Goal: Task Accomplishment & Management: Use online tool/utility

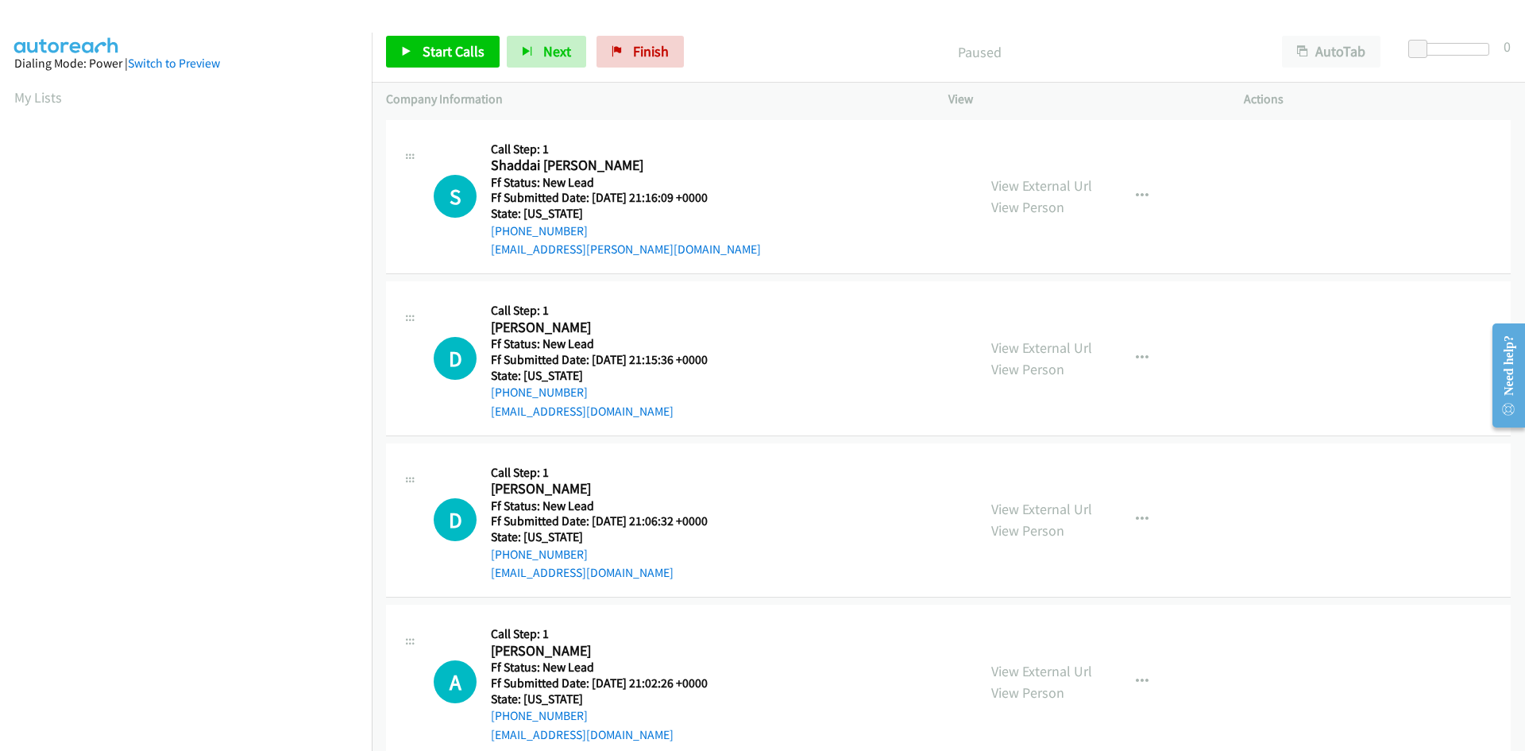
click at [838, 206] on div "S Callback Scheduled Call Step: 1 Shaddai Wagnac America/New_York Ff Status: Ne…" at bounding box center [698, 197] width 529 height 126
click at [441, 46] on span "Start Calls" at bounding box center [454, 51] width 62 height 18
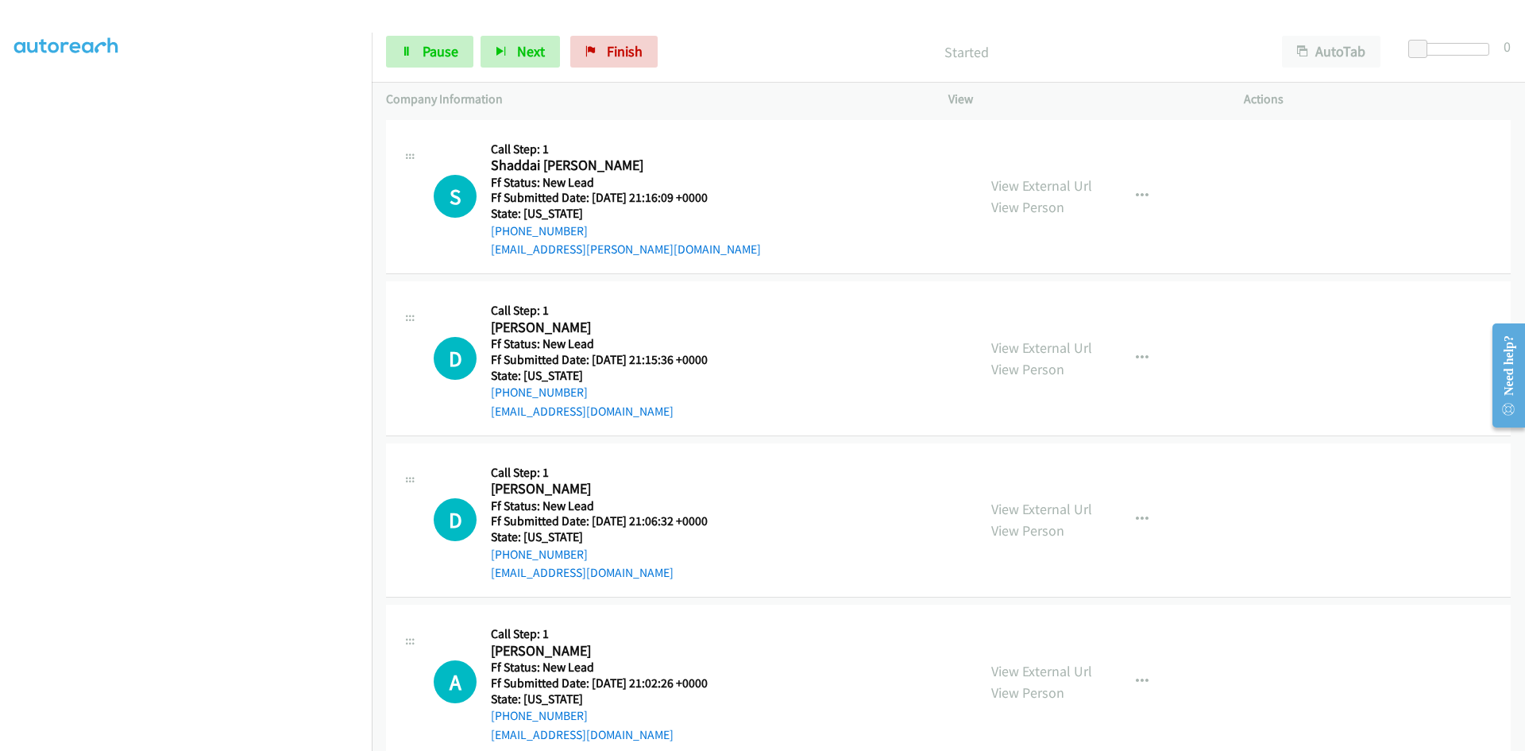
scroll to position [140, 0]
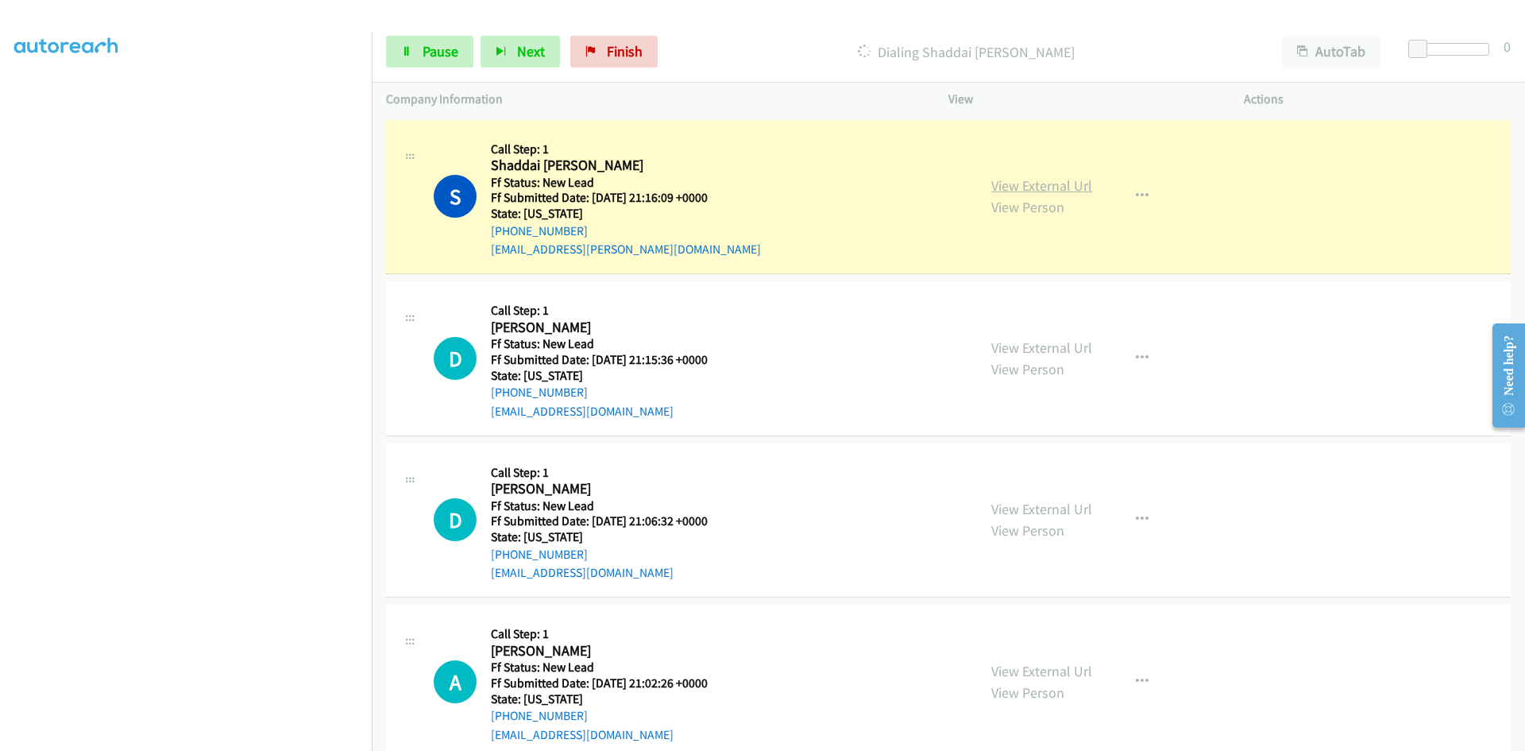
click at [1073, 188] on link "View External Url" at bounding box center [1041, 185] width 101 height 18
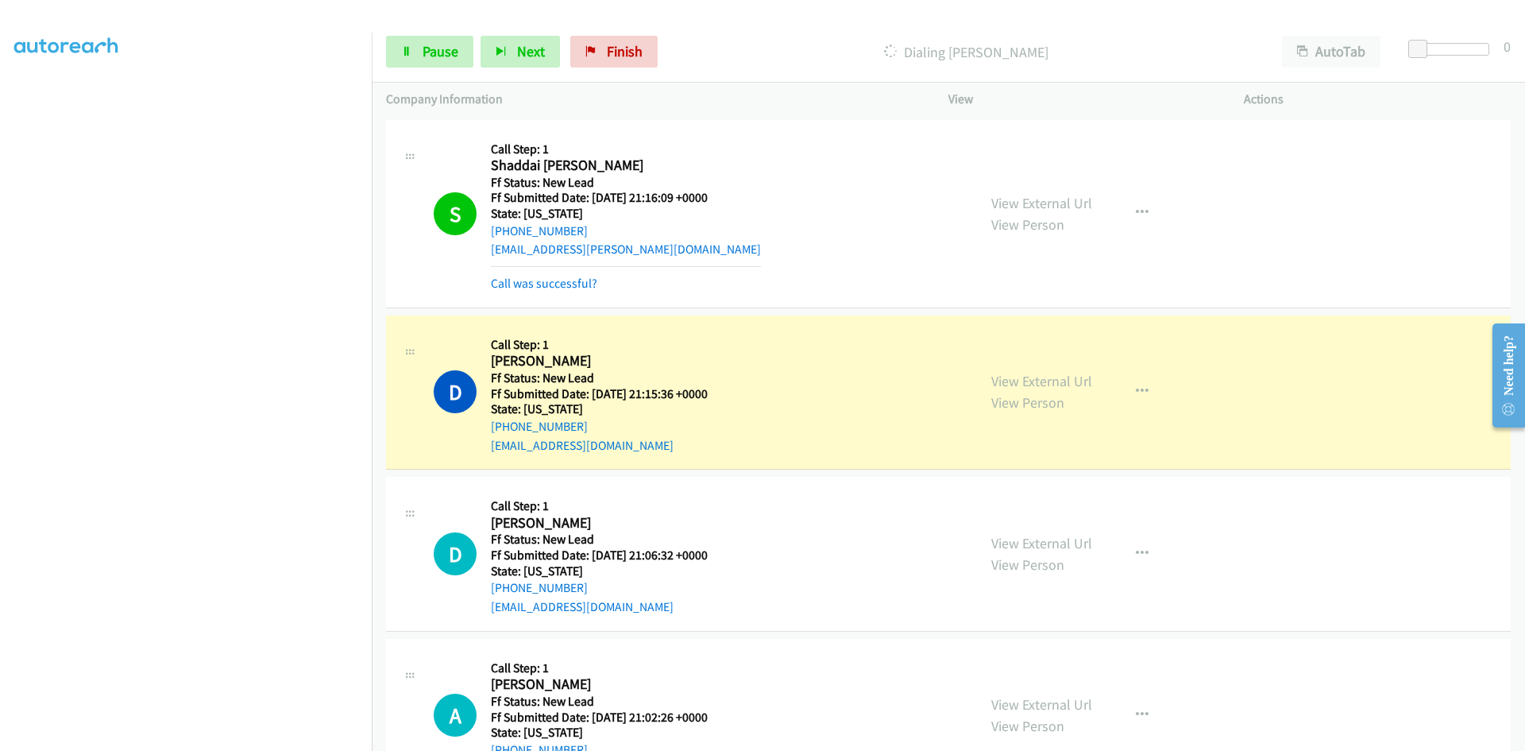
click at [570, 292] on div "Call was successful?" at bounding box center [626, 283] width 270 height 19
click at [570, 282] on link "Call was successful?" at bounding box center [544, 283] width 106 height 15
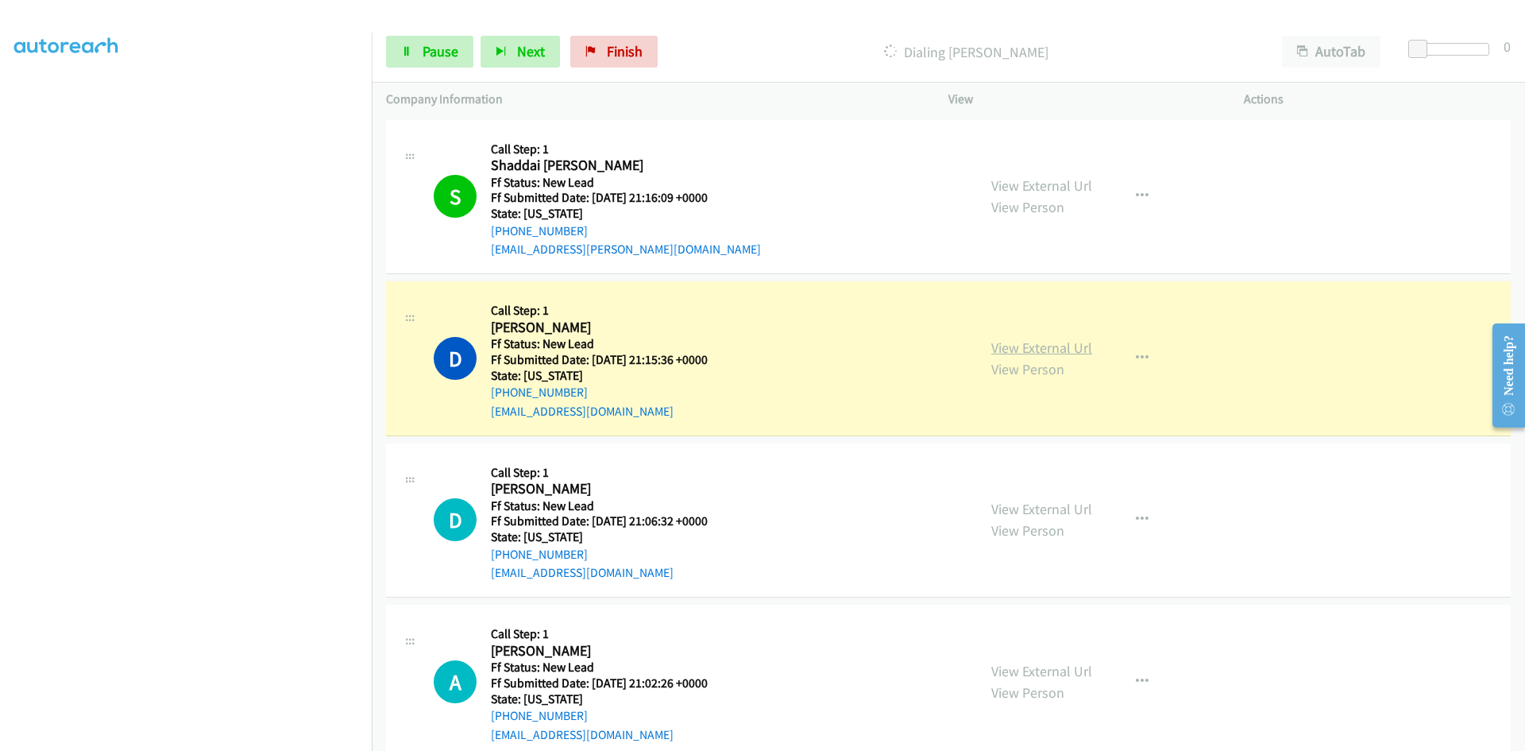
click at [1003, 348] on link "View External Url" at bounding box center [1041, 347] width 101 height 18
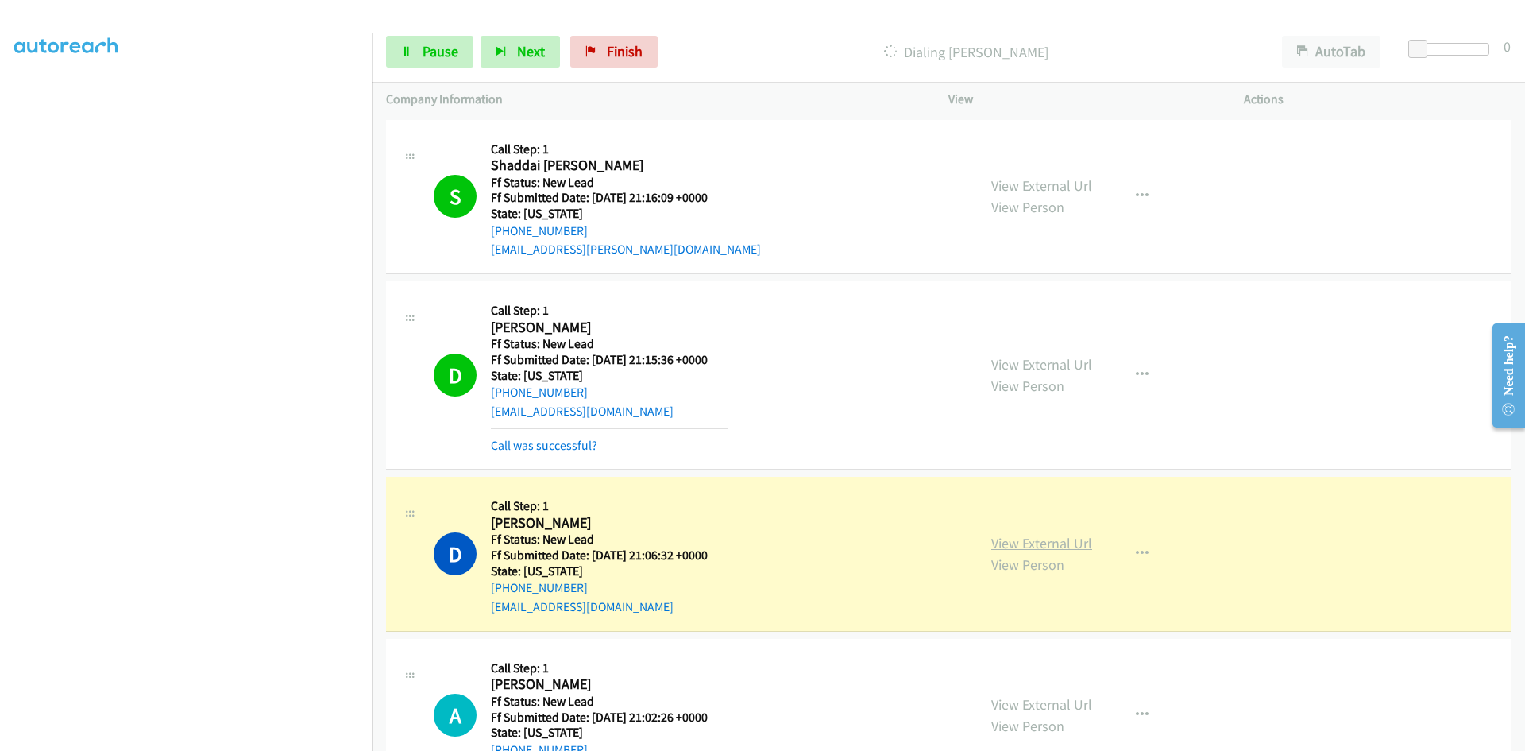
click at [1076, 550] on link "View External Url" at bounding box center [1041, 543] width 101 height 18
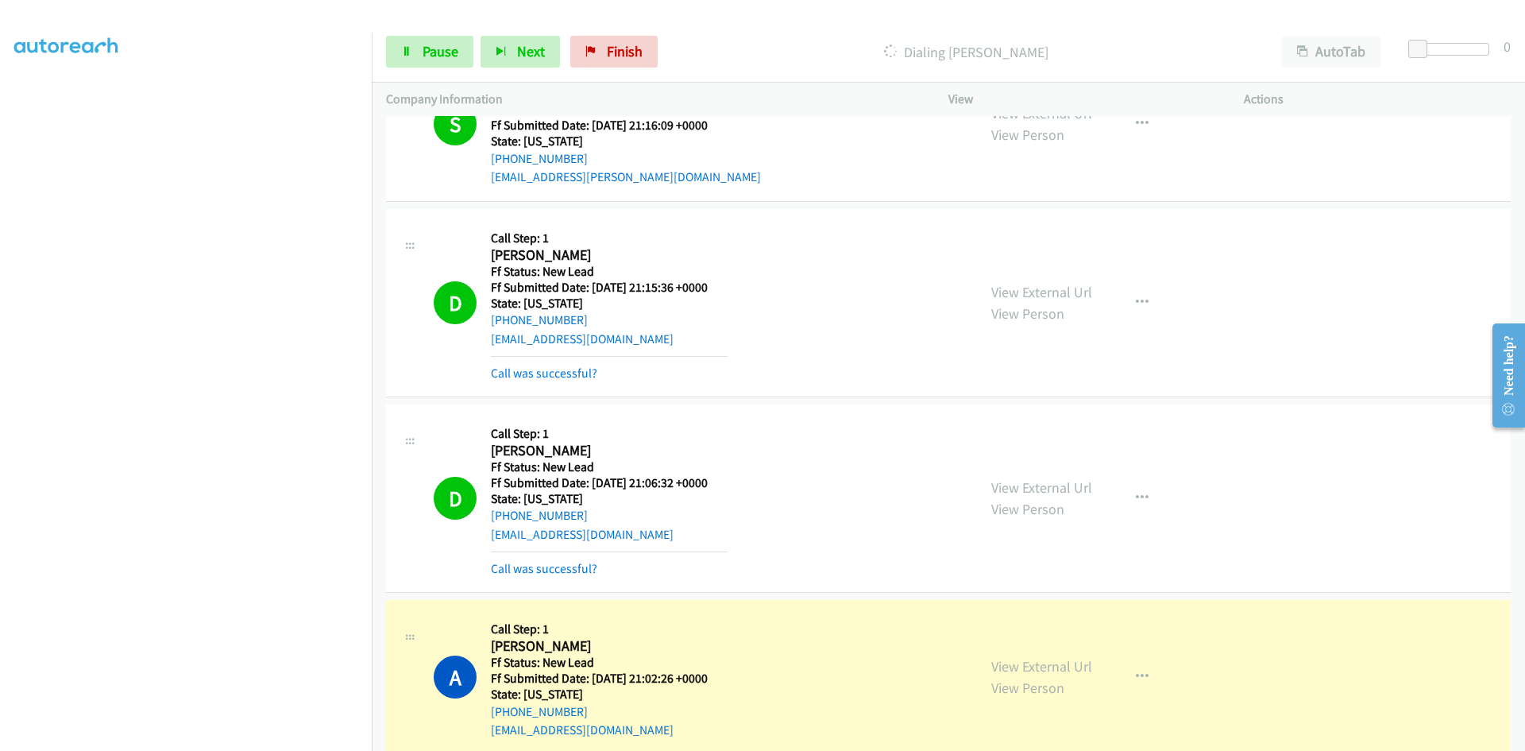
scroll to position [0, 0]
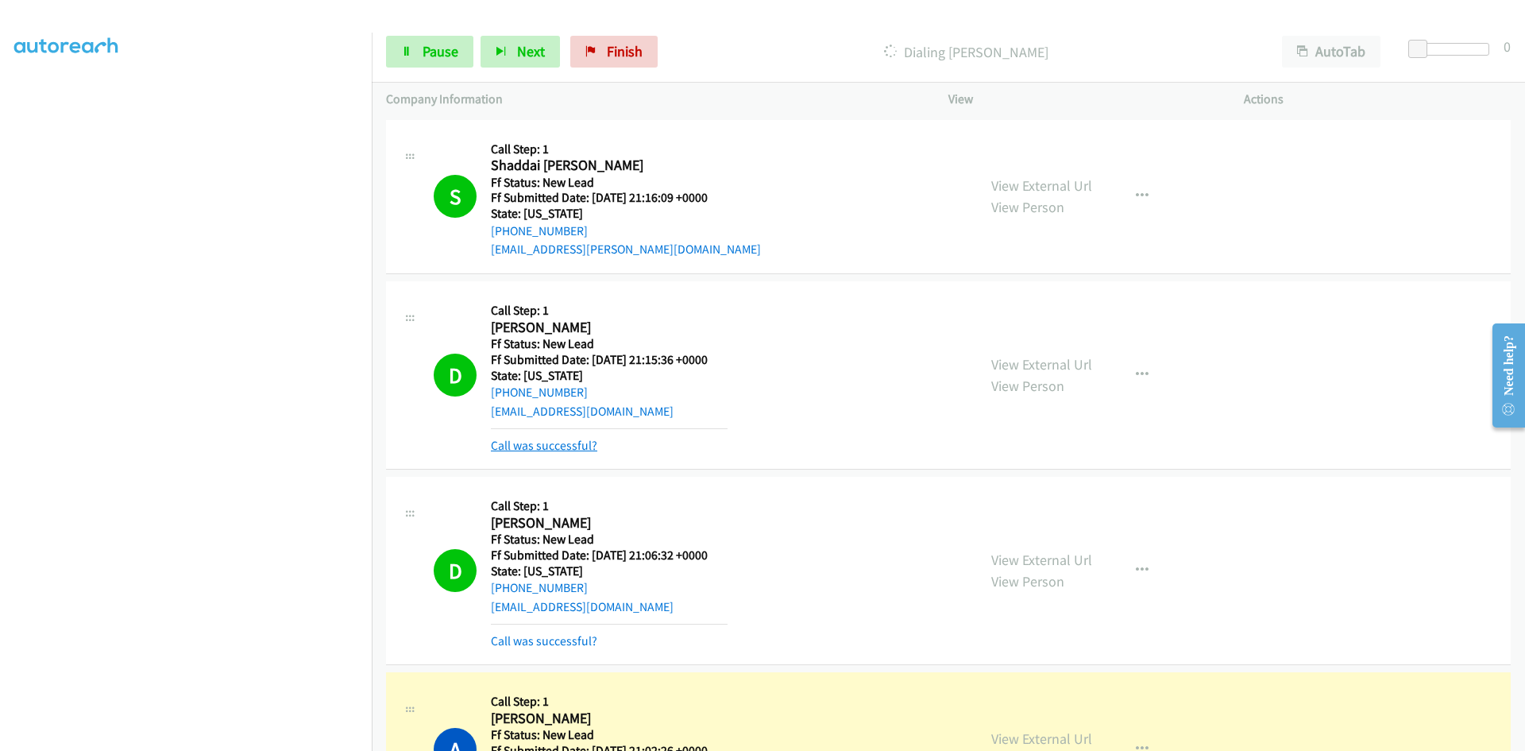
click at [562, 444] on link "Call was successful?" at bounding box center [544, 445] width 106 height 15
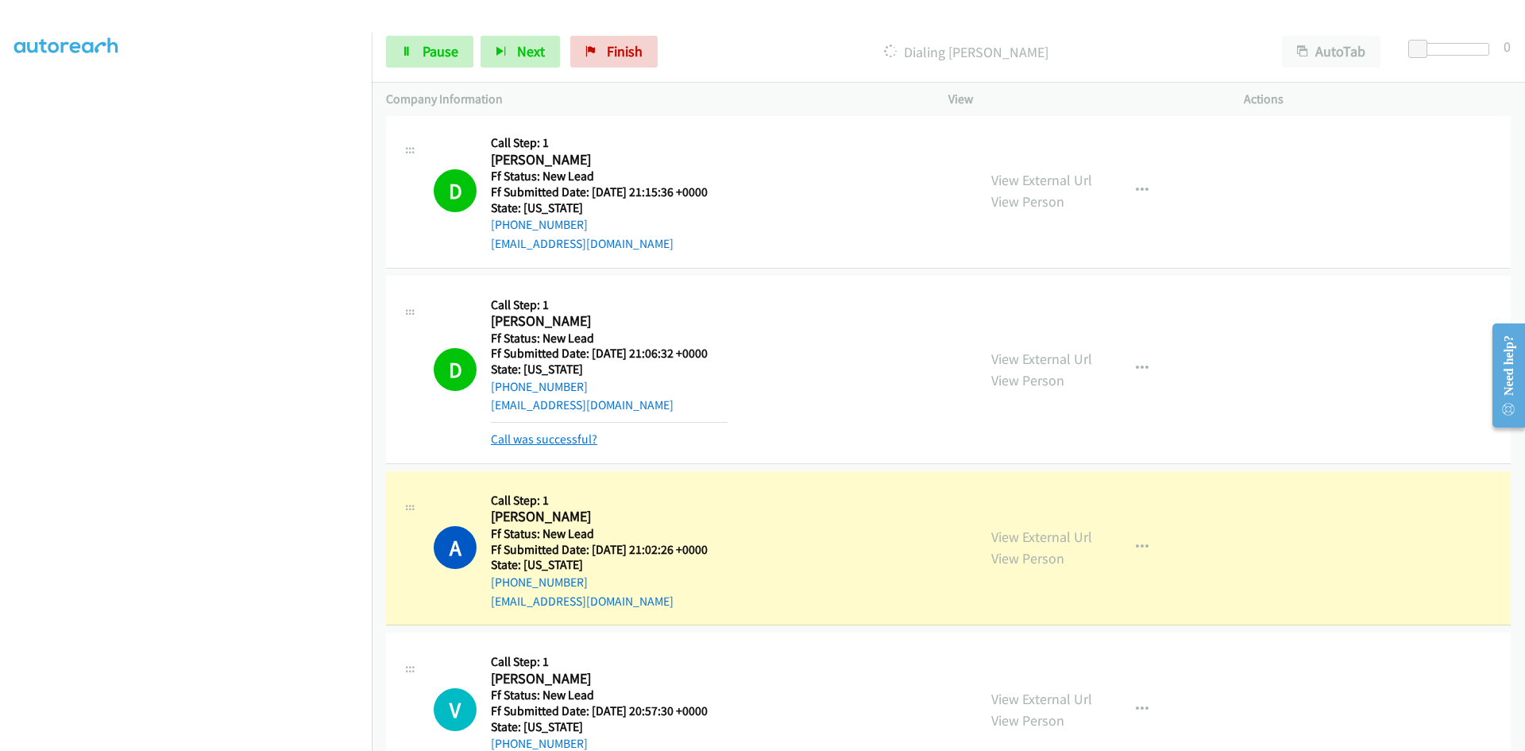
scroll to position [238, 0]
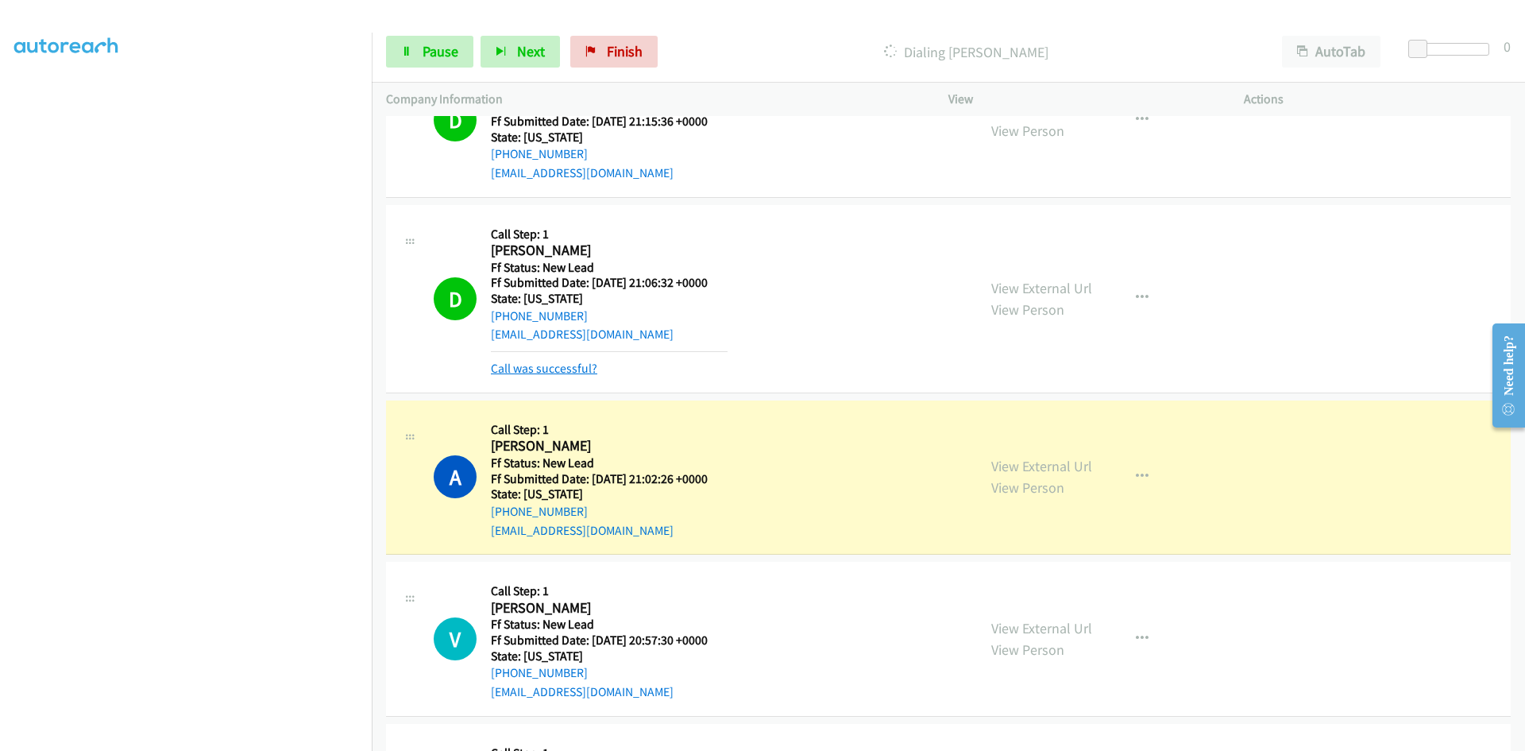
click at [584, 363] on link "Call was successful?" at bounding box center [544, 368] width 106 height 15
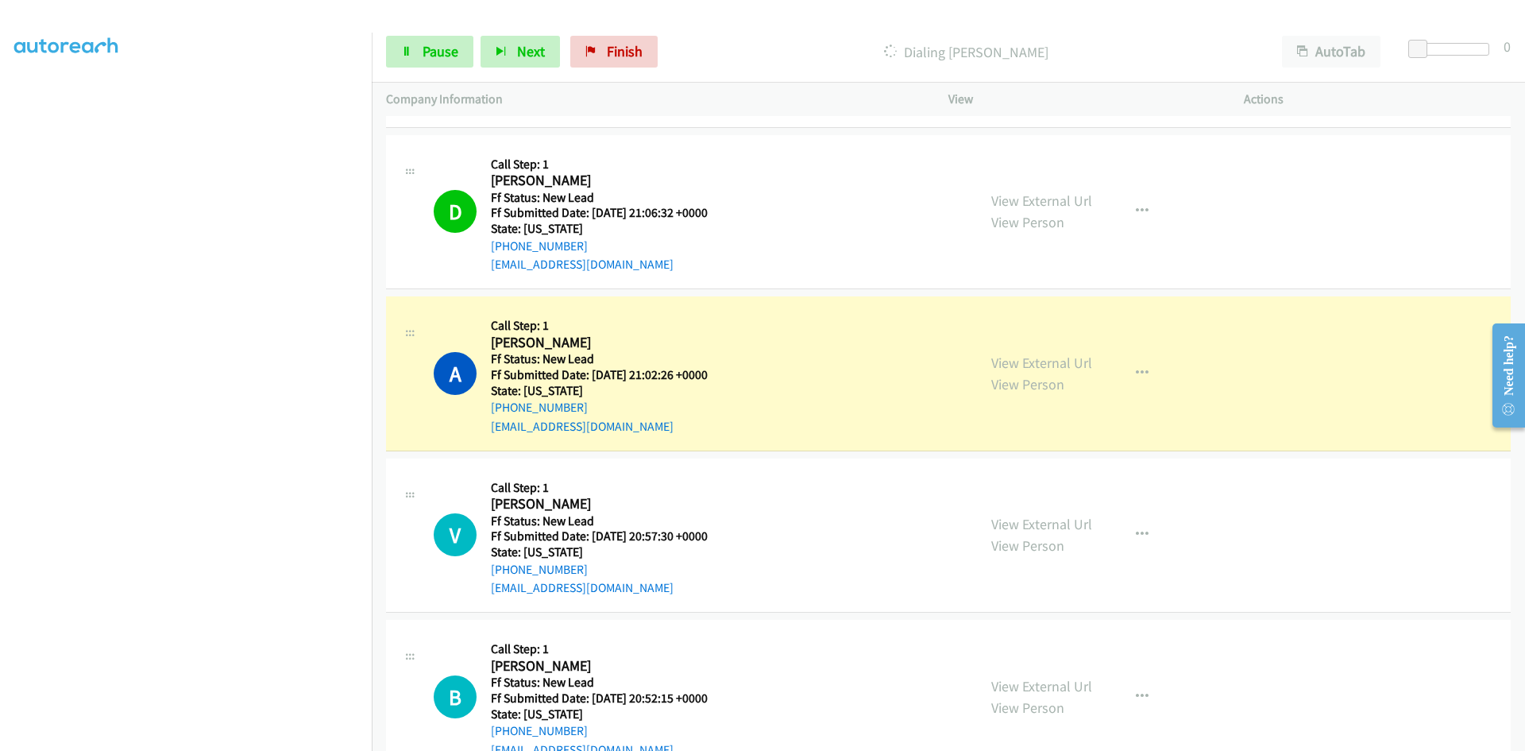
scroll to position [477, 0]
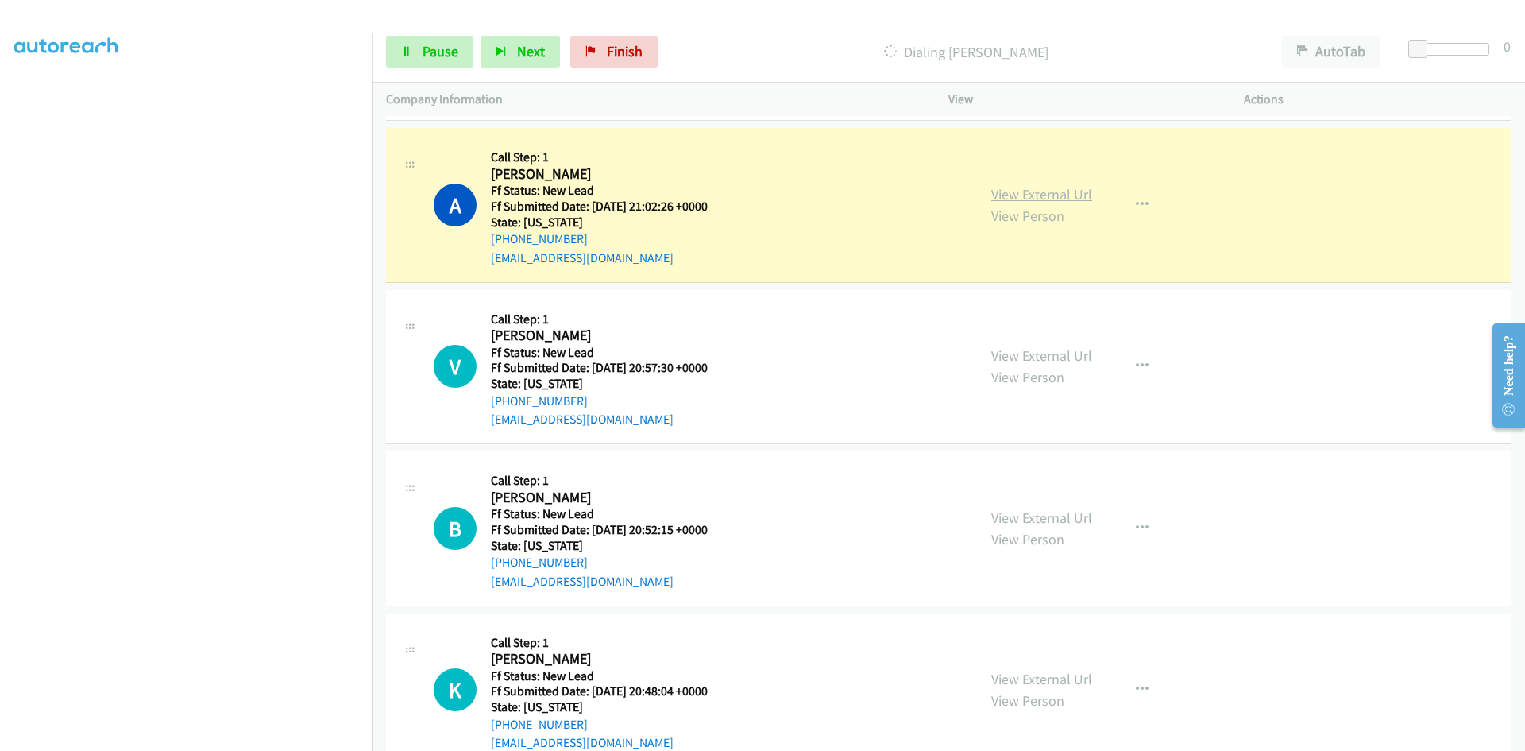
click at [1083, 191] on link "View External Url" at bounding box center [1041, 194] width 101 height 18
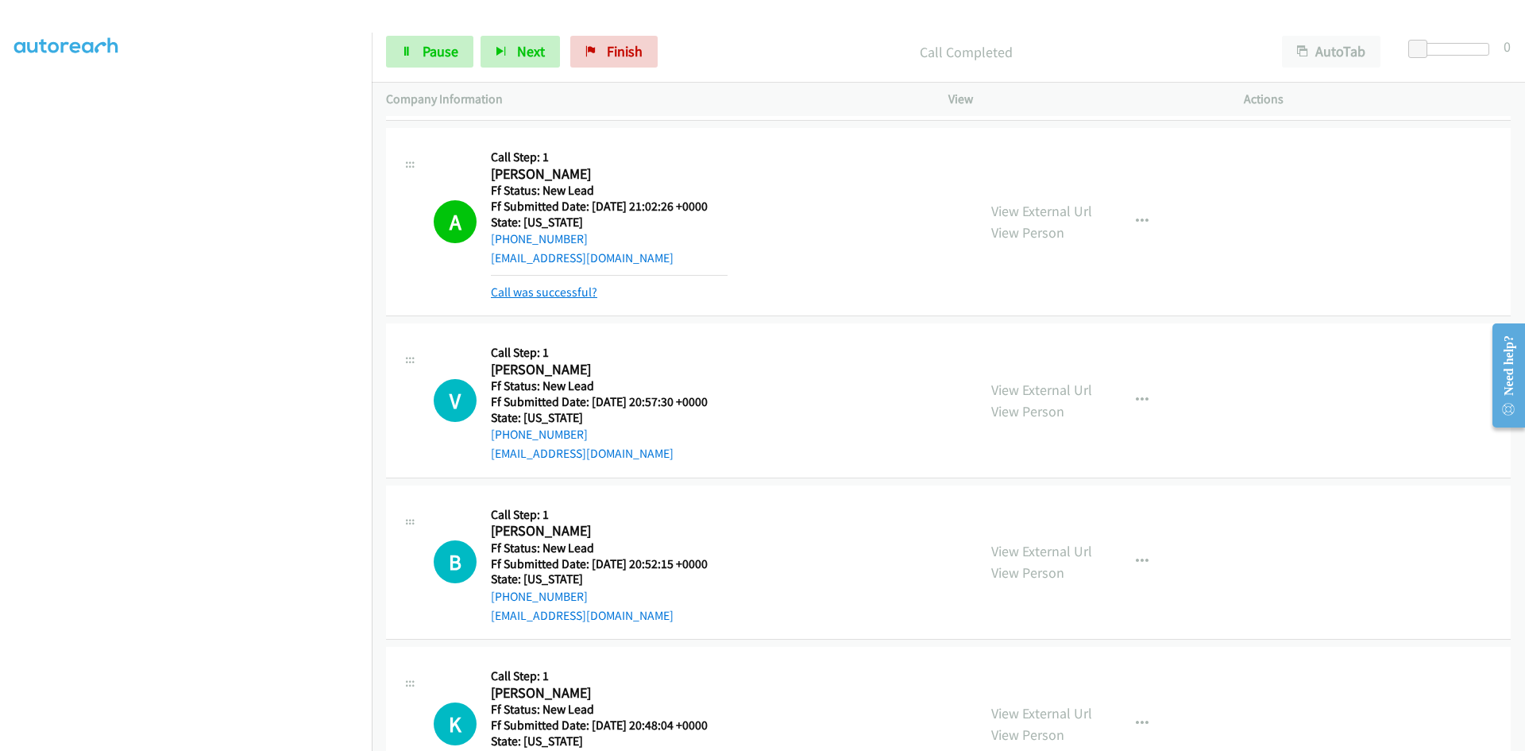
click at [558, 290] on link "Call was successful?" at bounding box center [544, 291] width 106 height 15
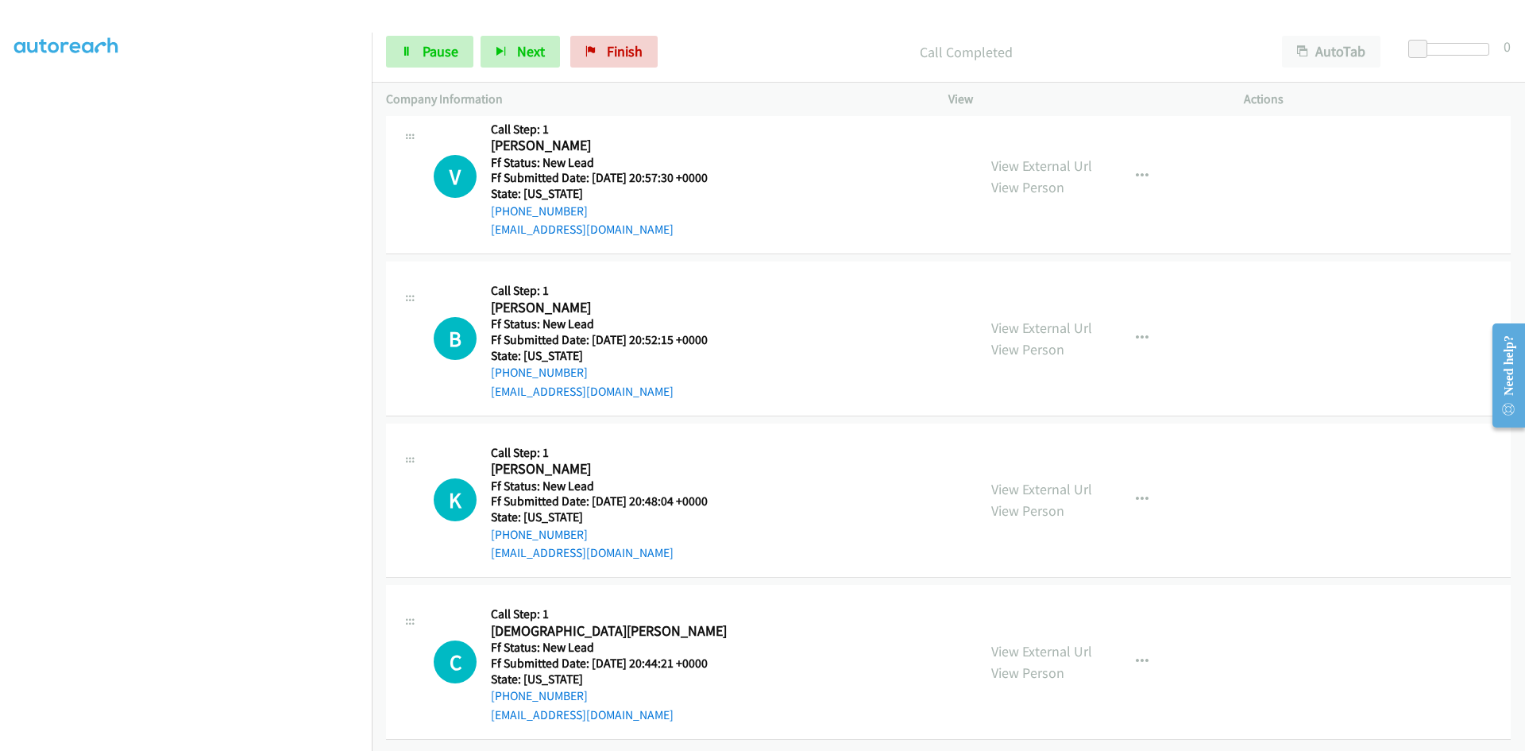
scroll to position [678, 0]
click at [450, 60] on link "Pause" at bounding box center [429, 52] width 87 height 32
click at [452, 60] on span "Start Calls" at bounding box center [454, 51] width 62 height 18
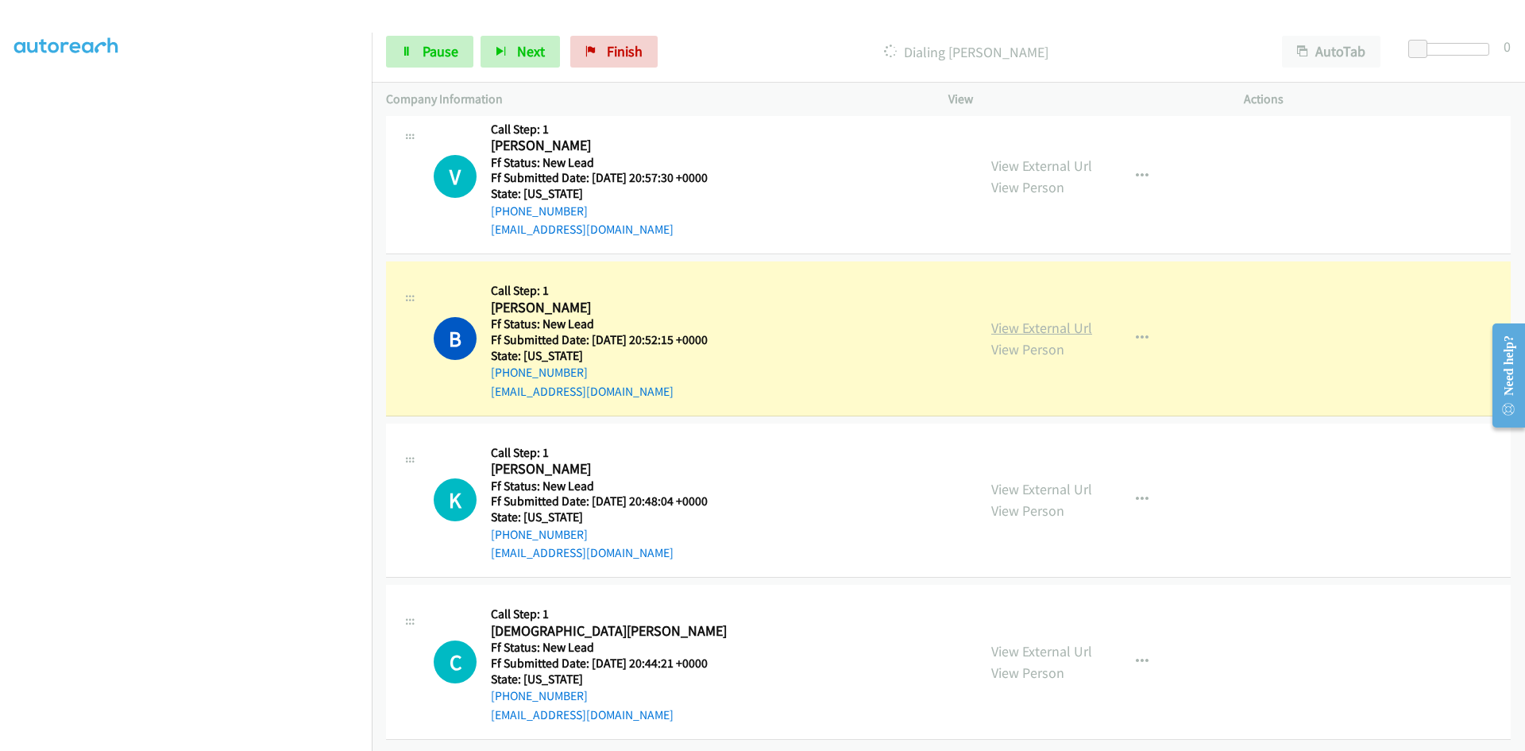
click at [1047, 319] on link "View External Url" at bounding box center [1041, 328] width 101 height 18
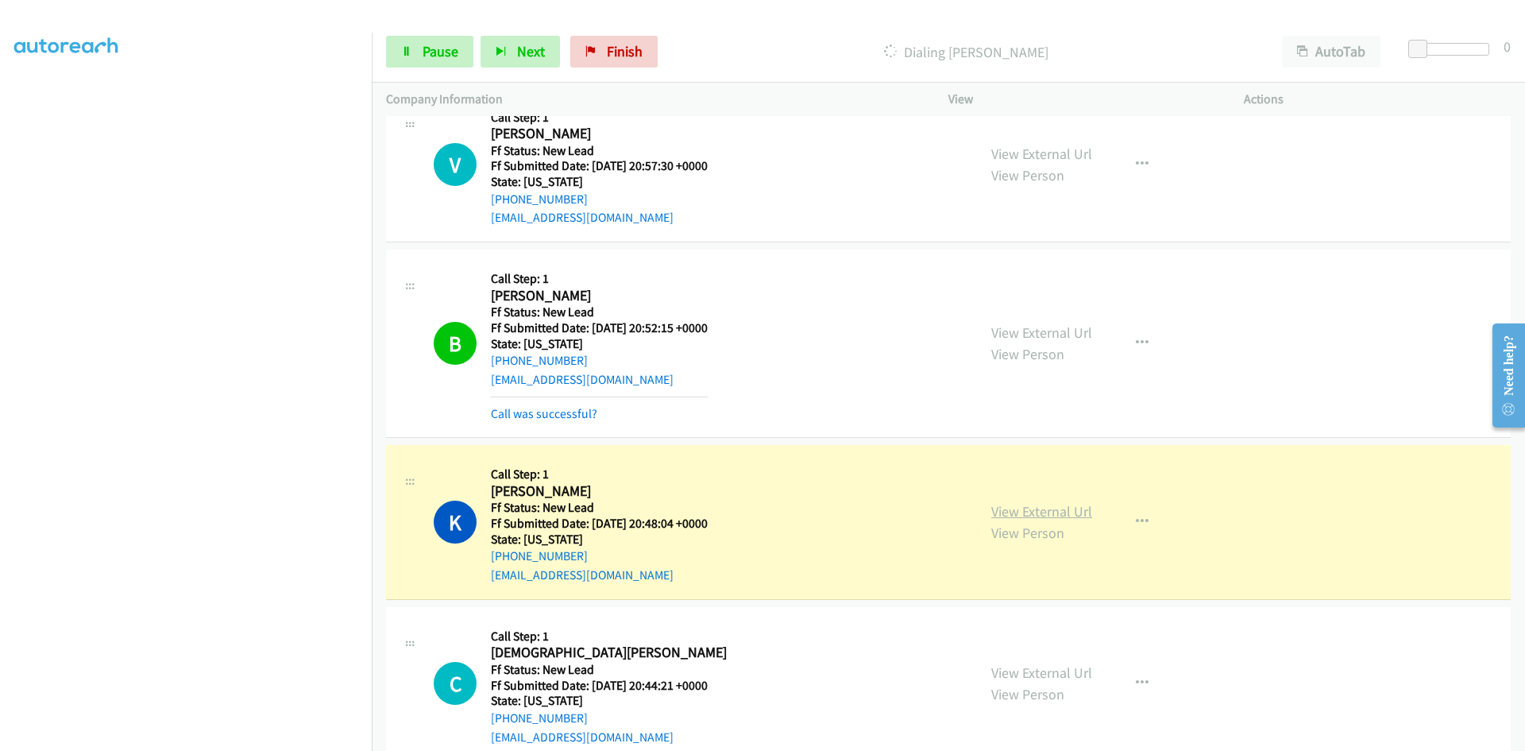
click at [1015, 515] on link "View External Url" at bounding box center [1041, 511] width 101 height 18
click at [559, 415] on link "Call was successful?" at bounding box center [544, 413] width 106 height 15
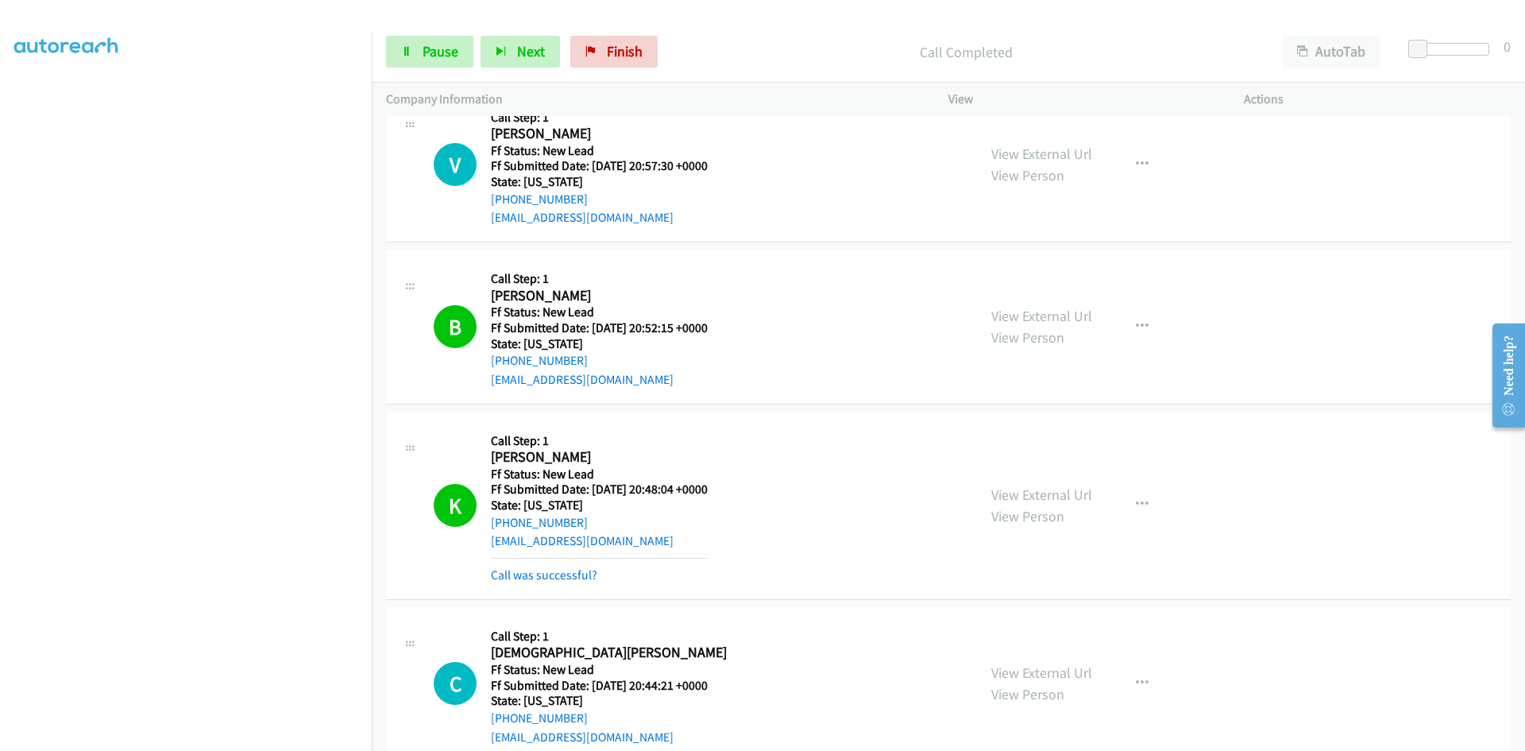
scroll to position [713, 0]
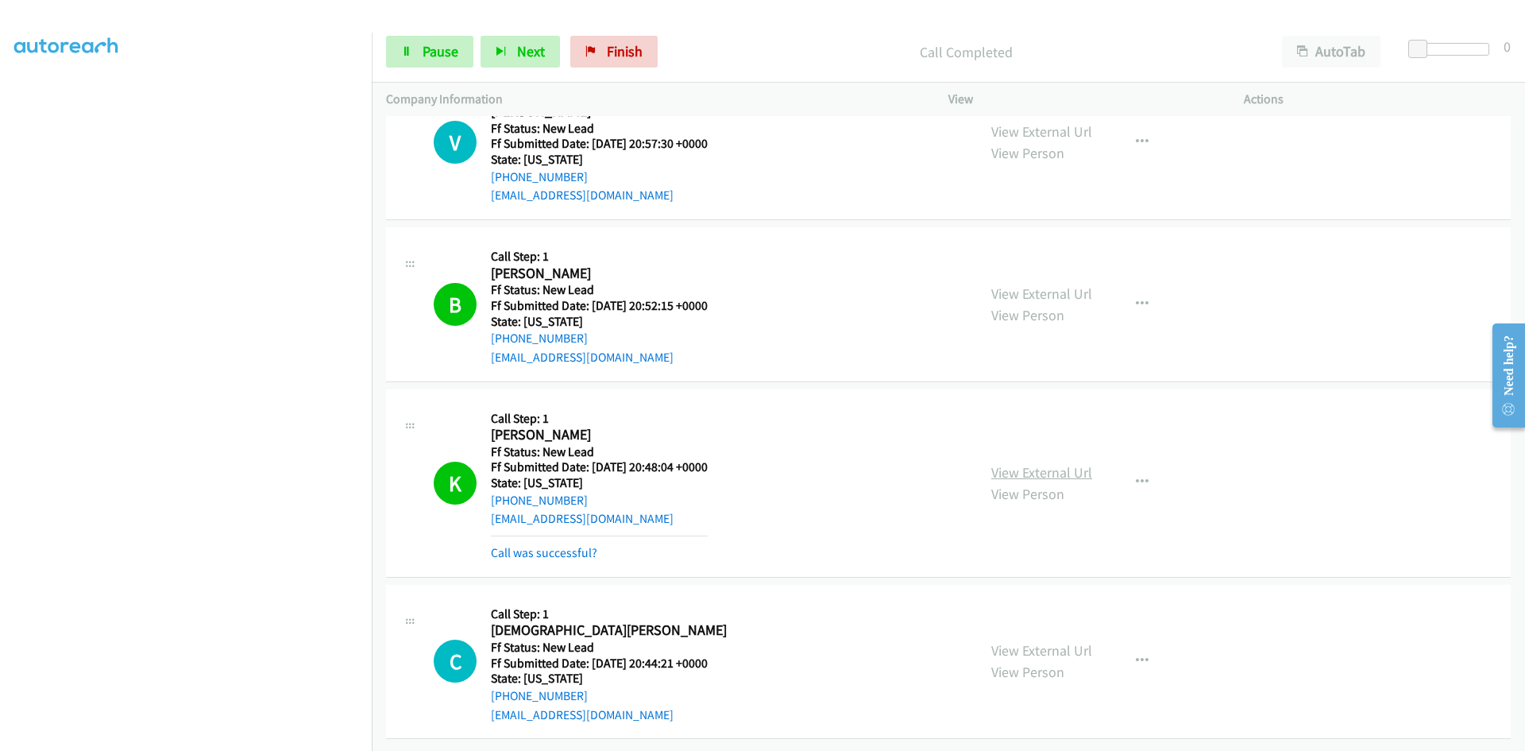
click at [1077, 463] on link "View External Url" at bounding box center [1041, 472] width 101 height 18
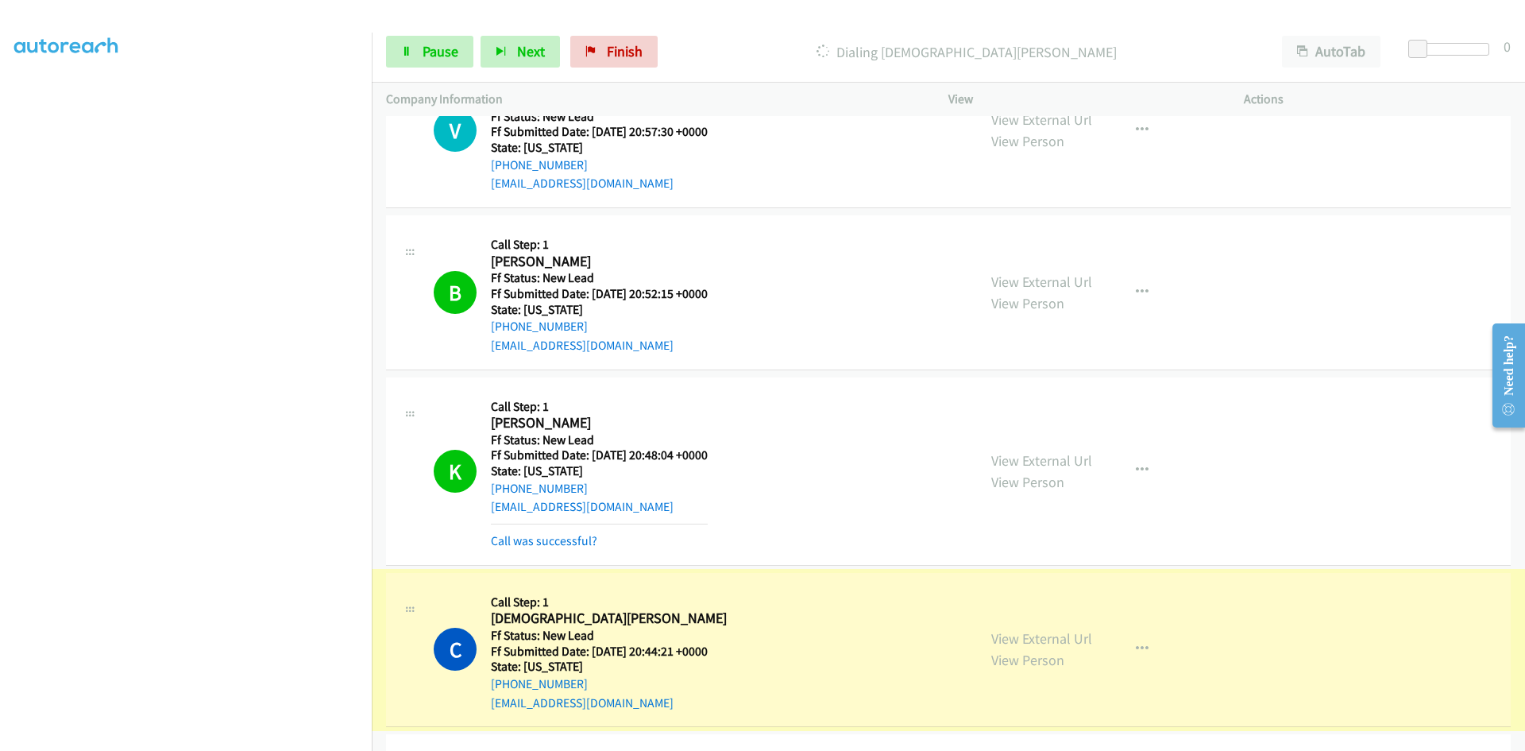
click at [1067, 643] on link "View External Url" at bounding box center [1041, 638] width 101 height 18
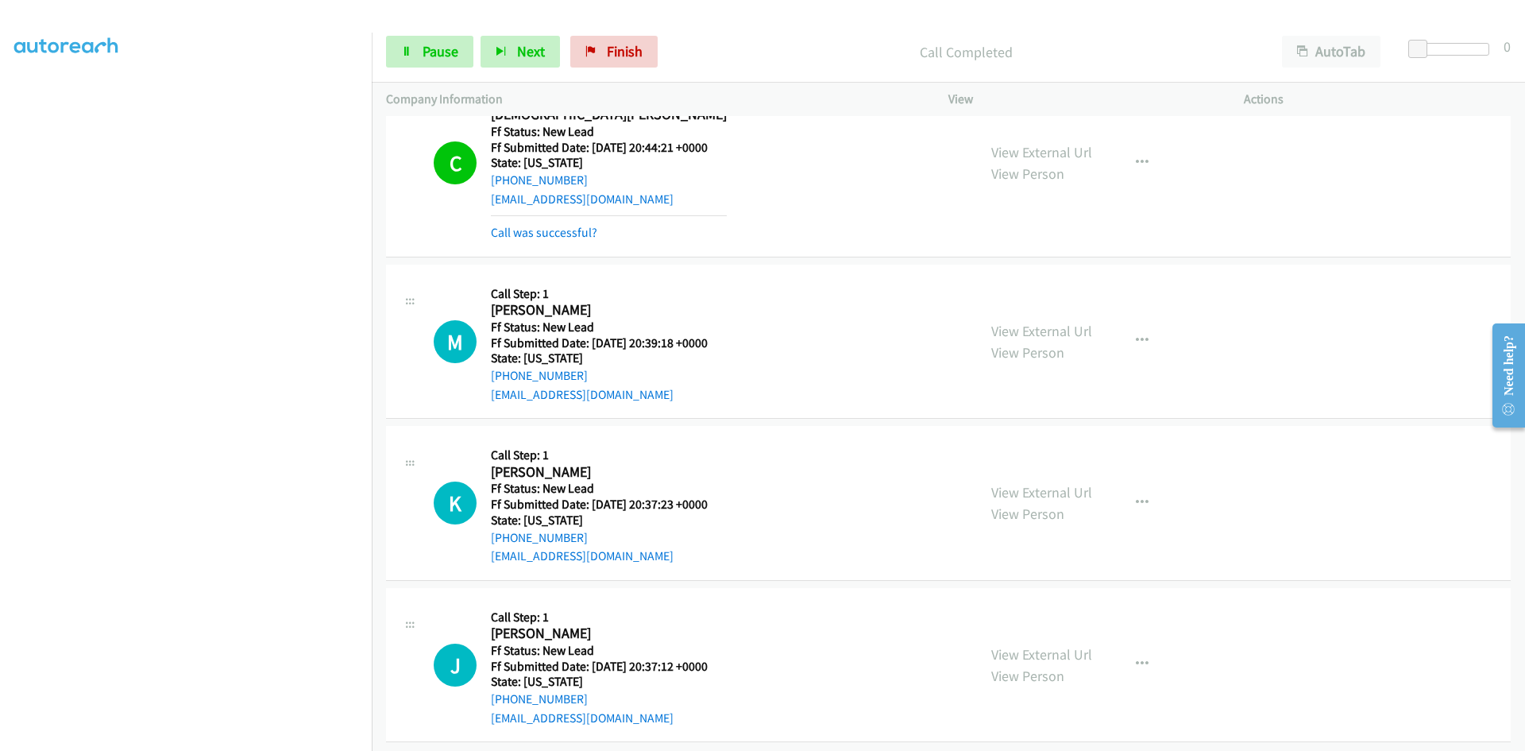
scroll to position [1231, 0]
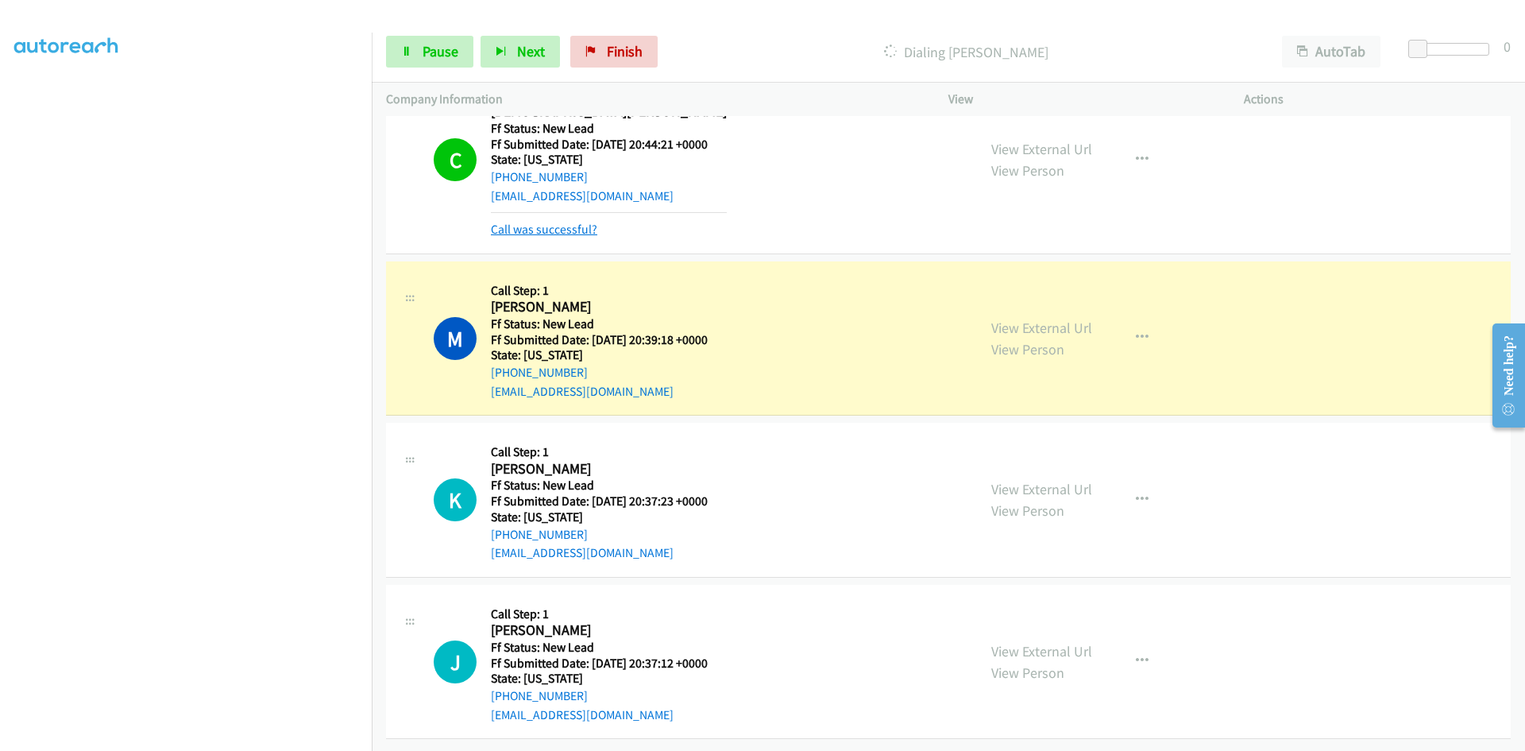
click at [551, 222] on link "Call was successful?" at bounding box center [544, 229] width 106 height 15
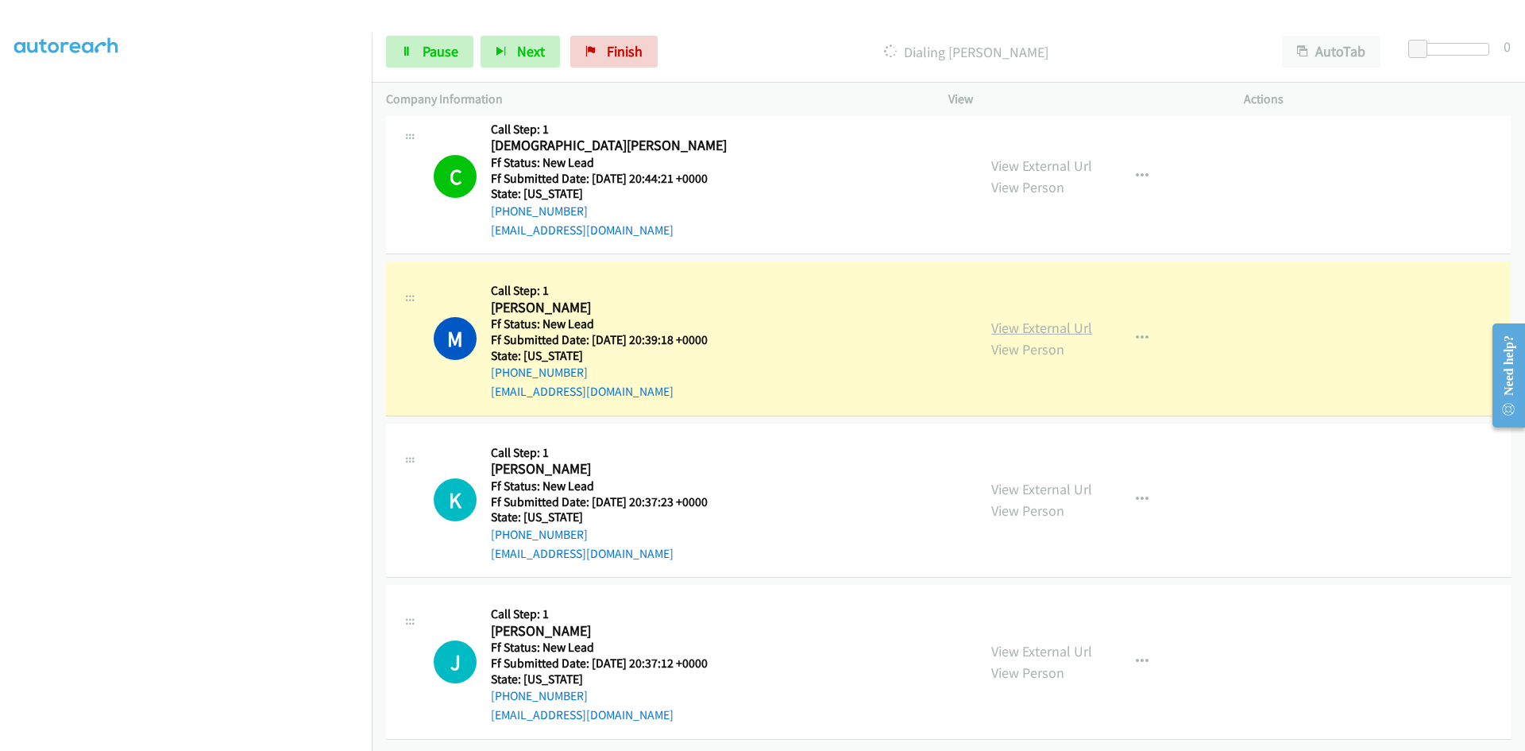
click at [1073, 319] on link "View External Url" at bounding box center [1041, 328] width 101 height 18
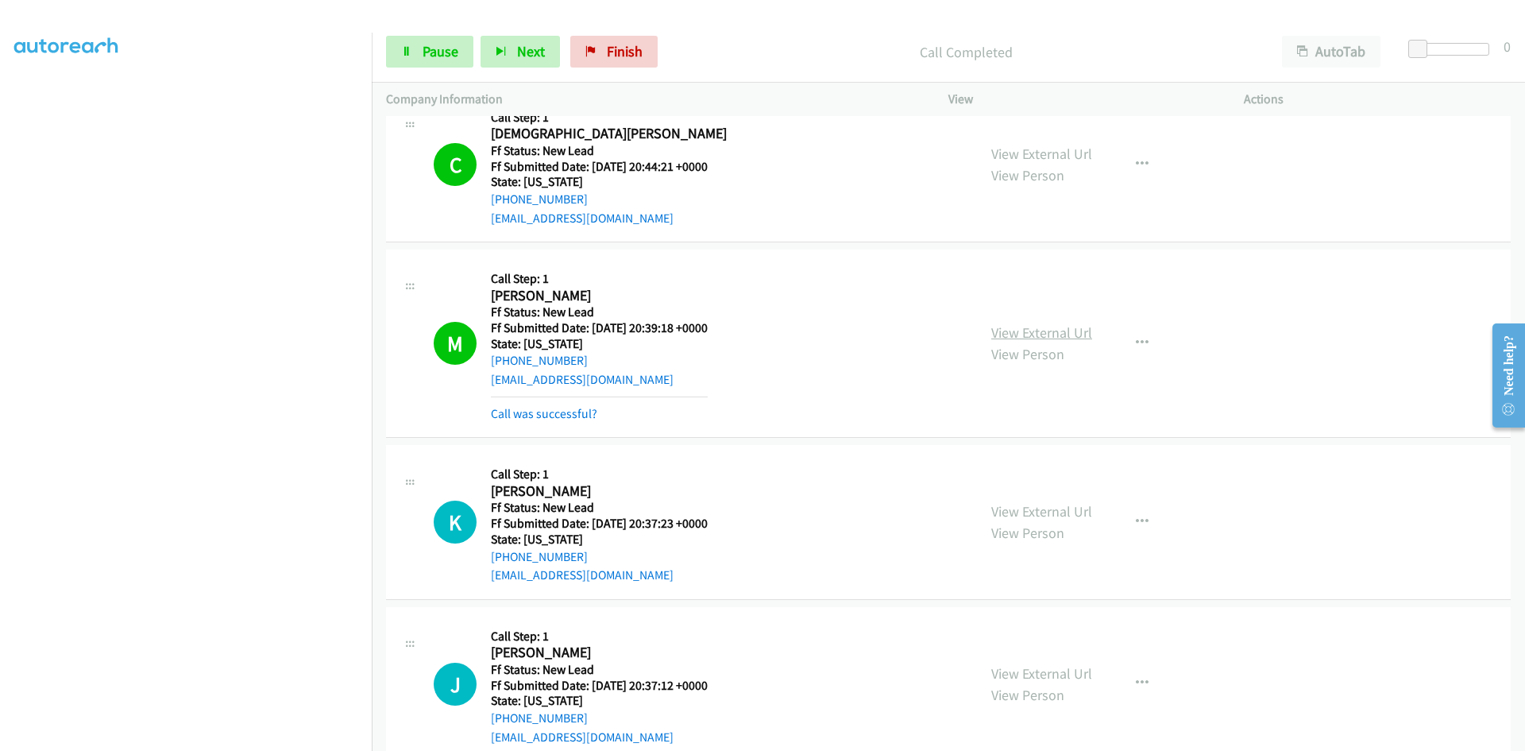
scroll to position [1214, 0]
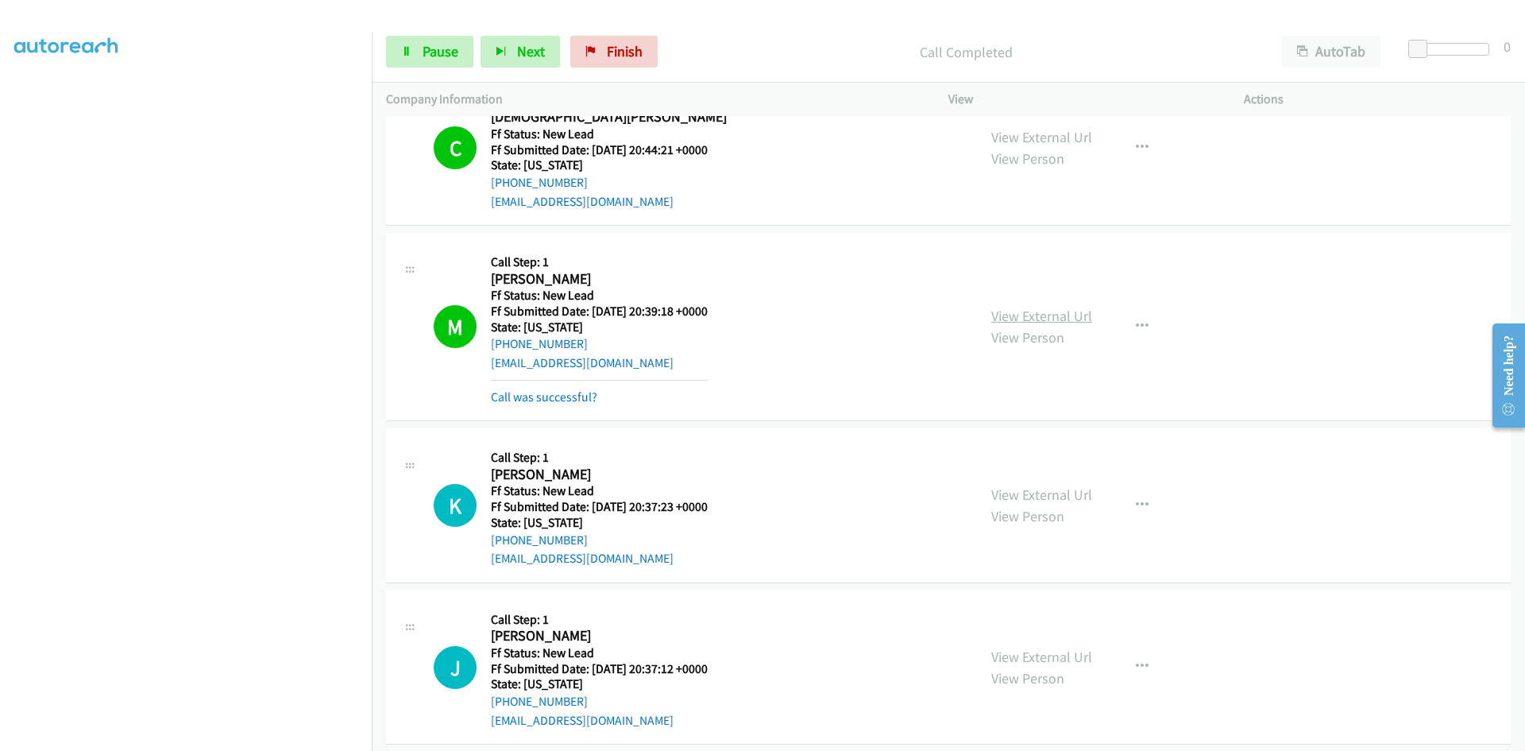
click at [996, 317] on link "View External Url" at bounding box center [1041, 316] width 101 height 18
click at [528, 396] on link "Call was successful?" at bounding box center [544, 396] width 106 height 15
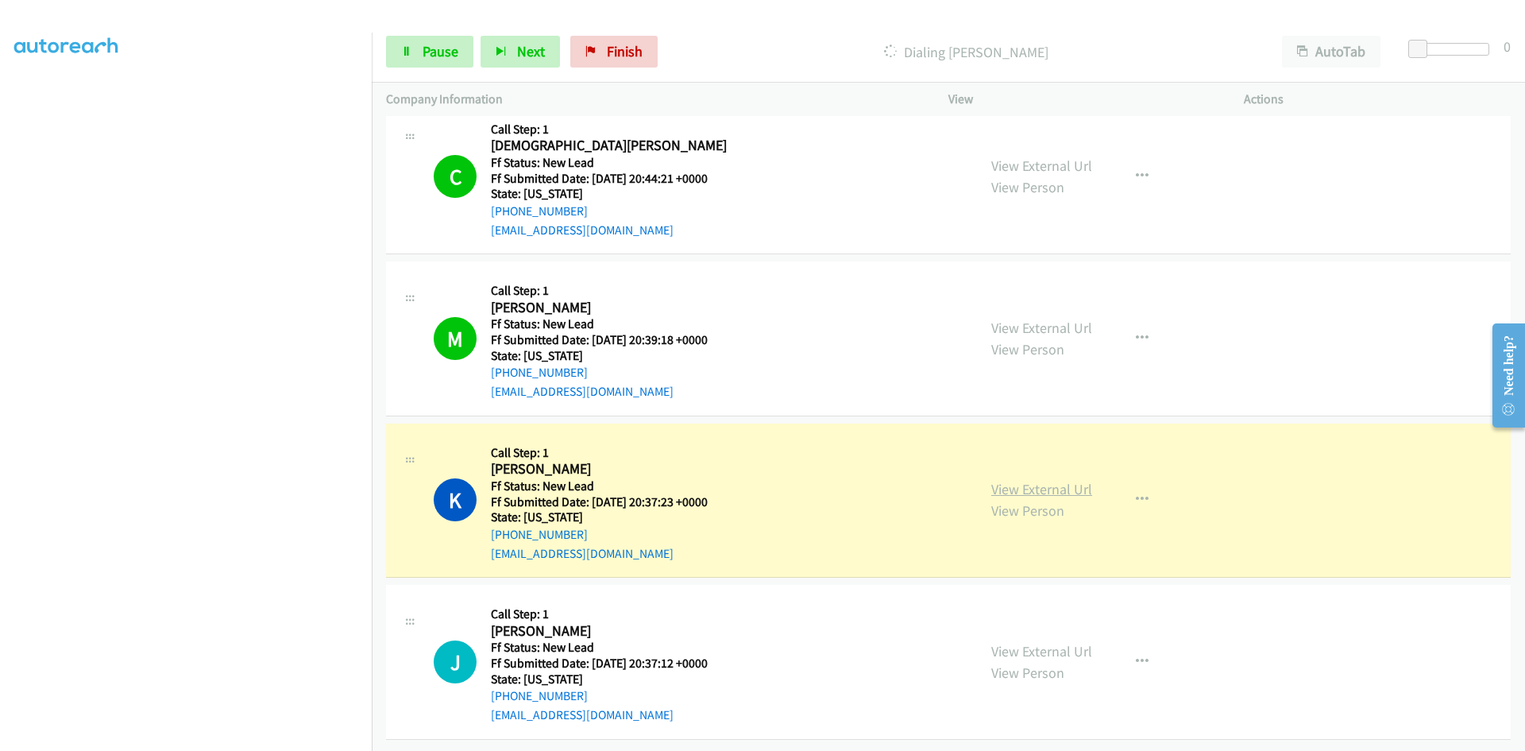
click at [1075, 480] on link "View External Url" at bounding box center [1041, 489] width 101 height 18
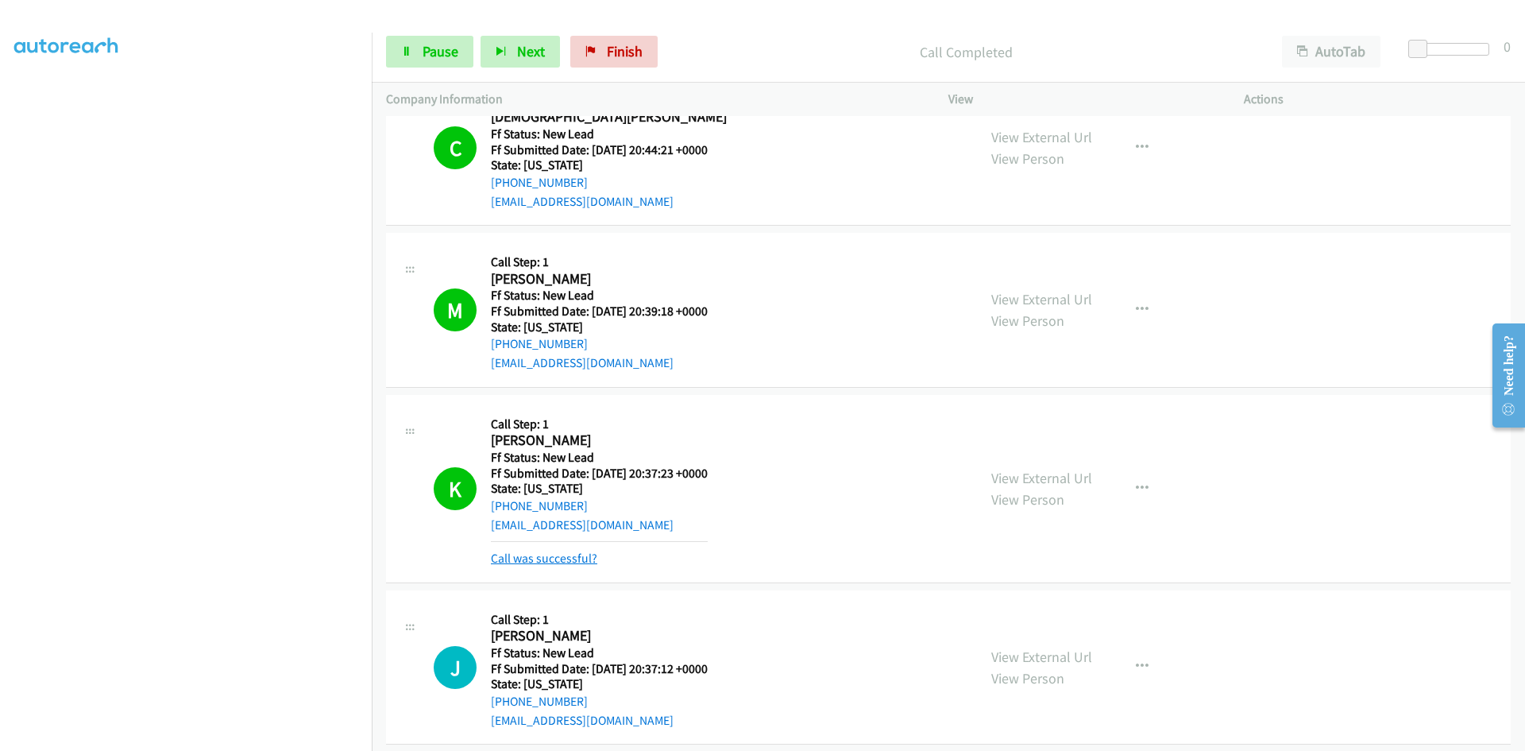
click at [569, 558] on link "Call was successful?" at bounding box center [544, 558] width 106 height 15
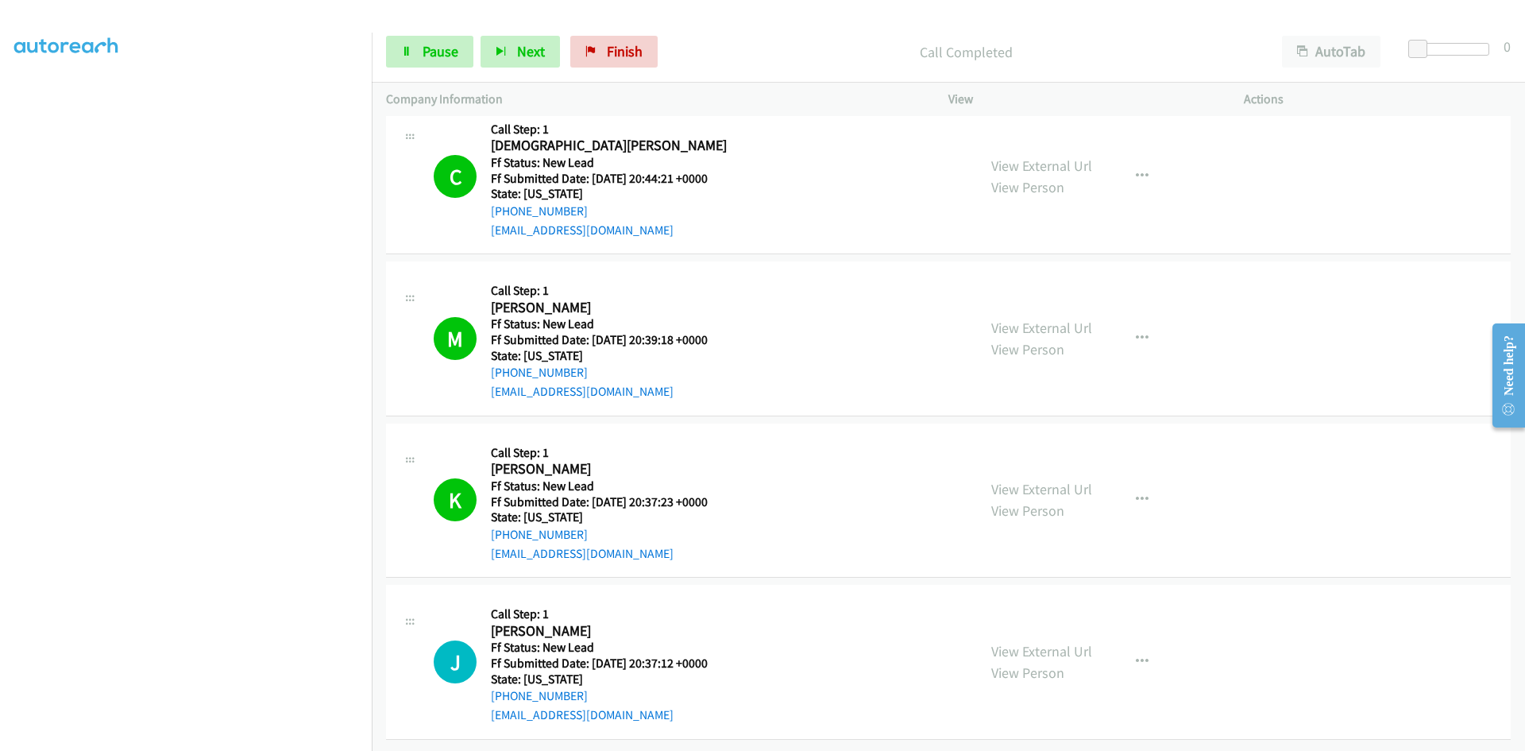
scroll to position [1197, 0]
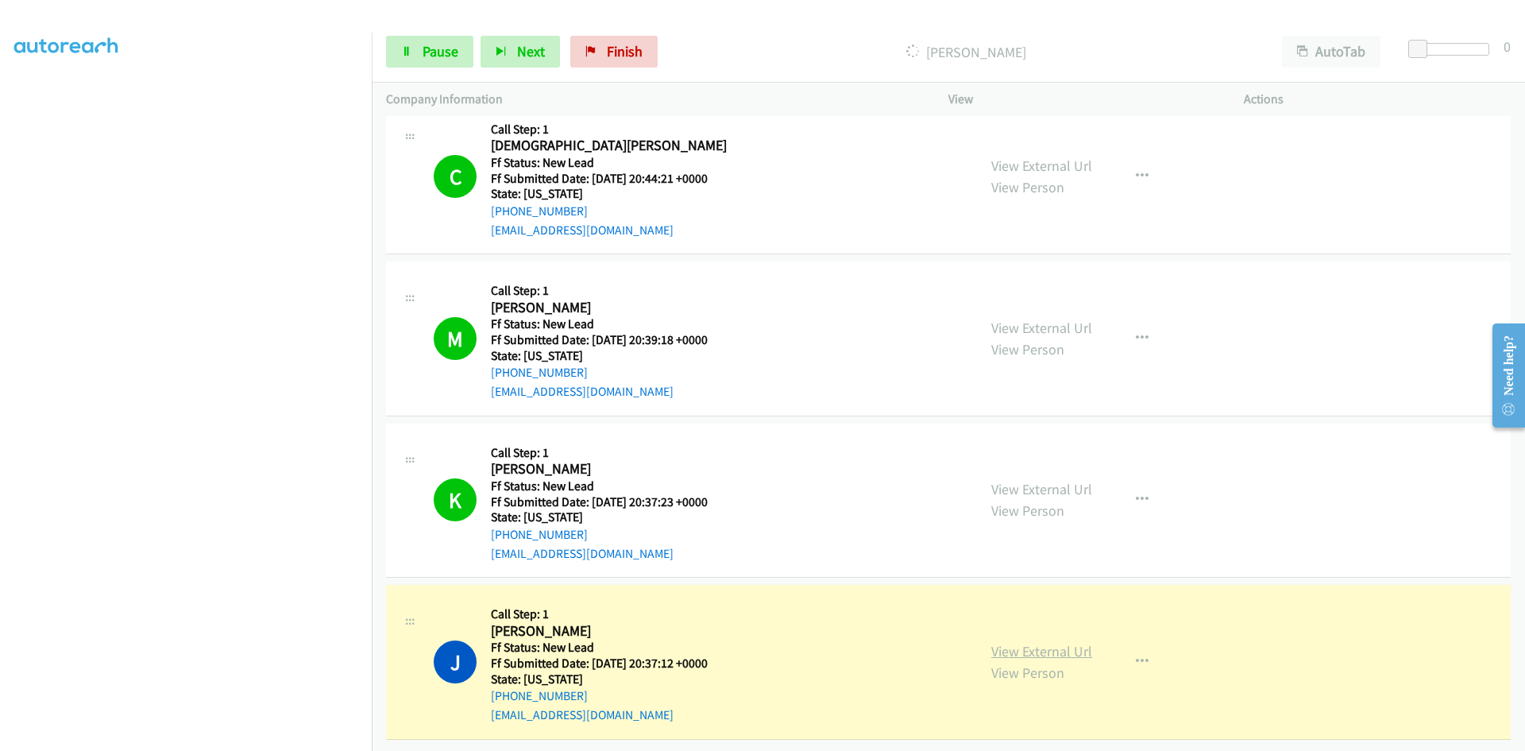
click at [1068, 642] on link "View External Url" at bounding box center [1041, 651] width 101 height 18
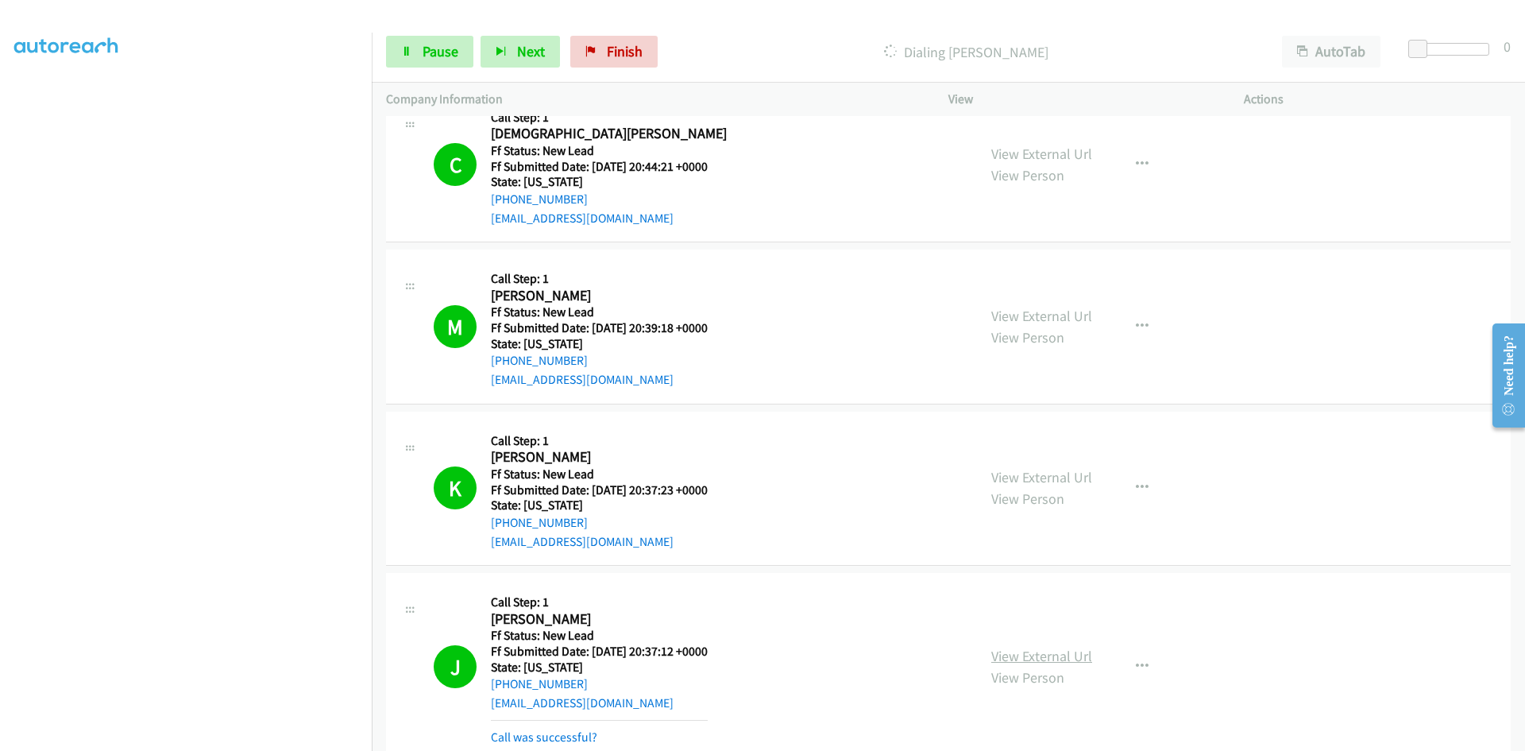
scroll to position [1214, 0]
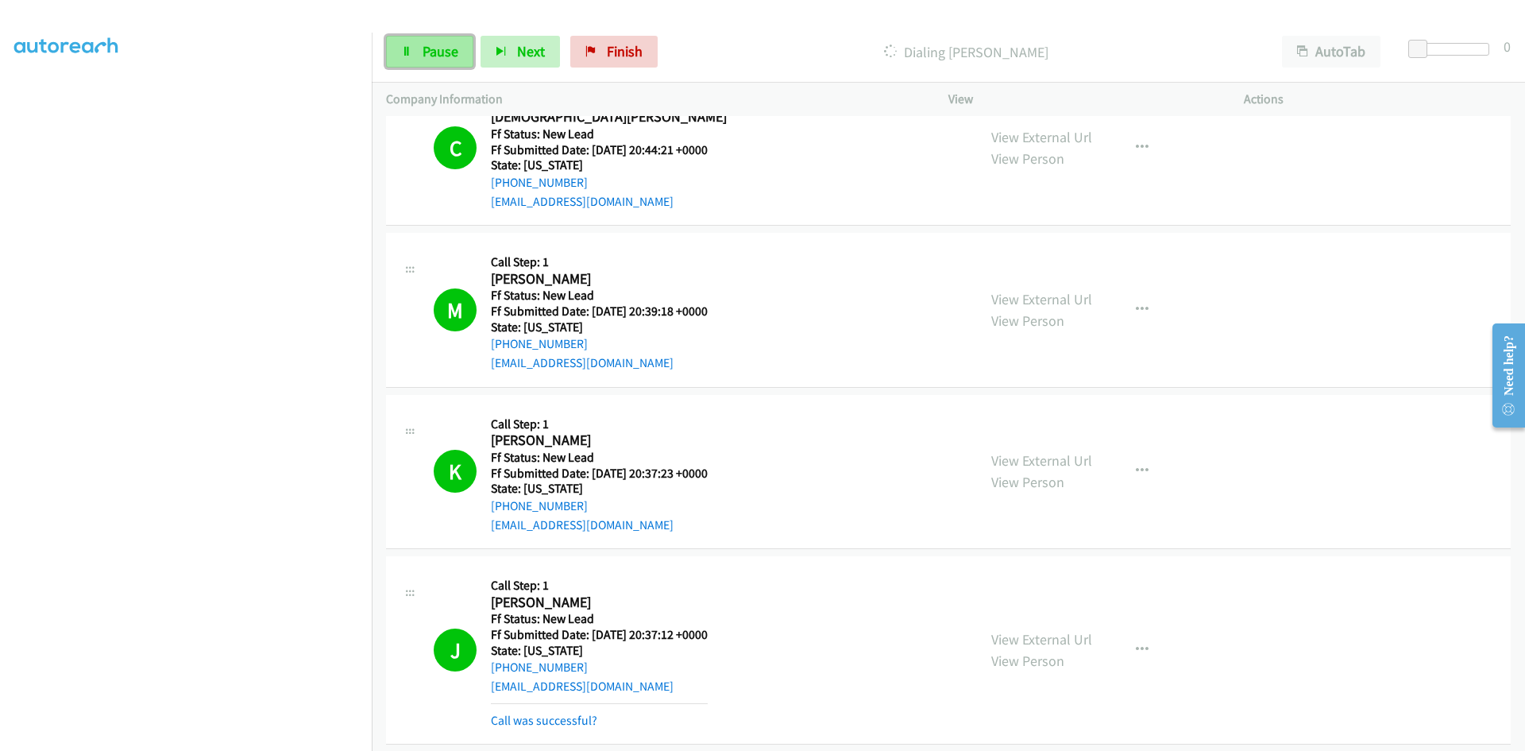
click at [443, 45] on span "Pause" at bounding box center [441, 51] width 36 height 18
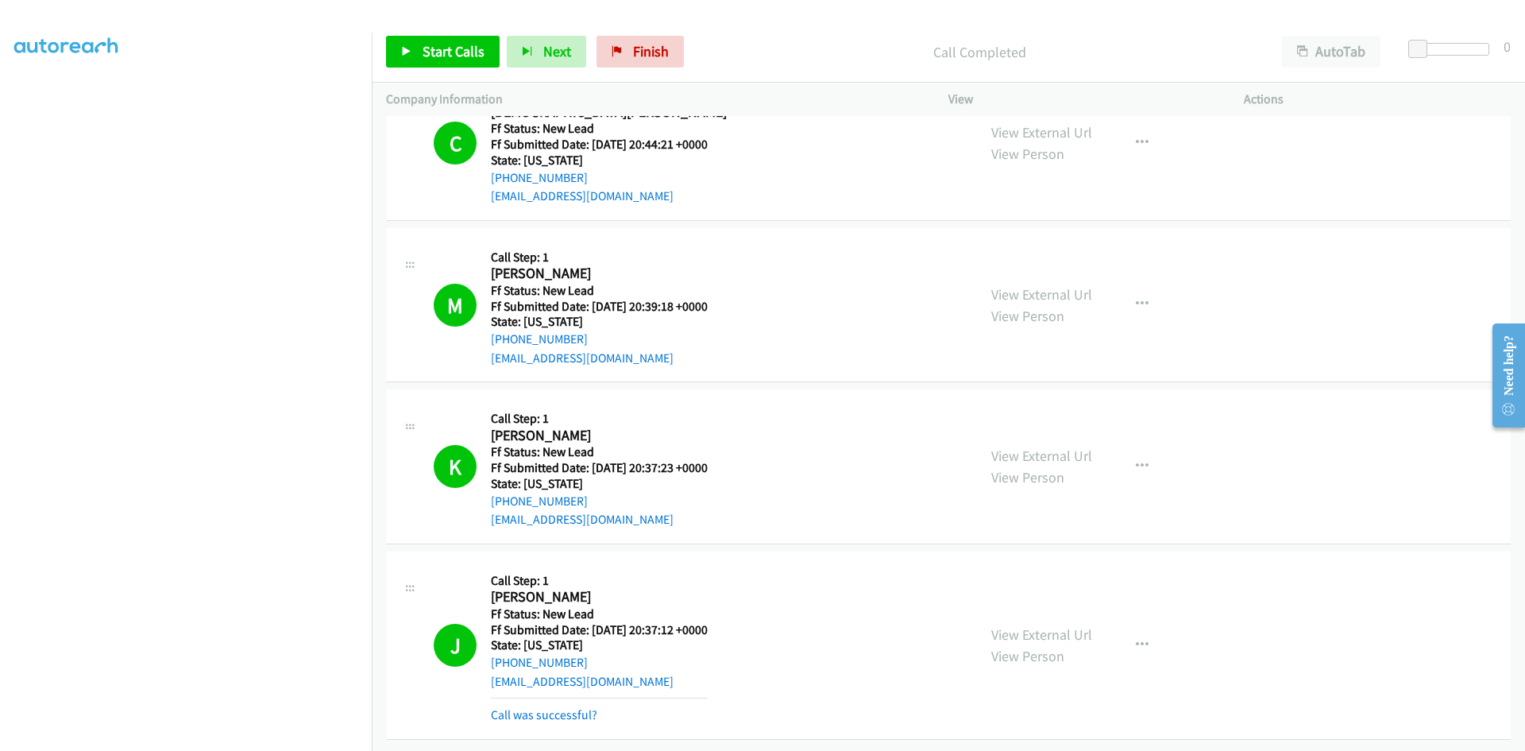
scroll to position [1316, 0]
click at [578, 707] on link "Call was successful?" at bounding box center [544, 714] width 106 height 15
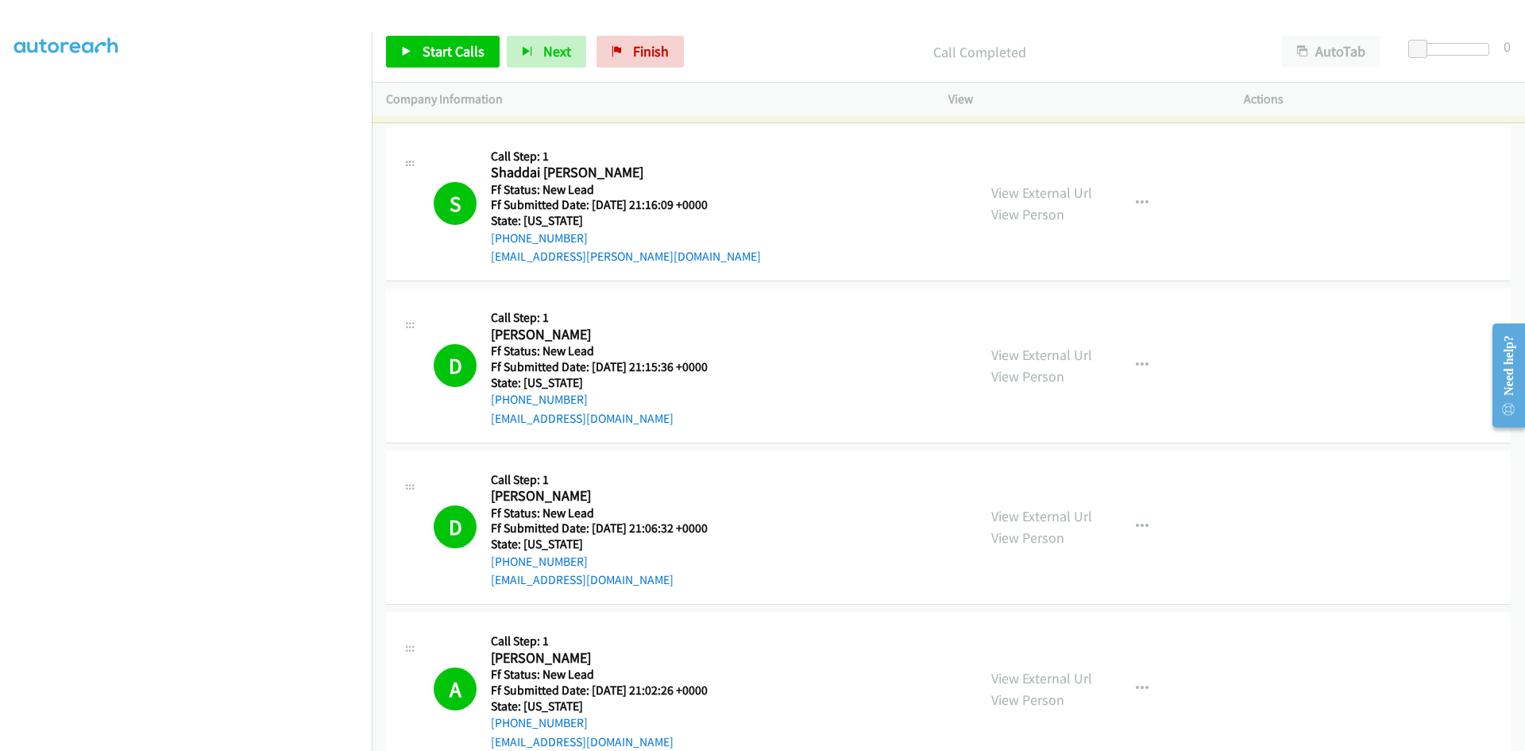
scroll to position [0, 0]
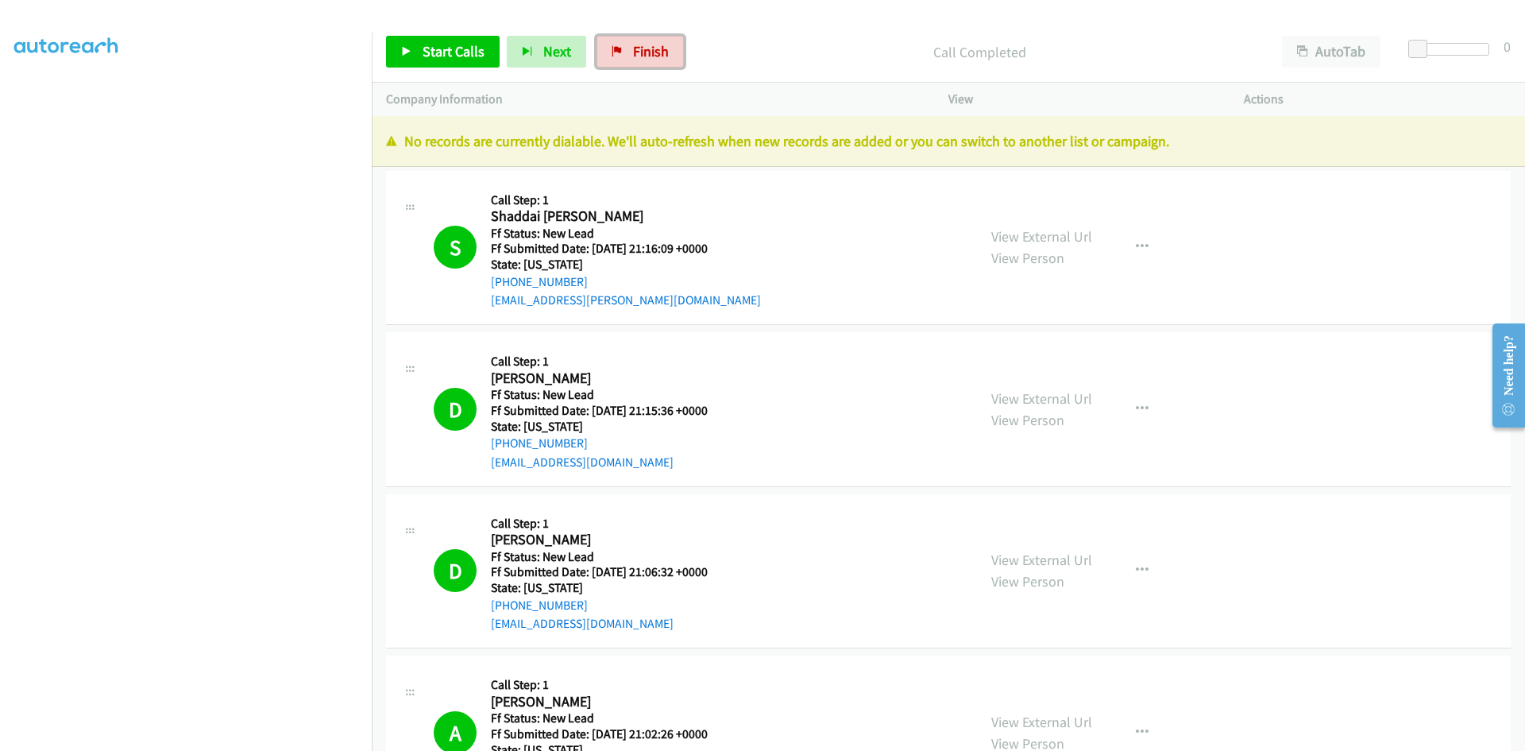
drag, startPoint x: 630, startPoint y: 41, endPoint x: 830, endPoint y: 79, distance: 203.8
click at [631, 41] on link "Finish" at bounding box center [640, 52] width 87 height 32
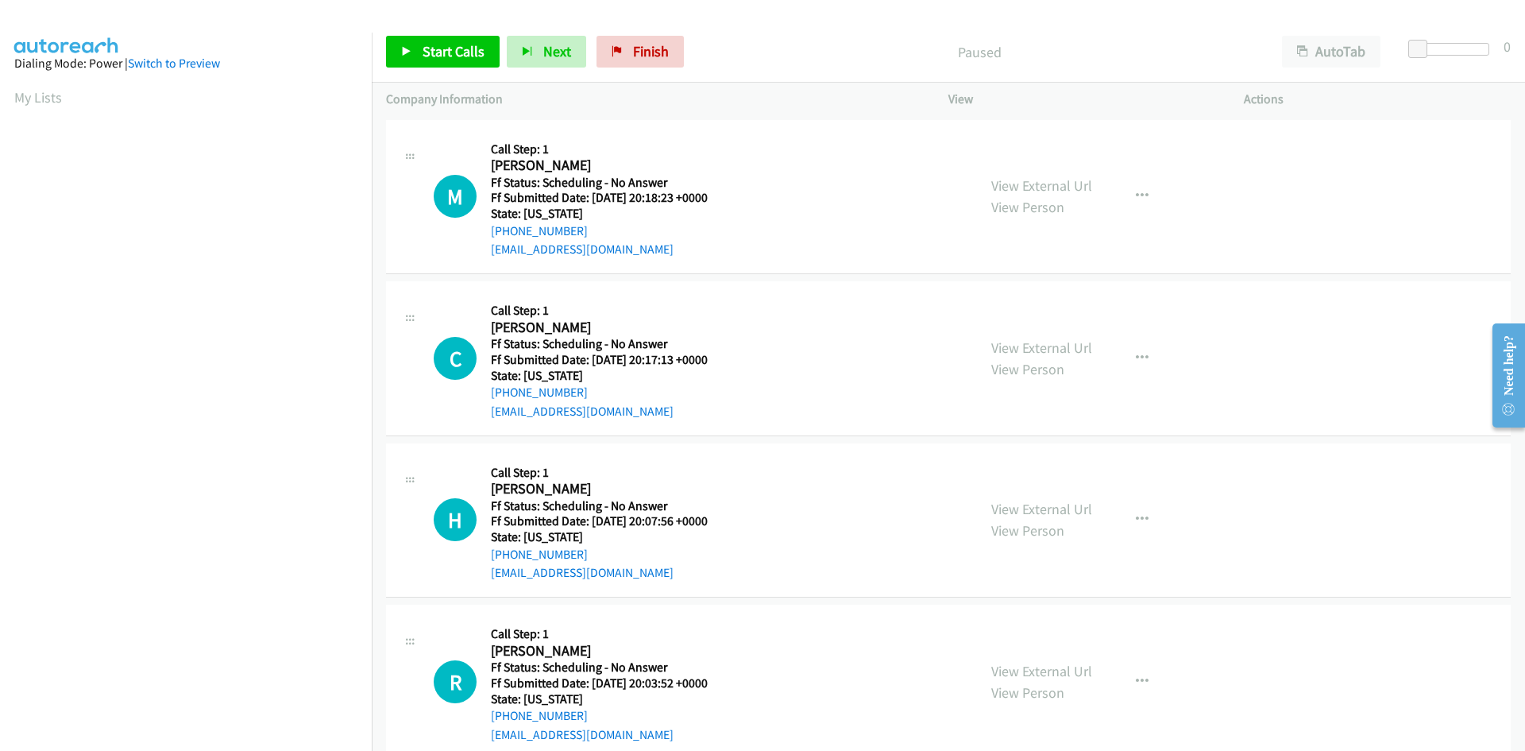
scroll to position [91, 0]
click at [414, 63] on link "Start Calls" at bounding box center [443, 52] width 114 height 32
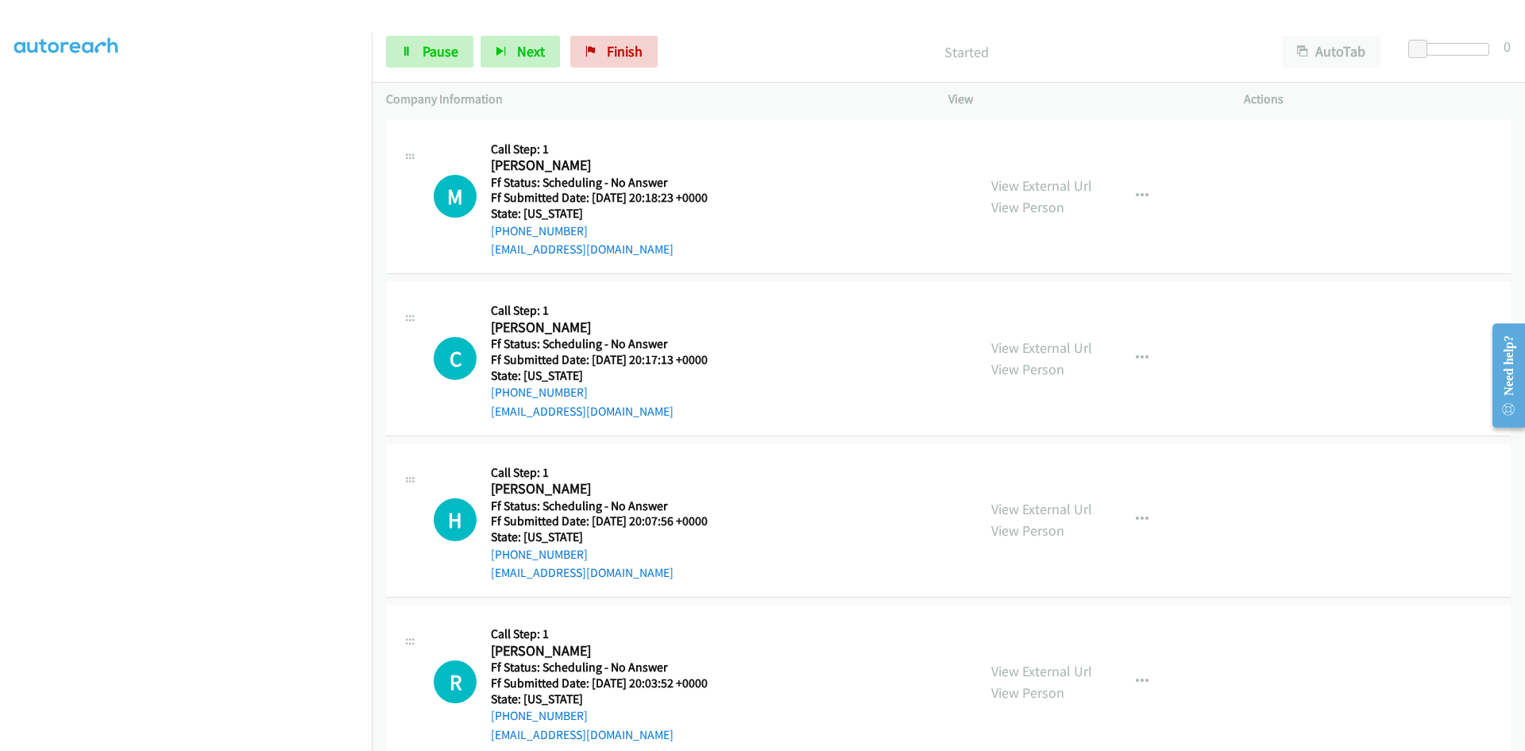
scroll to position [140, 0]
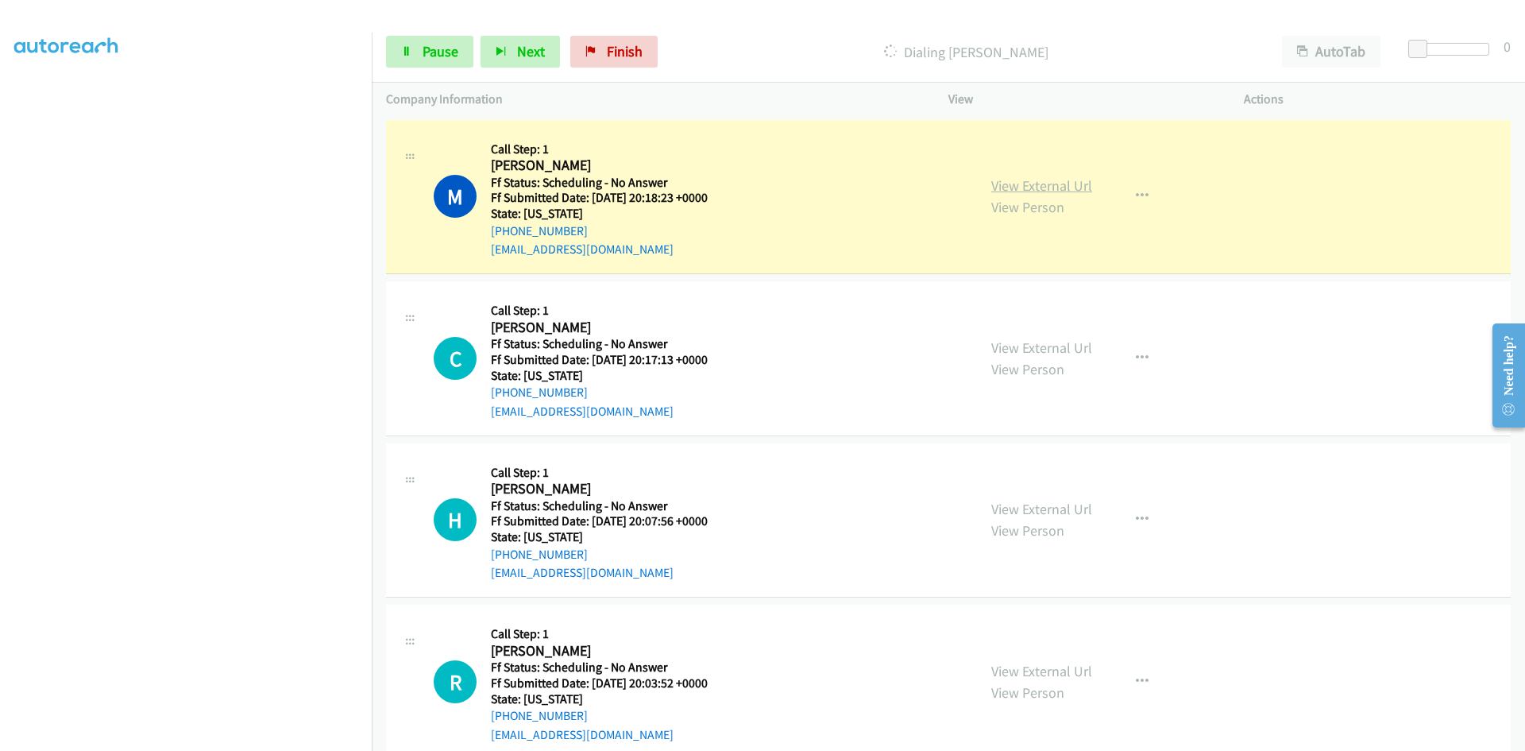
click at [1061, 184] on link "View External Url" at bounding box center [1041, 185] width 101 height 18
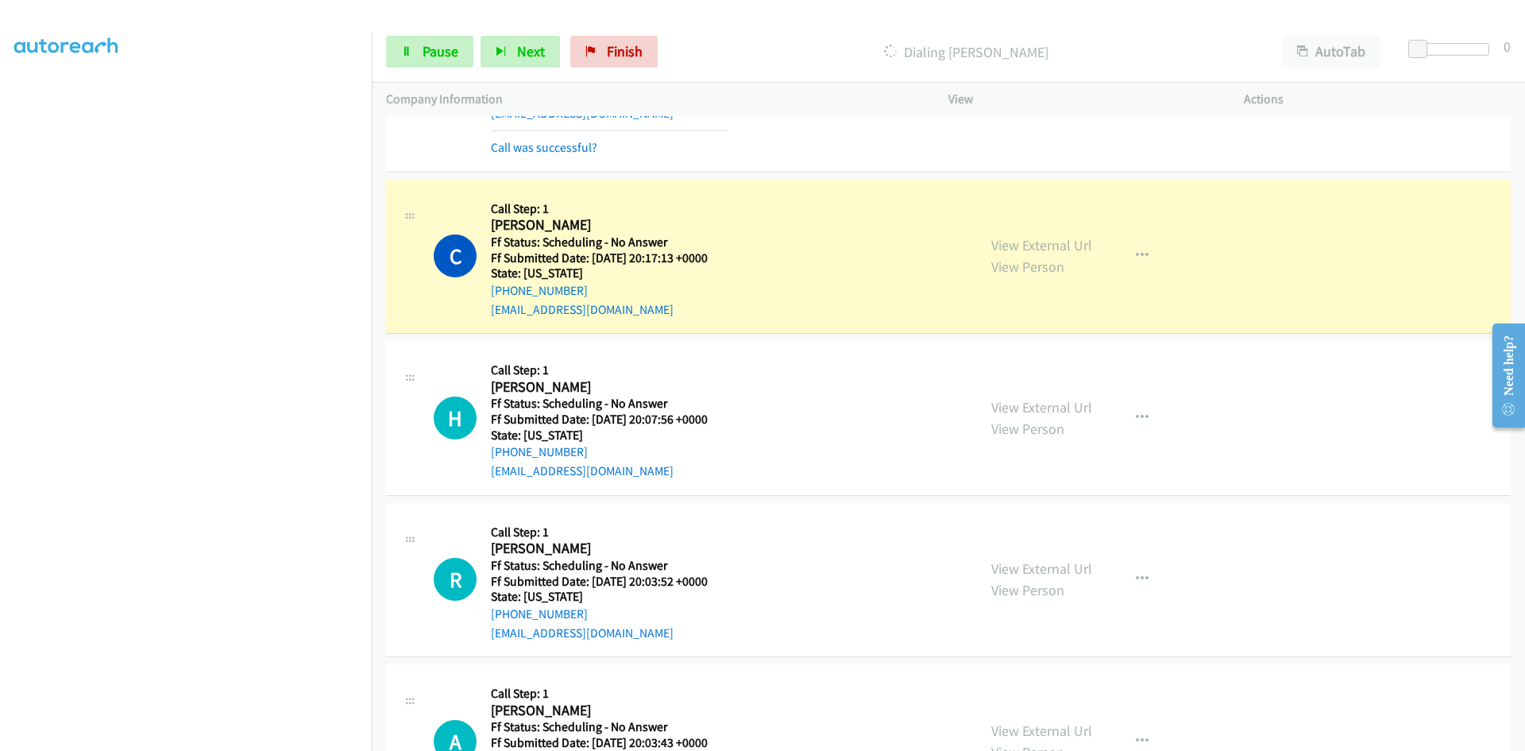
scroll to position [238, 0]
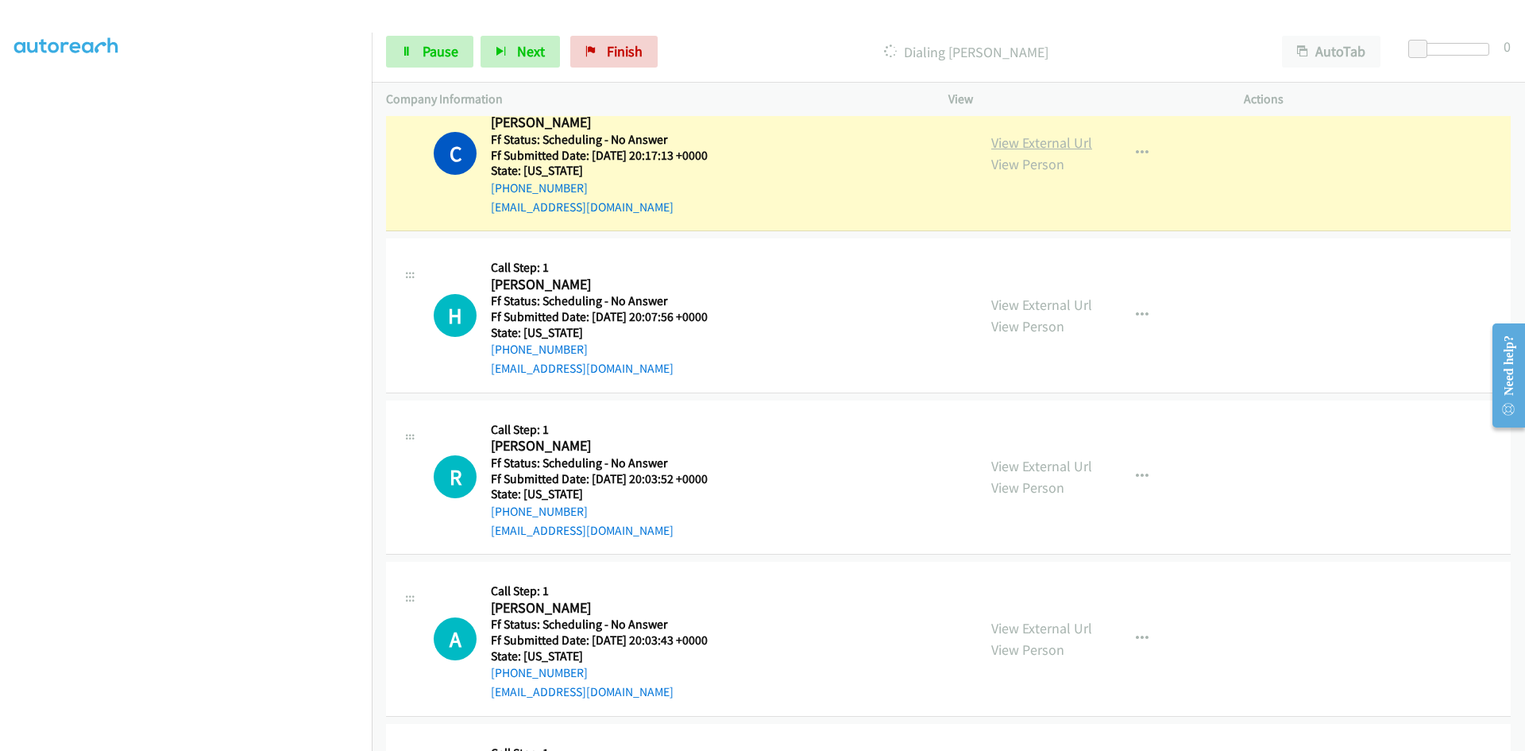
click at [1026, 140] on link "View External Url" at bounding box center [1041, 142] width 101 height 18
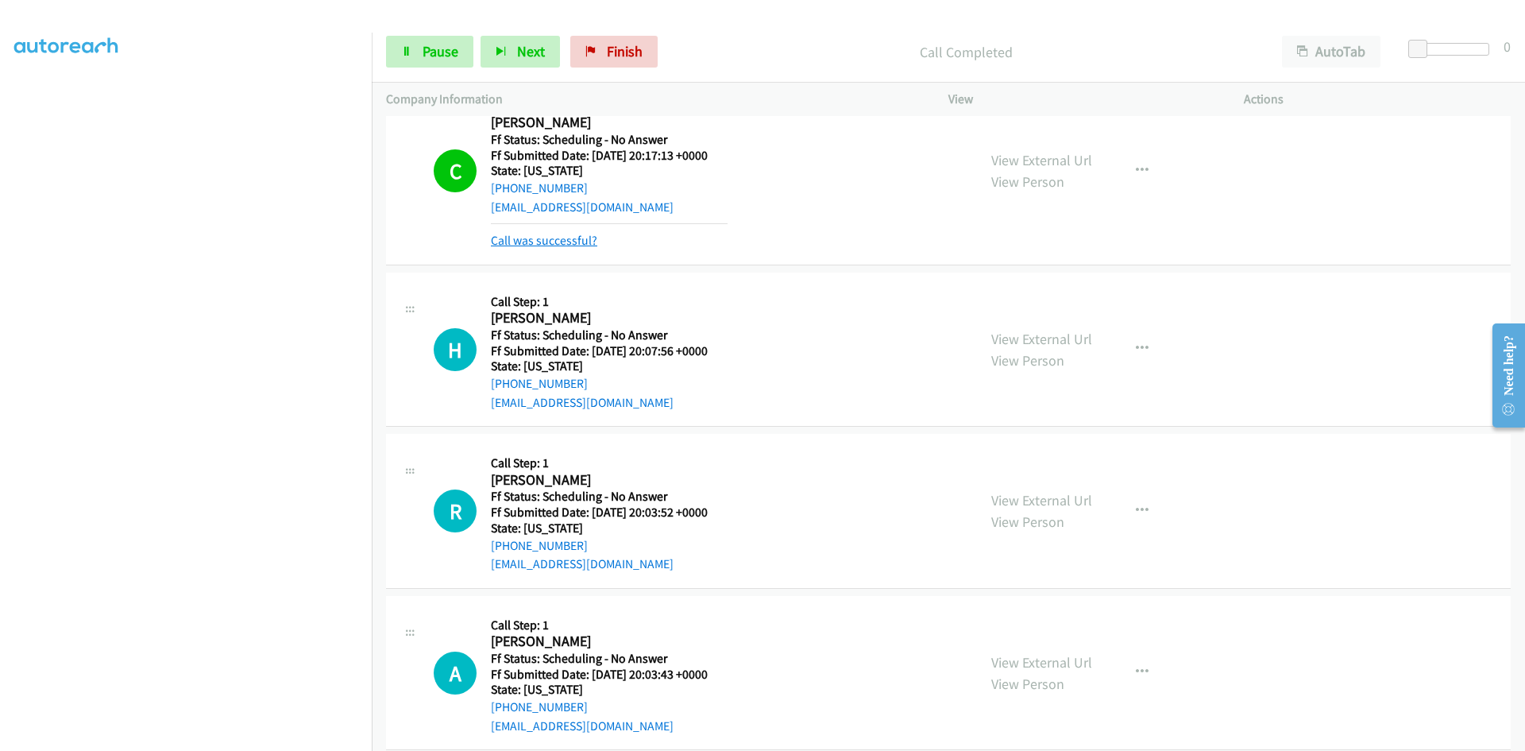
click at [581, 244] on link "Call was successful?" at bounding box center [544, 240] width 106 height 15
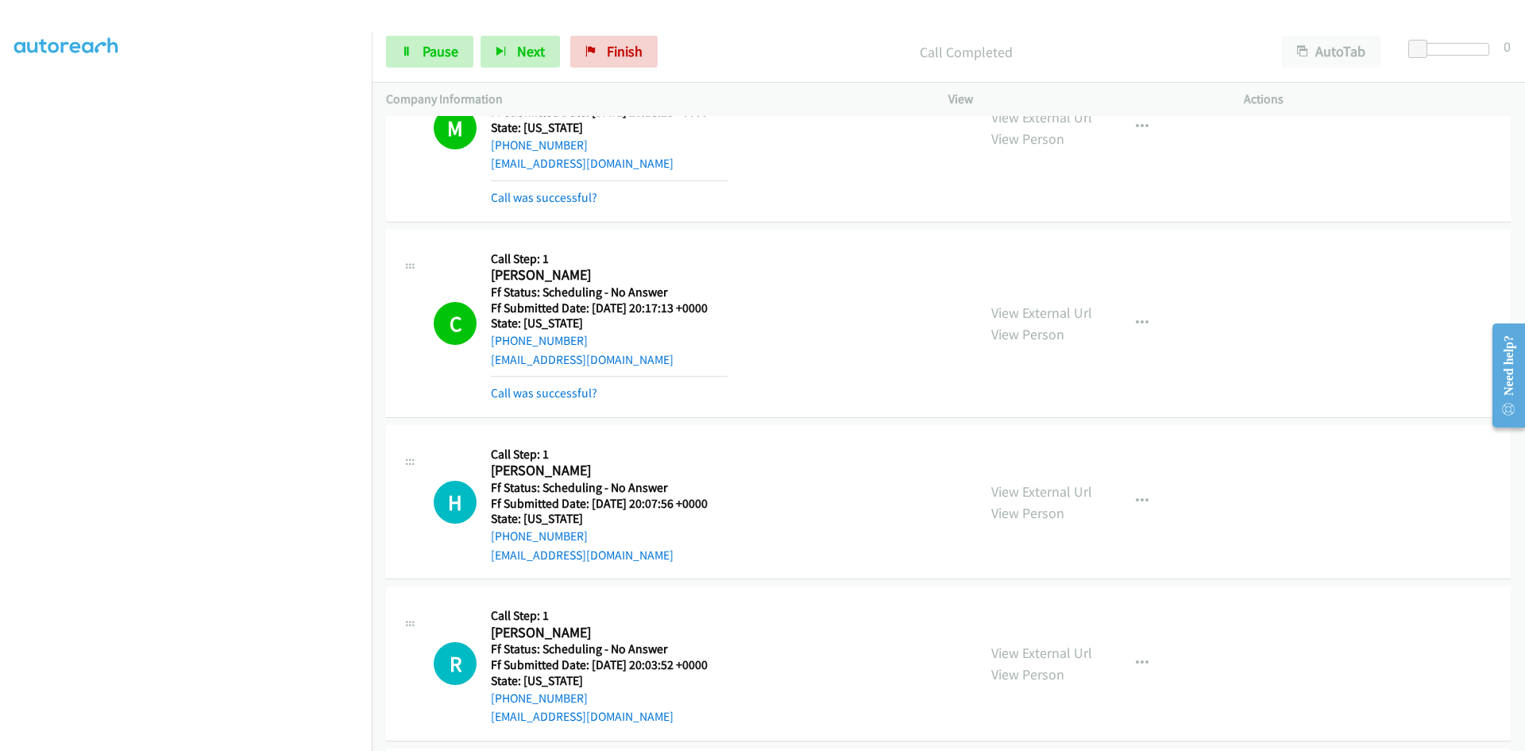
scroll to position [79, 0]
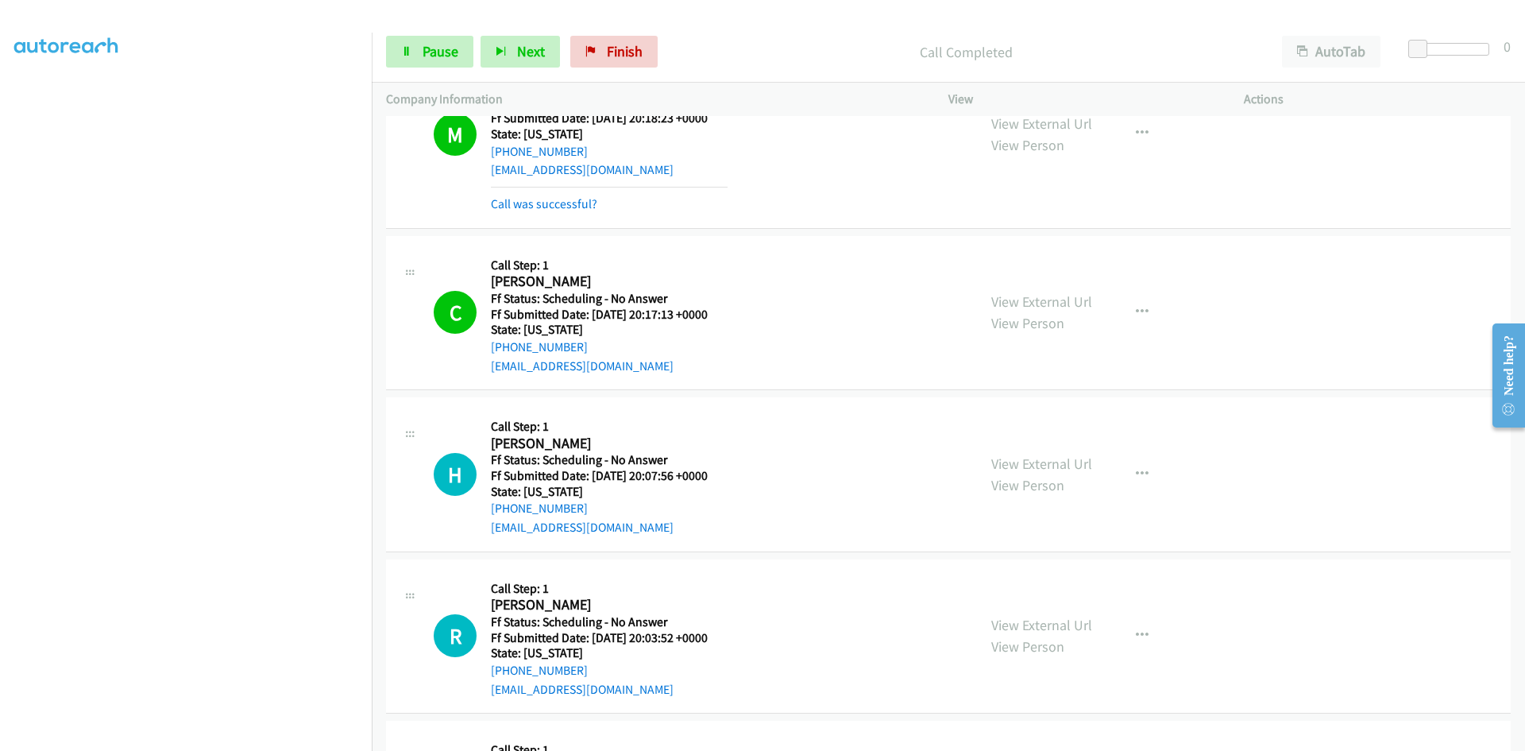
click at [584, 211] on div "Call was successful?" at bounding box center [609, 204] width 237 height 19
click at [583, 209] on link "Call was successful?" at bounding box center [544, 203] width 106 height 15
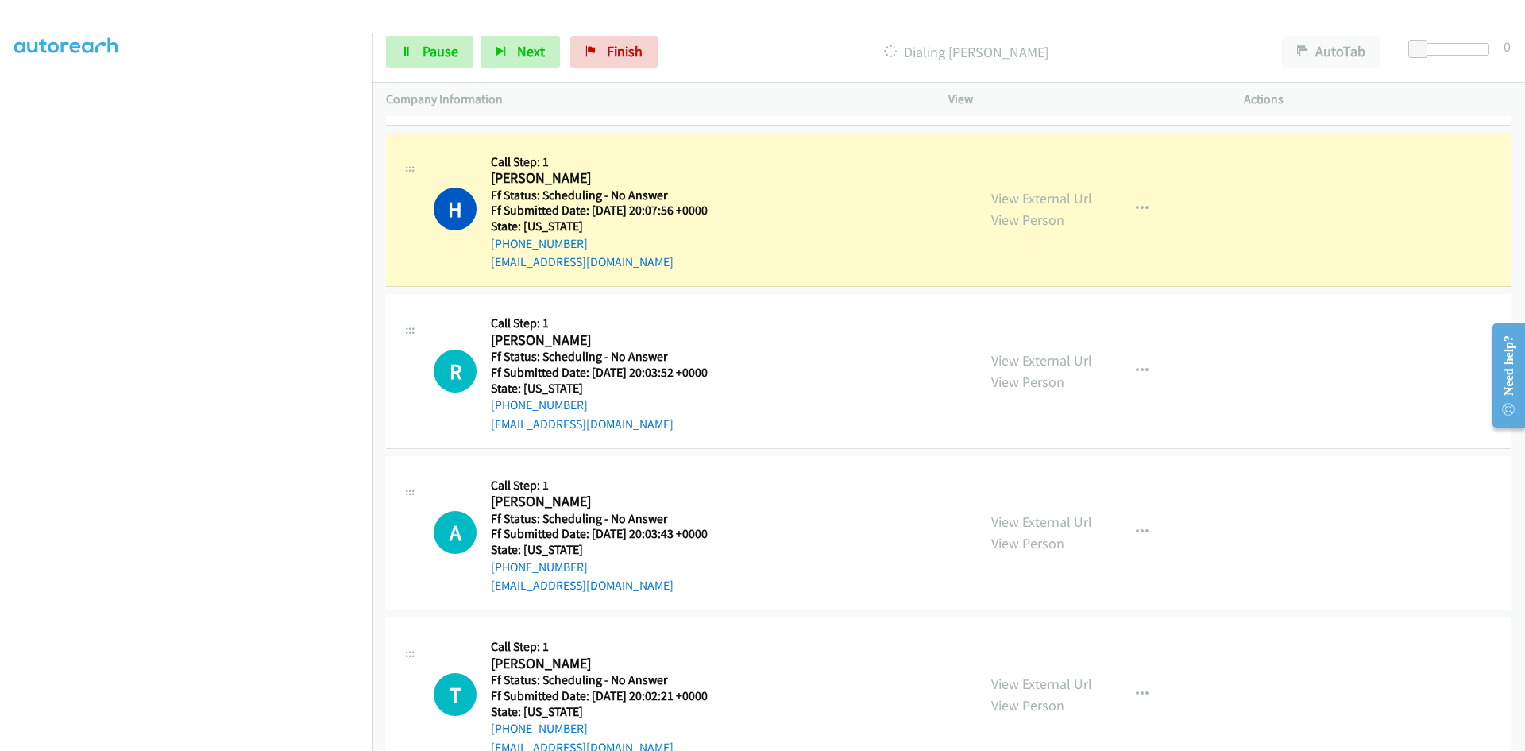
scroll to position [318, 0]
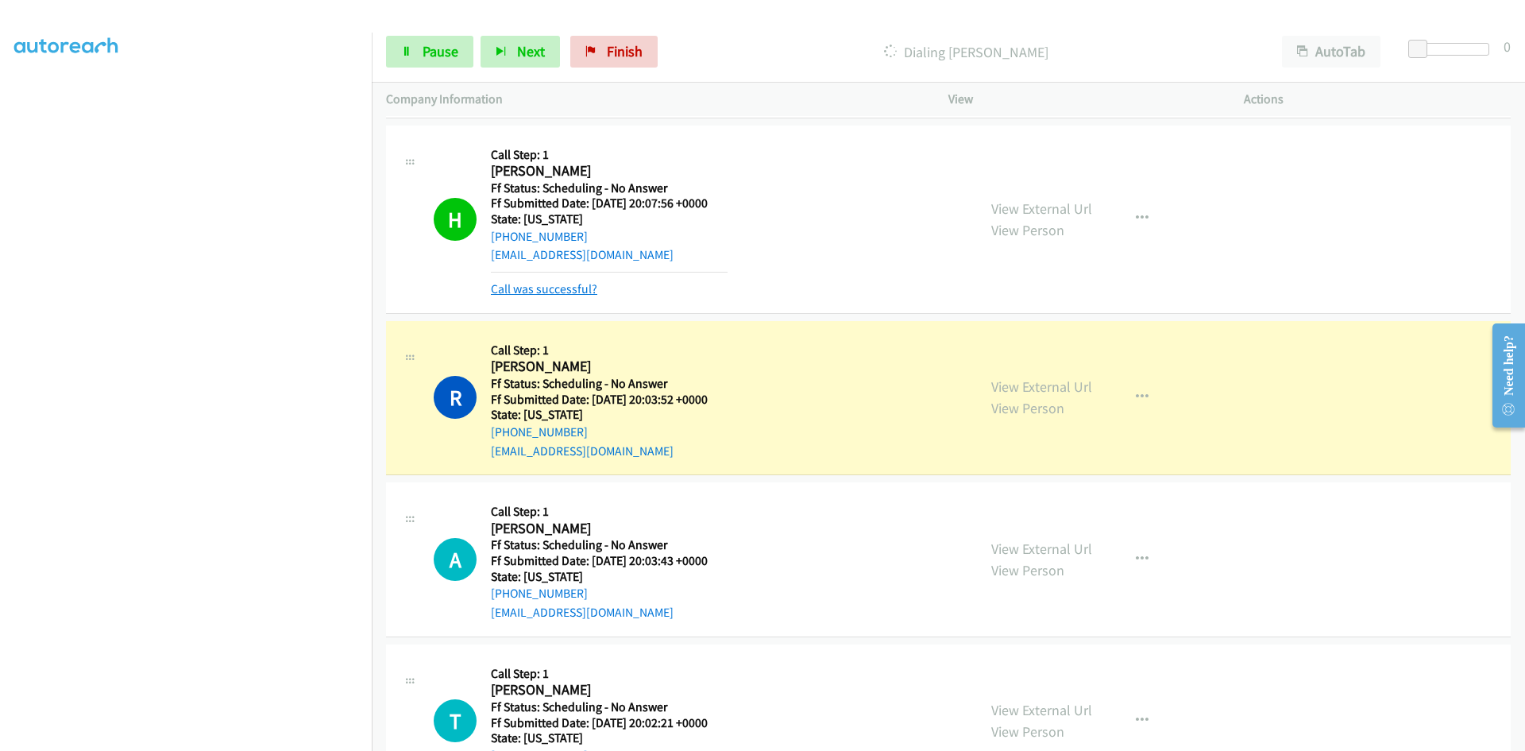
click at [567, 296] on link "Call was successful?" at bounding box center [544, 288] width 106 height 15
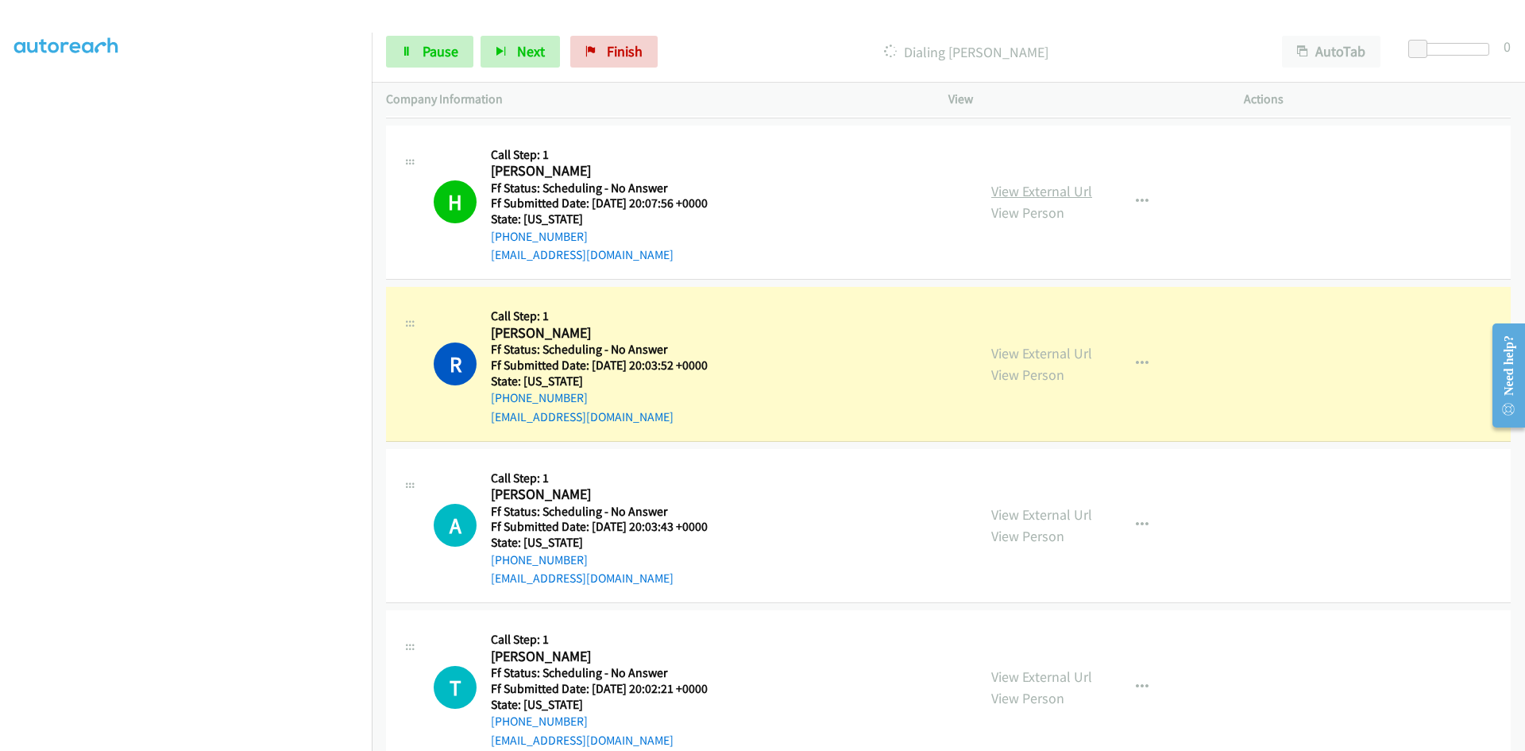
click at [1032, 199] on link "View External Url" at bounding box center [1041, 191] width 101 height 18
click at [1050, 351] on link "View External Url" at bounding box center [1041, 353] width 101 height 18
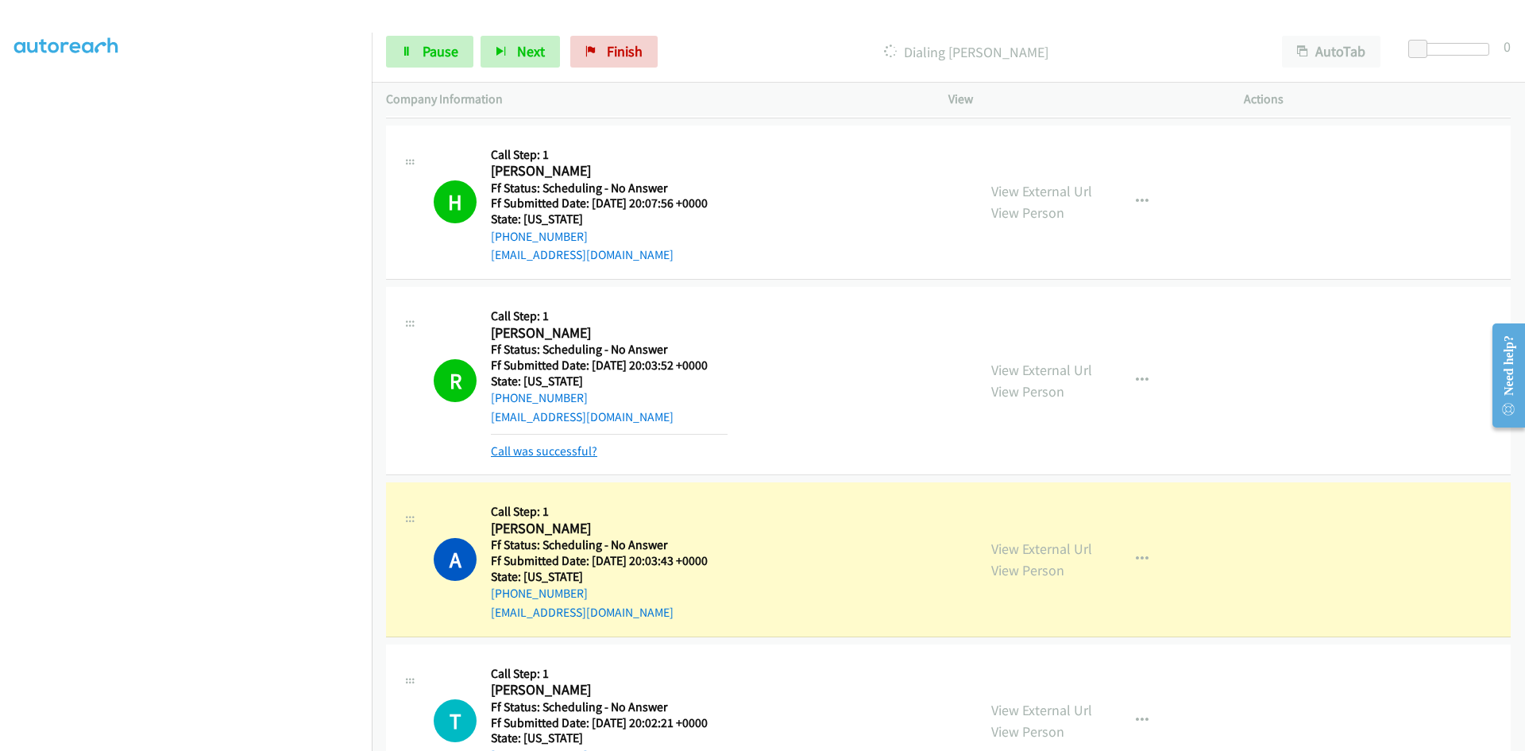
click at [511, 453] on link "Call was successful?" at bounding box center [544, 450] width 106 height 15
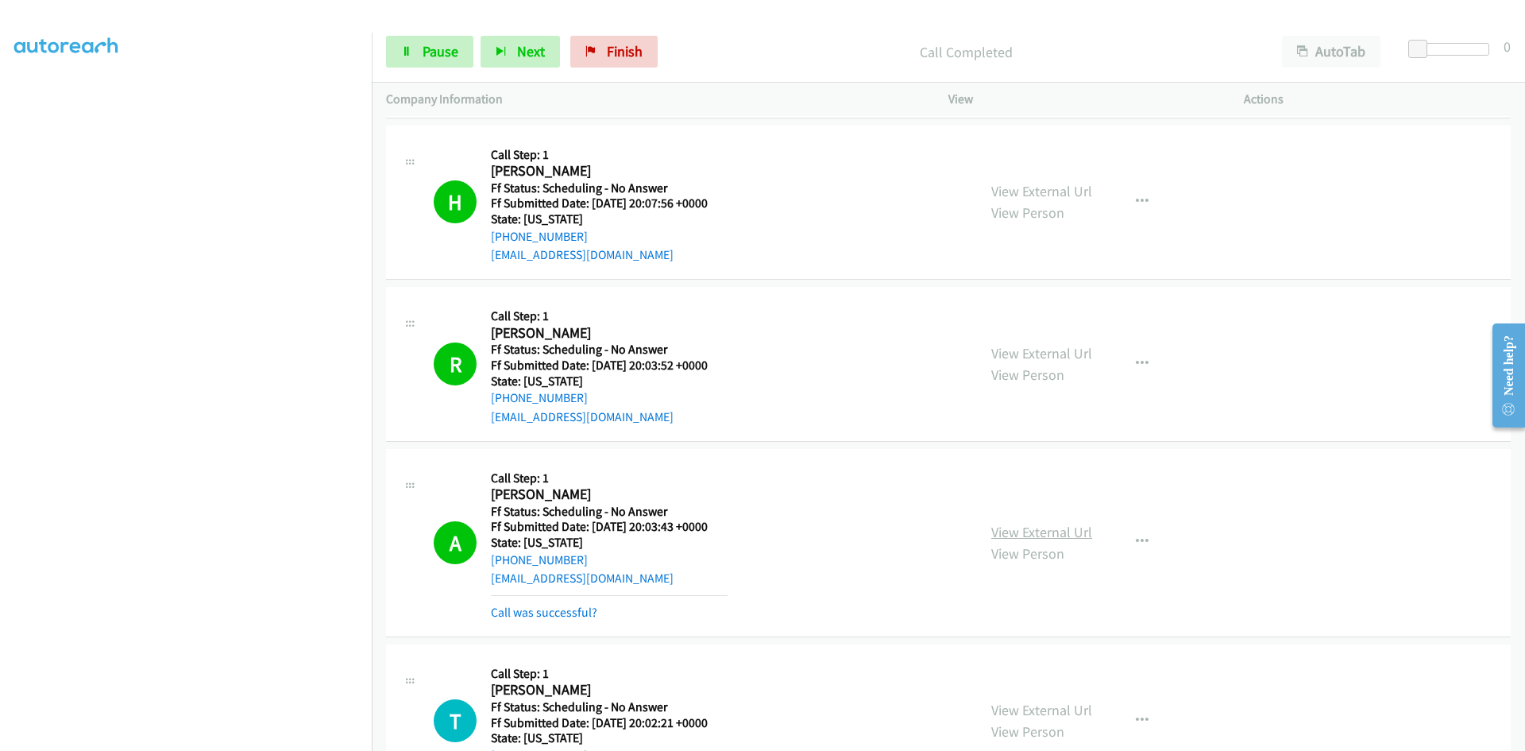
click at [1040, 535] on link "View External Url" at bounding box center [1041, 532] width 101 height 18
click at [581, 618] on link "Call was successful?" at bounding box center [544, 612] width 106 height 15
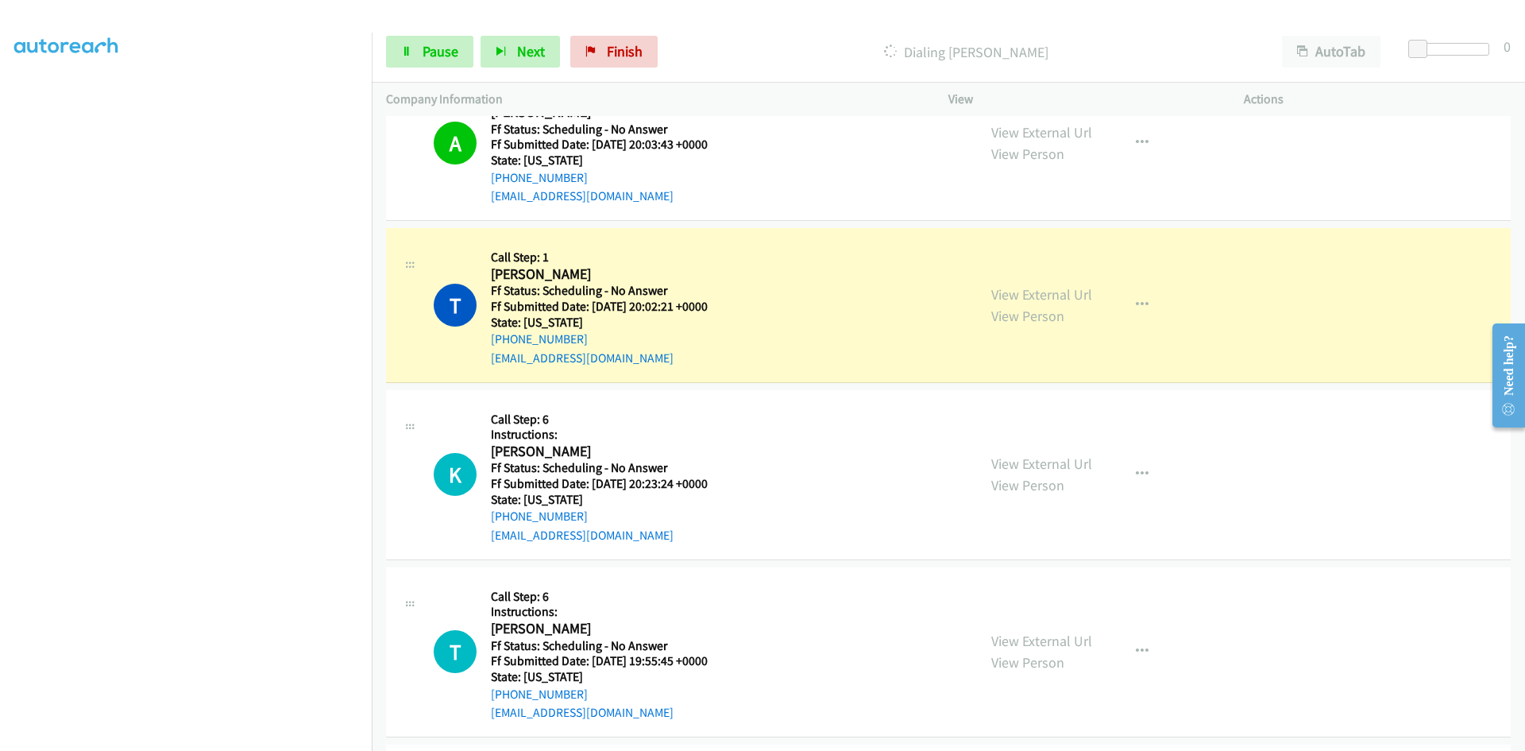
scroll to position [715, 0]
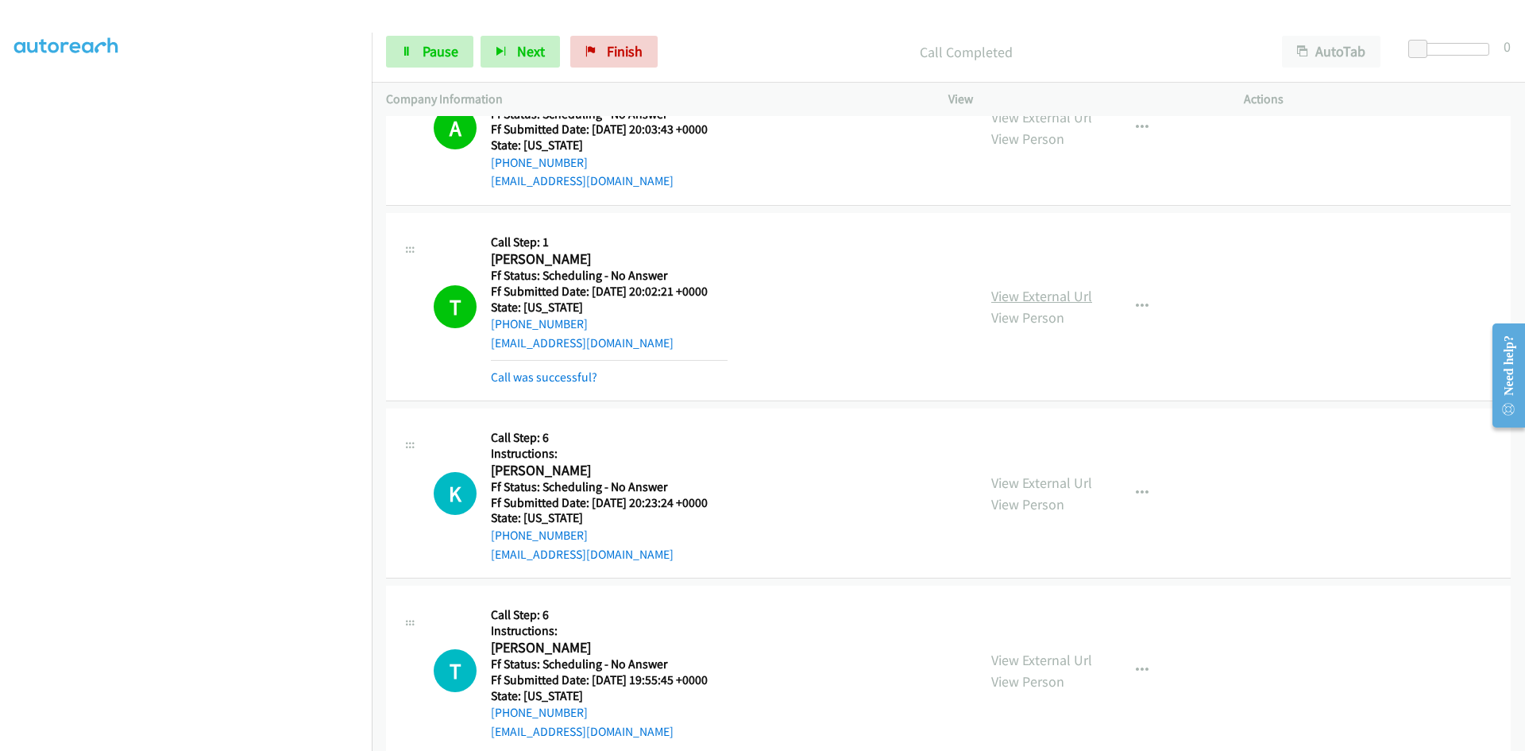
click at [1036, 300] on link "View External Url" at bounding box center [1041, 296] width 101 height 18
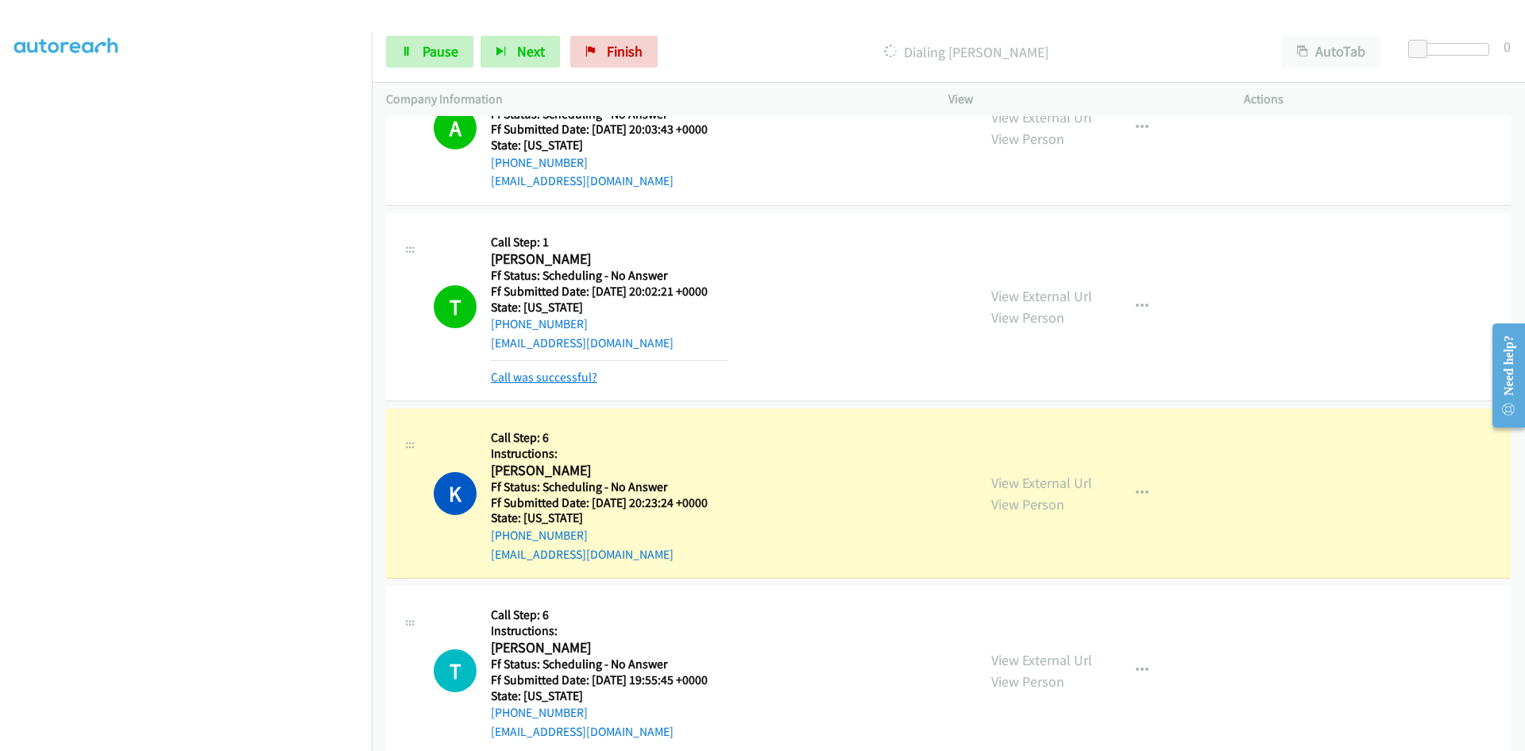
click at [588, 377] on link "Call was successful?" at bounding box center [544, 376] width 106 height 15
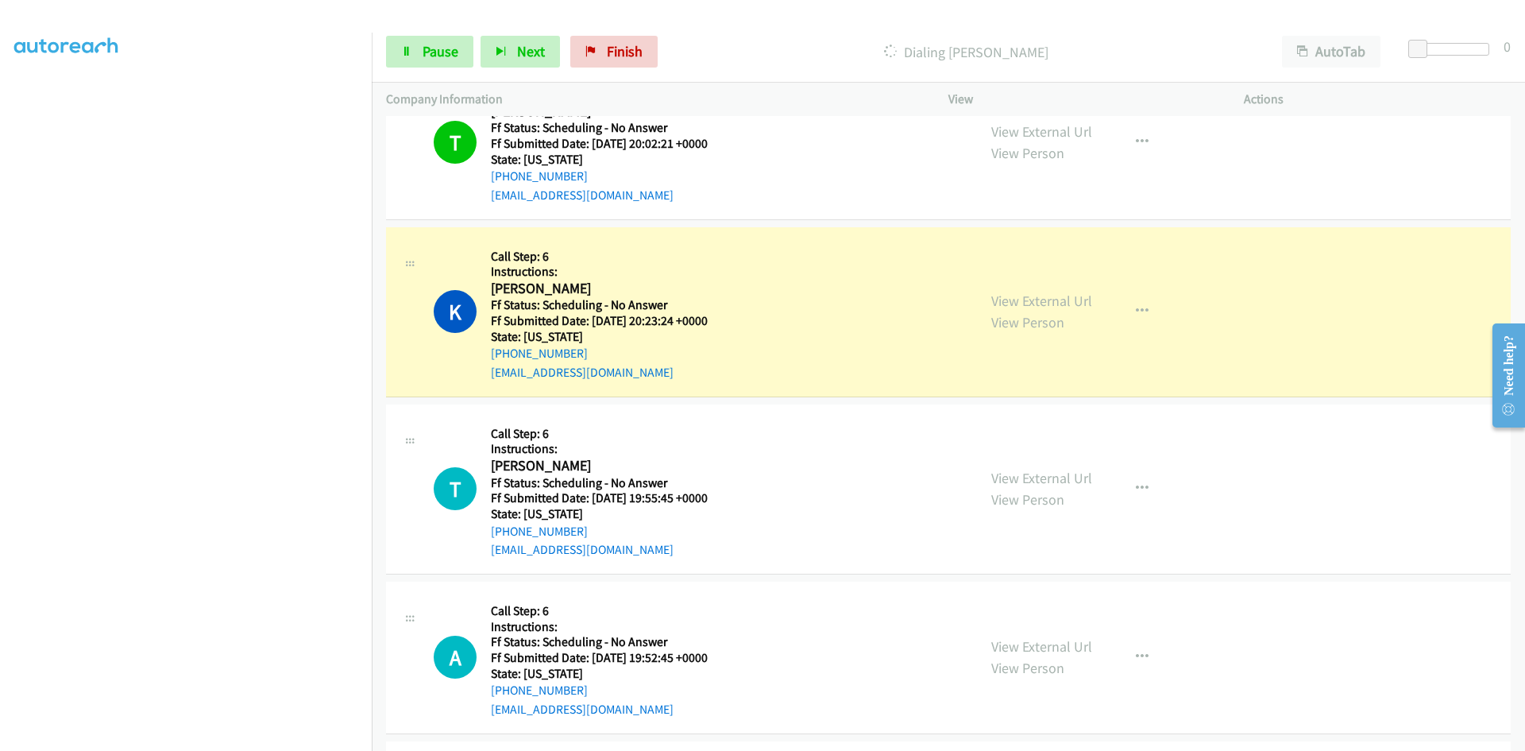
scroll to position [953, 0]
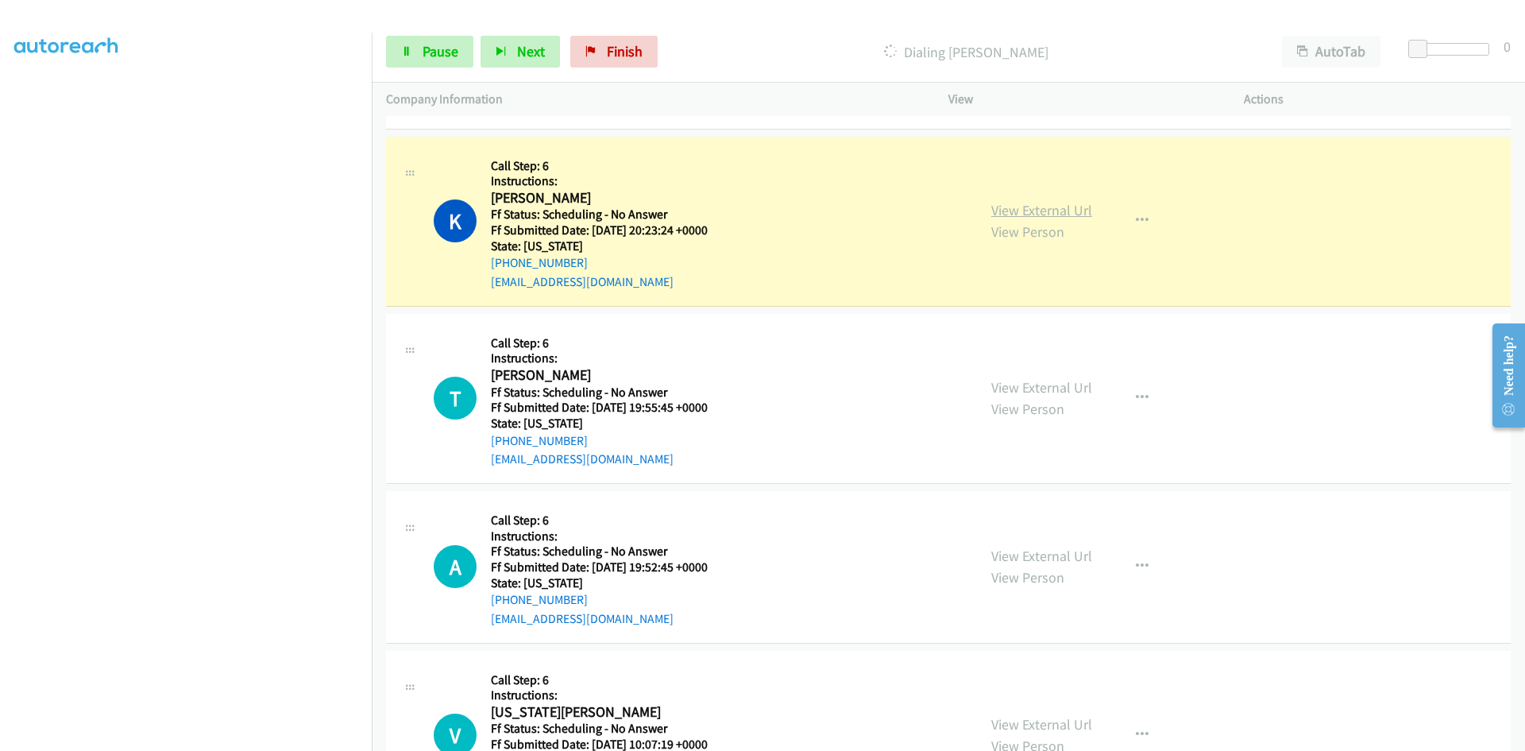
click at [1049, 210] on link "View External Url" at bounding box center [1041, 210] width 101 height 18
click at [396, 56] on link "Pause" at bounding box center [429, 52] width 87 height 32
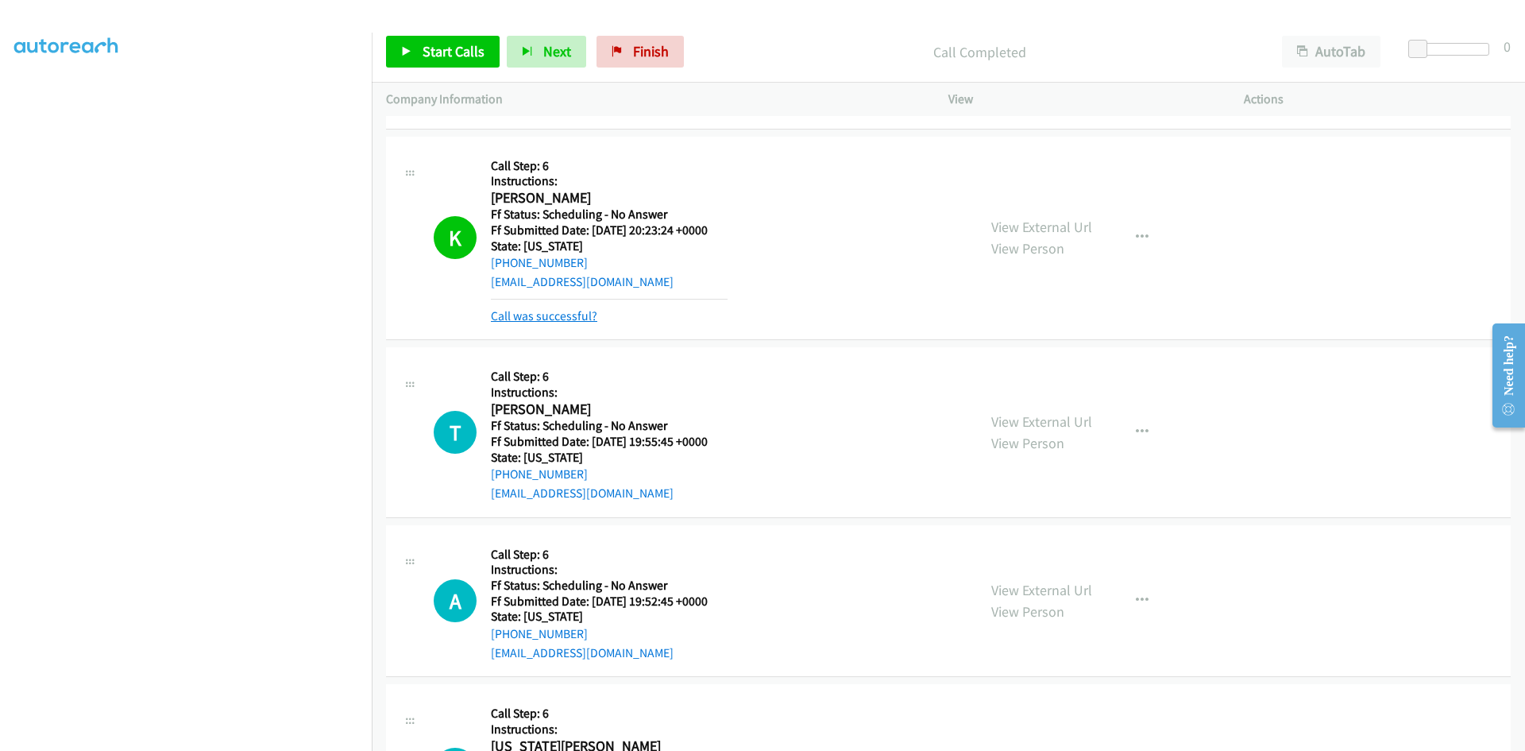
click at [582, 317] on link "Call was successful?" at bounding box center [544, 315] width 106 height 15
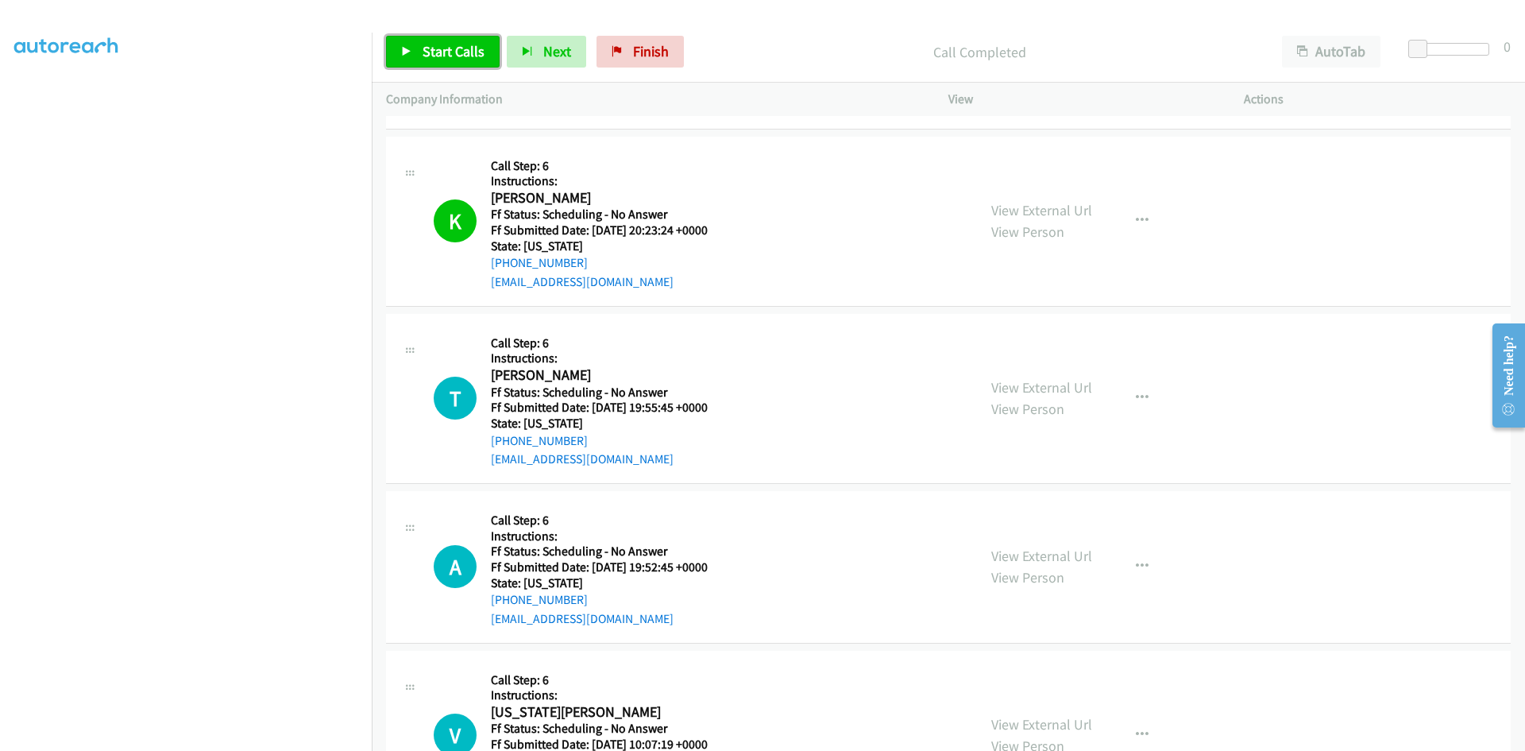
click at [426, 44] on span "Start Calls" at bounding box center [454, 51] width 62 height 18
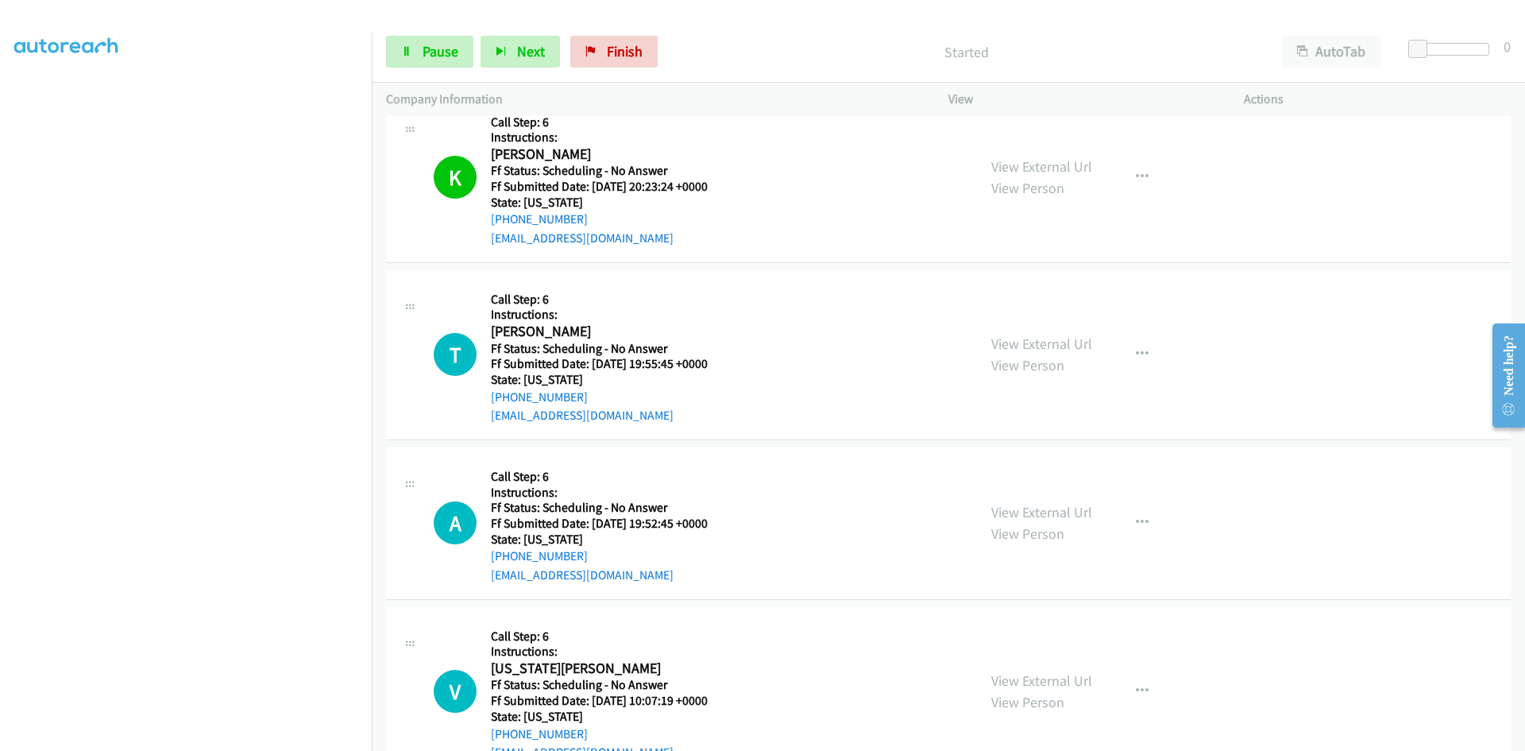
scroll to position [1112, 0]
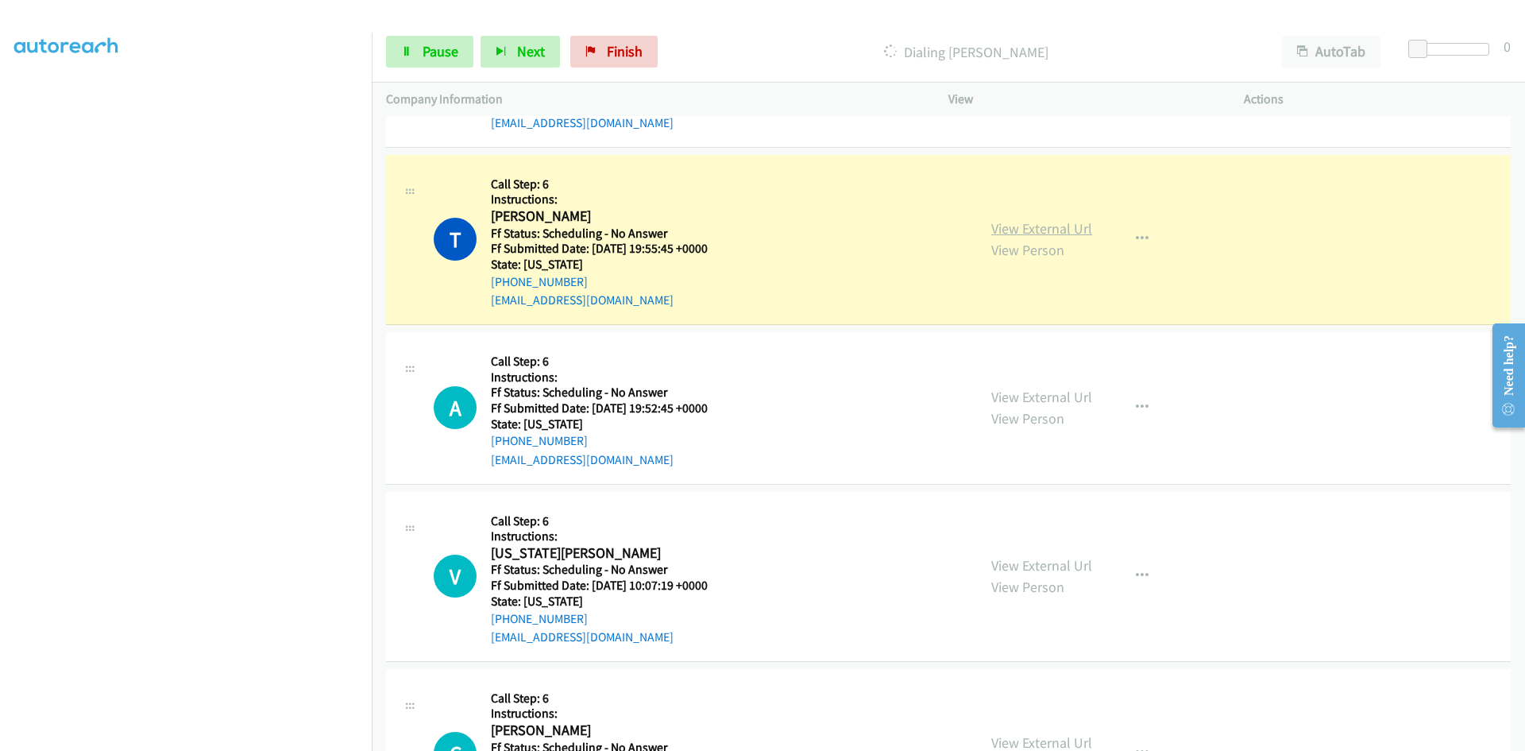
click at [1051, 227] on link "View External Url" at bounding box center [1041, 228] width 101 height 18
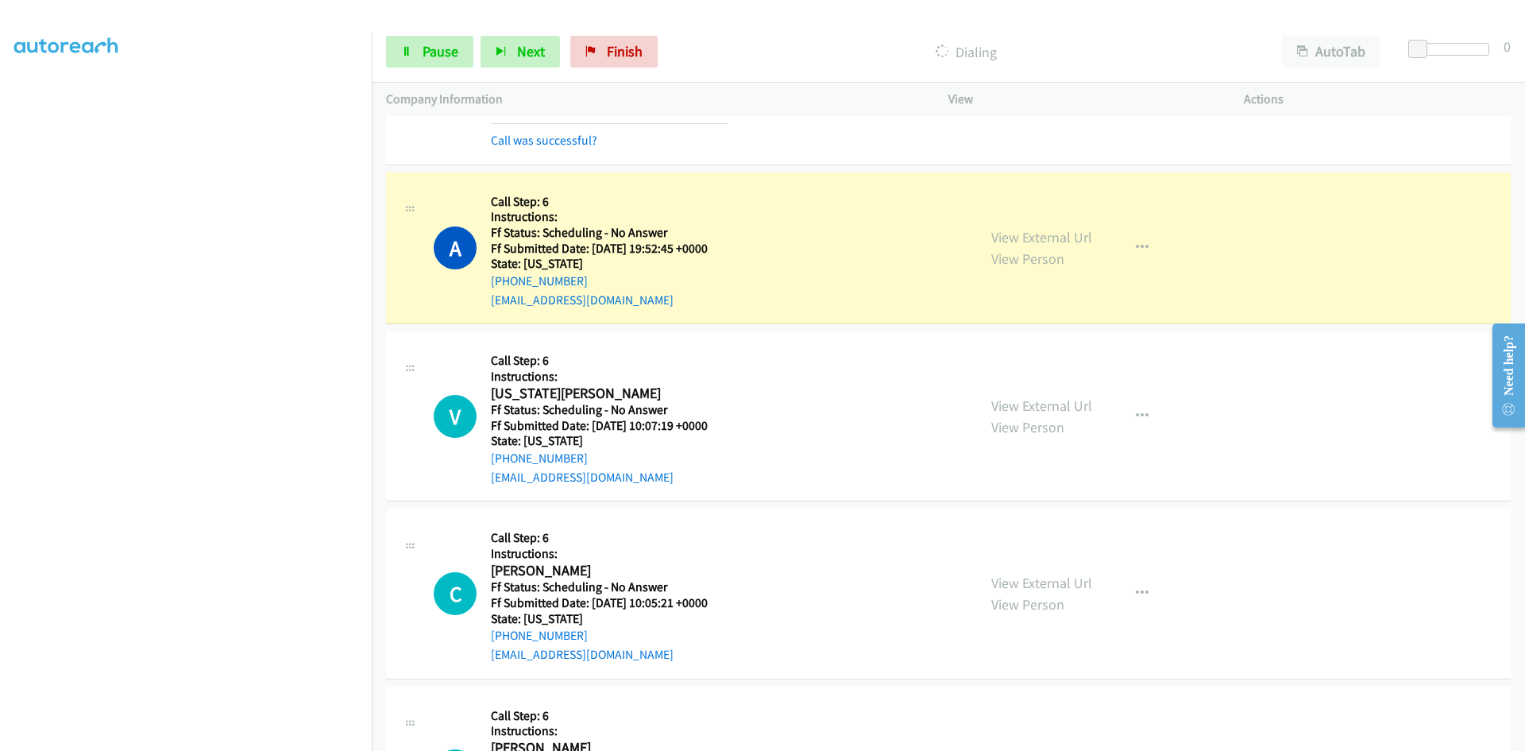
scroll to position [1351, 0]
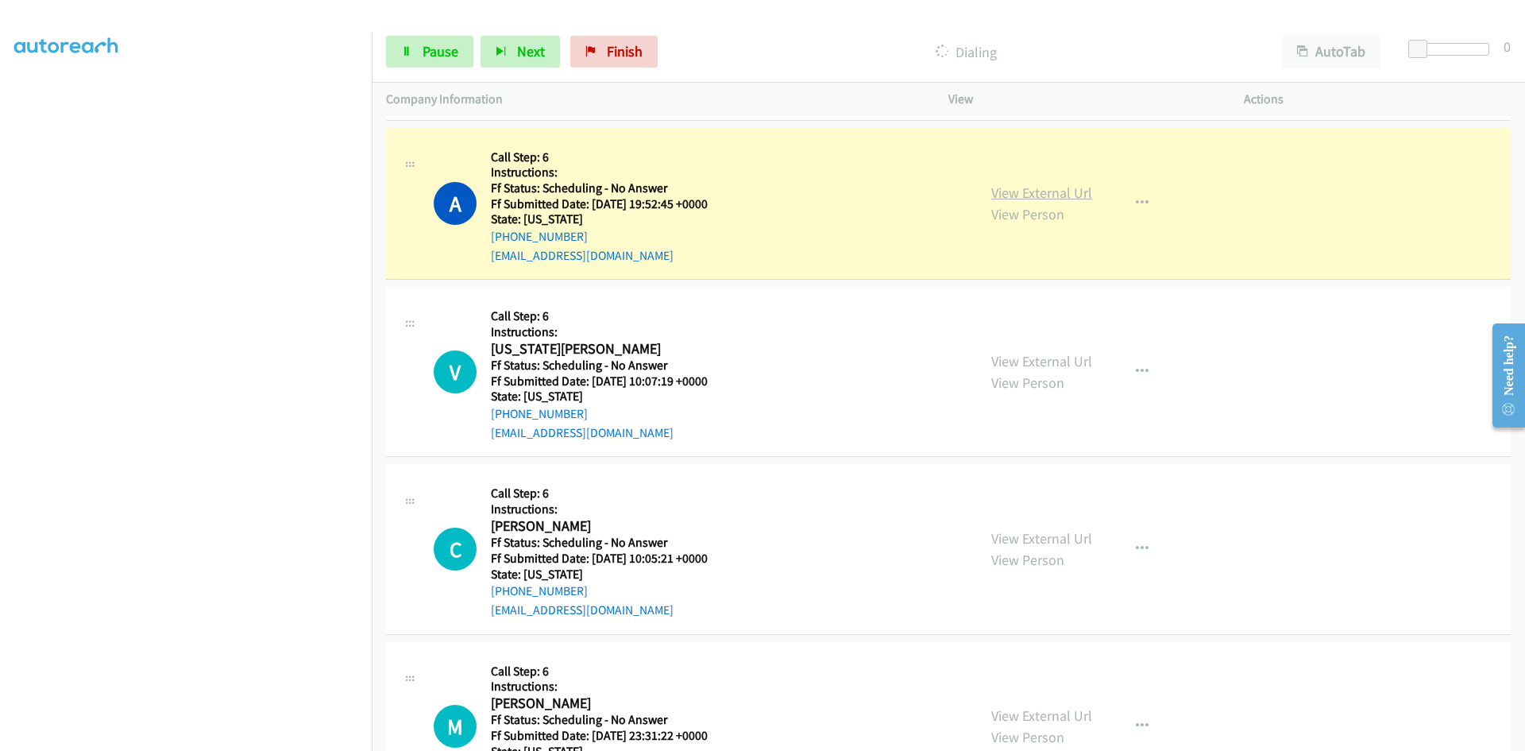
click at [1039, 191] on link "View External Url" at bounding box center [1041, 193] width 101 height 18
click at [455, 41] on link "Pause" at bounding box center [429, 52] width 87 height 32
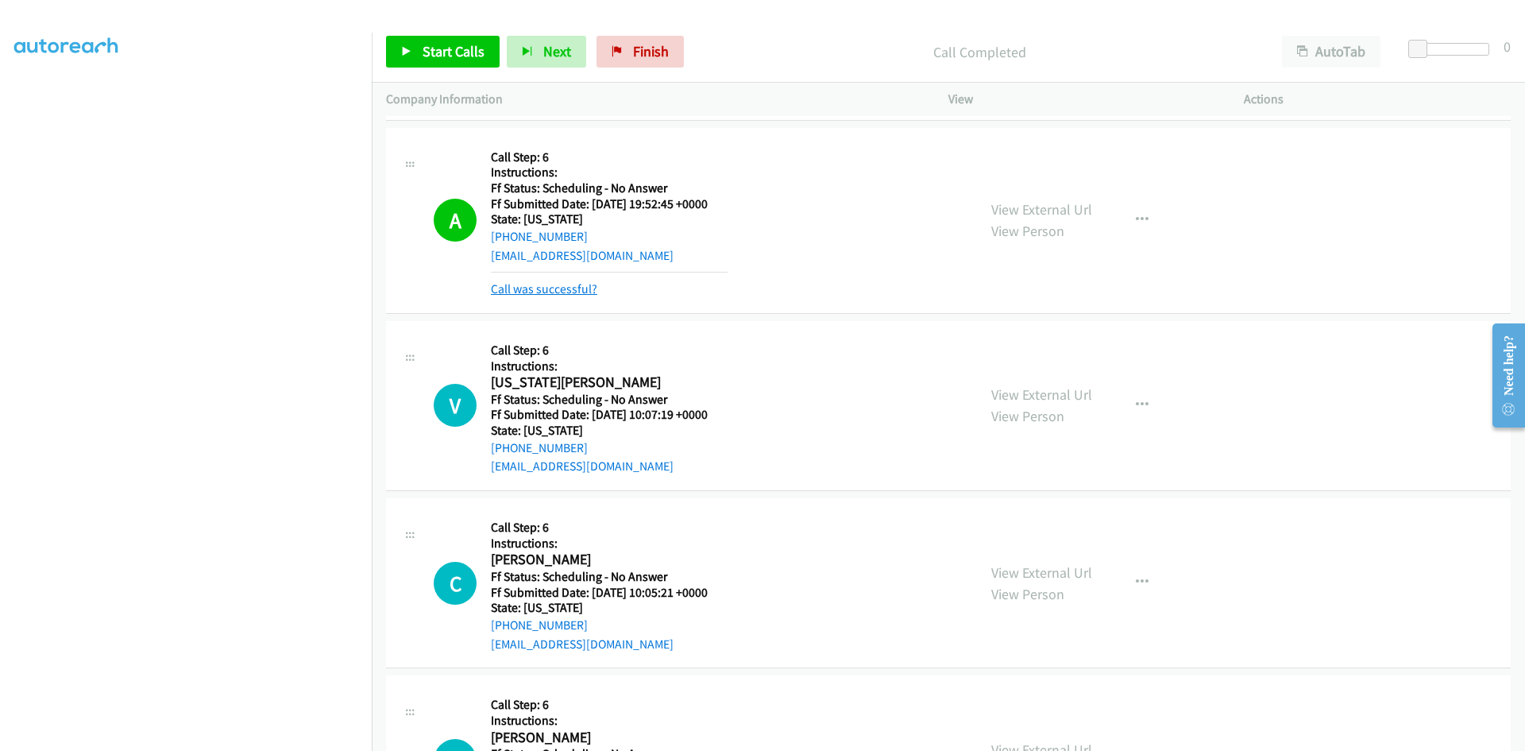
click at [562, 289] on link "Call was successful?" at bounding box center [544, 288] width 106 height 15
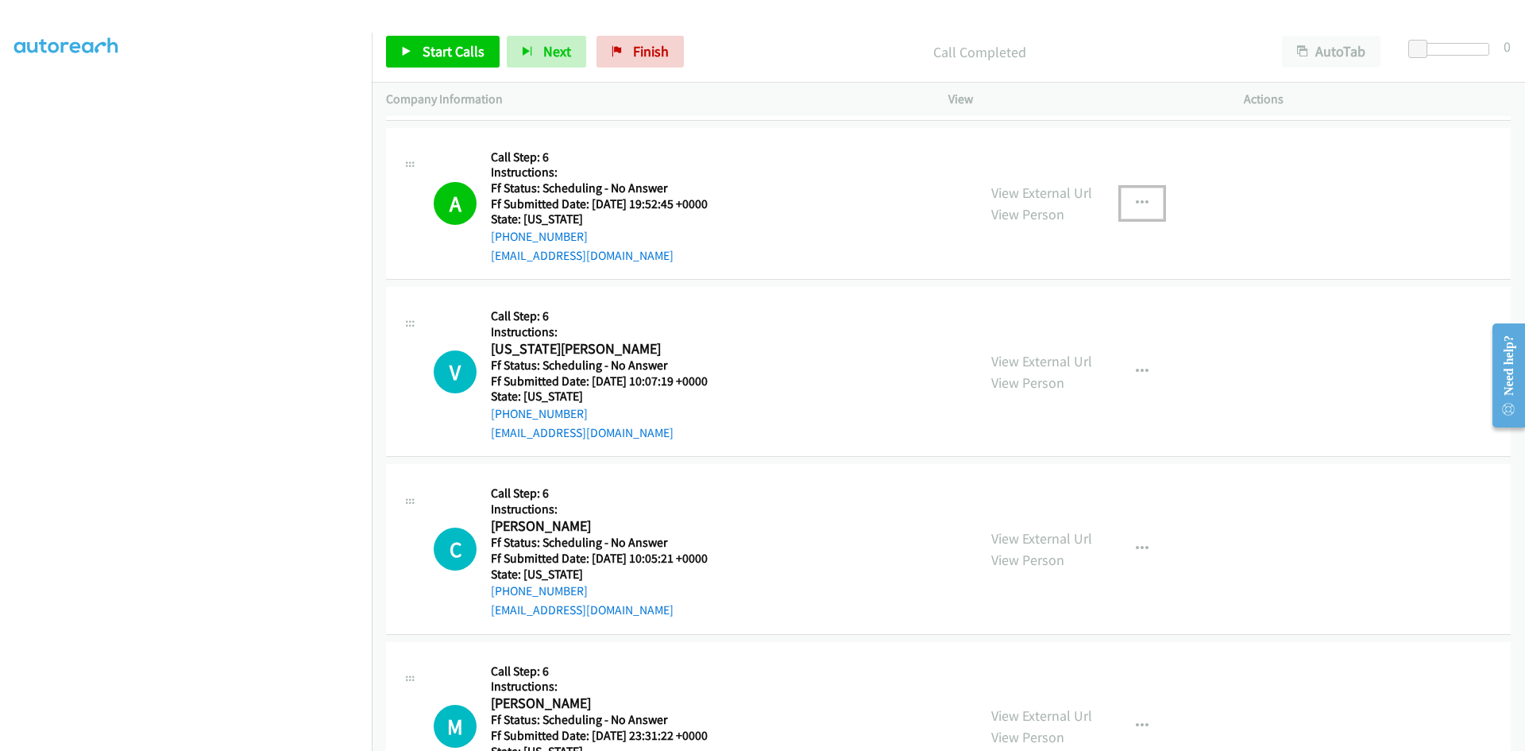
click at [1136, 199] on icon "button" at bounding box center [1142, 203] width 13 height 13
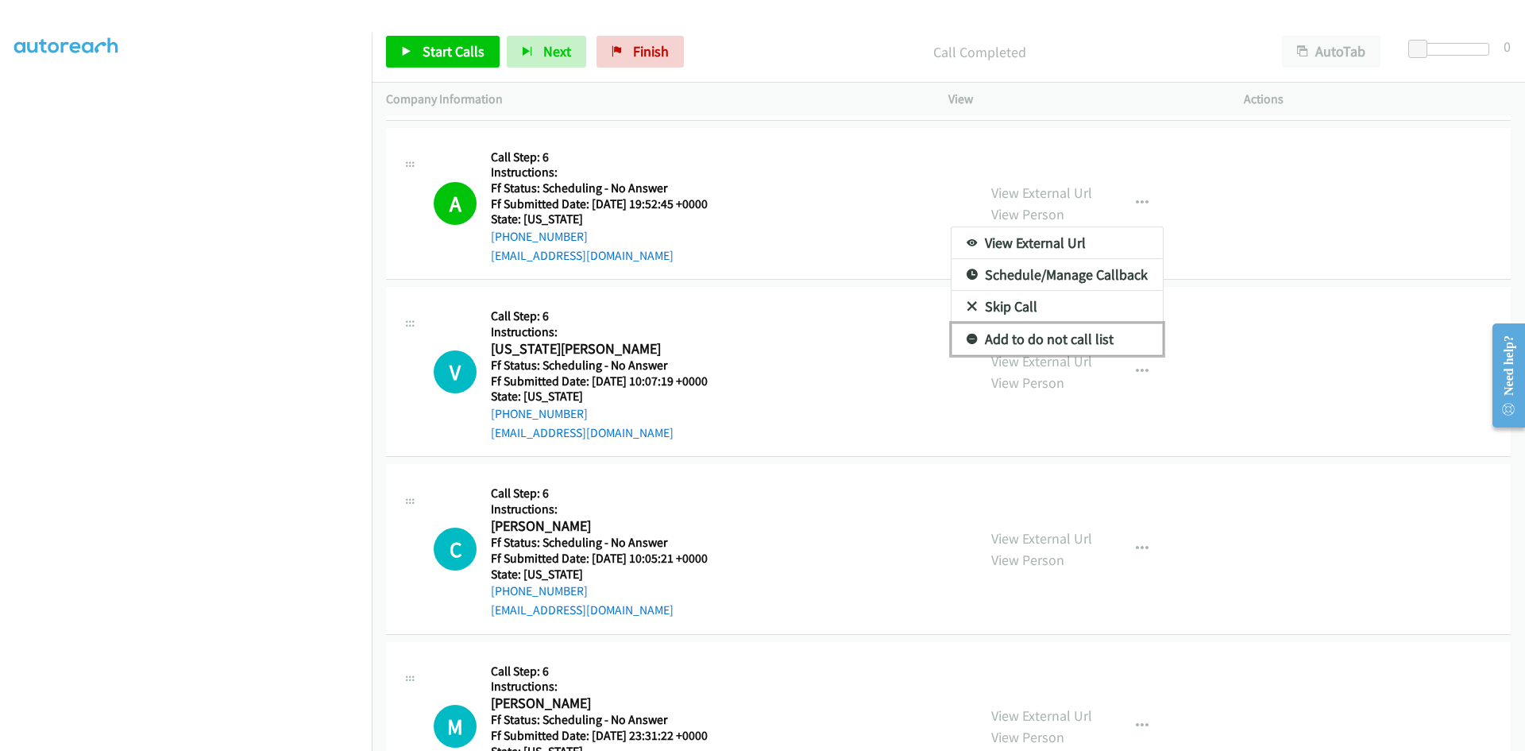
click at [1065, 336] on link "Add to do not call list" at bounding box center [1057, 339] width 211 height 32
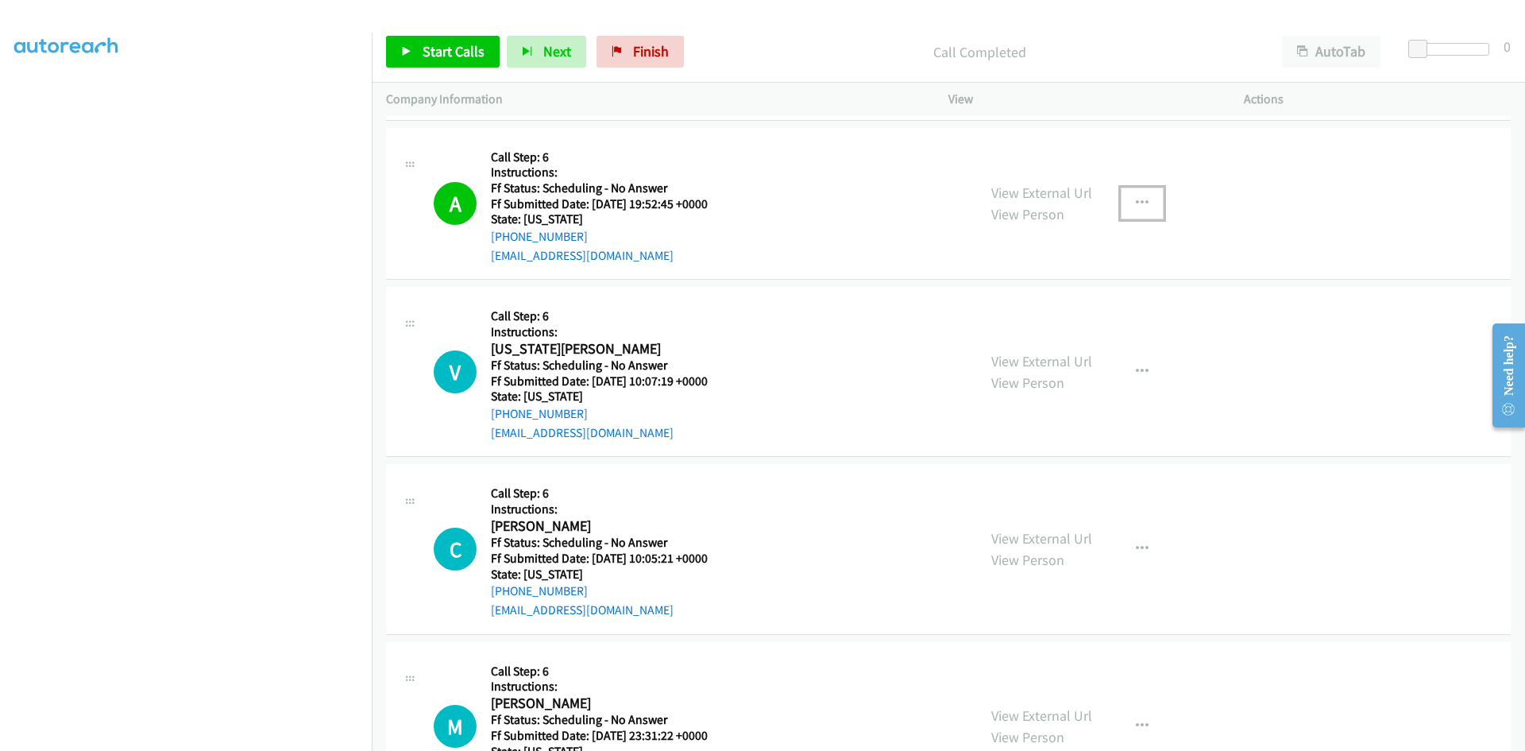
click at [1136, 200] on icon "button" at bounding box center [1142, 203] width 13 height 13
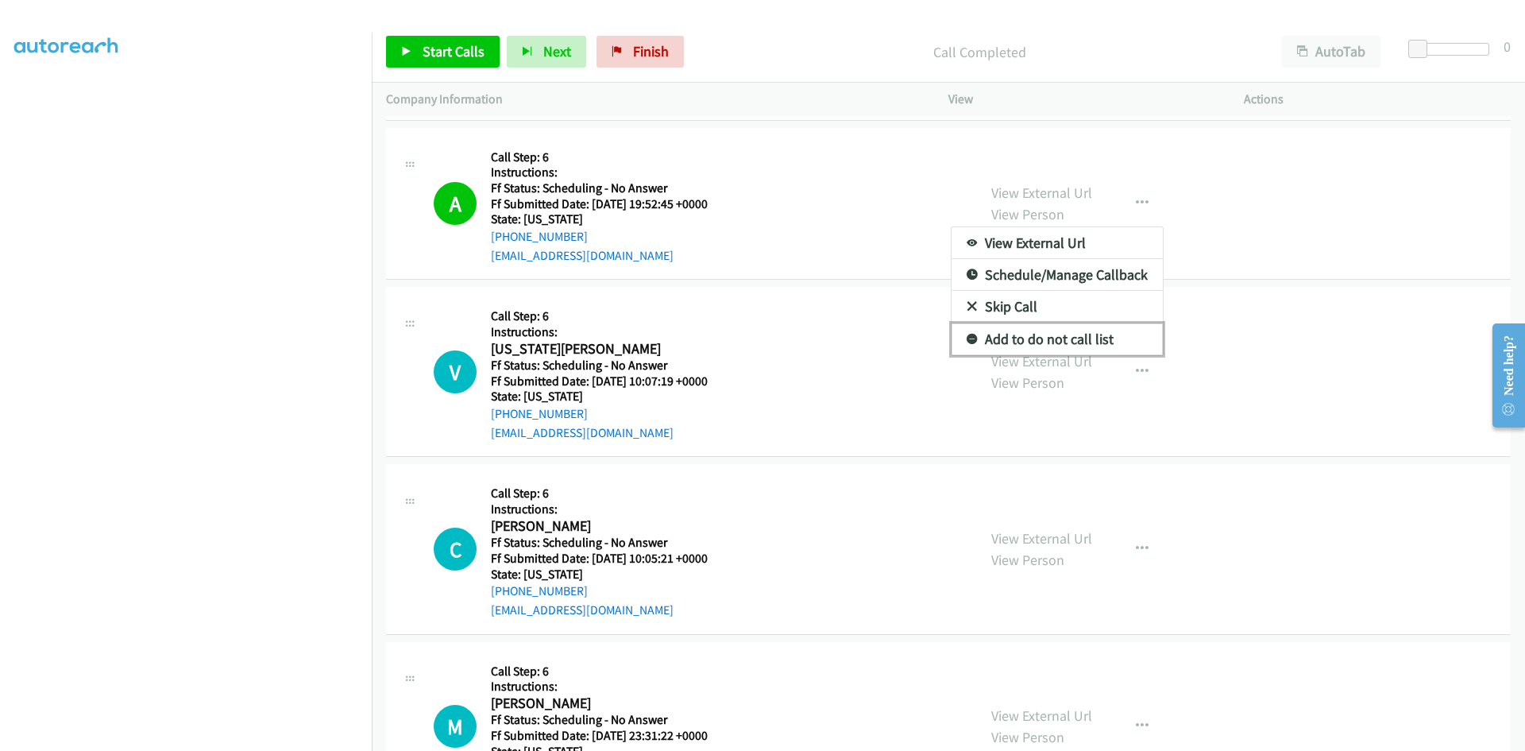
click at [992, 338] on link "Add to do not call list" at bounding box center [1057, 339] width 211 height 32
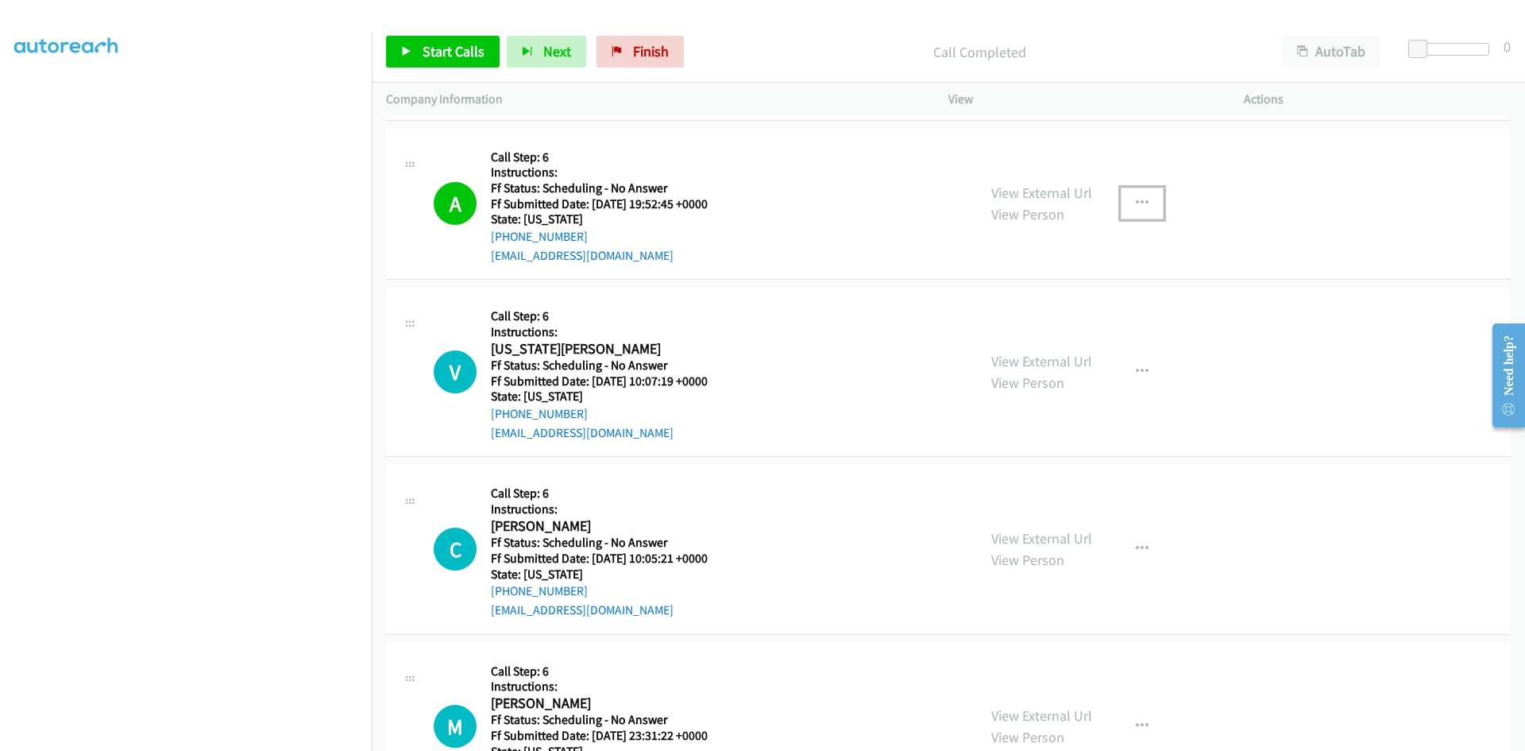
click at [1139, 202] on icon "button" at bounding box center [1142, 203] width 13 height 13
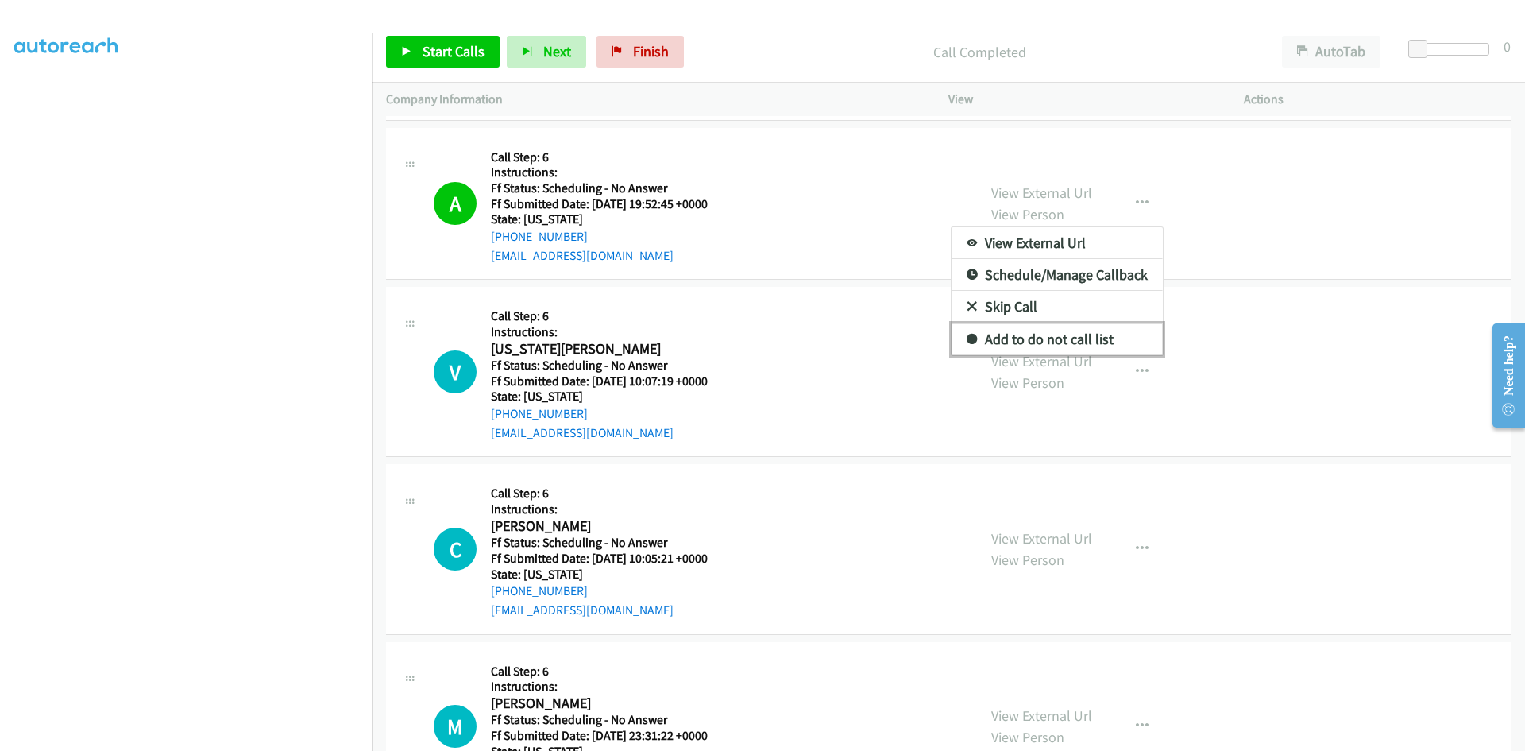
click at [1039, 342] on link "Add to do not call list" at bounding box center [1057, 339] width 211 height 32
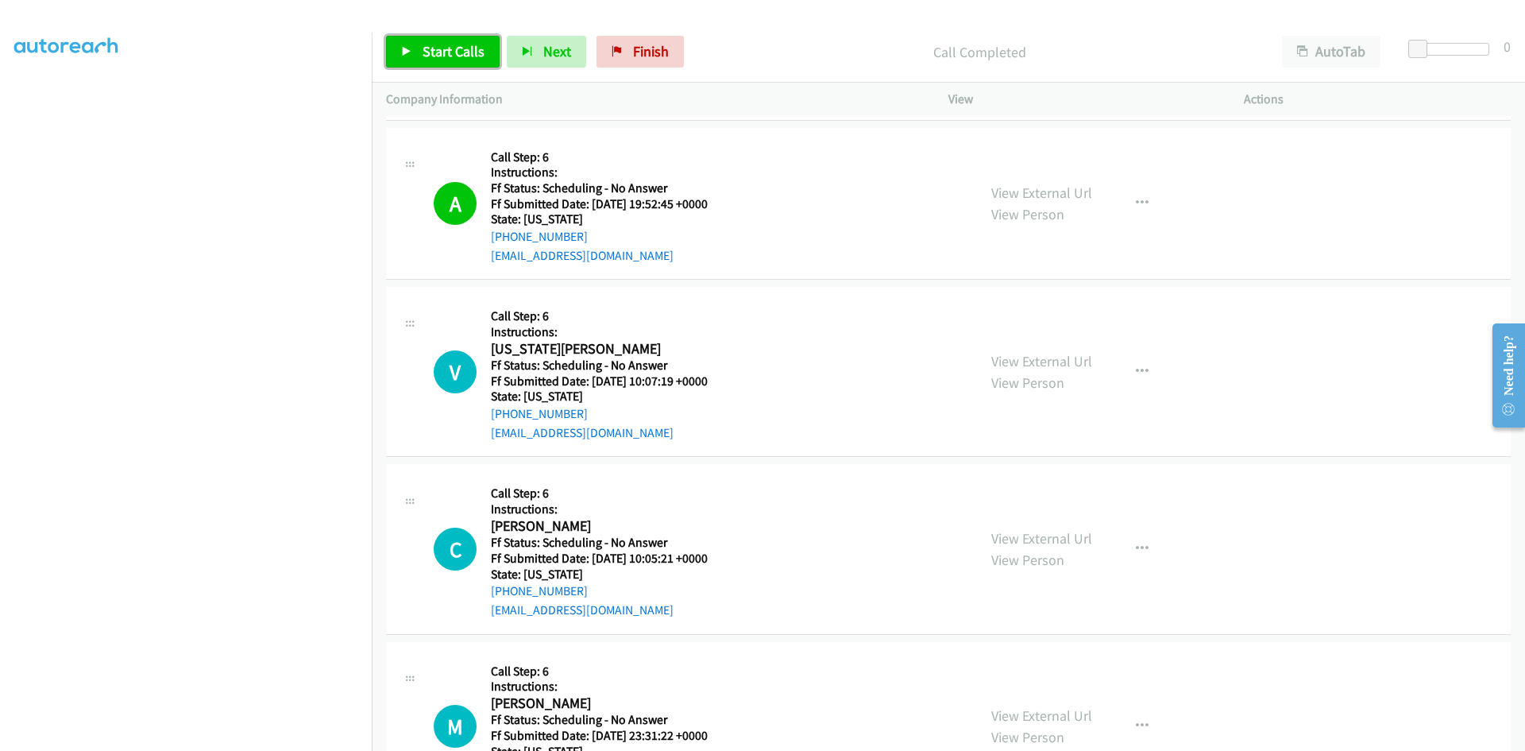
click at [461, 60] on link "Start Calls" at bounding box center [443, 52] width 114 height 32
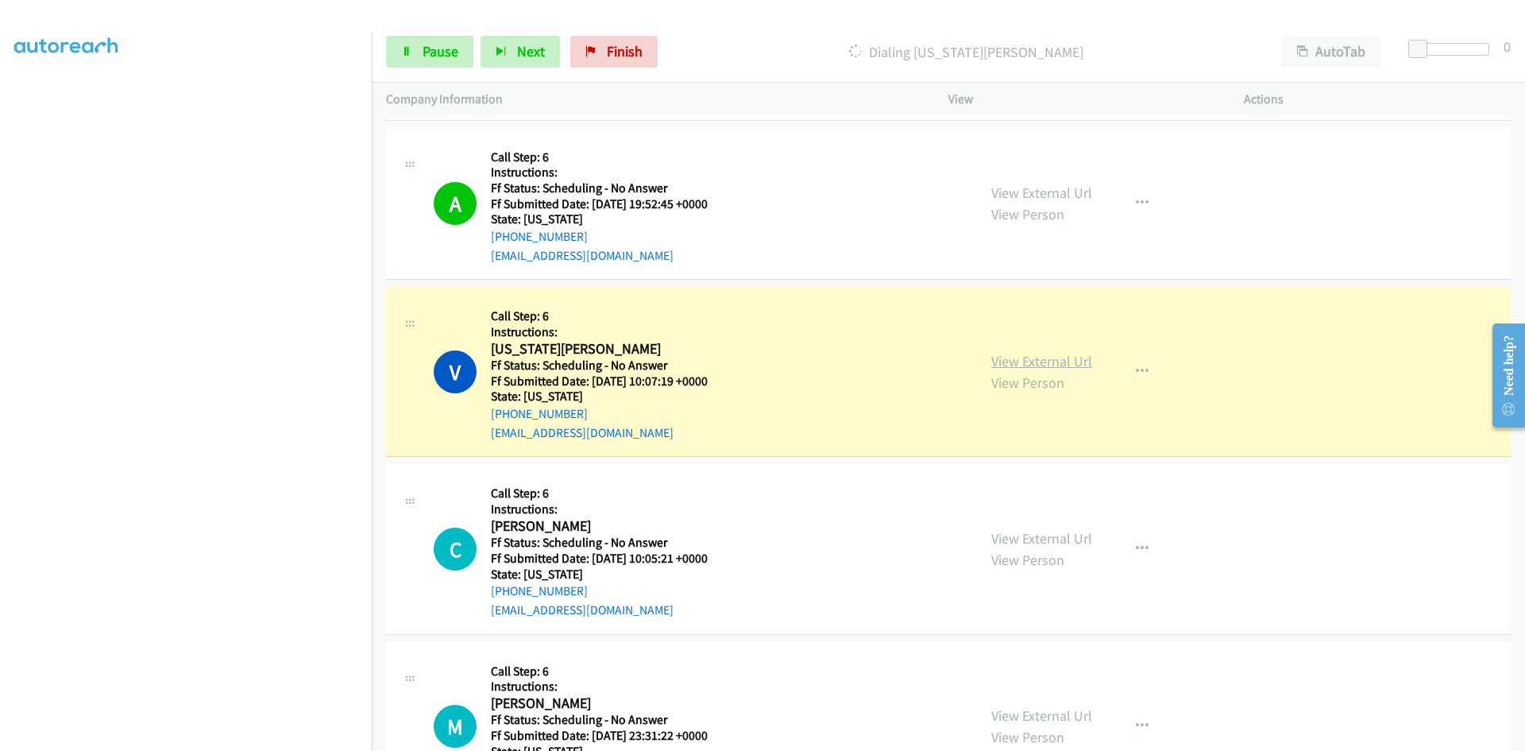
click at [1045, 363] on link "View External Url" at bounding box center [1041, 361] width 101 height 18
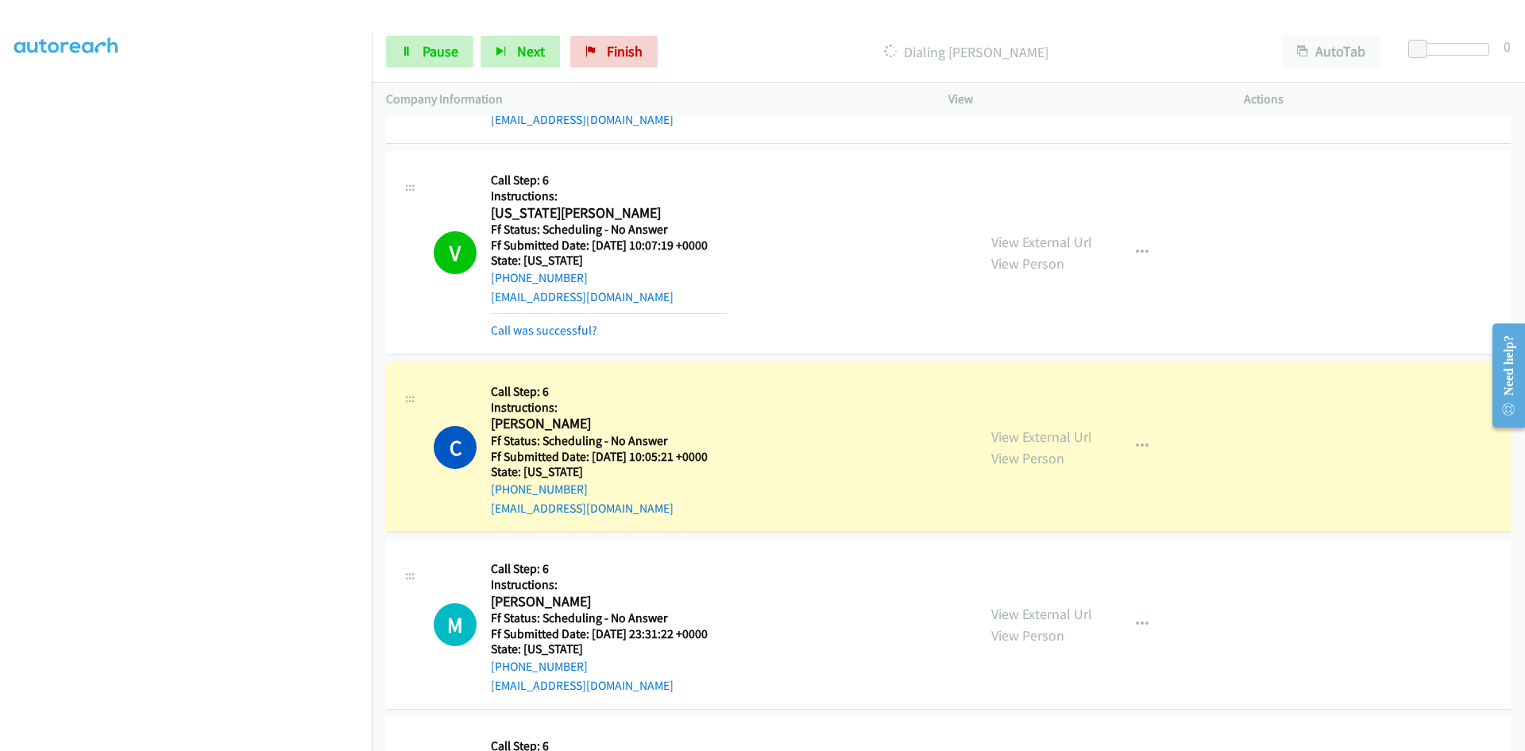
scroll to position [1509, 0]
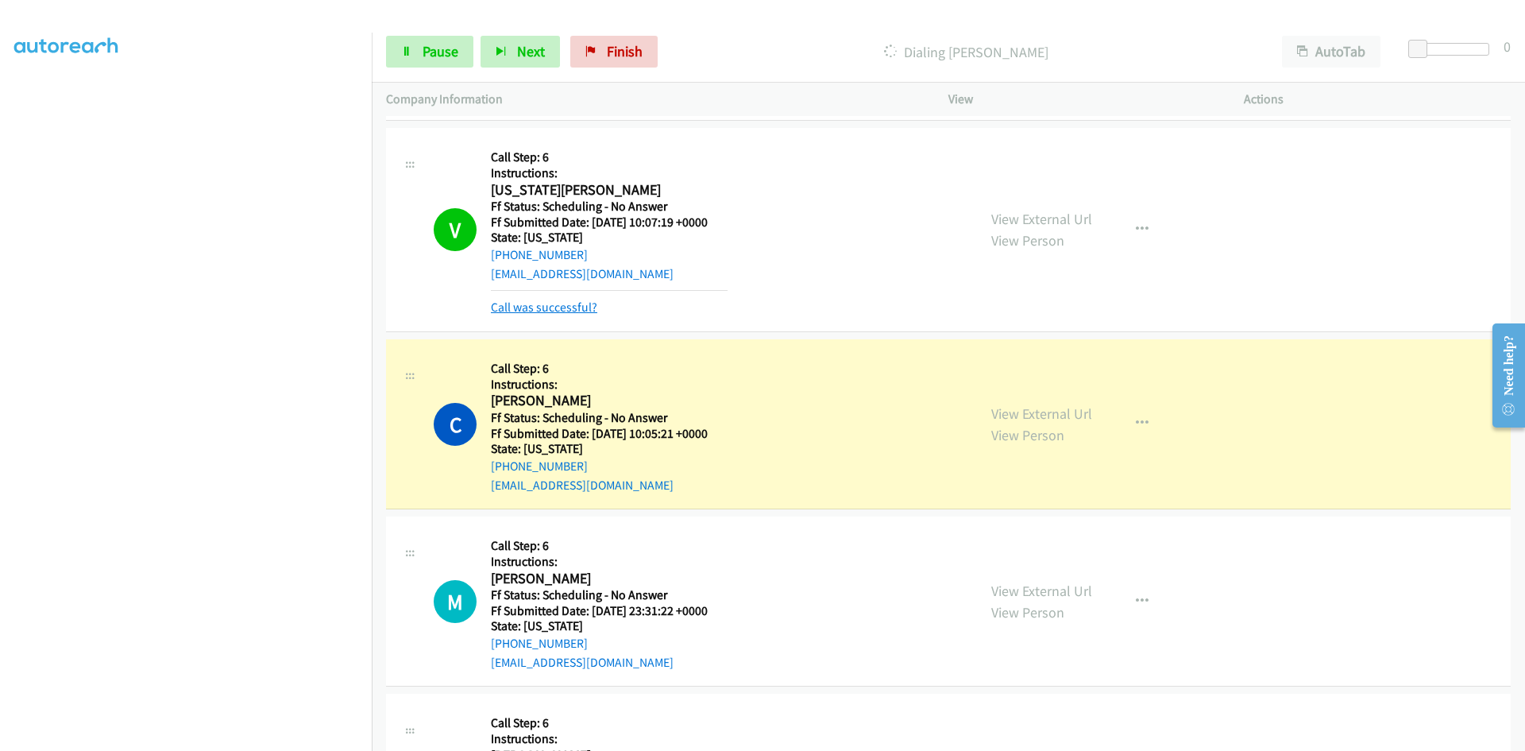
click at [570, 310] on link "Call was successful?" at bounding box center [544, 307] width 106 height 15
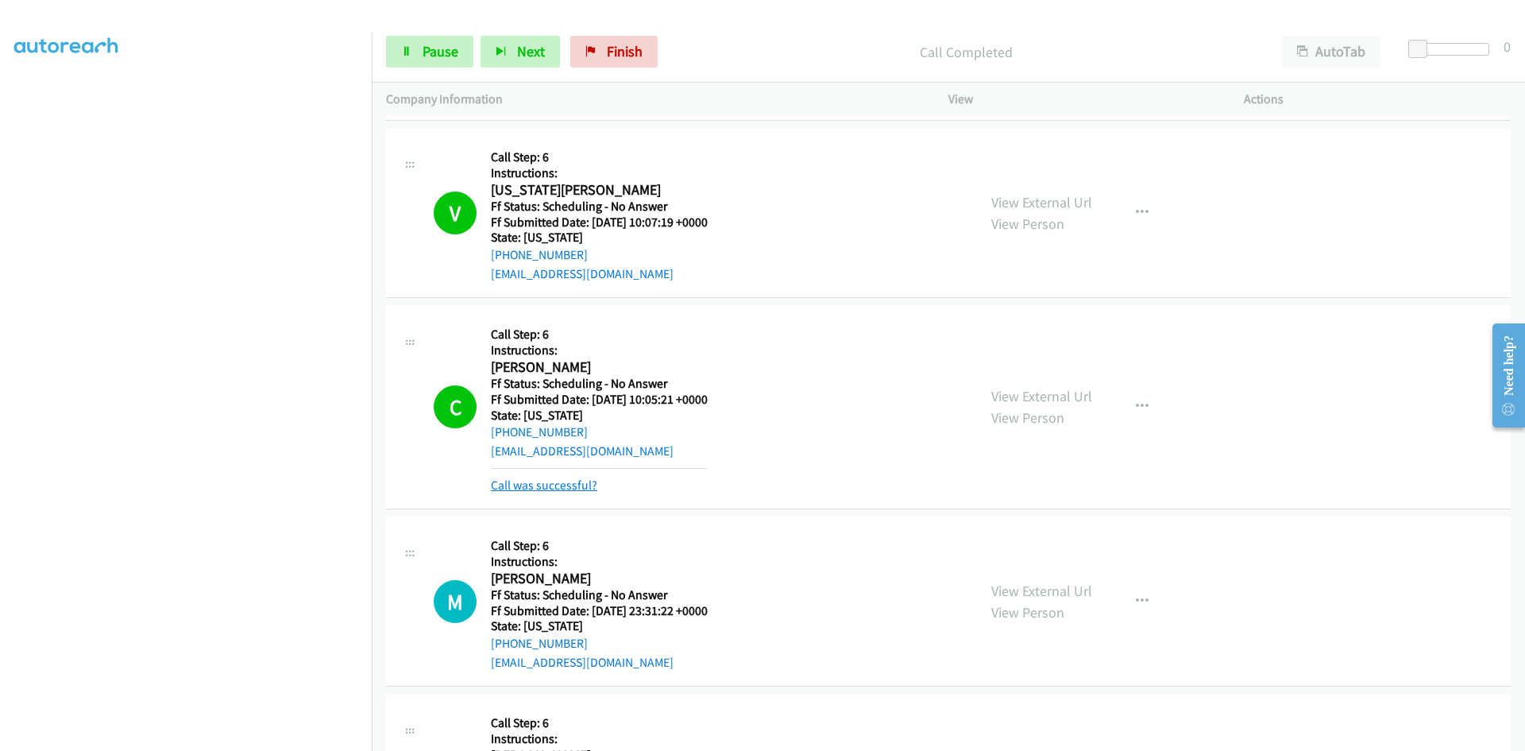
click at [574, 489] on link "Call was successful?" at bounding box center [544, 484] width 106 height 15
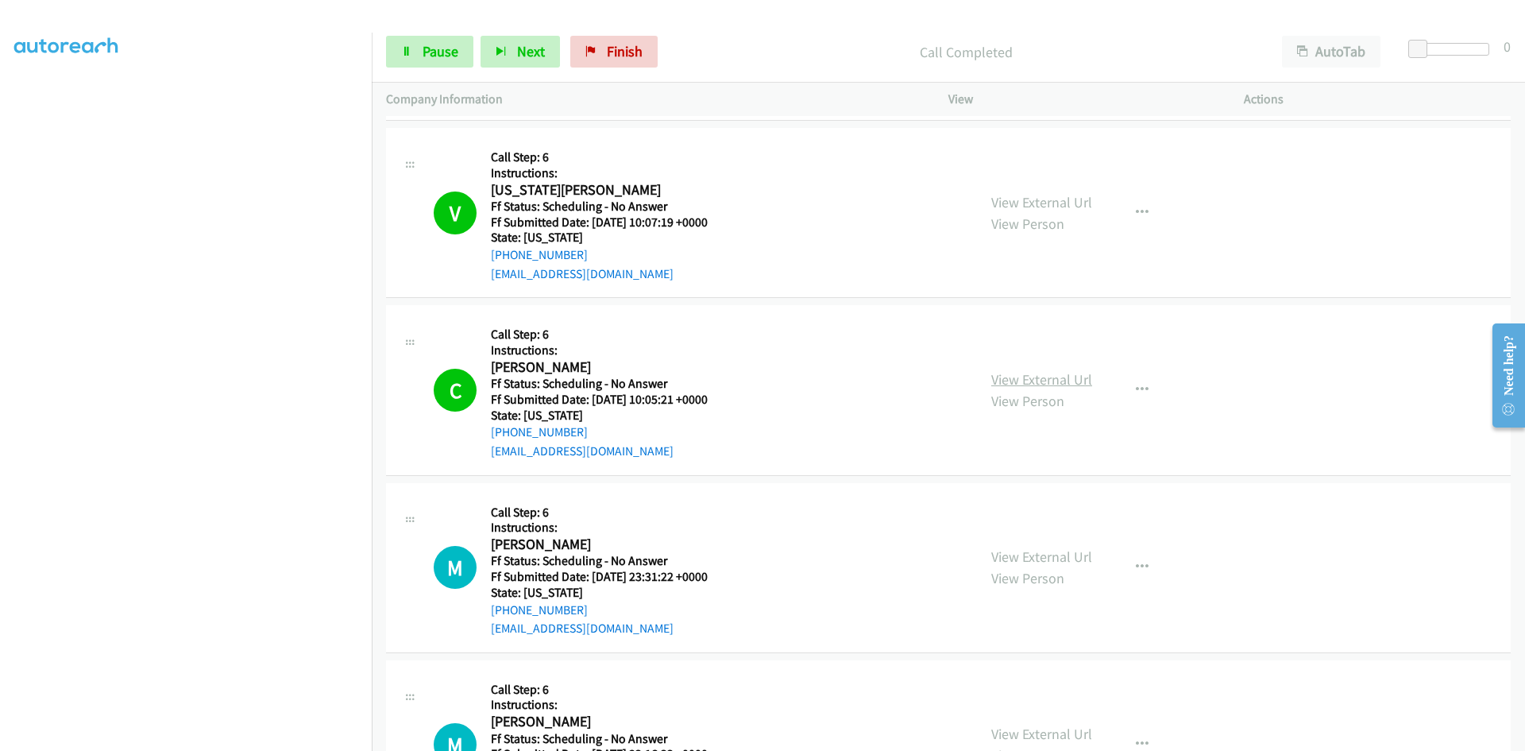
click at [1017, 378] on link "View External Url" at bounding box center [1041, 379] width 101 height 18
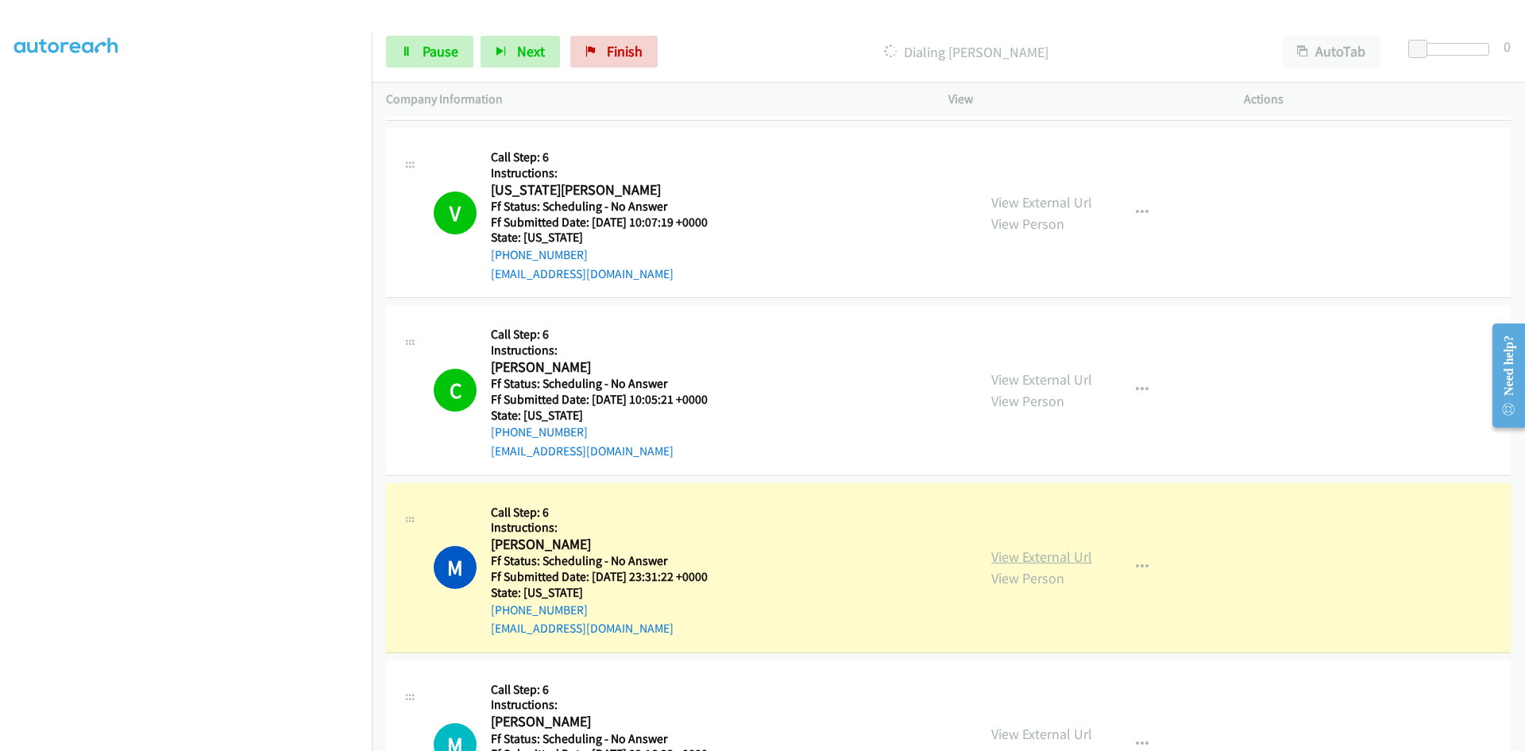
click at [1030, 554] on div "View External Url View Person View External Url Email Schedule/Manage Callback …" at bounding box center [1132, 567] width 310 height 141
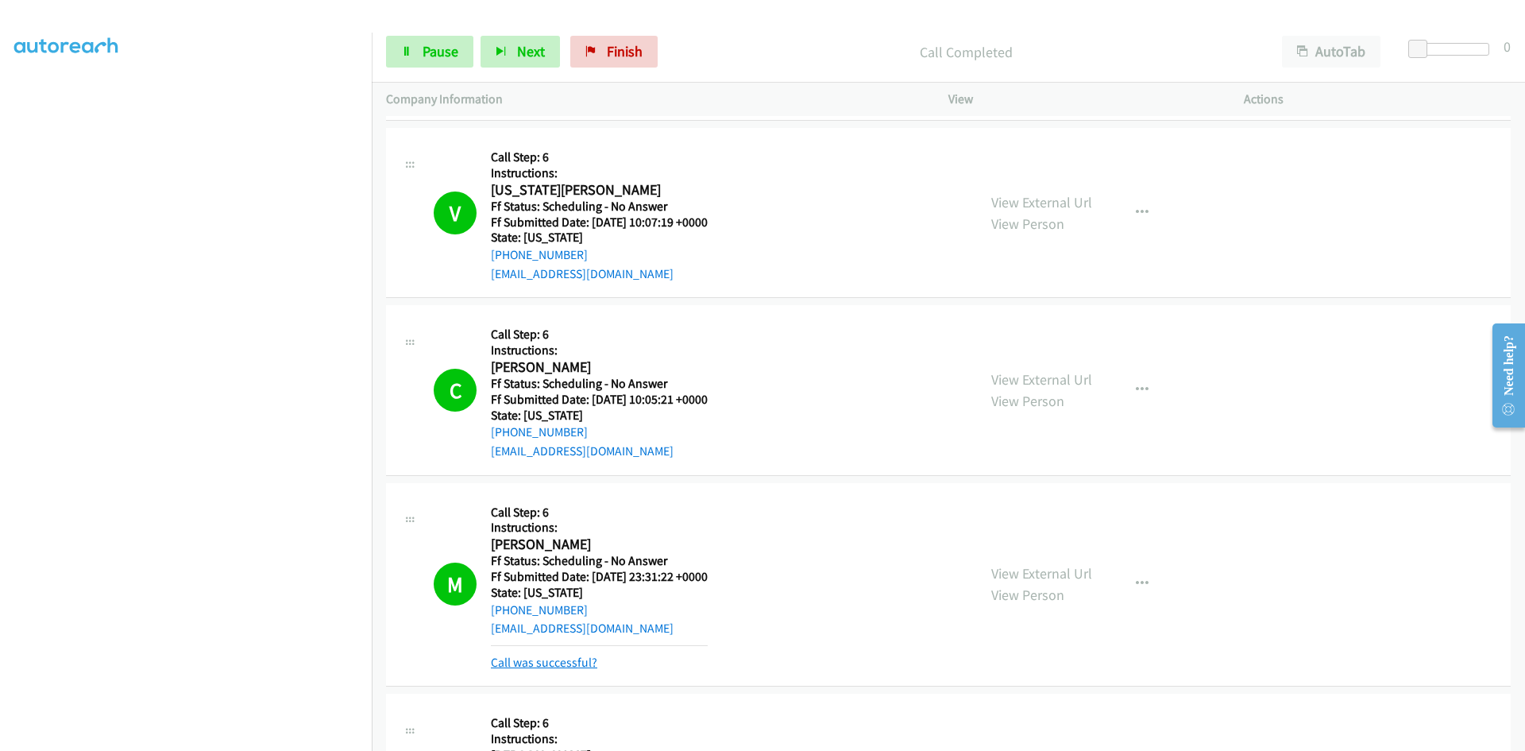
click at [512, 664] on link "Call was successful?" at bounding box center [544, 662] width 106 height 15
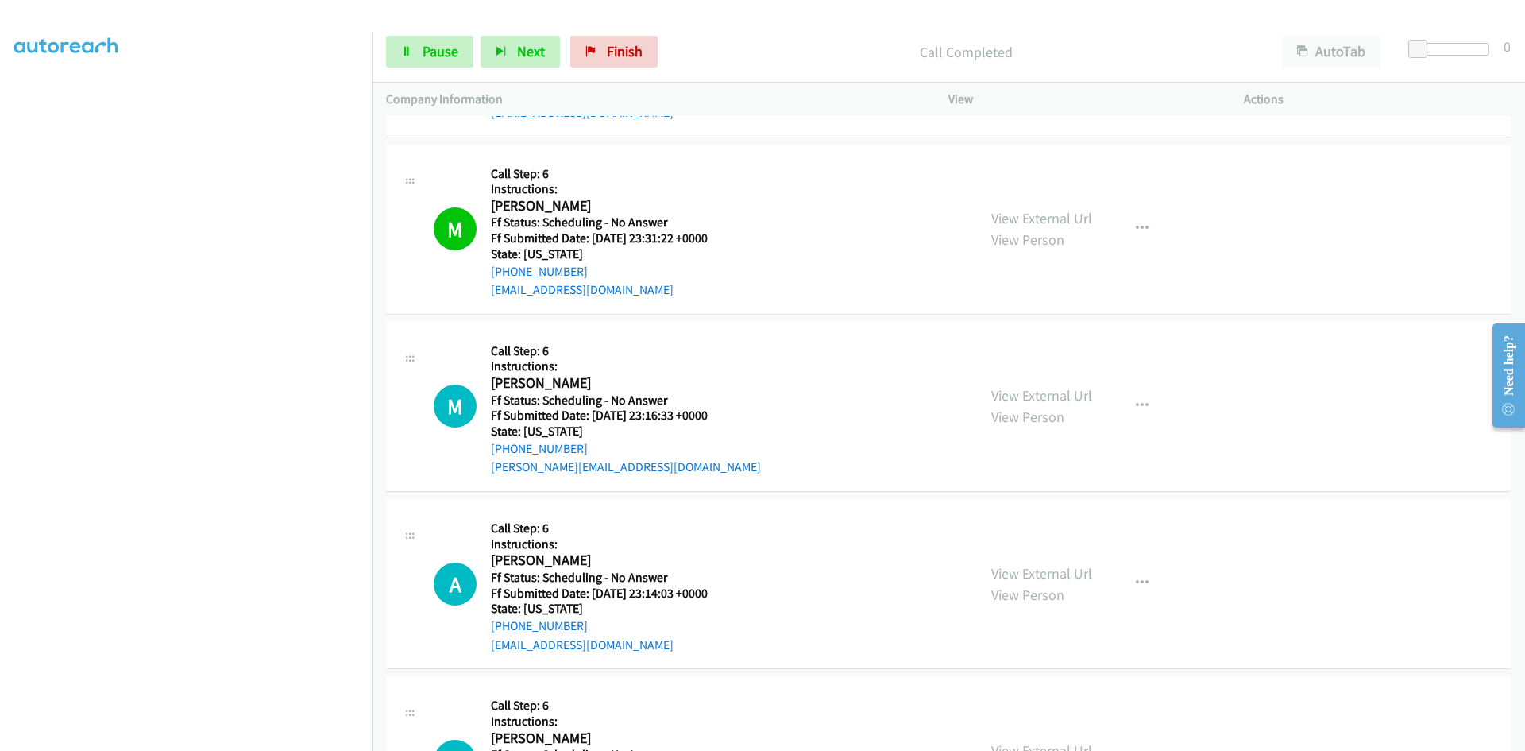
scroll to position [1907, 0]
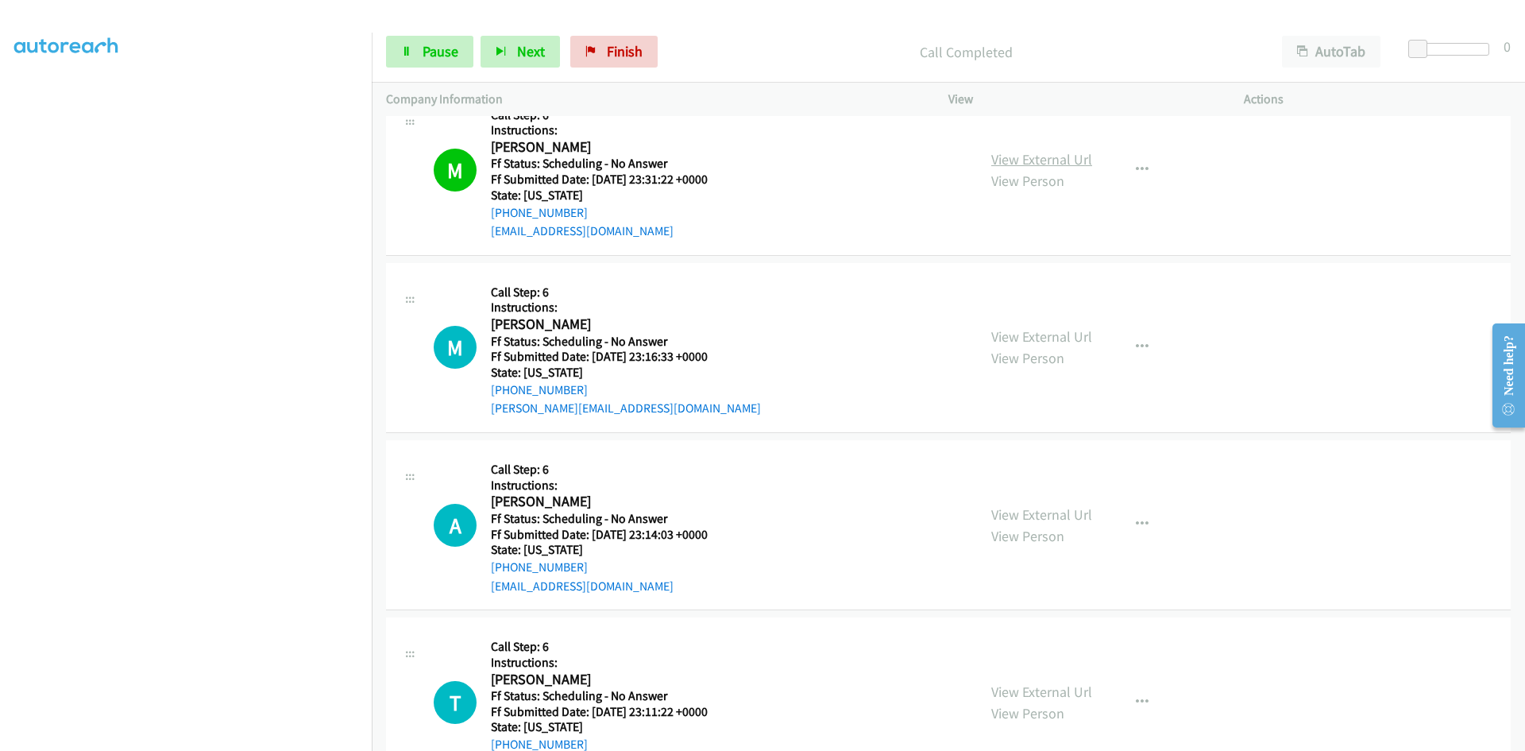
click at [1057, 155] on link "View External Url" at bounding box center [1041, 159] width 101 height 18
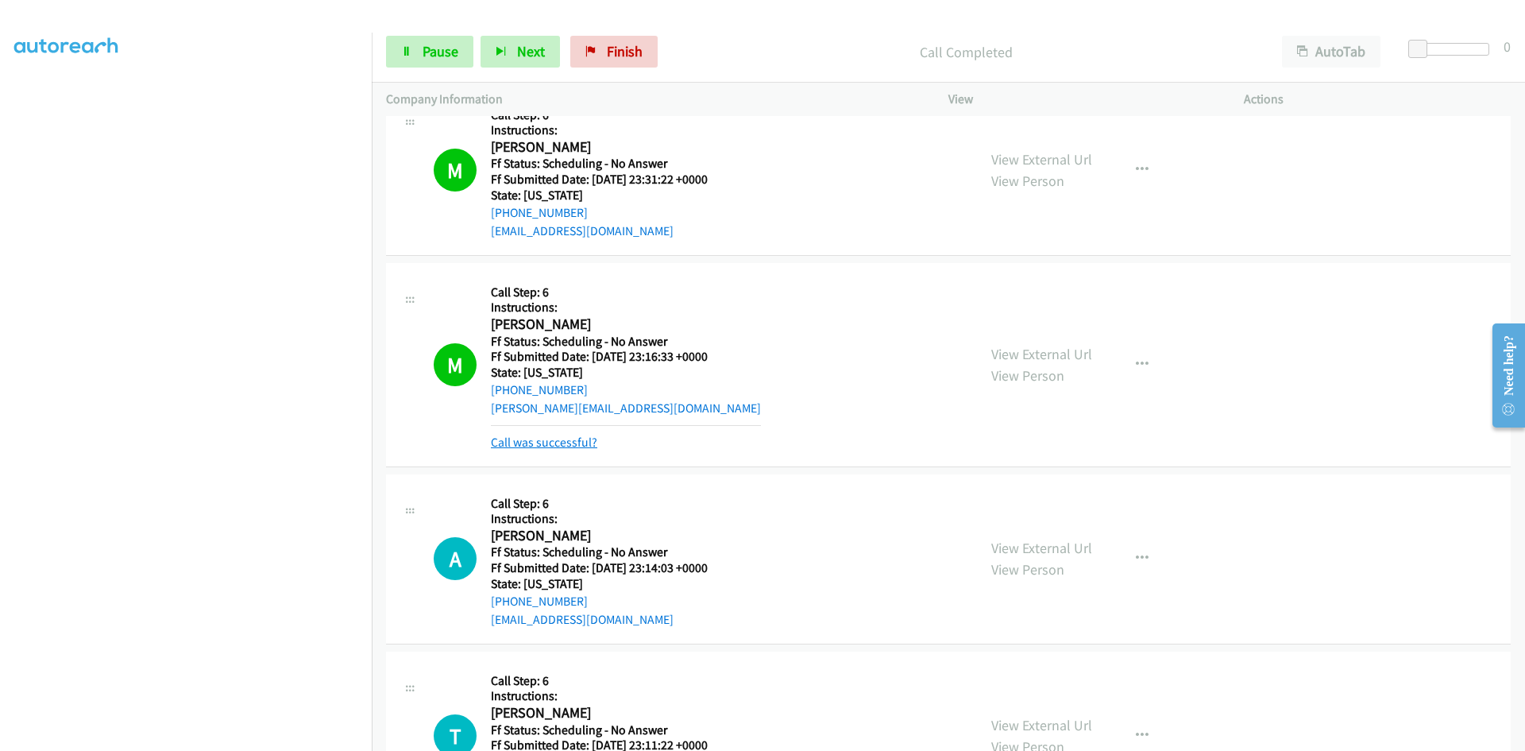
click at [558, 444] on link "Call was successful?" at bounding box center [544, 442] width 106 height 15
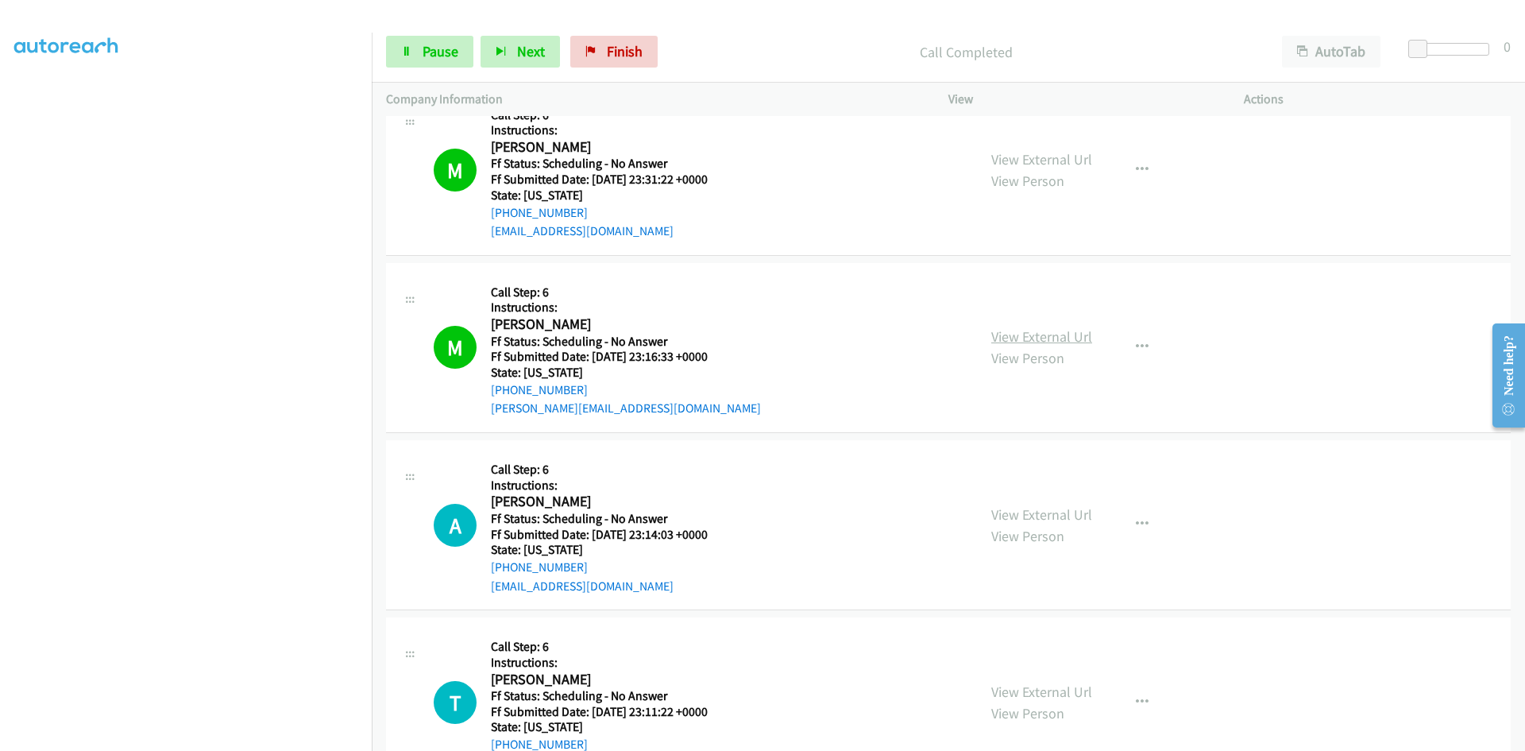
click at [1045, 331] on link "View External Url" at bounding box center [1041, 336] width 101 height 18
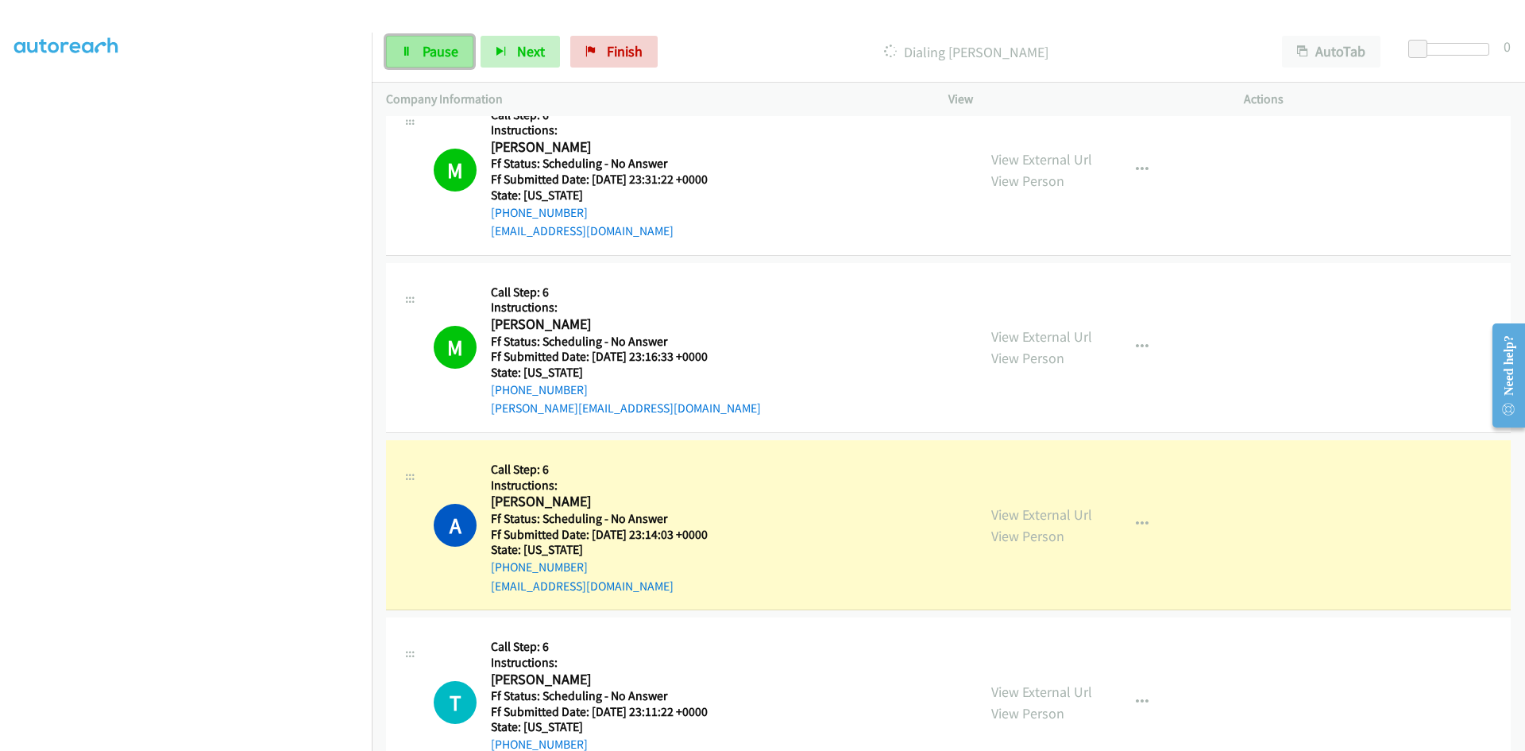
click at [457, 54] on span "Pause" at bounding box center [441, 51] width 36 height 18
click at [1016, 513] on link "View External Url" at bounding box center [1041, 514] width 101 height 18
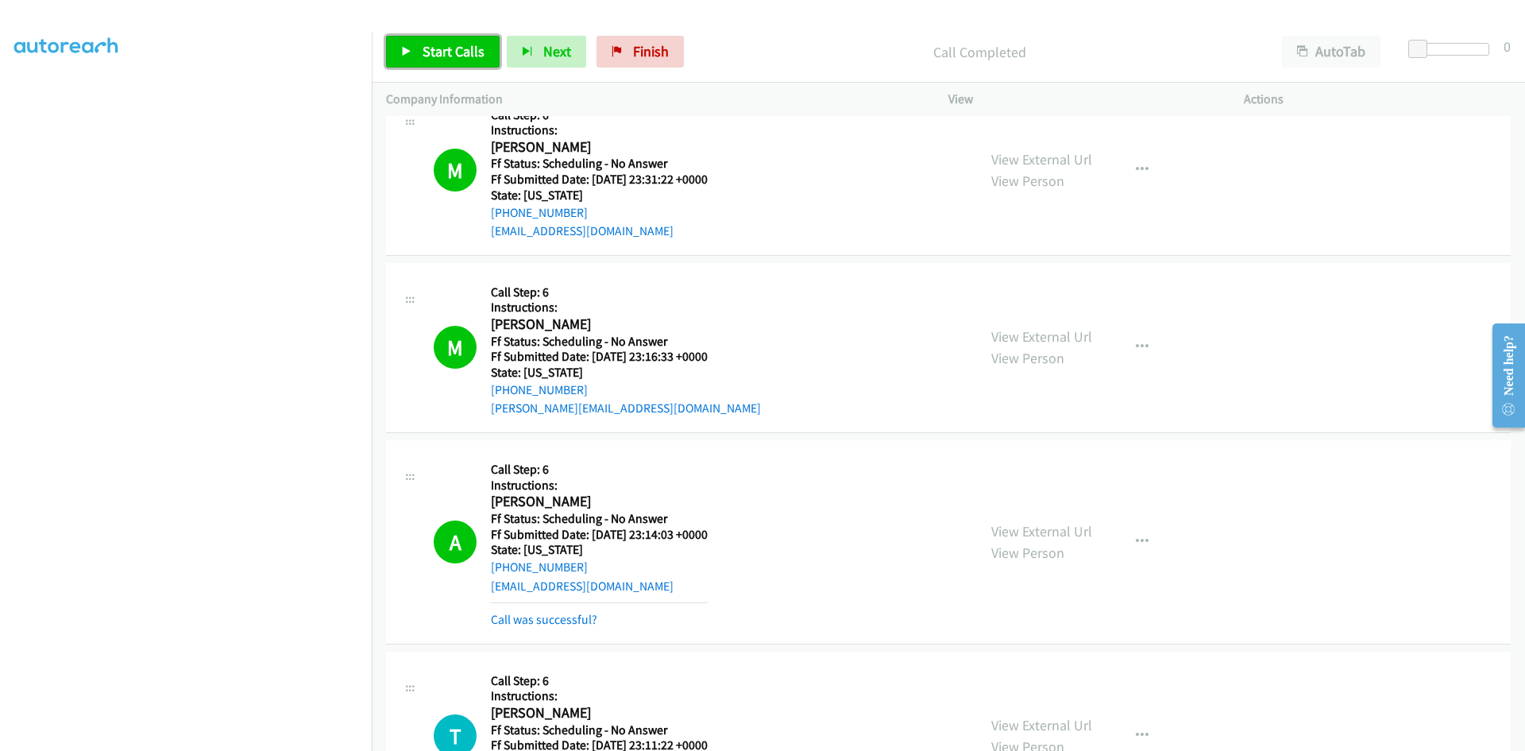
click at [469, 58] on span "Start Calls" at bounding box center [454, 51] width 62 height 18
click at [586, 617] on link "Call was successful?" at bounding box center [544, 619] width 106 height 15
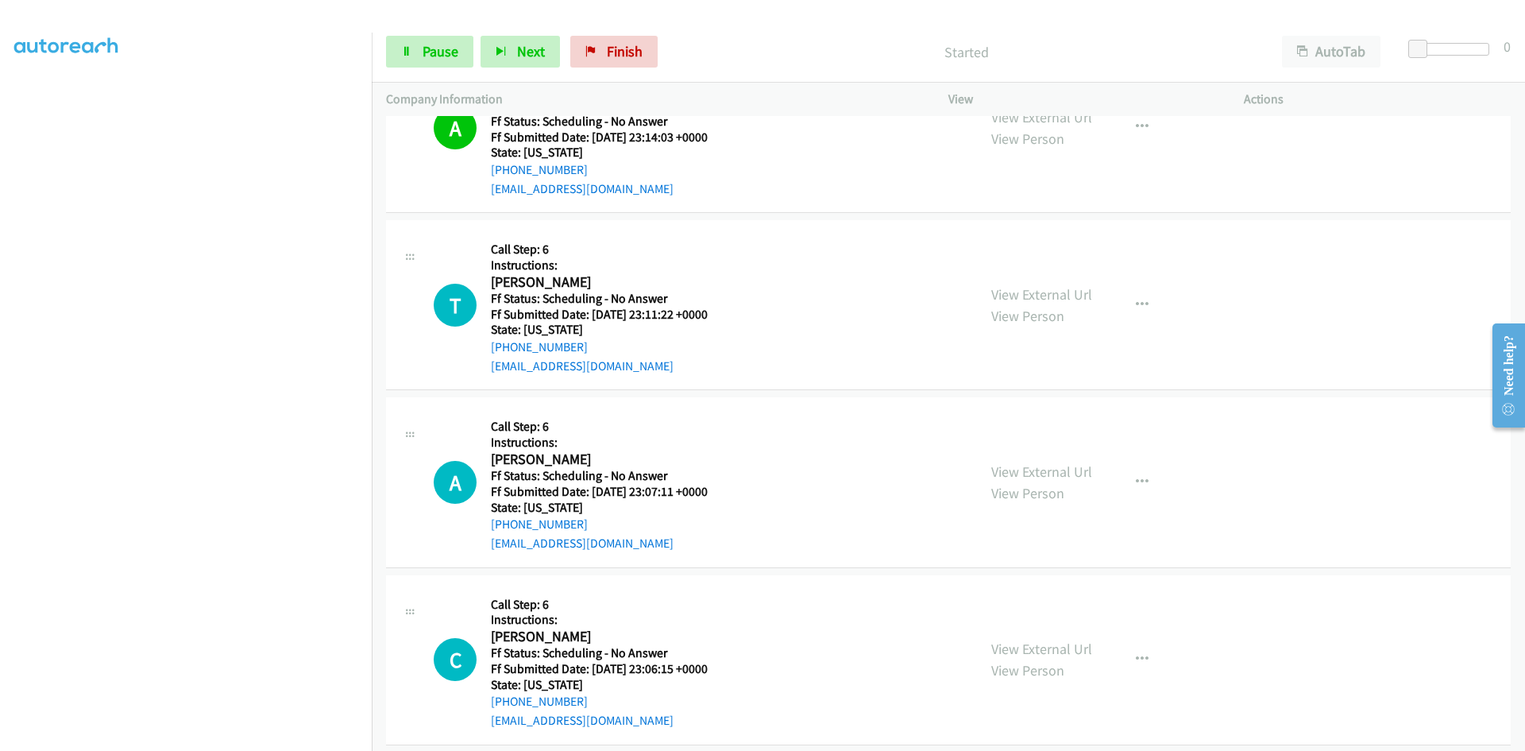
scroll to position [2383, 0]
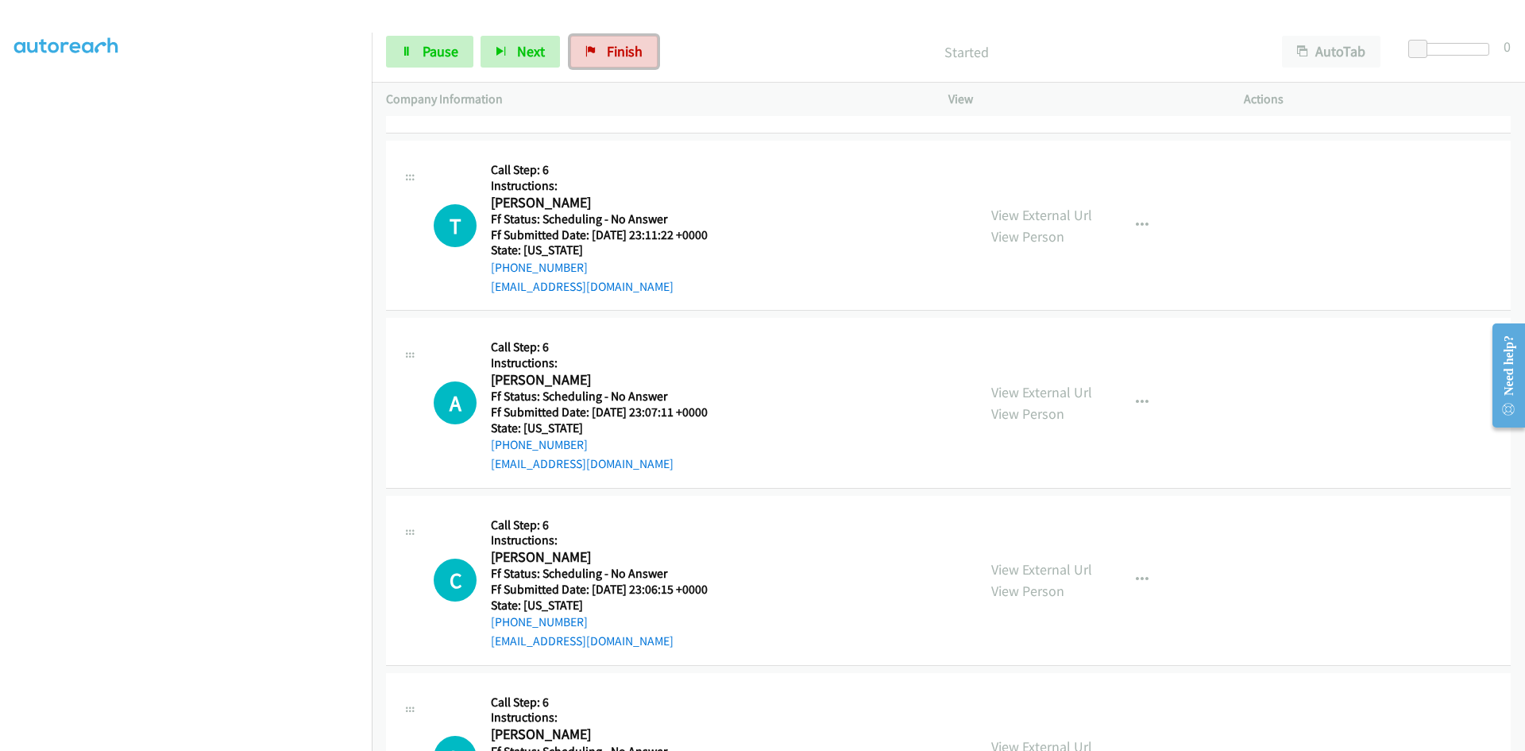
drag, startPoint x: 586, startPoint y: 60, endPoint x: 810, endPoint y: 83, distance: 226.0
click at [586, 60] on link "Finish" at bounding box center [613, 52] width 87 height 32
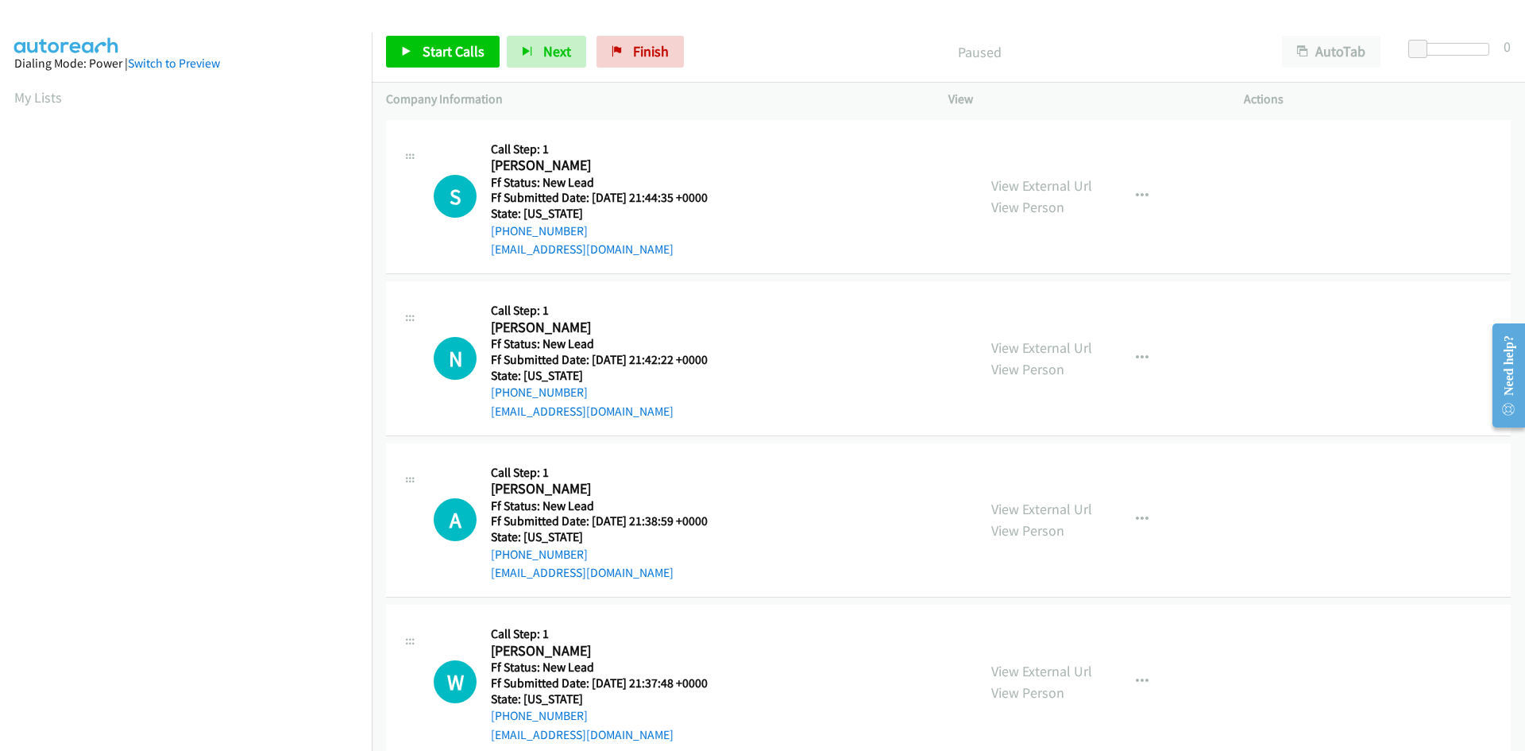
scroll to position [91, 0]
click at [411, 62] on link "Start Calls" at bounding box center [443, 52] width 114 height 32
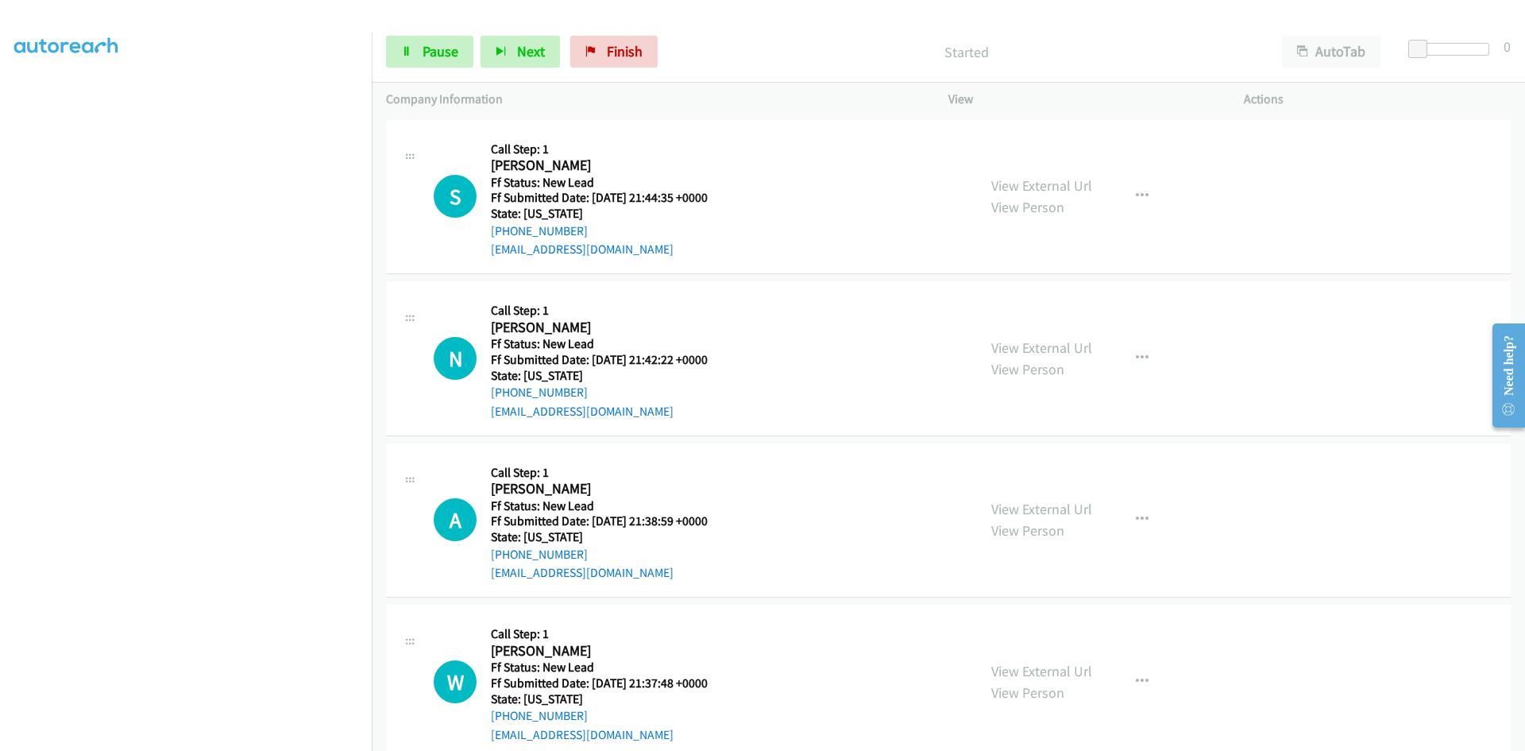
scroll to position [140, 0]
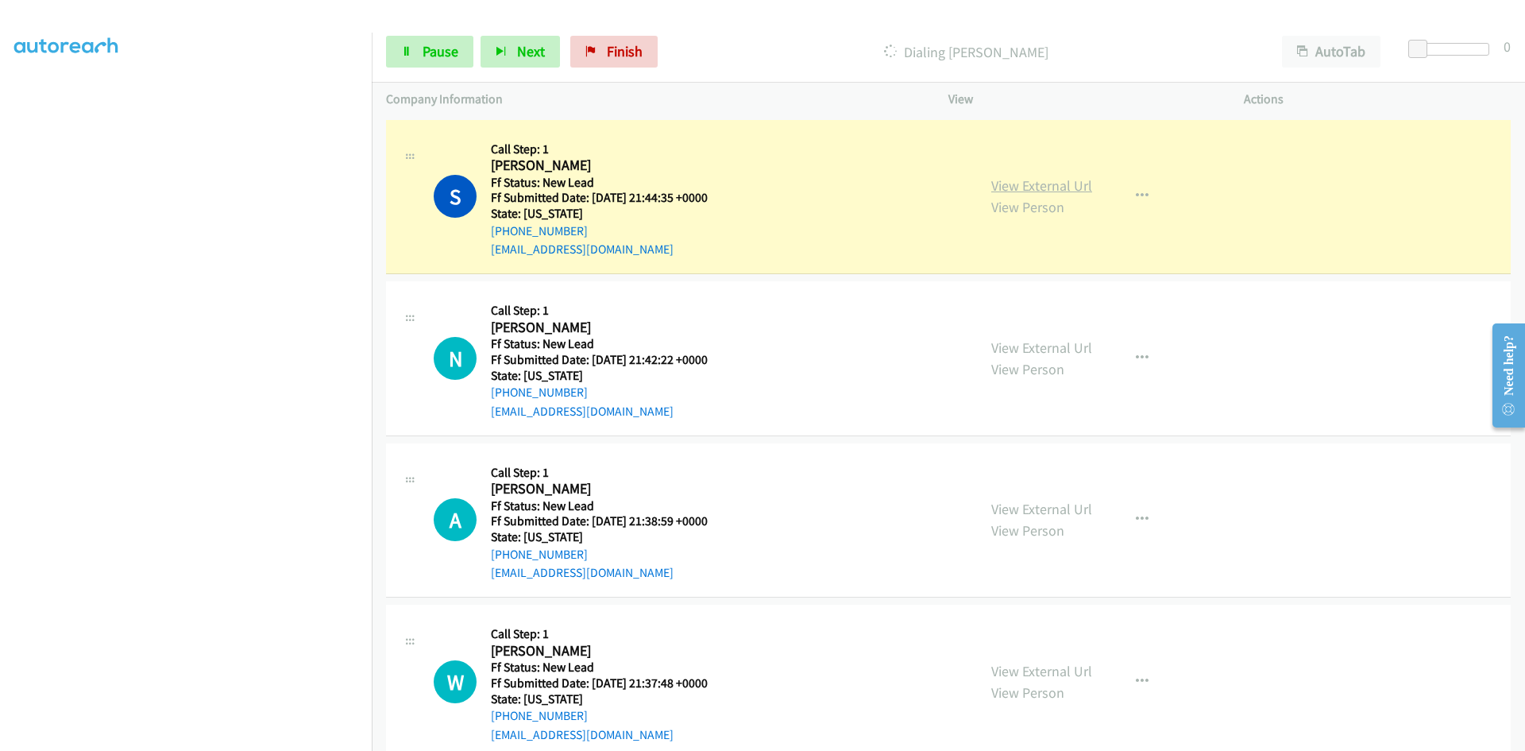
click at [1075, 181] on link "View External Url" at bounding box center [1041, 185] width 101 height 18
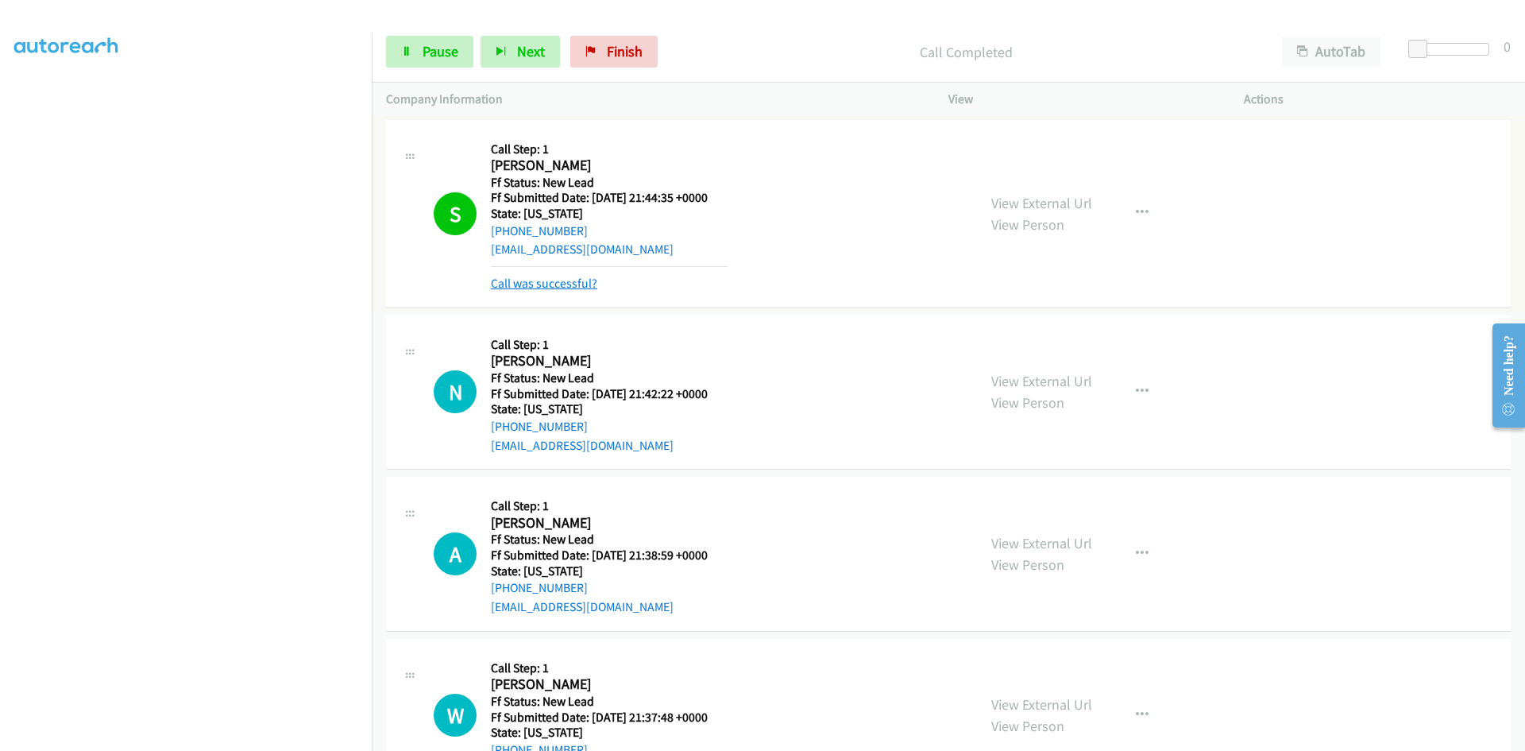
click at [586, 285] on link "Call was successful?" at bounding box center [544, 283] width 106 height 15
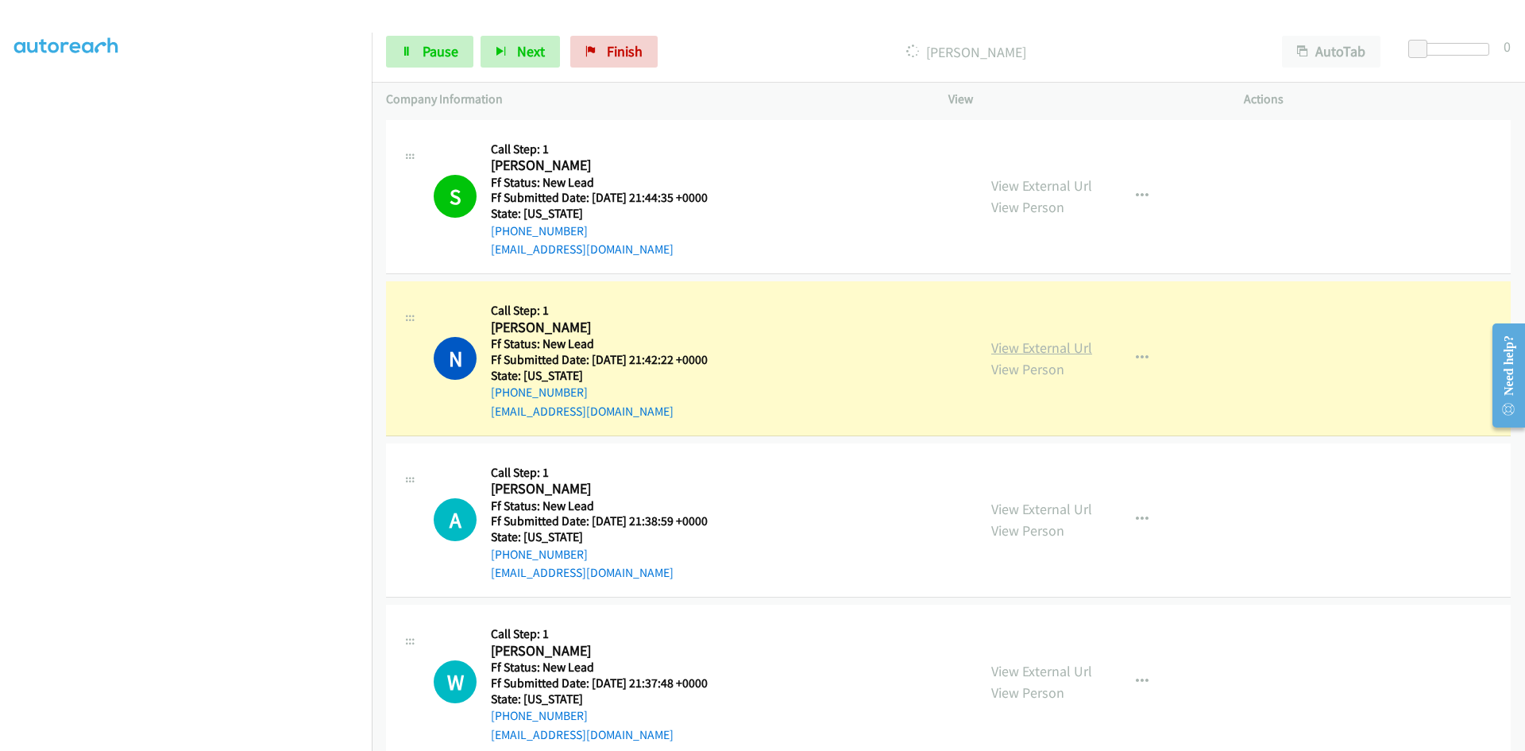
click at [1073, 340] on link "View External Url" at bounding box center [1041, 347] width 101 height 18
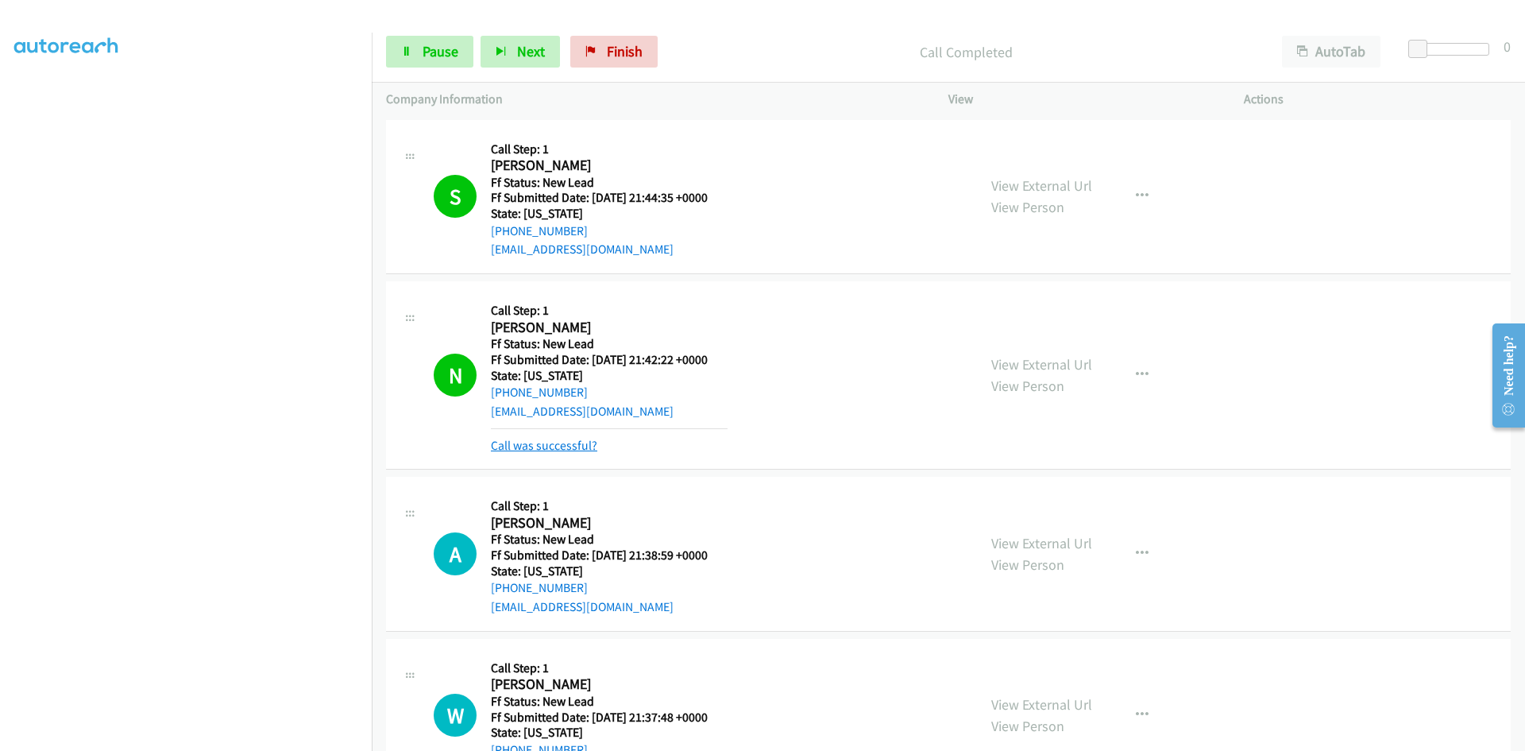
click at [552, 448] on link "Call was successful?" at bounding box center [544, 445] width 106 height 15
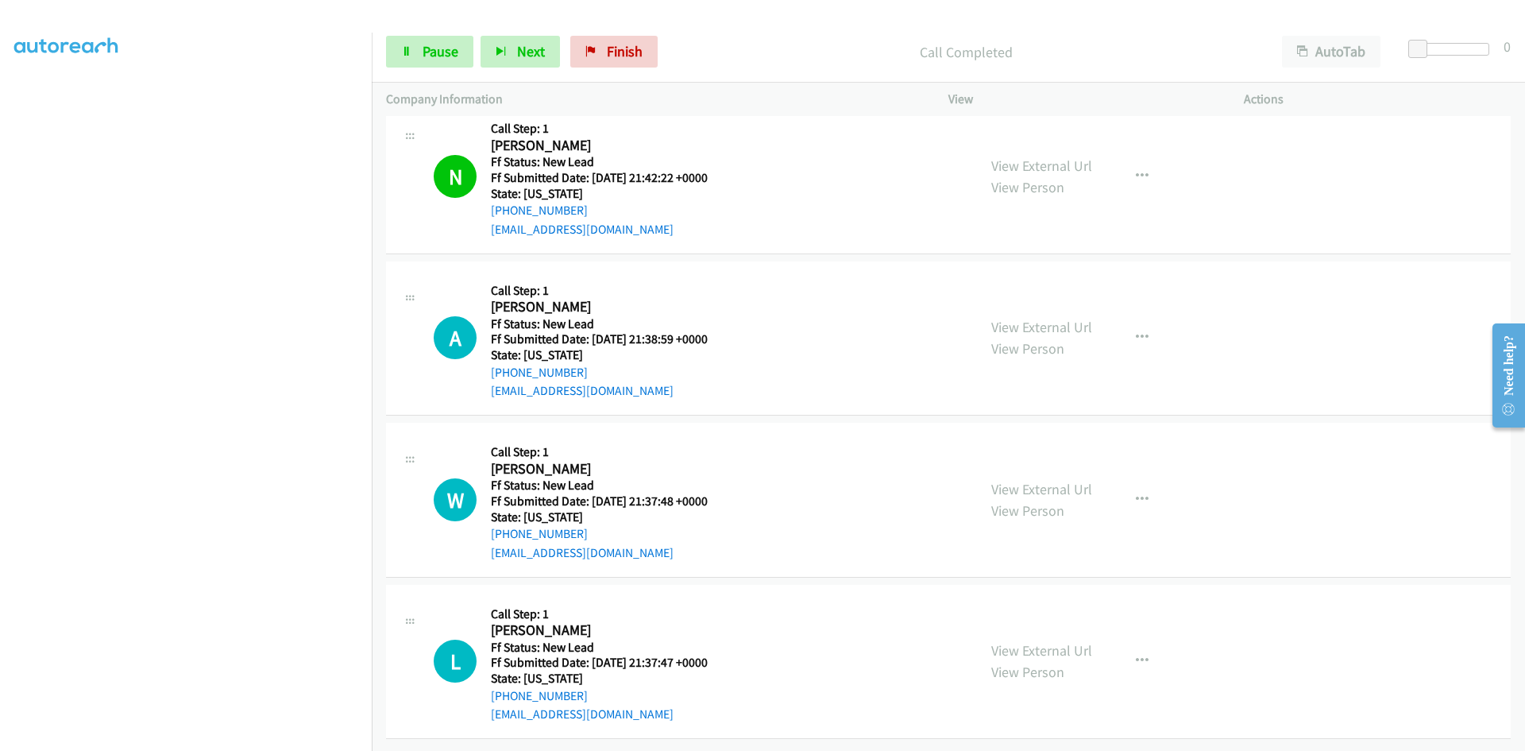
scroll to position [194, 0]
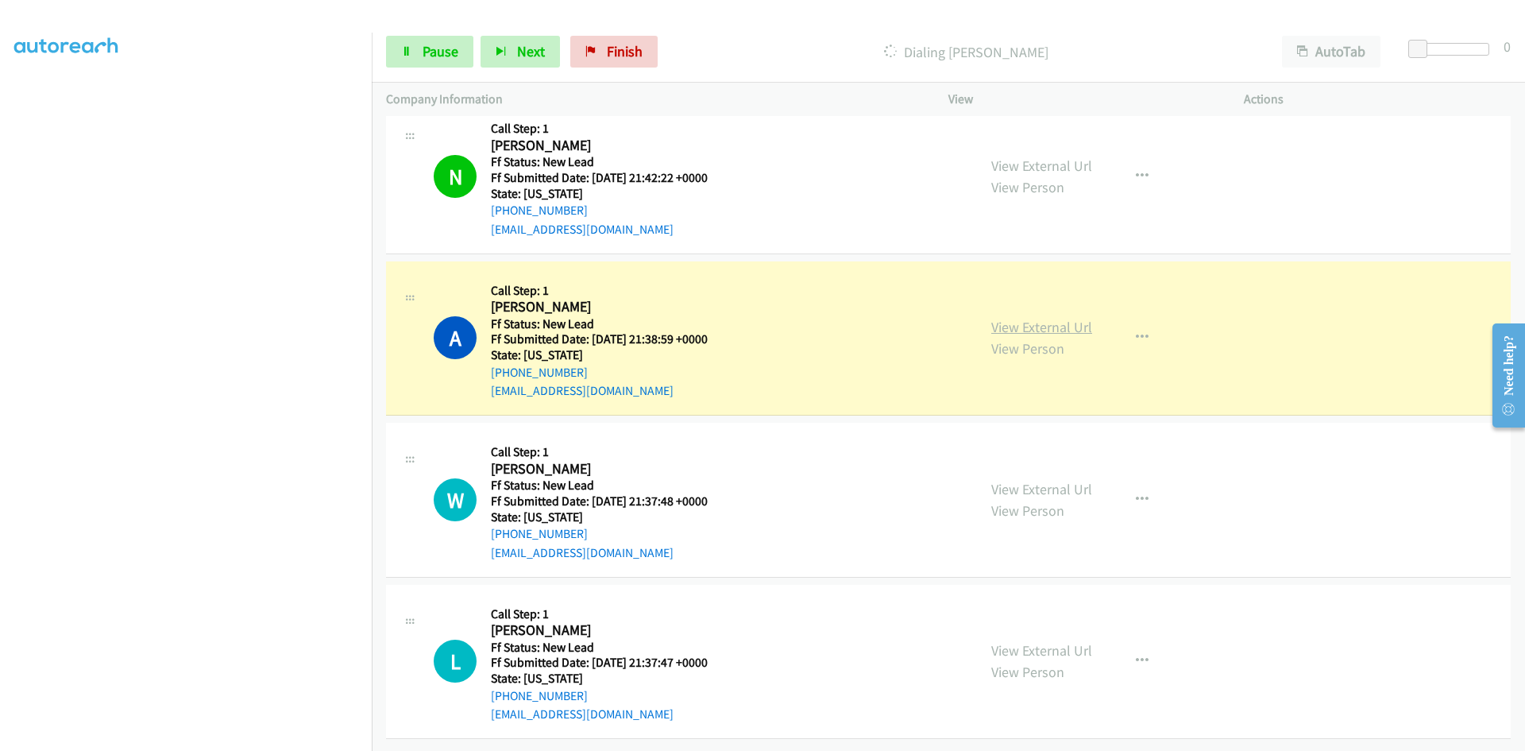
click at [1030, 318] on link "View External Url" at bounding box center [1041, 327] width 101 height 18
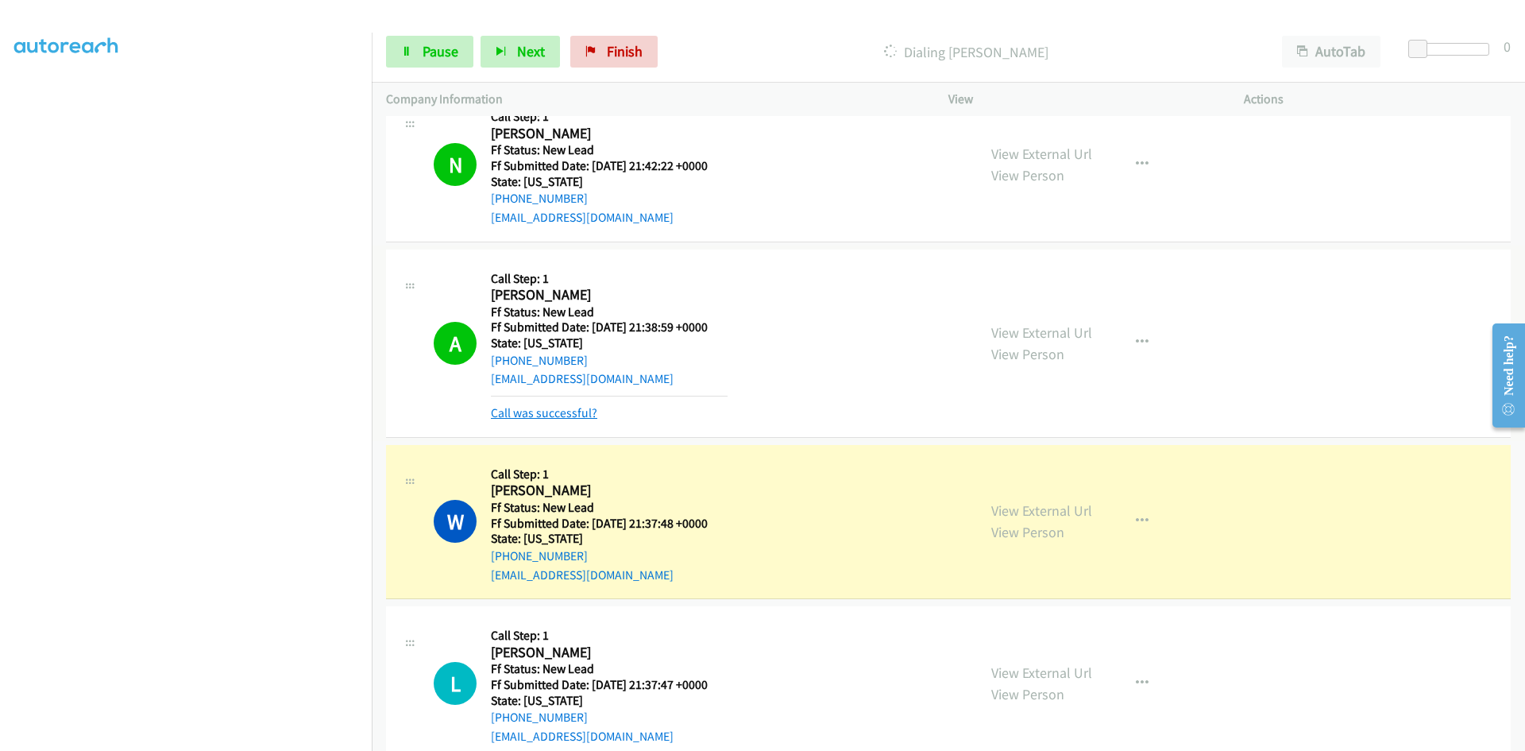
click at [498, 417] on link "Call was successful?" at bounding box center [544, 412] width 106 height 15
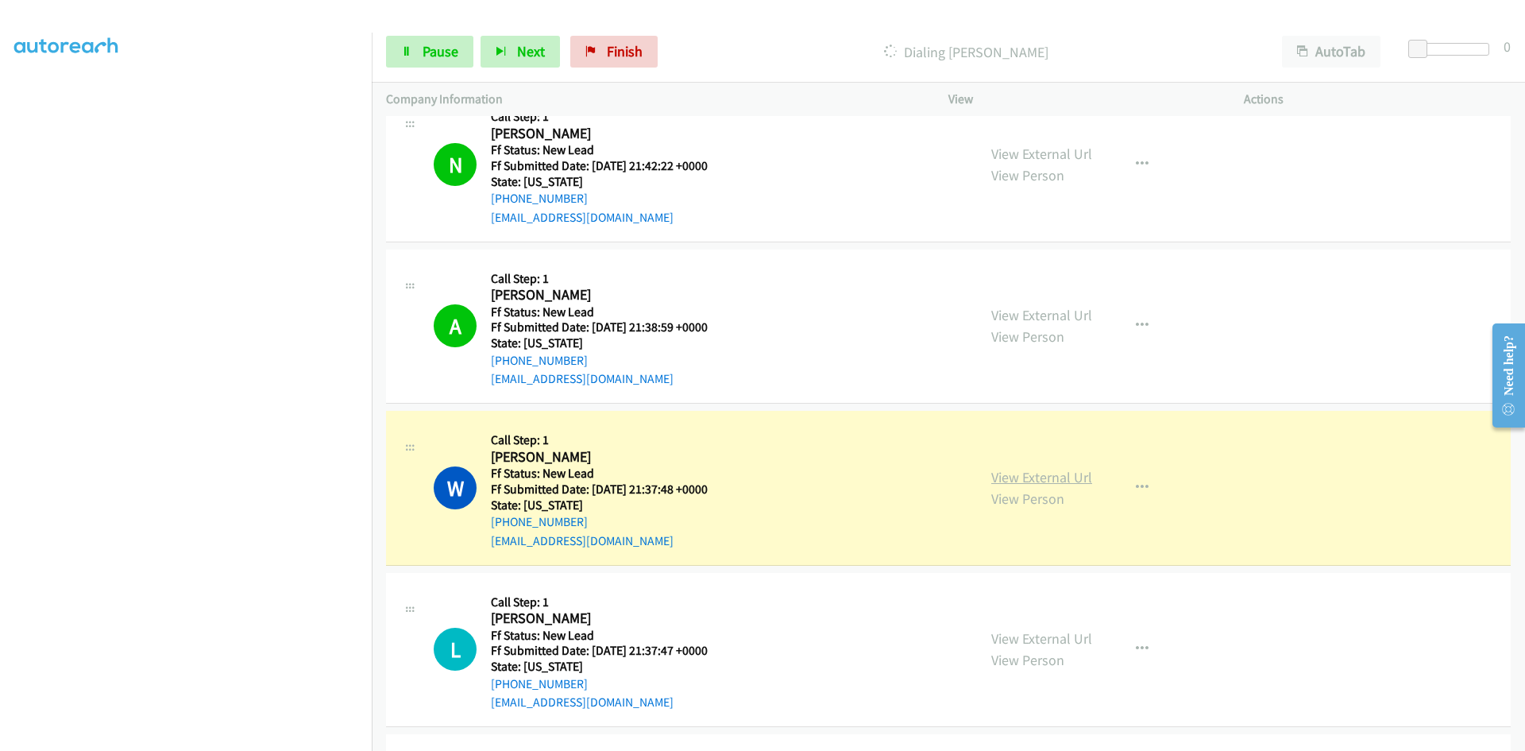
click at [1045, 478] on link "View External Url" at bounding box center [1041, 477] width 101 height 18
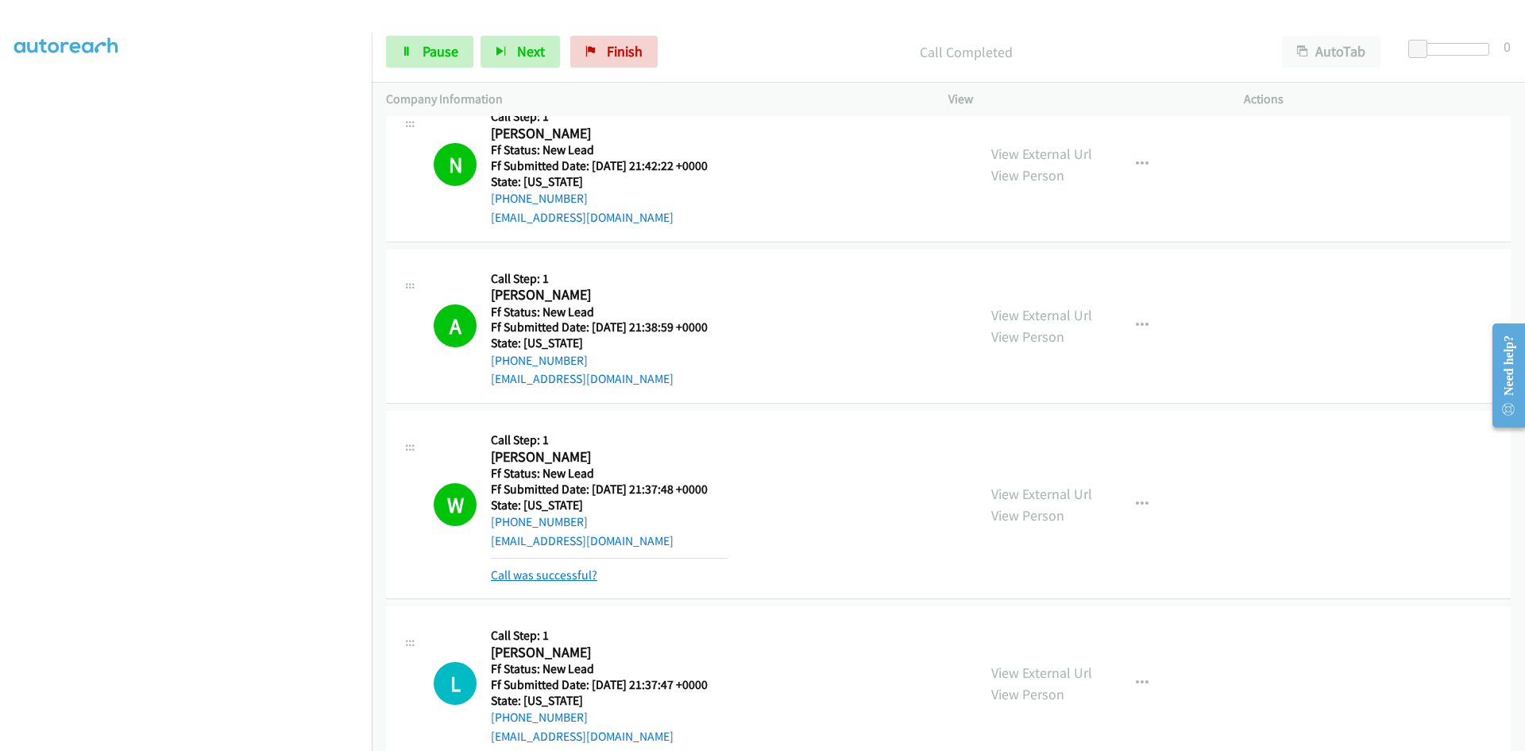
click at [560, 574] on link "Call was successful?" at bounding box center [544, 574] width 106 height 15
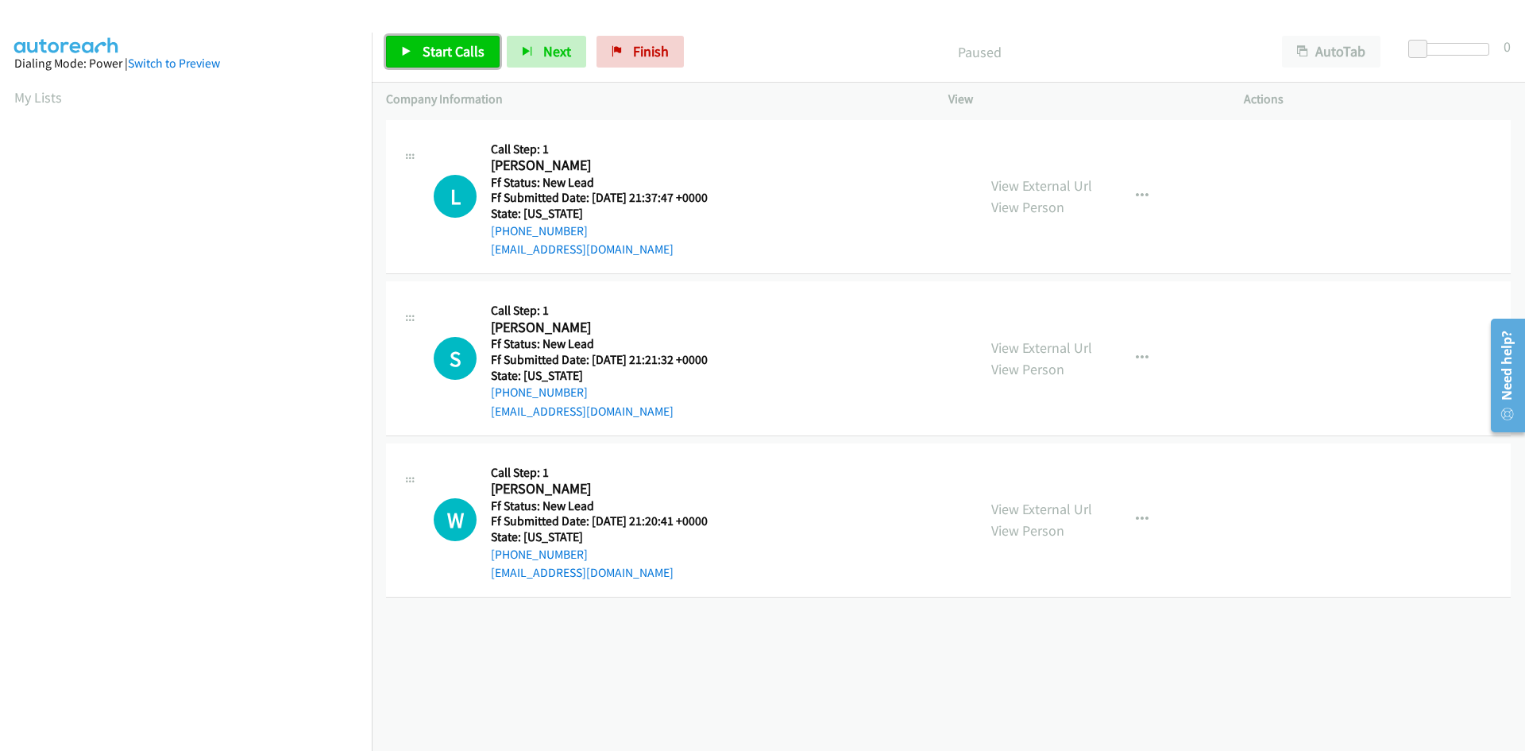
click at [428, 52] on span "Start Calls" at bounding box center [454, 51] width 62 height 18
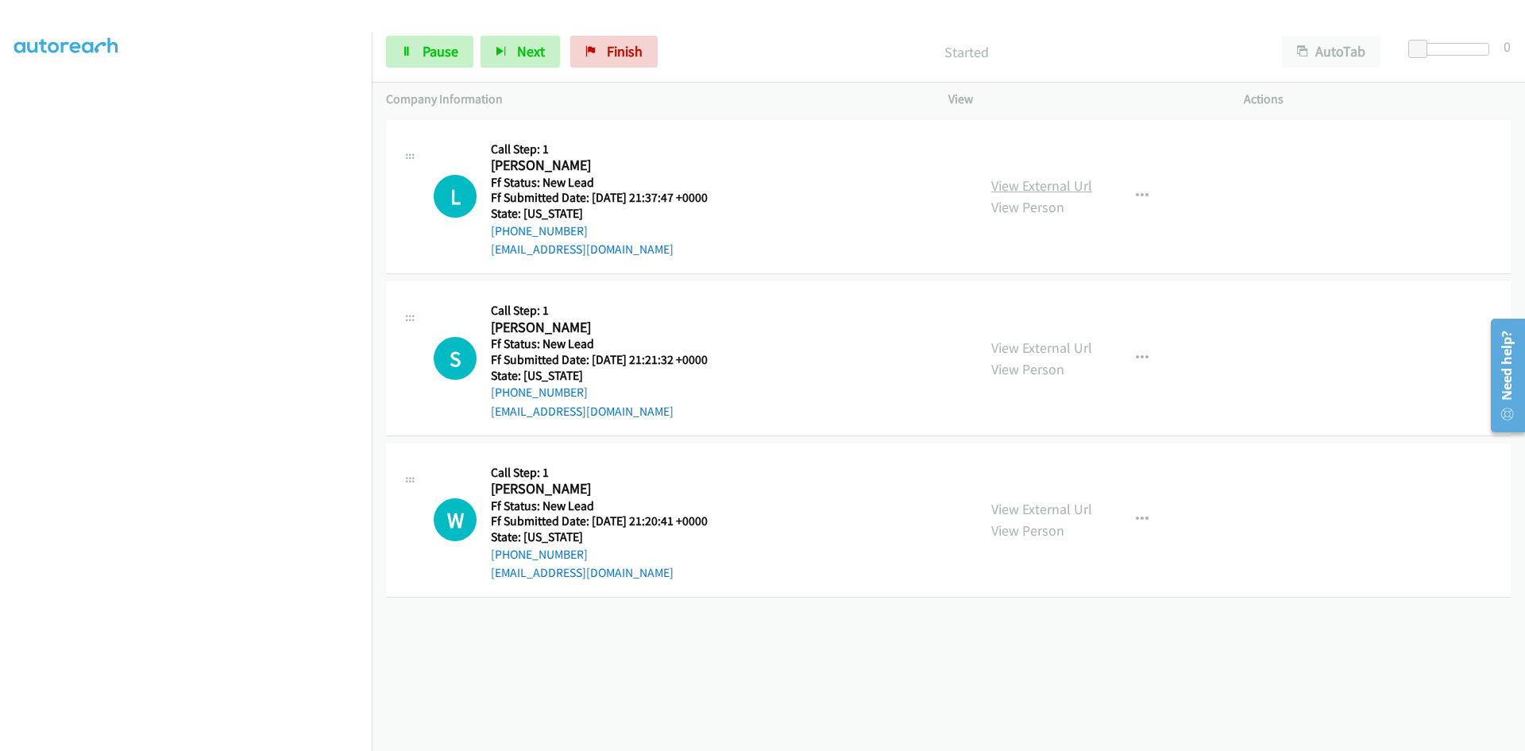
click at [1039, 184] on link "View External Url" at bounding box center [1041, 185] width 101 height 18
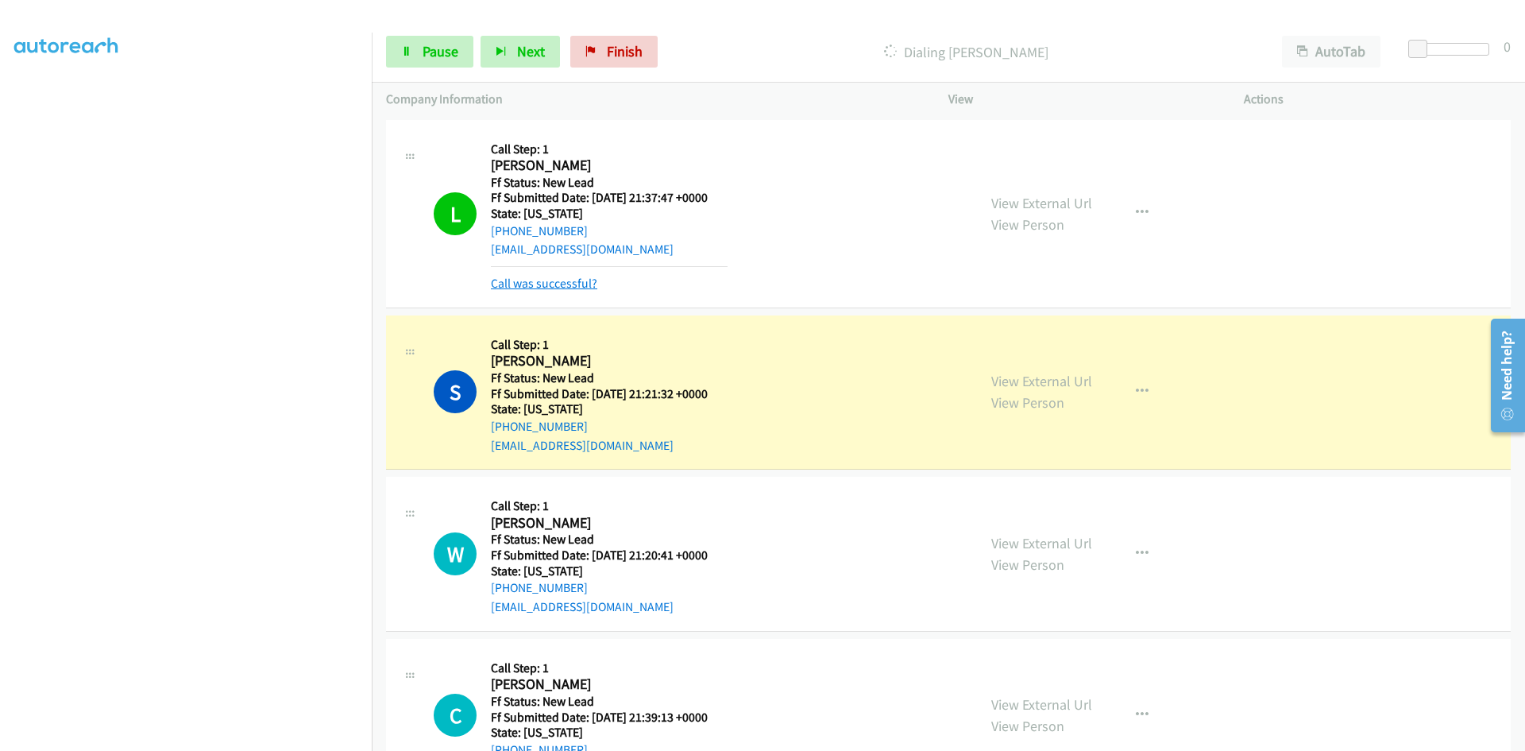
click at [574, 287] on link "Call was successful?" at bounding box center [544, 283] width 106 height 15
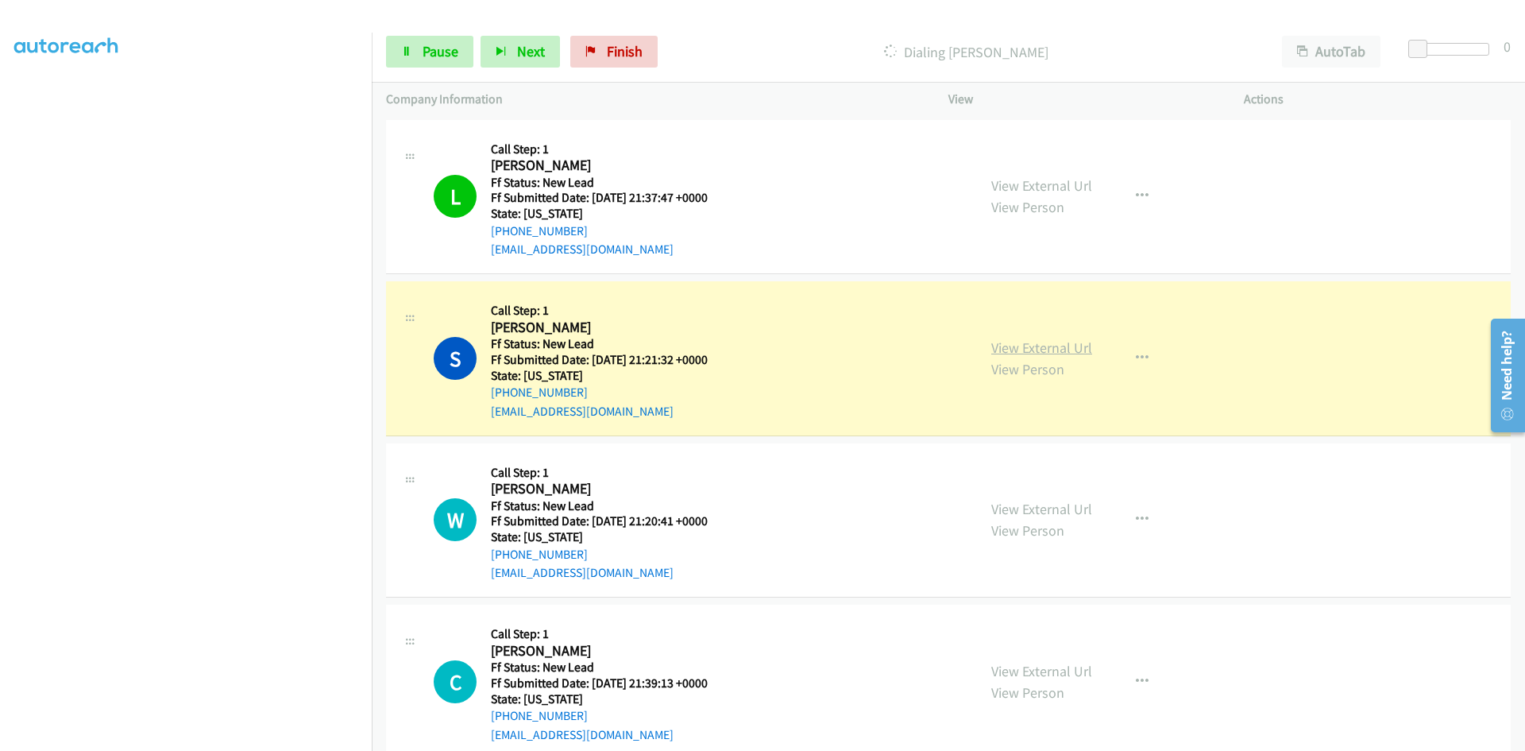
click at [1009, 346] on link "View External Url" at bounding box center [1041, 347] width 101 height 18
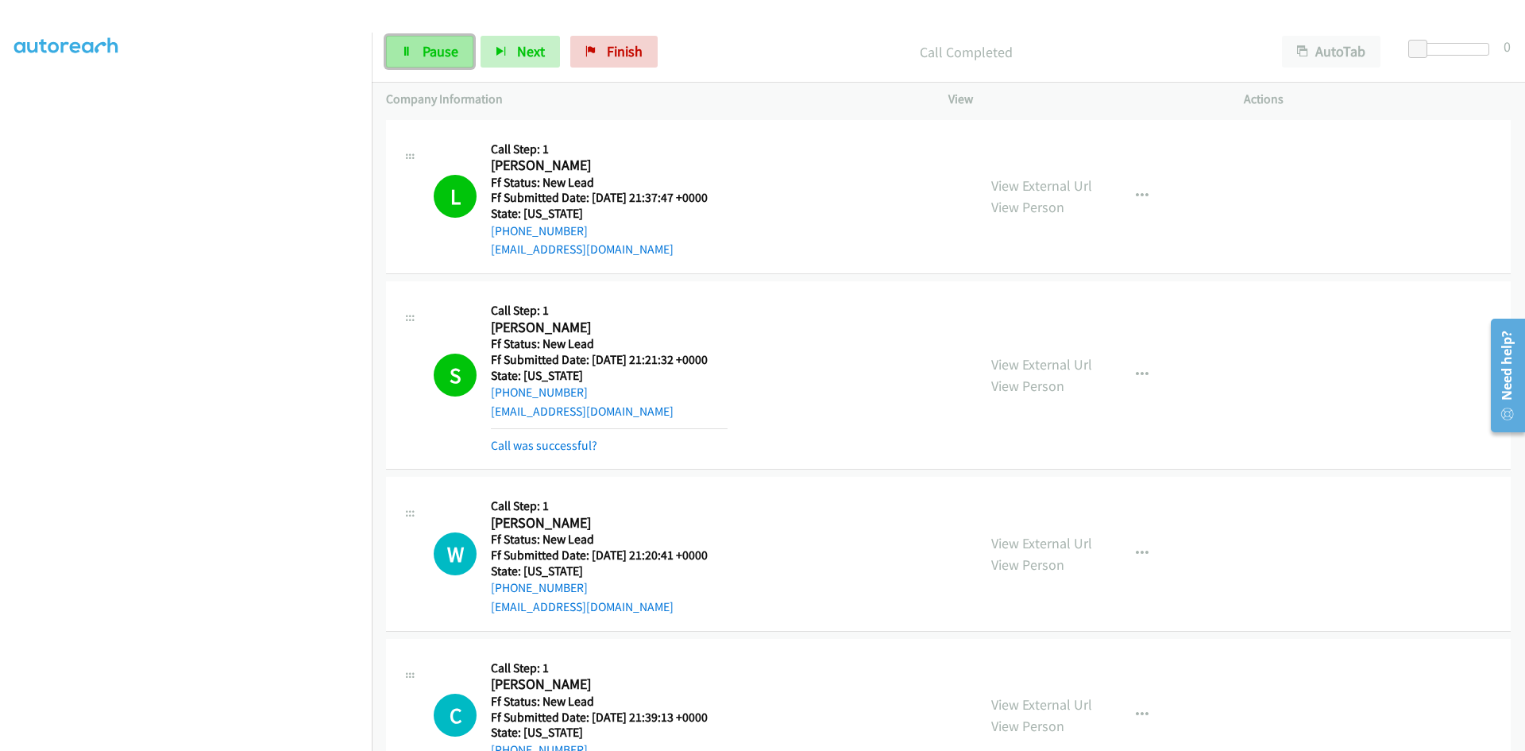
click at [423, 56] on span "Pause" at bounding box center [441, 51] width 36 height 18
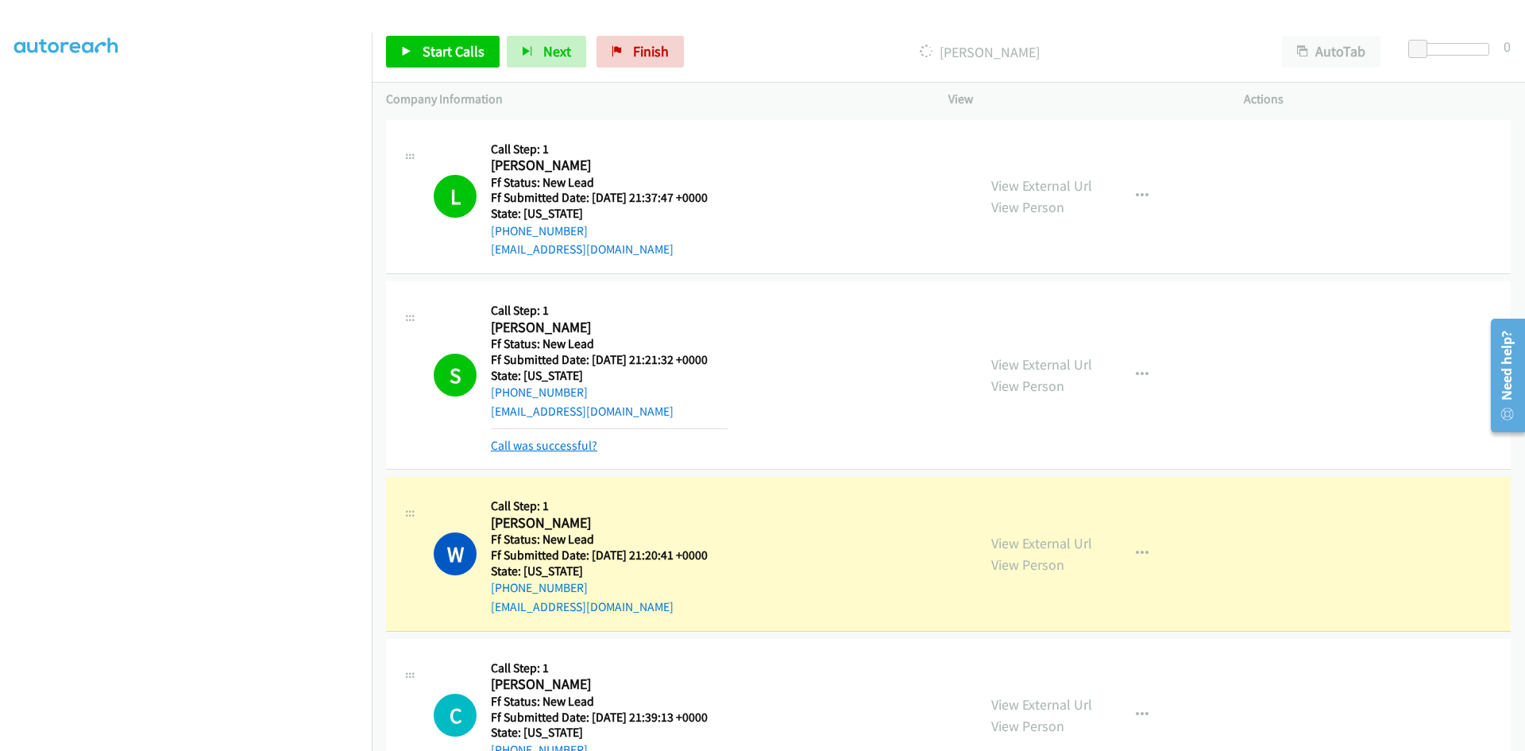
click at [578, 445] on link "Call was successful?" at bounding box center [544, 445] width 106 height 15
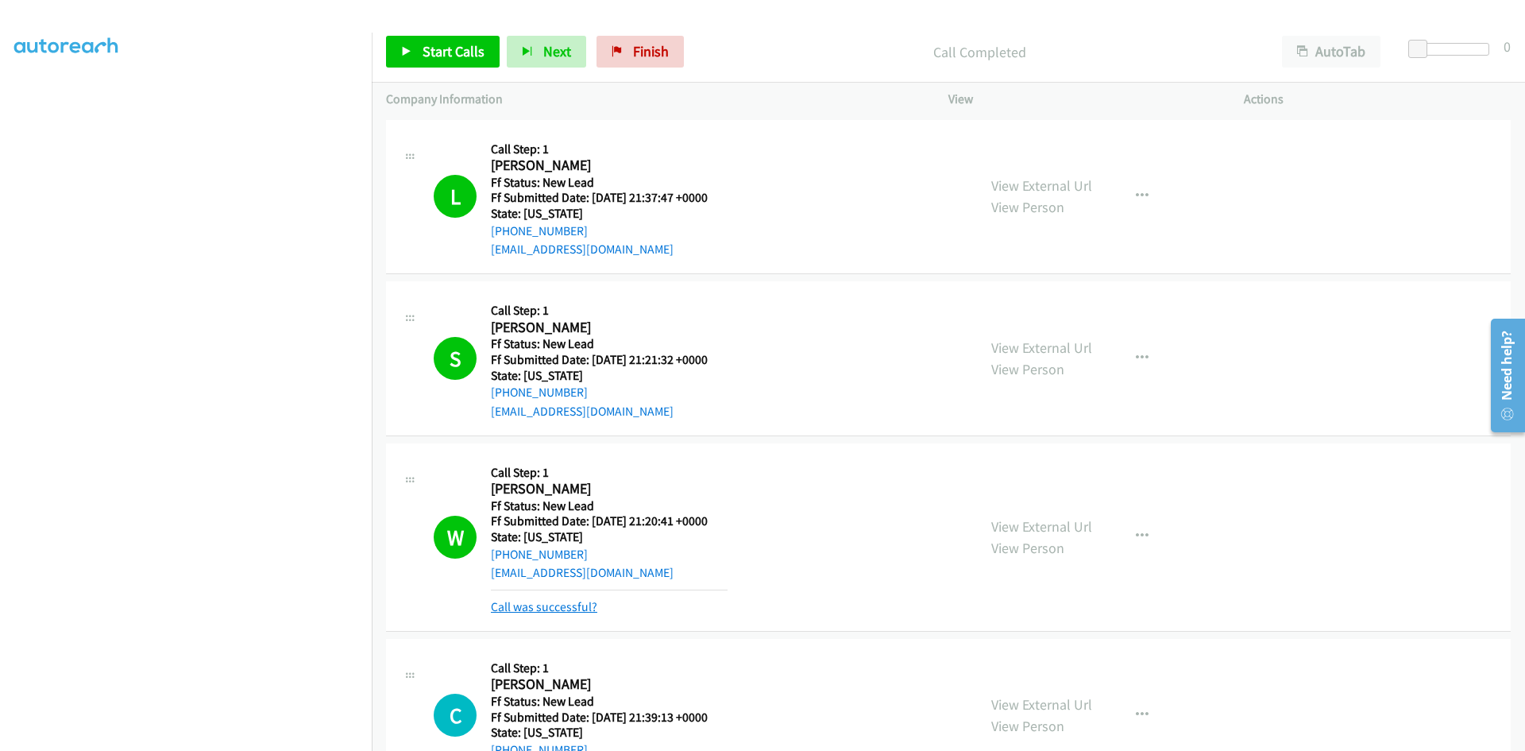
click at [512, 606] on link "Call was successful?" at bounding box center [544, 606] width 106 height 15
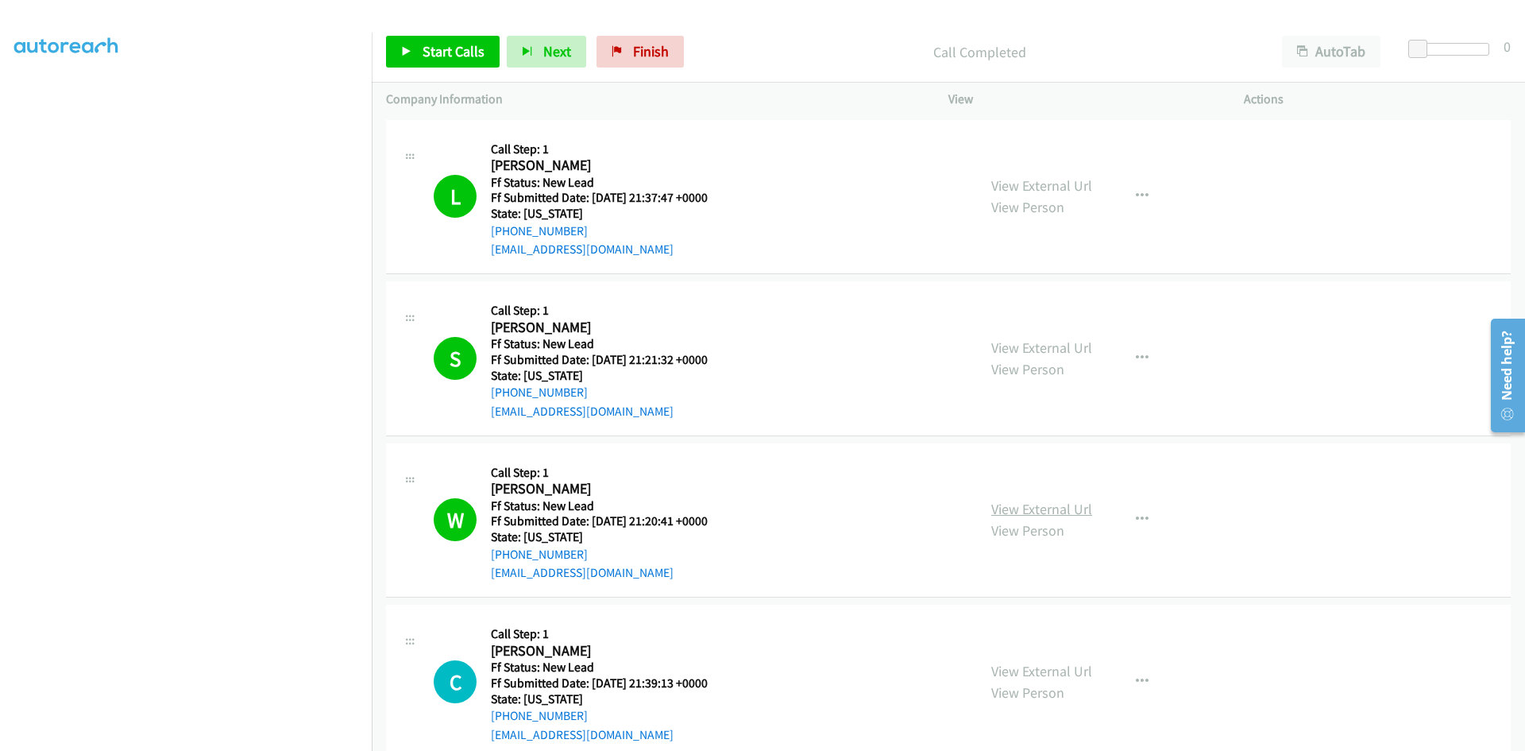
click at [1005, 508] on link "View External Url" at bounding box center [1041, 509] width 101 height 18
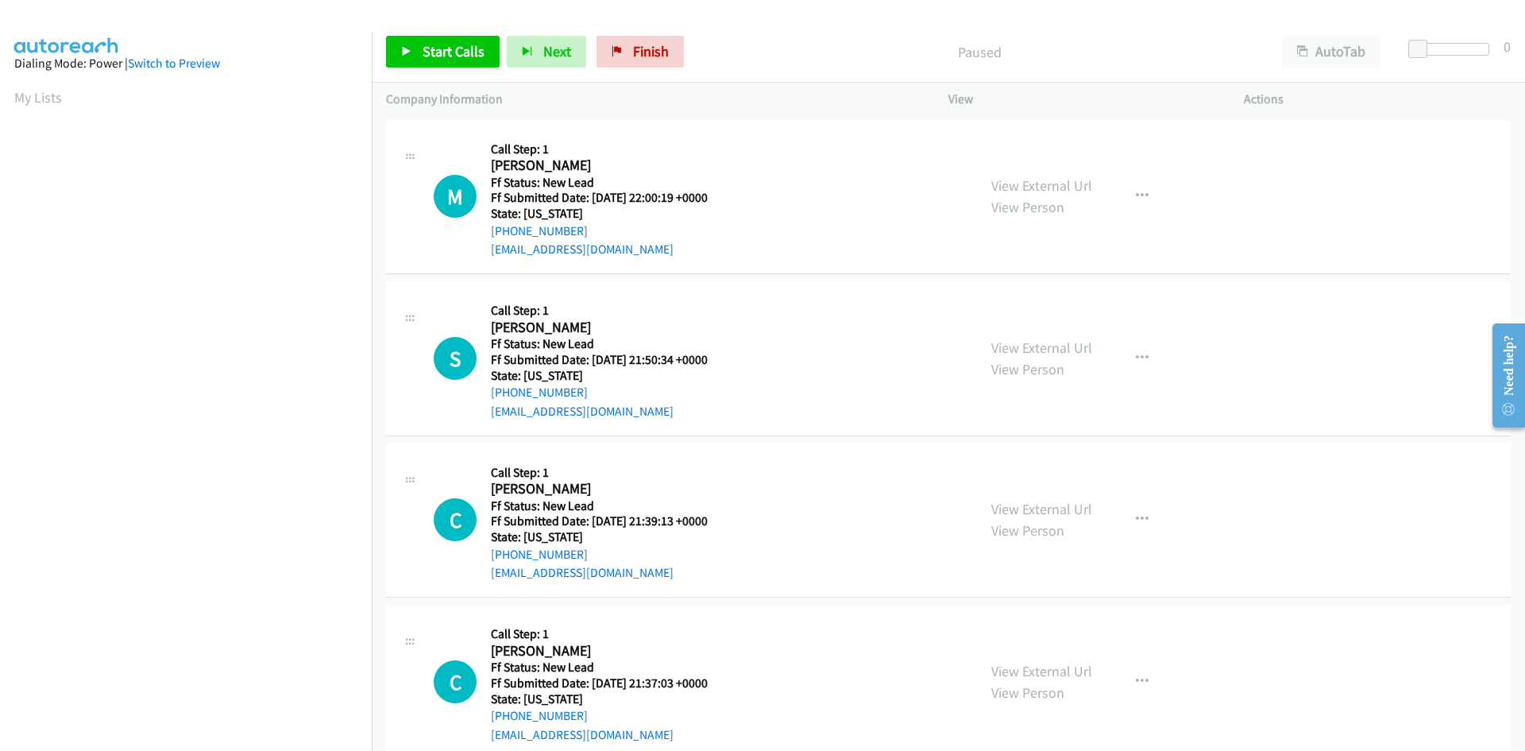
click at [830, 38] on div "Paused" at bounding box center [979, 52] width 577 height 32
click at [430, 48] on span "Start Calls" at bounding box center [454, 51] width 62 height 18
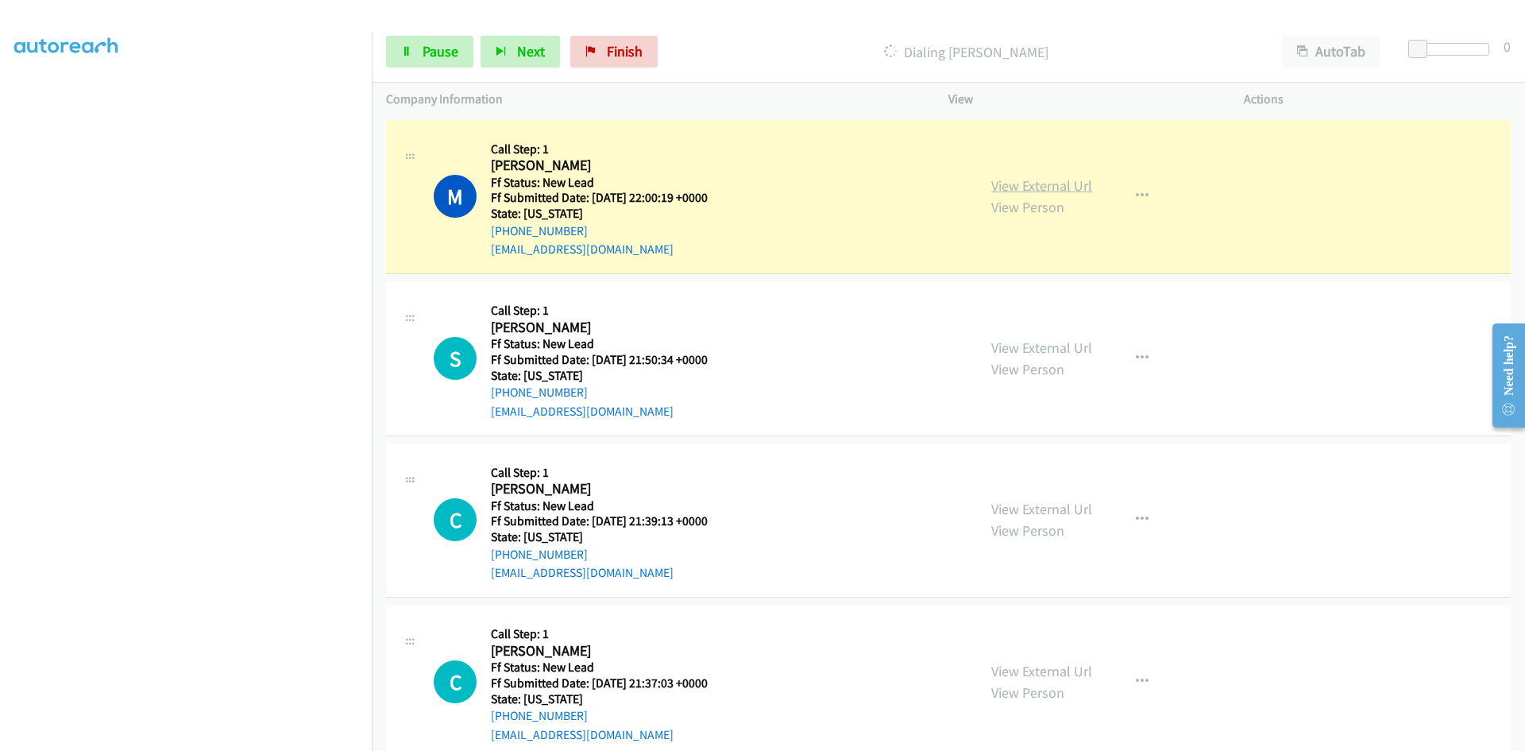
click at [1076, 184] on link "View External Url" at bounding box center [1041, 185] width 101 height 18
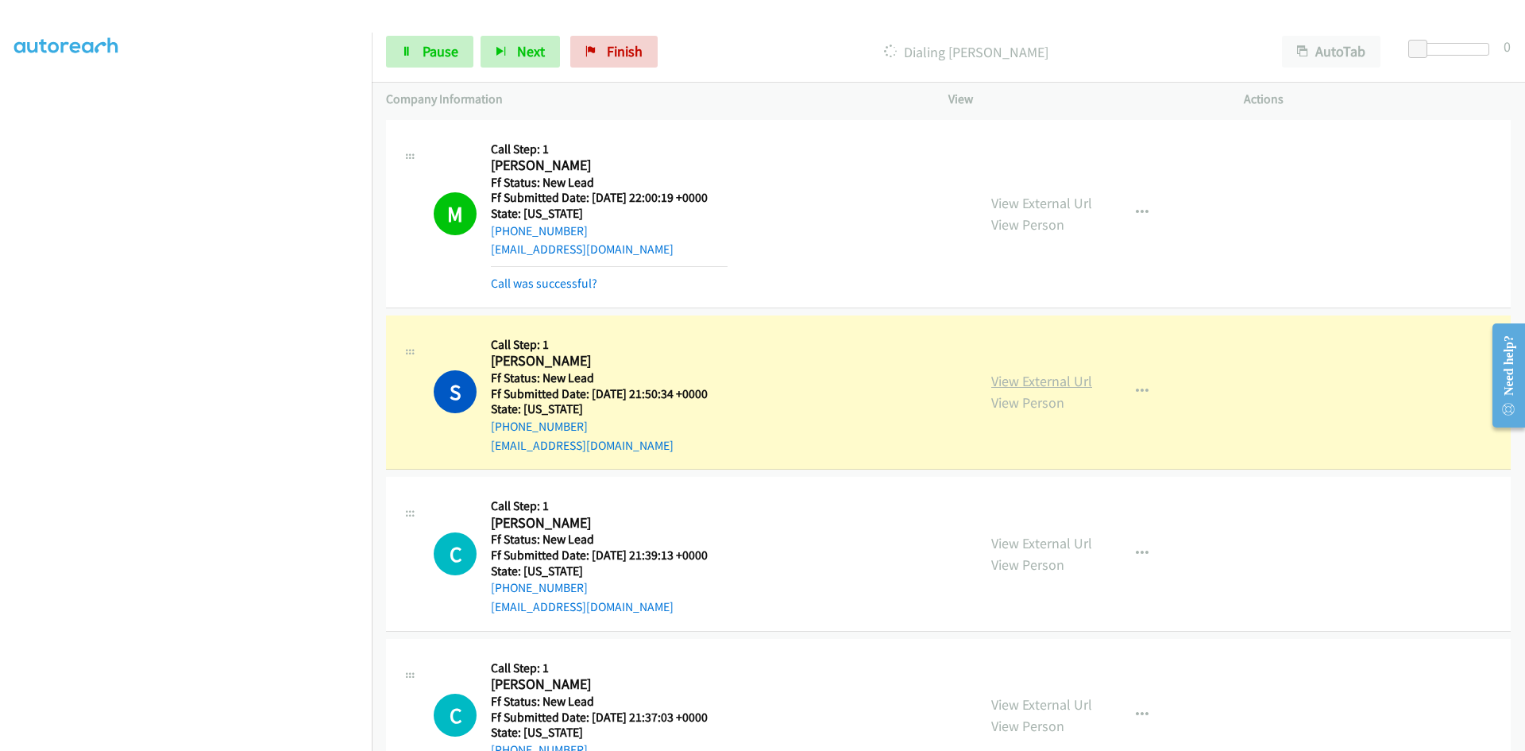
click at [1031, 374] on link "View External Url" at bounding box center [1041, 381] width 101 height 18
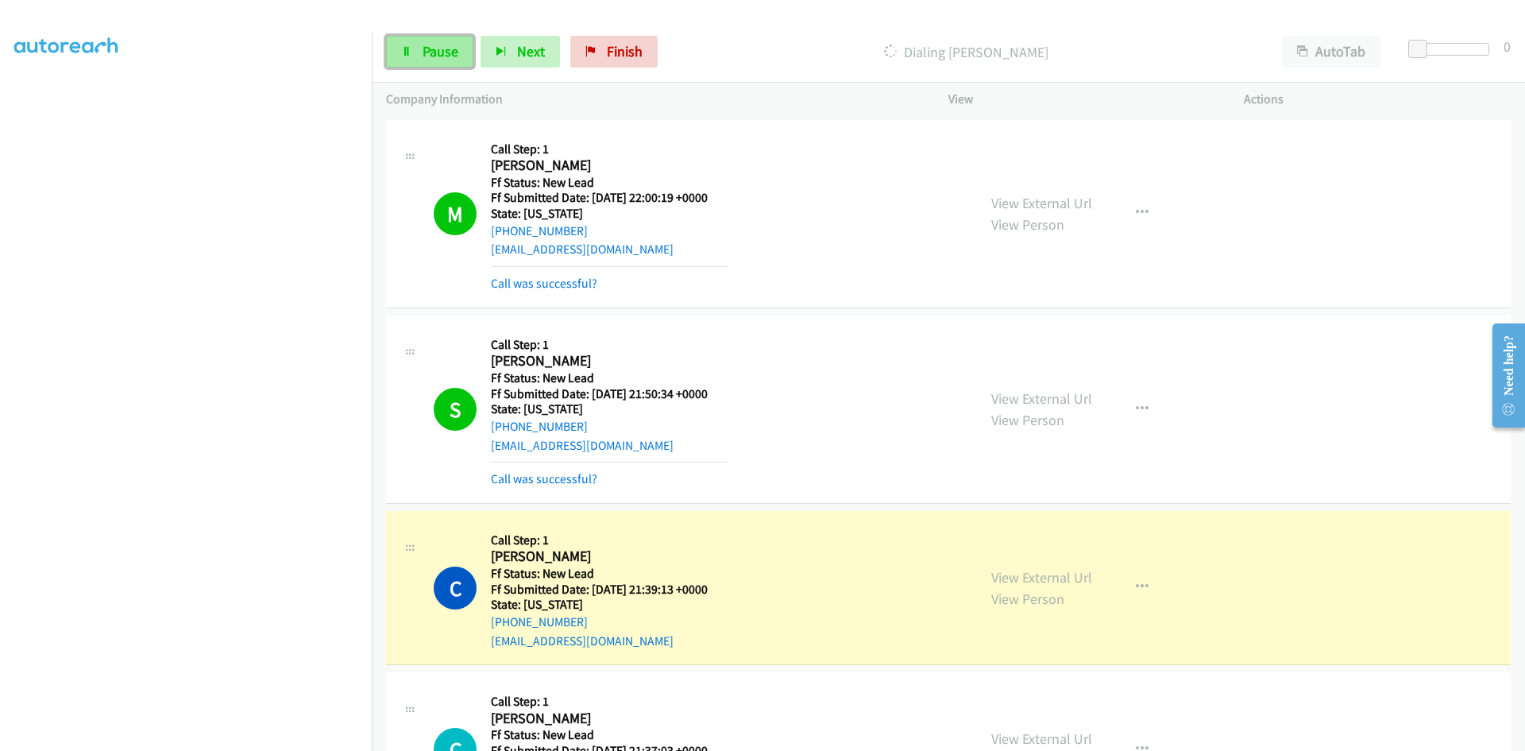
click at [438, 53] on span "Pause" at bounding box center [441, 51] width 36 height 18
click at [543, 281] on link "Call was successful?" at bounding box center [544, 283] width 106 height 15
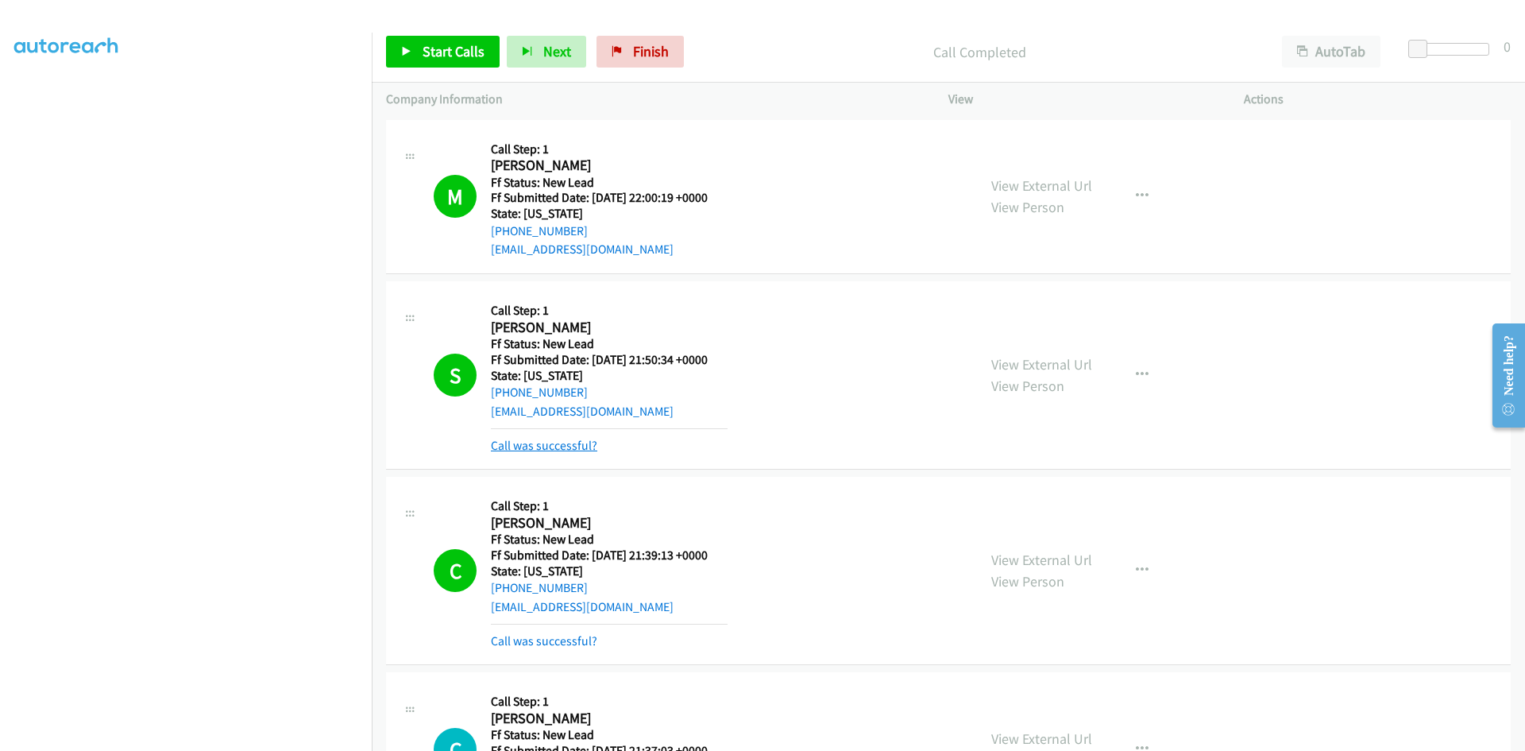
click at [560, 450] on link "Call was successful?" at bounding box center [544, 445] width 106 height 15
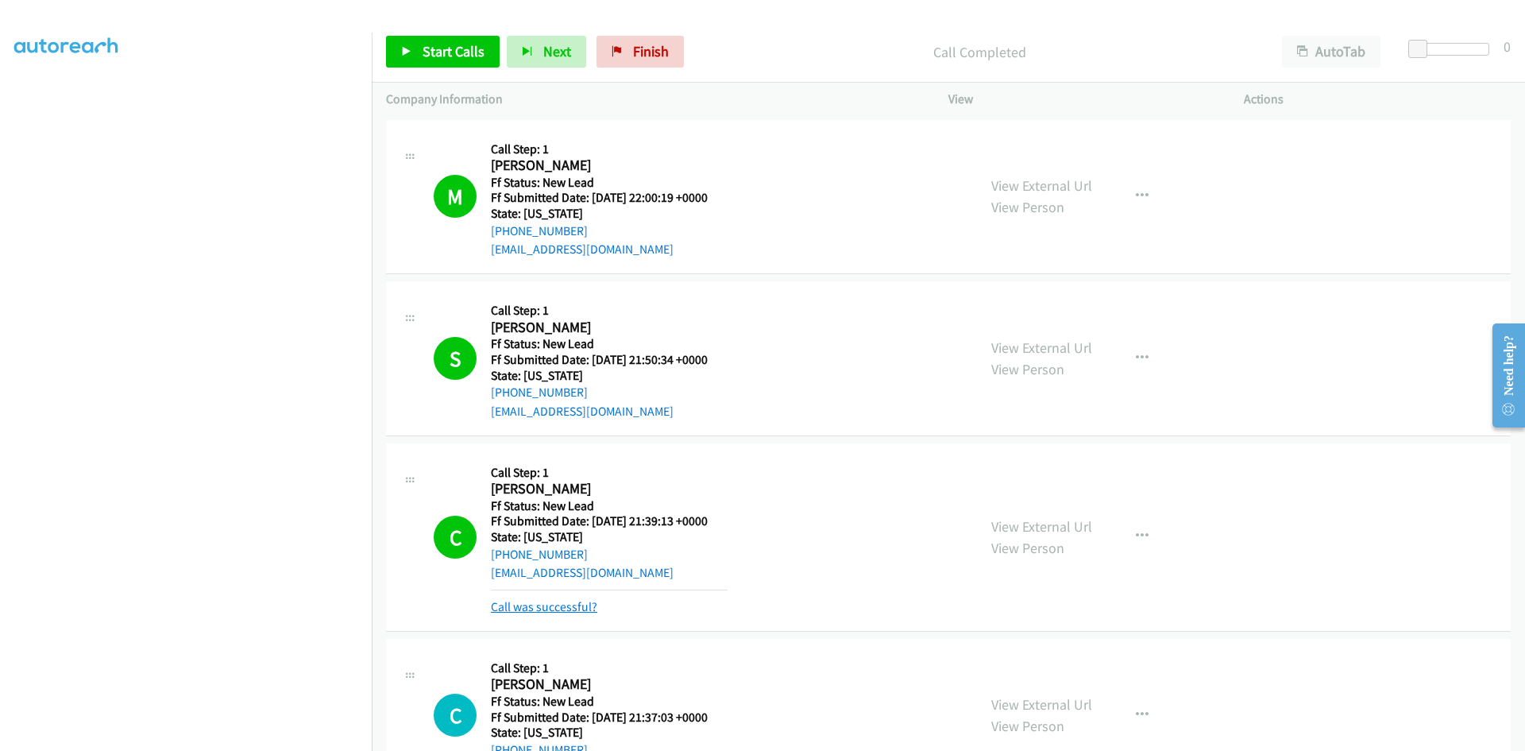
click at [578, 605] on link "Call was successful?" at bounding box center [544, 606] width 106 height 15
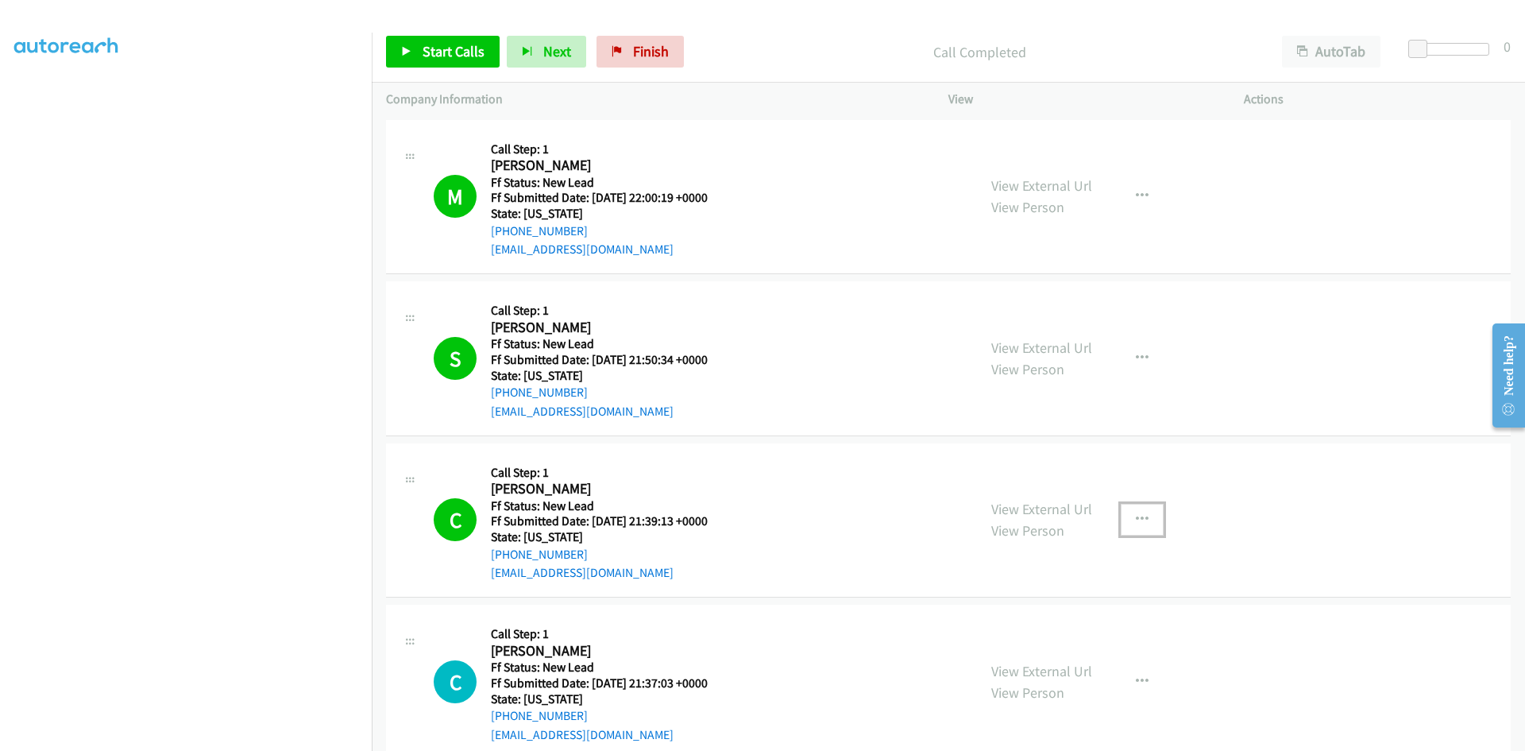
click at [1136, 524] on icon "button" at bounding box center [1142, 519] width 13 height 13
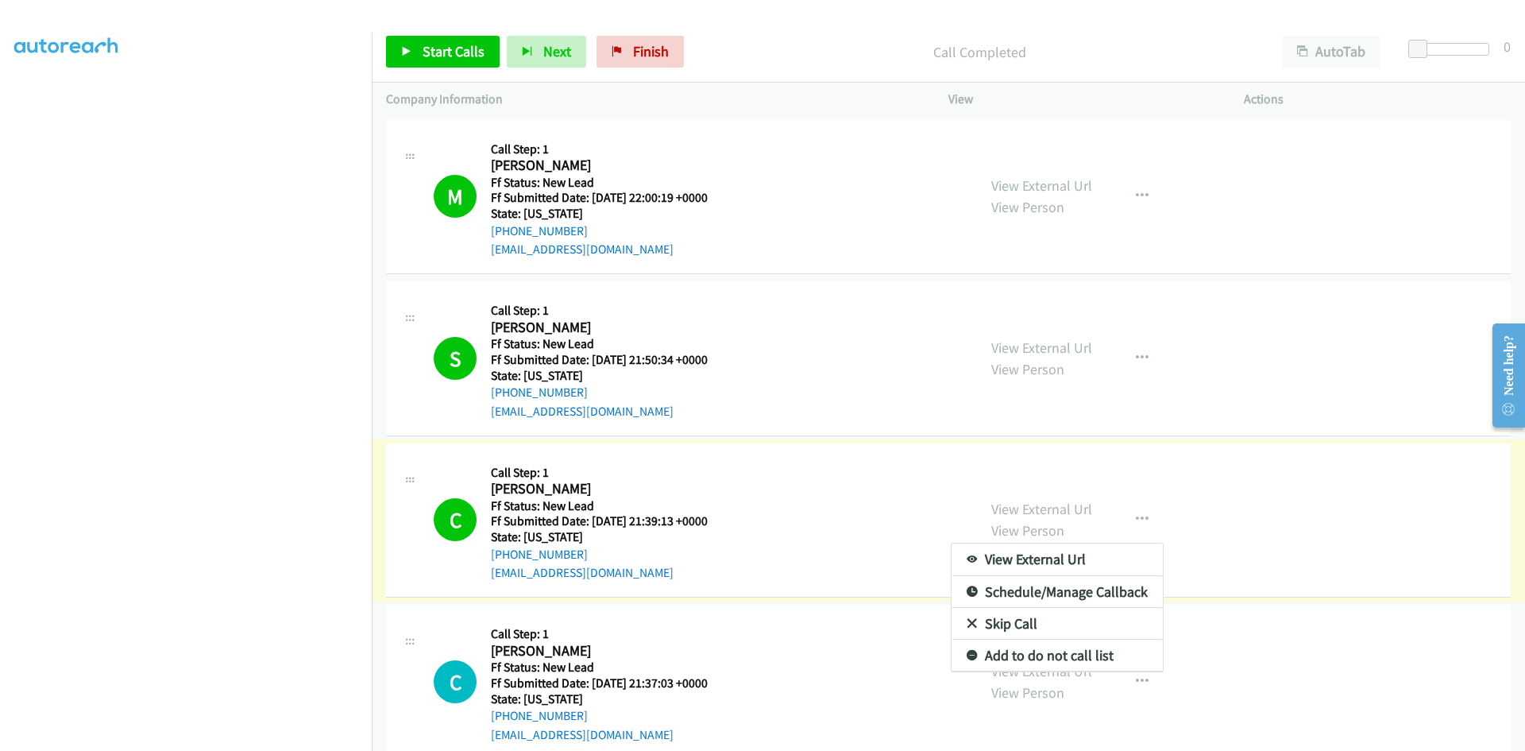
click at [1036, 659] on link "Add to do not call list" at bounding box center [1057, 656] width 211 height 32
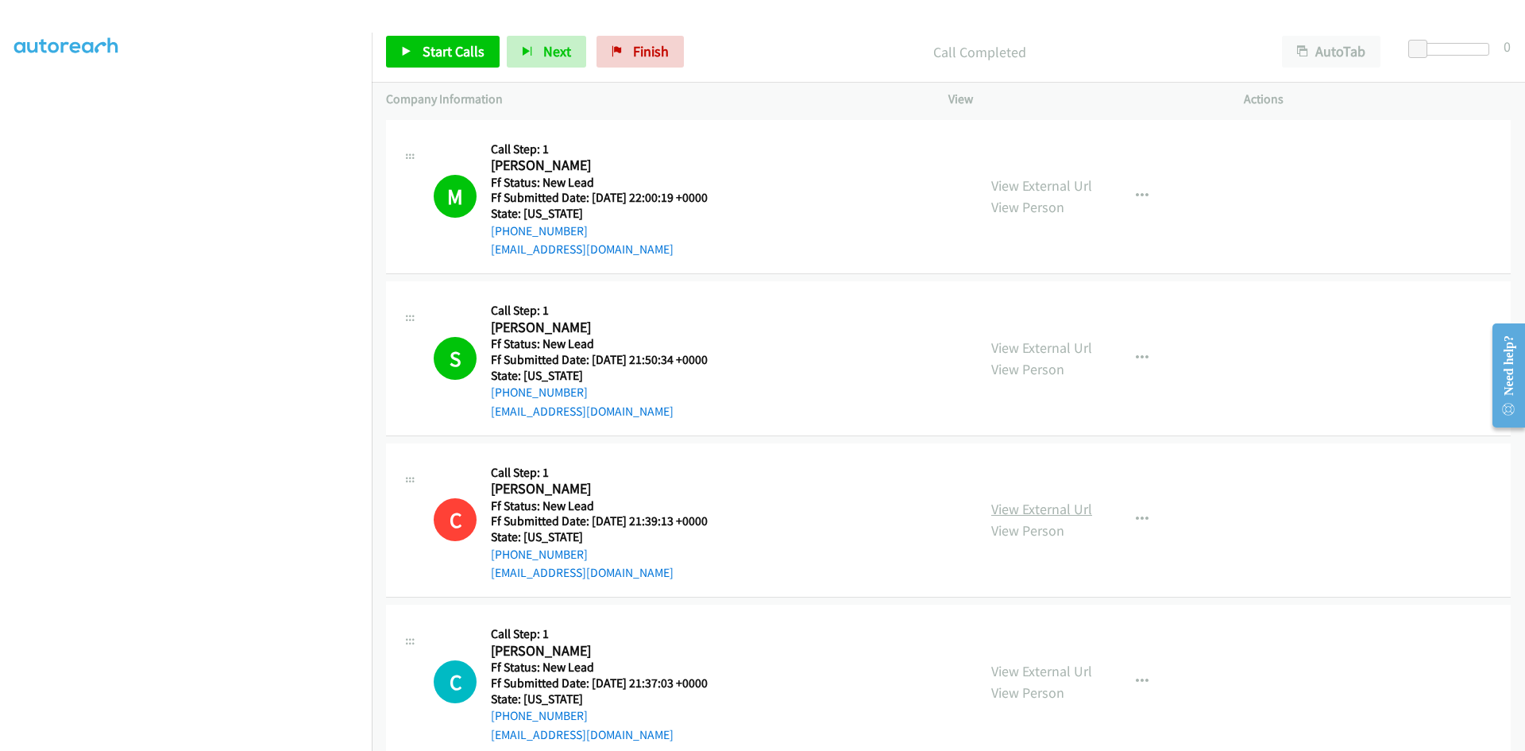
click at [1055, 508] on link "View External Url" at bounding box center [1041, 509] width 101 height 18
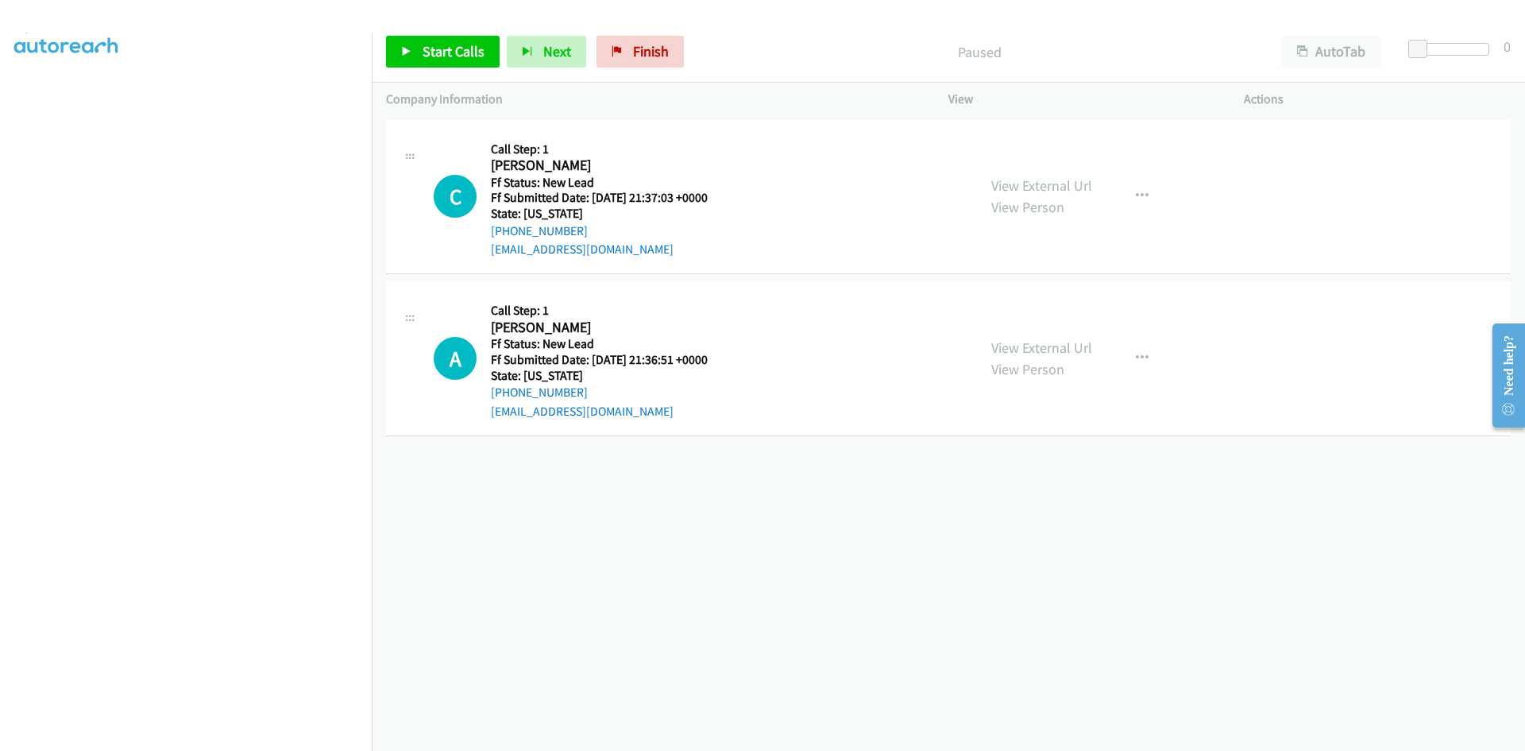
scroll to position [140, 0]
click at [477, 58] on span "Start Calls" at bounding box center [454, 51] width 62 height 18
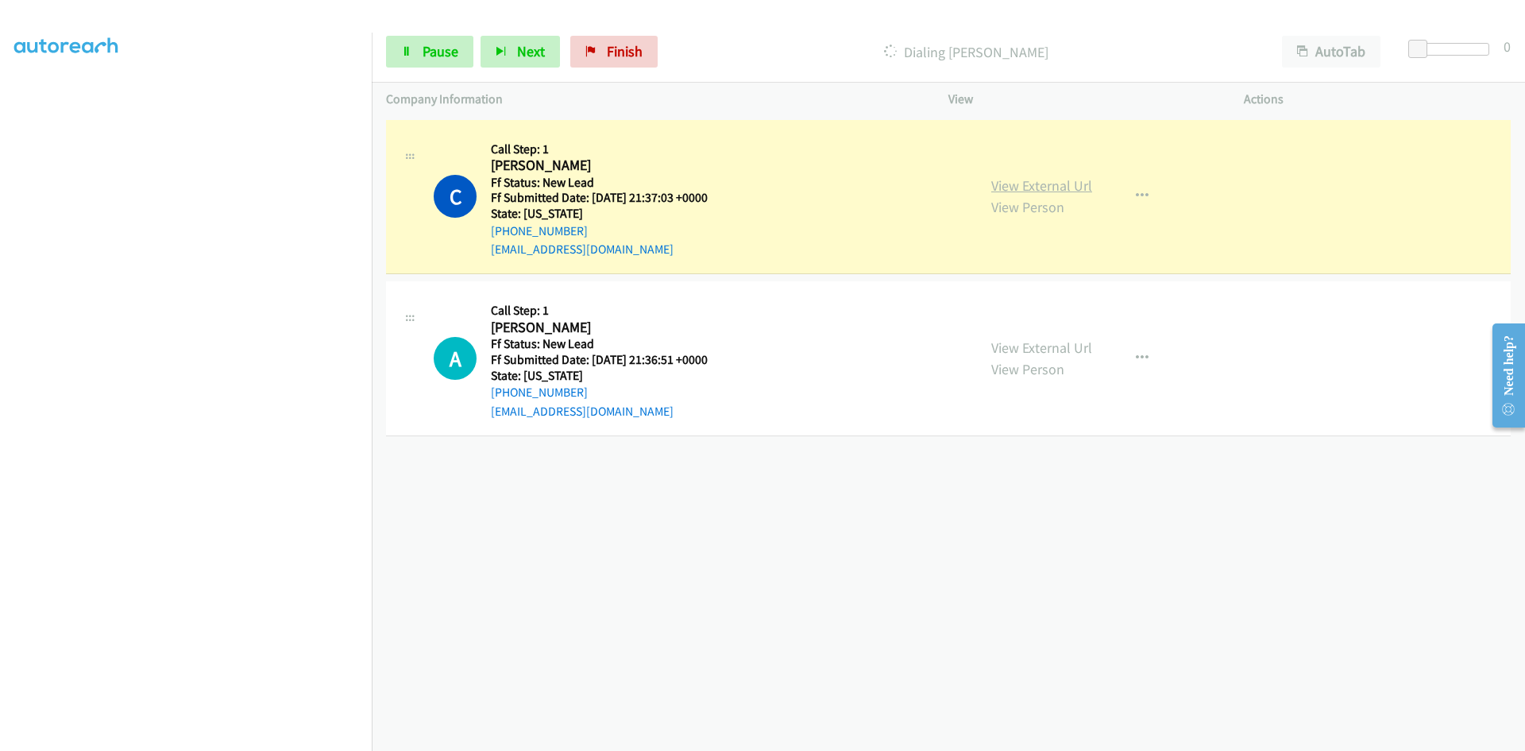
click at [1041, 187] on link "View External Url" at bounding box center [1041, 185] width 101 height 18
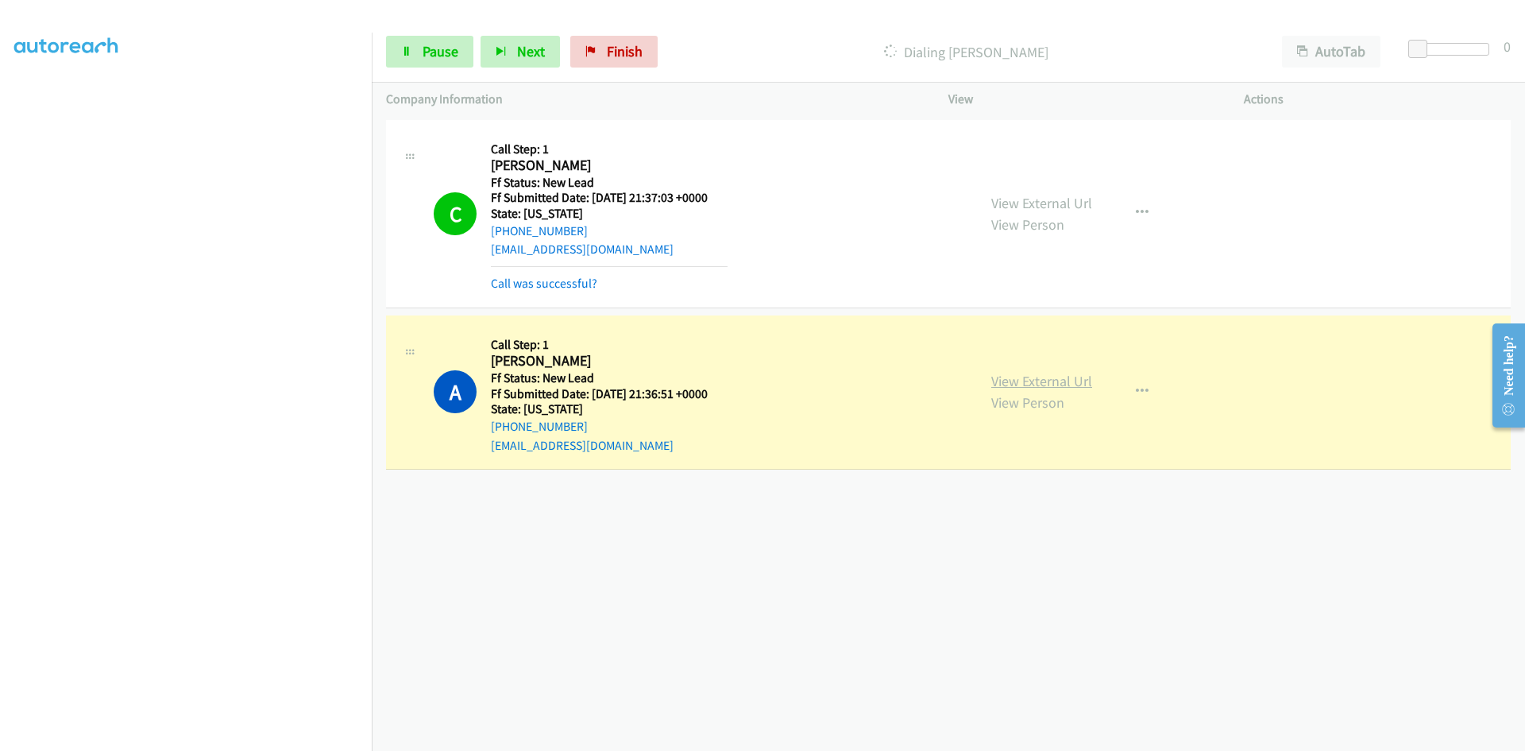
click at [1067, 382] on link "View External Url" at bounding box center [1041, 381] width 101 height 18
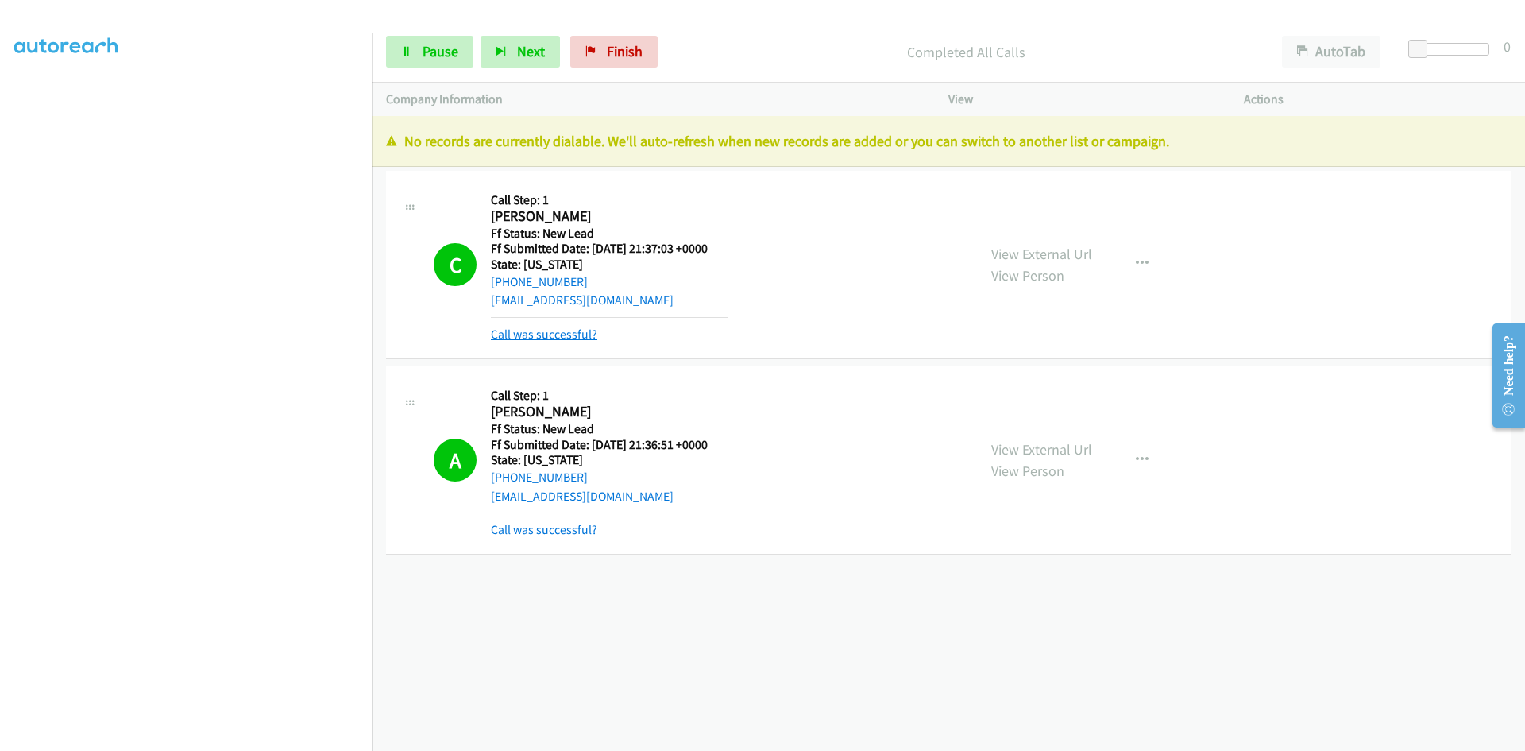
click at [565, 334] on link "Call was successful?" at bounding box center [544, 334] width 106 height 15
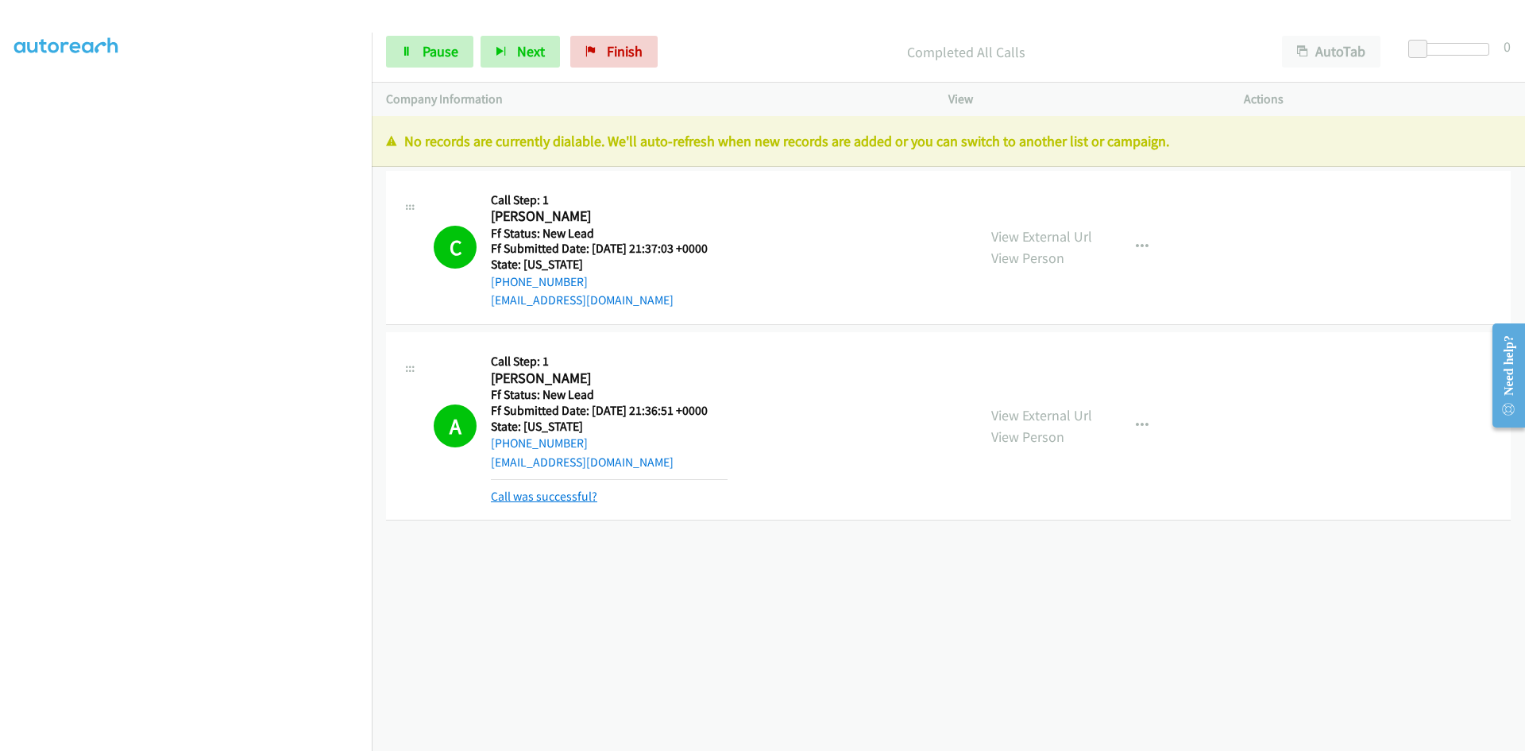
click at [547, 492] on link "Call was successful?" at bounding box center [544, 496] width 106 height 15
click at [616, 56] on span "Finish" at bounding box center [625, 51] width 36 height 18
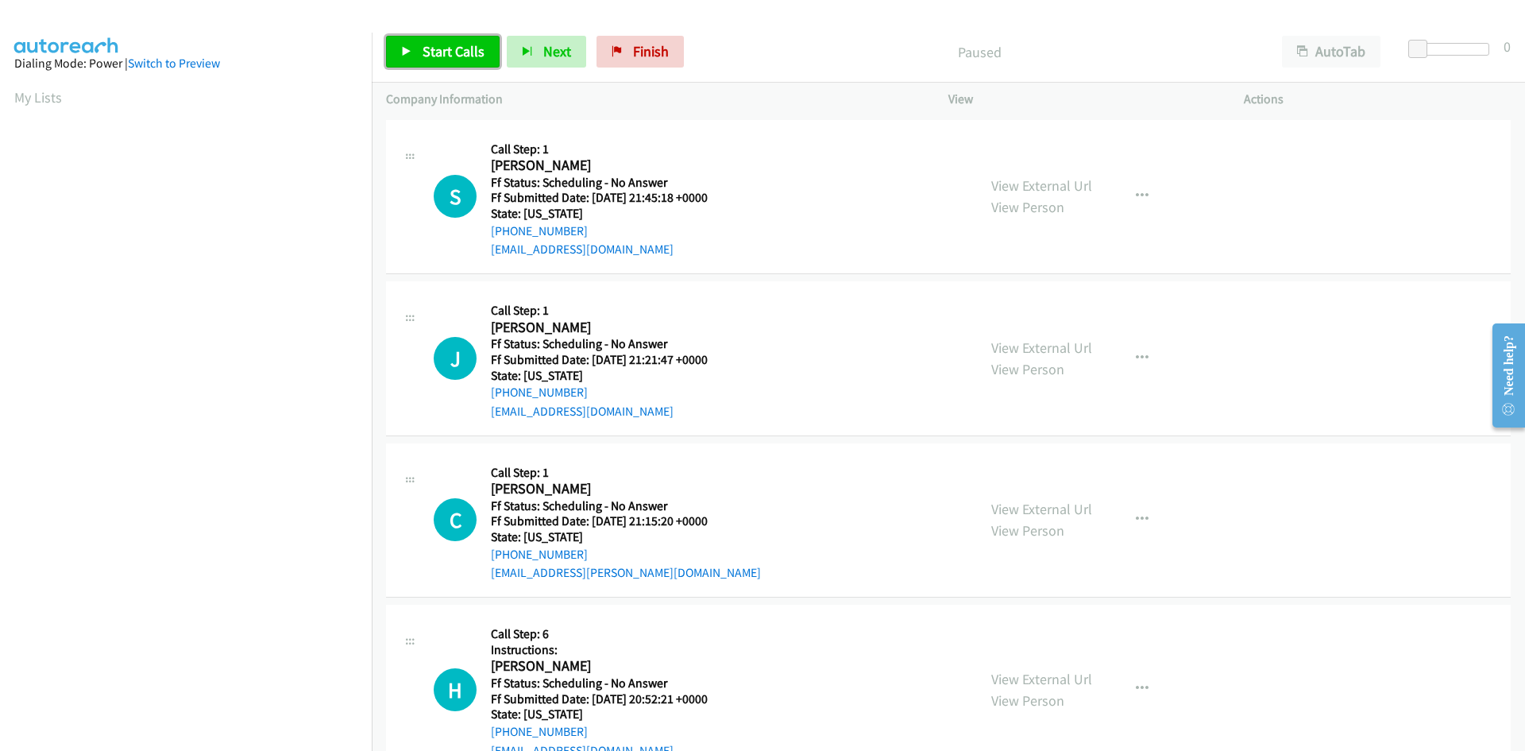
click at [431, 51] on span "Start Calls" at bounding box center [454, 51] width 62 height 18
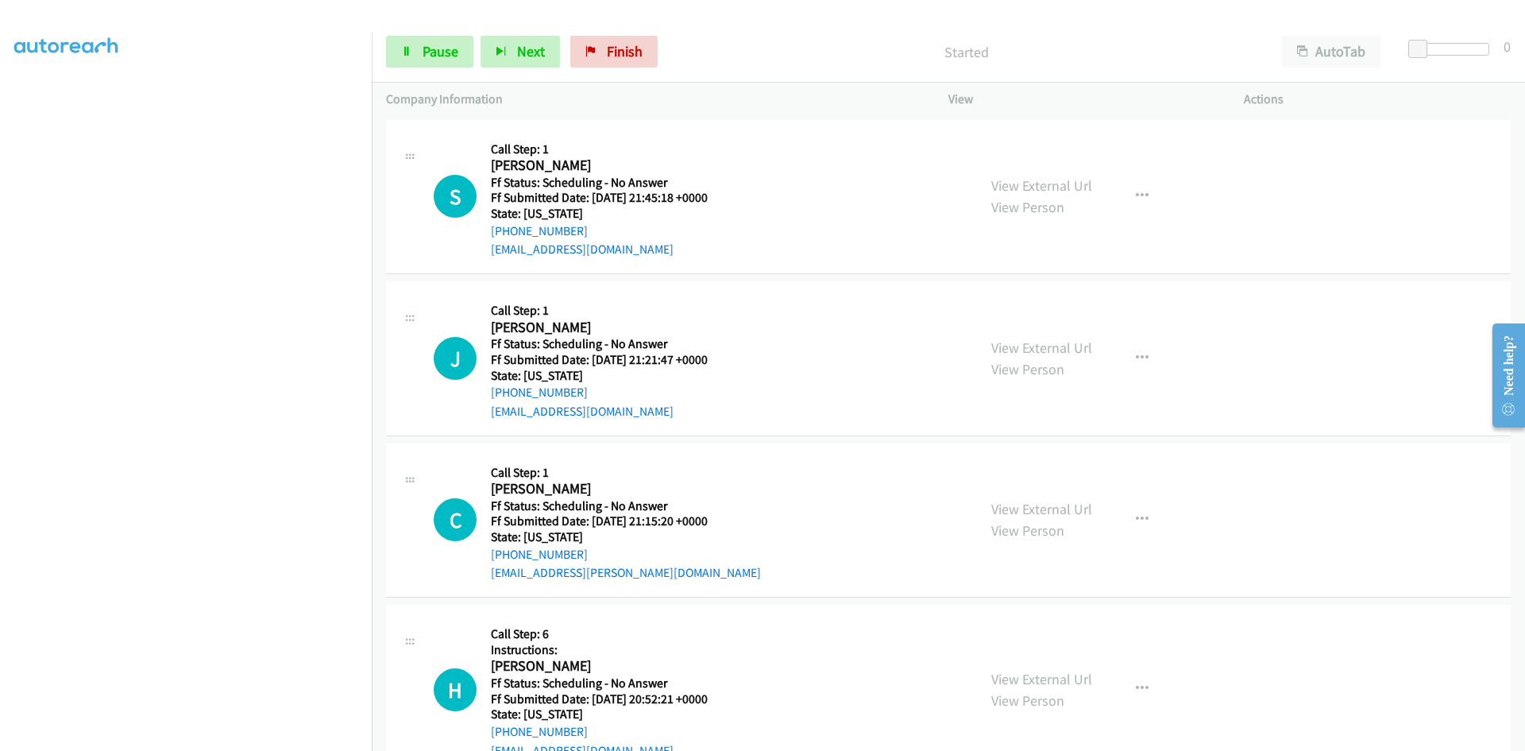
scroll to position [140, 0]
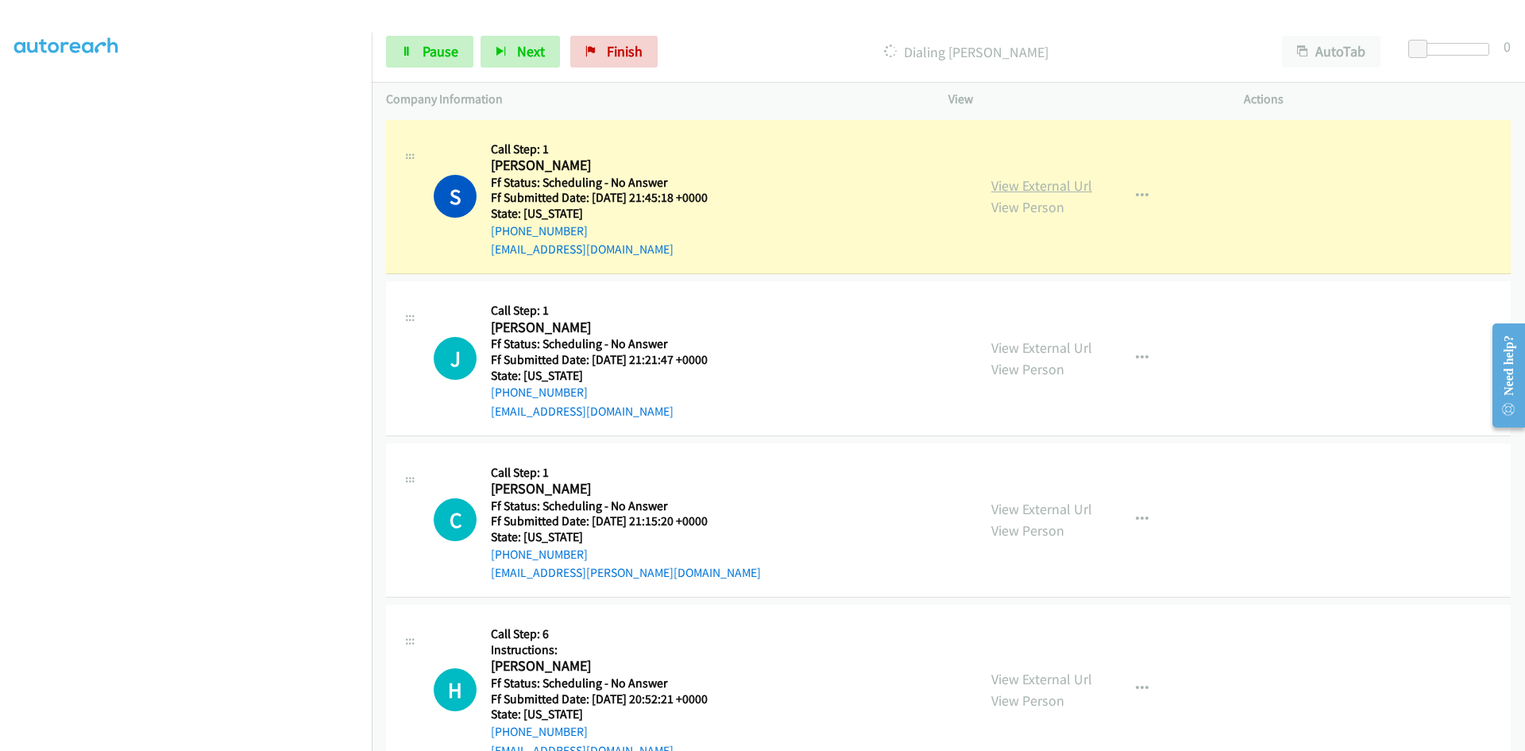
click at [1065, 184] on link "View External Url" at bounding box center [1041, 185] width 101 height 18
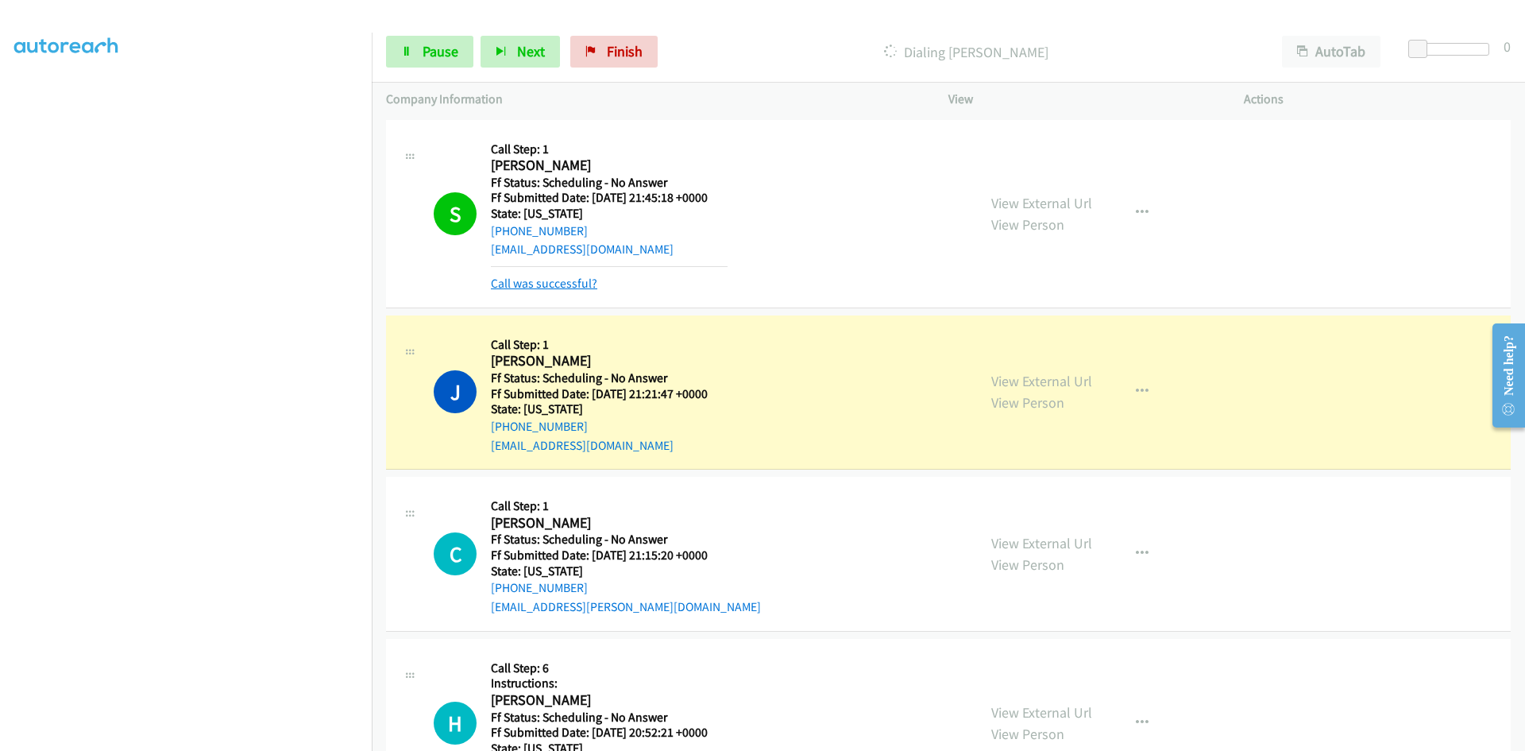
click at [539, 278] on link "Call was successful?" at bounding box center [544, 283] width 106 height 15
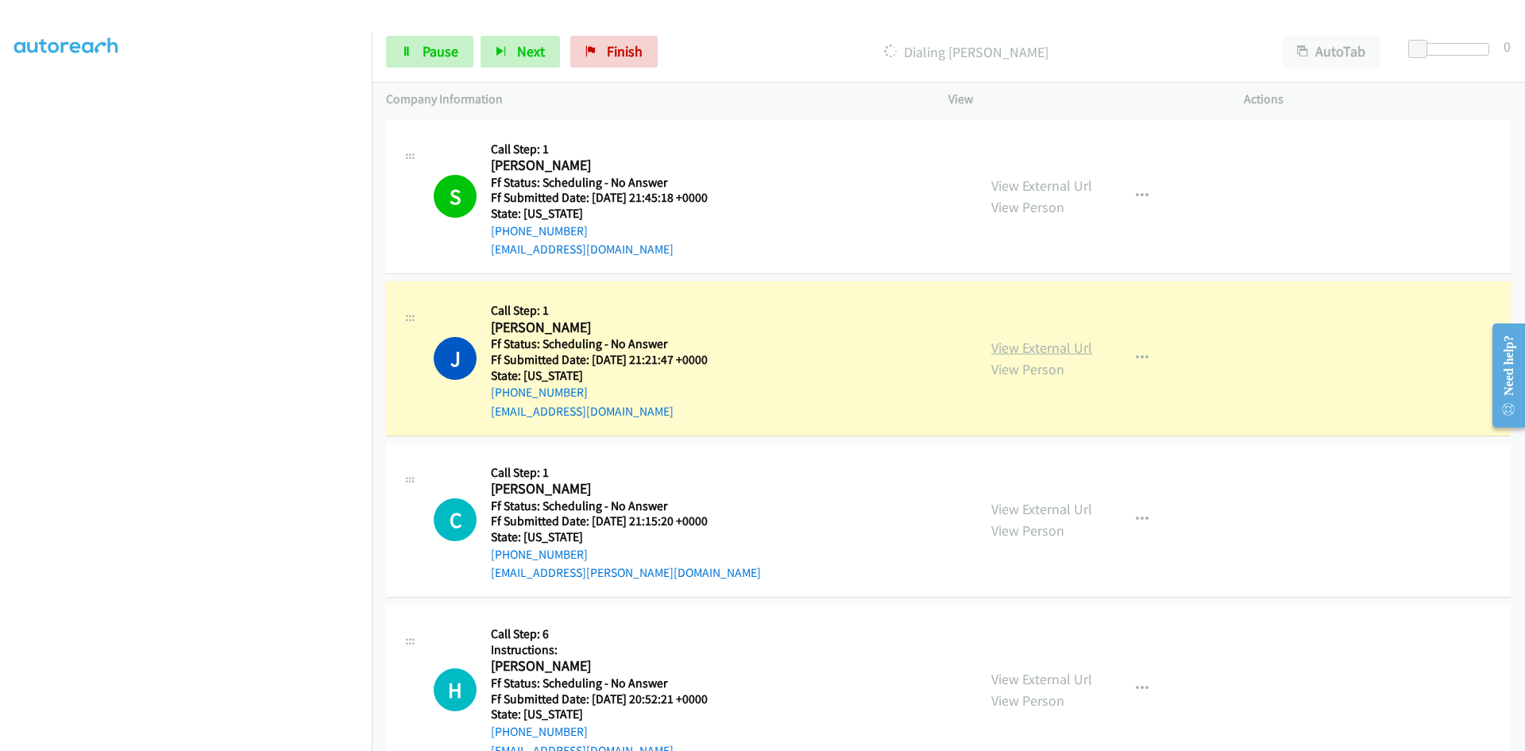
click at [1024, 342] on link "View External Url" at bounding box center [1041, 347] width 101 height 18
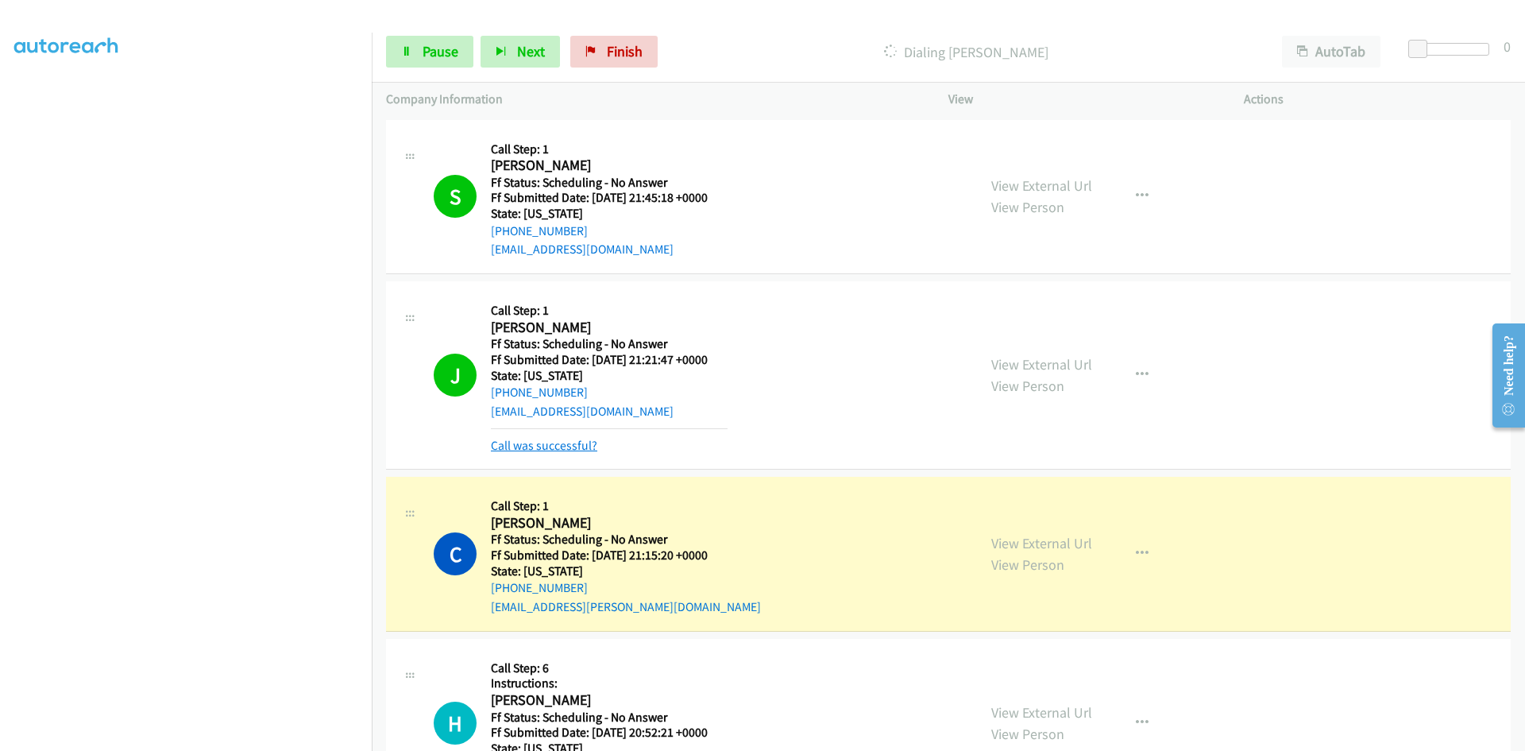
click at [558, 446] on link "Call was successful?" at bounding box center [544, 445] width 106 height 15
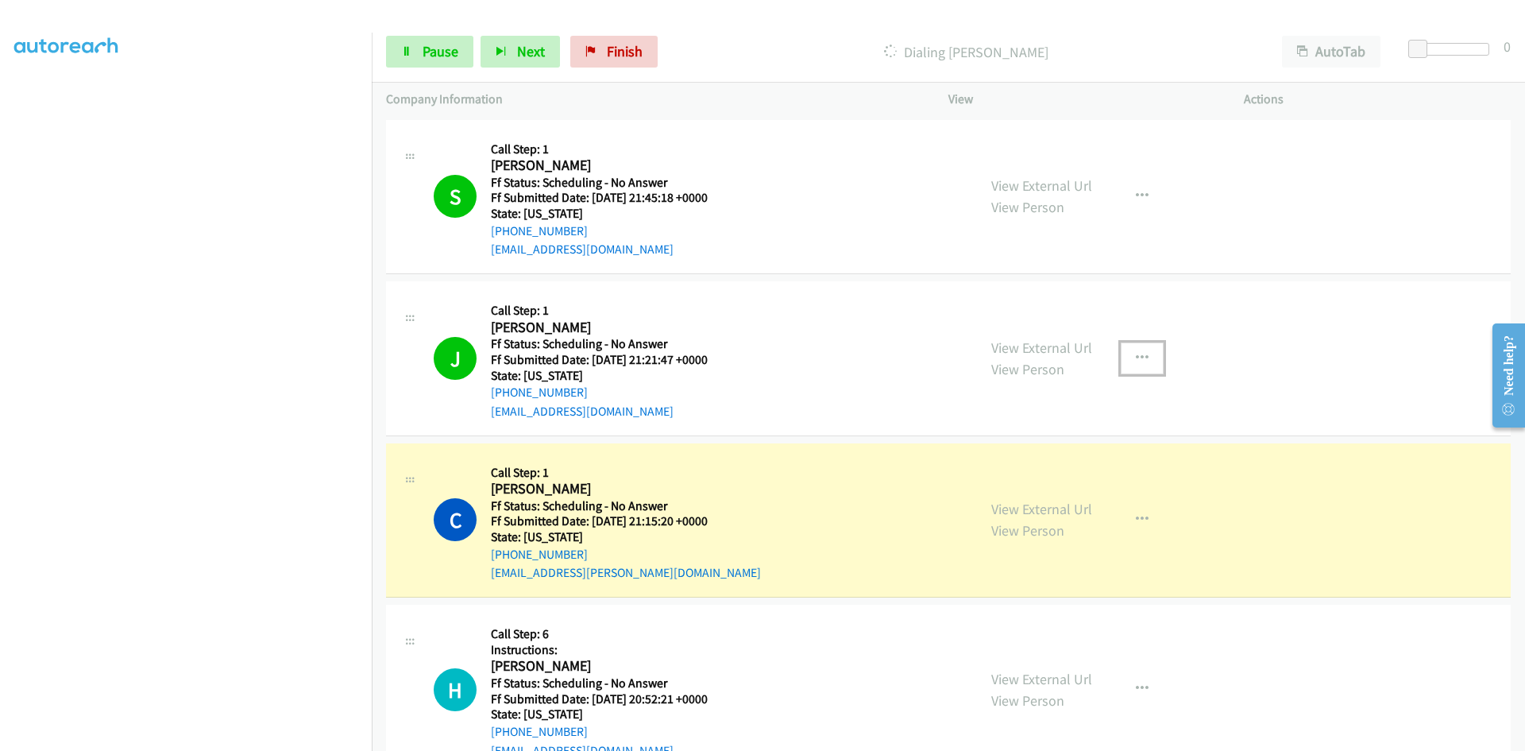
click at [1140, 352] on icon "button" at bounding box center [1142, 358] width 13 height 13
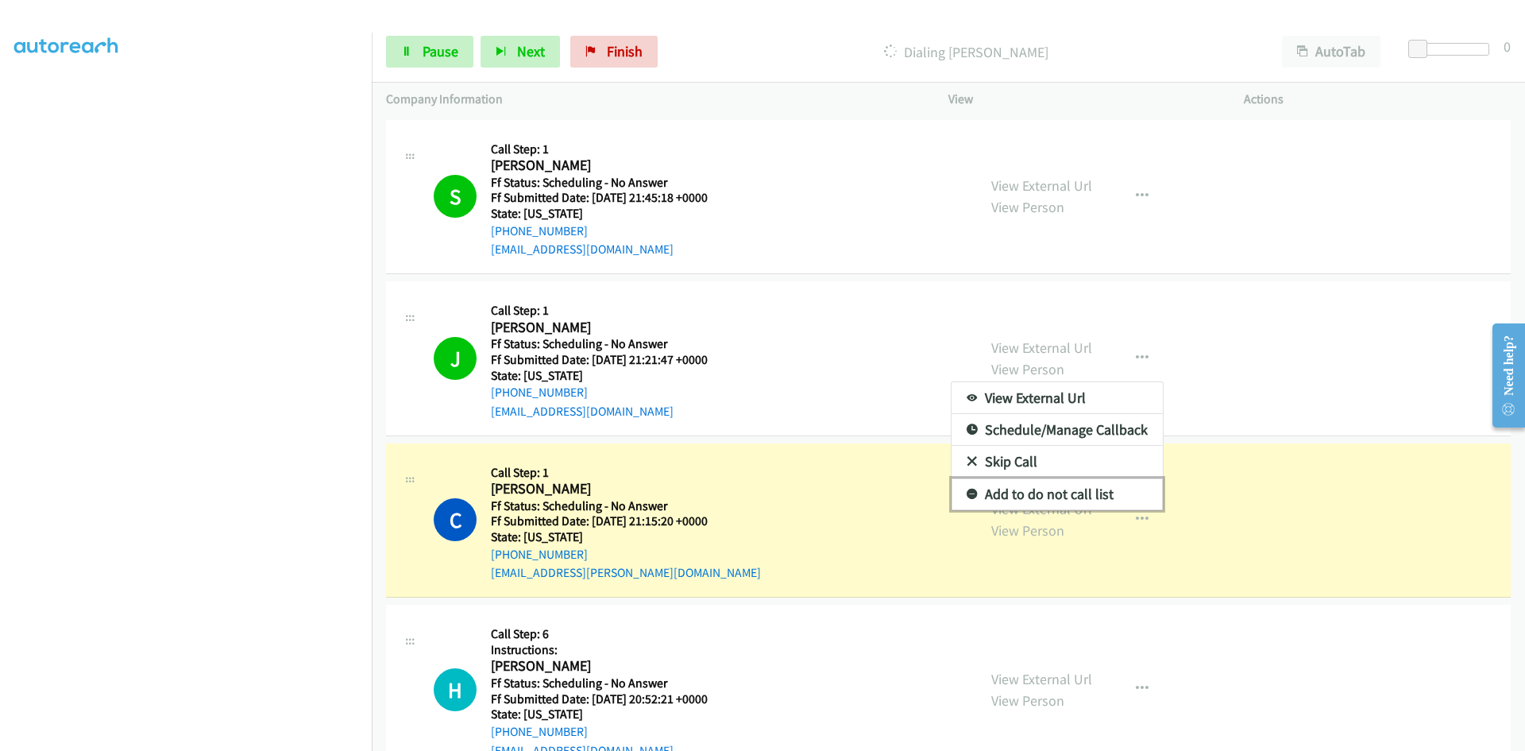
click at [1074, 491] on link "Add to do not call list" at bounding box center [1057, 494] width 211 height 32
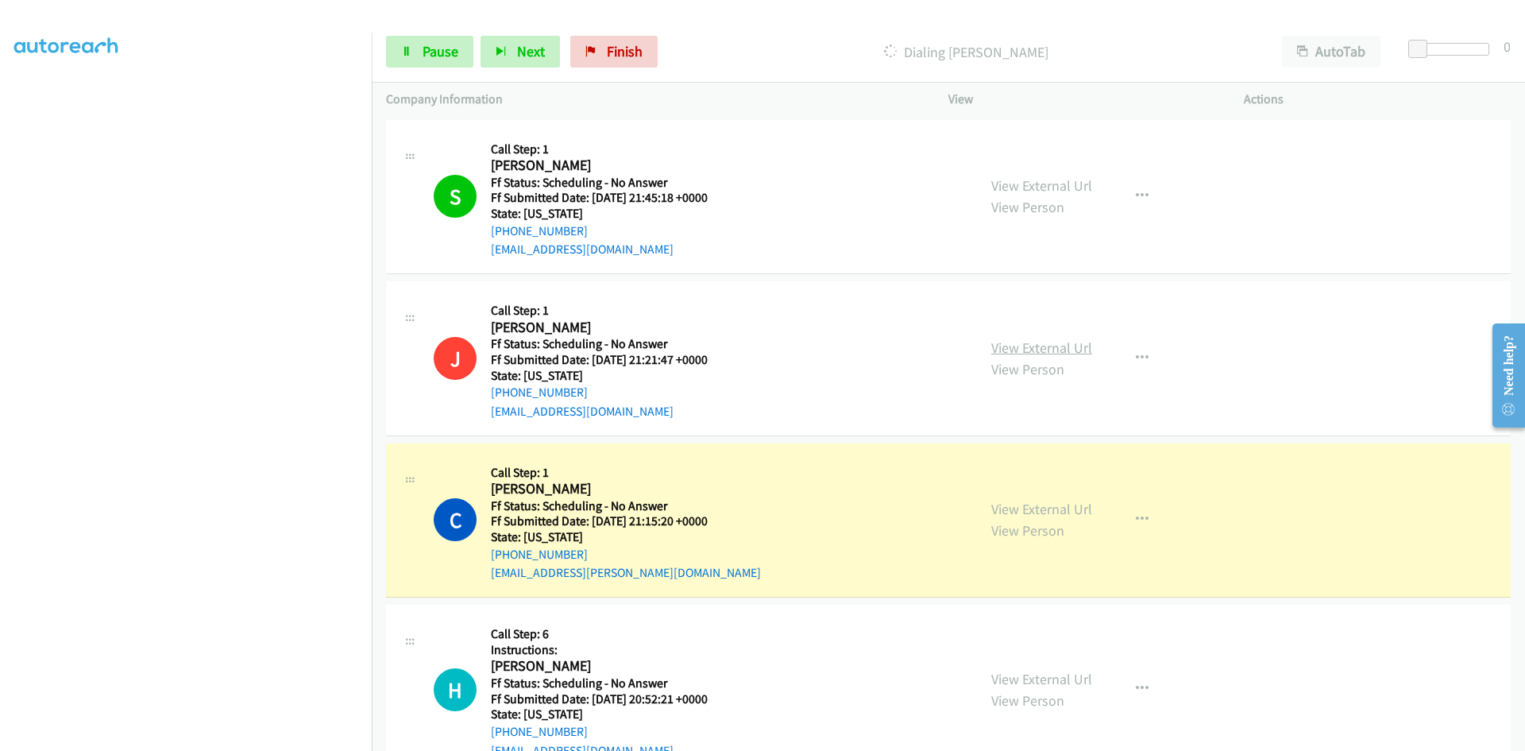
click at [1056, 348] on link "View External Url" at bounding box center [1041, 347] width 101 height 18
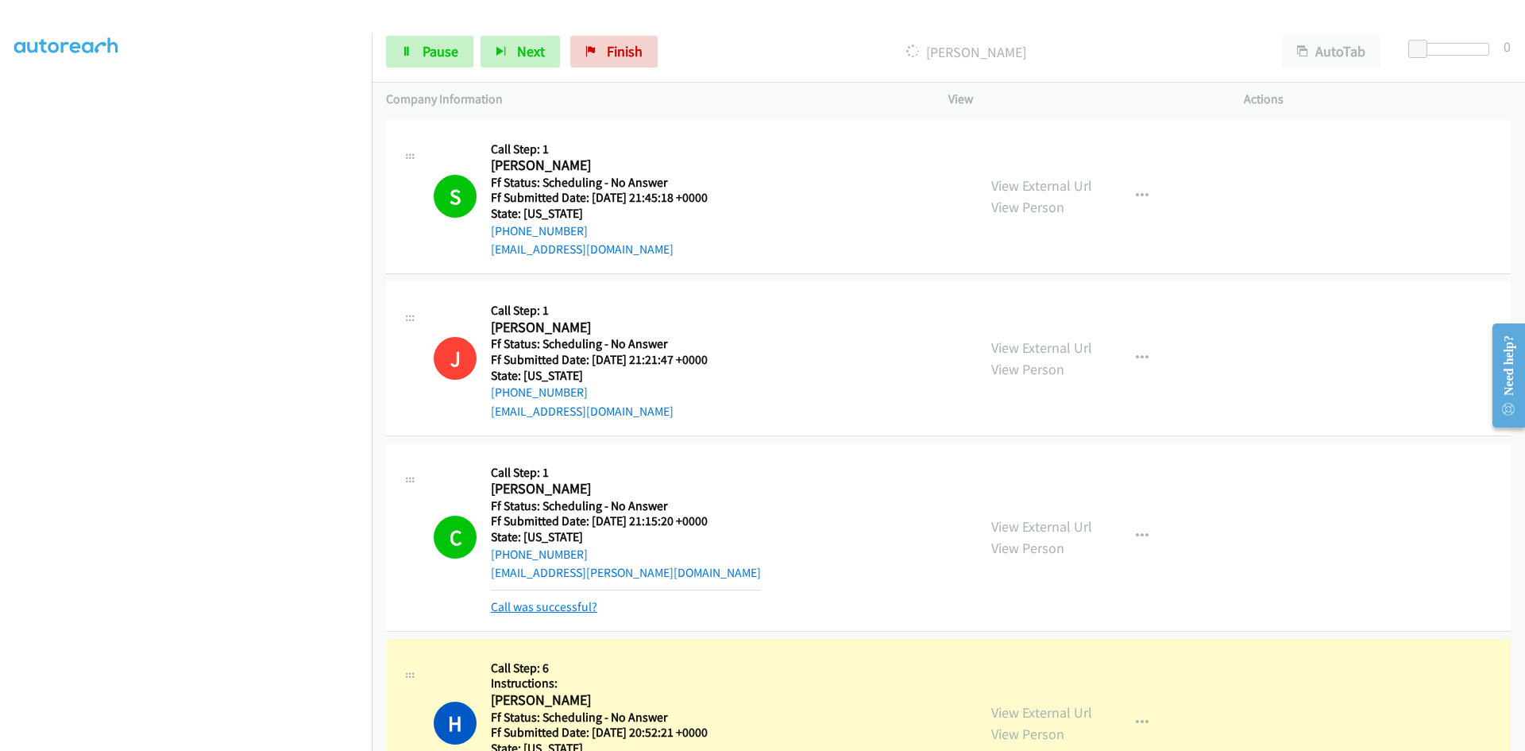
click at [568, 611] on link "Call was successful?" at bounding box center [544, 606] width 106 height 15
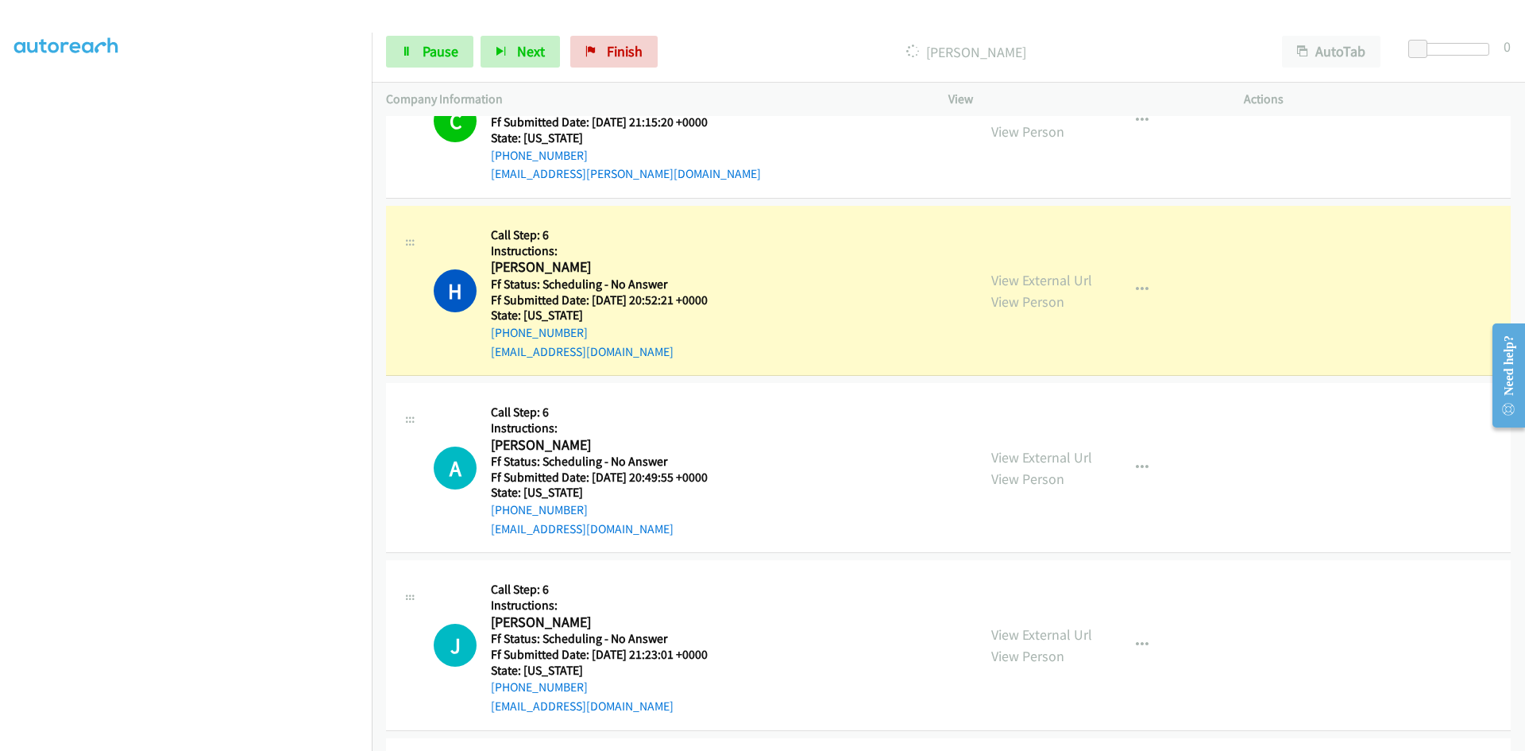
scroll to position [238, 0]
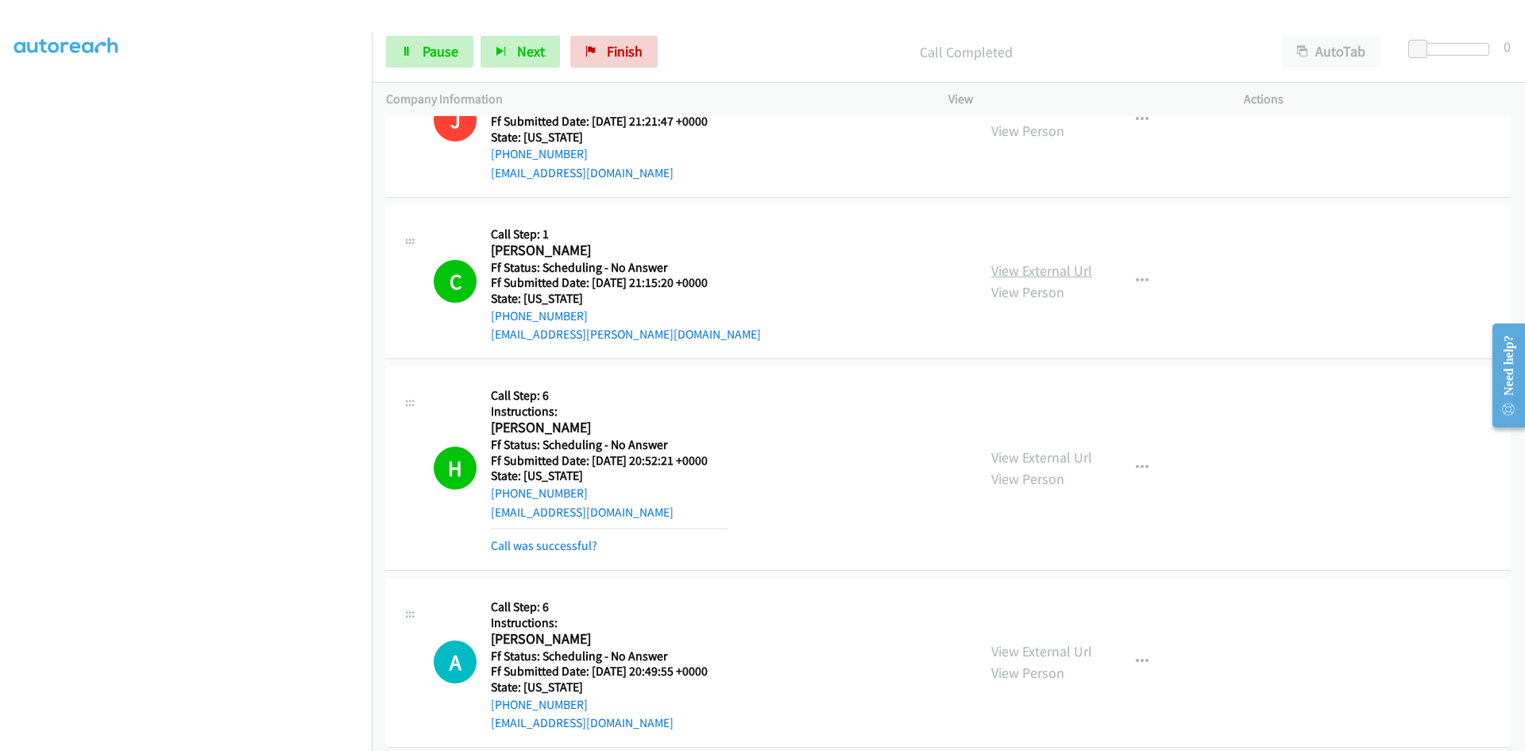
click at [1081, 272] on link "View External Url" at bounding box center [1041, 270] width 101 height 18
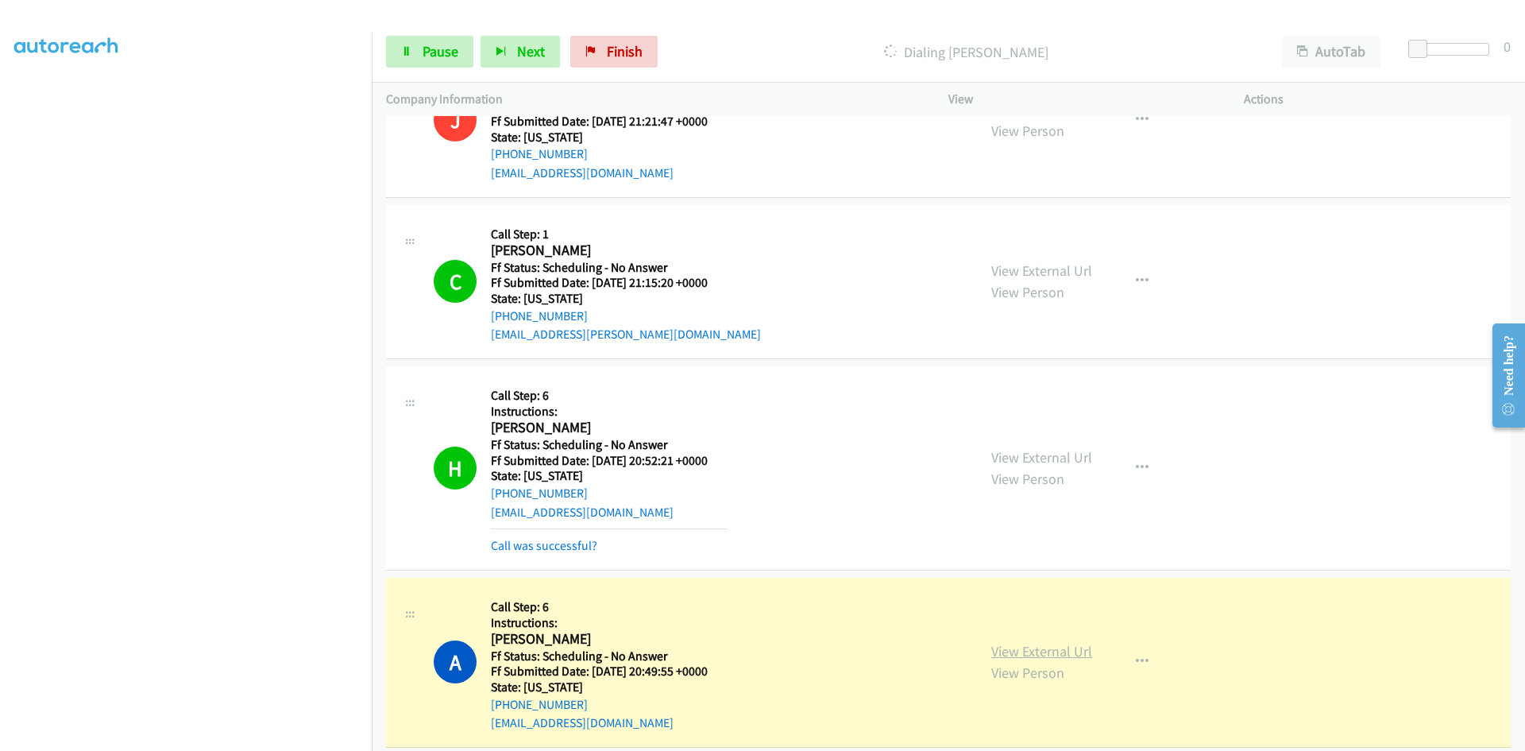
click at [1011, 650] on link "View External Url" at bounding box center [1041, 651] width 101 height 18
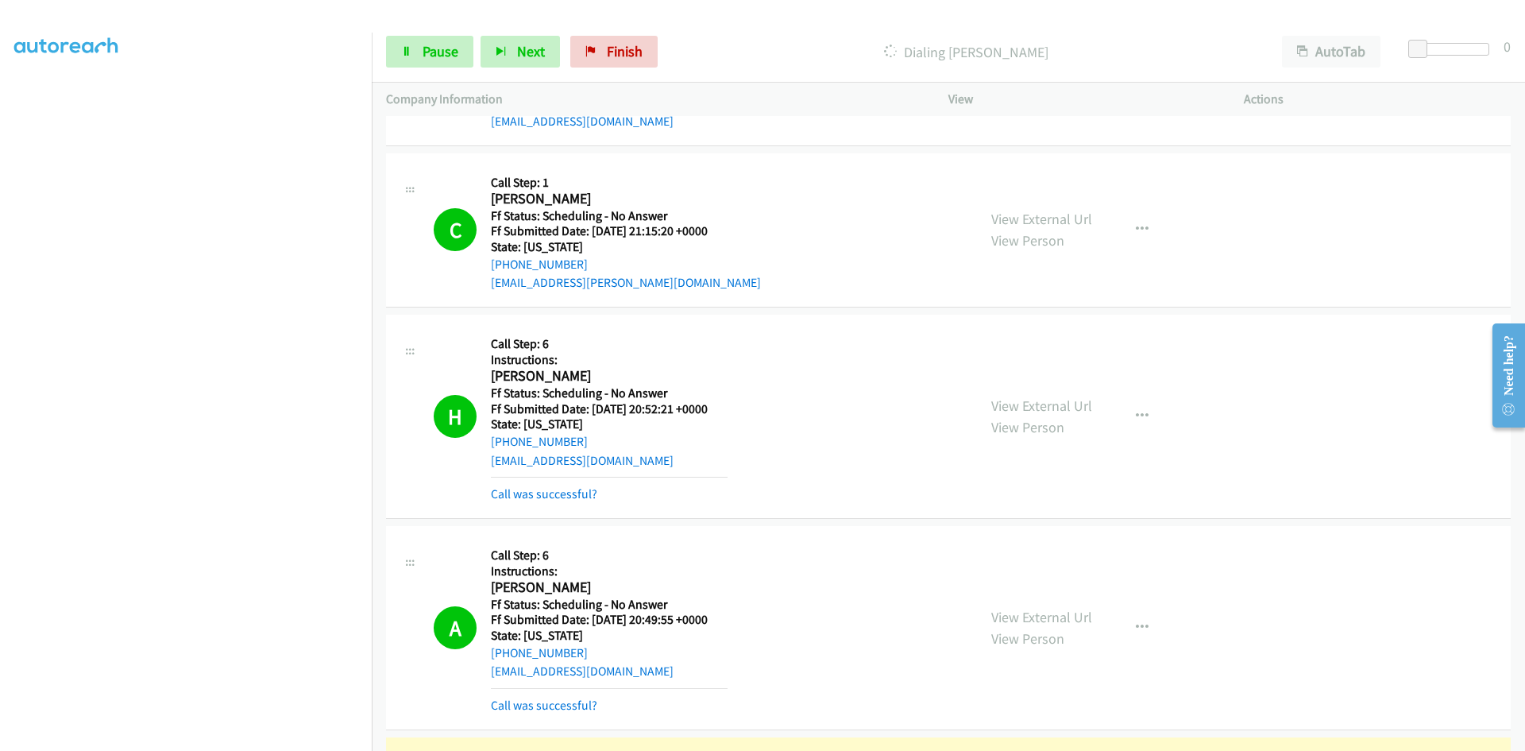
scroll to position [318, 0]
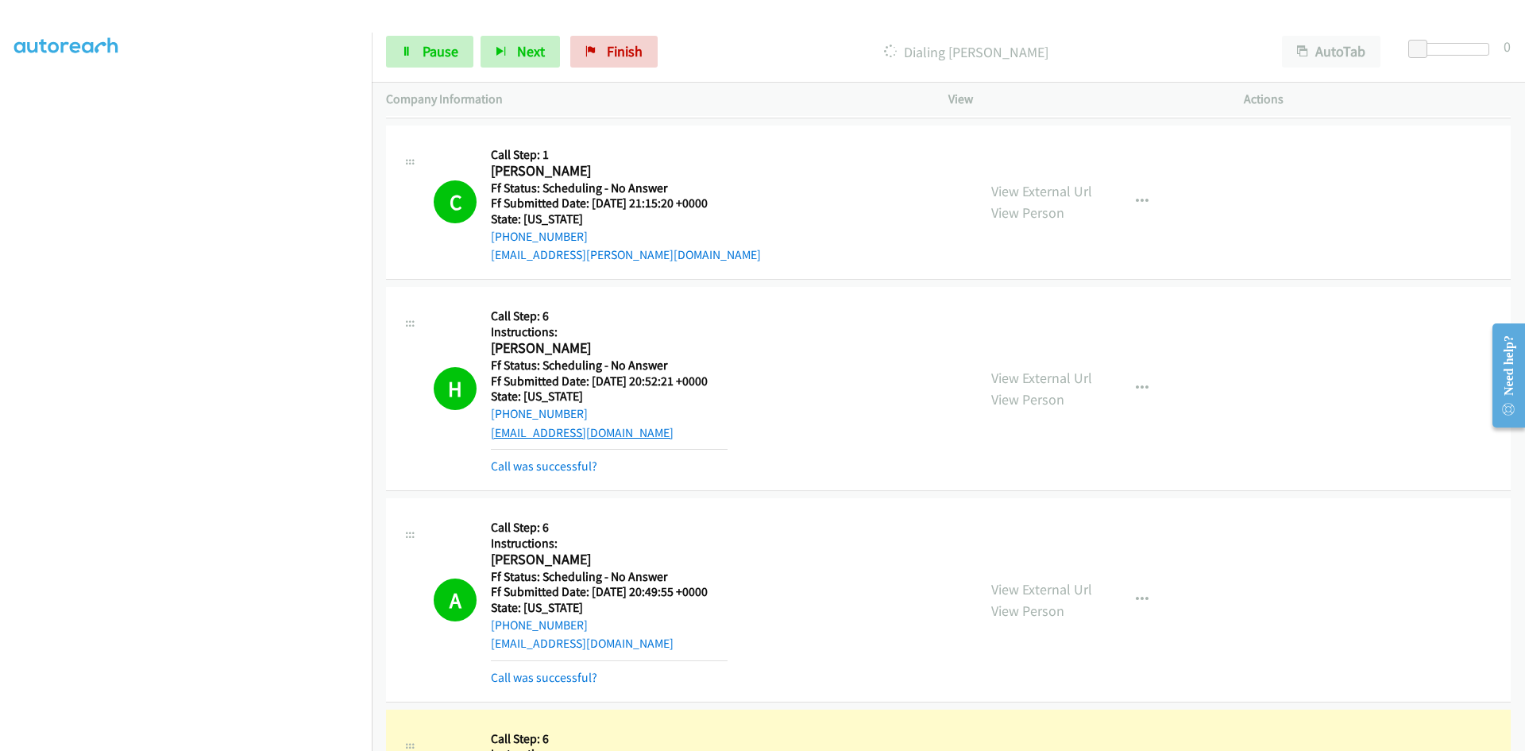
click at [582, 431] on link "hadrianx2@gmail.com" at bounding box center [582, 432] width 183 height 15
click at [522, 675] on link "Call was successful?" at bounding box center [544, 677] width 106 height 15
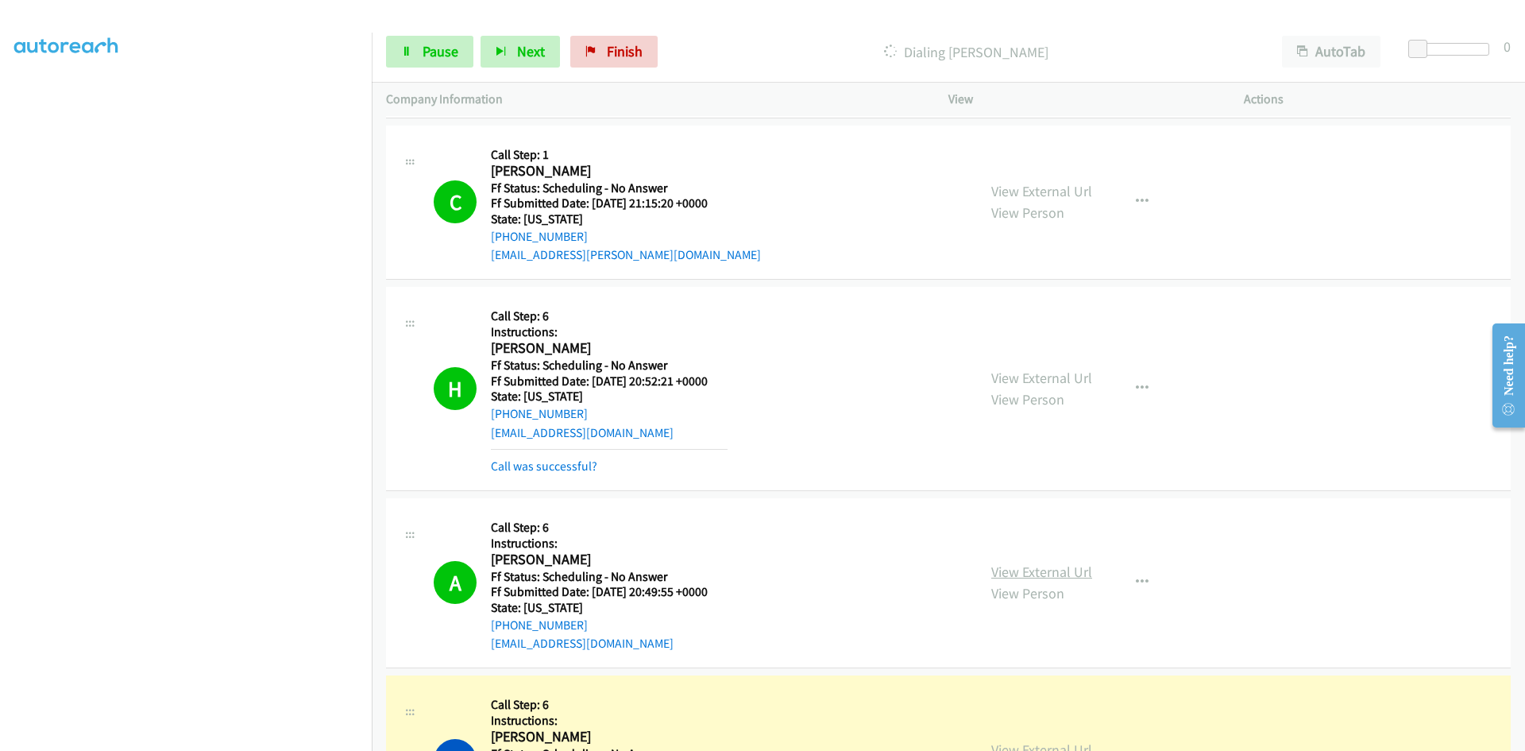
click at [1058, 573] on link "View External Url" at bounding box center [1041, 571] width 101 height 18
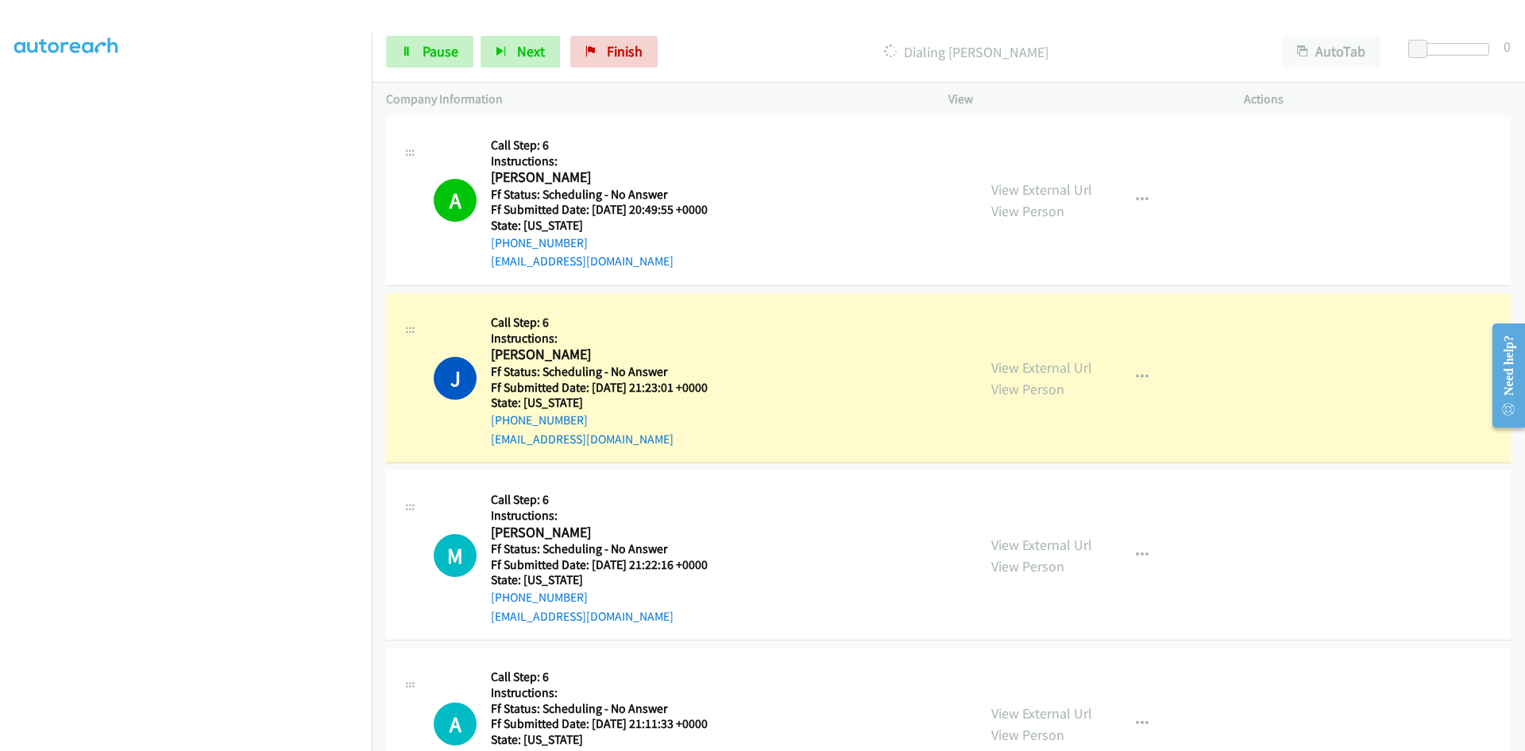
scroll to position [794, 0]
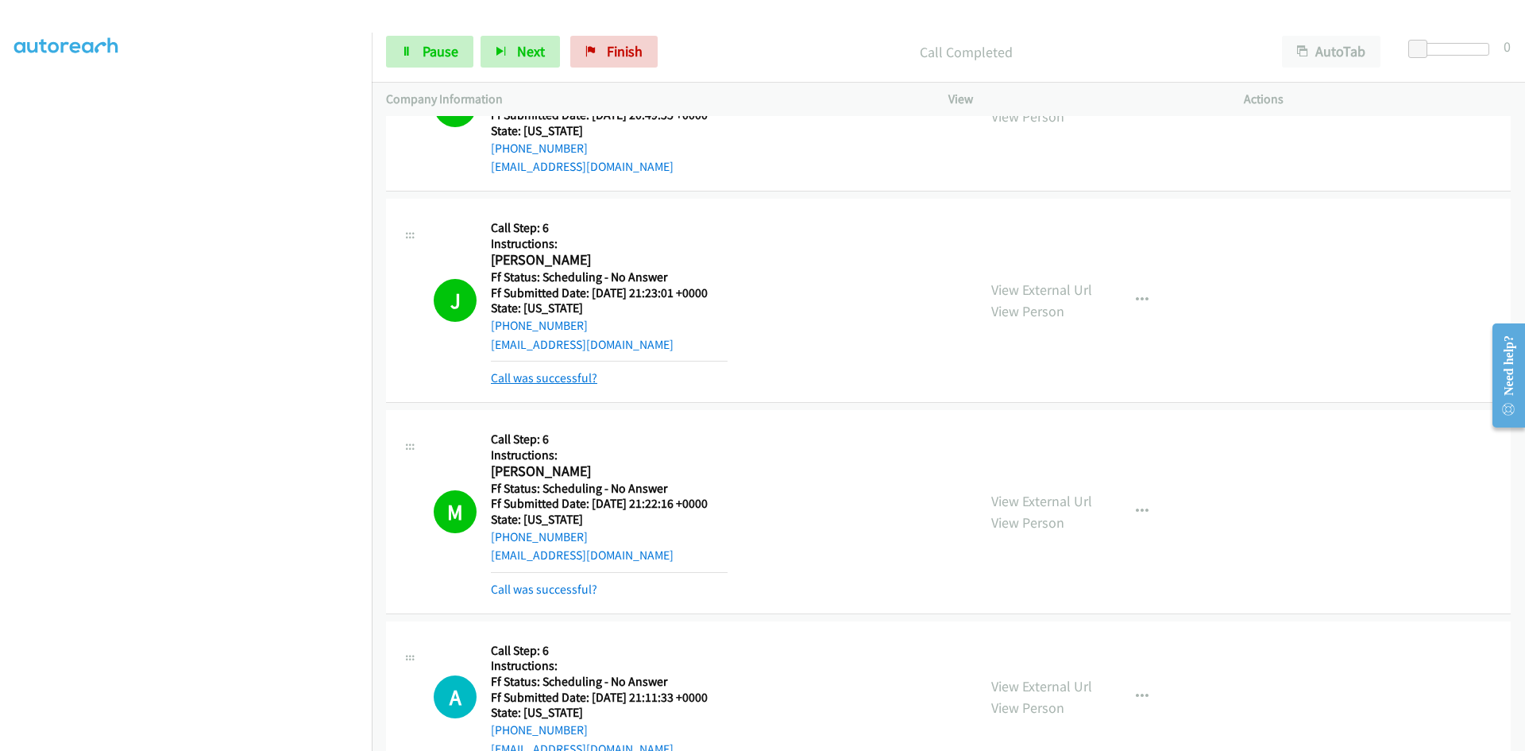
click at [512, 377] on link "Call was successful?" at bounding box center [544, 377] width 106 height 15
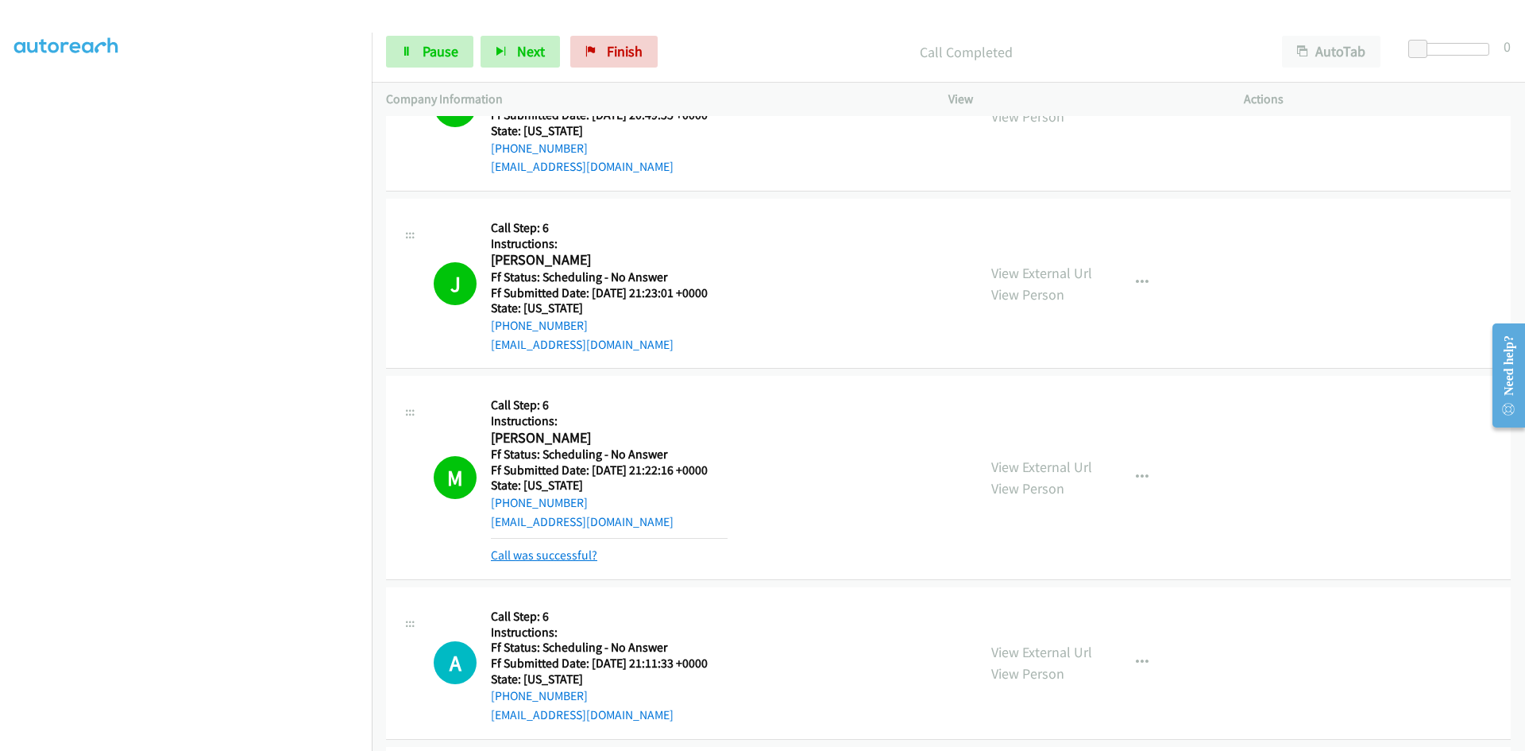
click at [546, 559] on link "Call was successful?" at bounding box center [544, 554] width 106 height 15
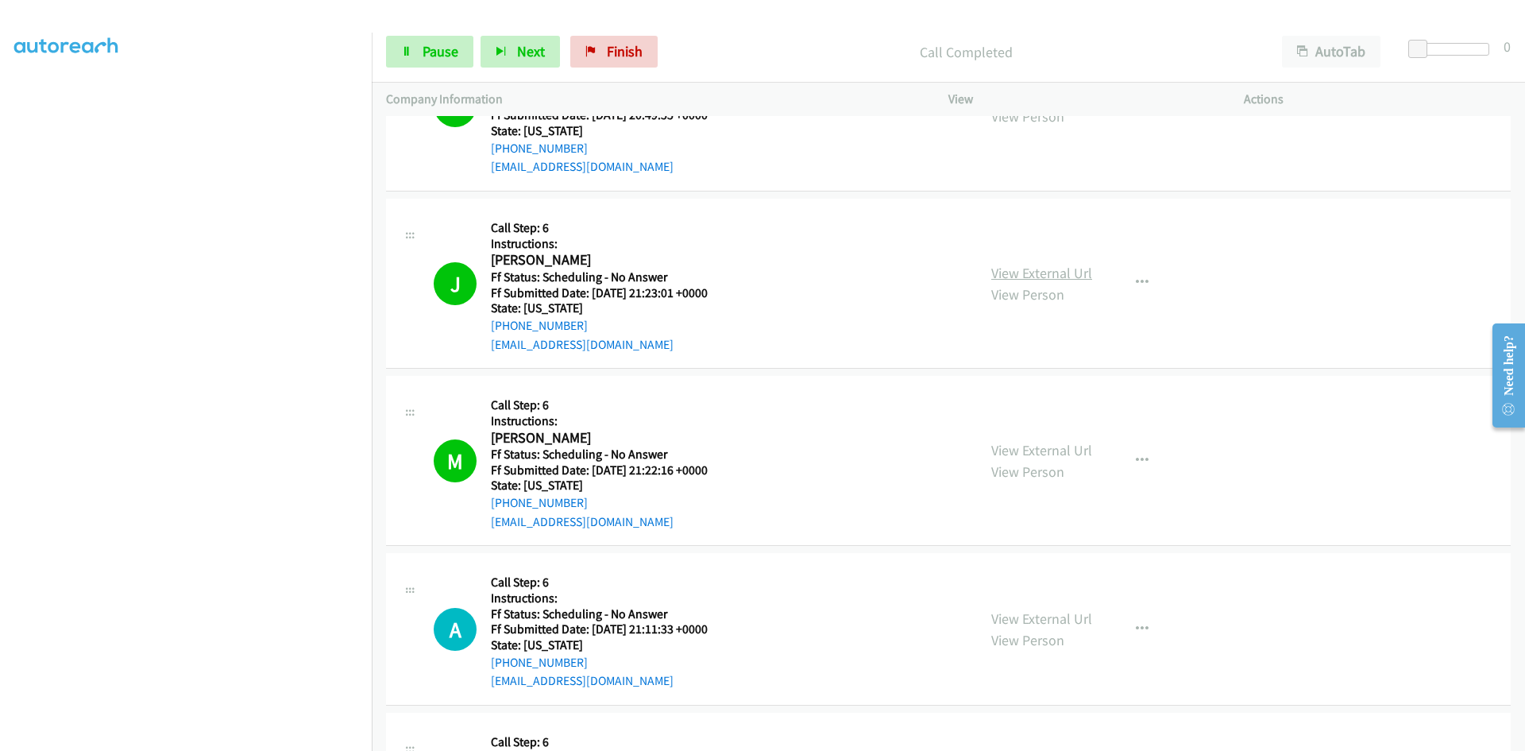
click at [1061, 275] on link "View External Url" at bounding box center [1041, 273] width 101 height 18
click at [1048, 450] on link "View External Url" at bounding box center [1041, 450] width 101 height 18
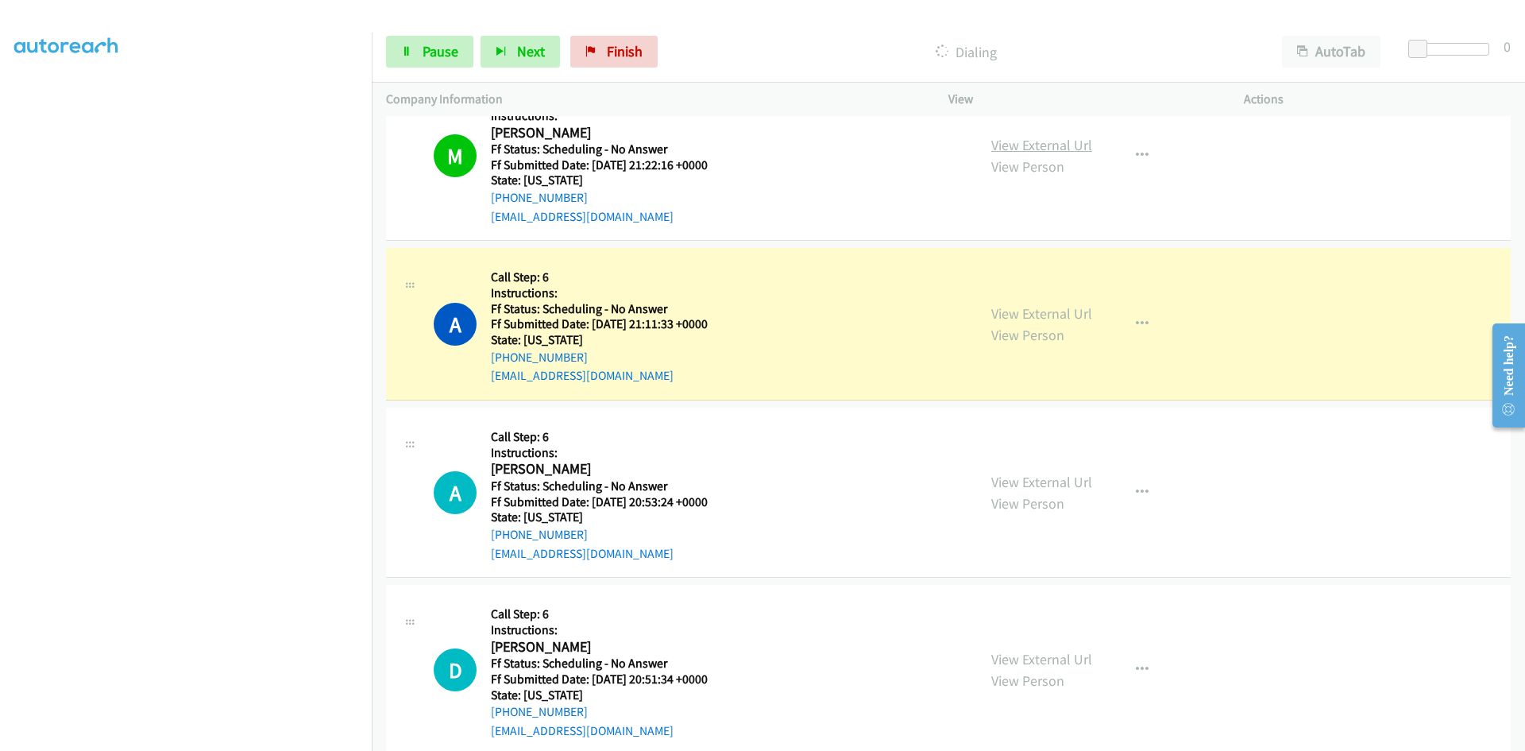
scroll to position [1112, 0]
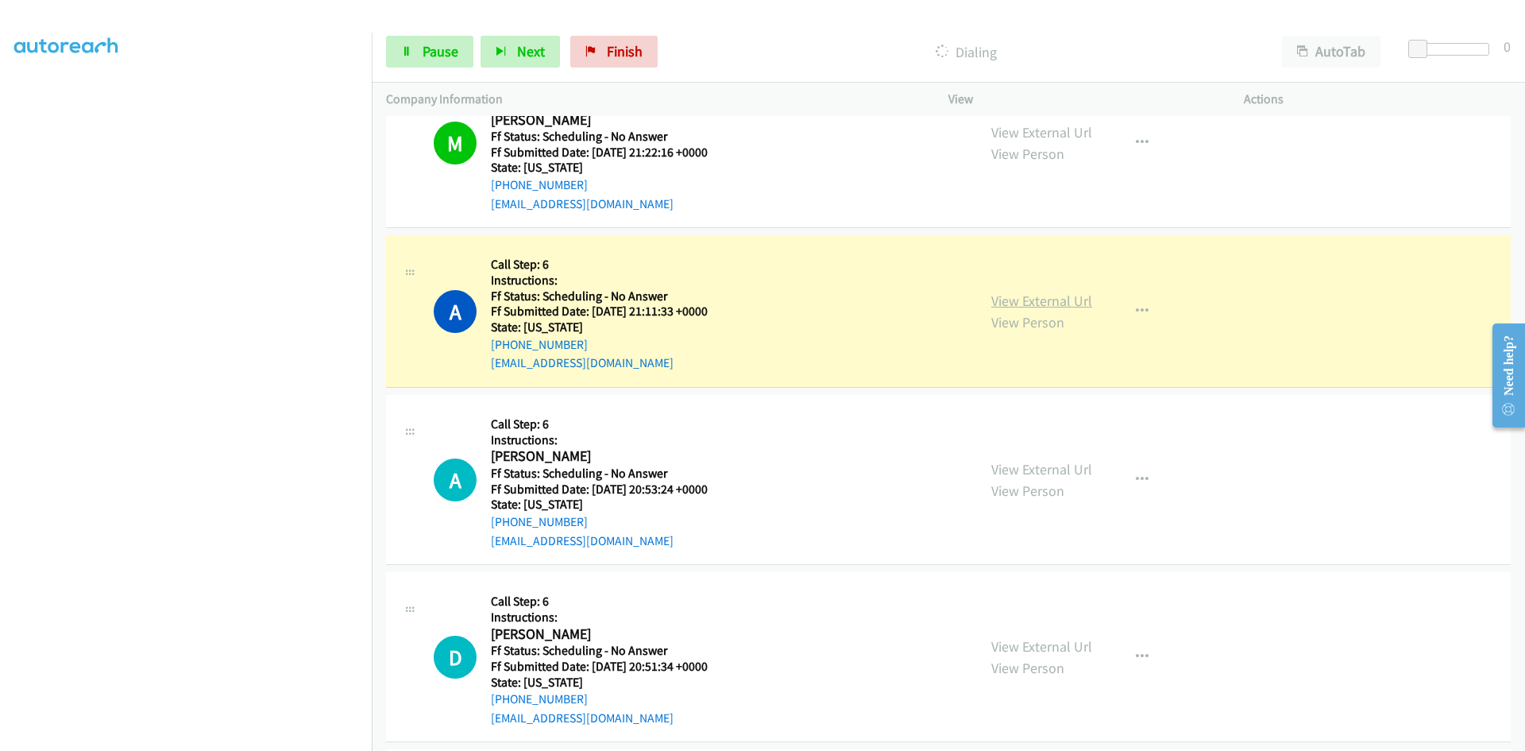
click at [1043, 305] on link "View External Url" at bounding box center [1041, 301] width 101 height 18
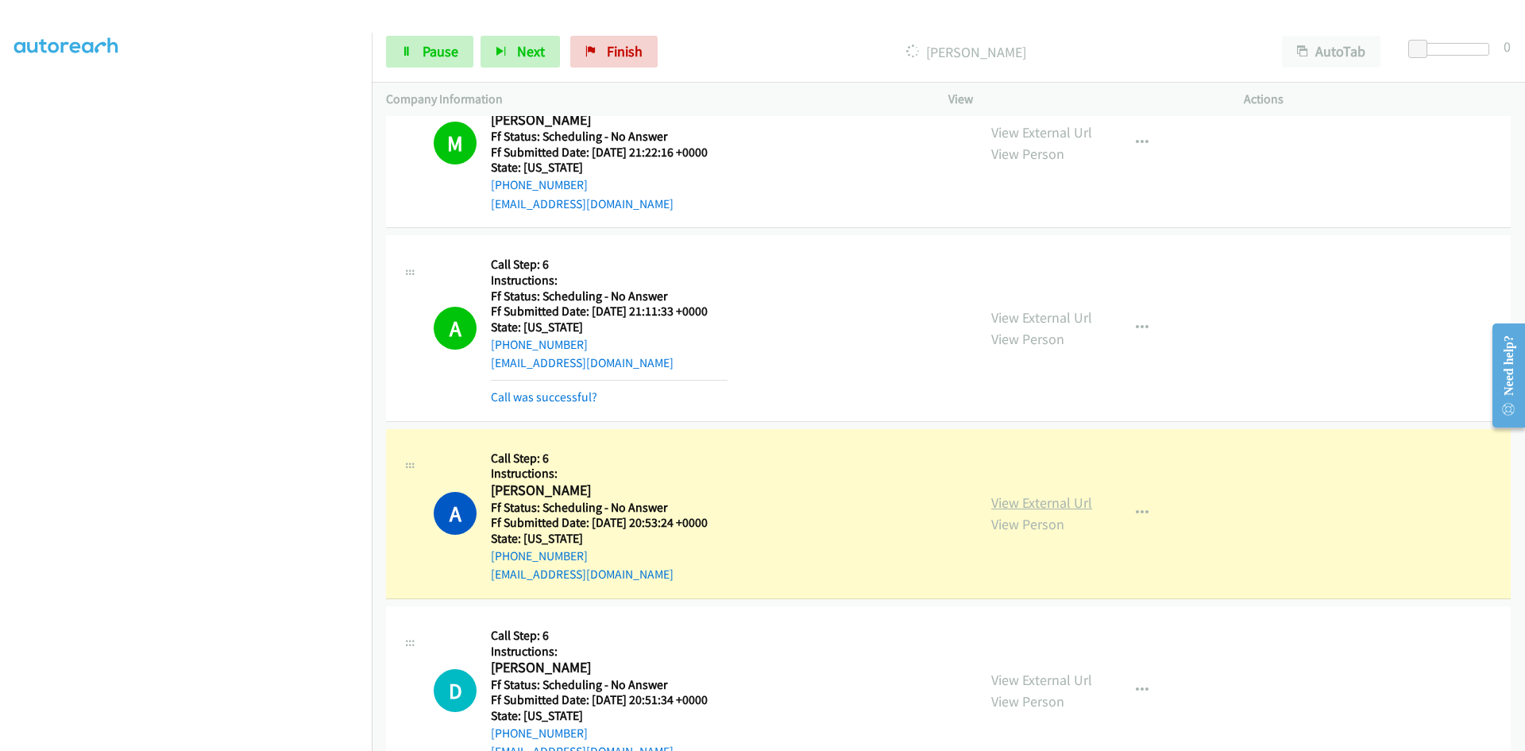
click at [1066, 506] on link "View External Url" at bounding box center [1041, 502] width 101 height 18
click at [561, 390] on link "Call was successful?" at bounding box center [544, 396] width 106 height 15
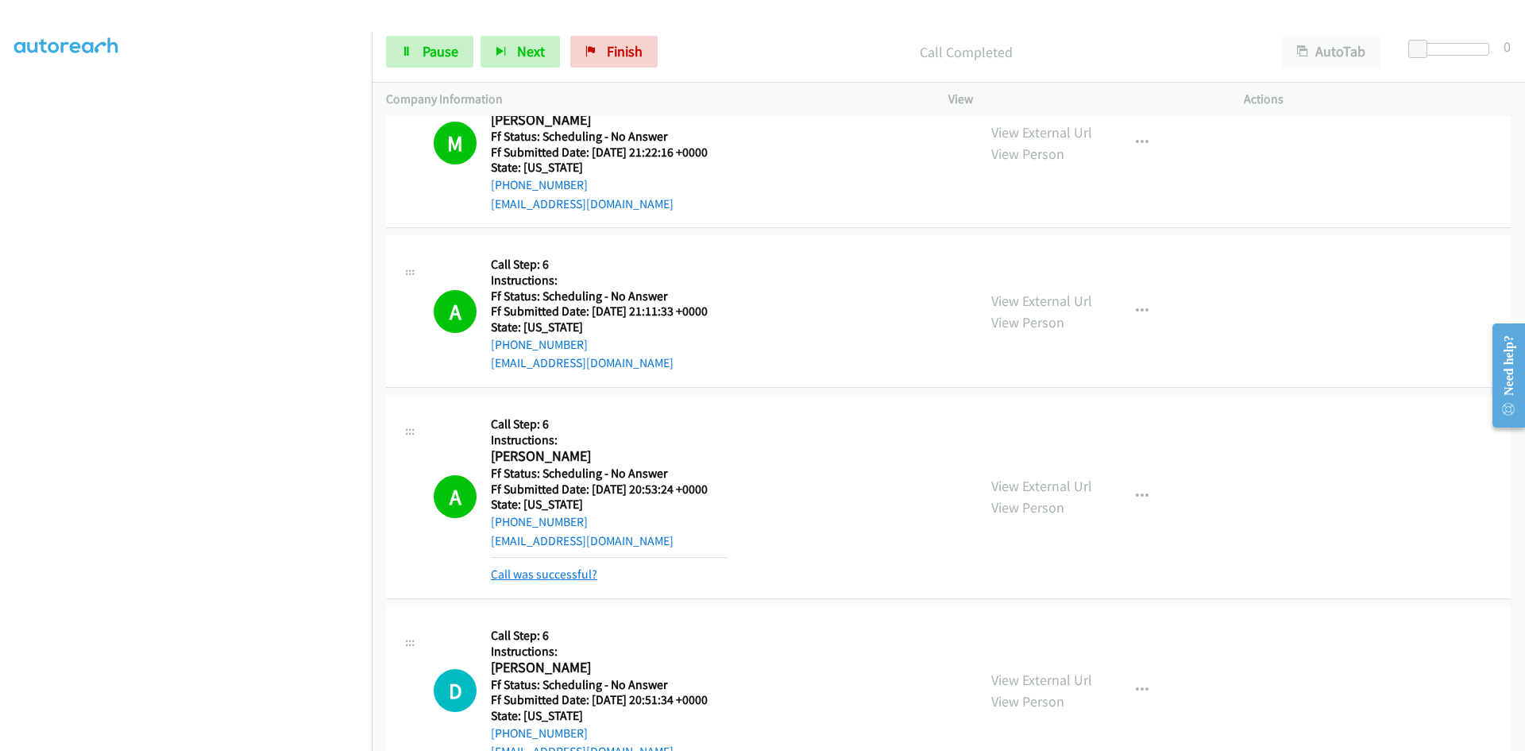
click at [556, 577] on link "Call was successful?" at bounding box center [544, 573] width 106 height 15
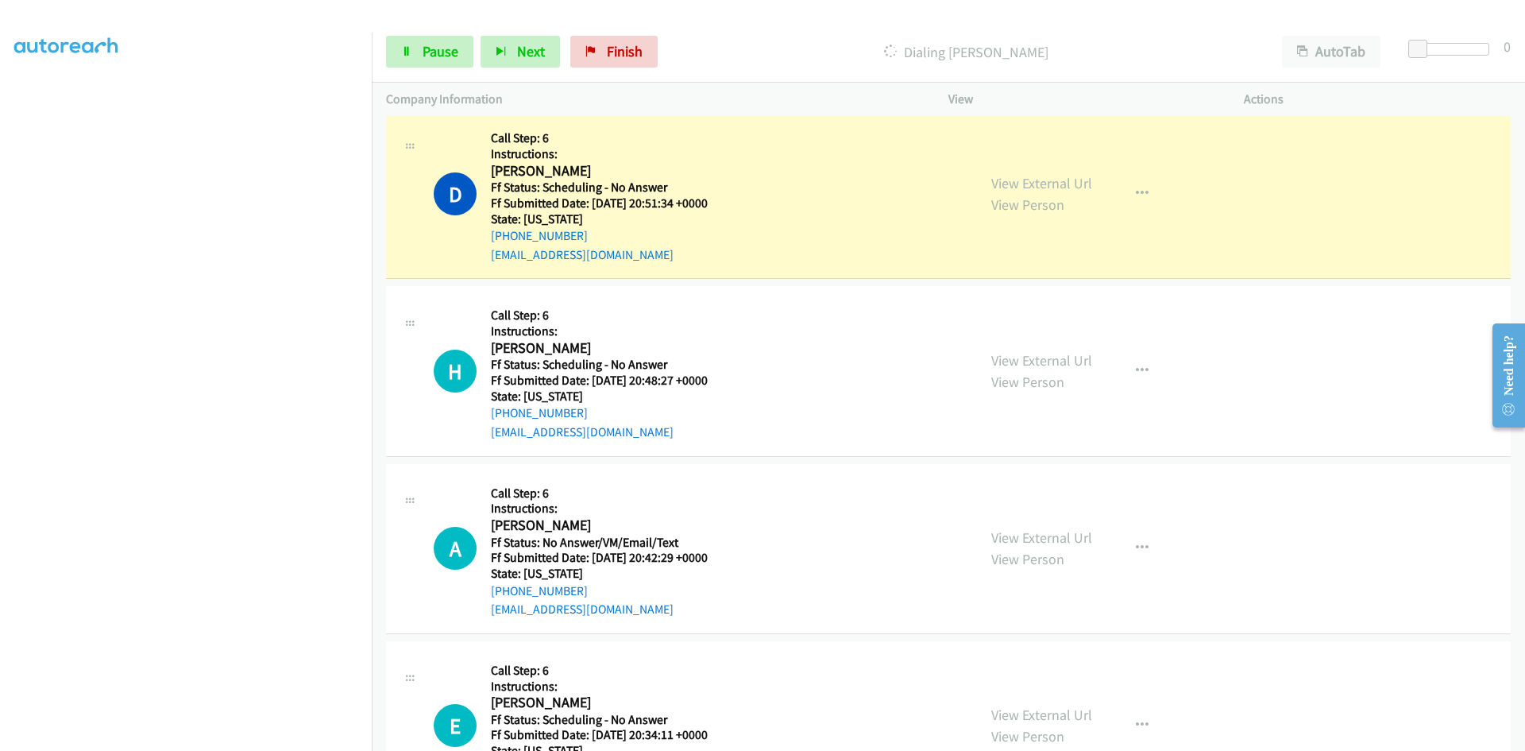
scroll to position [1589, 0]
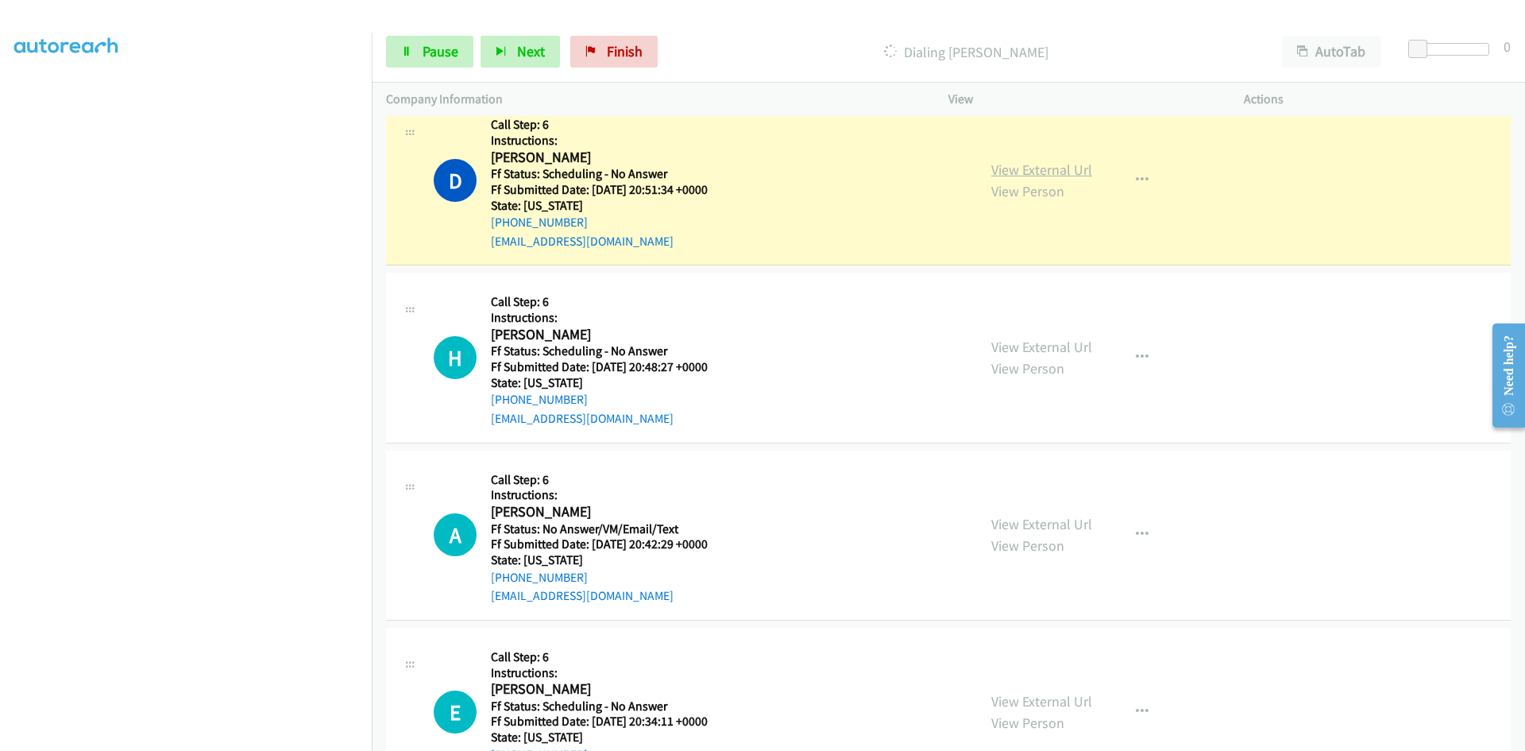
click at [1046, 159] on div "View External Url View Person" at bounding box center [1041, 180] width 101 height 43
click at [1045, 166] on link "View External Url" at bounding box center [1041, 169] width 101 height 18
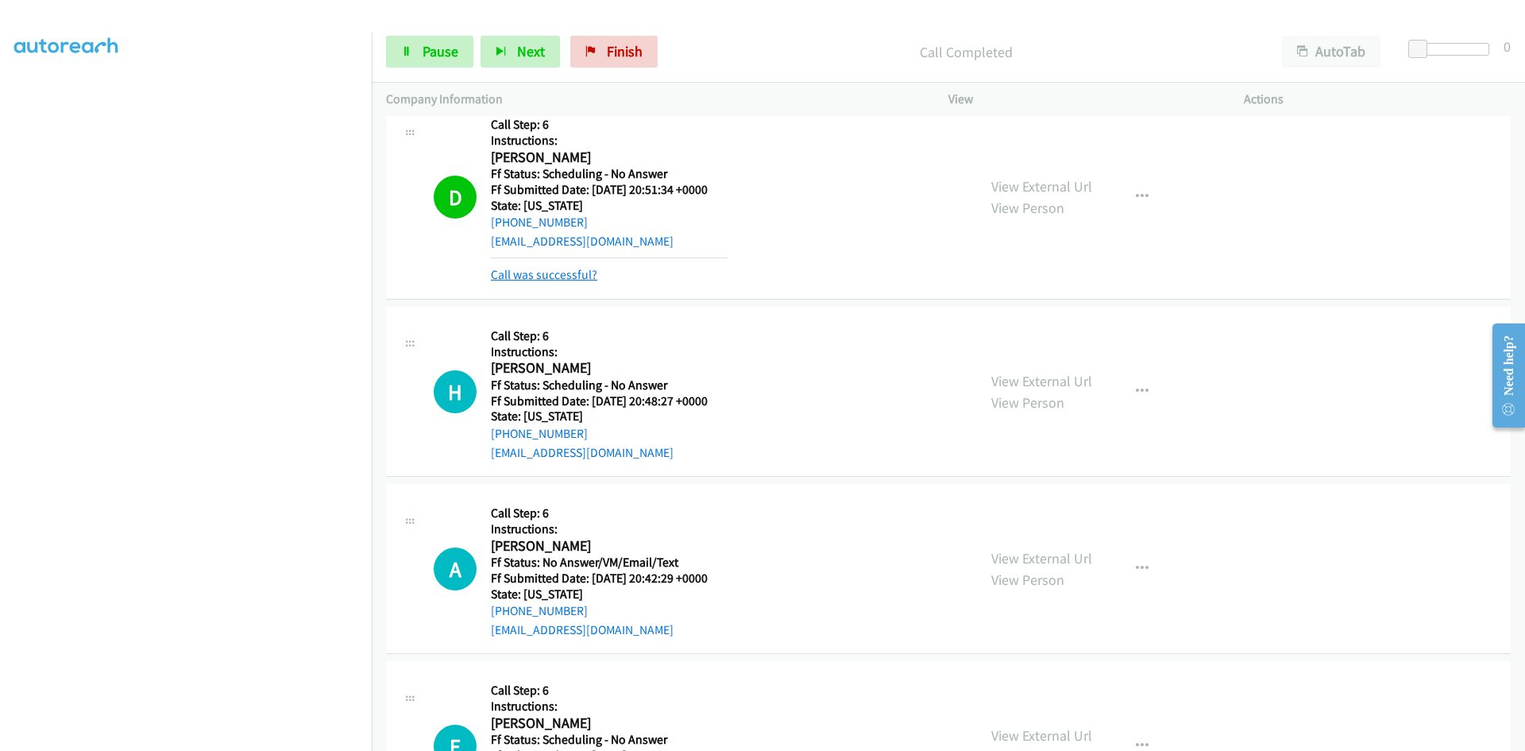
click at [574, 272] on link "Call was successful?" at bounding box center [544, 274] width 106 height 15
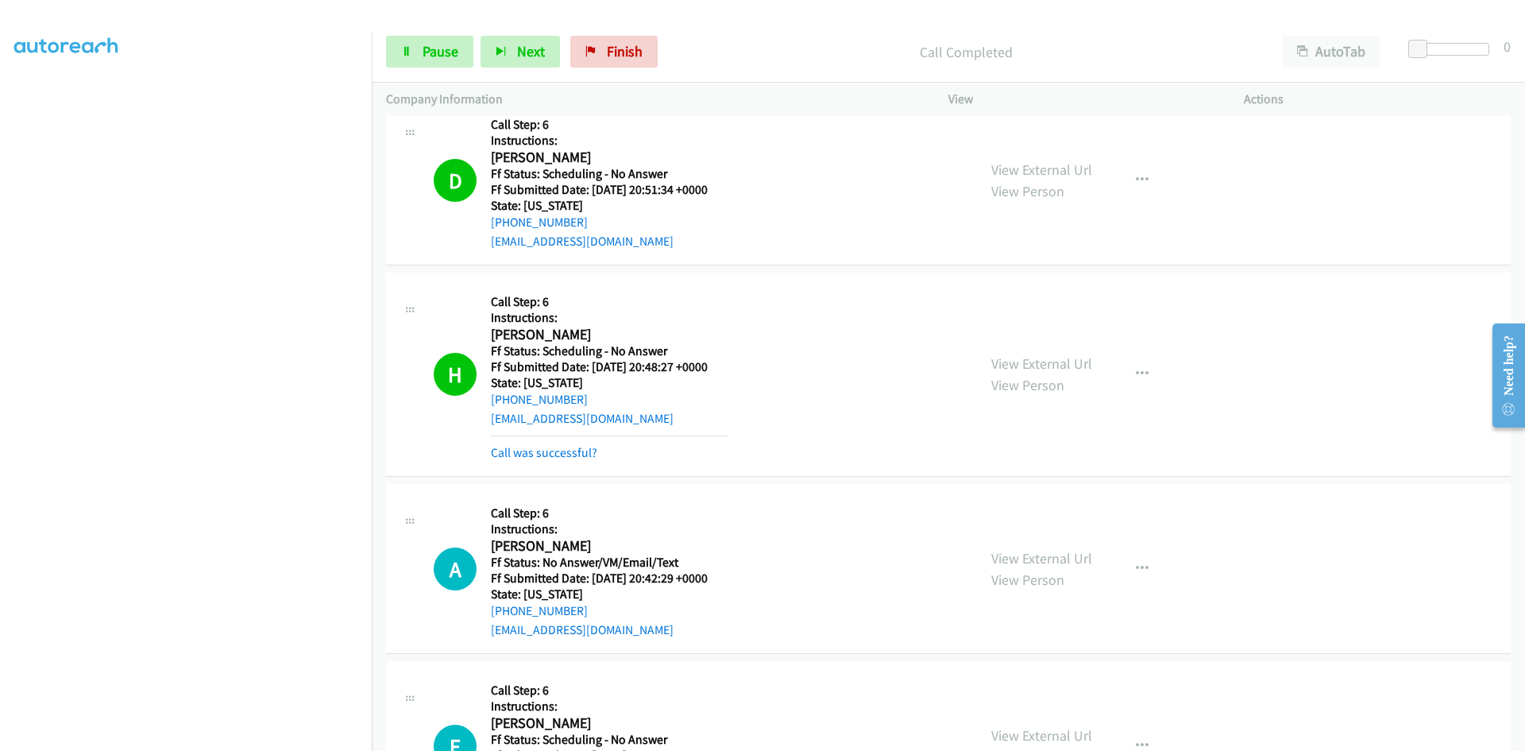
click at [1073, 348] on div "View External Url View Person View External Url Email Schedule/Manage Callback …" at bounding box center [1132, 374] width 310 height 175
click at [1059, 365] on link "View External Url" at bounding box center [1041, 363] width 101 height 18
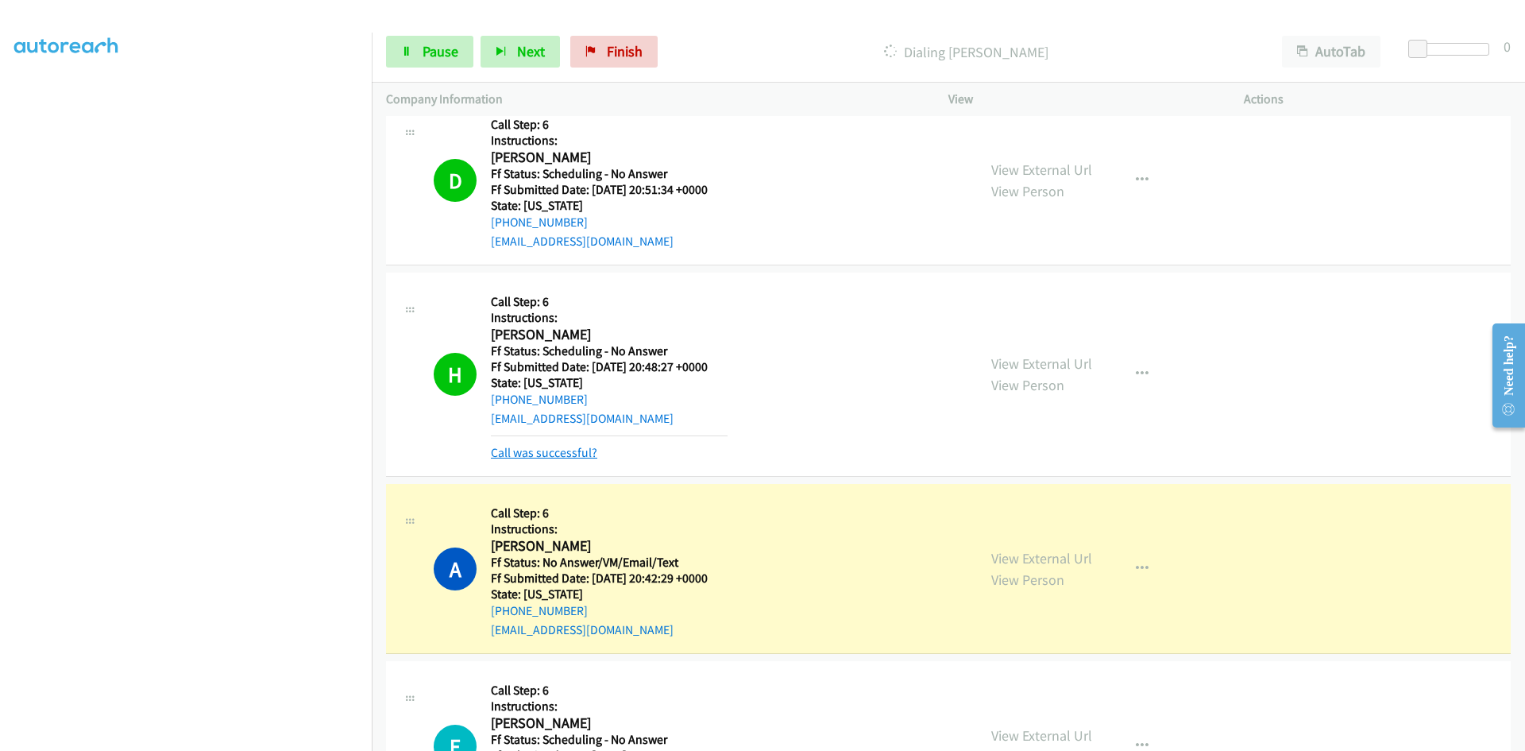
click at [577, 454] on link "Call was successful?" at bounding box center [544, 452] width 106 height 15
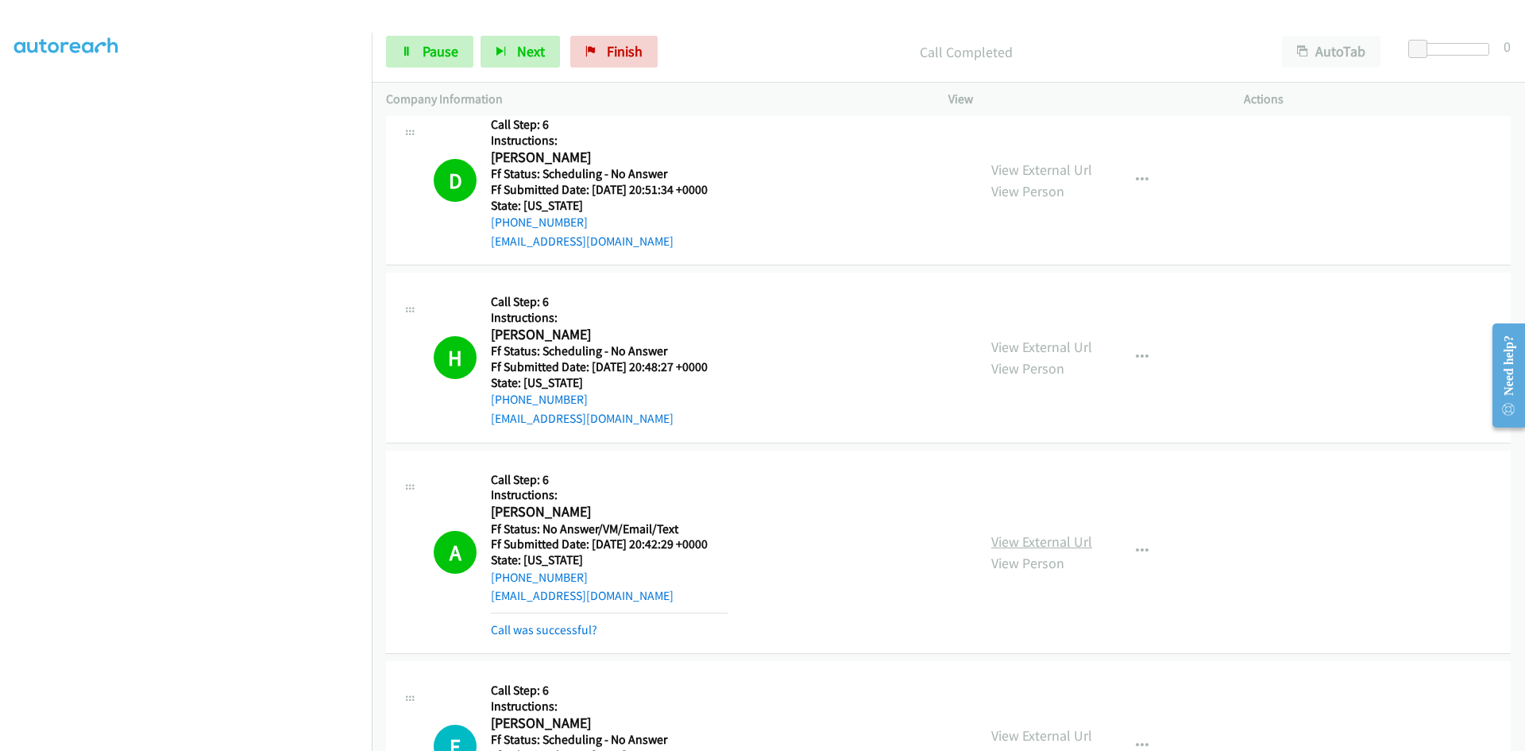
click at [1036, 547] on link "View External Url" at bounding box center [1041, 541] width 101 height 18
click at [571, 635] on link "Call was successful?" at bounding box center [544, 629] width 106 height 15
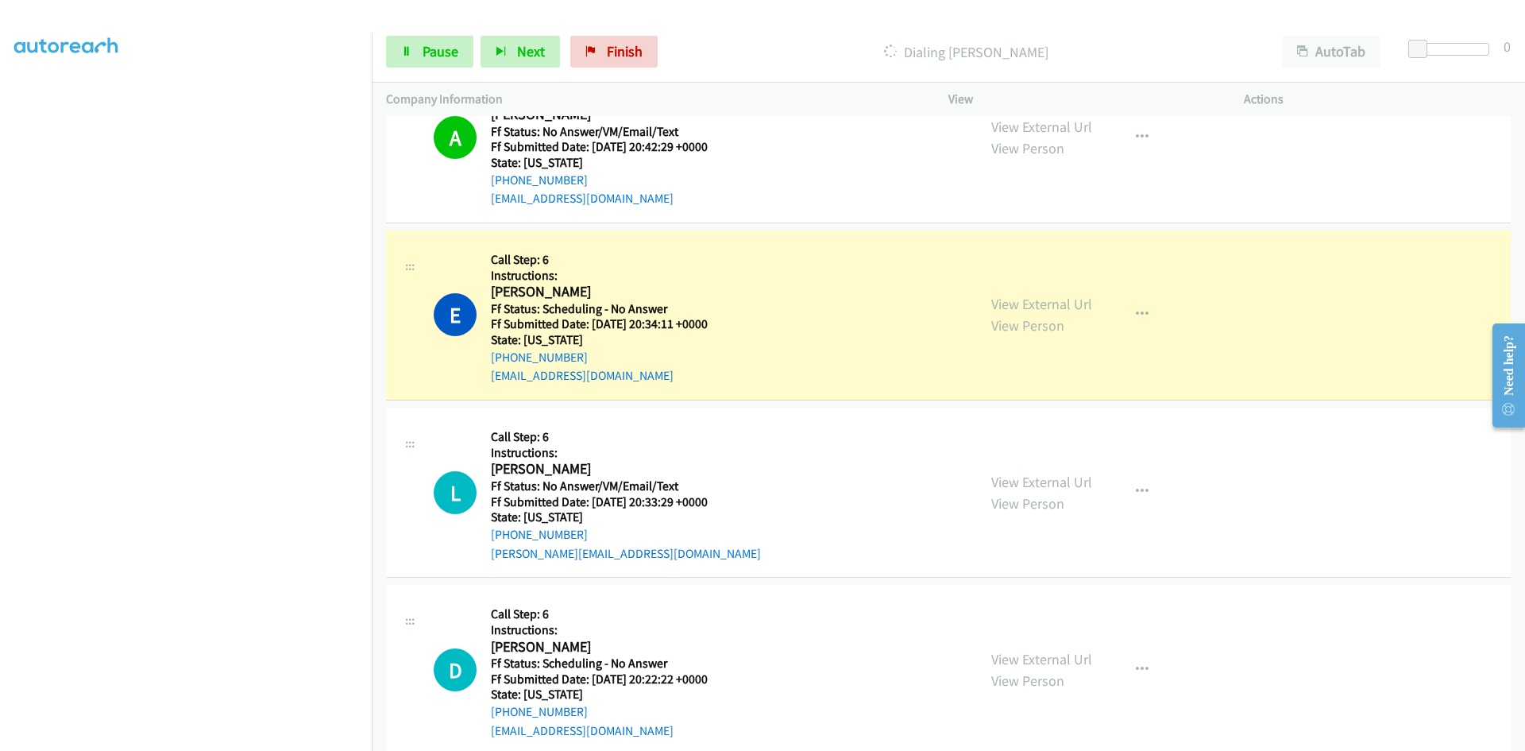
scroll to position [2066, 0]
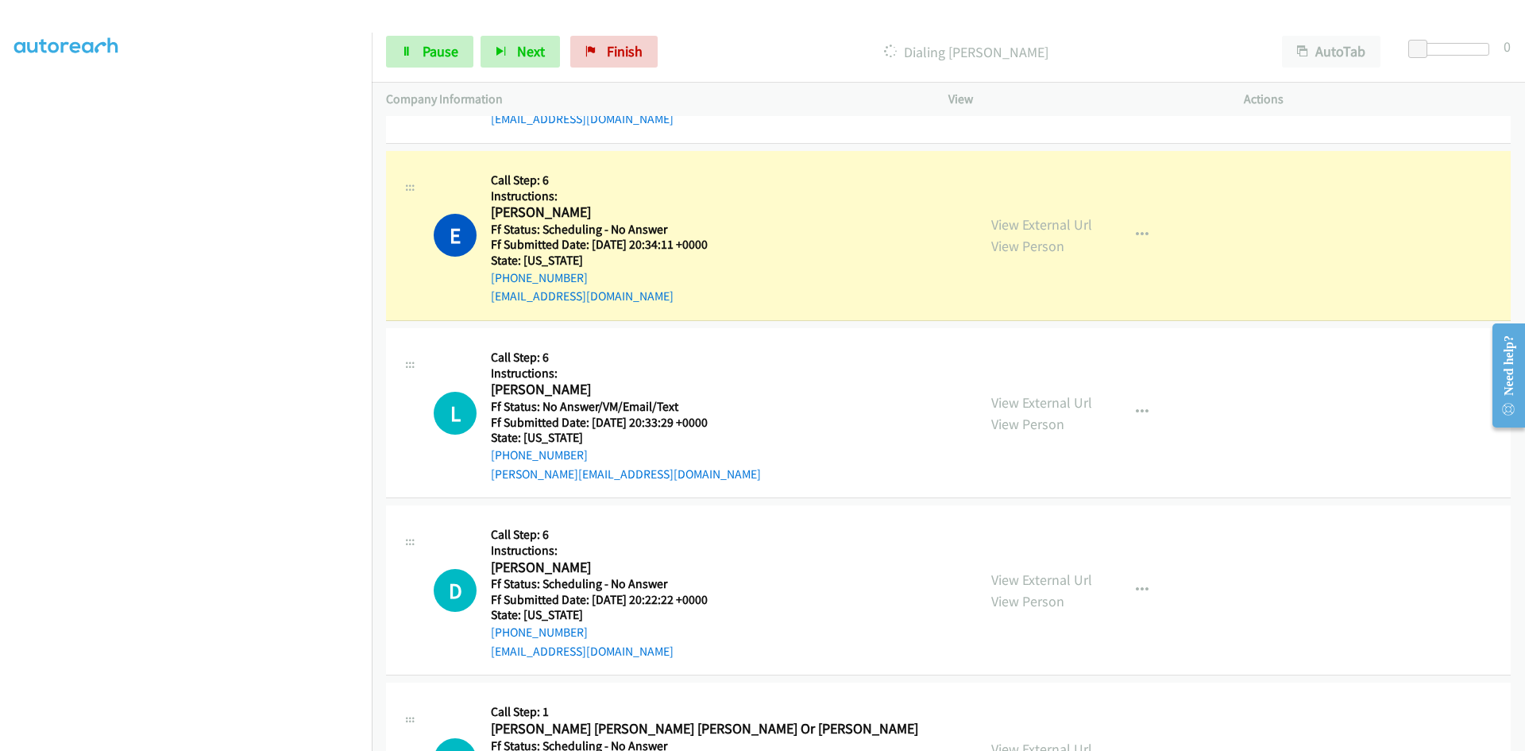
click at [1088, 227] on div "View External Url View Person View External Url Email Schedule/Manage Callback …" at bounding box center [1132, 235] width 310 height 141
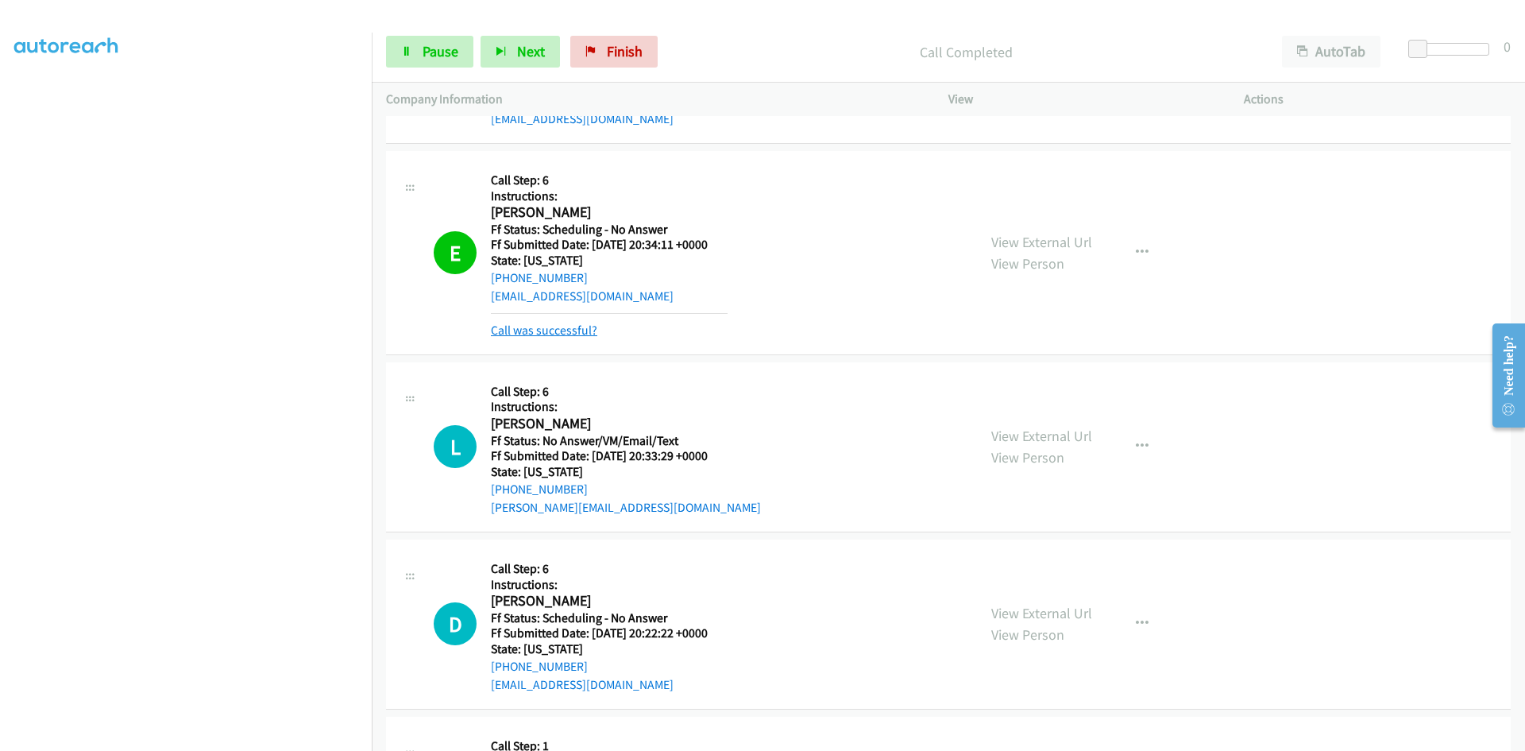
click at [560, 333] on link "Call was successful?" at bounding box center [544, 330] width 106 height 15
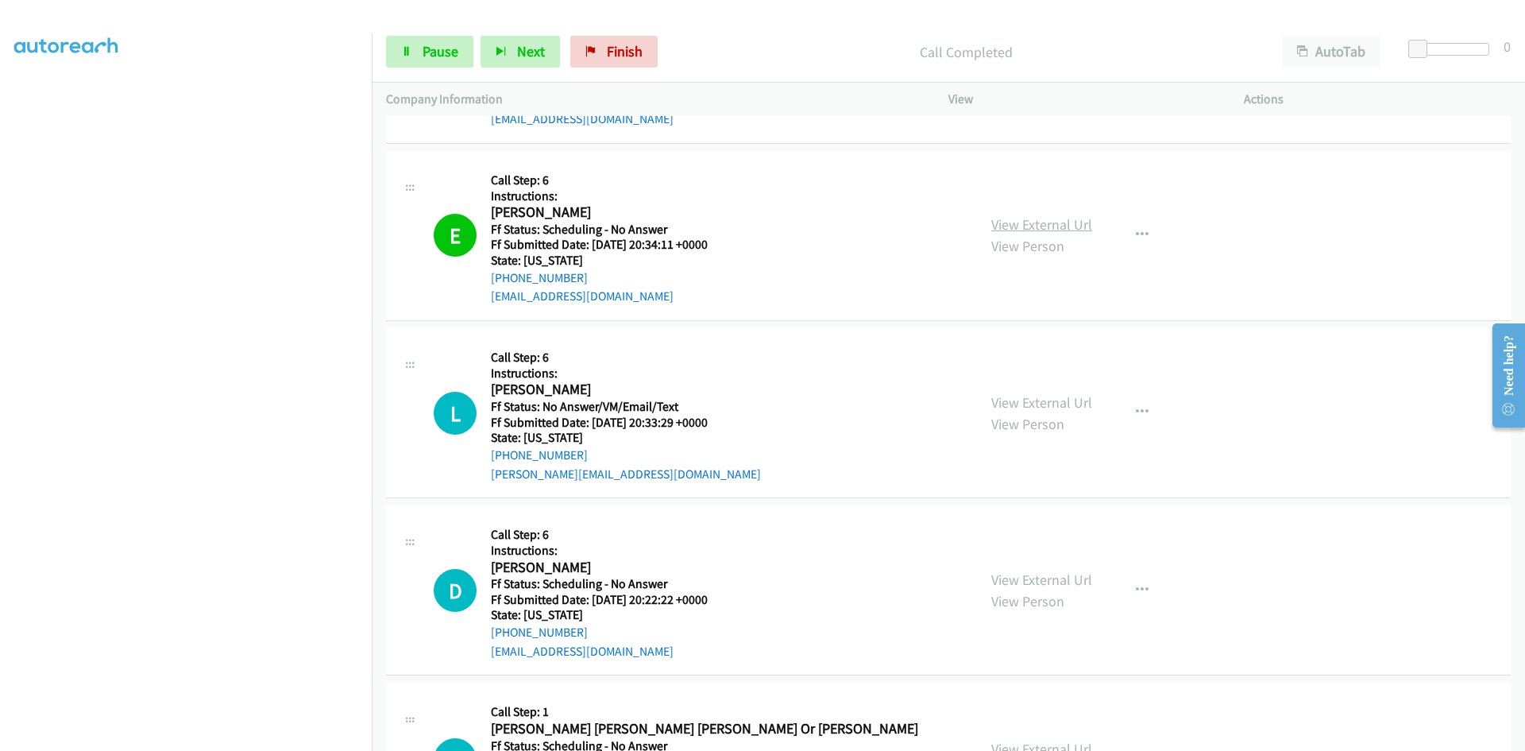
click at [1068, 226] on link "View External Url" at bounding box center [1041, 224] width 101 height 18
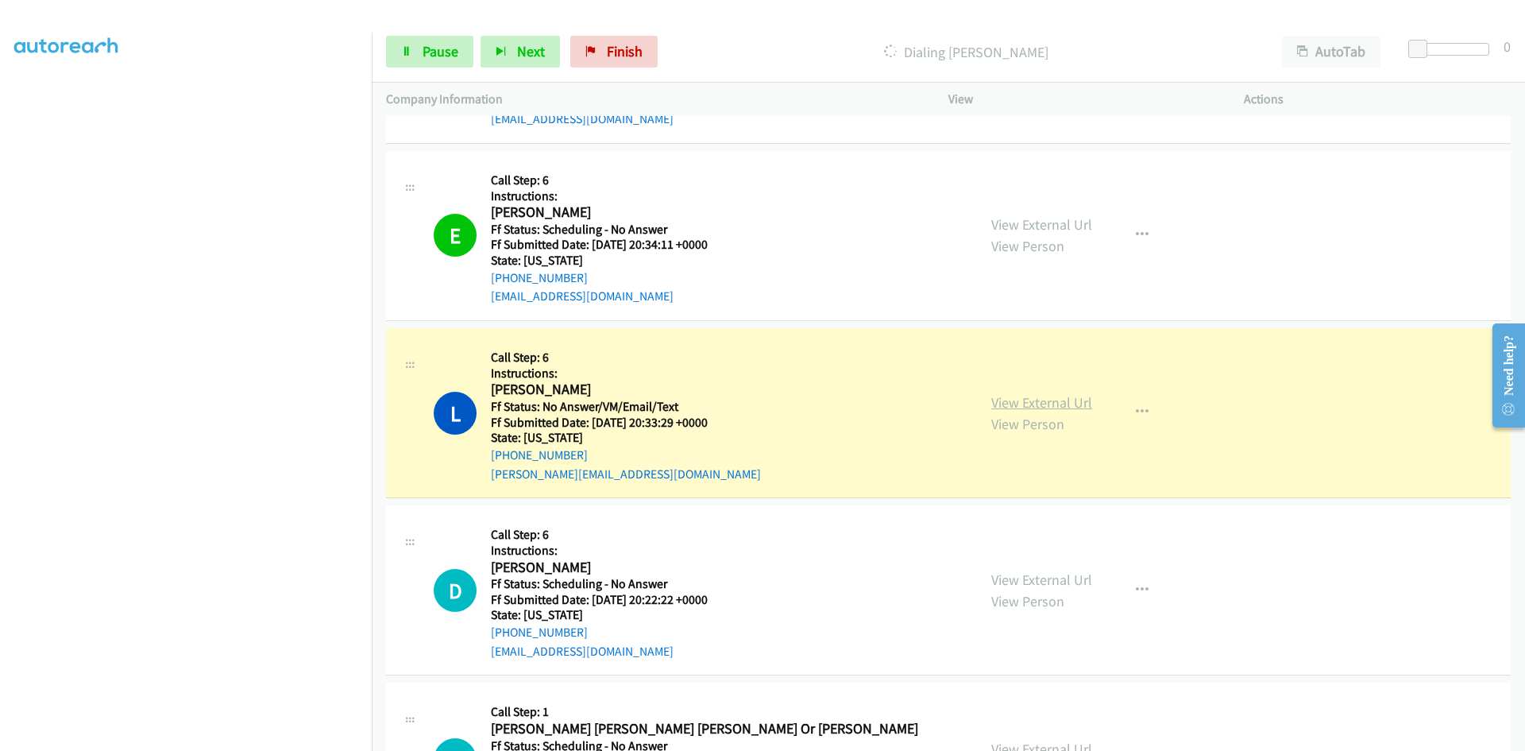
click at [1015, 406] on link "View External Url" at bounding box center [1041, 402] width 101 height 18
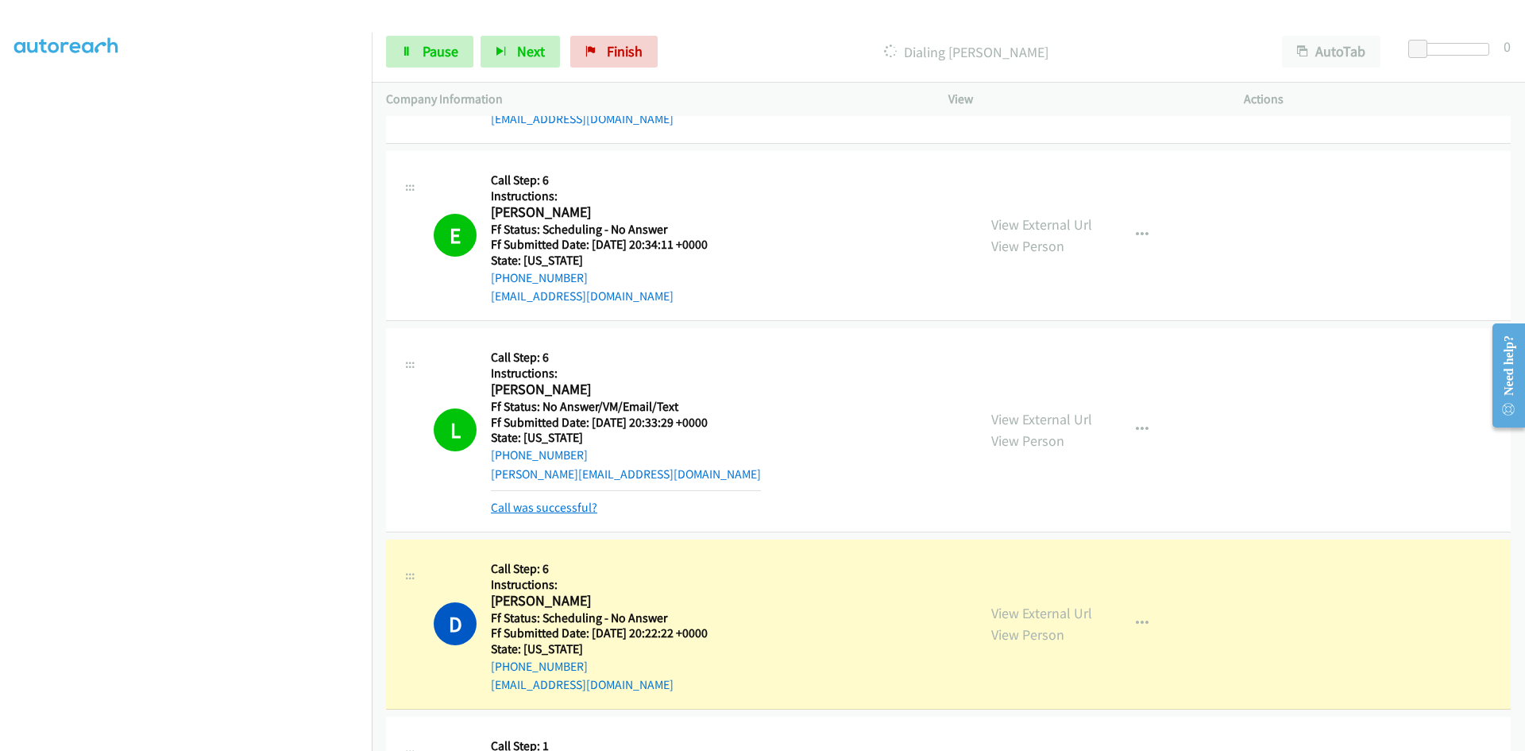
click at [553, 508] on link "Call was successful?" at bounding box center [544, 507] width 106 height 15
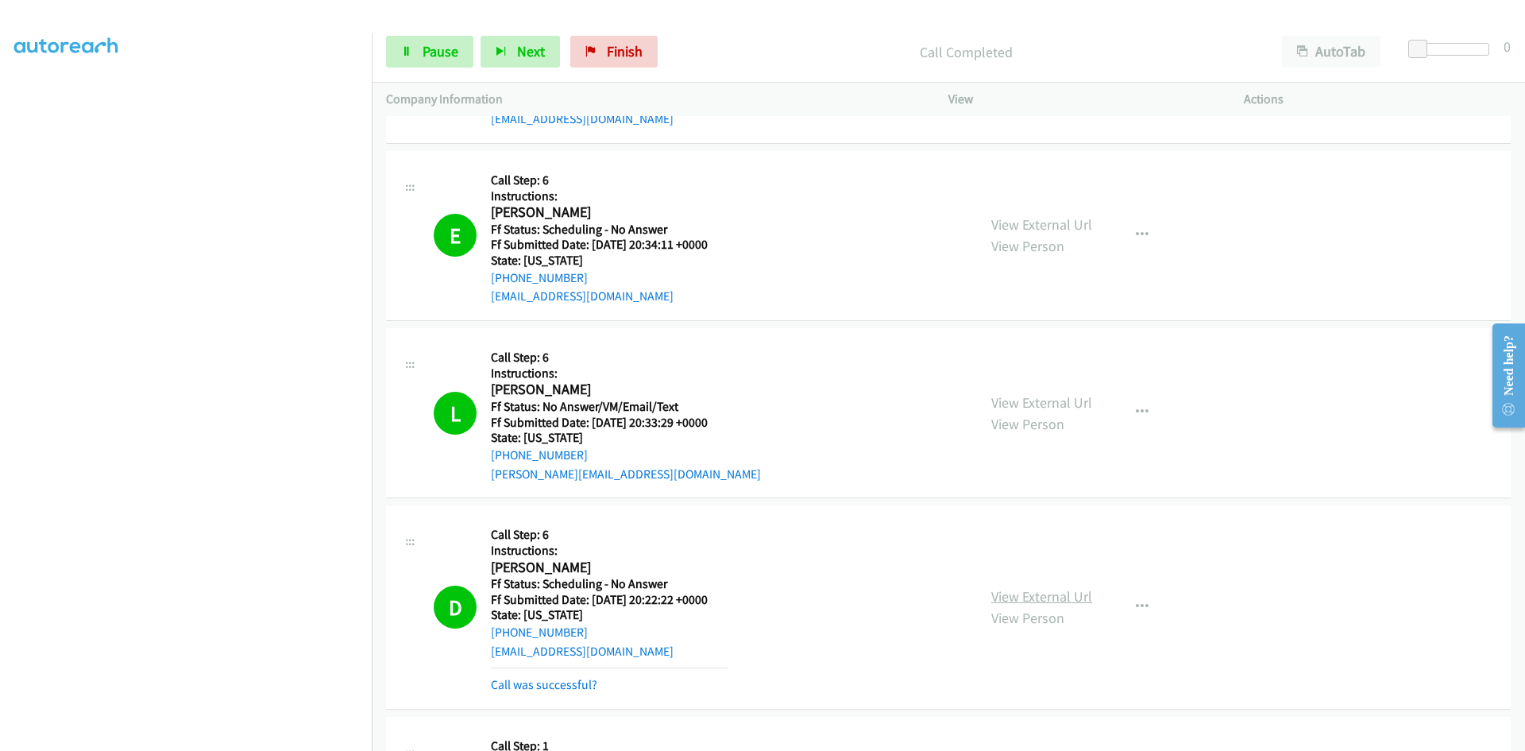
click at [1016, 598] on link "View External Url" at bounding box center [1041, 596] width 101 height 18
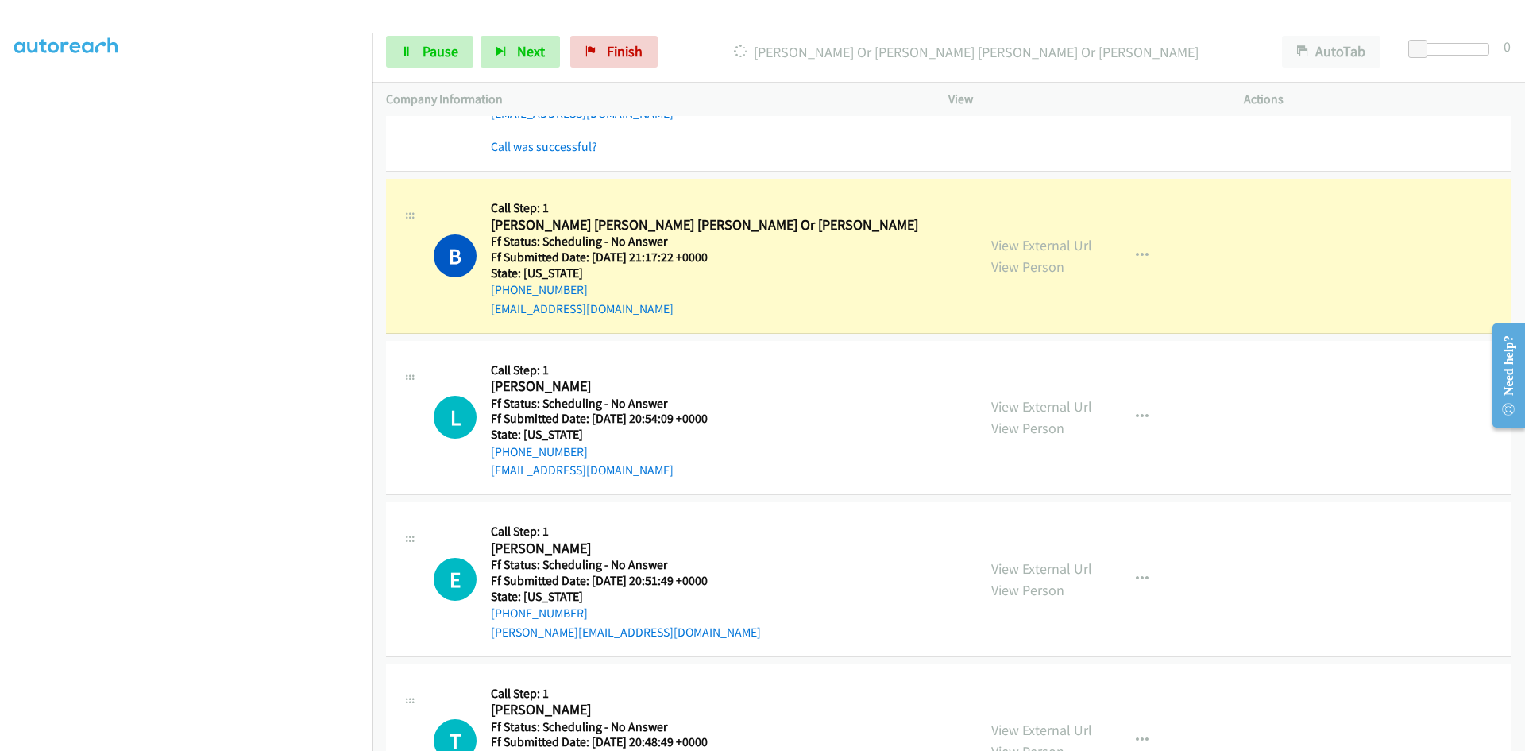
scroll to position [2622, 0]
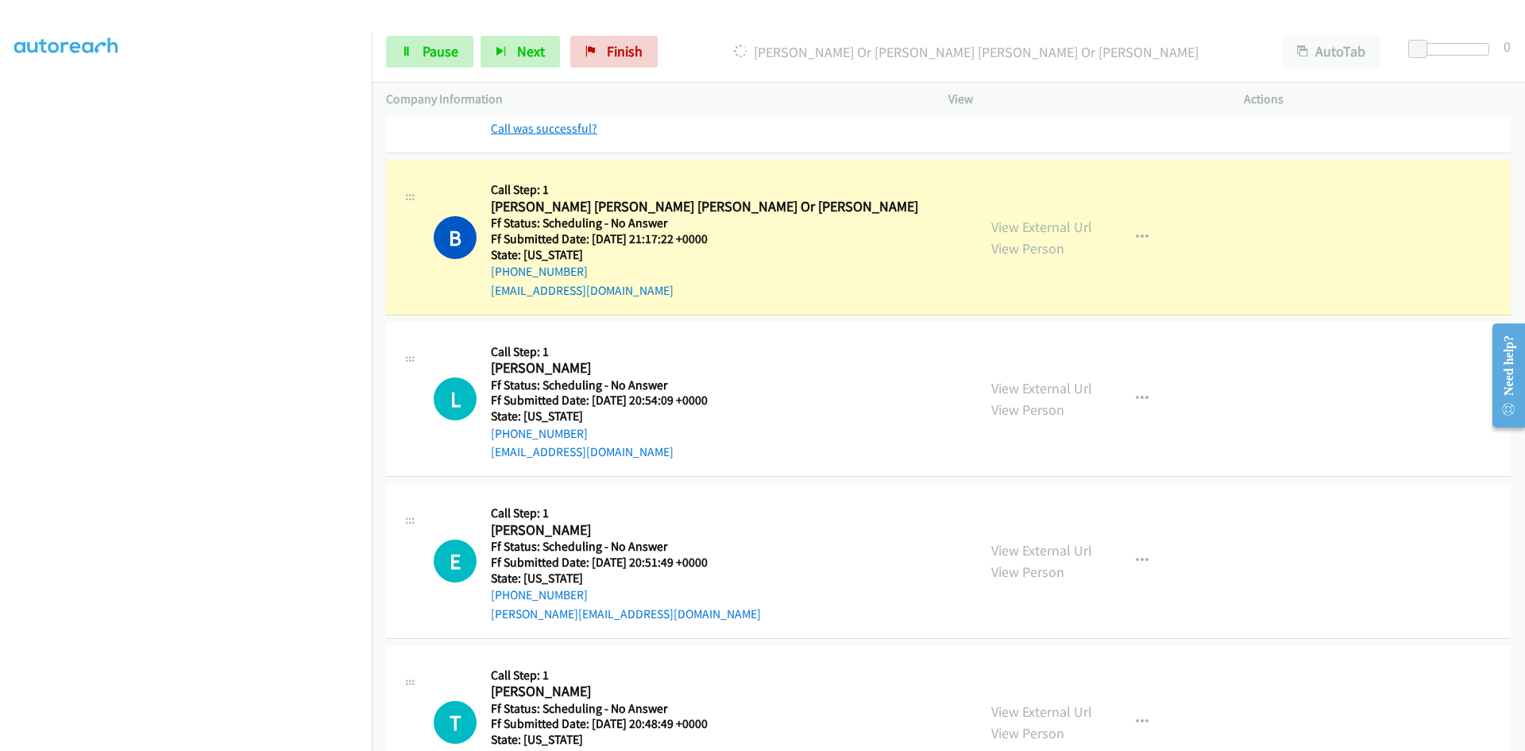
click at [583, 128] on link "Call was successful?" at bounding box center [544, 128] width 106 height 15
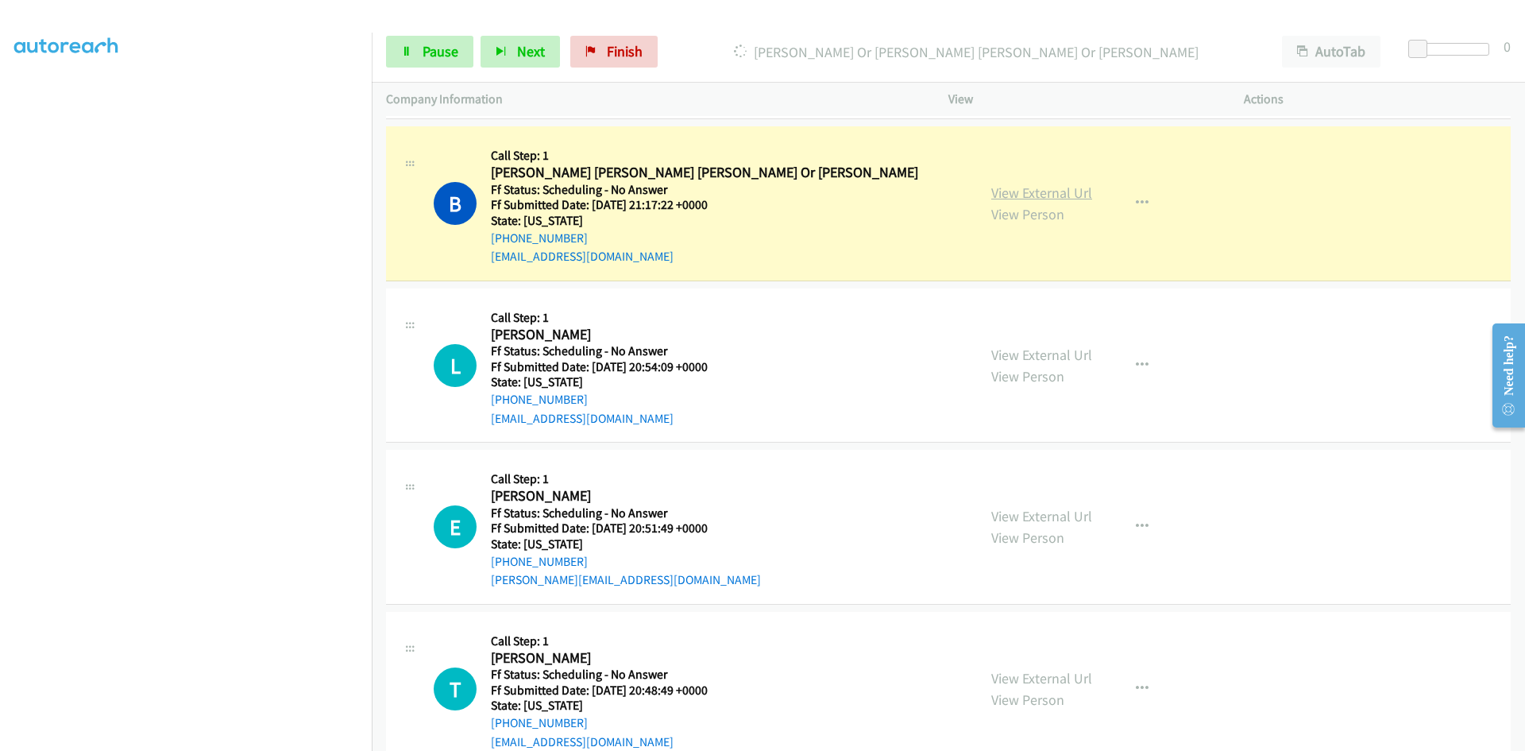
click at [1047, 191] on link "View External Url" at bounding box center [1041, 193] width 101 height 18
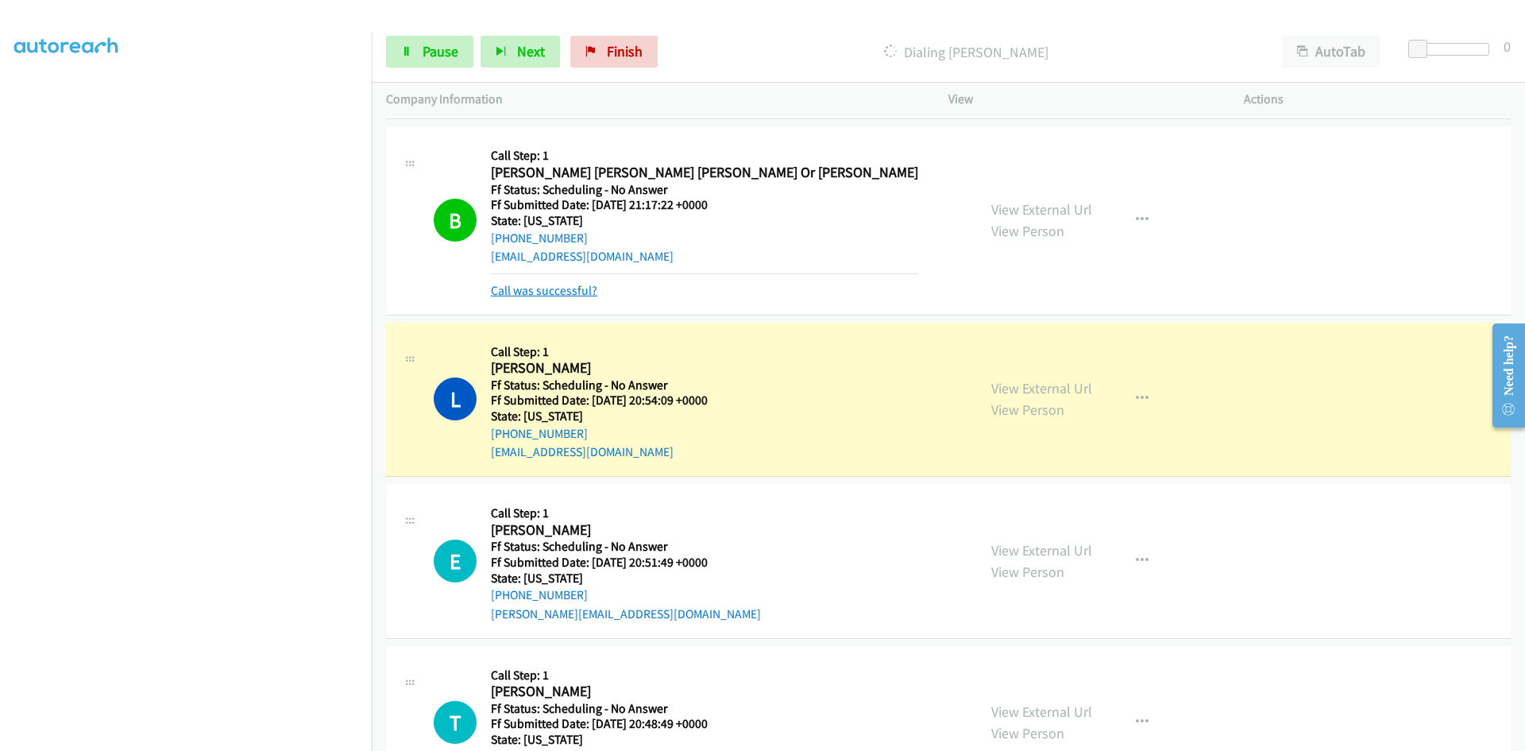
click at [535, 291] on link "Call was successful?" at bounding box center [544, 290] width 106 height 15
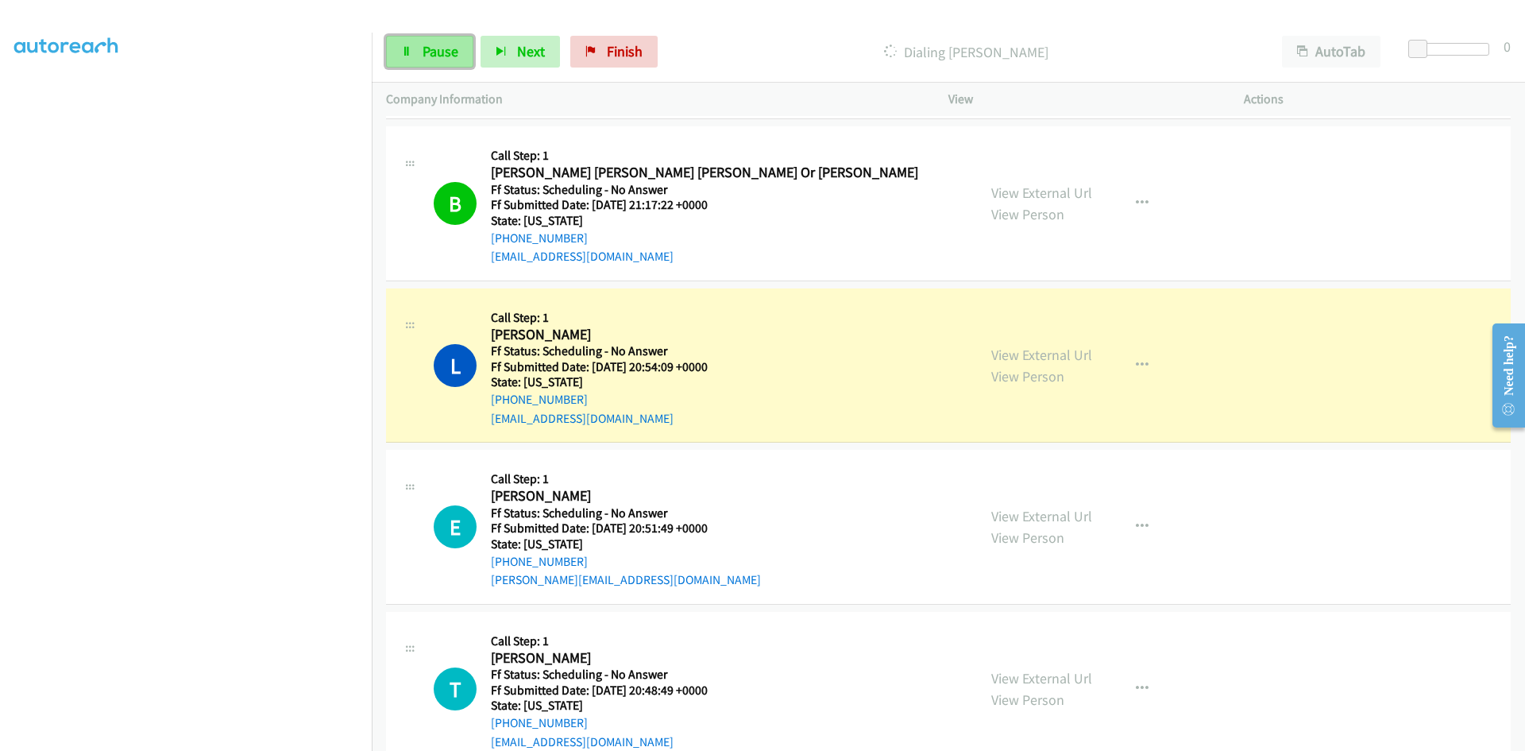
click at [429, 56] on span "Pause" at bounding box center [441, 51] width 36 height 18
click at [1014, 354] on link "View External Url" at bounding box center [1041, 355] width 101 height 18
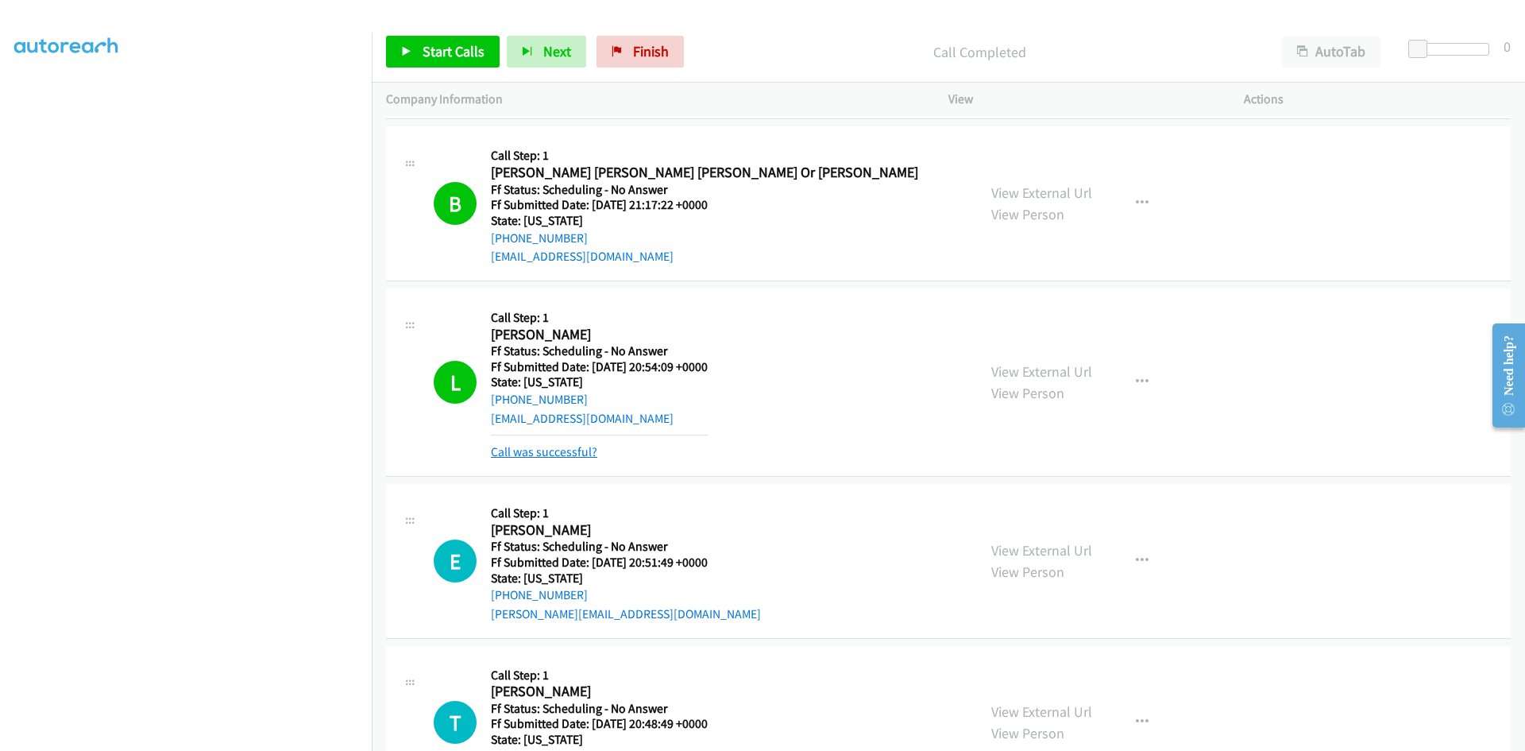
click at [498, 452] on link "Call was successful?" at bounding box center [544, 451] width 106 height 15
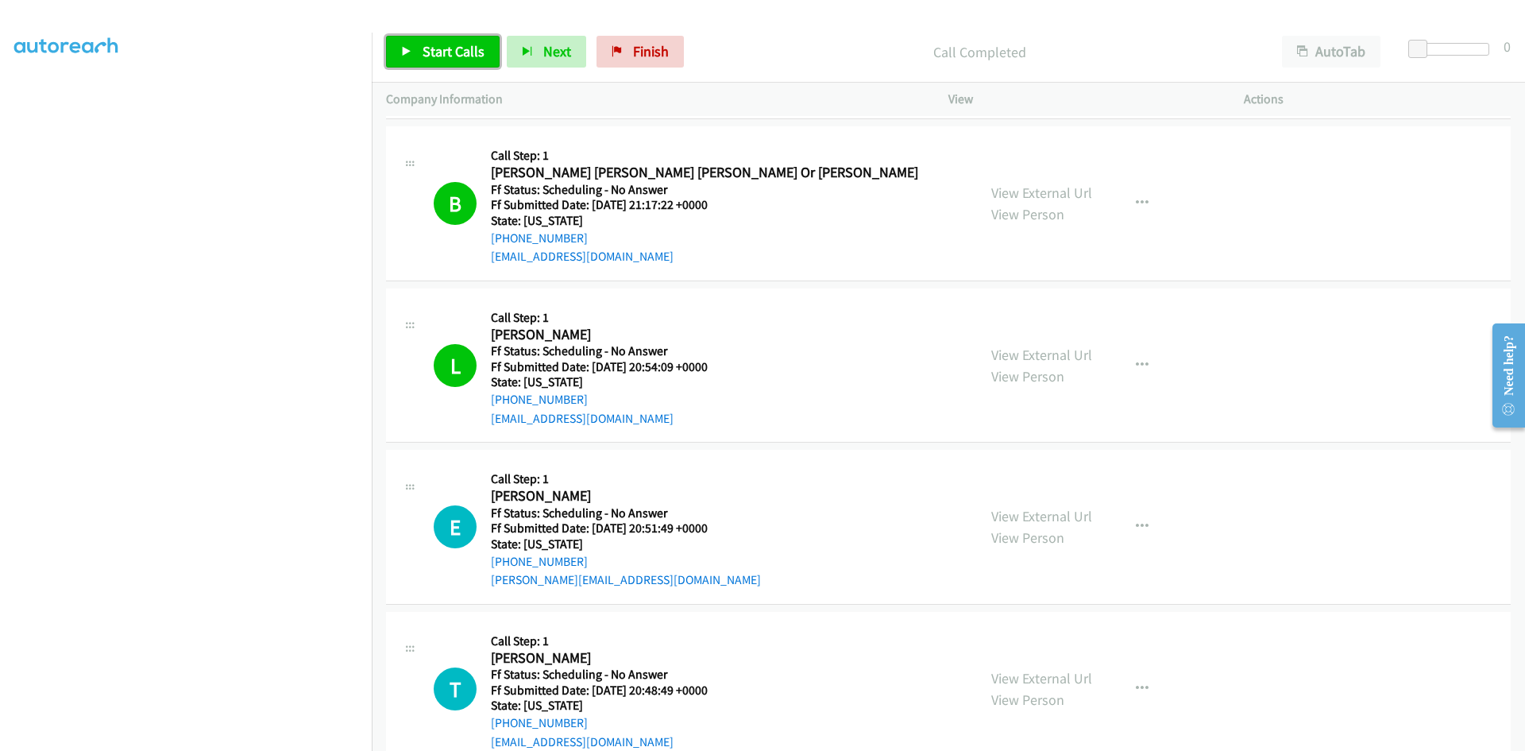
click at [453, 41] on link "Start Calls" at bounding box center [443, 52] width 114 height 32
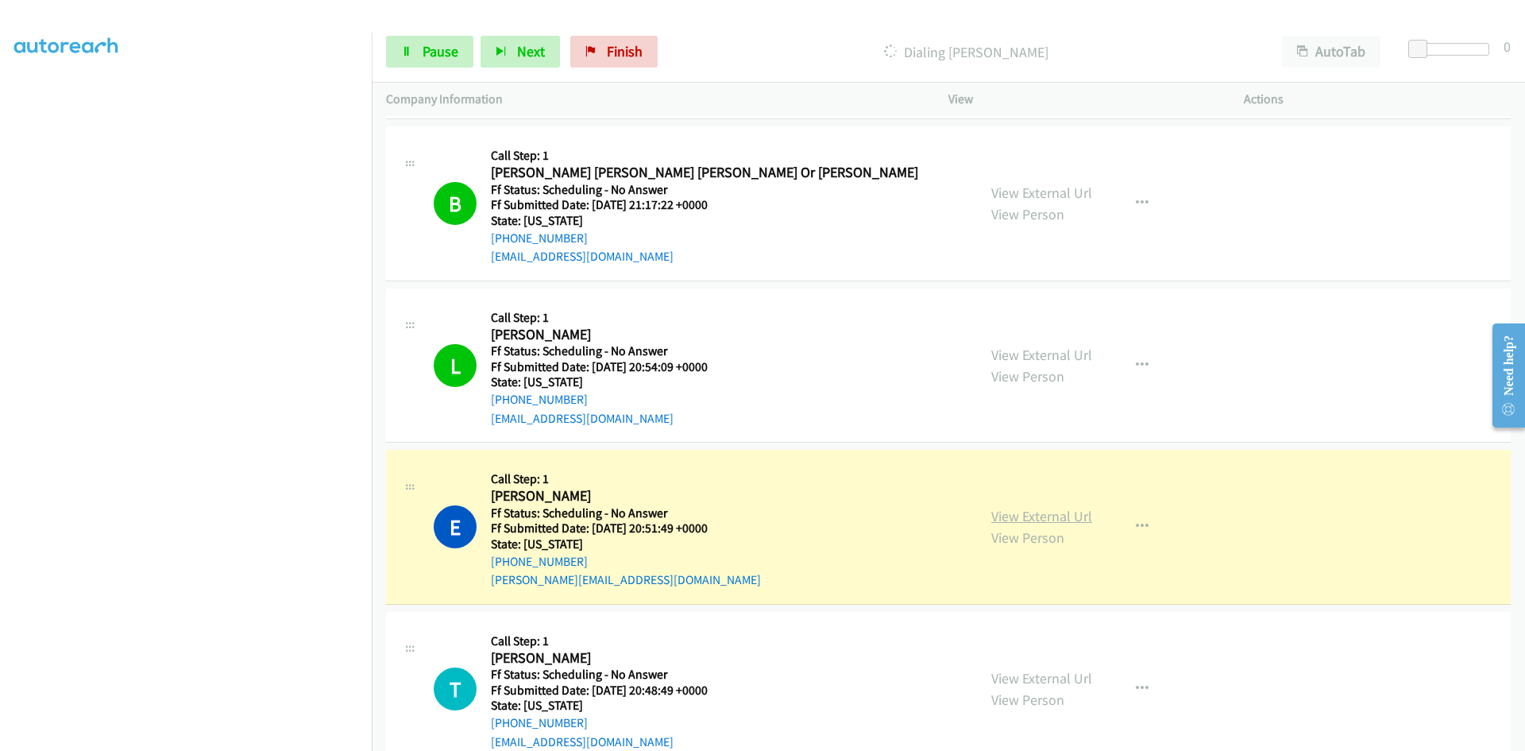
click at [1084, 516] on link "View External Url" at bounding box center [1041, 516] width 101 height 18
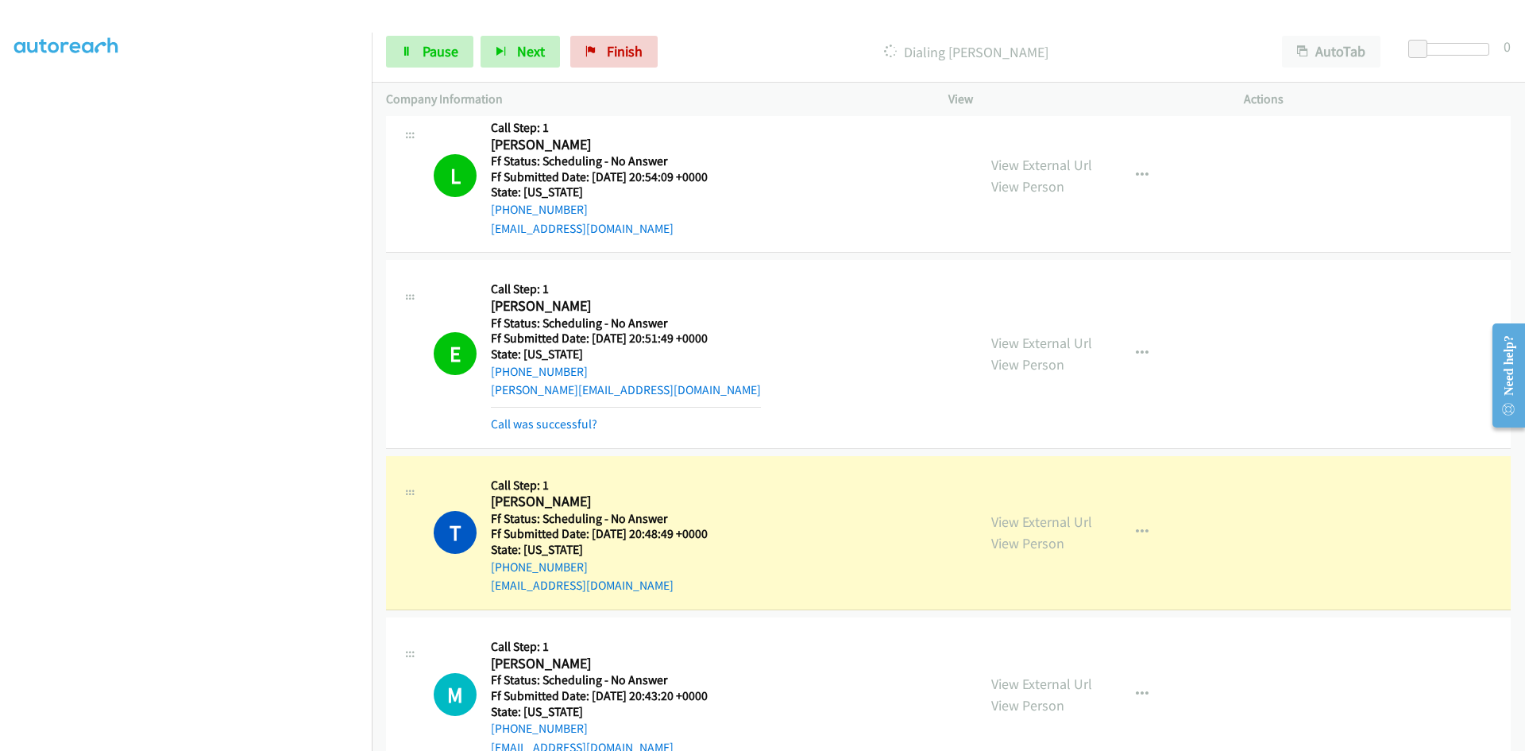
scroll to position [2860, 0]
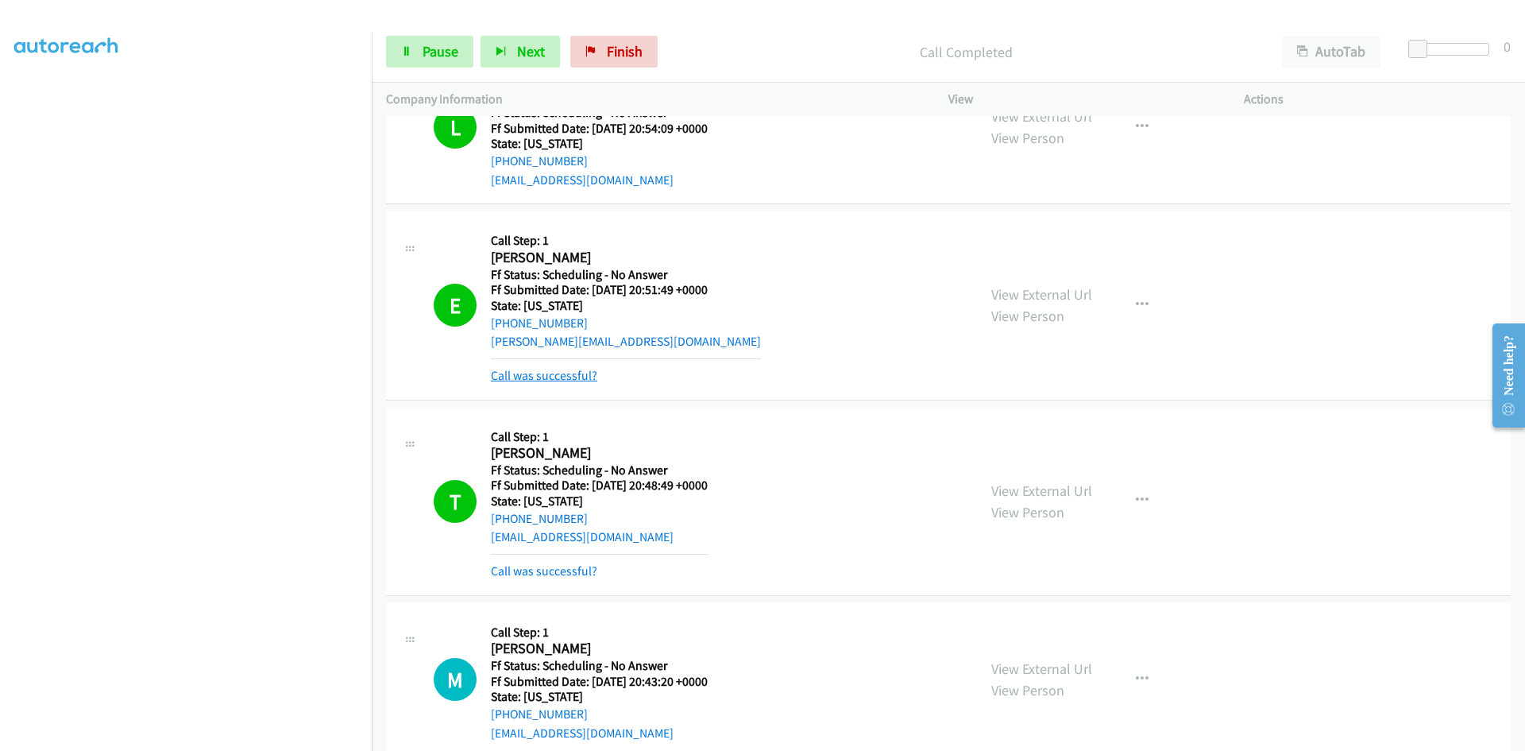
click at [578, 373] on link "Call was successful?" at bounding box center [544, 375] width 106 height 15
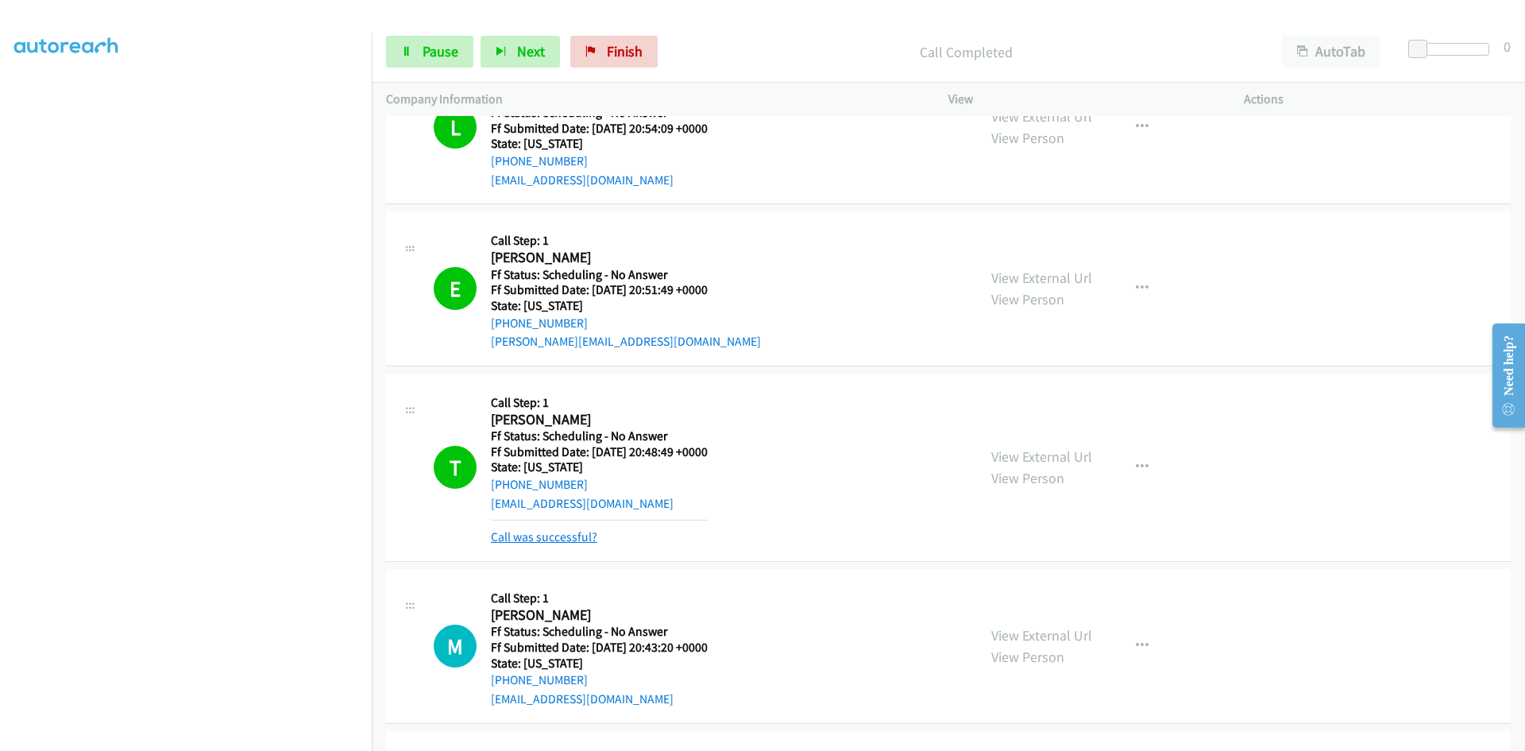
click at [574, 543] on link "Call was successful?" at bounding box center [544, 536] width 106 height 15
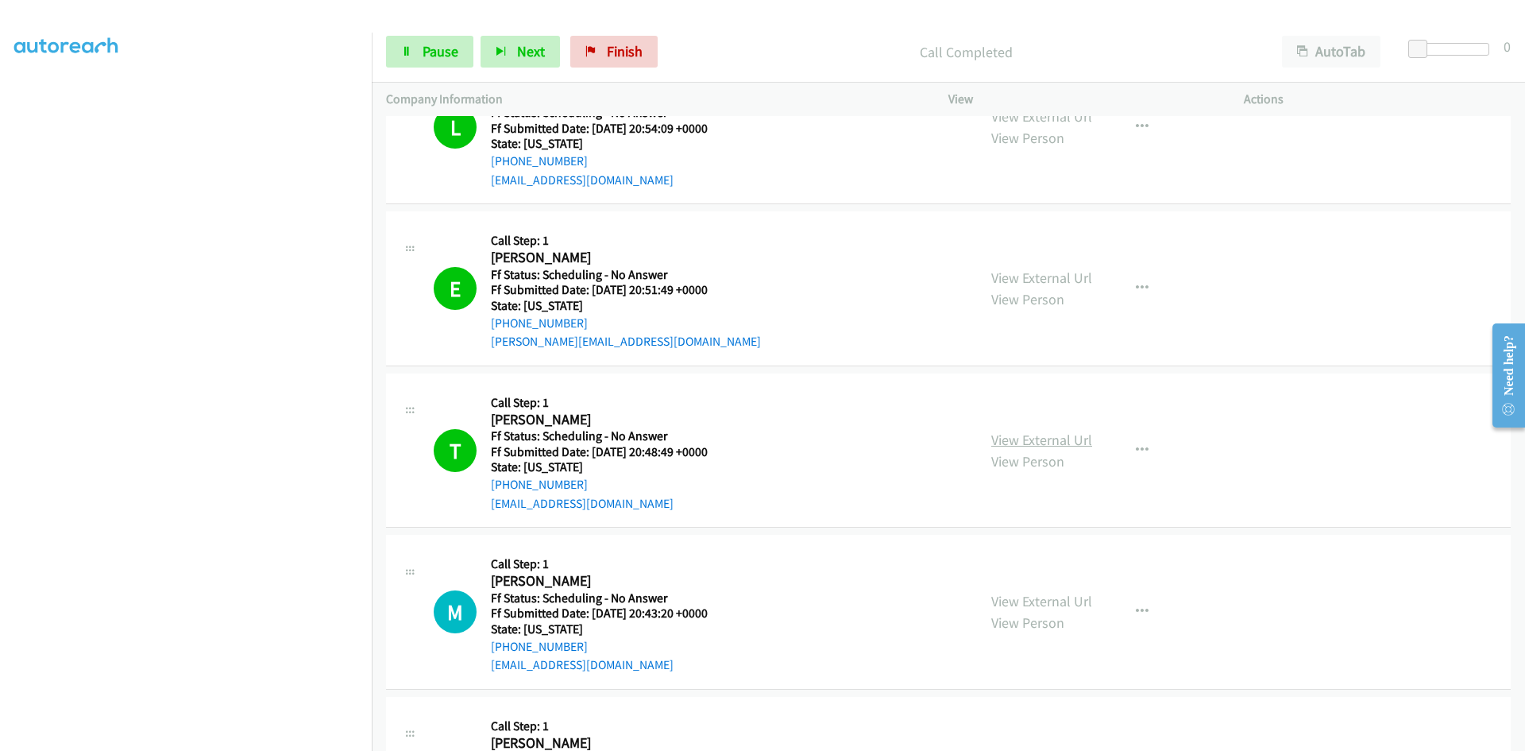
click at [1038, 437] on link "View External Url" at bounding box center [1041, 440] width 101 height 18
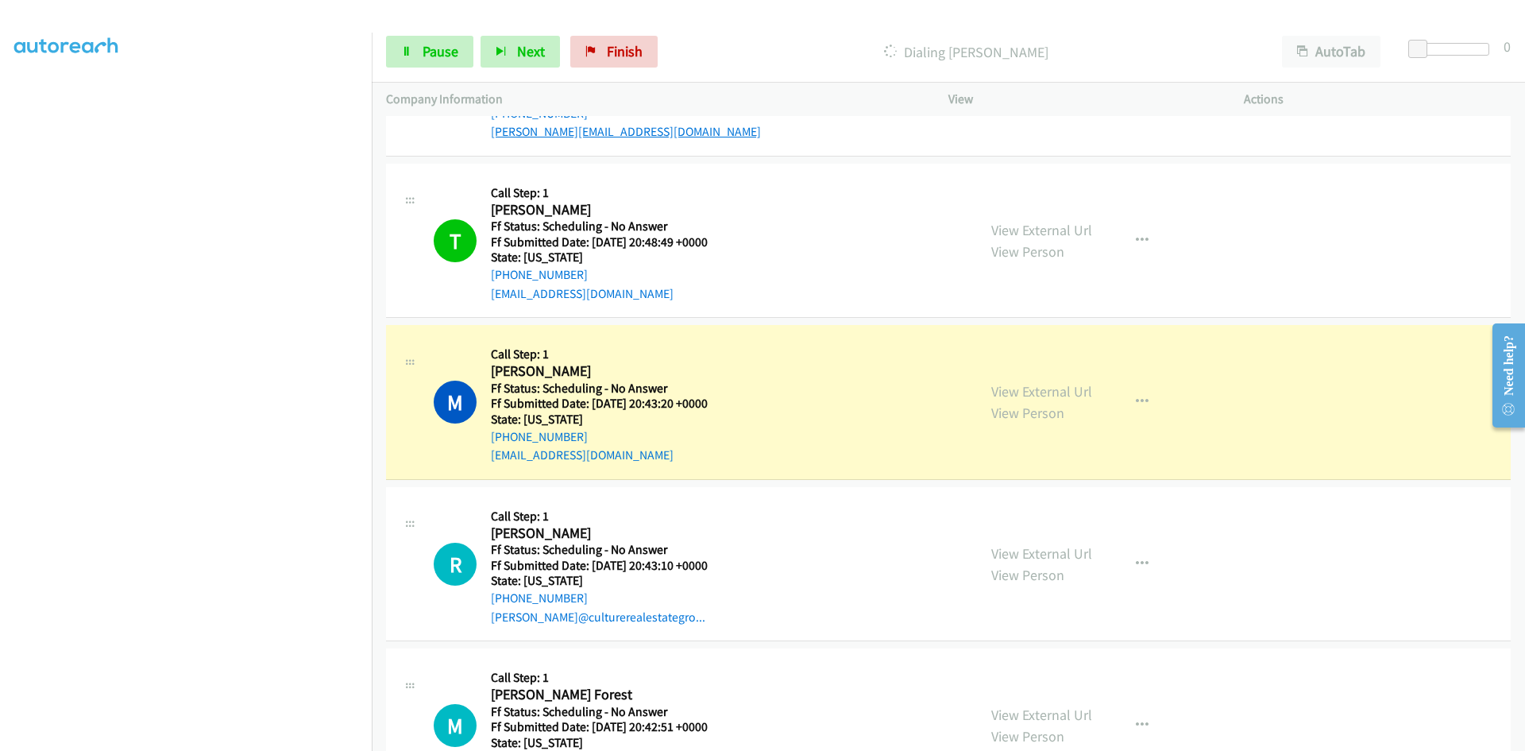
scroll to position [3098, 0]
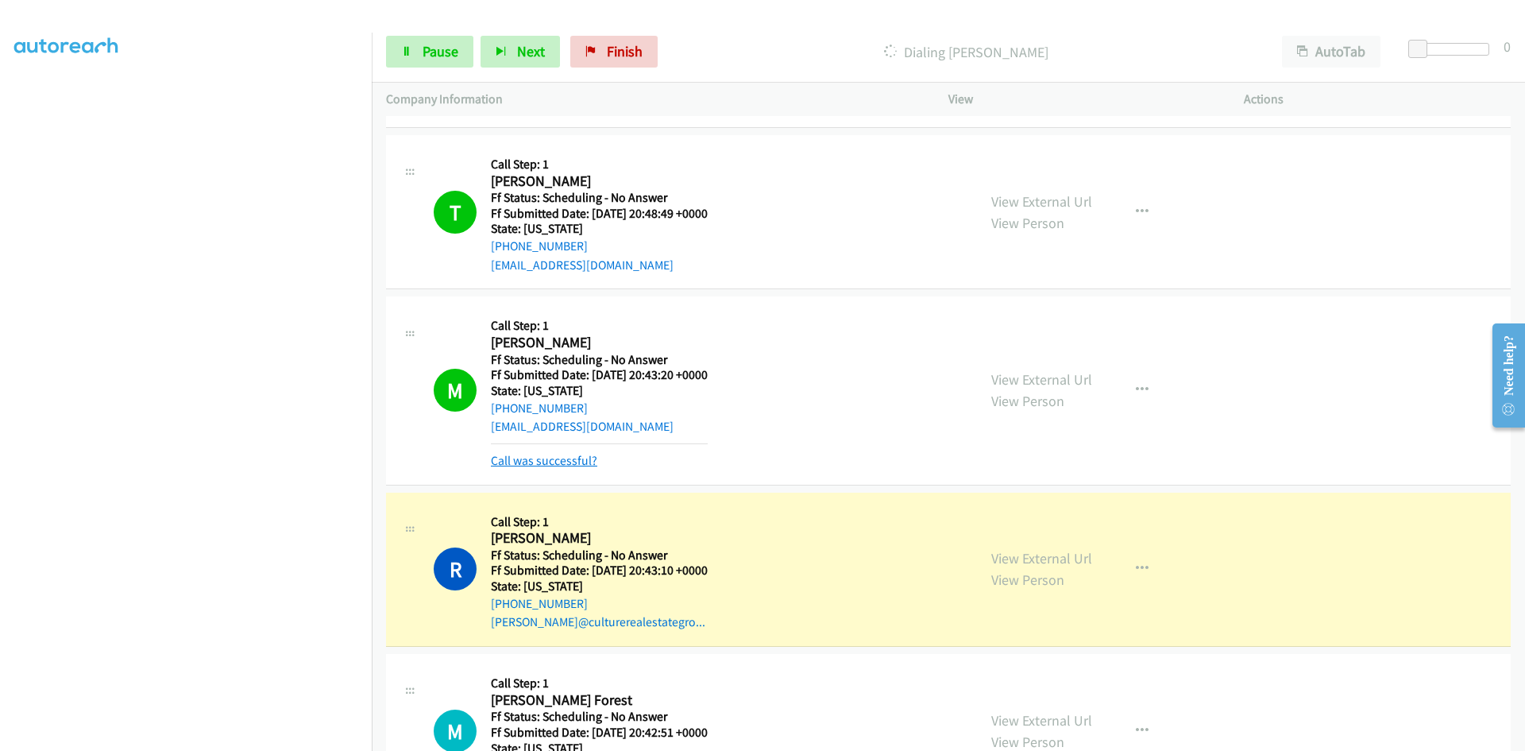
click at [504, 461] on link "Call was successful?" at bounding box center [544, 460] width 106 height 15
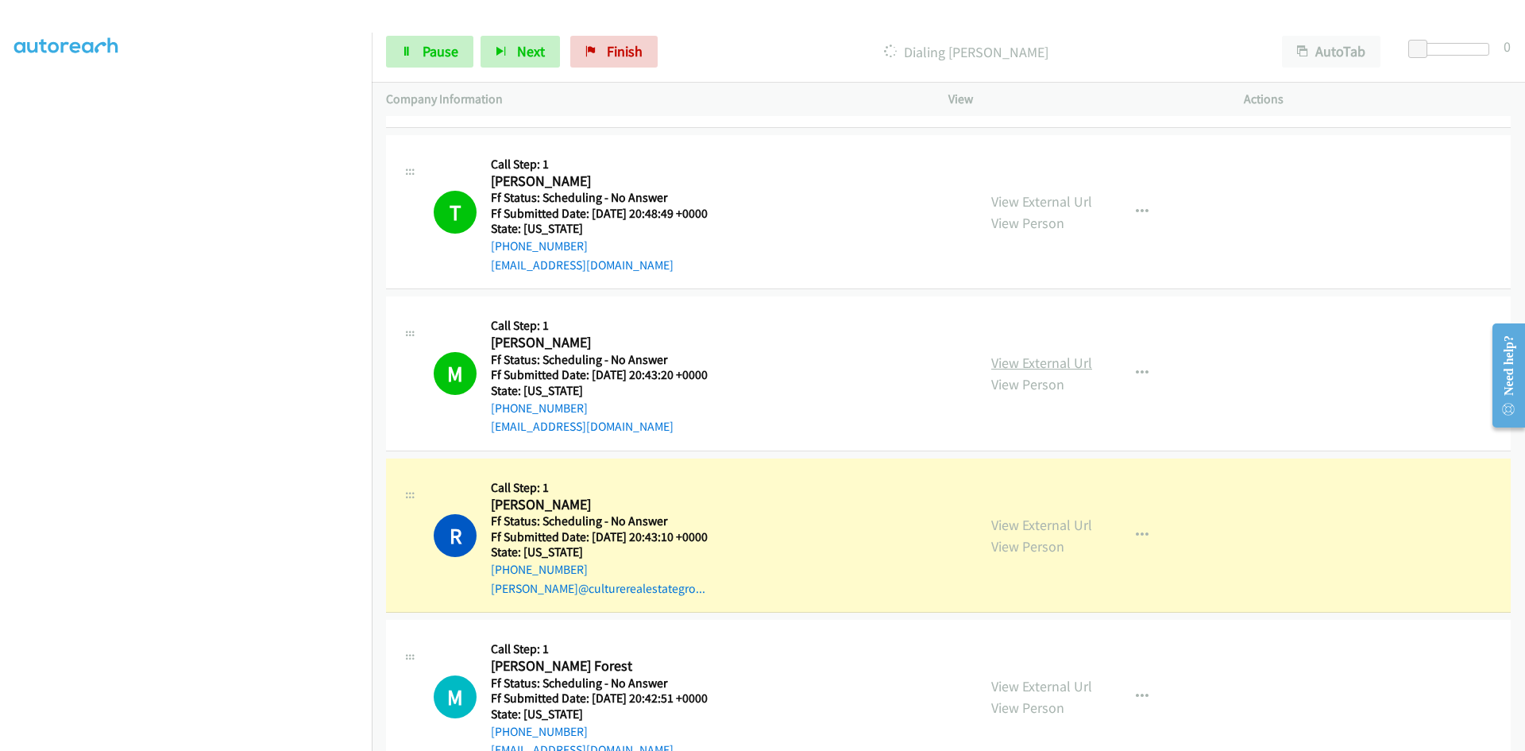
click at [1076, 365] on link "View External Url" at bounding box center [1041, 363] width 101 height 18
click at [1084, 528] on link "View External Url" at bounding box center [1041, 525] width 101 height 18
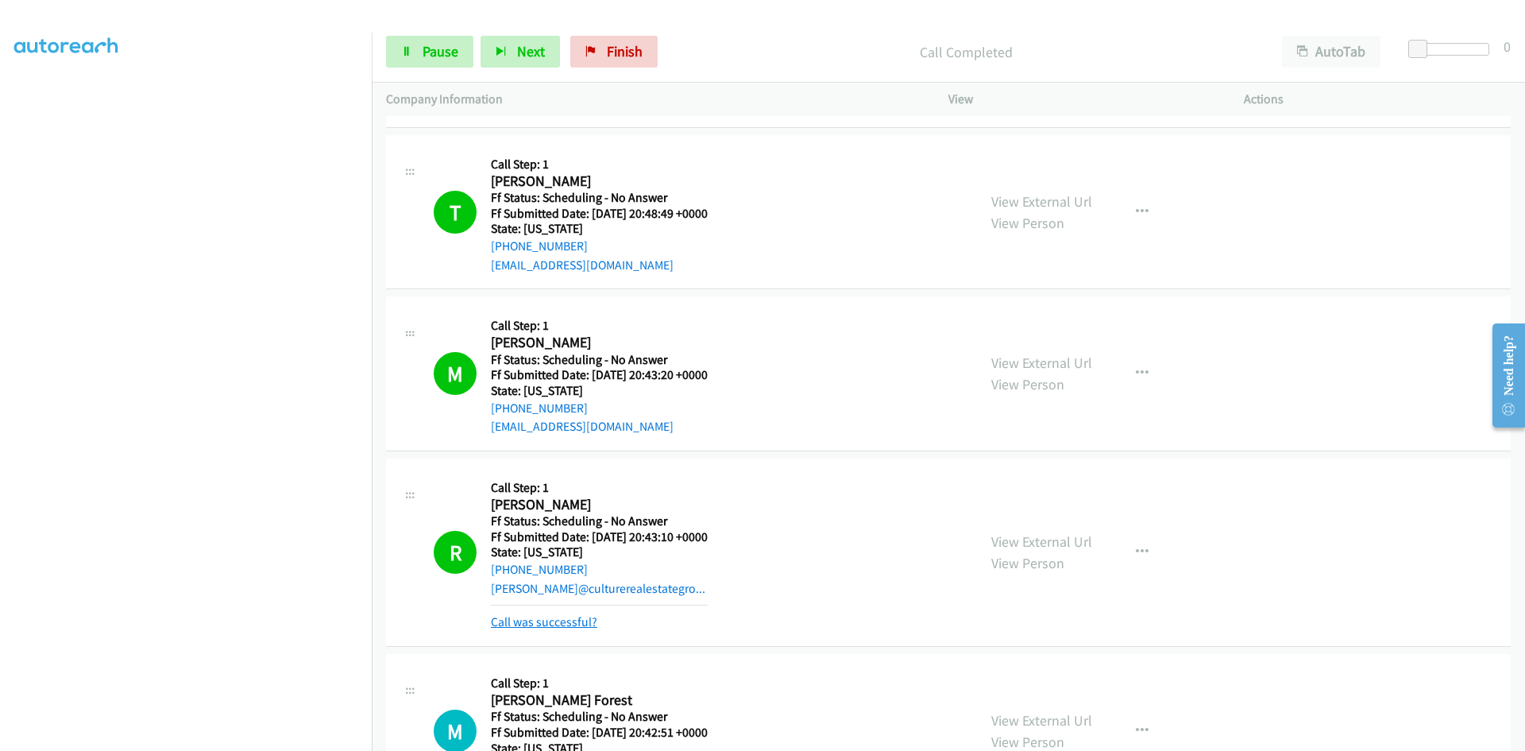
click at [562, 620] on link "Call was successful?" at bounding box center [544, 621] width 106 height 15
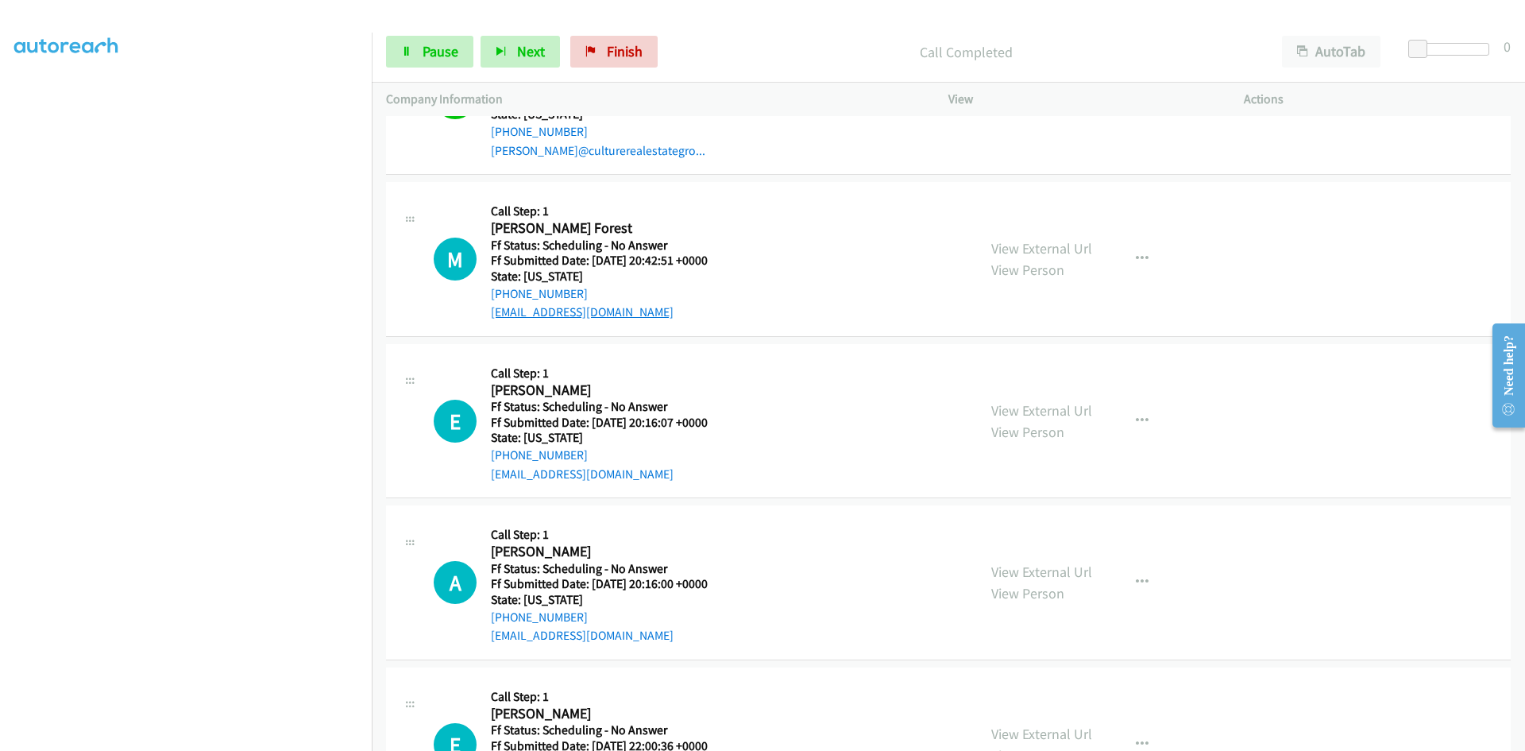
scroll to position [3575, 0]
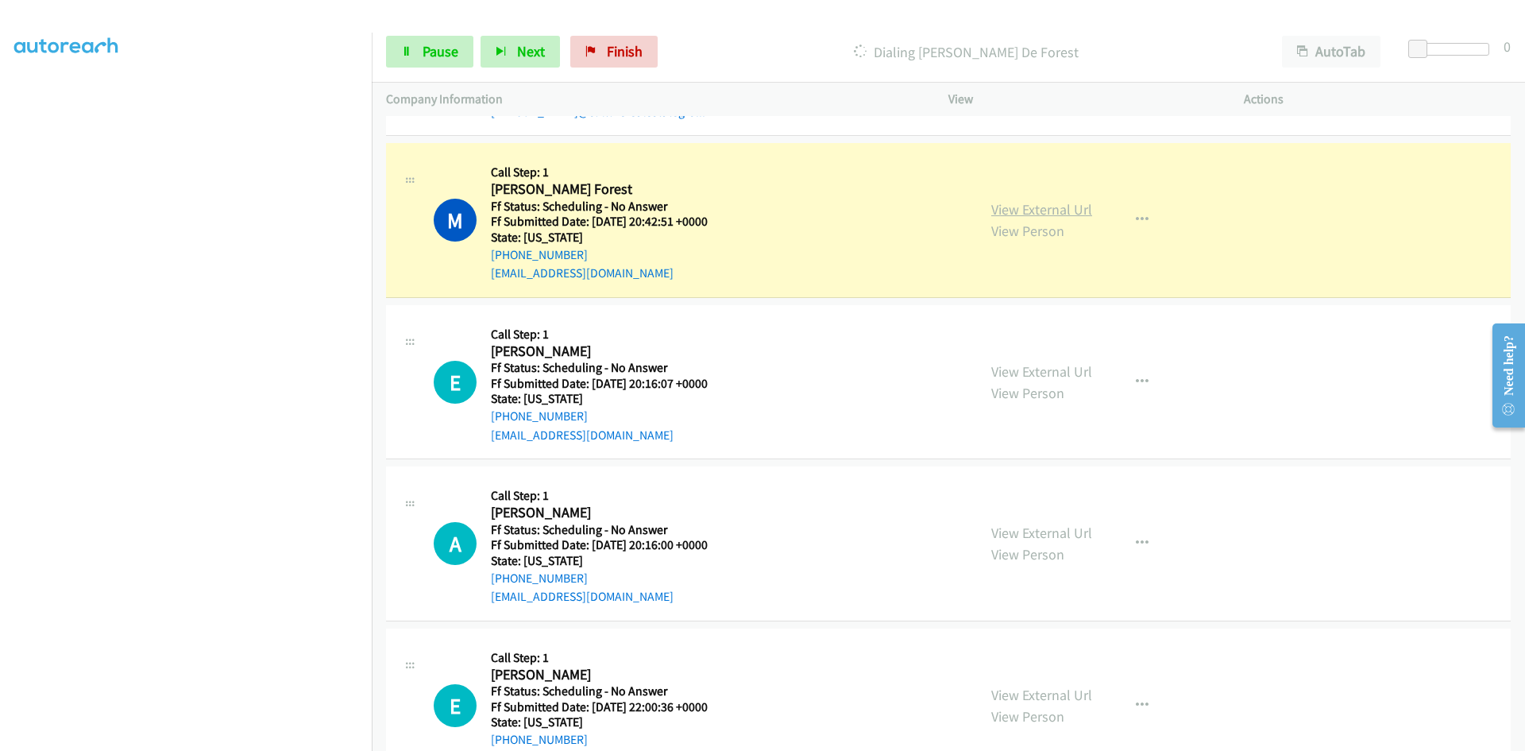
click at [1040, 207] on link "View External Url" at bounding box center [1041, 209] width 101 height 18
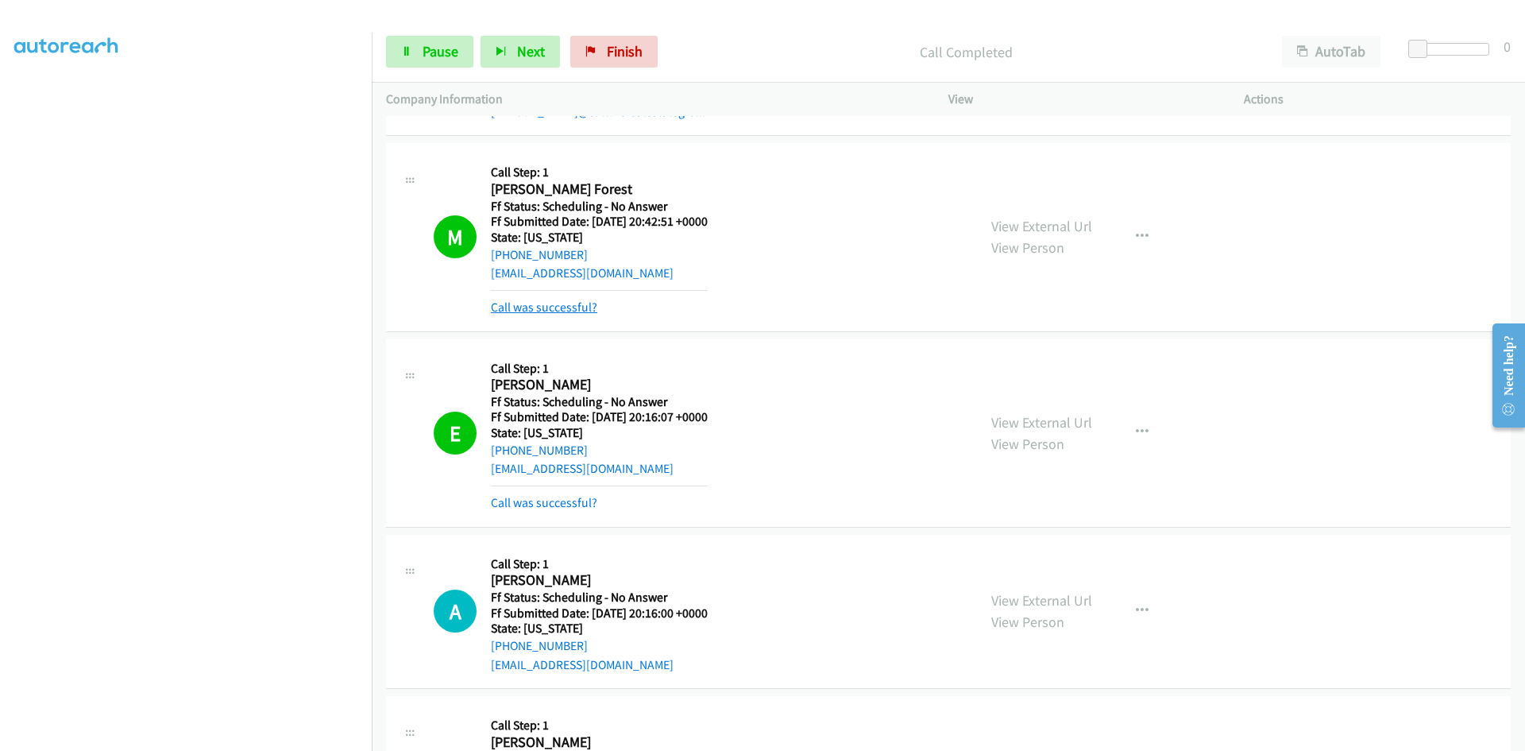
click at [572, 305] on link "Call was successful?" at bounding box center [544, 307] width 106 height 15
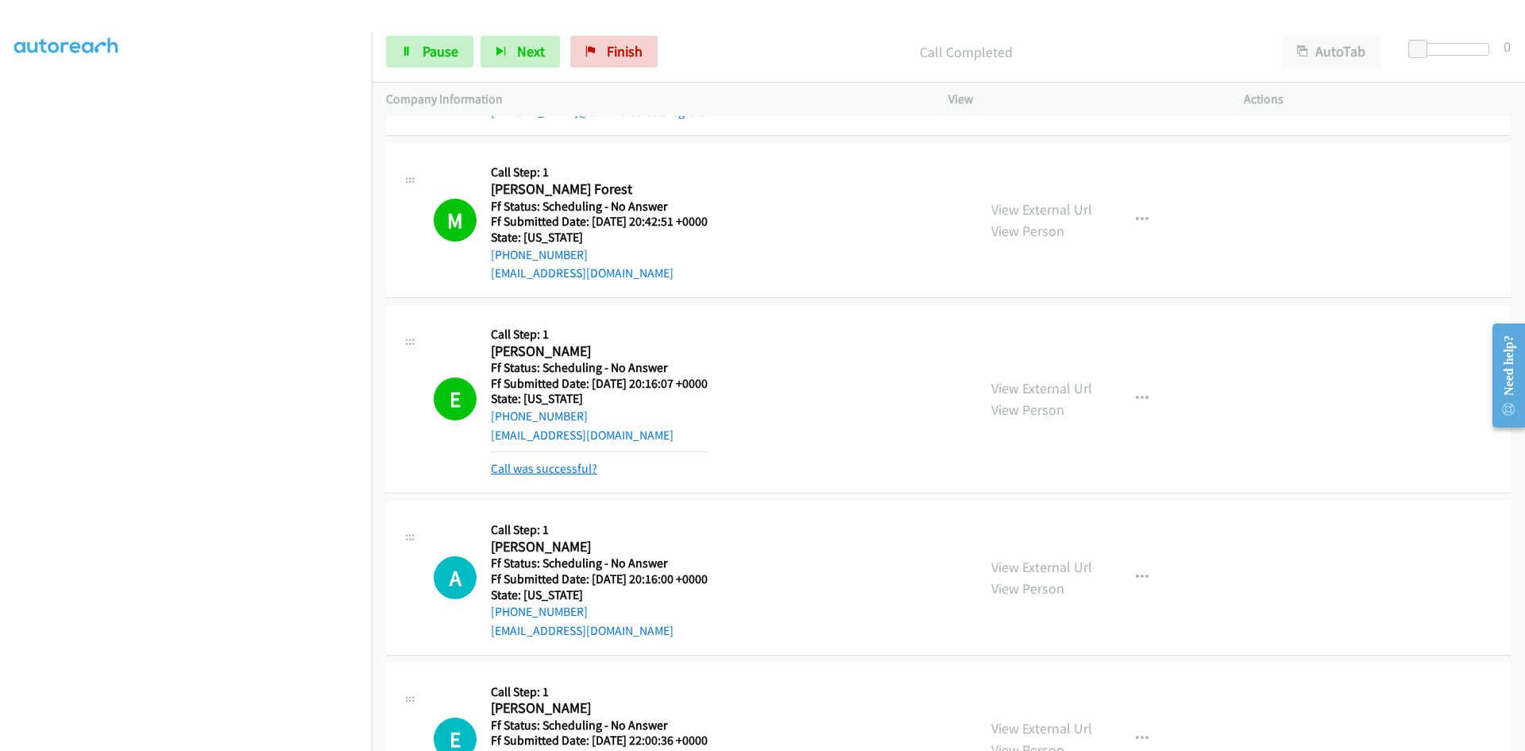
click at [567, 463] on link "Call was successful?" at bounding box center [544, 468] width 106 height 15
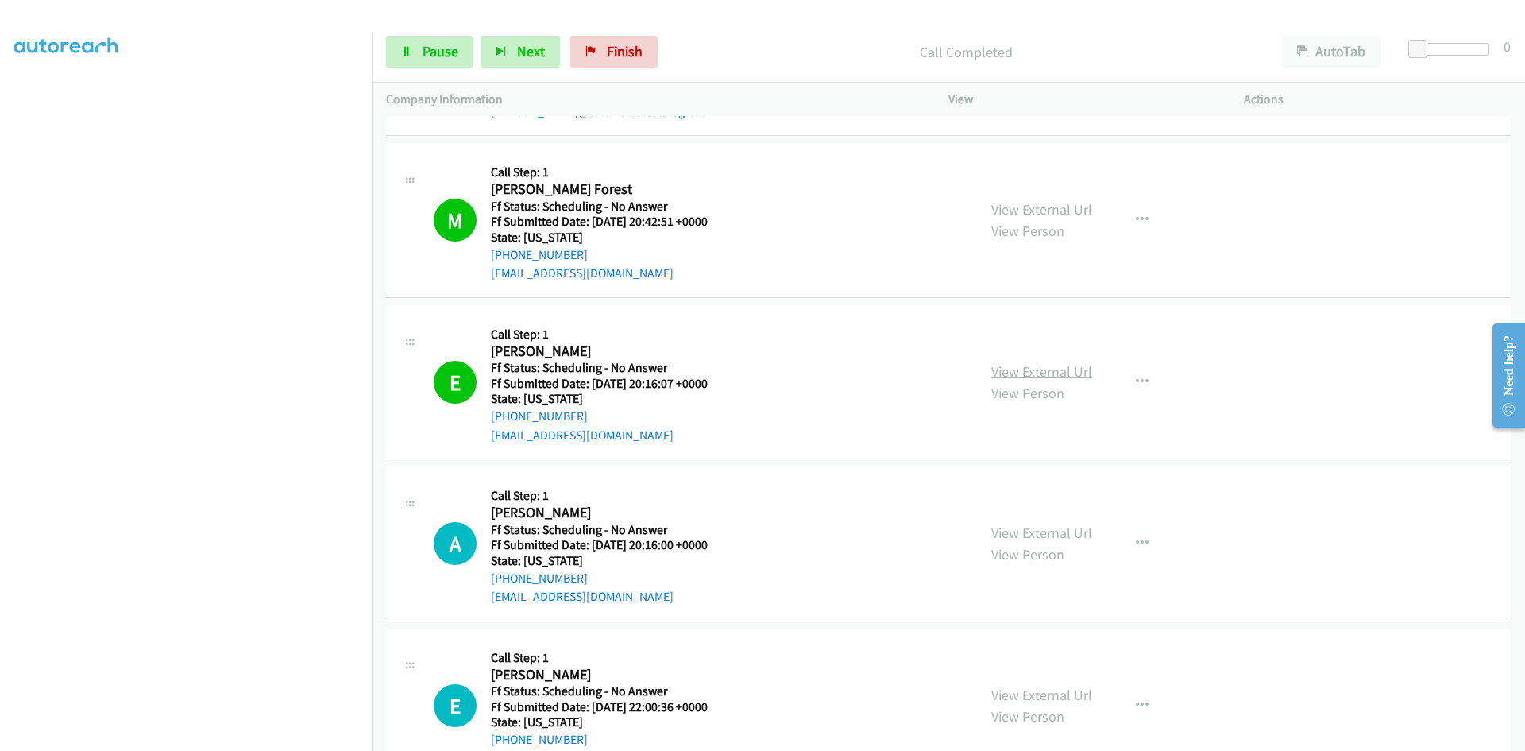
click at [1026, 370] on link "View External Url" at bounding box center [1041, 371] width 101 height 18
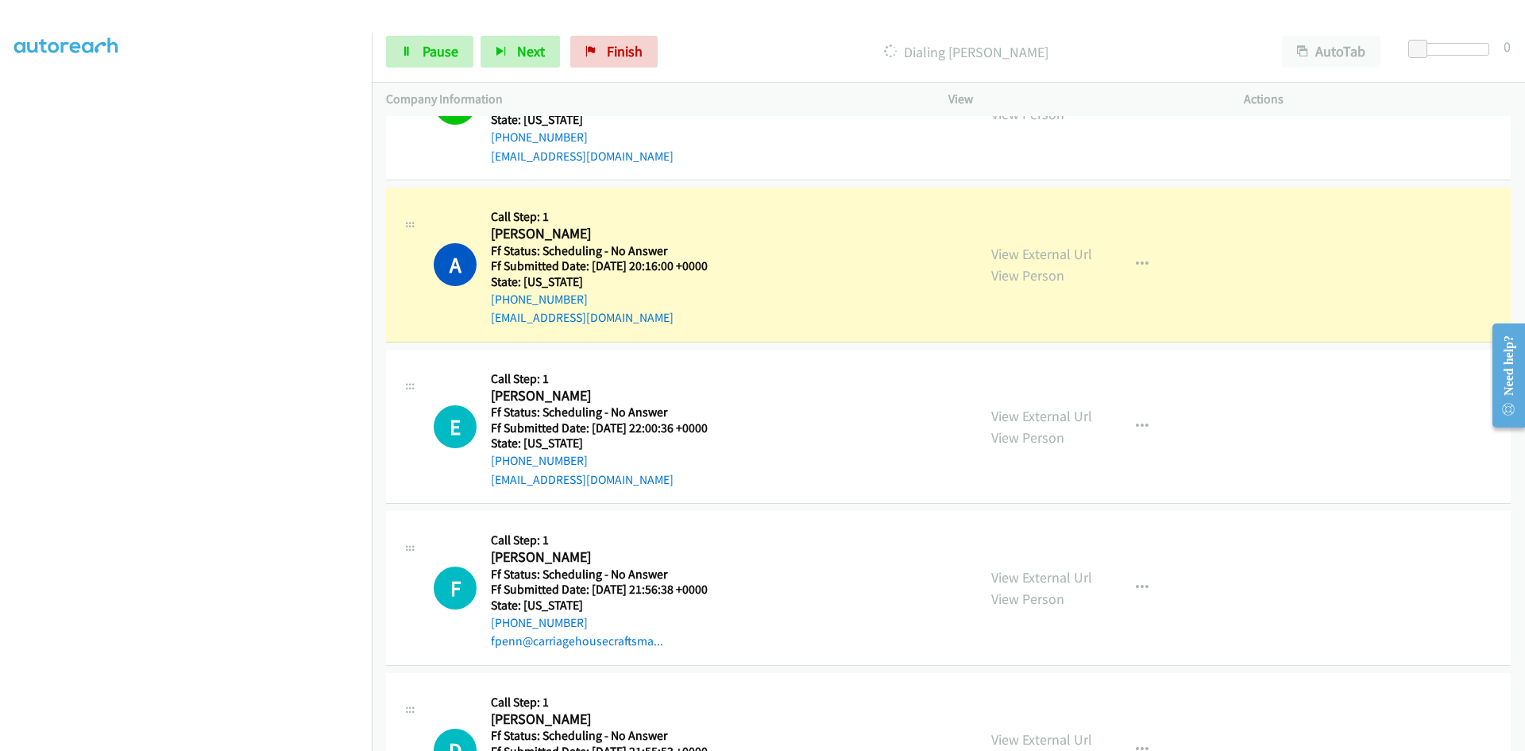
scroll to position [3893, 0]
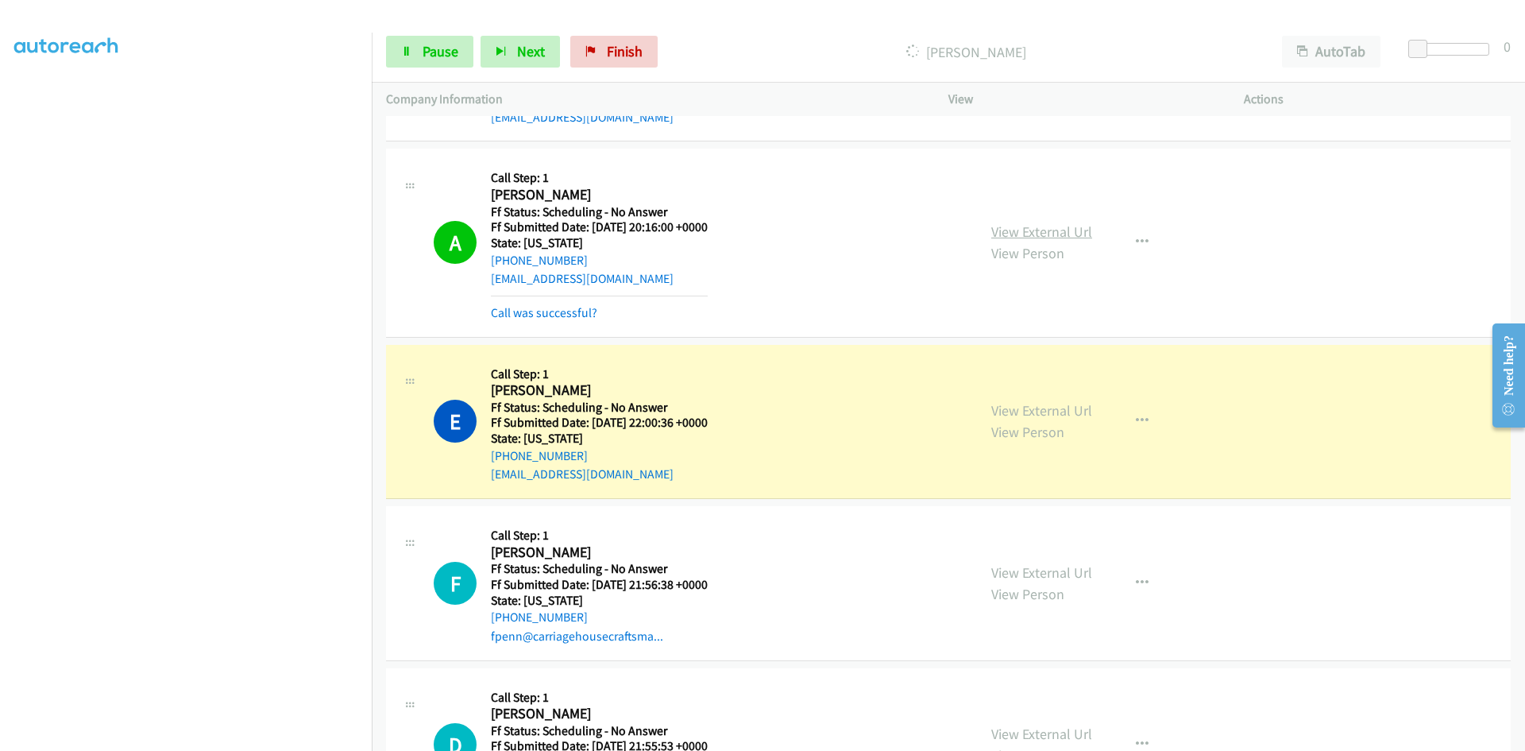
click at [1025, 233] on link "View External Url" at bounding box center [1041, 231] width 101 height 18
click at [1001, 408] on link "View External Url" at bounding box center [1041, 410] width 101 height 18
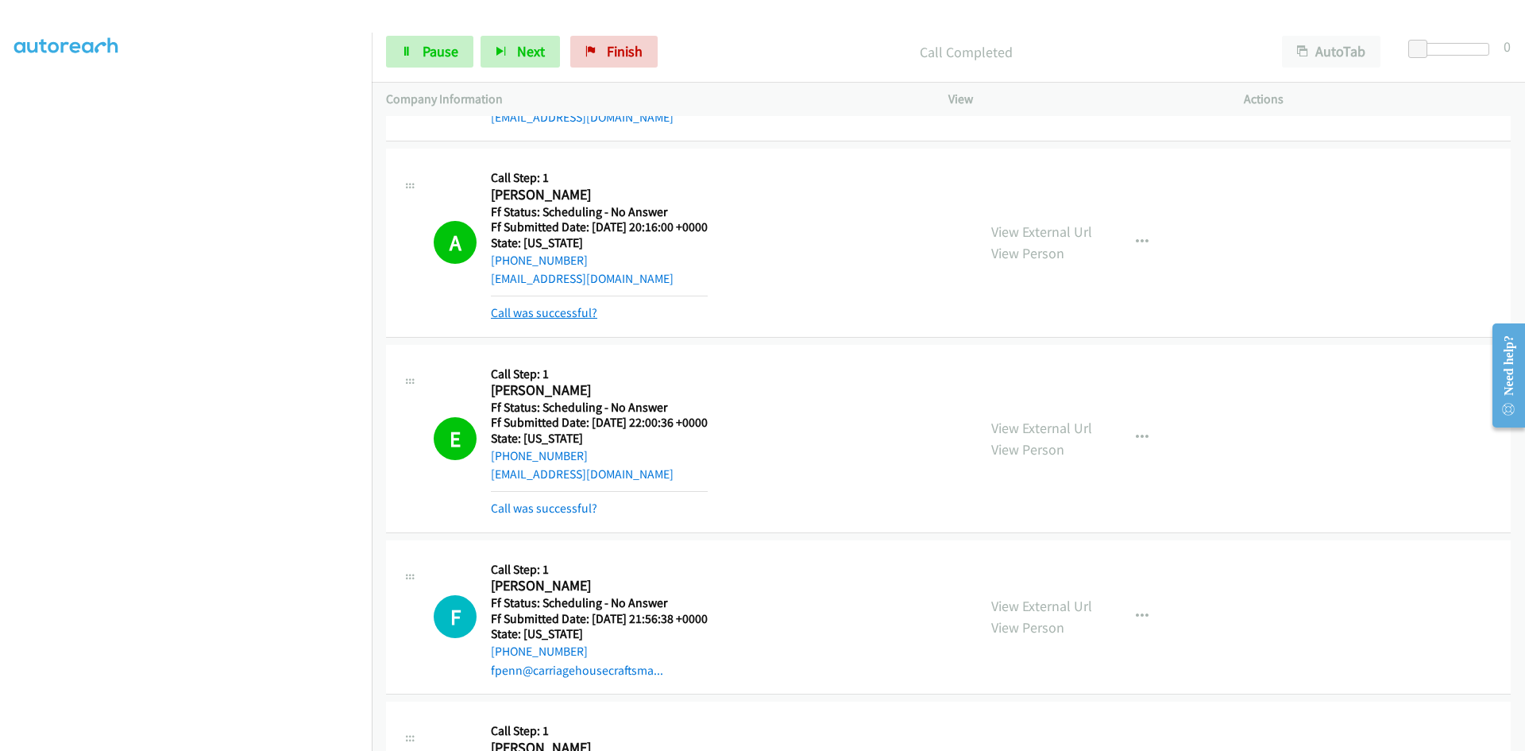
click at [590, 314] on link "Call was successful?" at bounding box center [544, 312] width 106 height 15
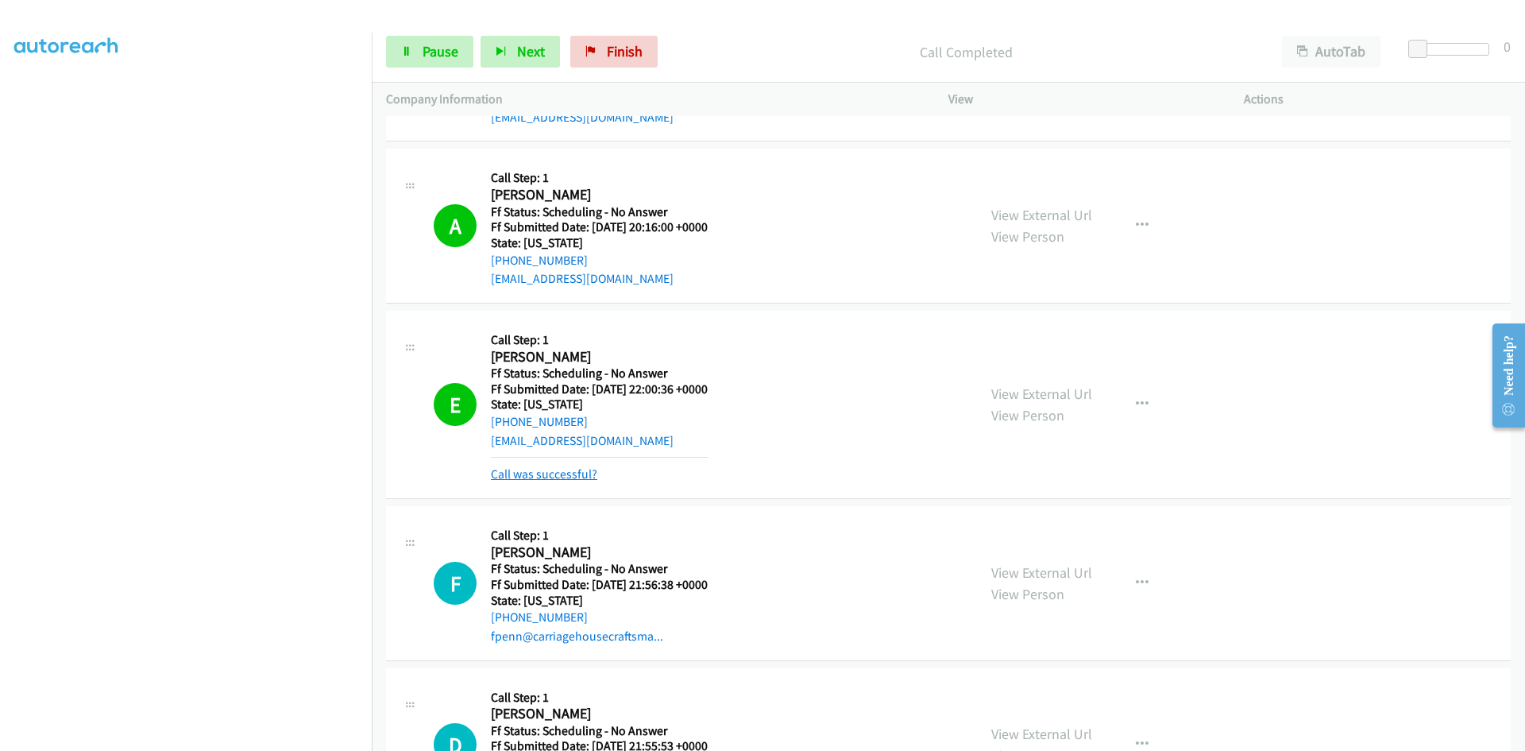
click at [586, 478] on link "Call was successful?" at bounding box center [544, 473] width 106 height 15
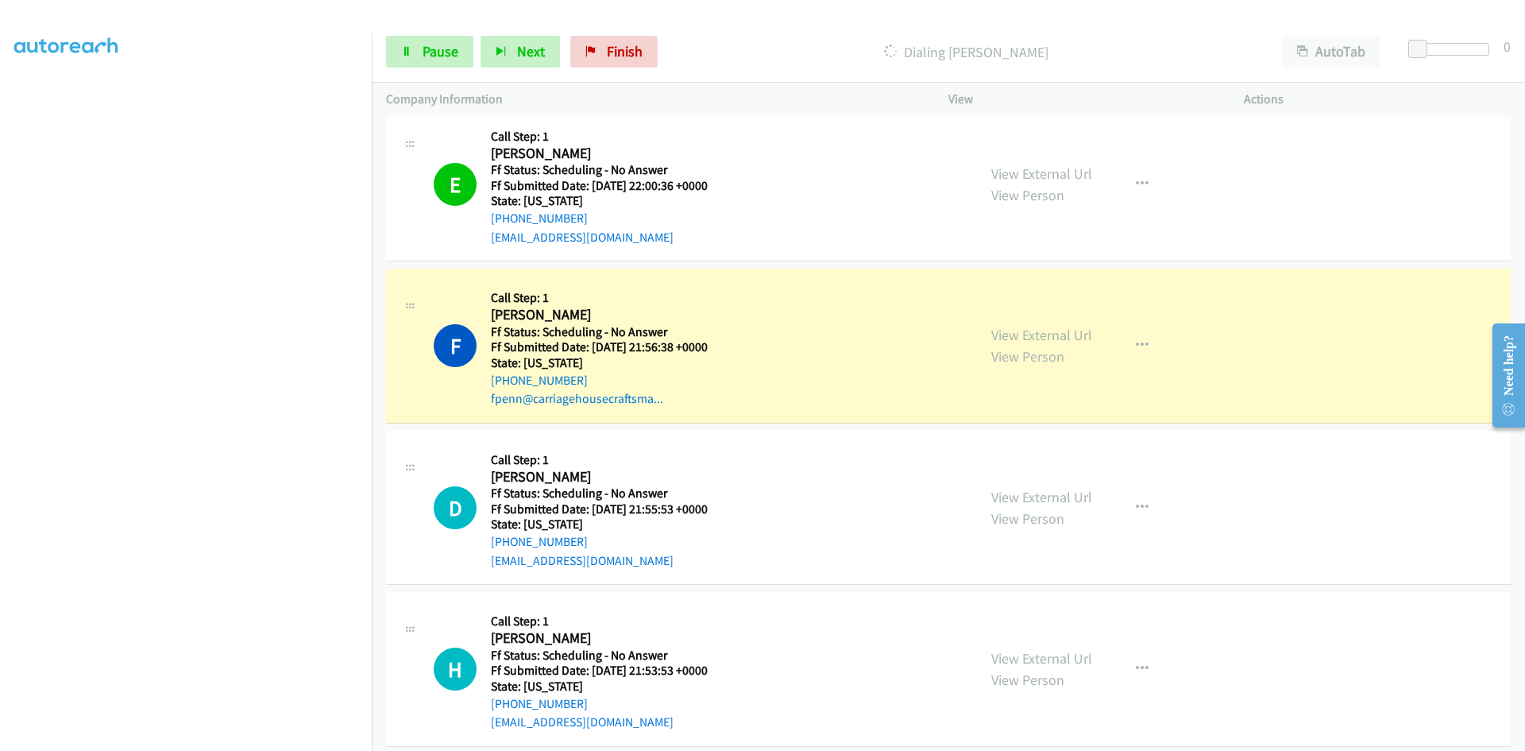
scroll to position [4131, 0]
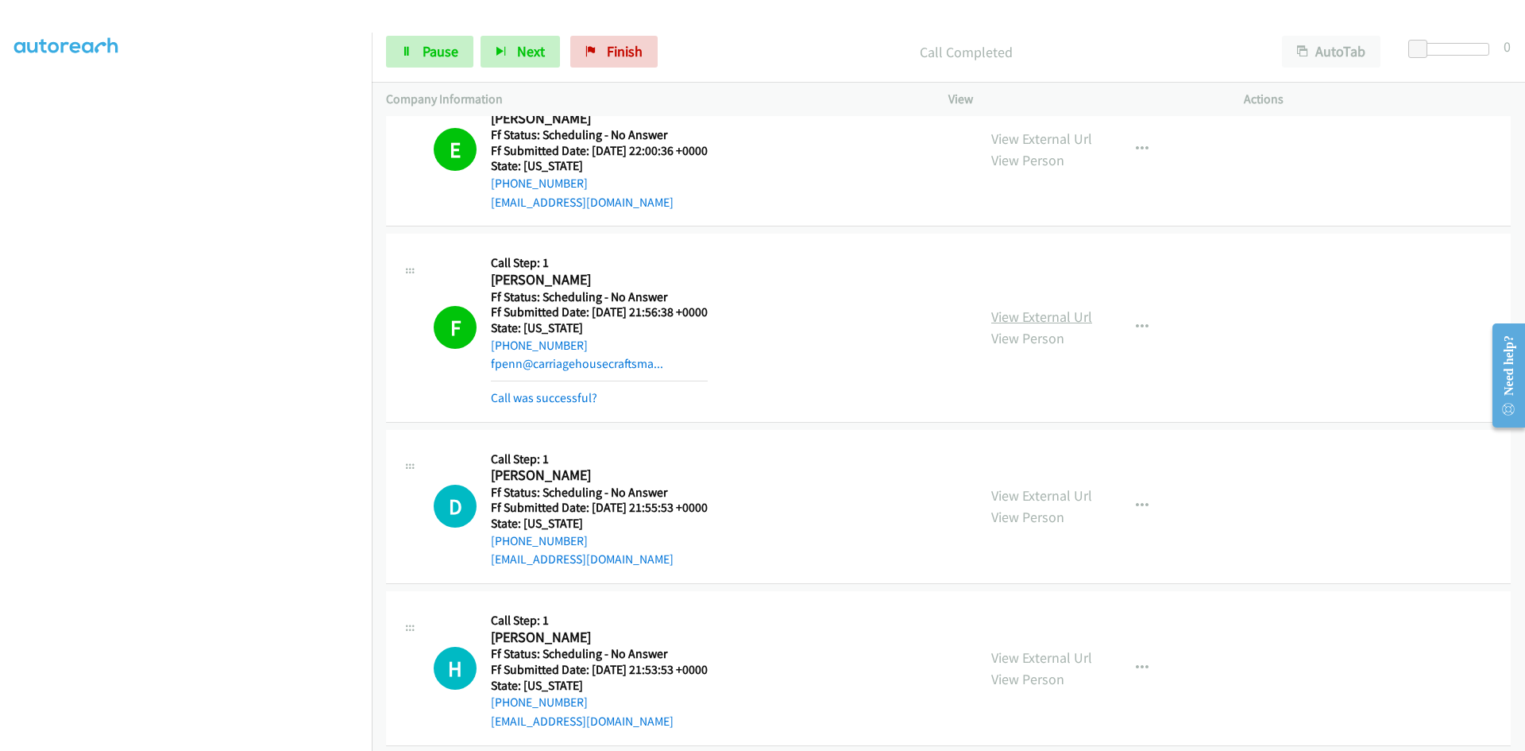
click at [1053, 311] on link "View External Url" at bounding box center [1041, 316] width 101 height 18
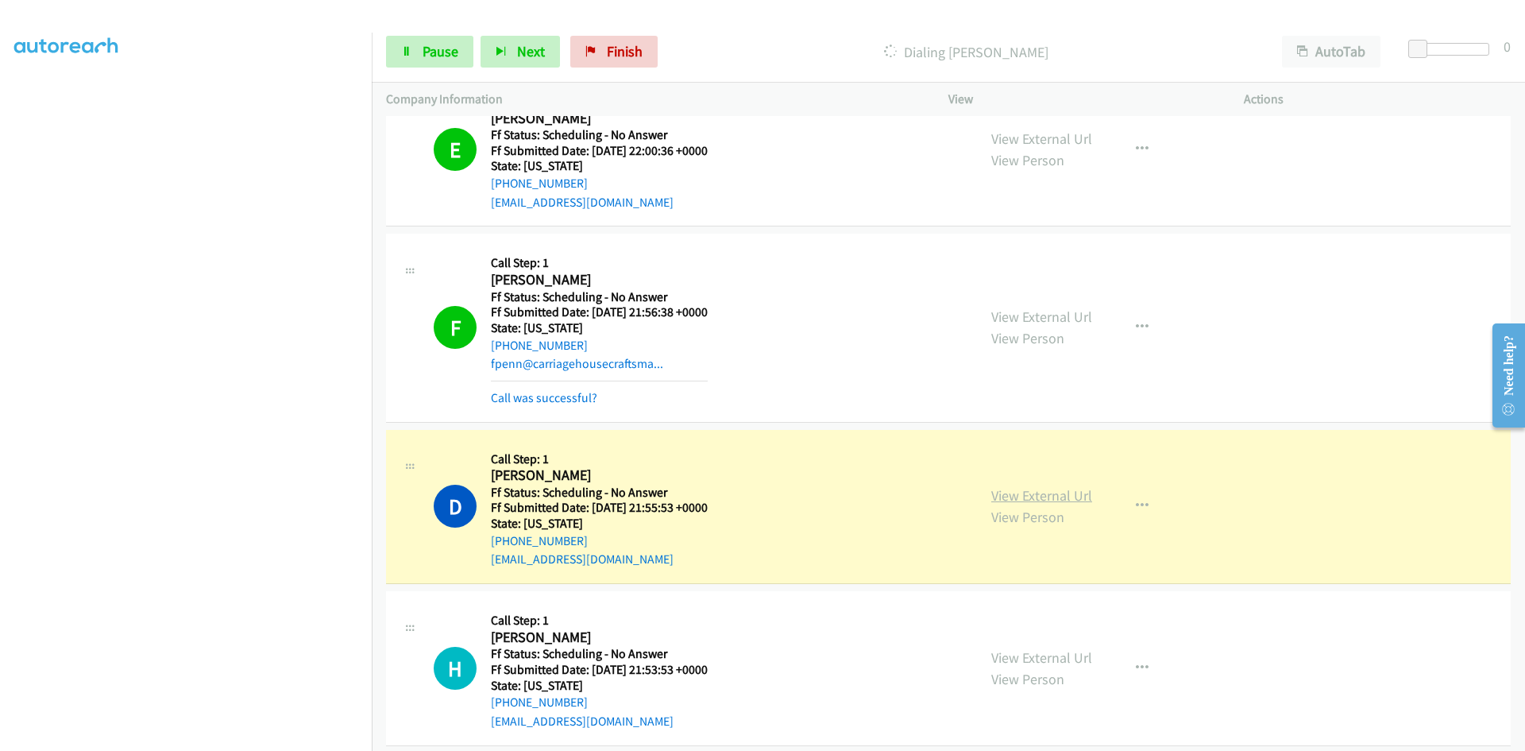
click at [1080, 497] on link "View External Url" at bounding box center [1041, 495] width 101 height 18
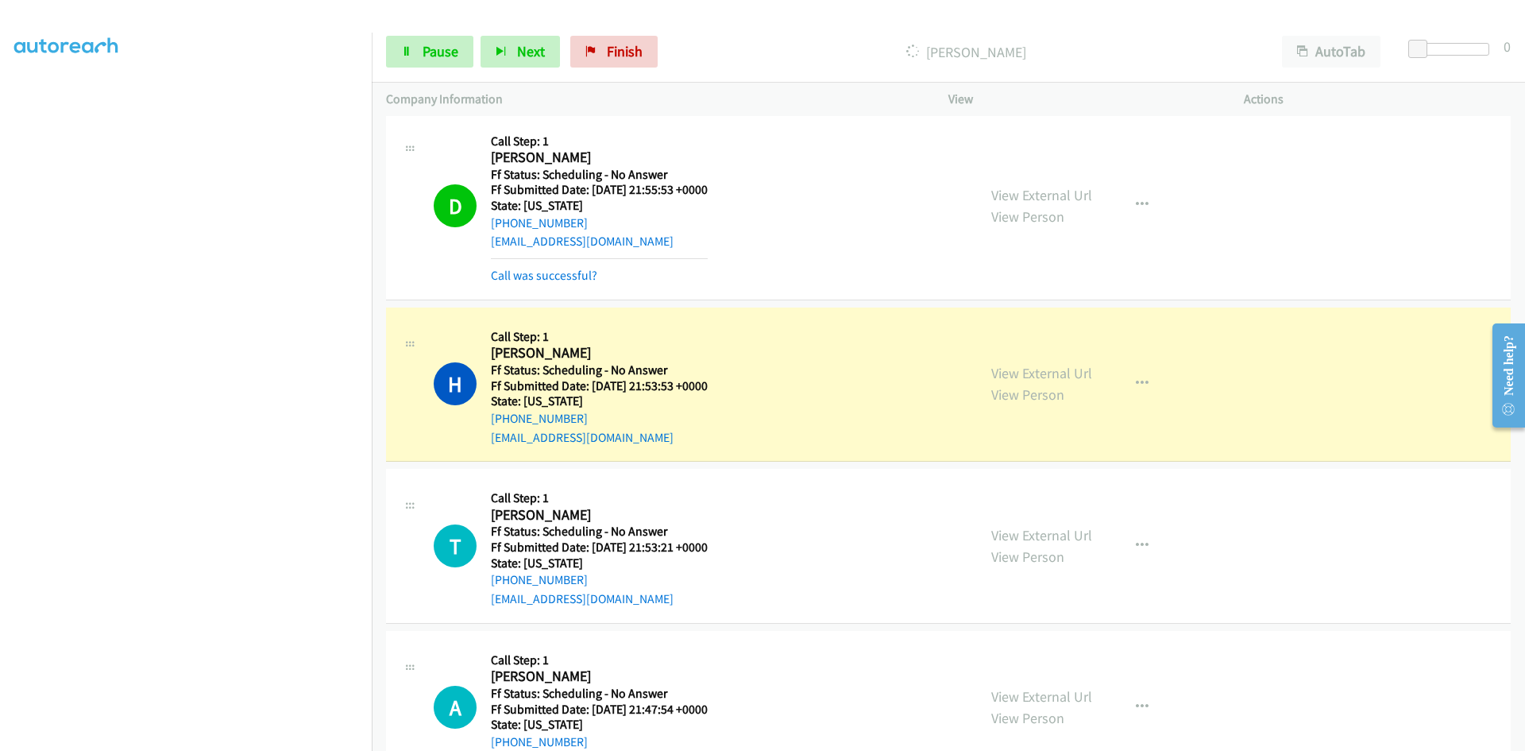
scroll to position [4528, 0]
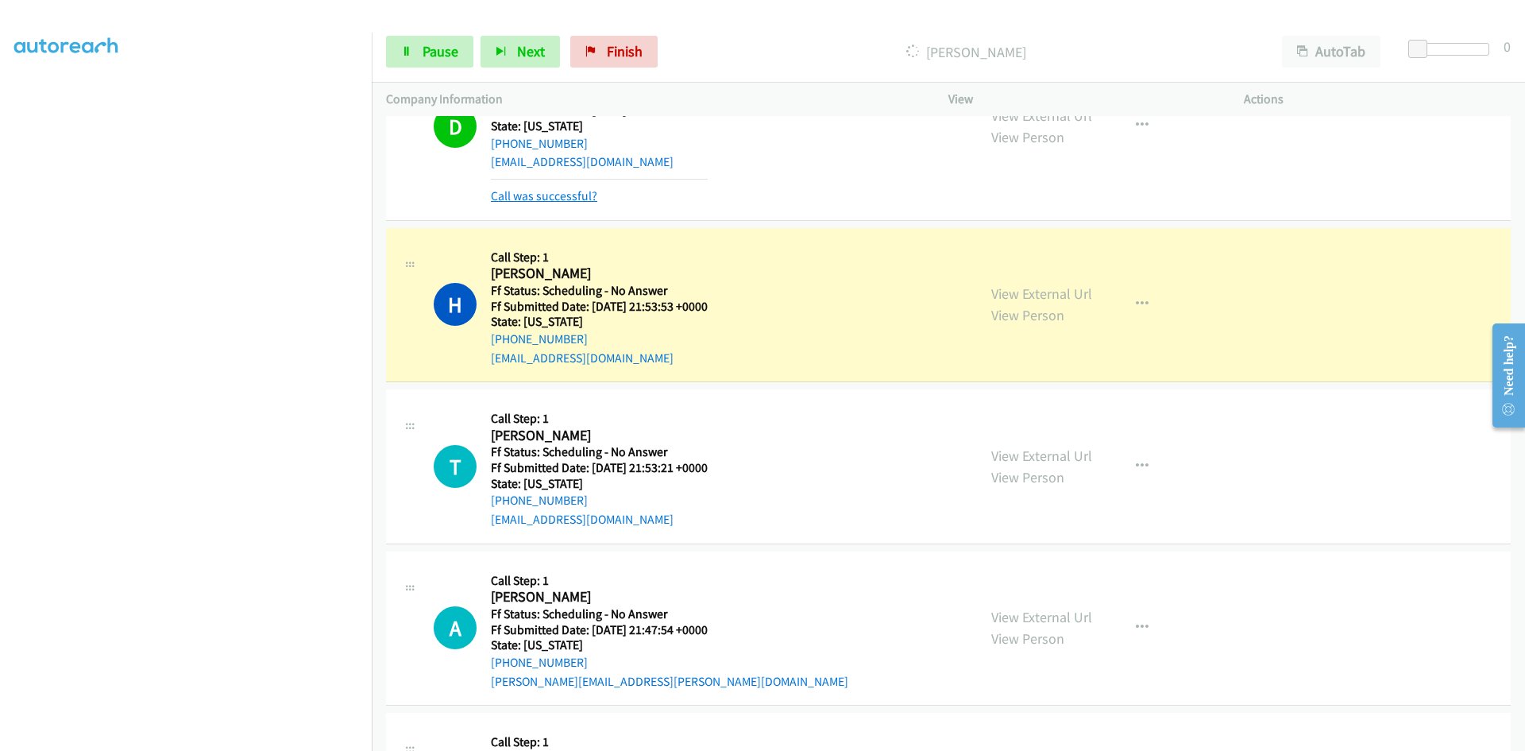
click at [518, 198] on link "Call was successful?" at bounding box center [544, 195] width 106 height 15
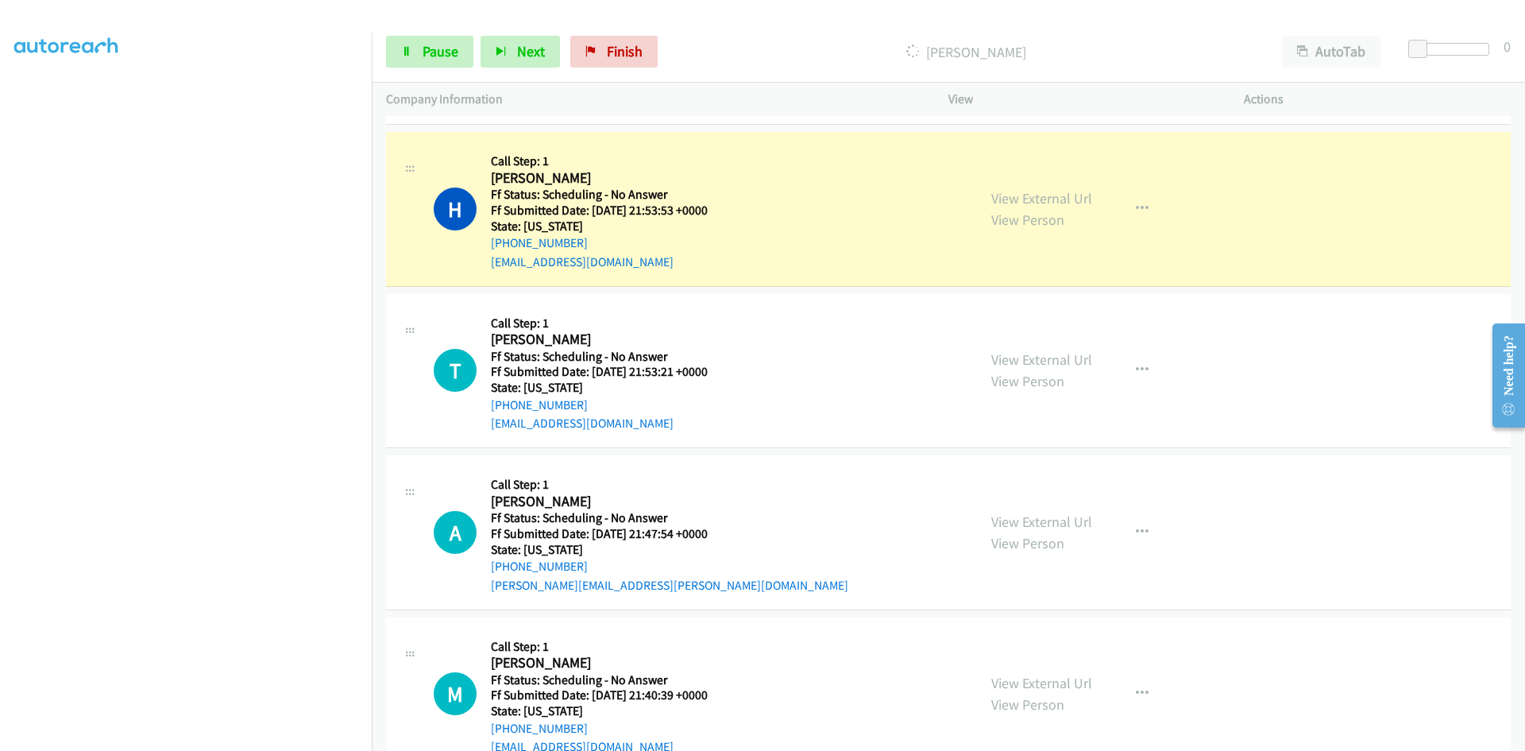
scroll to position [4670, 0]
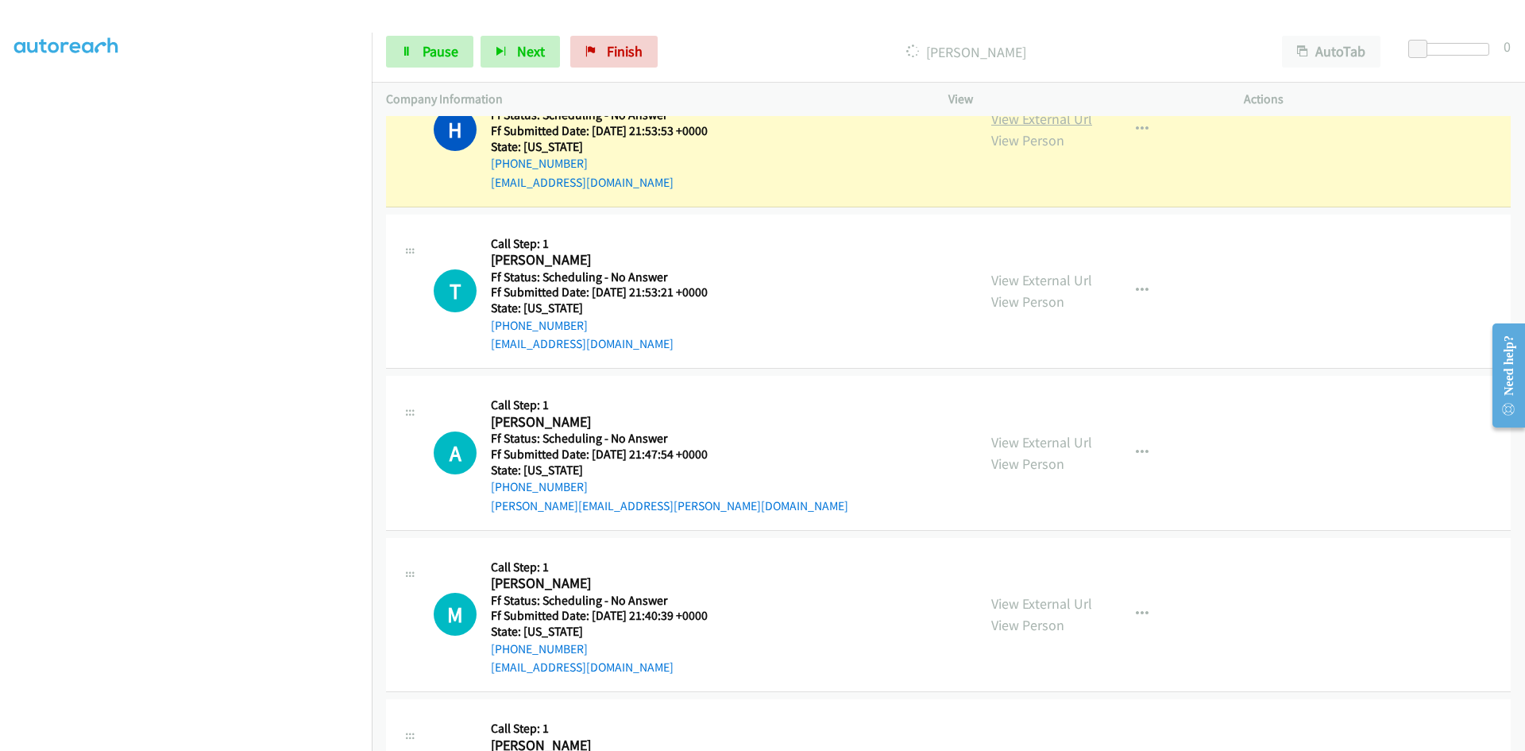
click at [1008, 120] on link "View External Url" at bounding box center [1041, 119] width 101 height 18
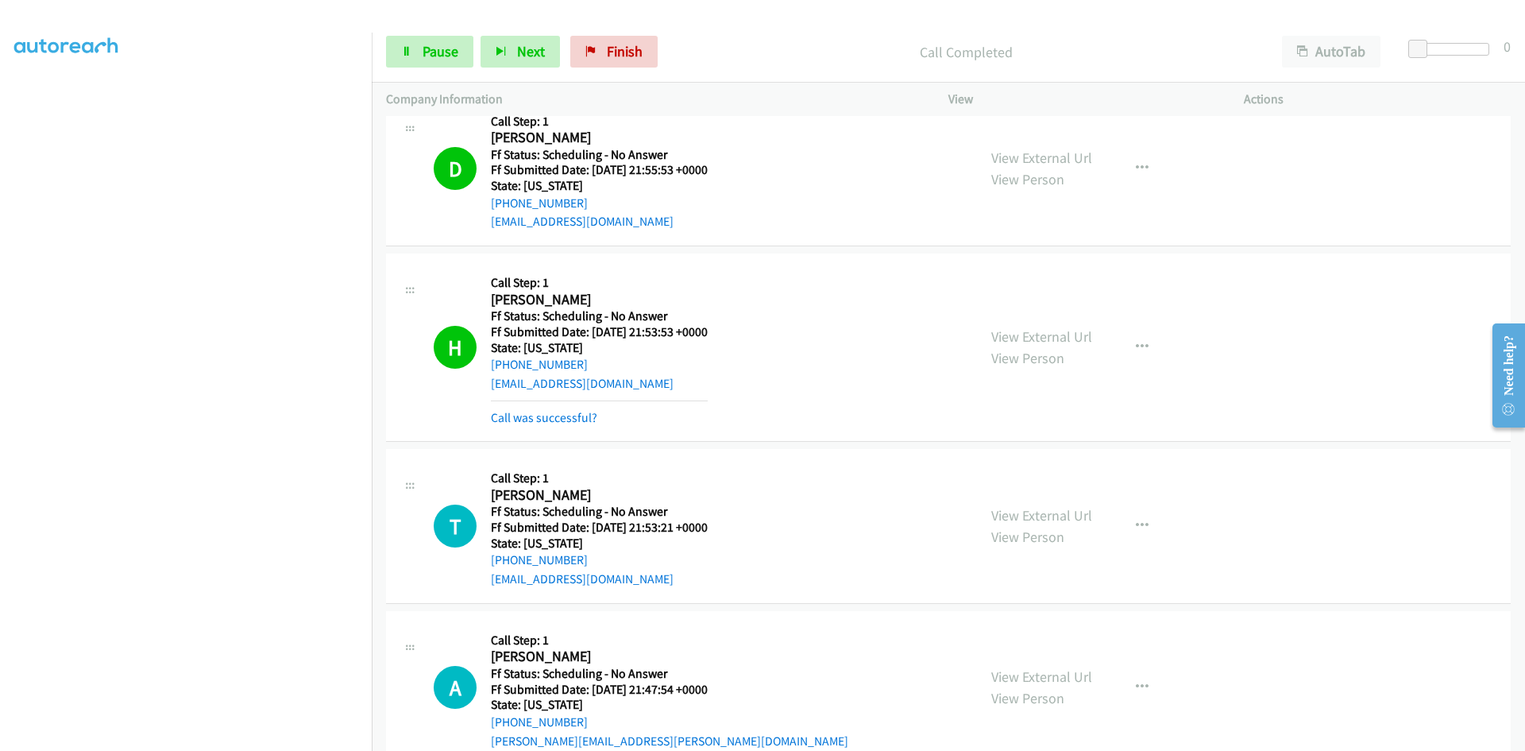
scroll to position [4448, 0]
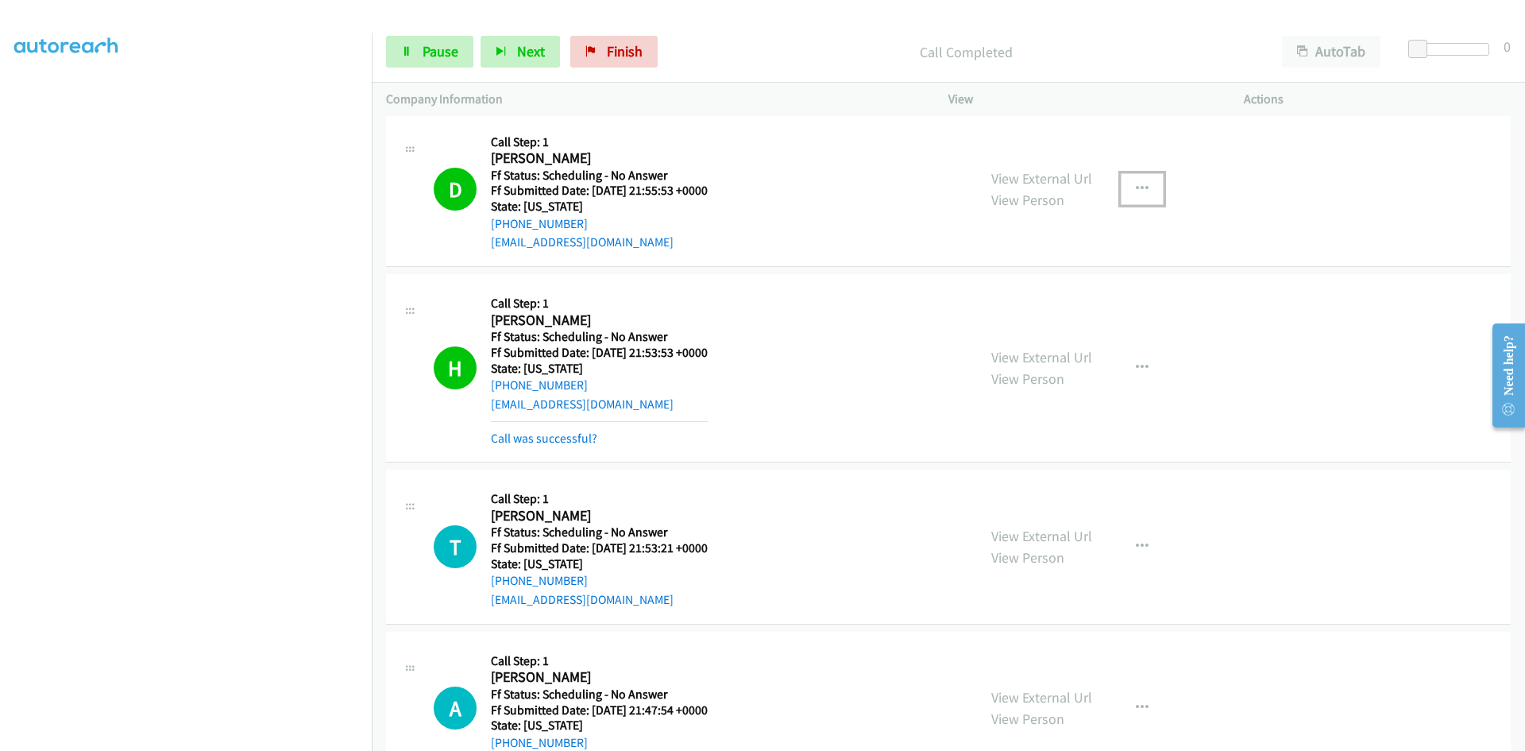
click at [1143, 187] on button "button" at bounding box center [1142, 189] width 43 height 32
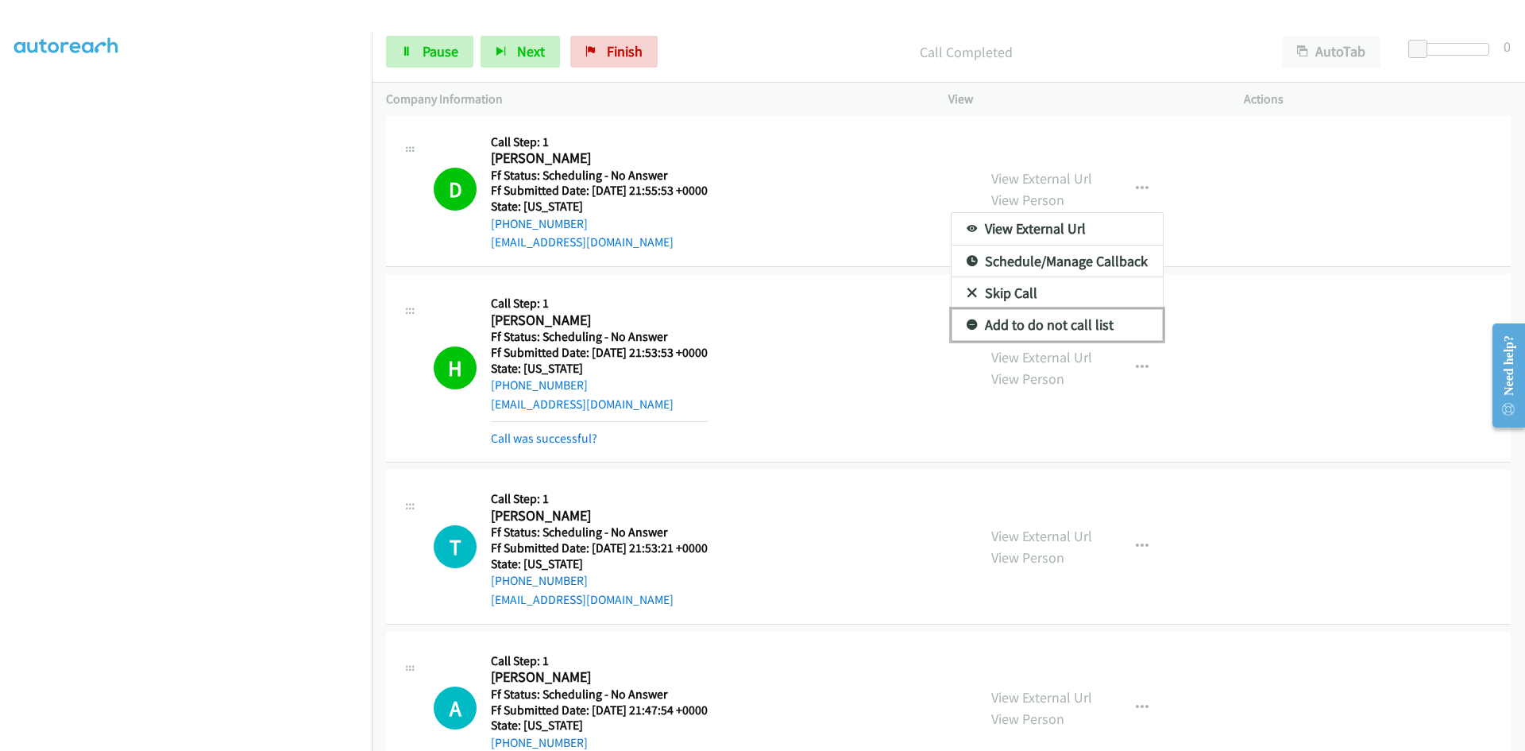
click at [1087, 322] on link "Add to do not call list" at bounding box center [1057, 325] width 211 height 32
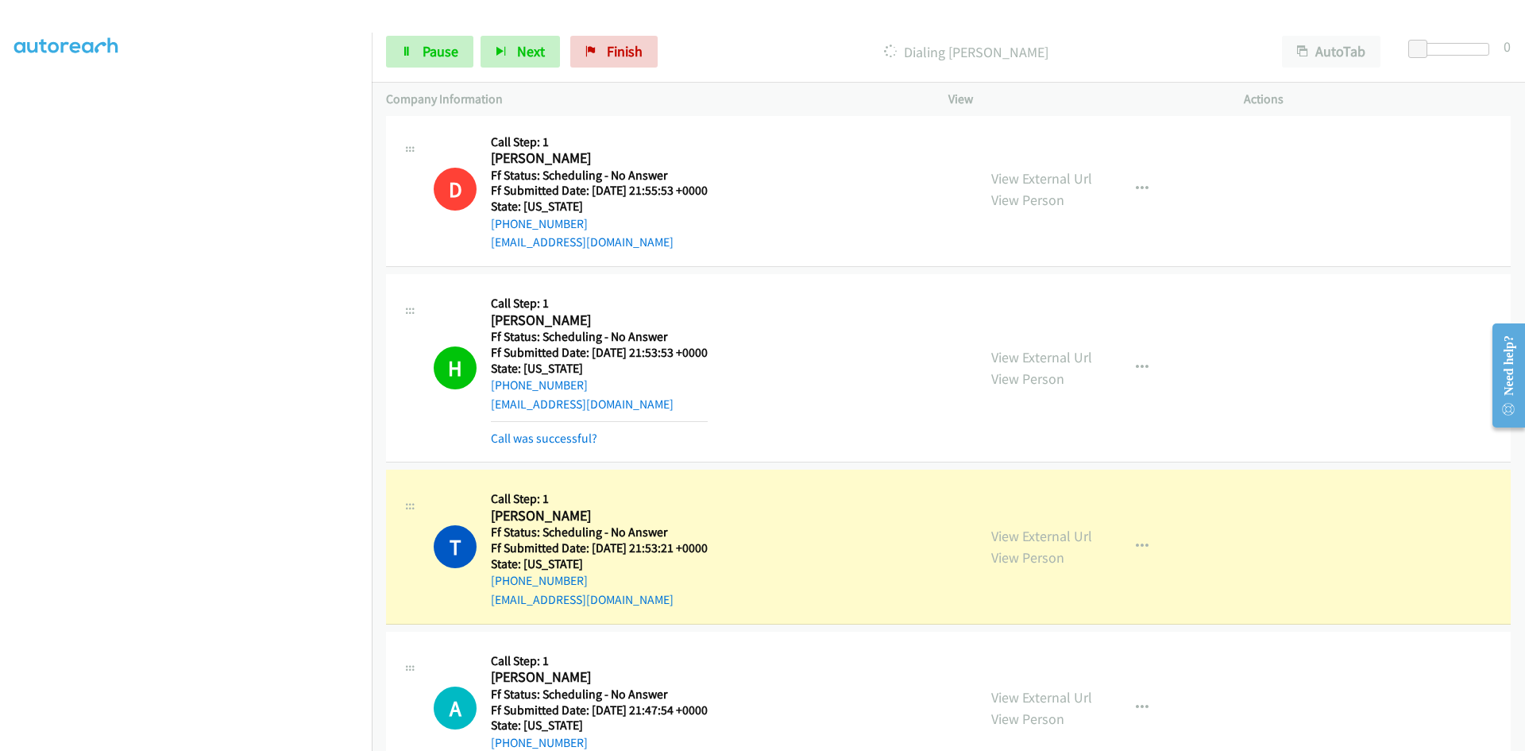
scroll to position [4528, 0]
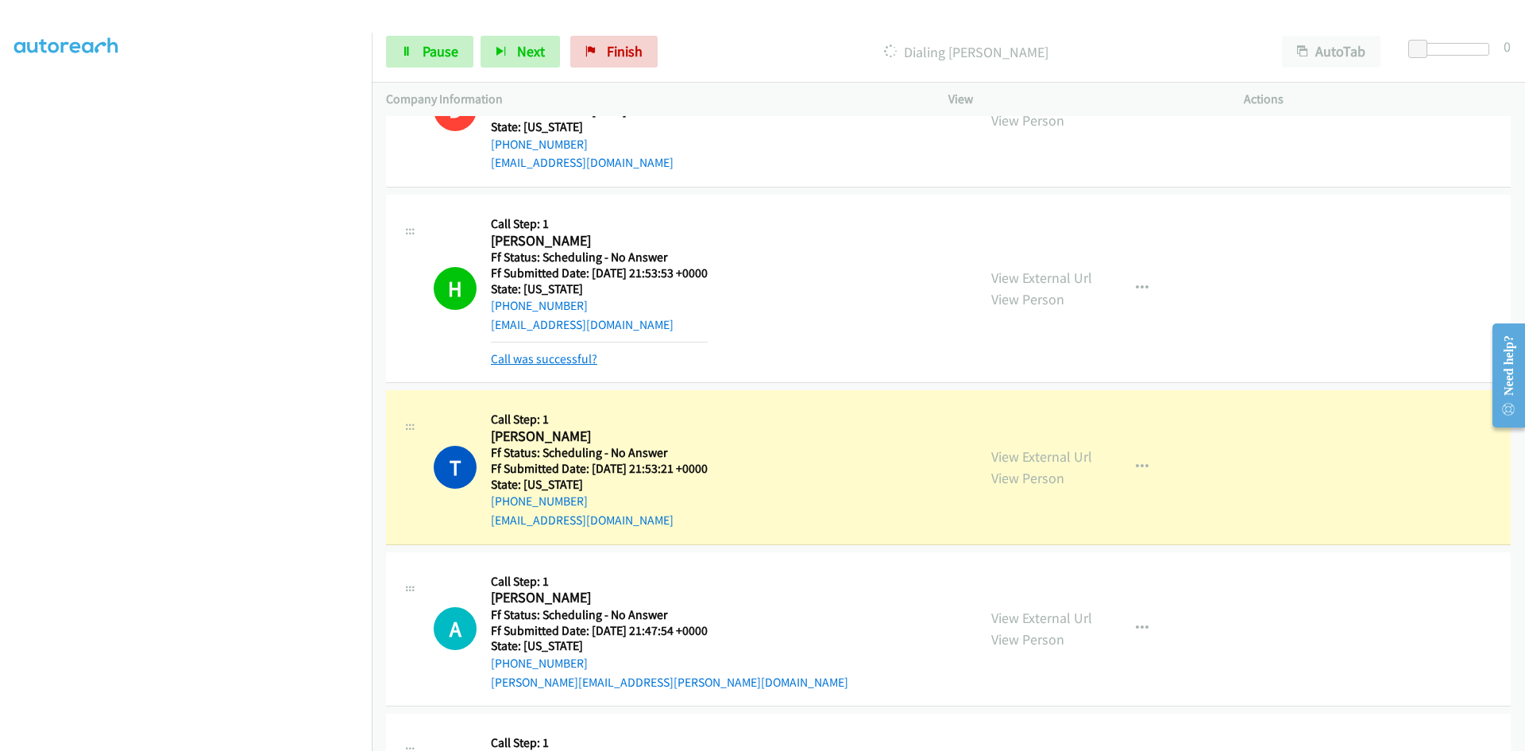
click at [525, 356] on link "Call was successful?" at bounding box center [544, 358] width 106 height 15
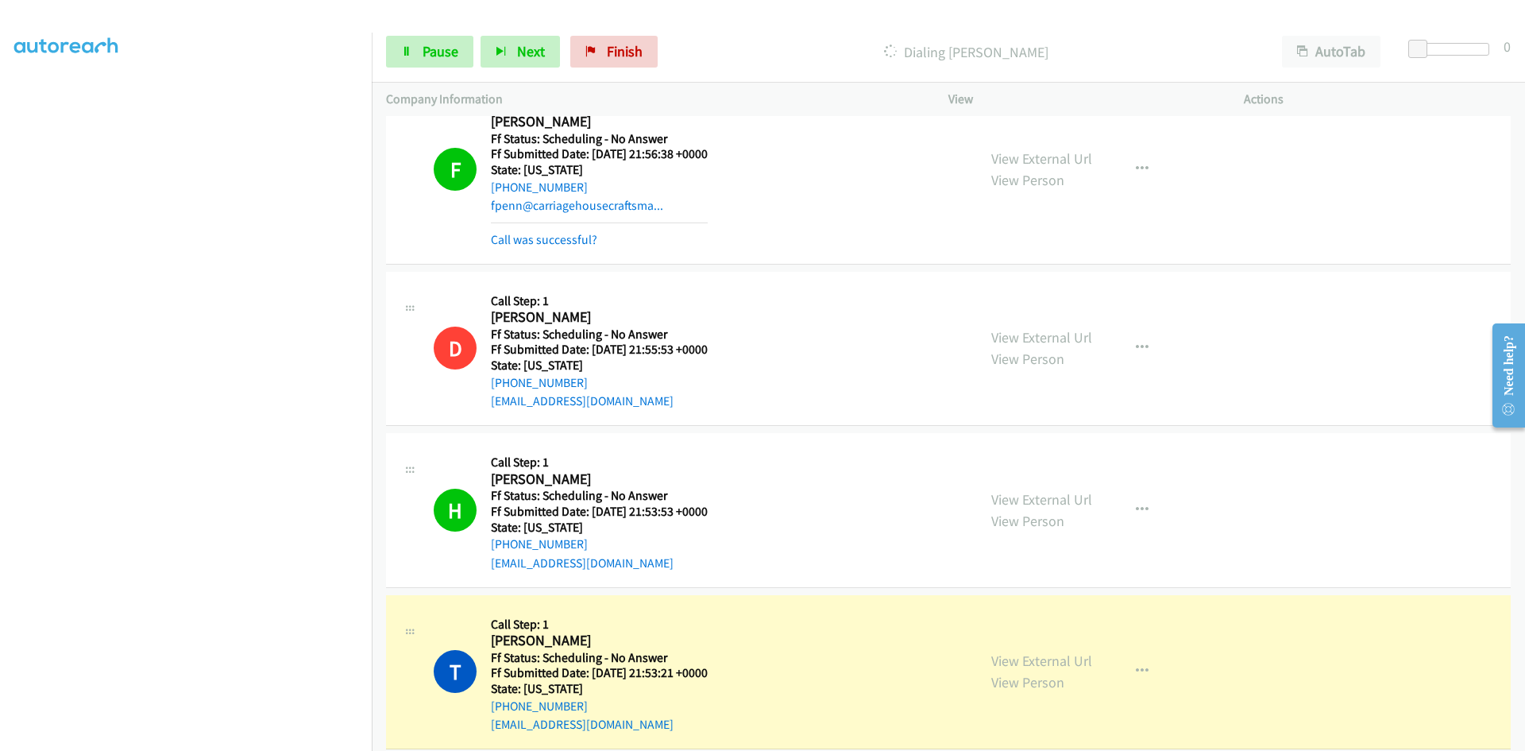
scroll to position [4210, 0]
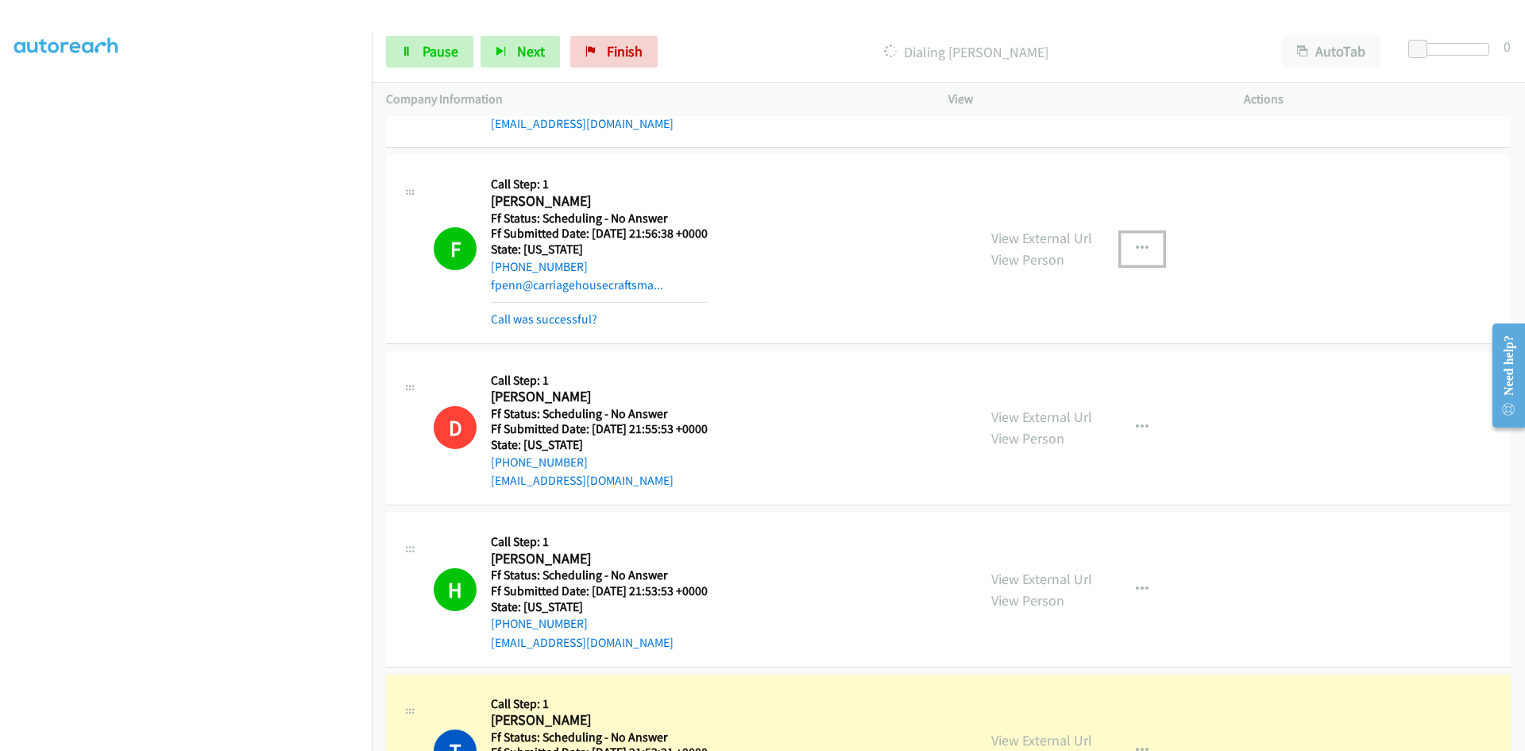
click at [1143, 245] on button "button" at bounding box center [1142, 249] width 43 height 32
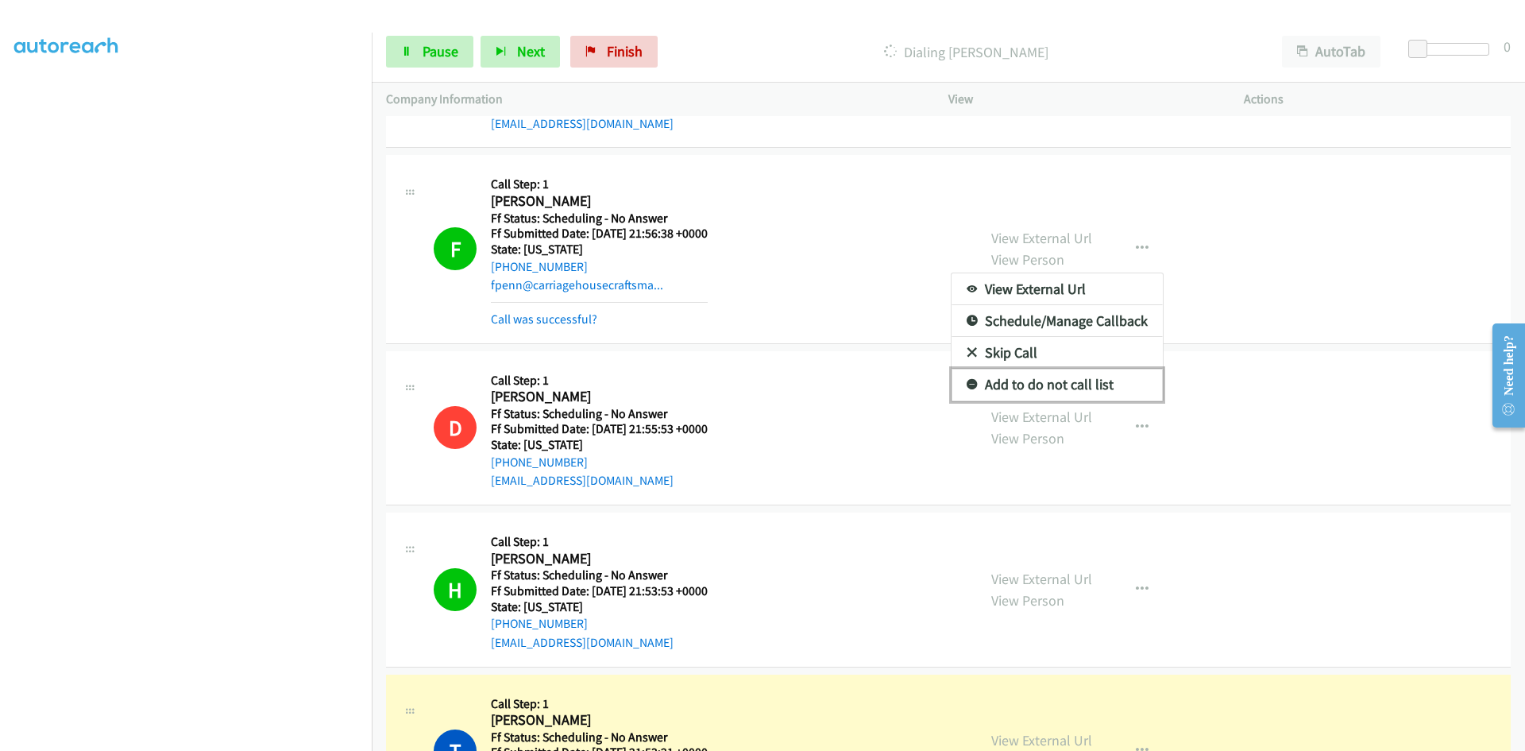
click at [1087, 386] on link "Add to do not call list" at bounding box center [1057, 385] width 211 height 32
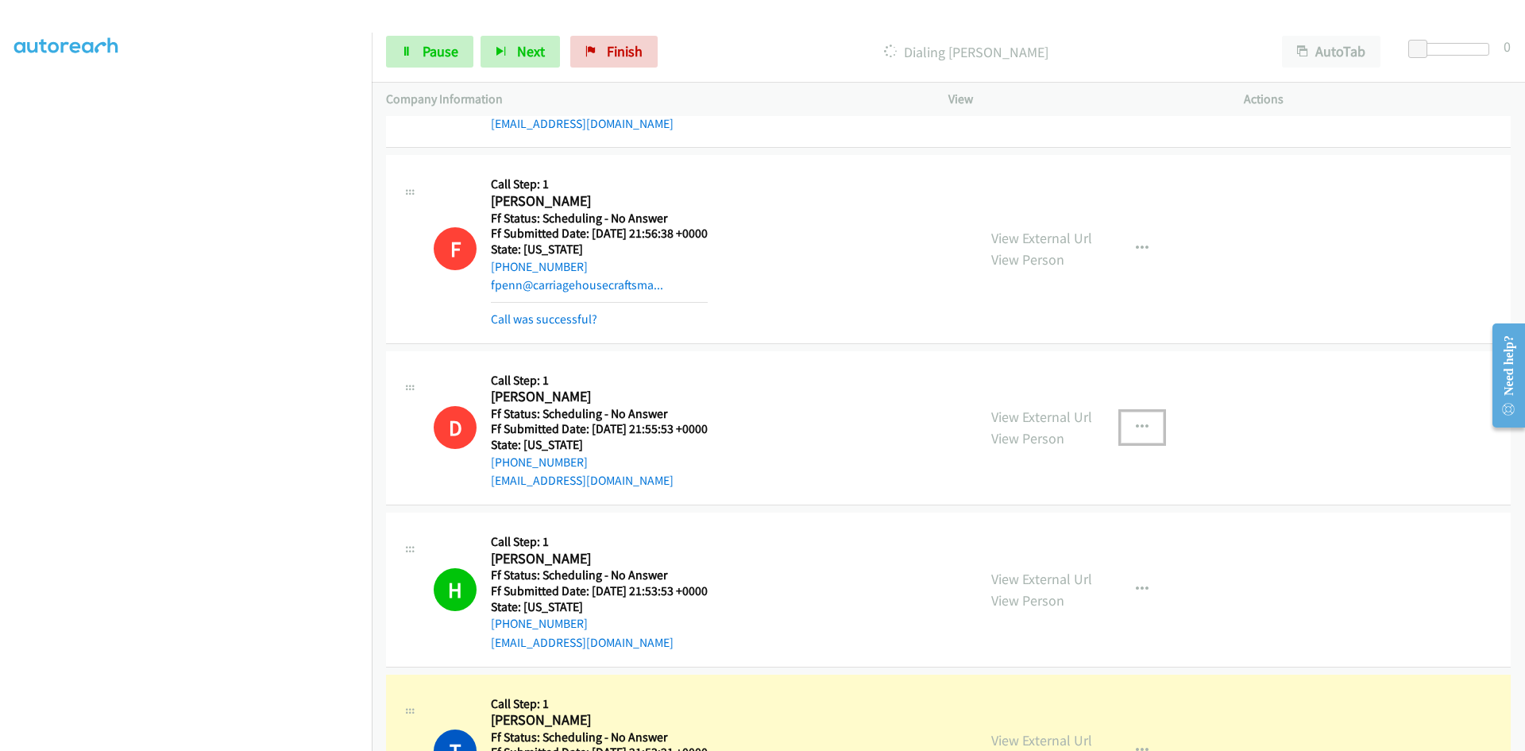
click at [1136, 423] on icon "button" at bounding box center [1142, 427] width 13 height 13
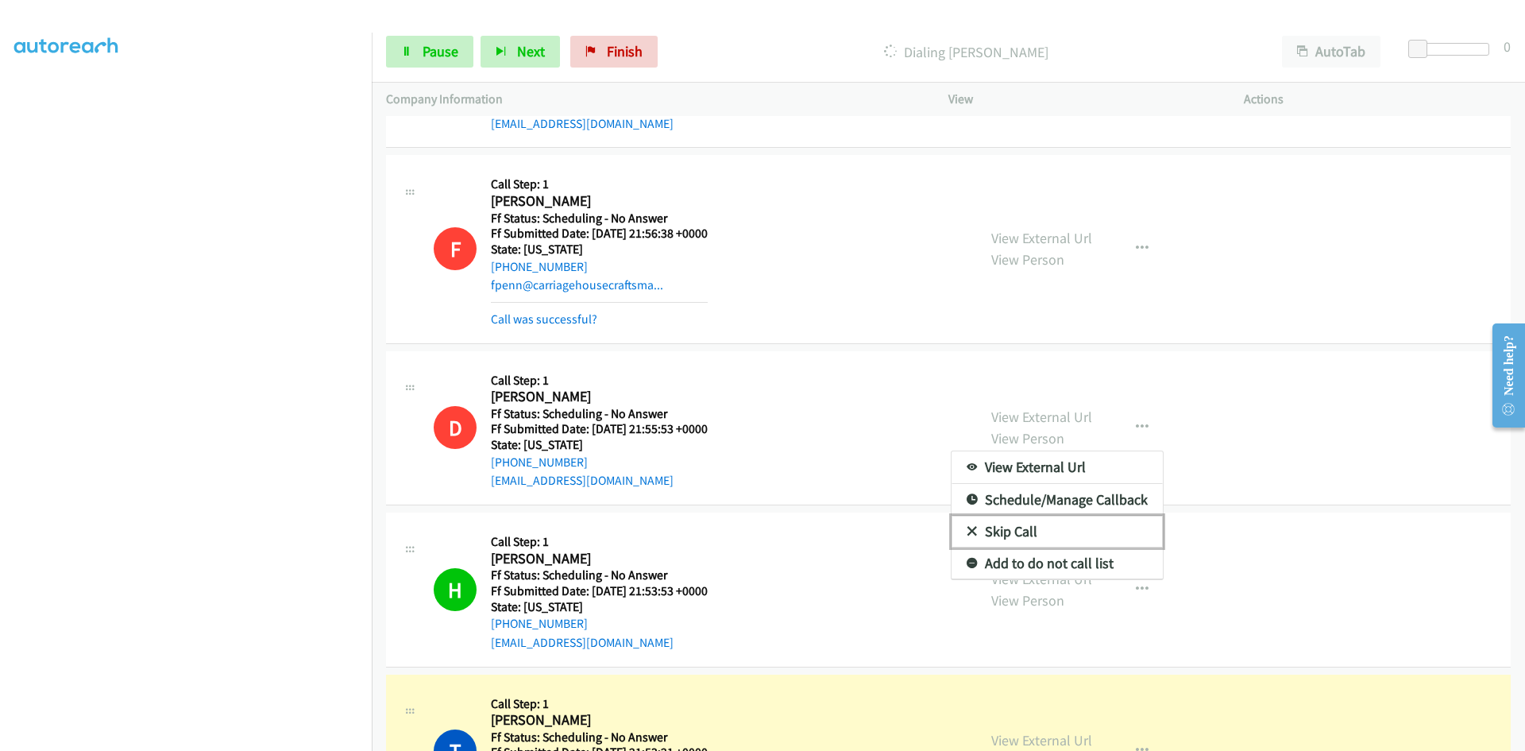
click at [1016, 525] on link "Skip Call" at bounding box center [1057, 532] width 211 height 32
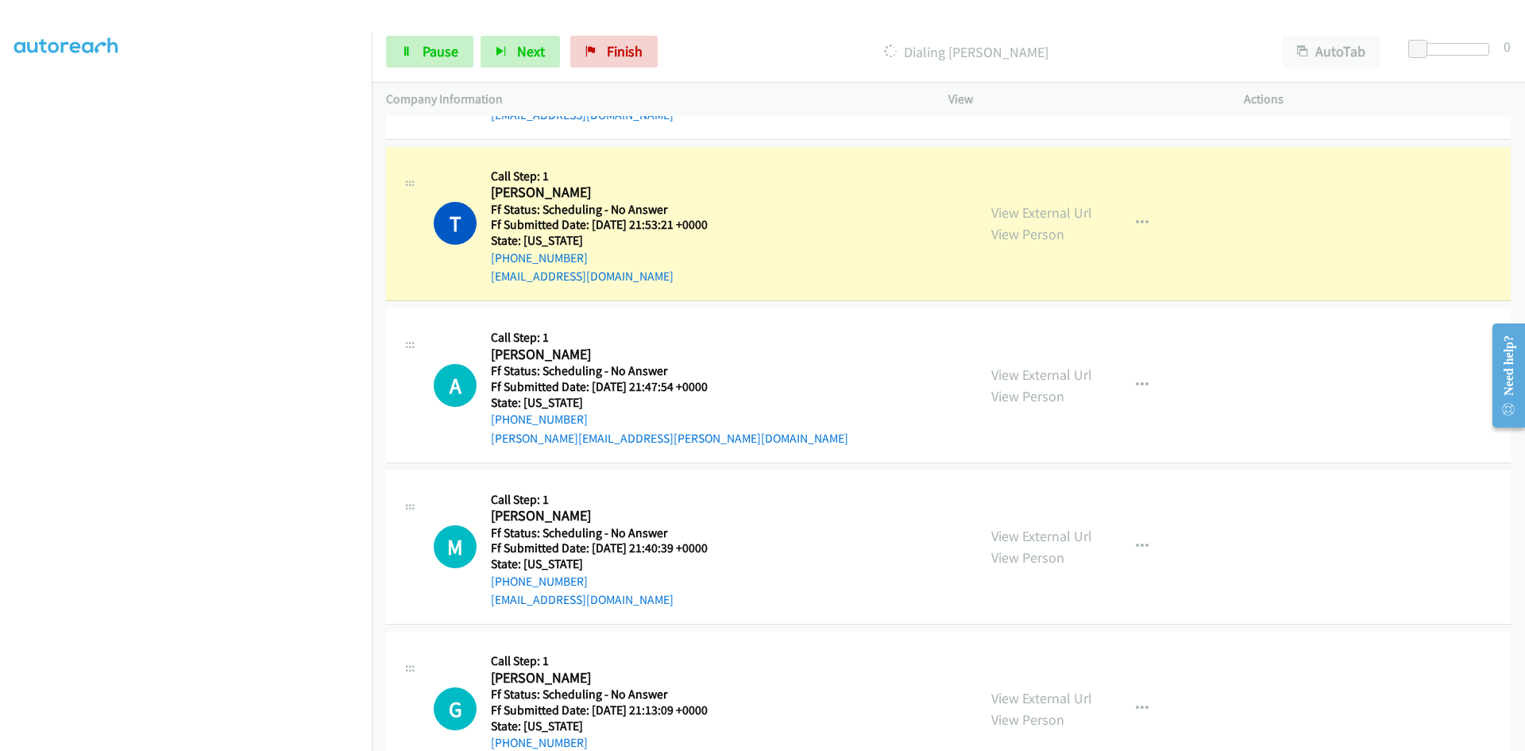
scroll to position [4766, 0]
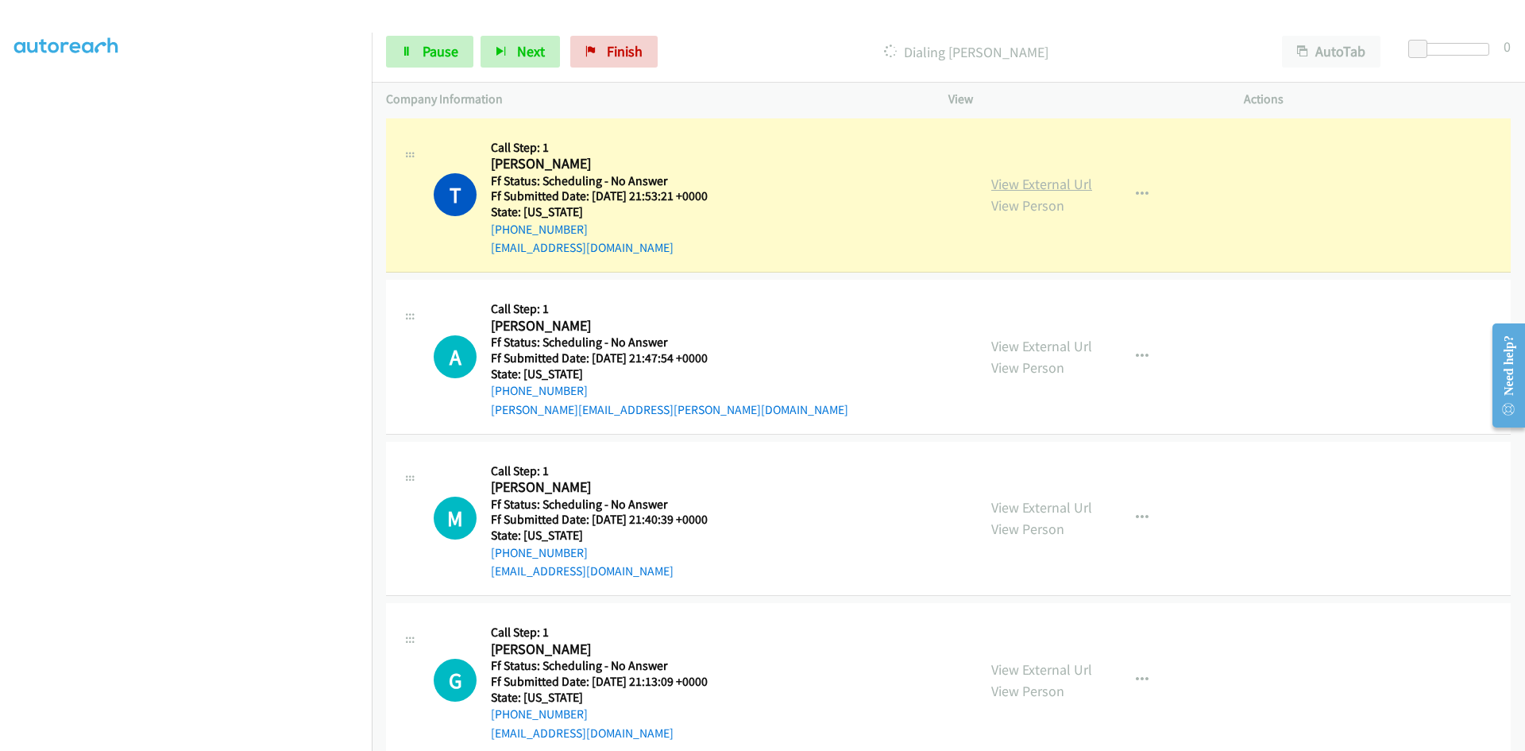
click at [1055, 186] on link "View External Url" at bounding box center [1041, 184] width 101 height 18
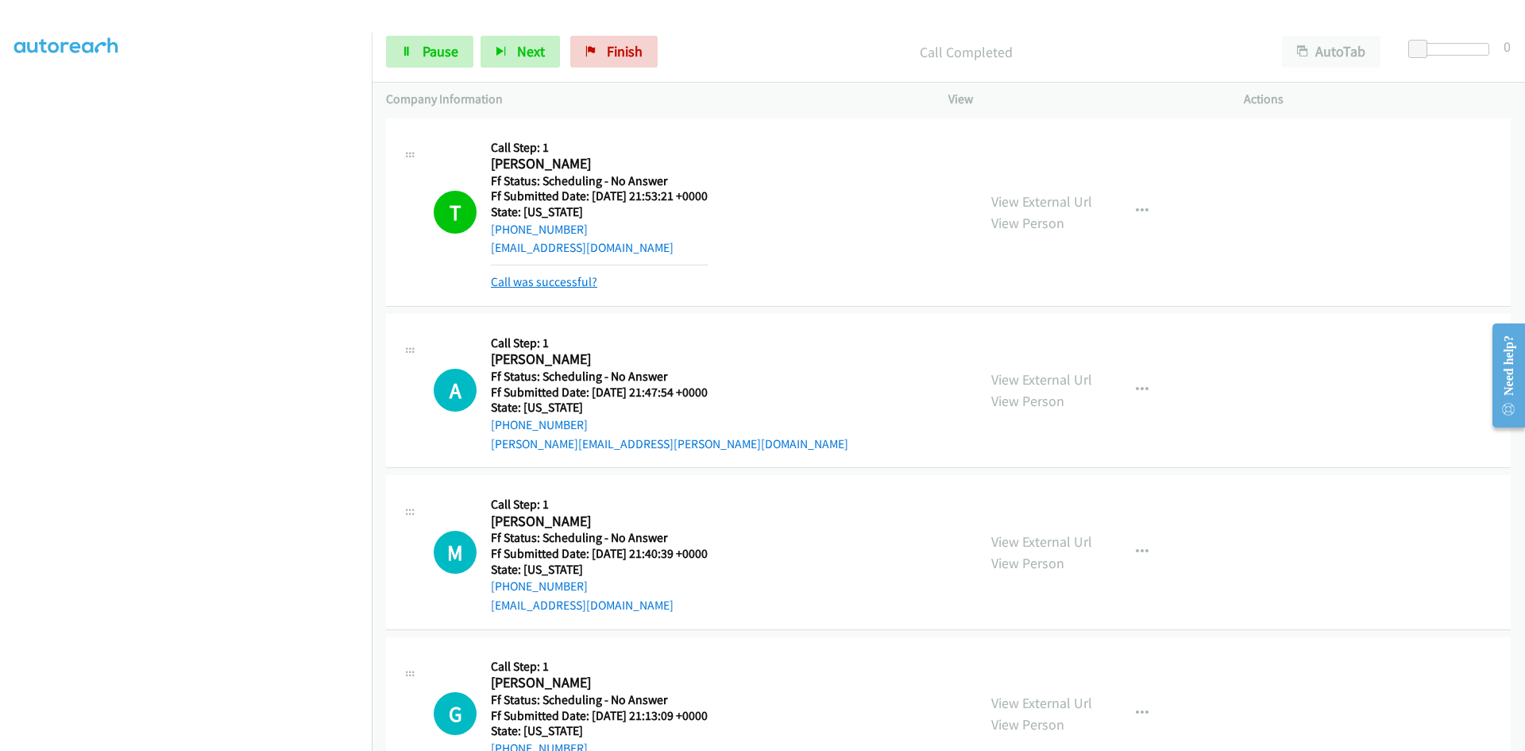
click at [554, 283] on link "Call was successful?" at bounding box center [544, 281] width 106 height 15
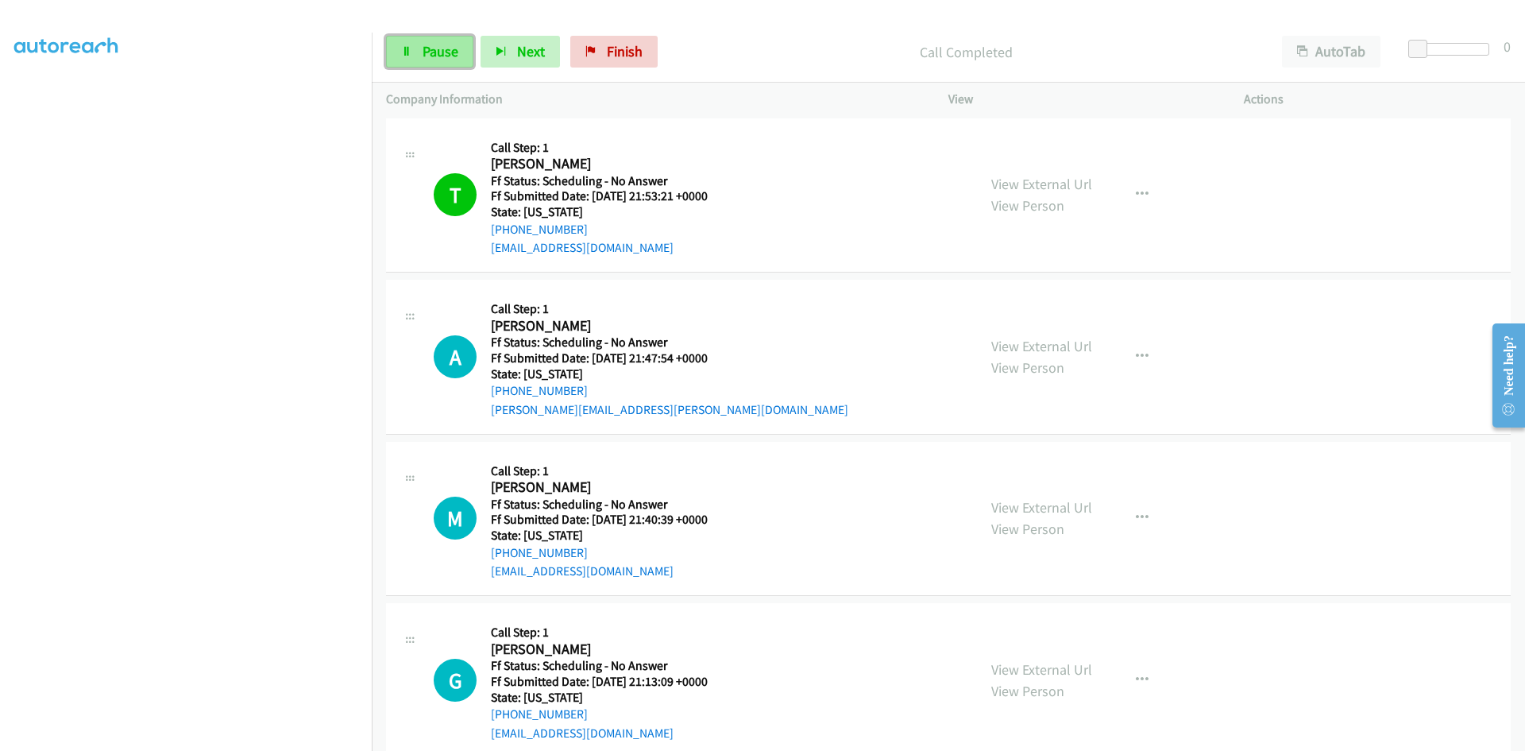
click at [449, 58] on span "Pause" at bounding box center [441, 51] width 36 height 18
click at [665, 51] on link "Finish" at bounding box center [640, 52] width 87 height 32
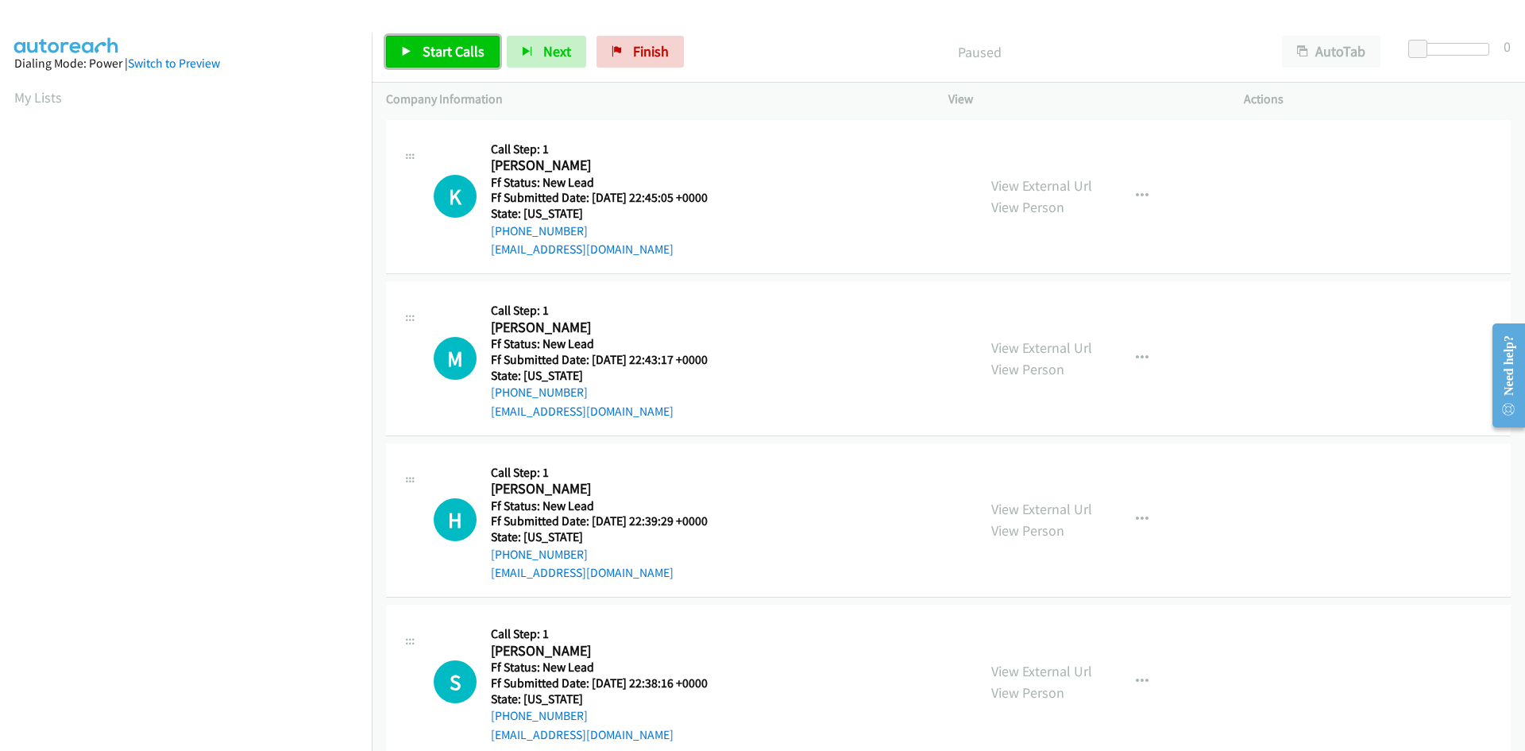
click at [431, 49] on span "Start Calls" at bounding box center [454, 51] width 62 height 18
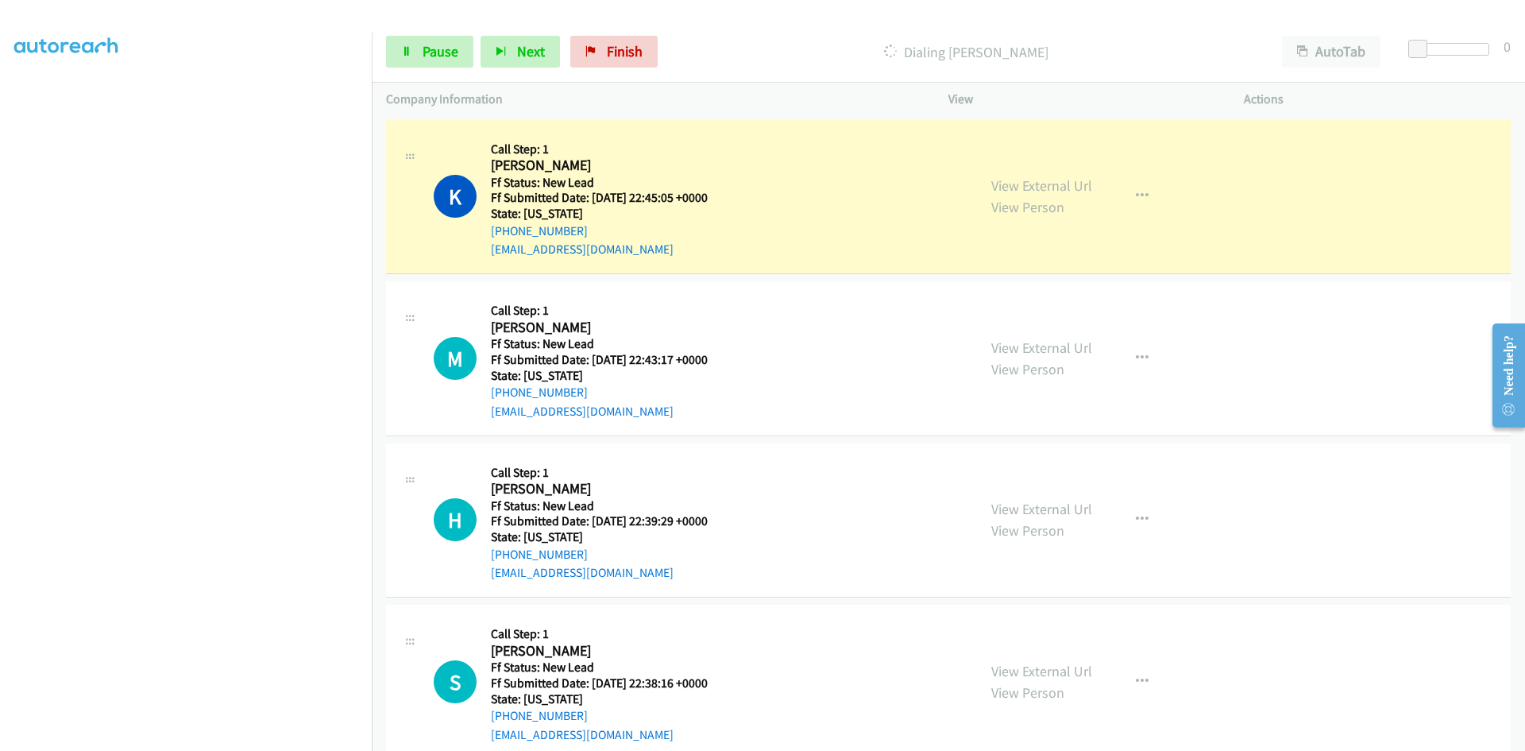
scroll to position [140, 0]
click at [1021, 187] on link "View External Url" at bounding box center [1041, 185] width 101 height 18
click at [408, 42] on link "Pause" at bounding box center [429, 52] width 87 height 32
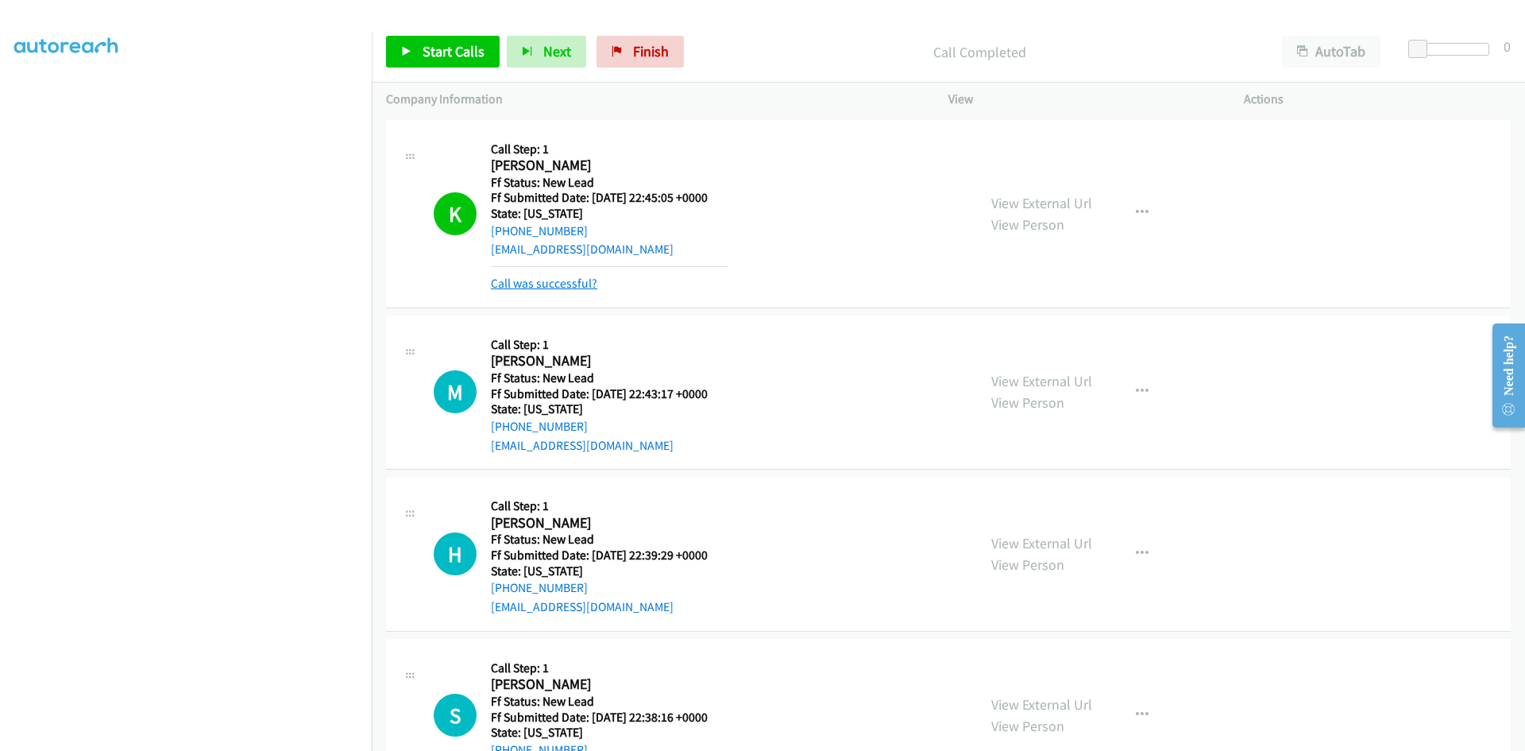
click at [531, 284] on link "Call was successful?" at bounding box center [544, 283] width 106 height 15
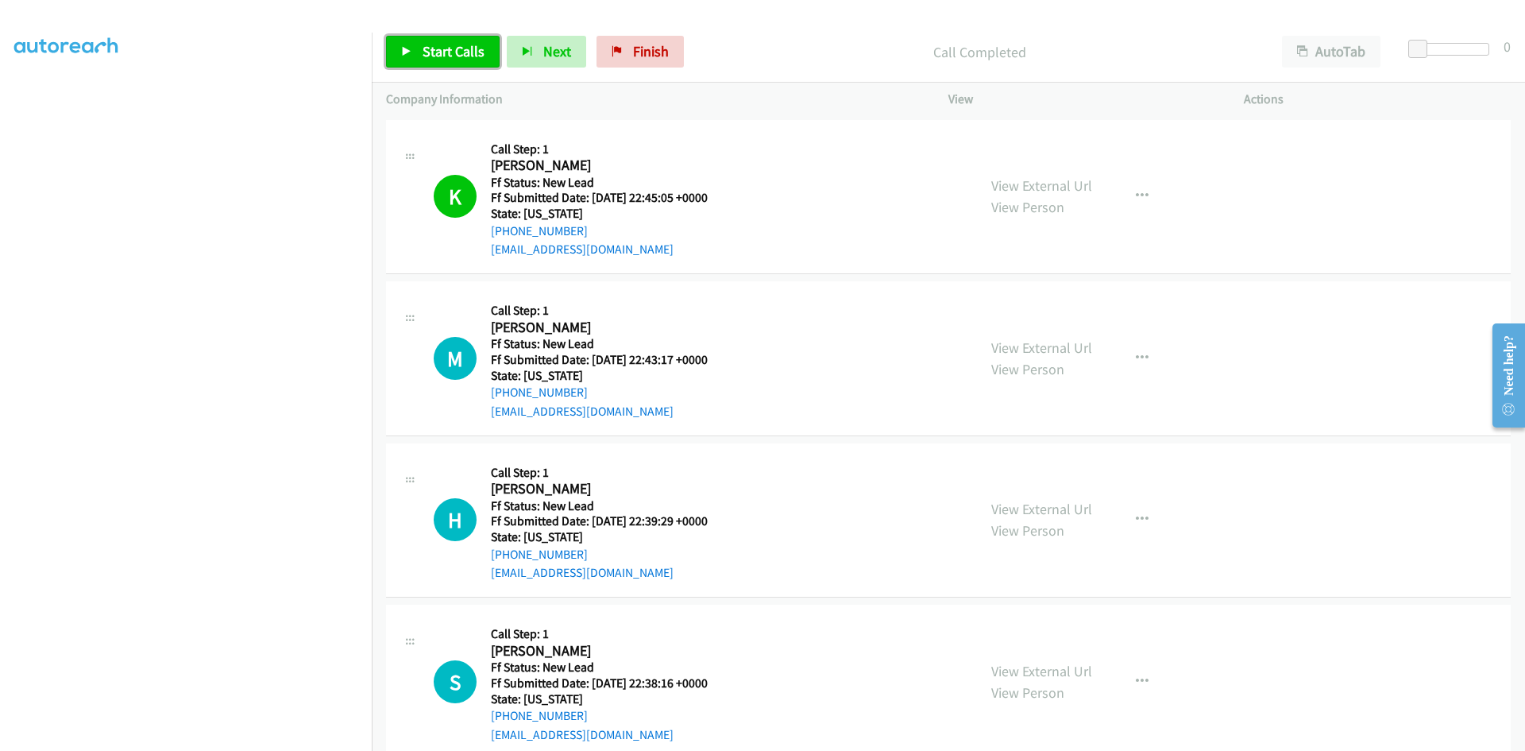
click at [449, 56] on span "Start Calls" at bounding box center [454, 51] width 62 height 18
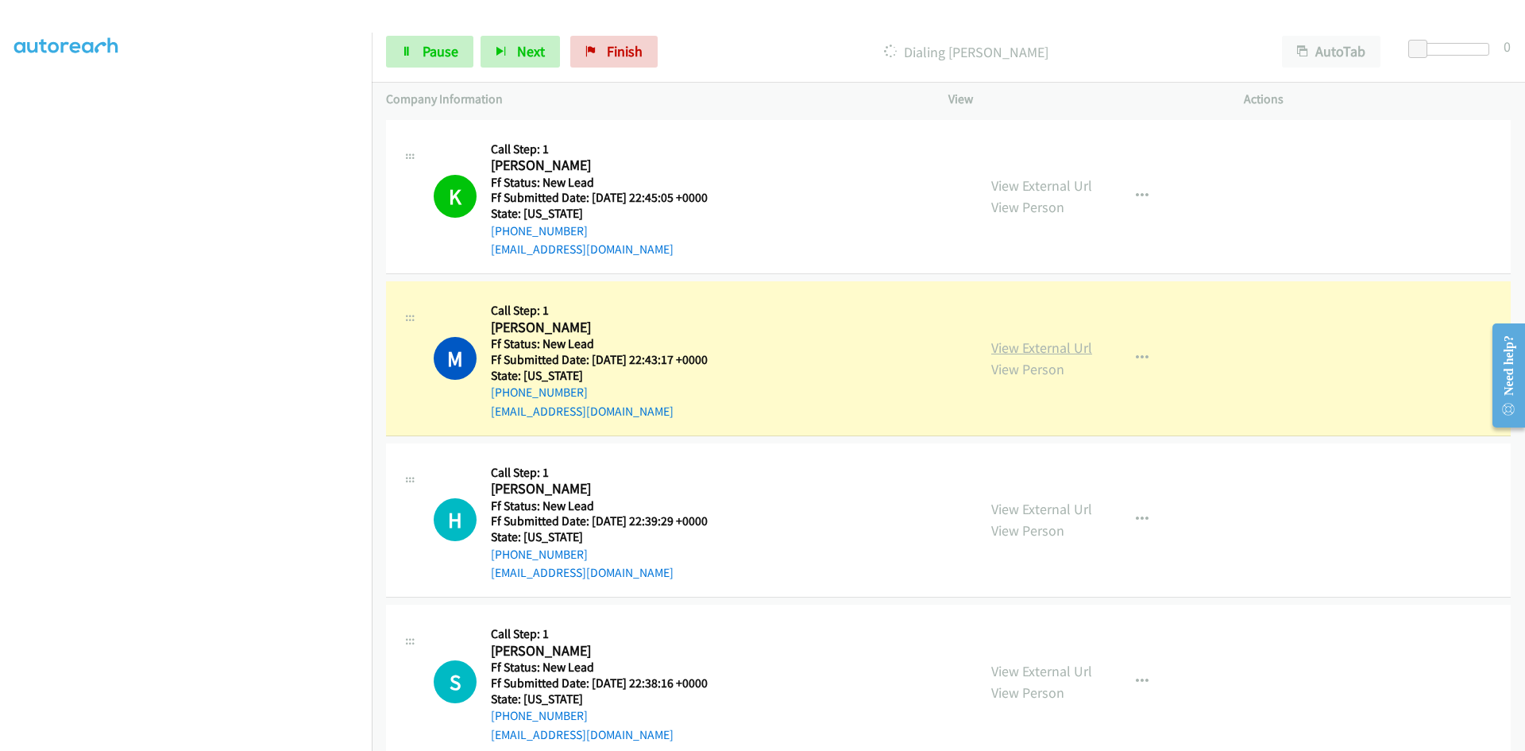
click at [1080, 350] on link "View External Url" at bounding box center [1041, 347] width 101 height 18
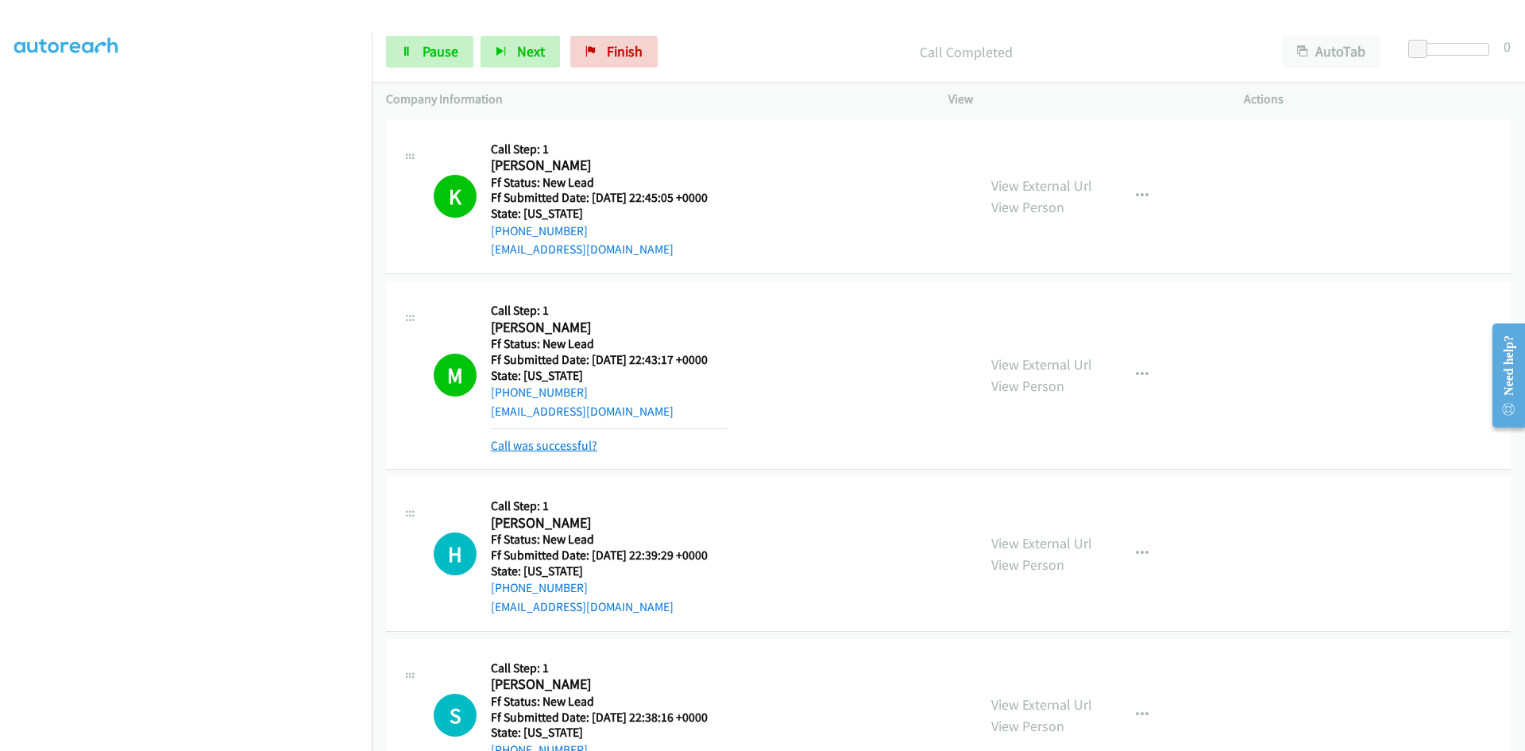
click at [528, 446] on link "Call was successful?" at bounding box center [544, 445] width 106 height 15
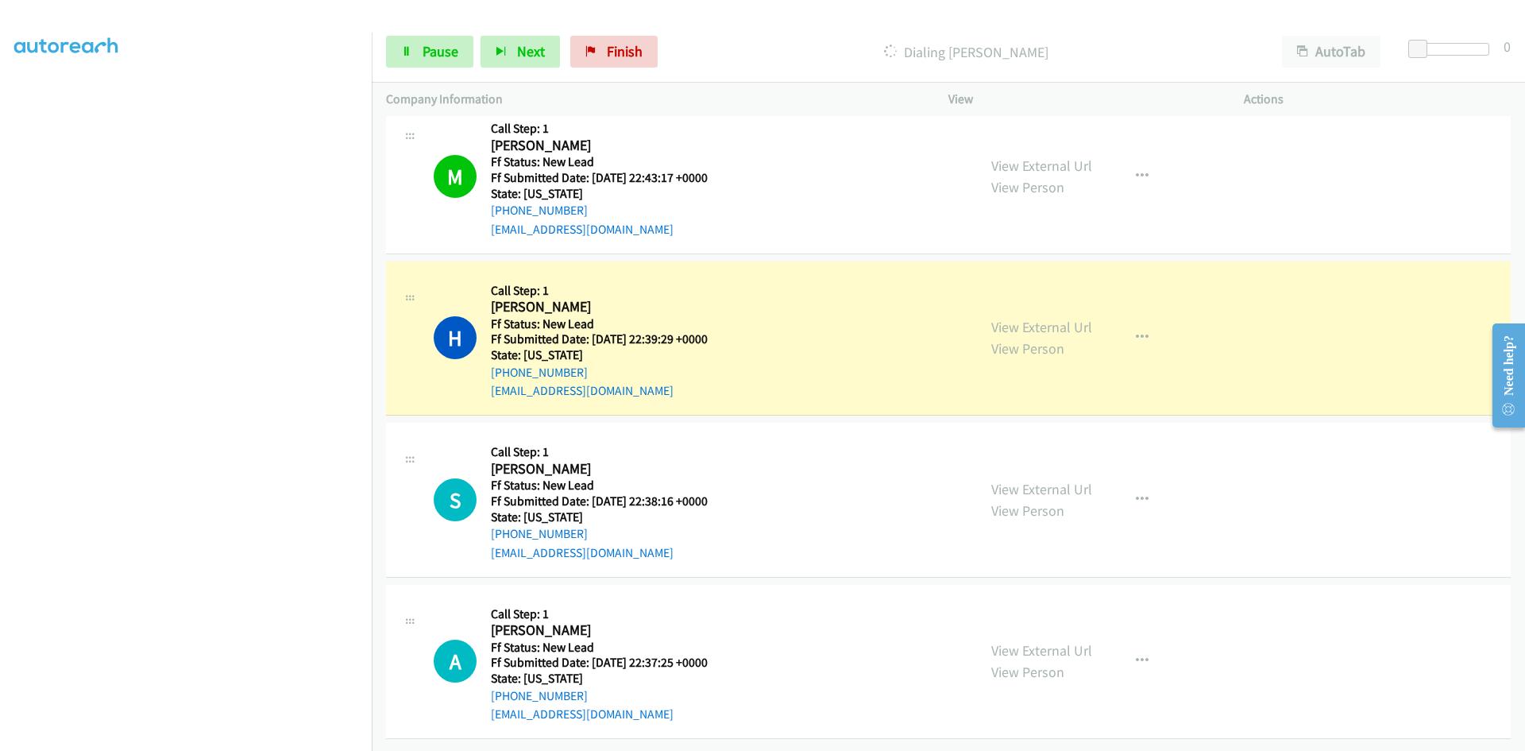
scroll to position [194, 0]
click at [1067, 318] on link "View External Url" at bounding box center [1041, 327] width 101 height 18
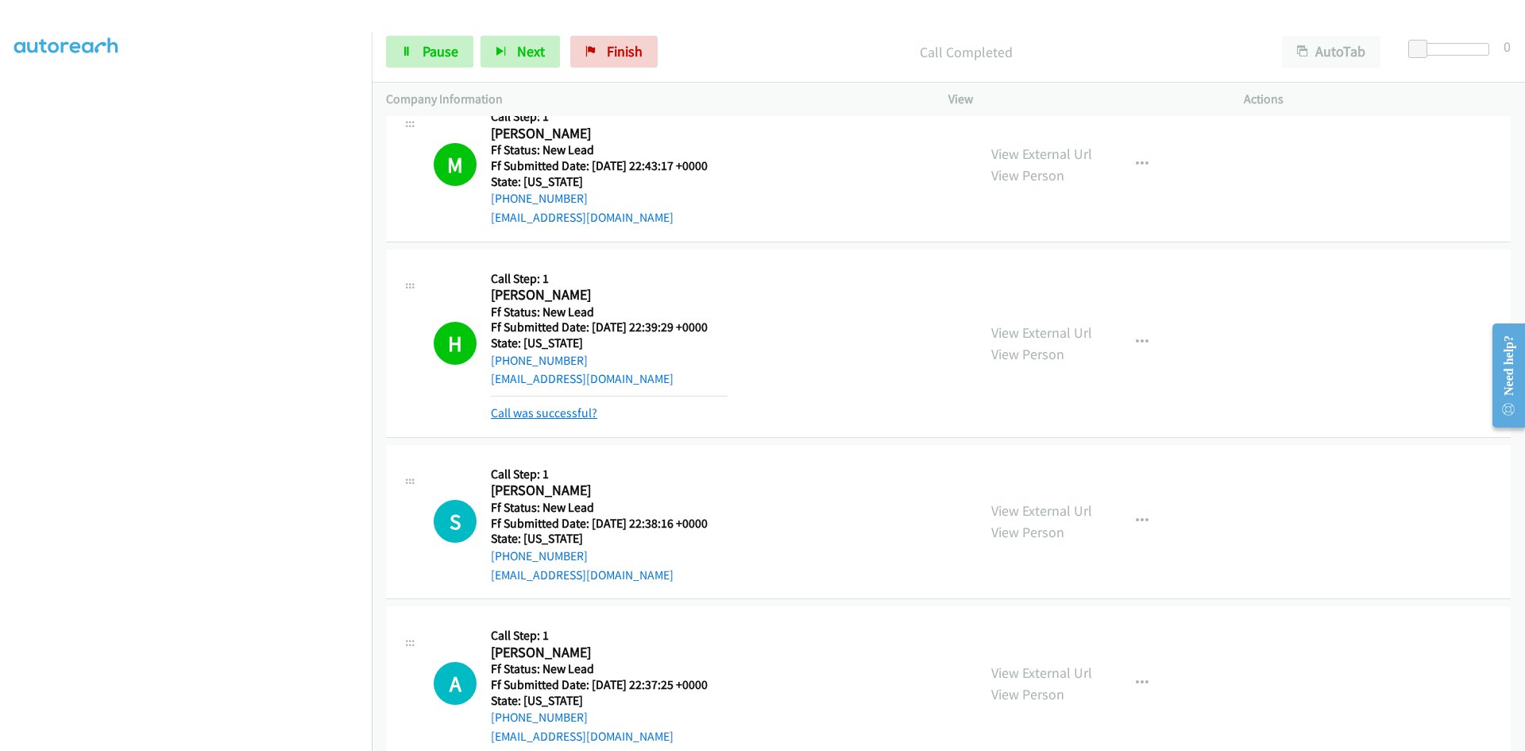
click at [585, 408] on link "Call was successful?" at bounding box center [544, 412] width 106 height 15
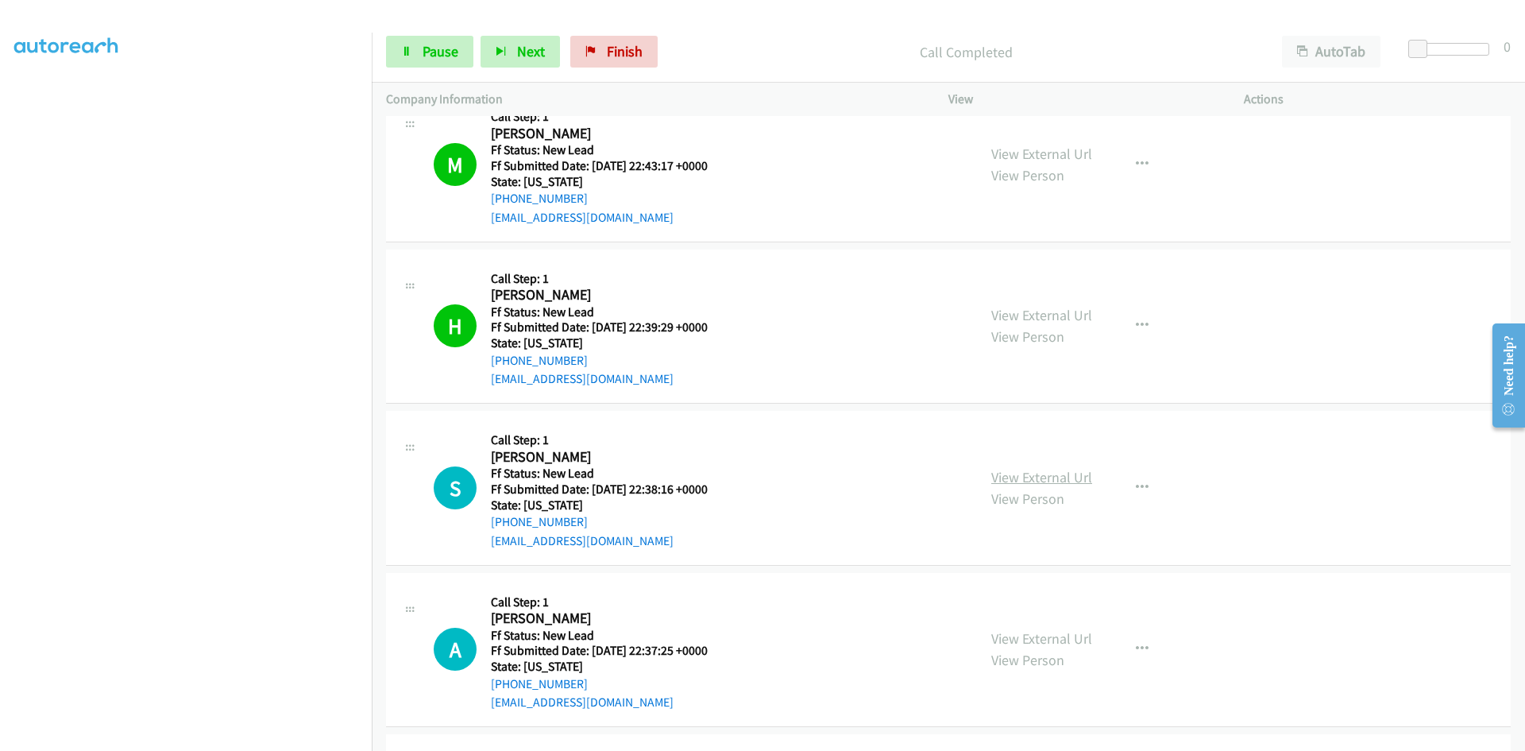
click at [1024, 474] on link "View External Url" at bounding box center [1041, 477] width 101 height 18
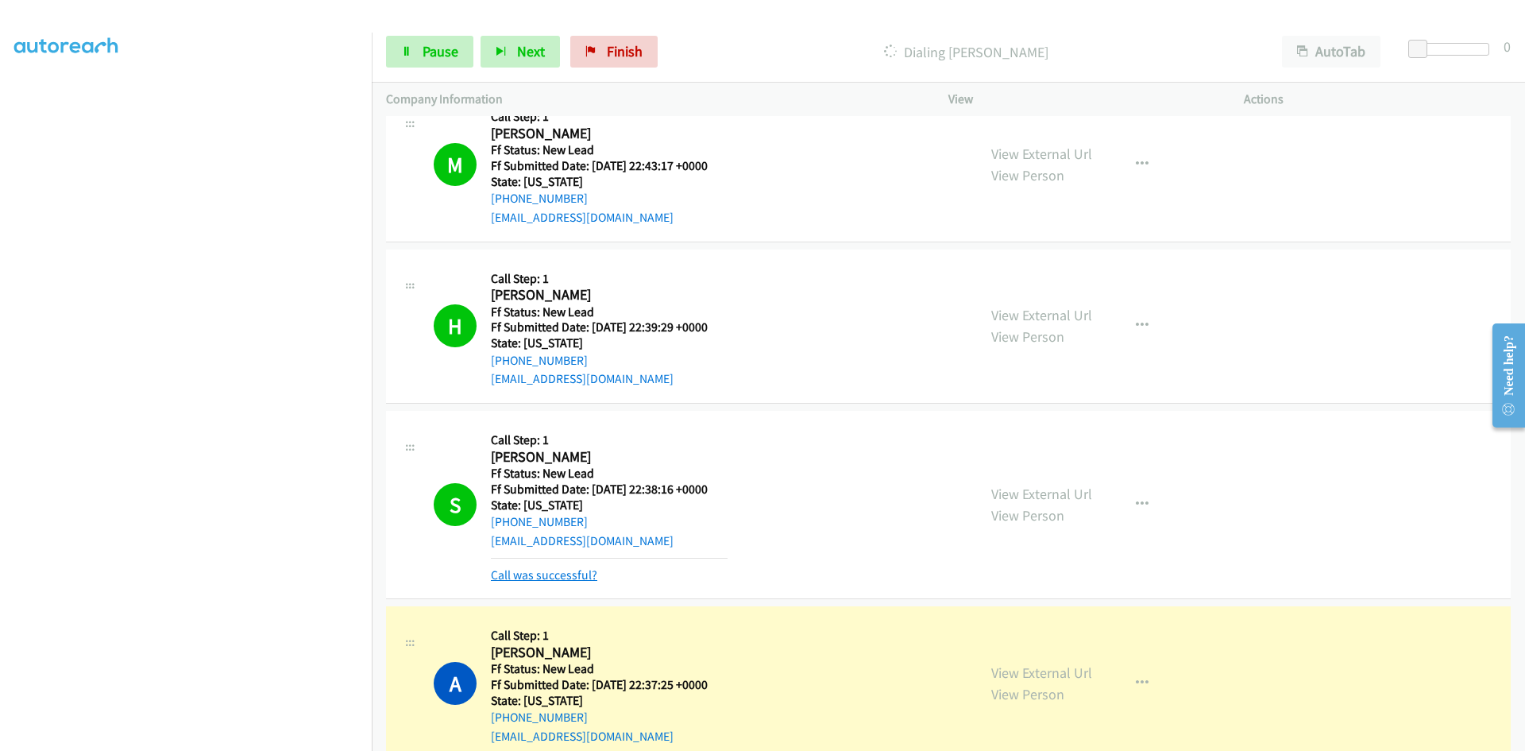
click at [577, 576] on link "Call was successful?" at bounding box center [544, 574] width 106 height 15
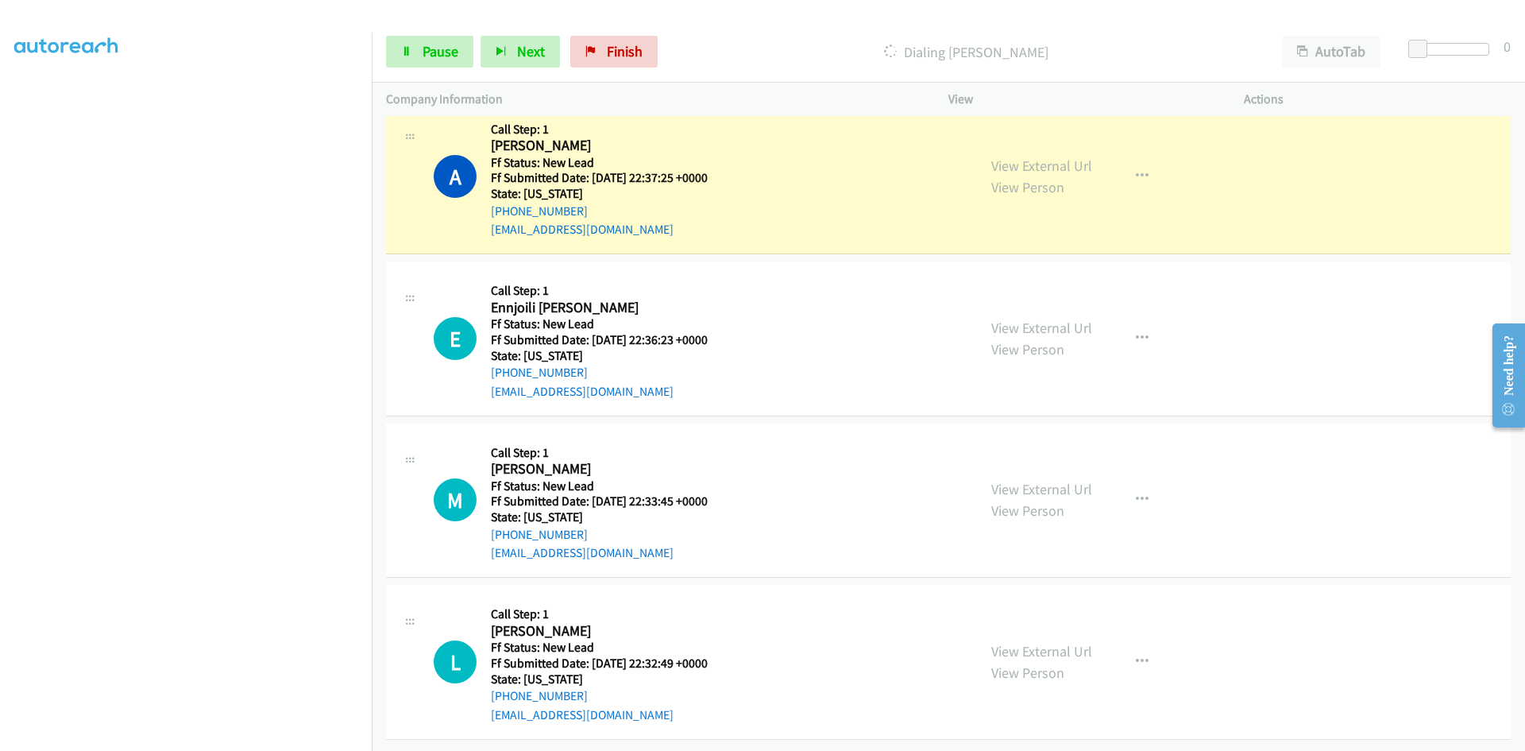
scroll to position [678, 0]
click at [1053, 157] on link "View External Url" at bounding box center [1041, 166] width 101 height 18
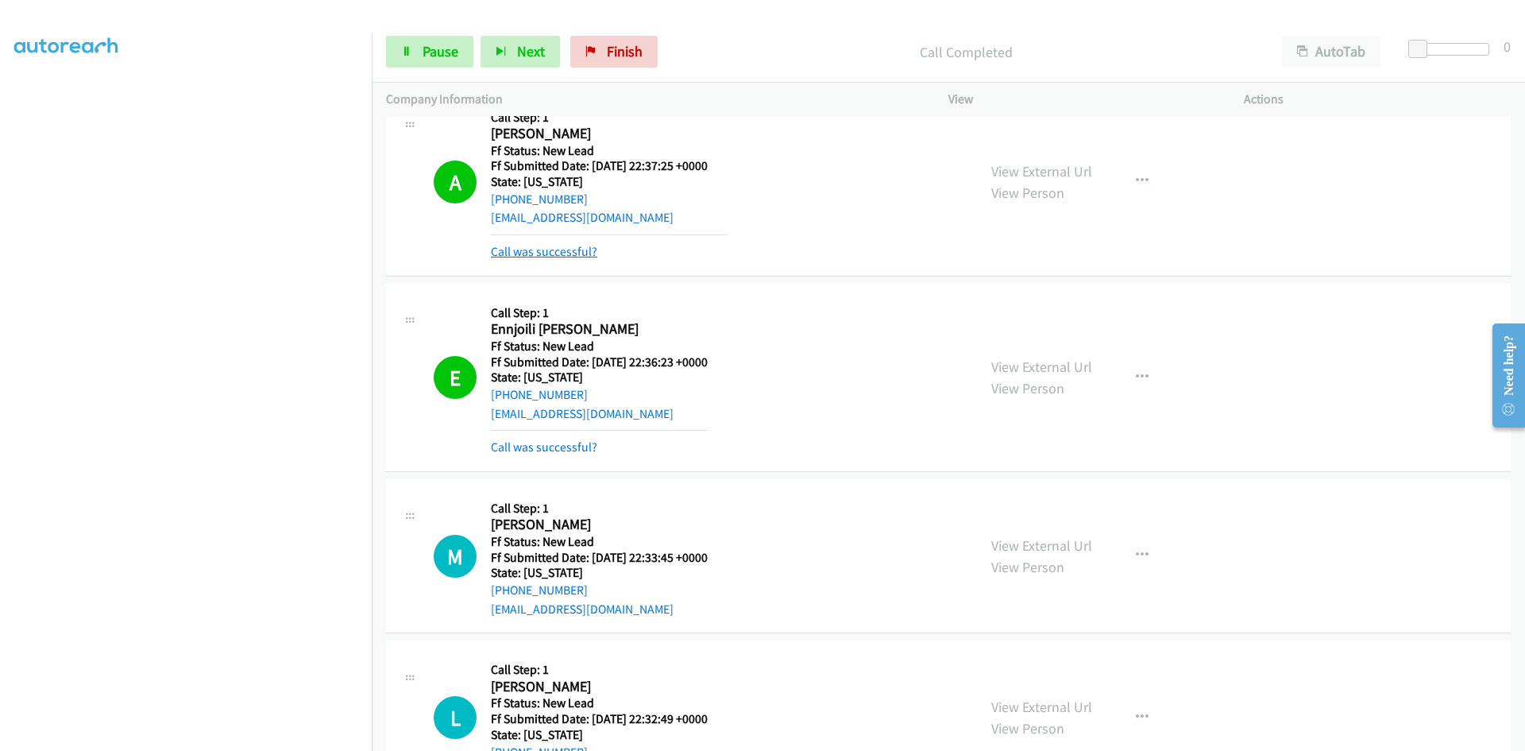
click at [541, 256] on link "Call was successful?" at bounding box center [544, 251] width 106 height 15
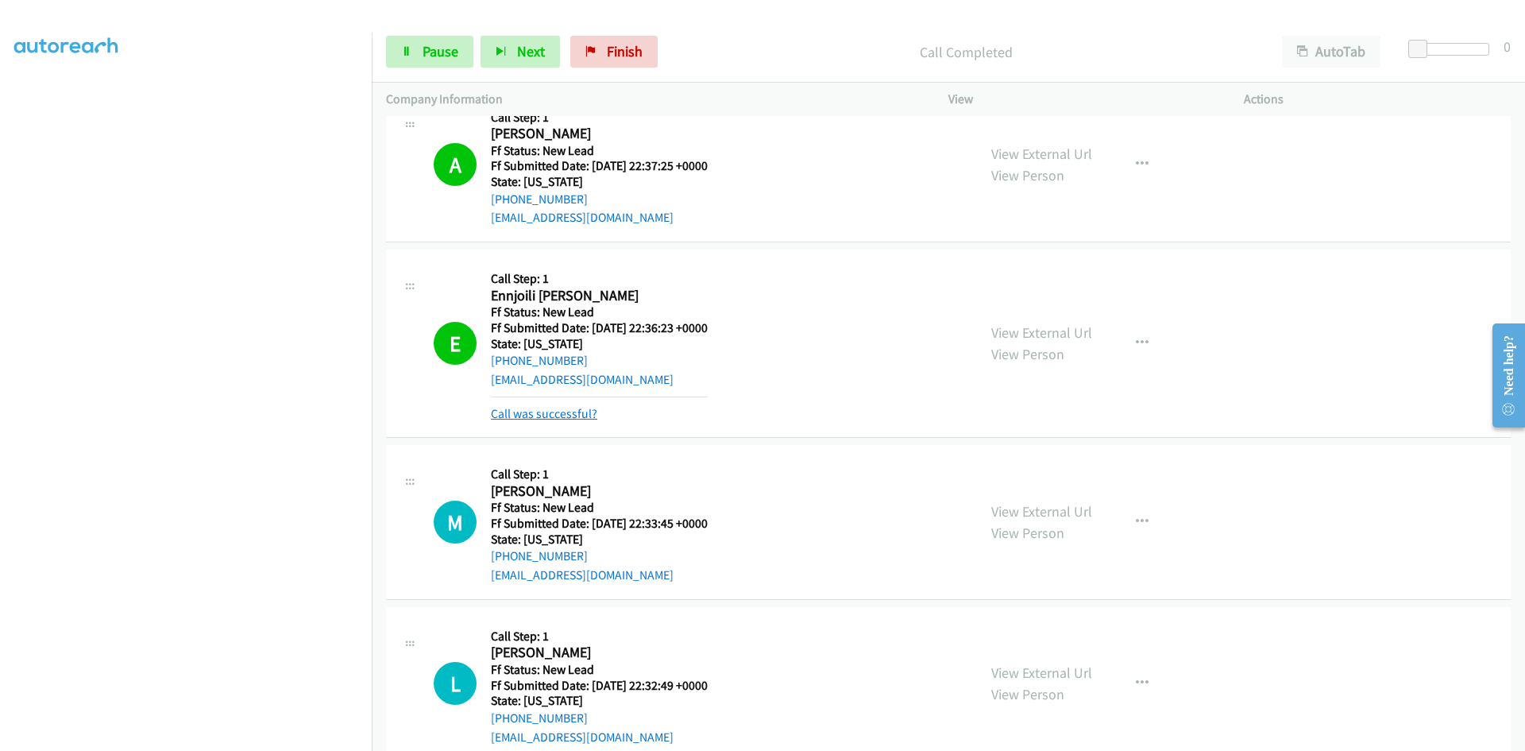
click at [543, 415] on link "Call was successful?" at bounding box center [544, 413] width 106 height 15
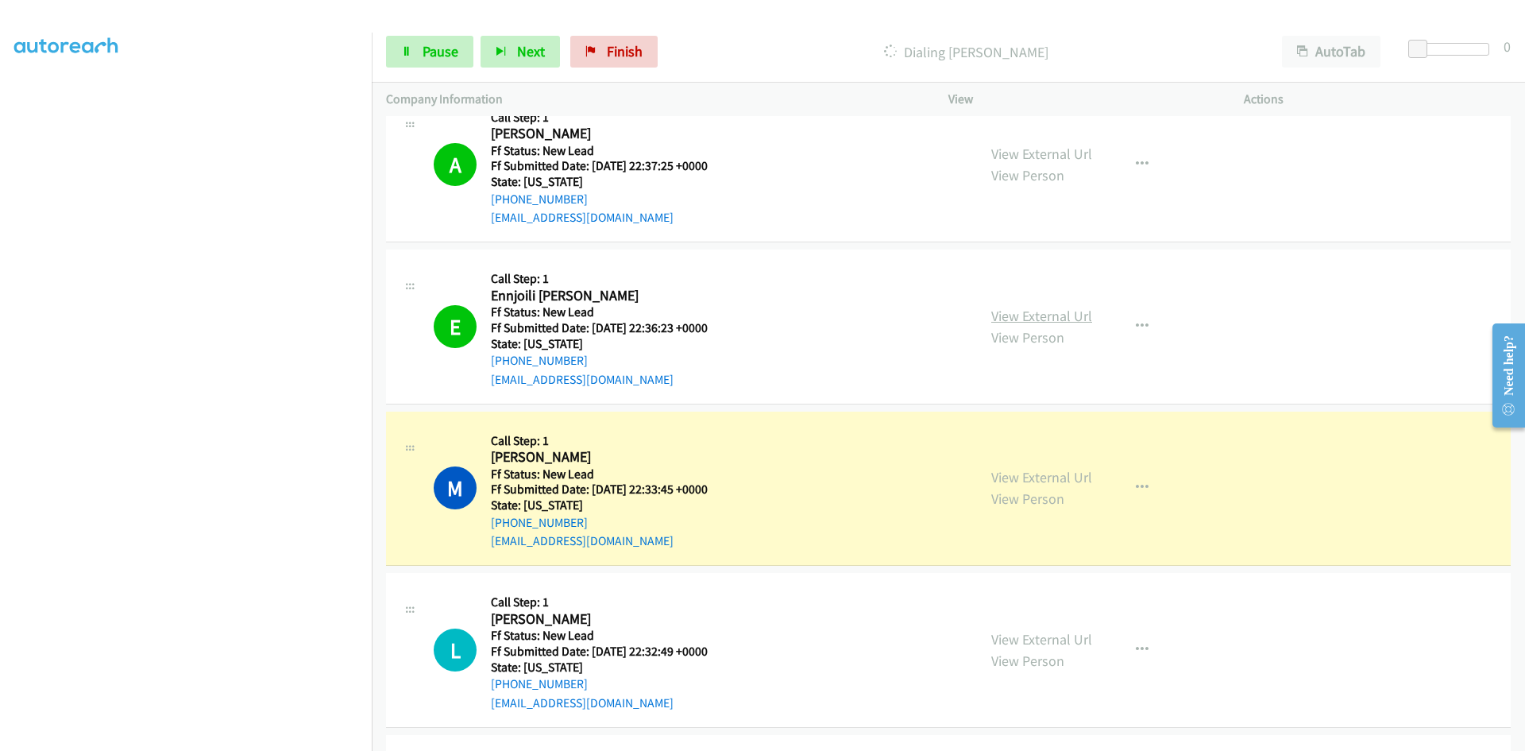
click at [1015, 318] on link "View External Url" at bounding box center [1041, 316] width 101 height 18
click at [1010, 479] on link "View External Url" at bounding box center [1041, 477] width 101 height 18
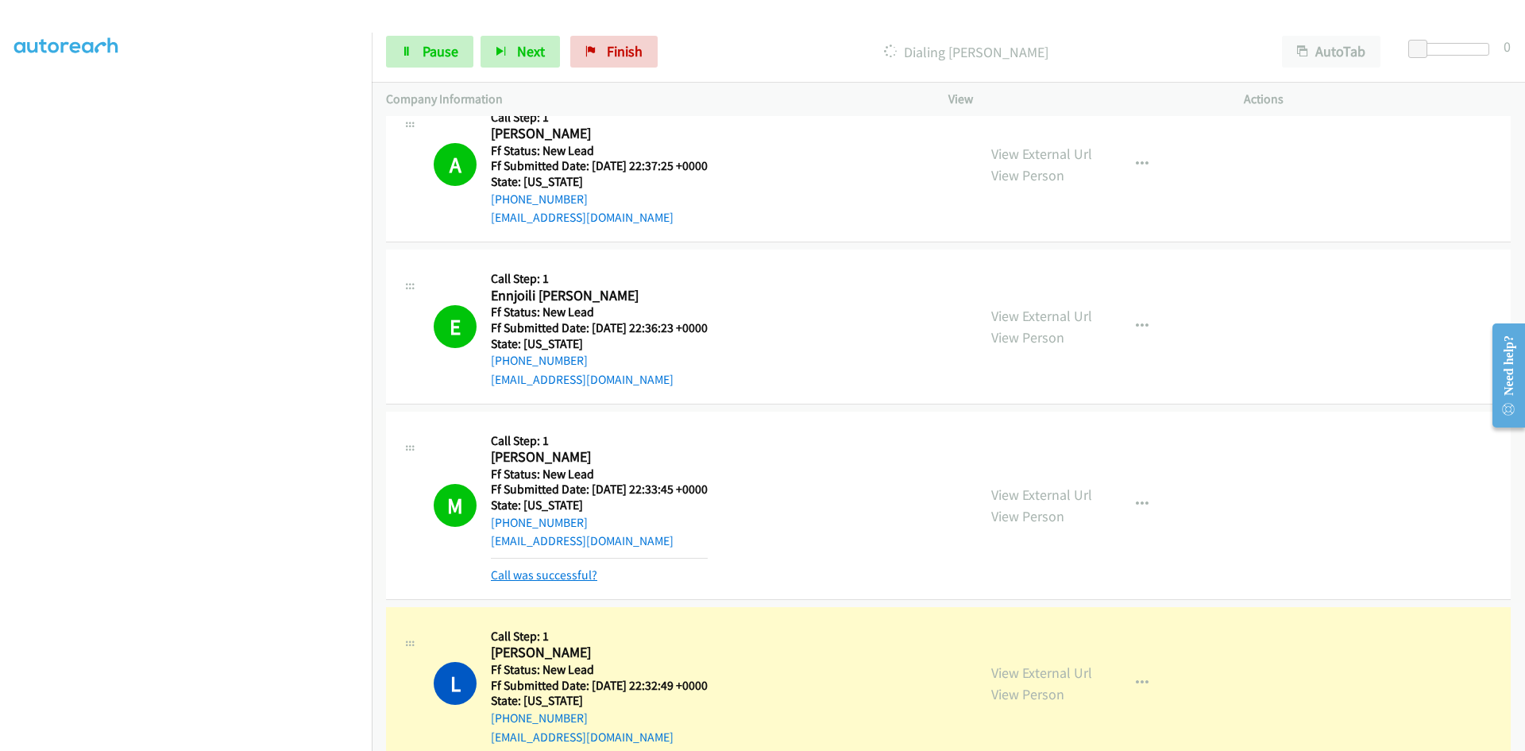
click at [534, 573] on link "Call was successful?" at bounding box center [544, 574] width 106 height 15
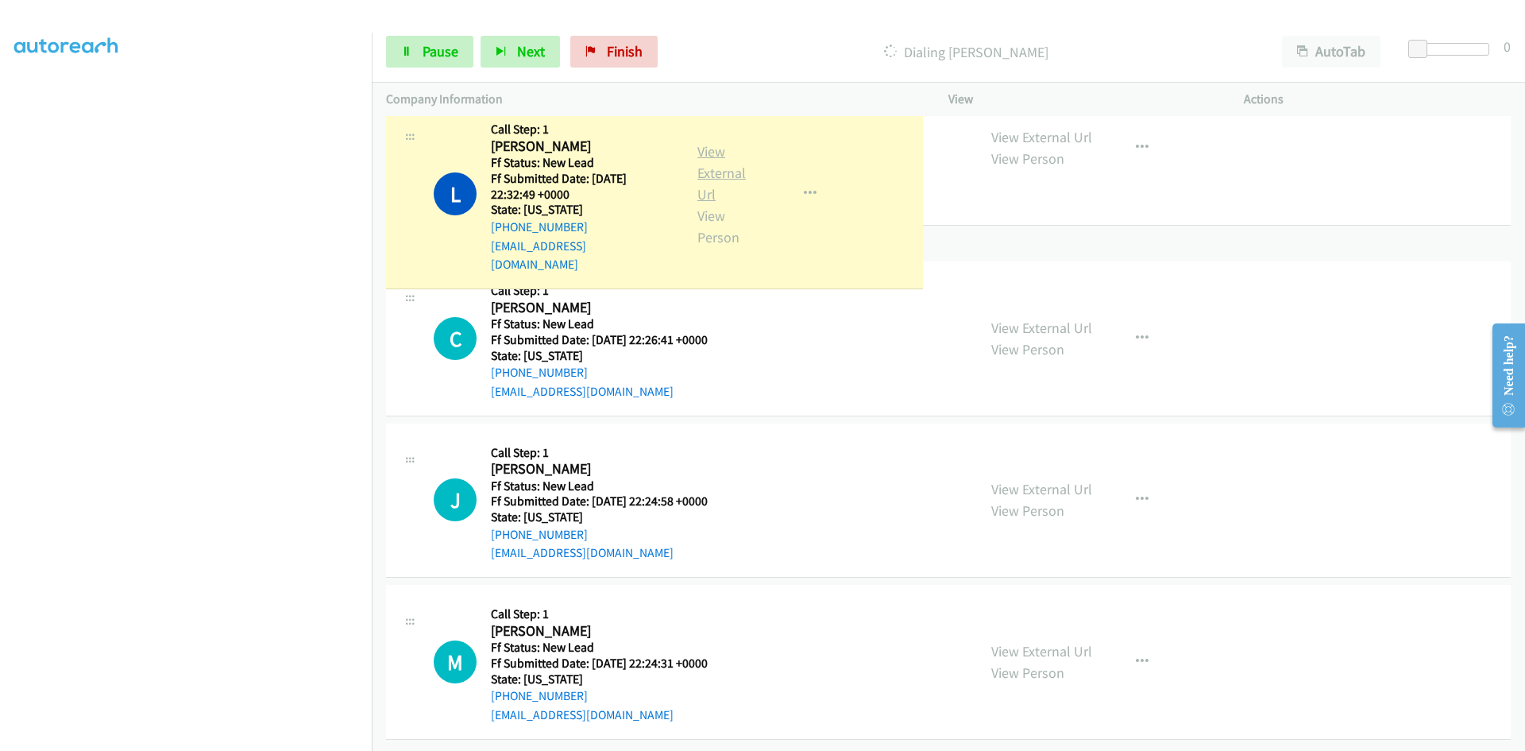
scroll to position [1155, 0]
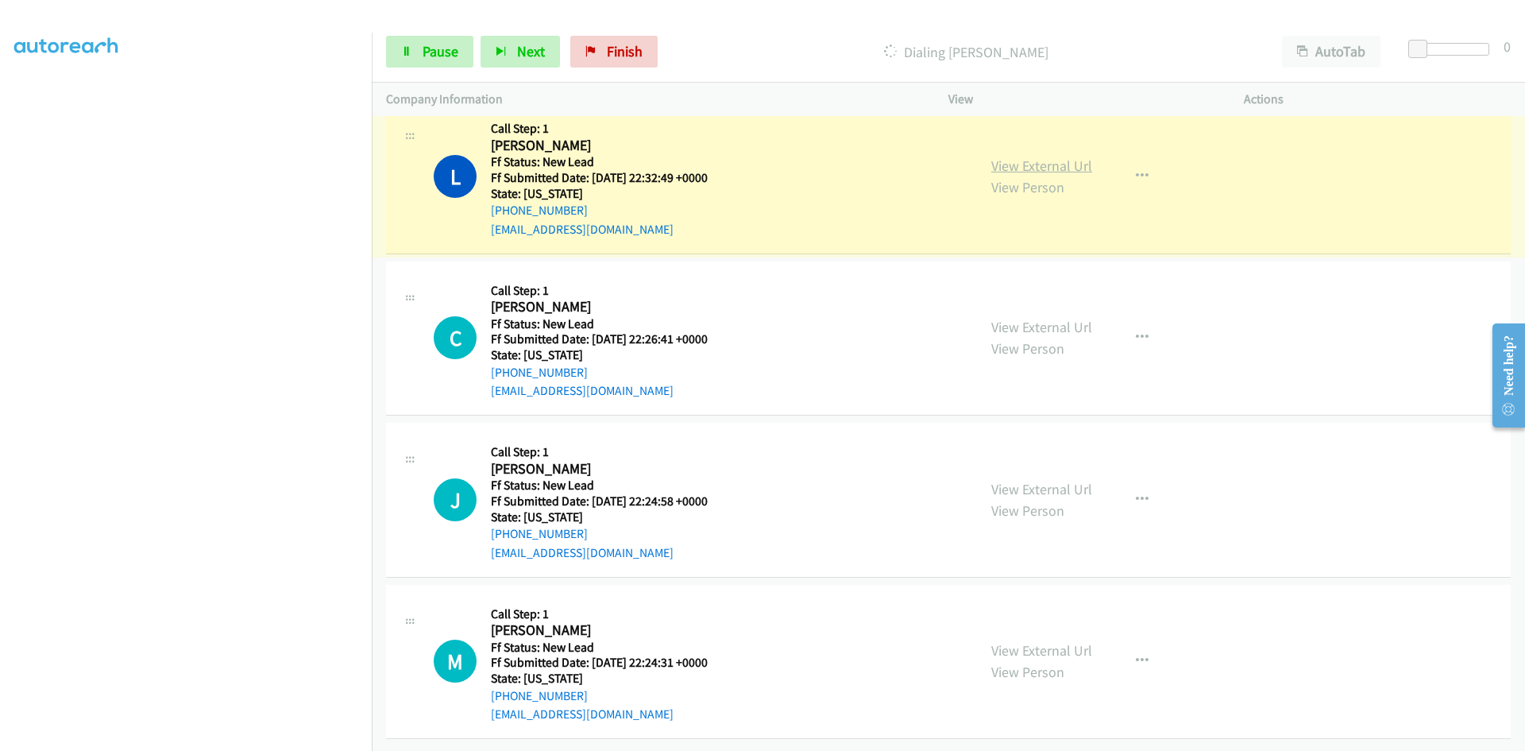
click at [1023, 163] on link "View External Url" at bounding box center [1041, 166] width 101 height 18
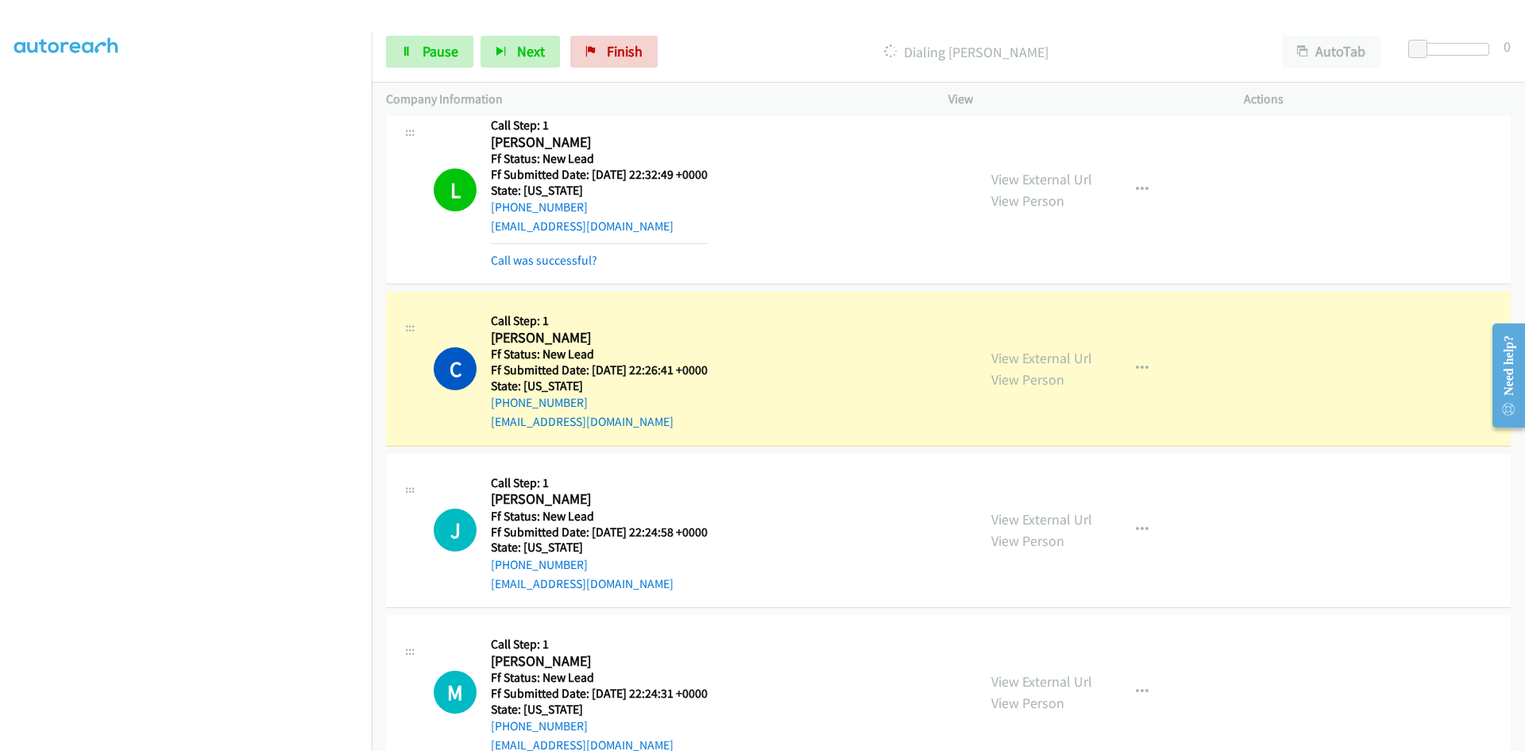
scroll to position [1189, 0]
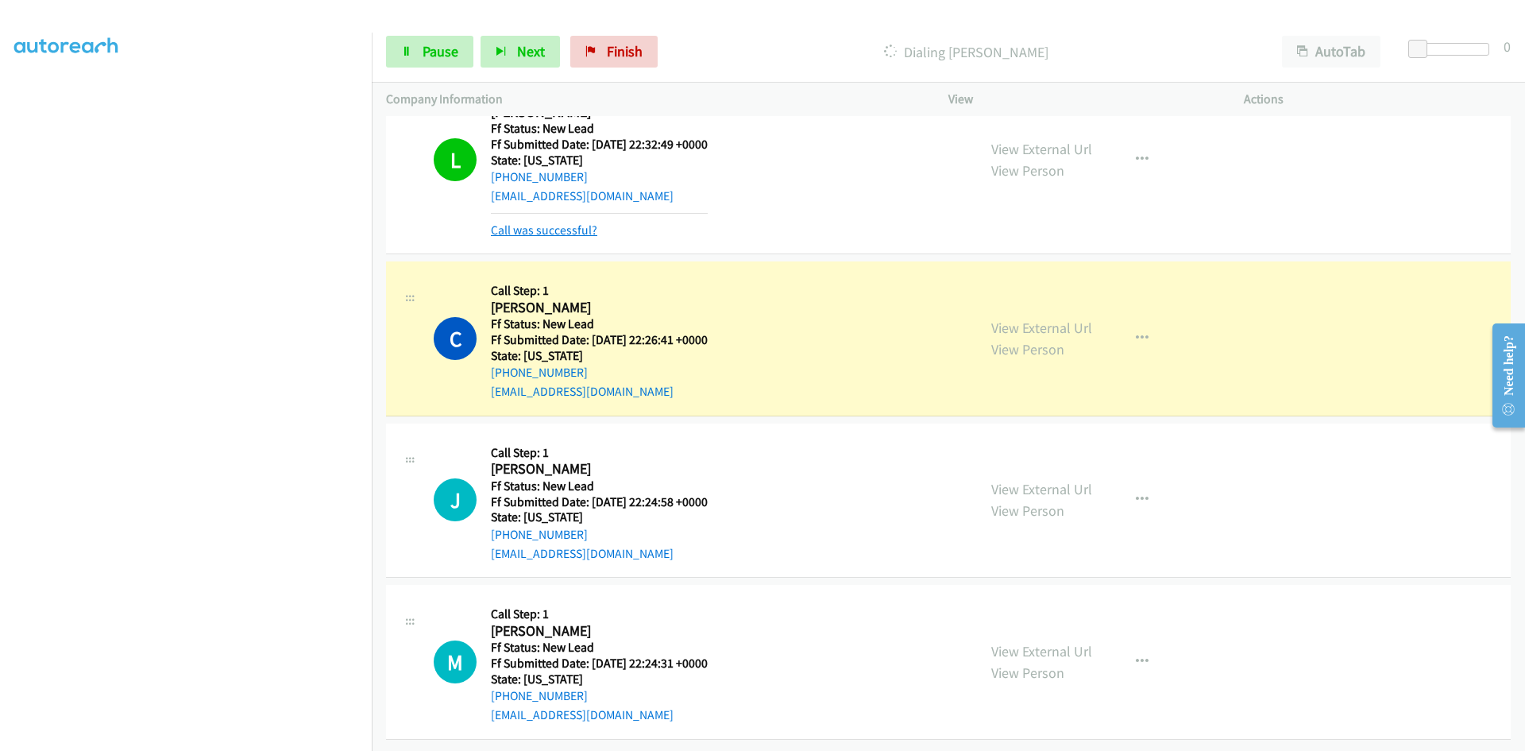
click at [550, 230] on link "Call was successful?" at bounding box center [544, 229] width 106 height 15
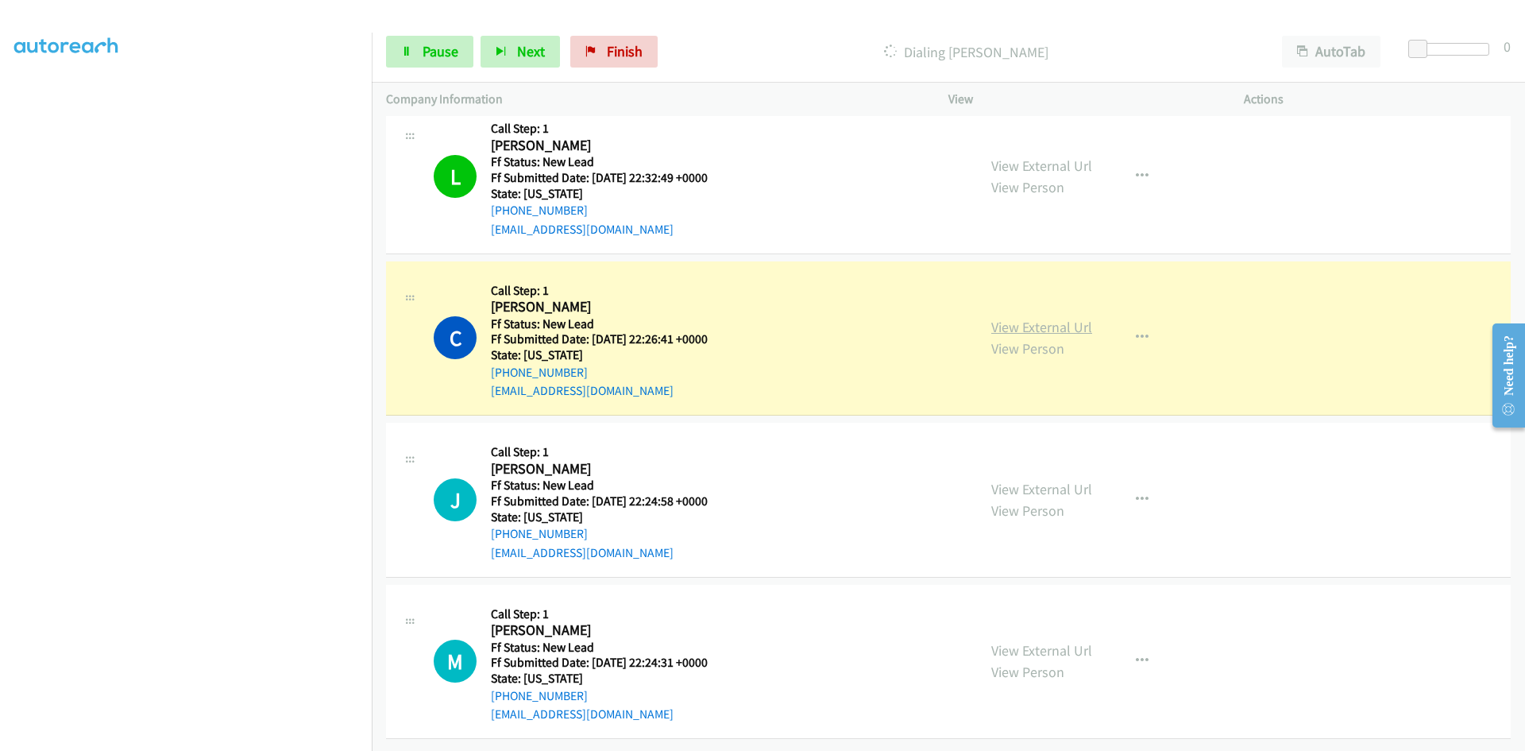
click at [1058, 327] on link "View External Url" at bounding box center [1041, 327] width 101 height 18
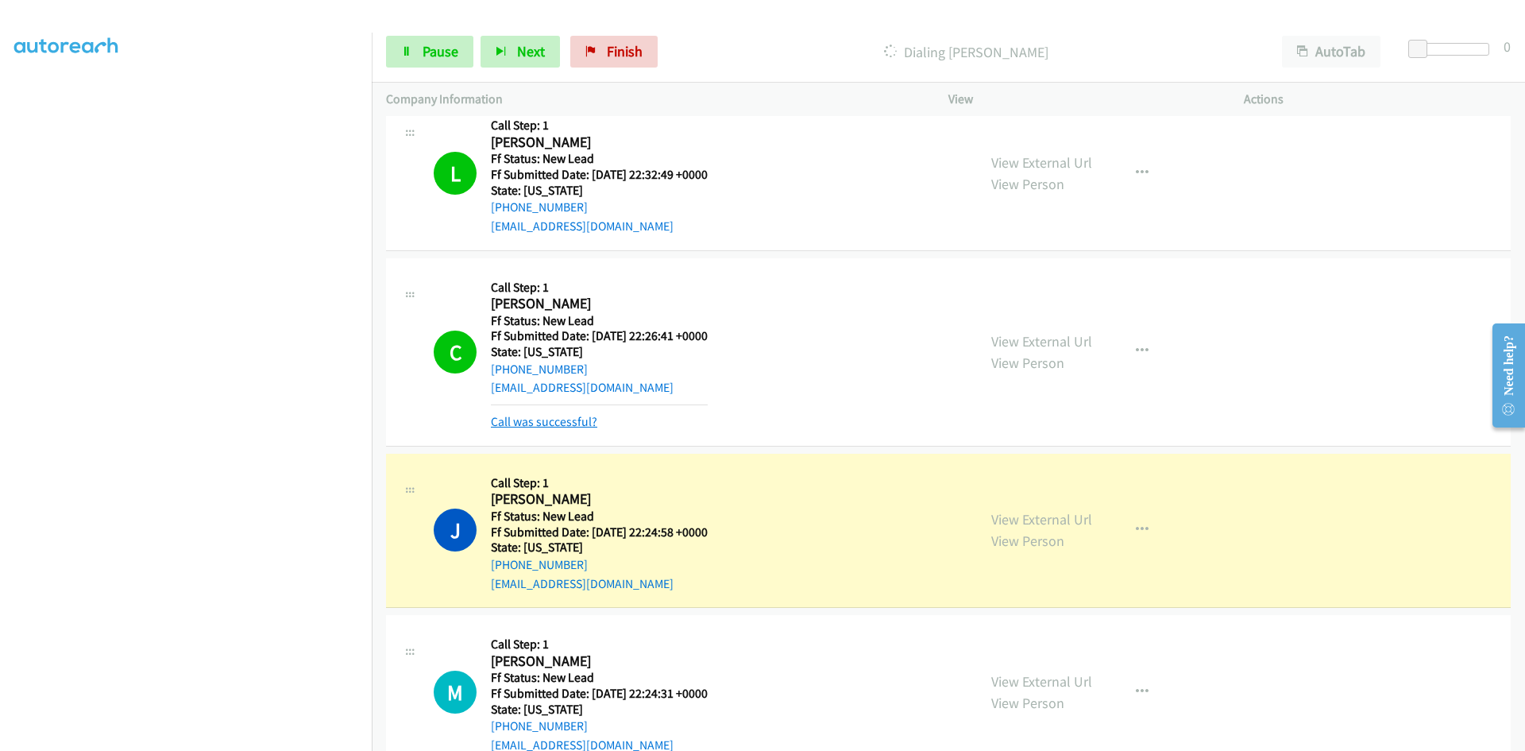
click at [562, 421] on link "Call was successful?" at bounding box center [544, 421] width 106 height 15
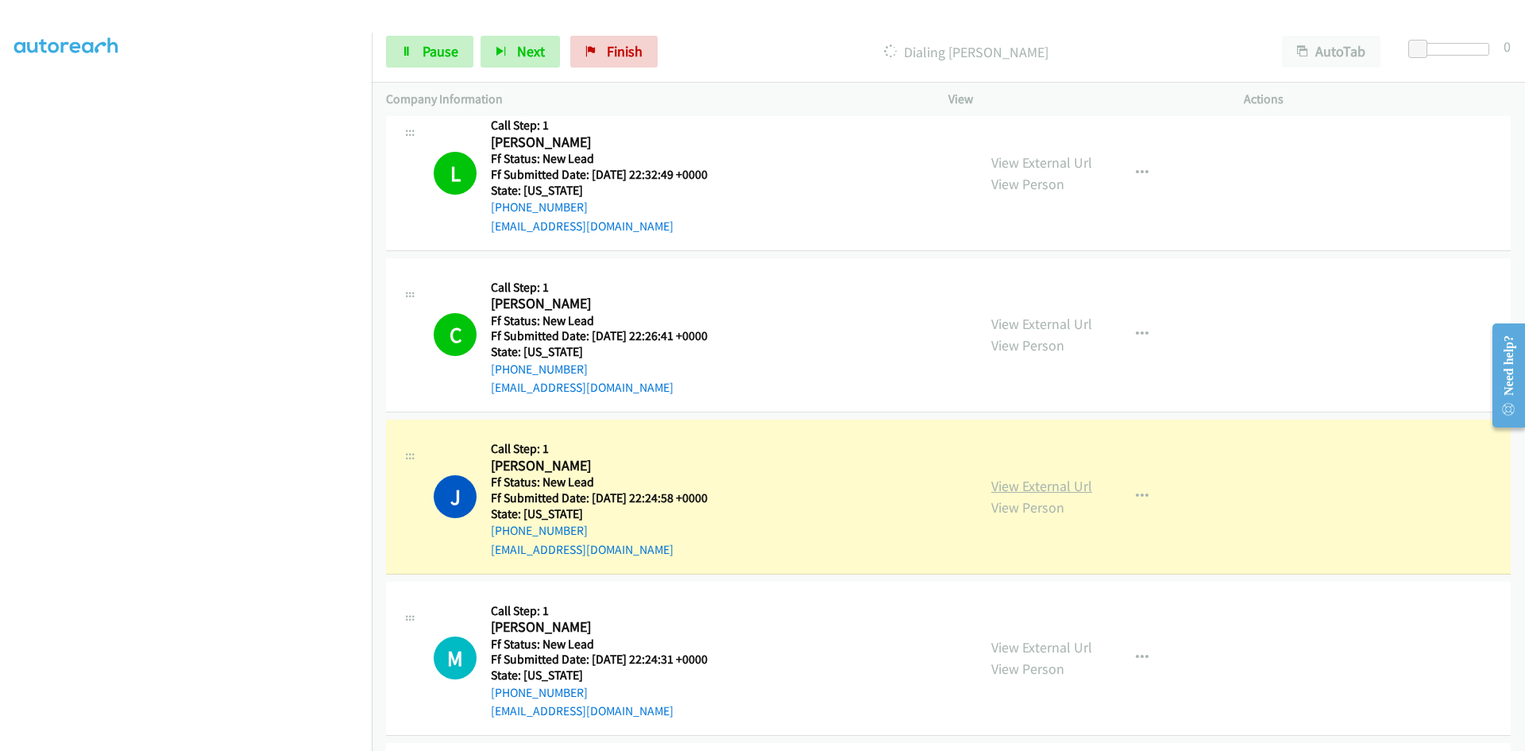
click at [1034, 493] on link "View External Url" at bounding box center [1041, 486] width 101 height 18
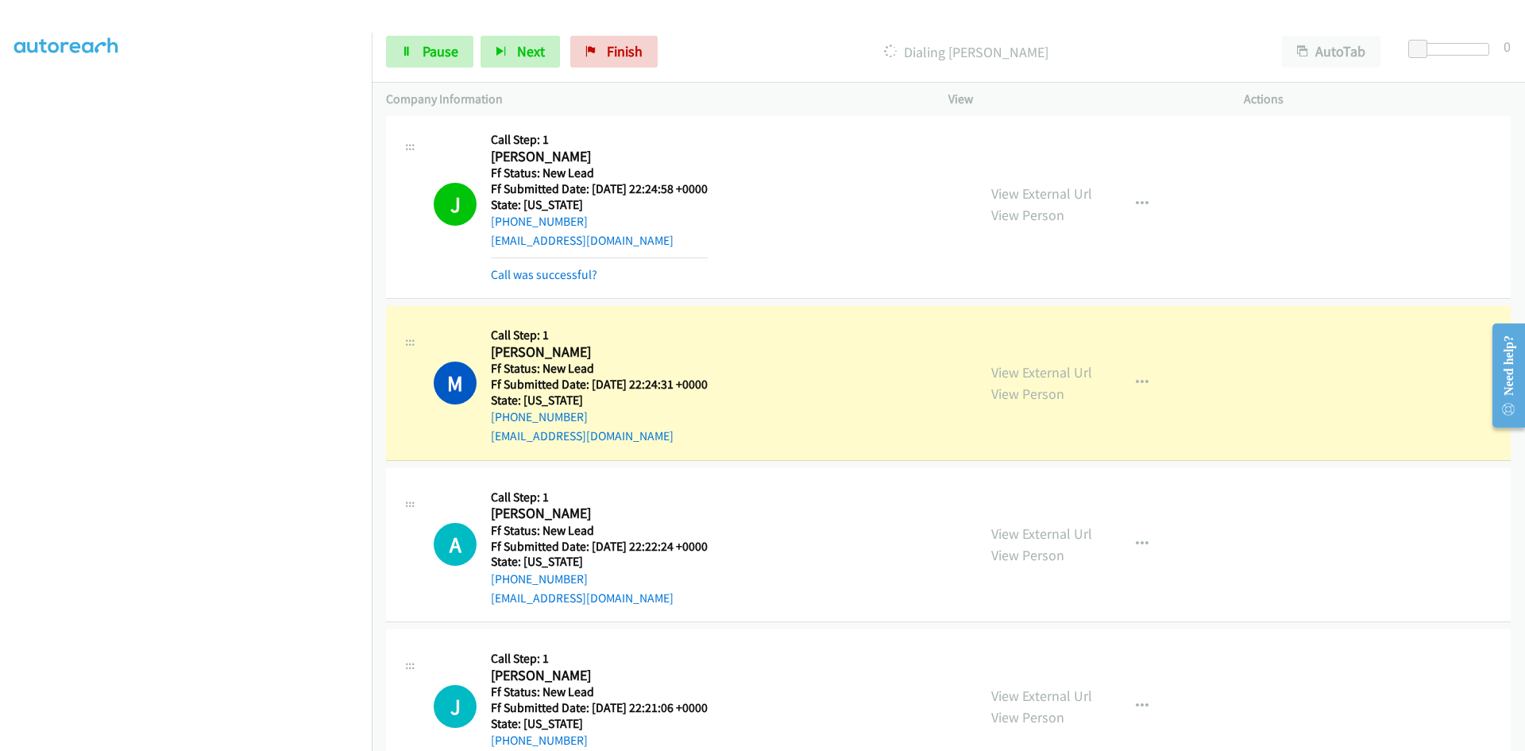
scroll to position [1552, 0]
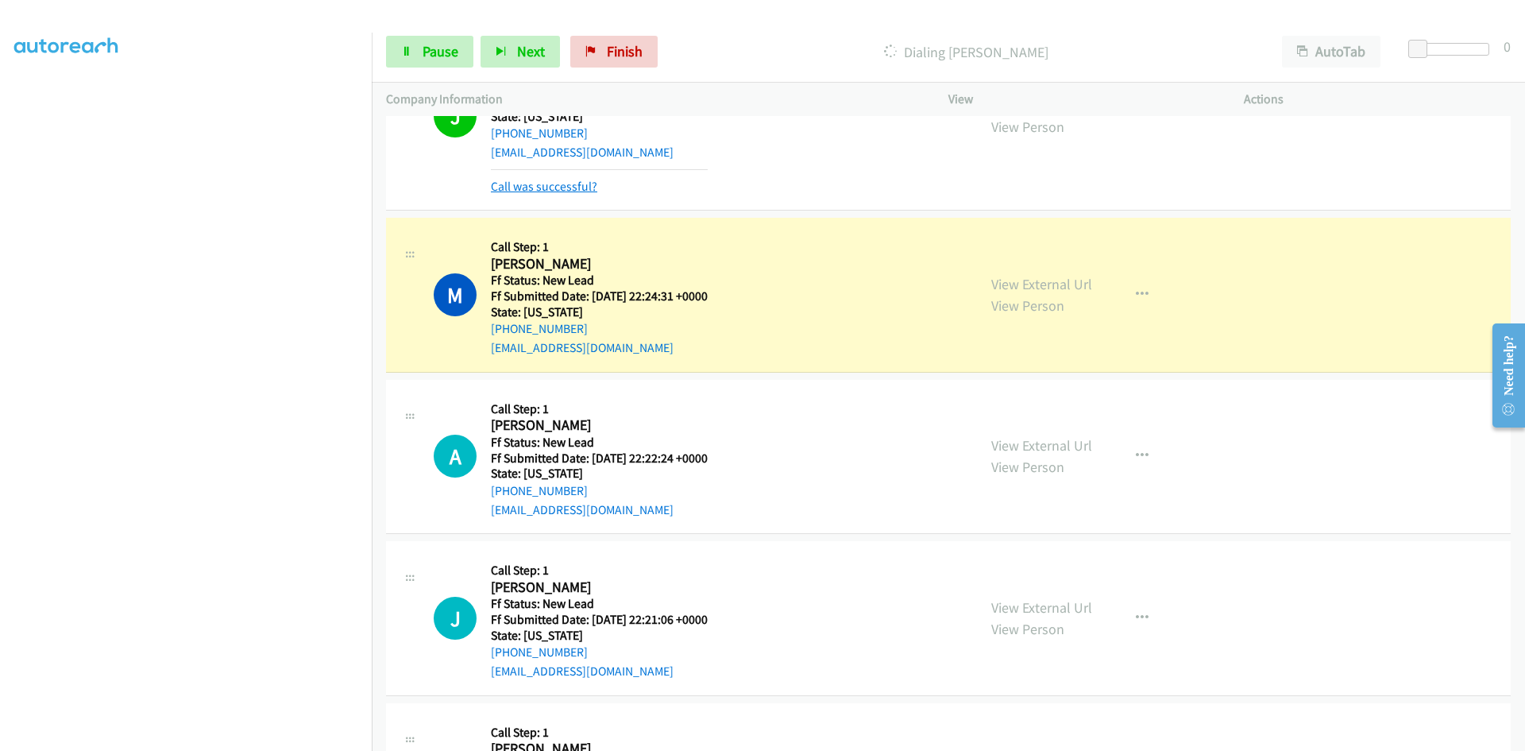
click at [583, 183] on link "Call was successful?" at bounding box center [544, 186] width 106 height 15
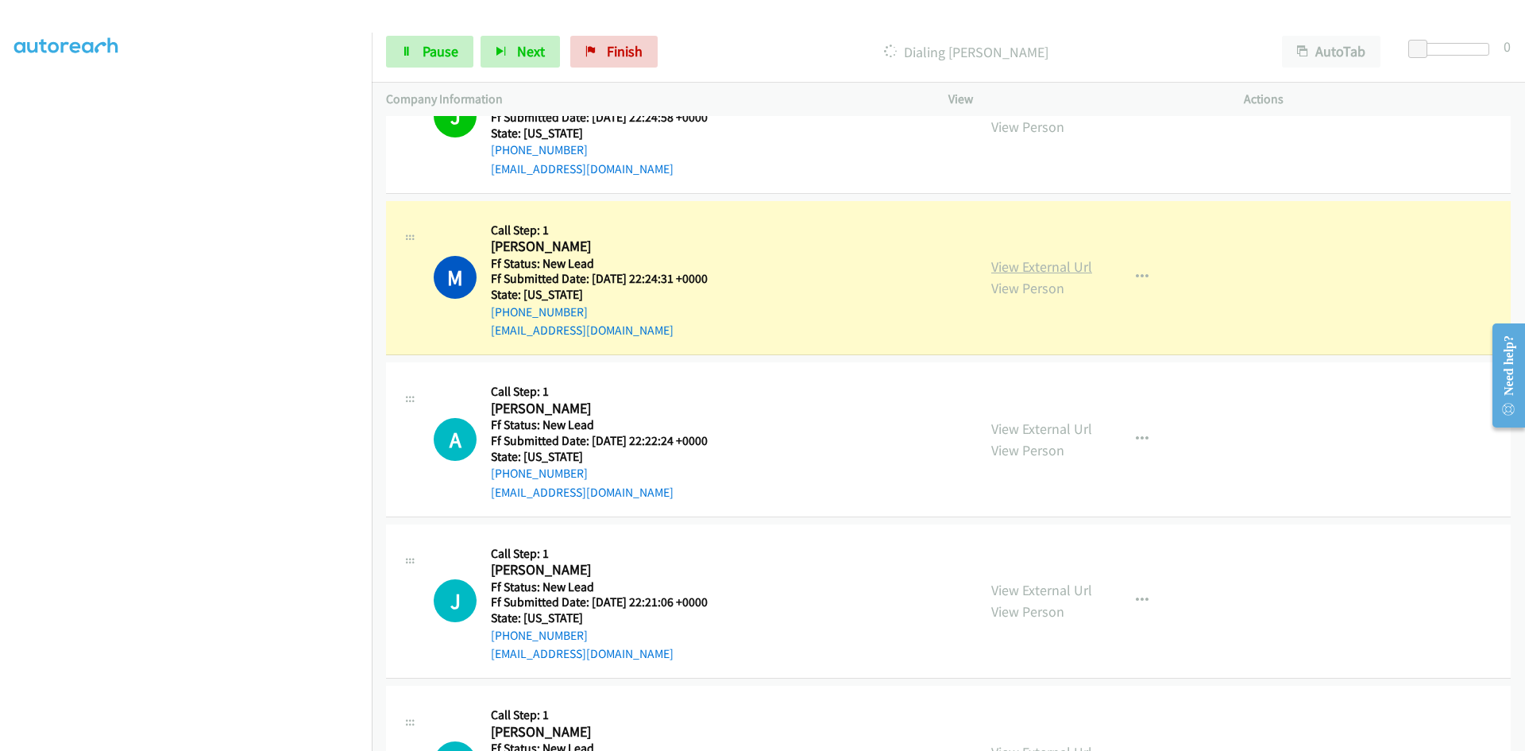
click at [1039, 263] on link "View External Url" at bounding box center [1041, 266] width 101 height 18
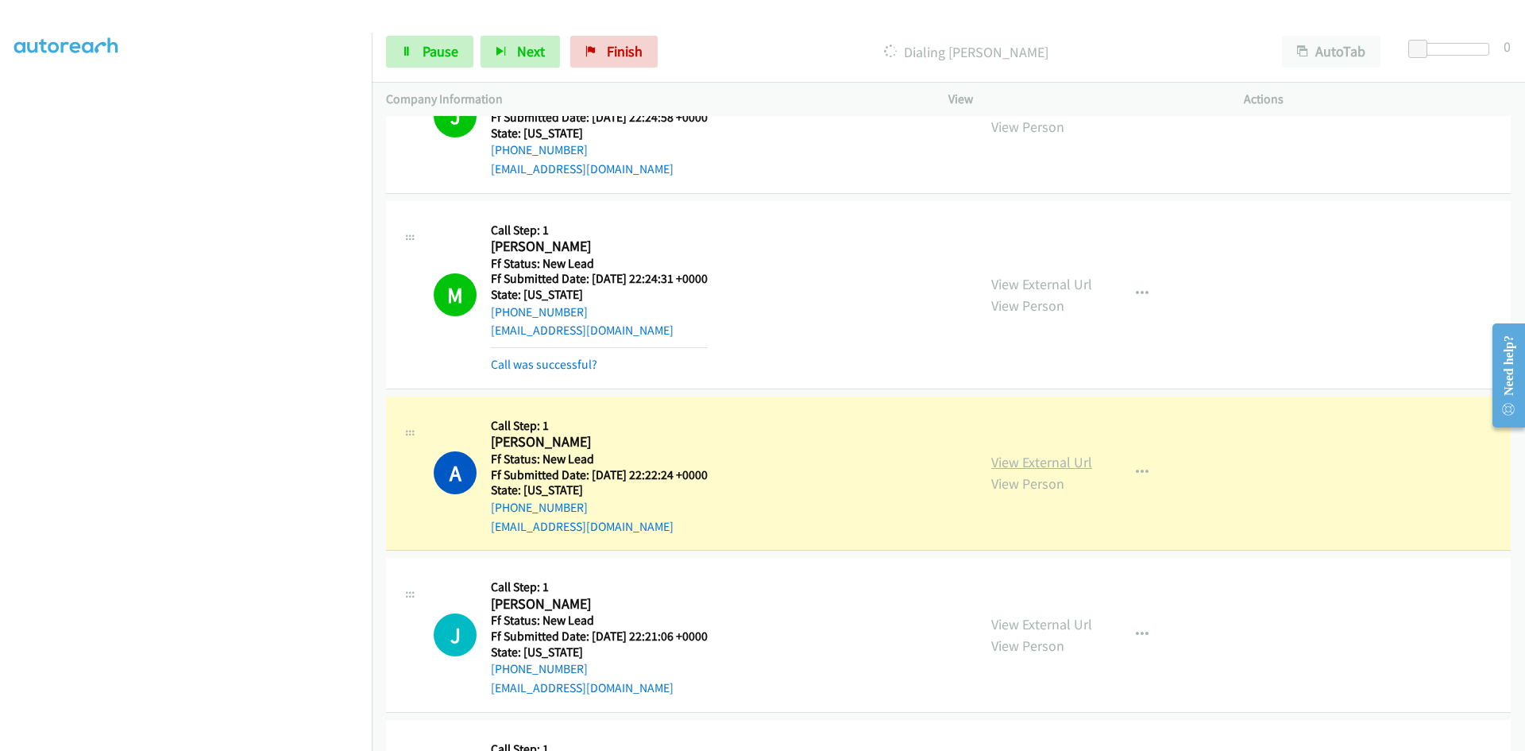
click at [1006, 458] on link "View External Url" at bounding box center [1041, 462] width 101 height 18
click at [539, 366] on link "Call was successful?" at bounding box center [544, 364] width 106 height 15
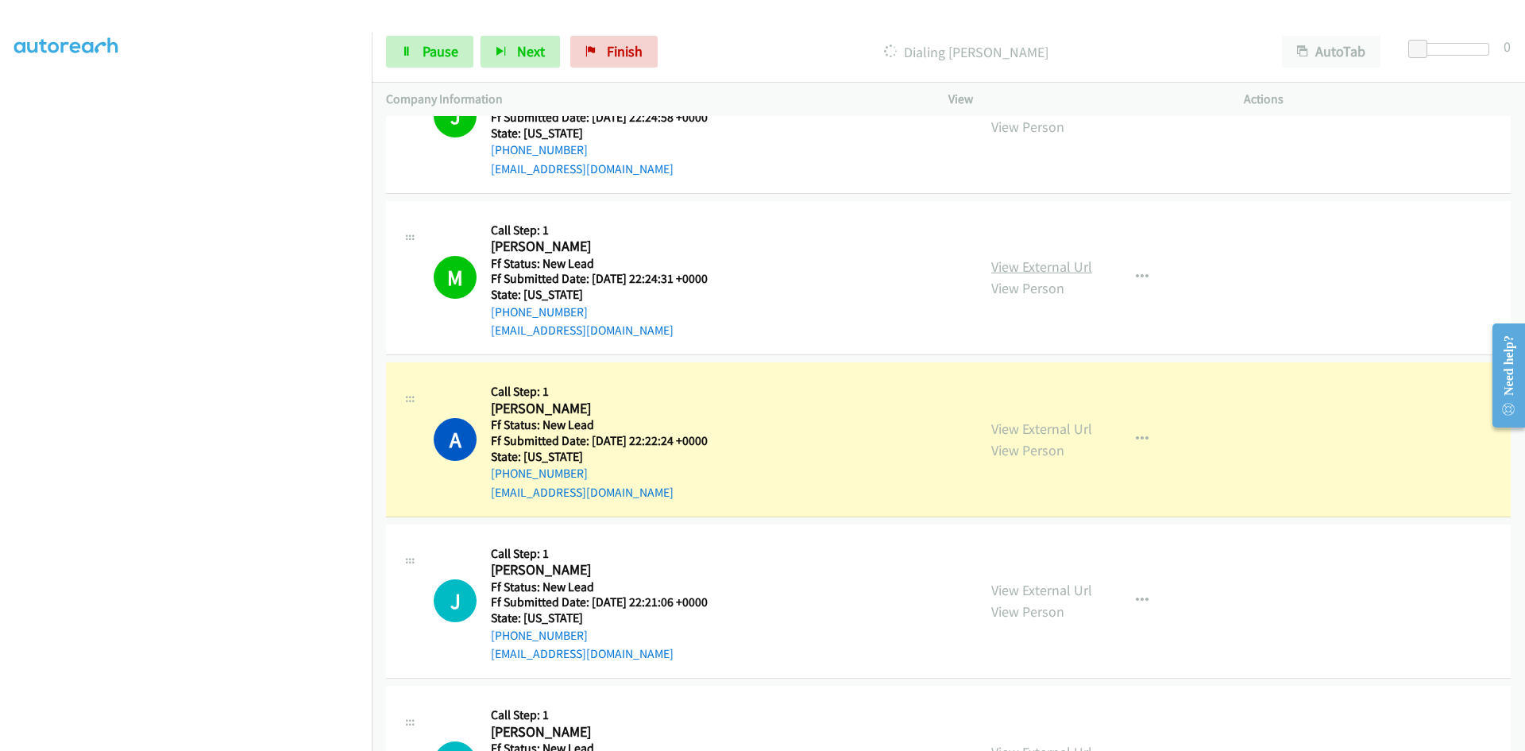
click at [1042, 265] on link "View External Url" at bounding box center [1041, 266] width 101 height 18
click at [1026, 430] on link "View External Url" at bounding box center [1041, 428] width 101 height 18
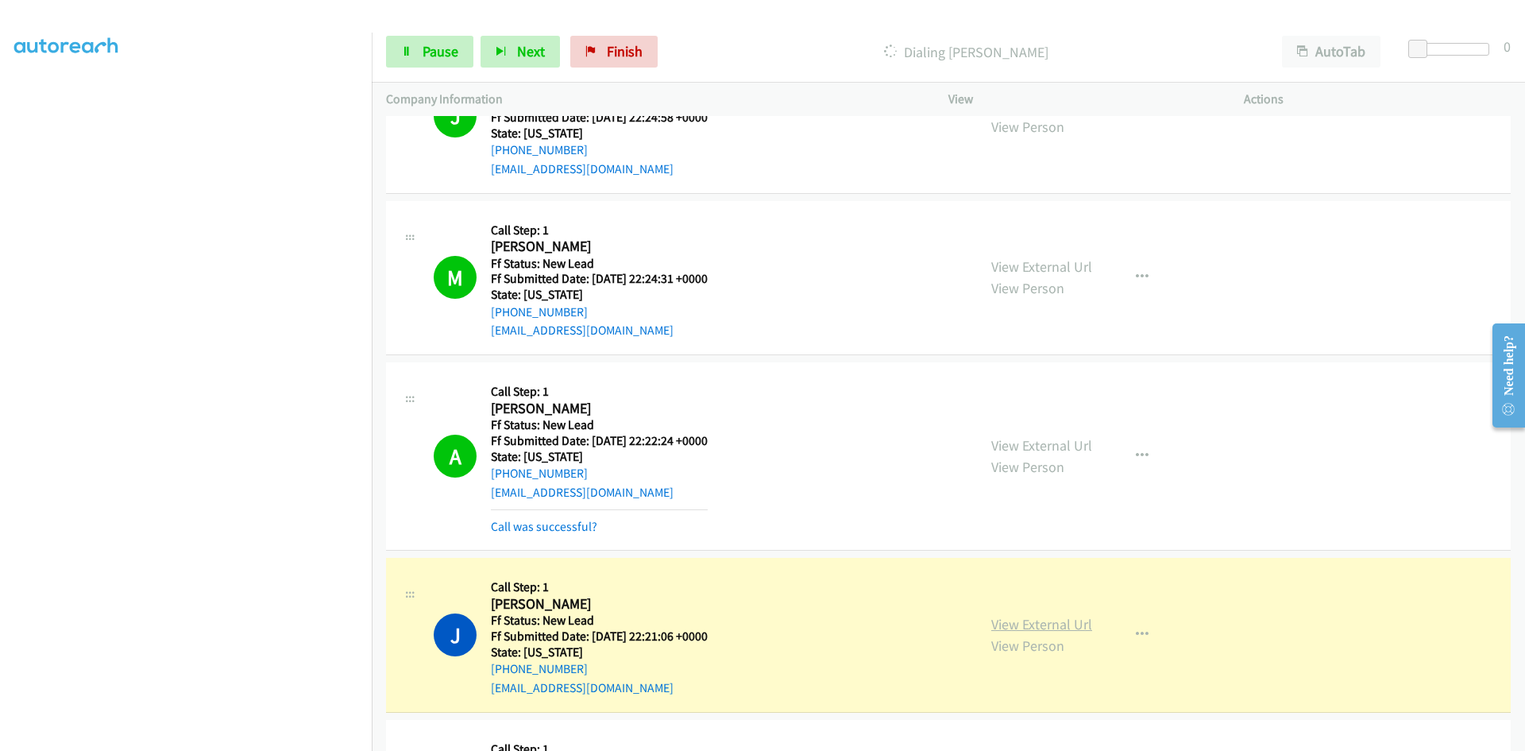
click at [1053, 624] on link "View External Url" at bounding box center [1041, 624] width 101 height 18
click at [426, 52] on span "Pause" at bounding box center [441, 51] width 36 height 18
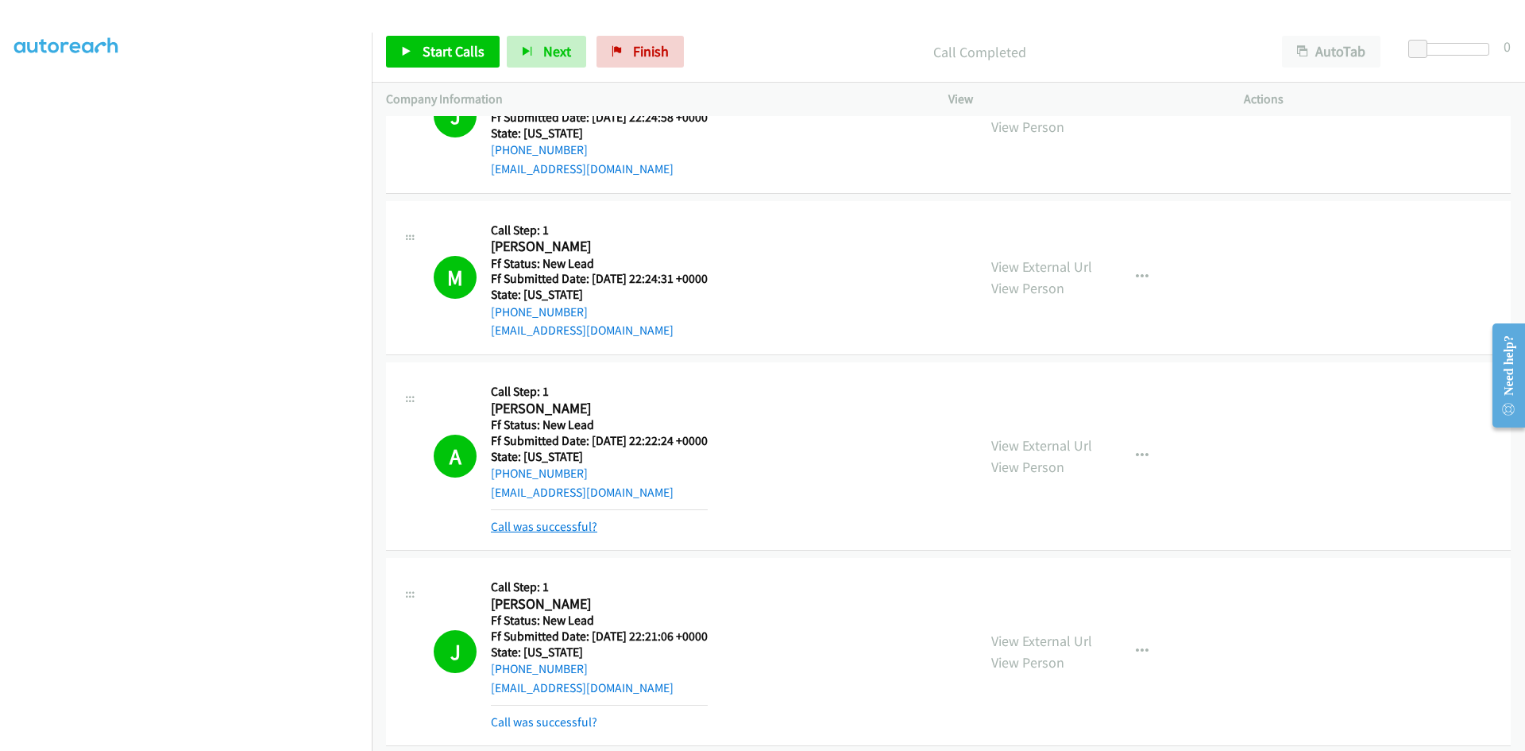
click at [543, 532] on link "Call was successful?" at bounding box center [544, 526] width 106 height 15
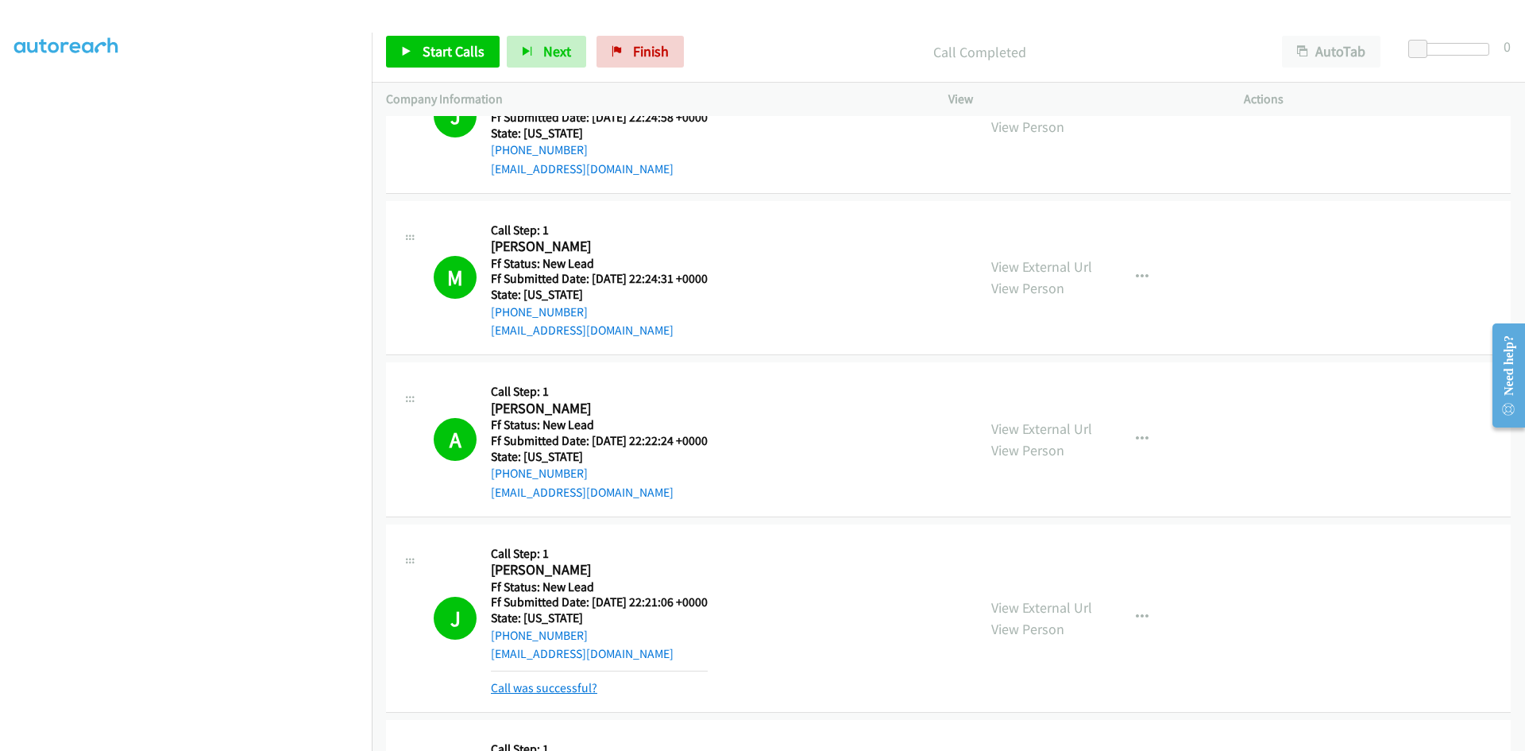
click at [558, 691] on link "Call was successful?" at bounding box center [544, 687] width 106 height 15
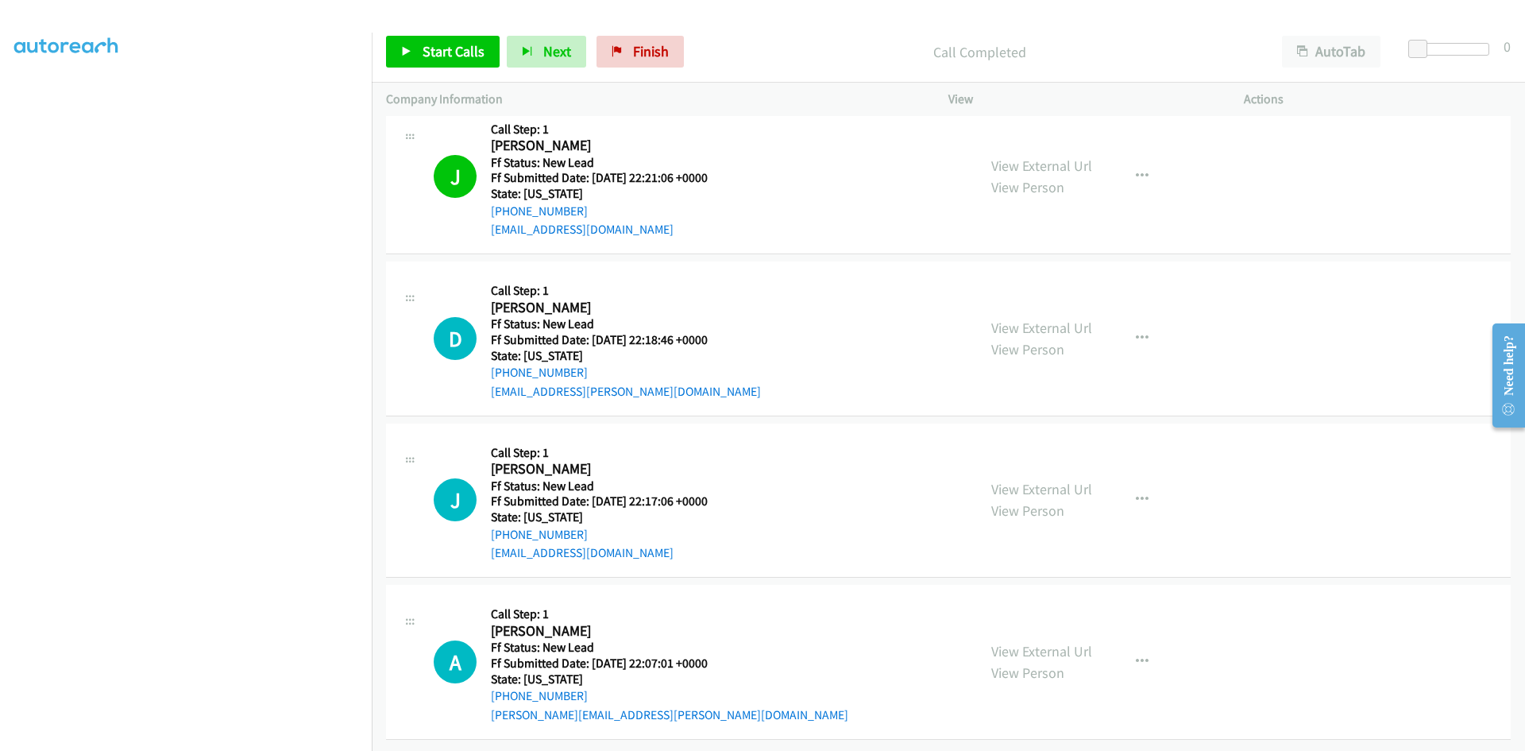
scroll to position [1972, 0]
click at [427, 56] on span "Start Calls" at bounding box center [454, 51] width 62 height 18
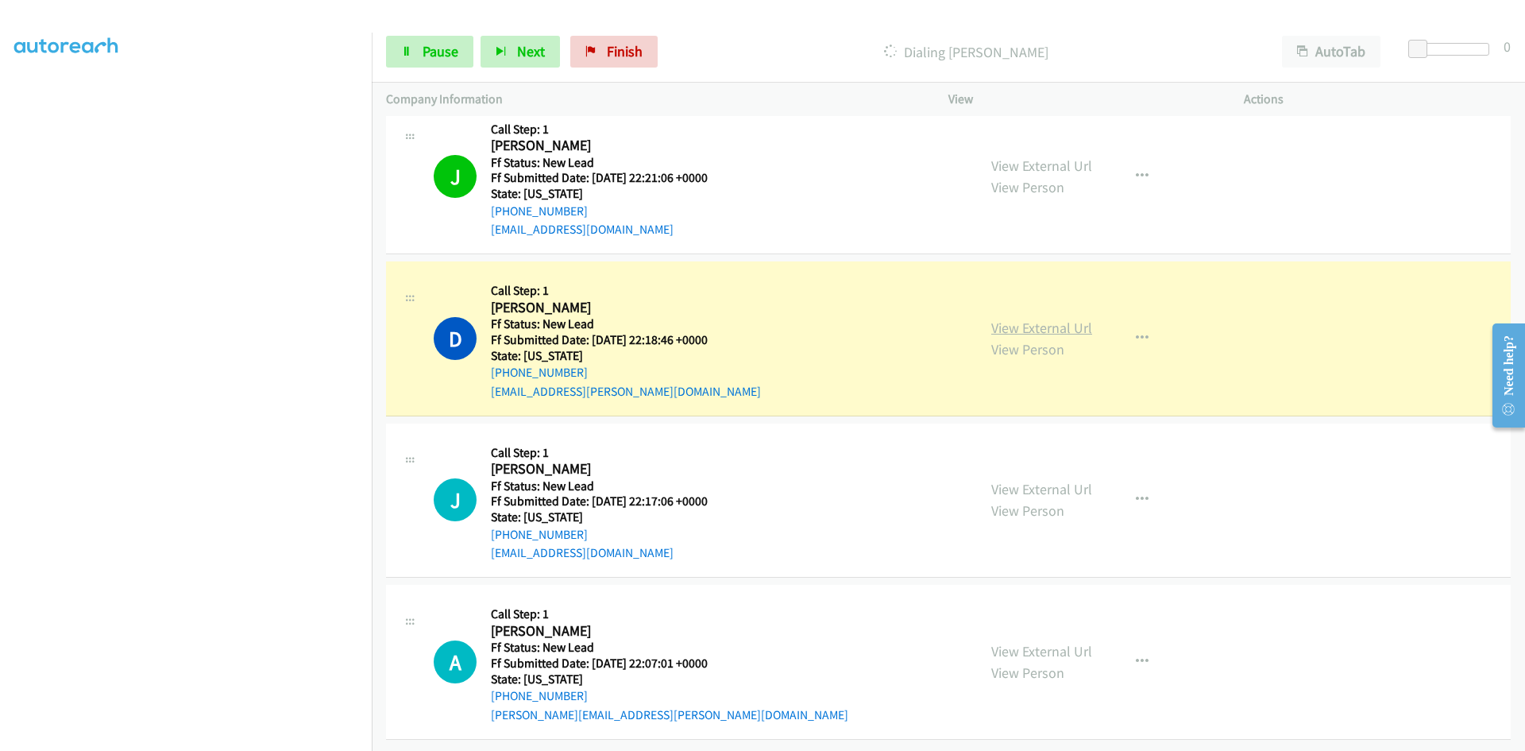
click at [1053, 319] on link "View External Url" at bounding box center [1041, 328] width 101 height 18
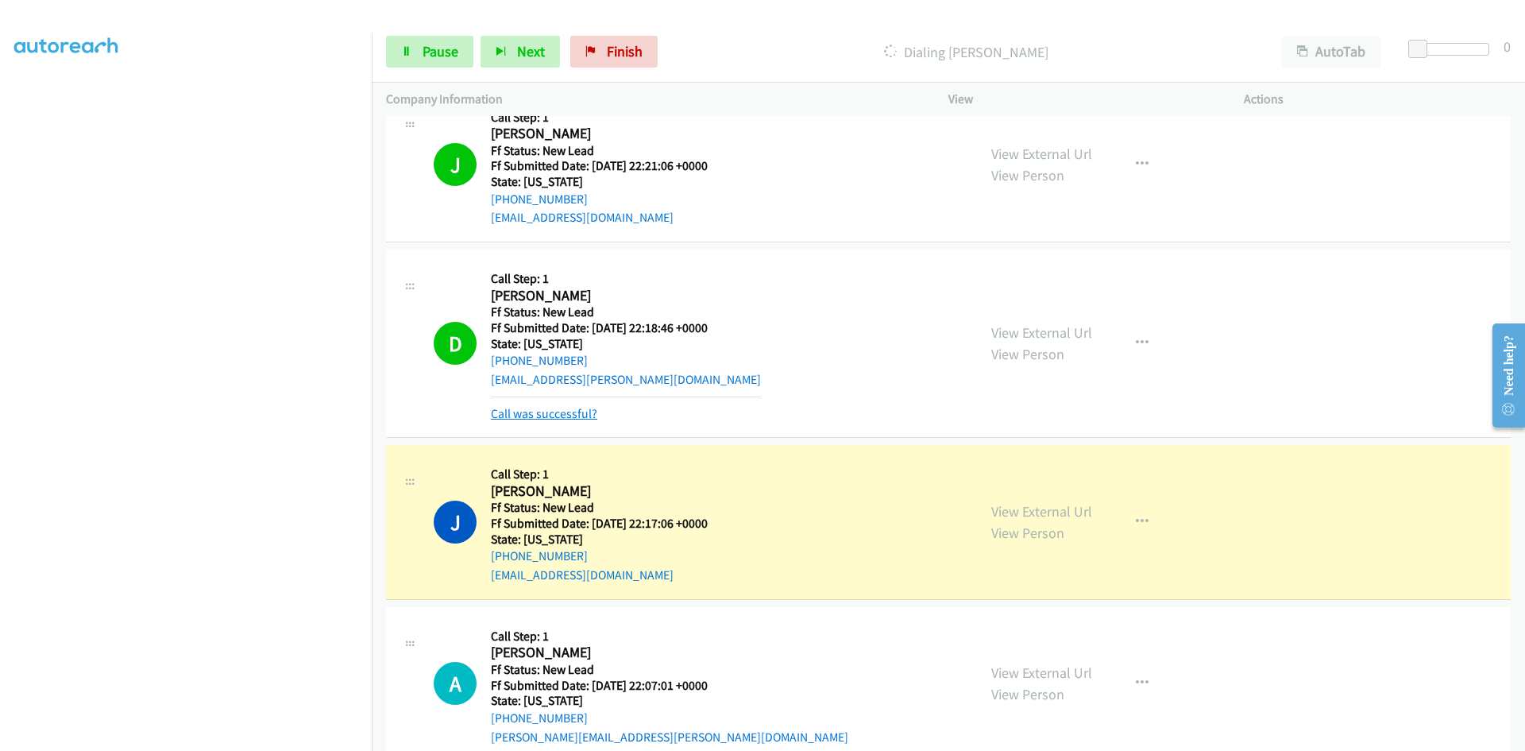
click at [582, 415] on link "Call was successful?" at bounding box center [544, 413] width 106 height 15
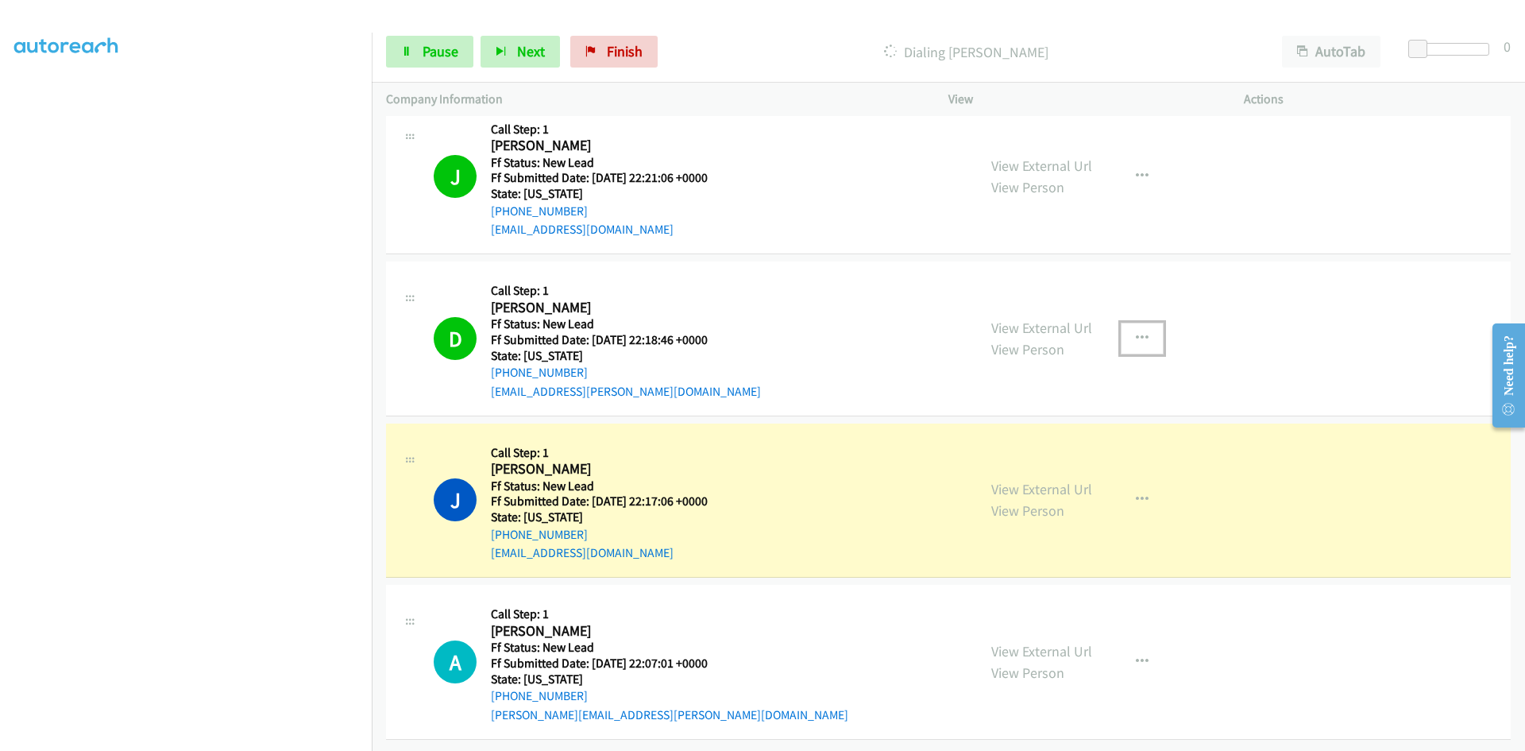
click at [1136, 332] on icon "button" at bounding box center [1142, 338] width 13 height 13
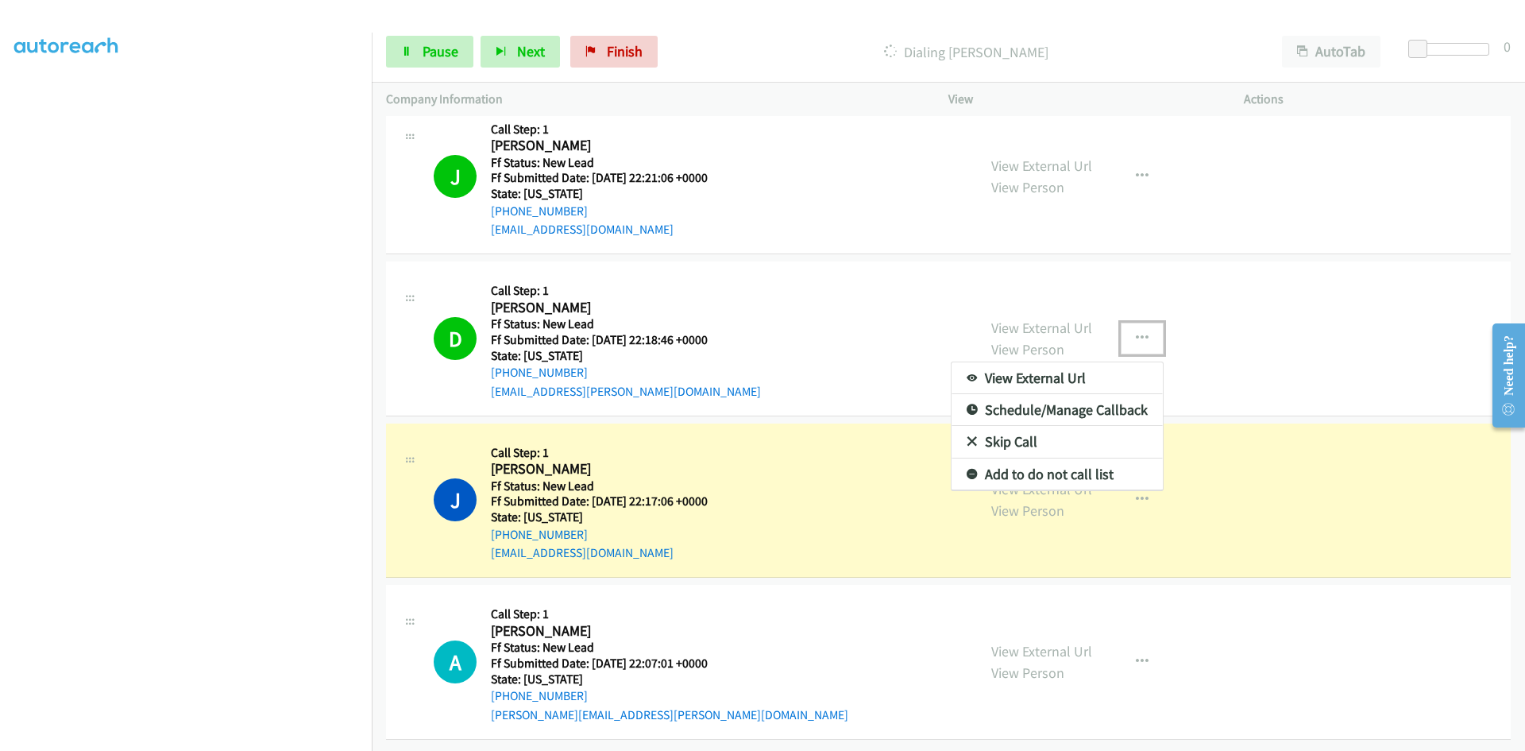
click at [1067, 463] on link "Add to do not call list" at bounding box center [1057, 474] width 211 height 32
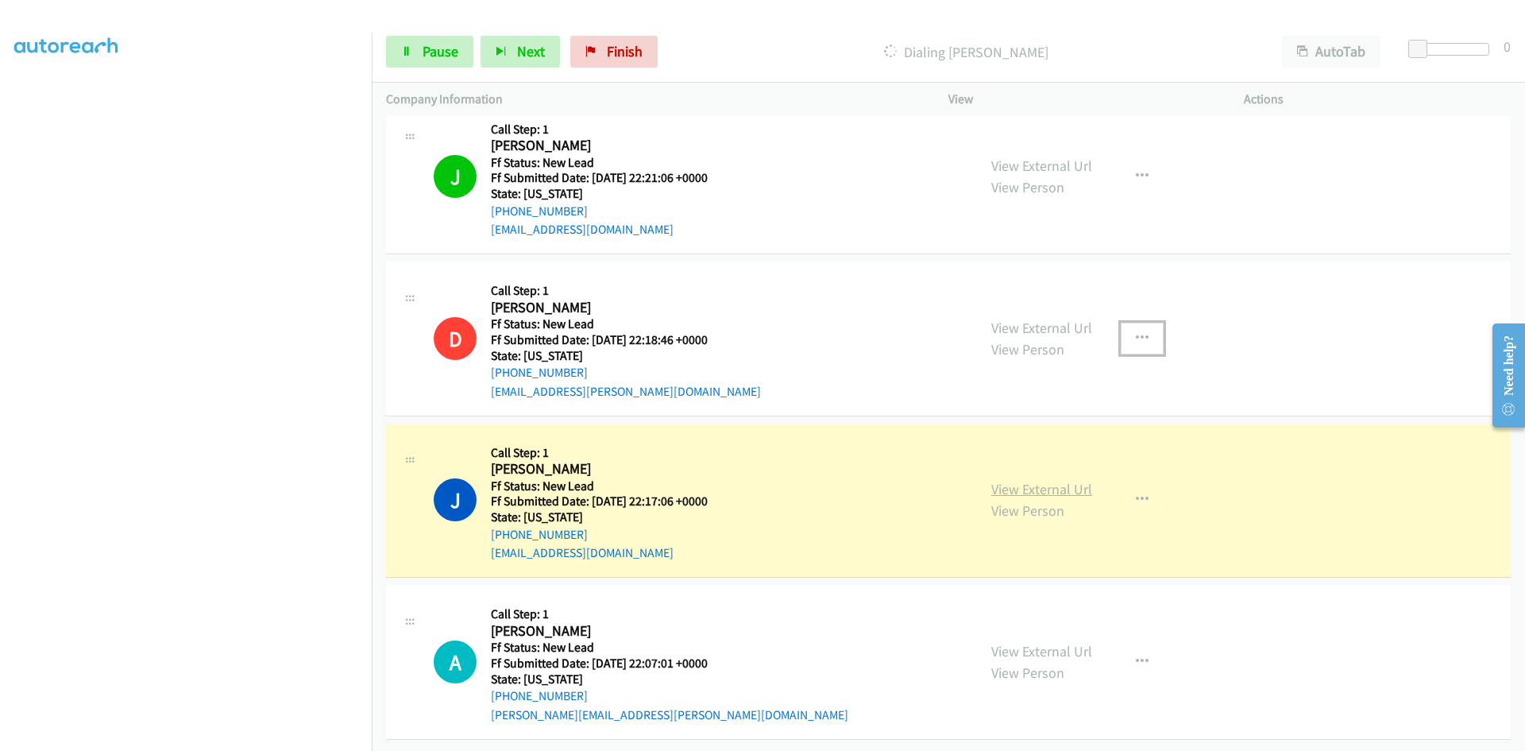
click at [1067, 480] on link "View External Url" at bounding box center [1041, 489] width 101 height 18
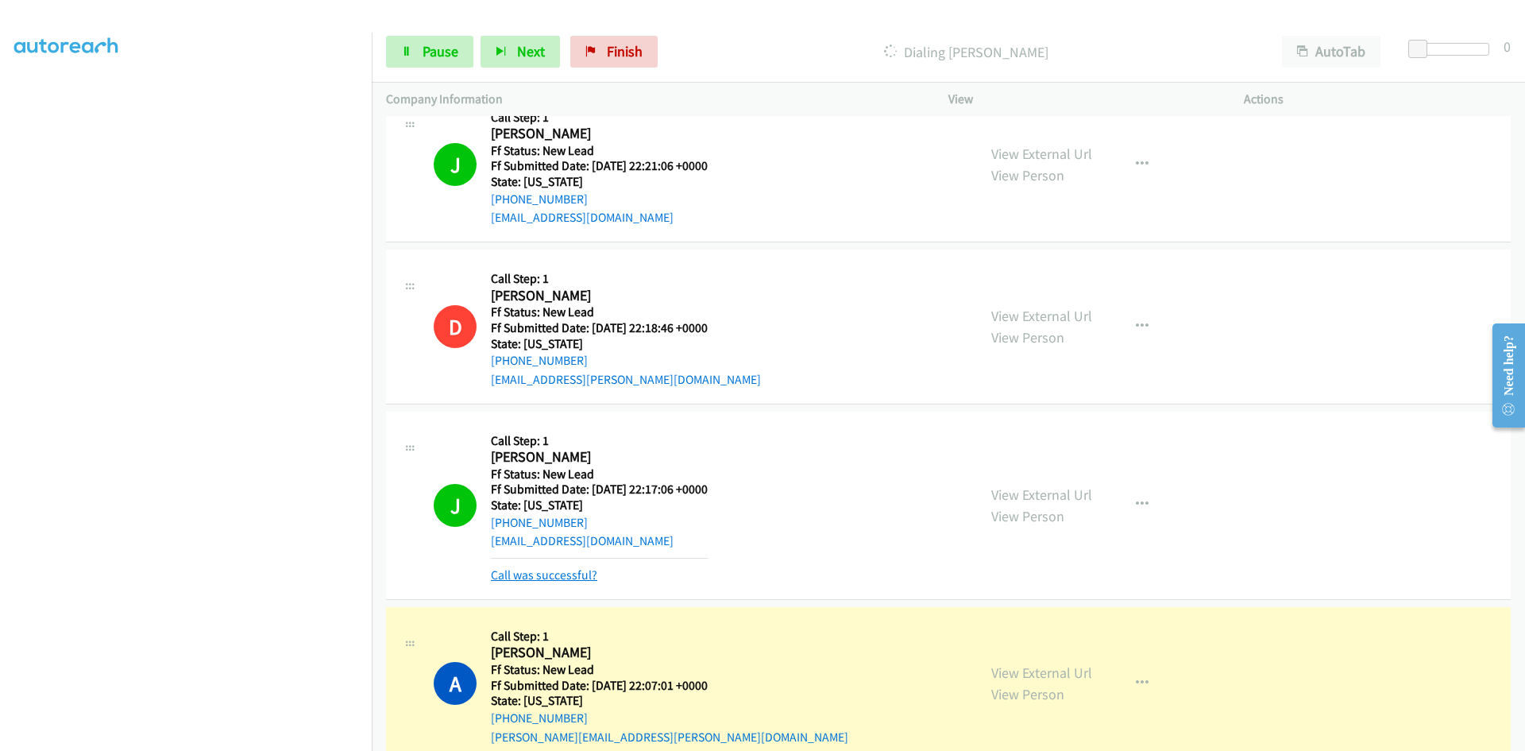
click at [511, 578] on link "Call was successful?" at bounding box center [544, 574] width 106 height 15
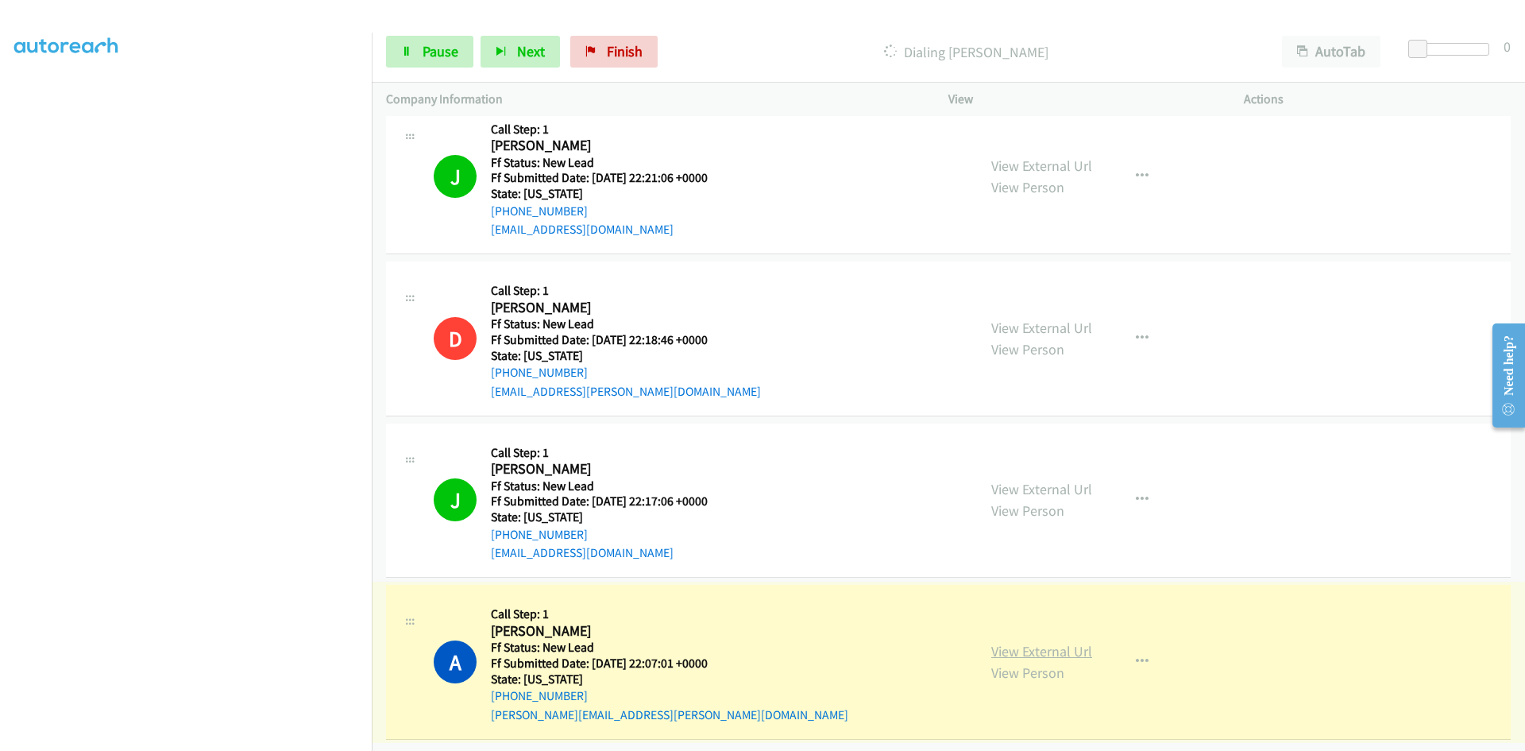
click at [995, 642] on link "View External Url" at bounding box center [1041, 651] width 101 height 18
click at [391, 60] on link "Pause" at bounding box center [429, 52] width 87 height 32
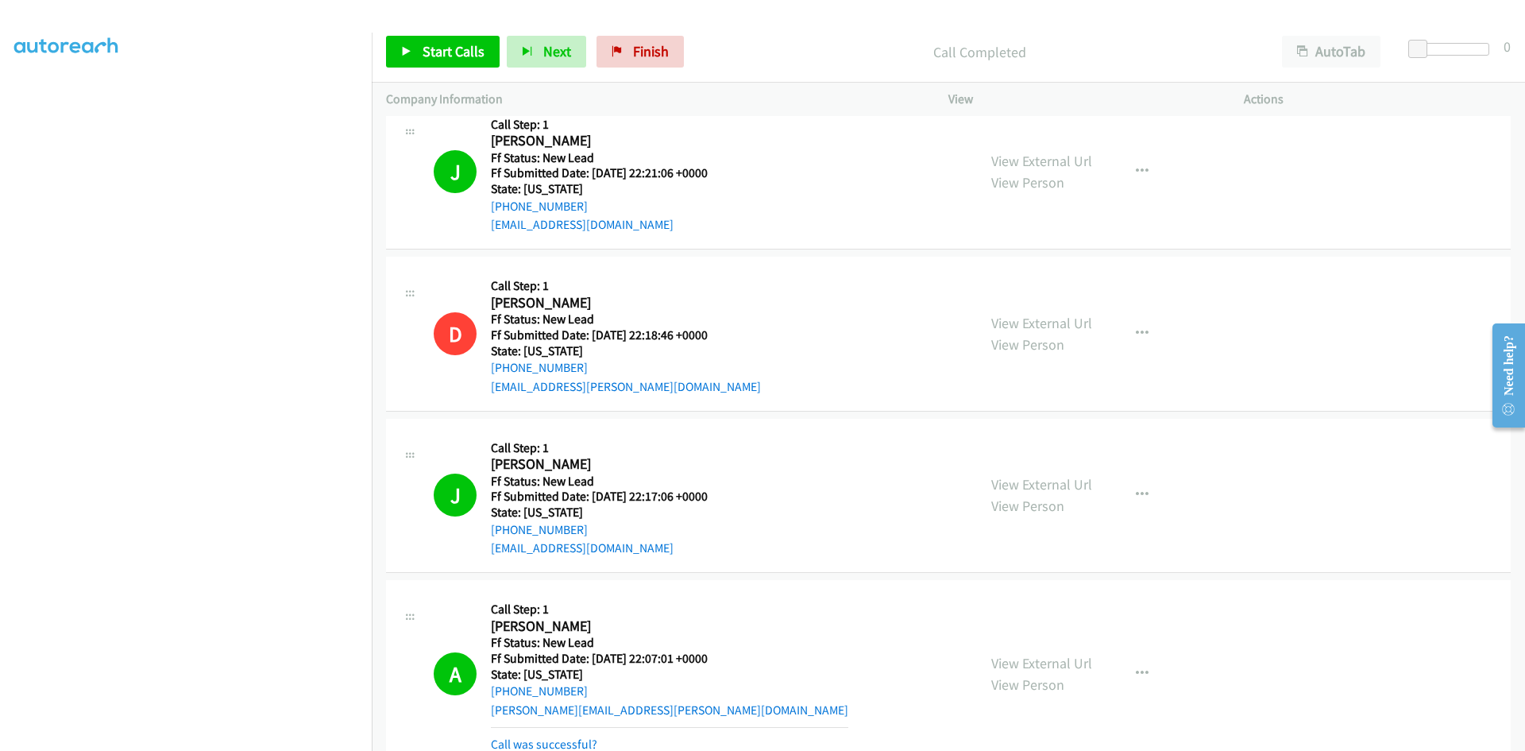
scroll to position [2057, 0]
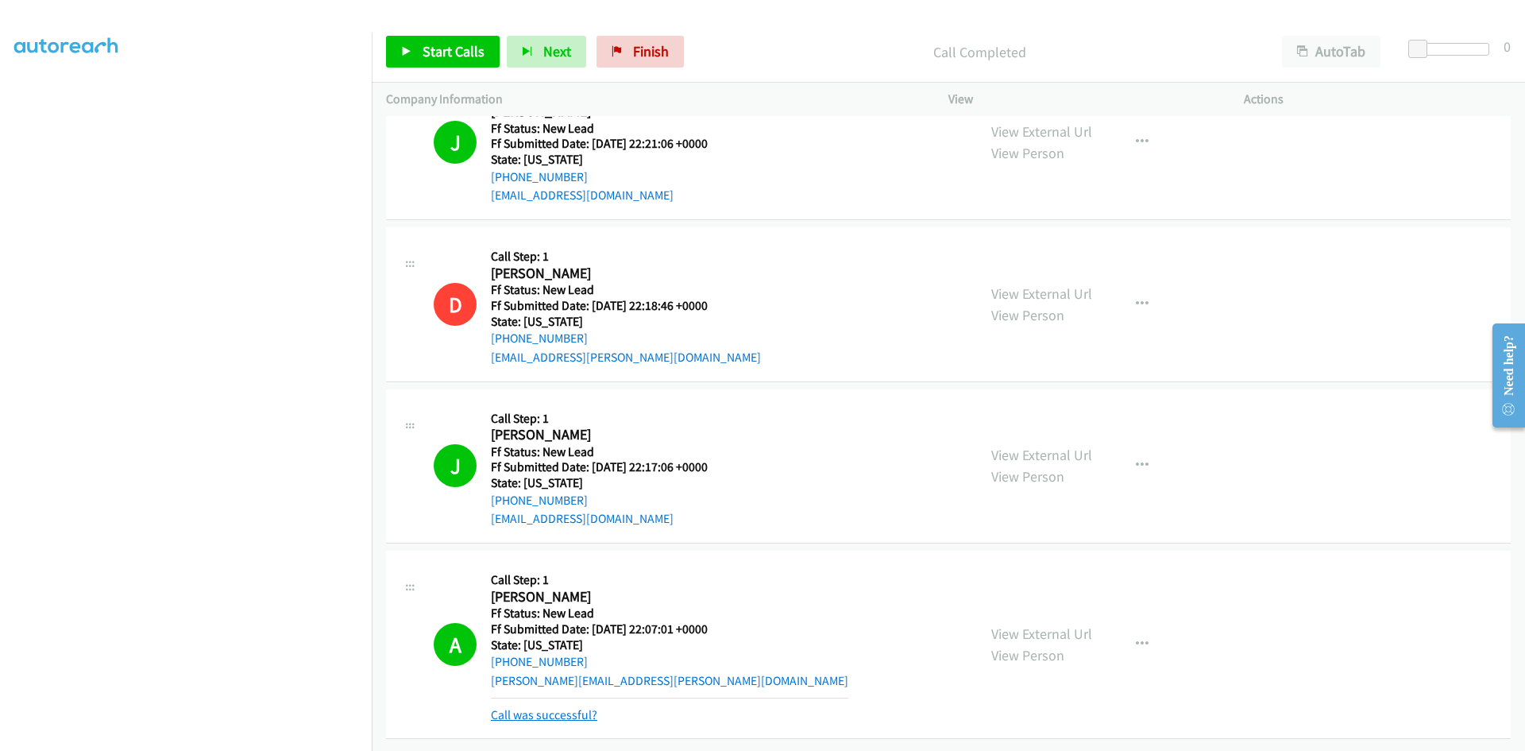
click at [537, 707] on link "Call was successful?" at bounding box center [544, 714] width 106 height 15
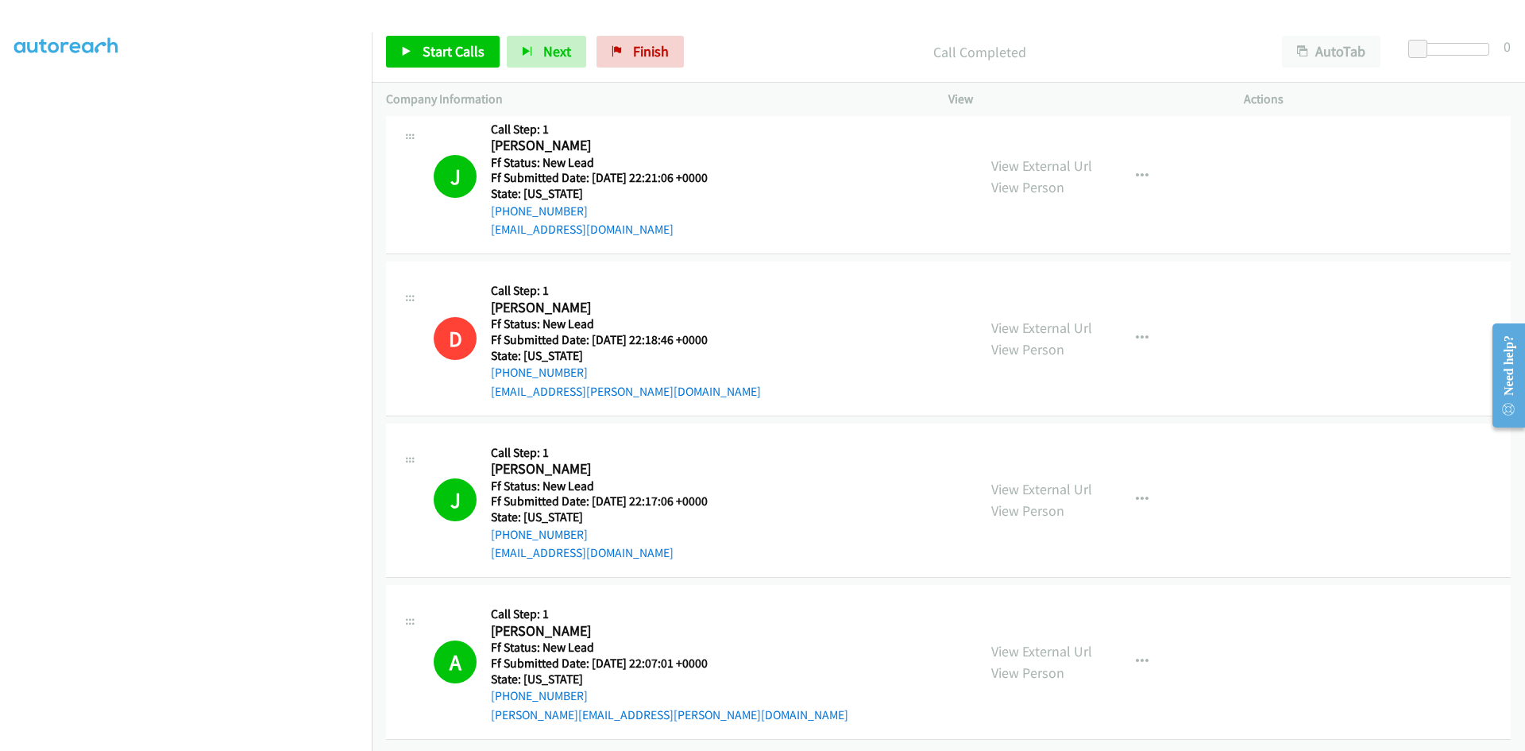
scroll to position [2023, 0]
click at [636, 49] on span "Finish" at bounding box center [651, 51] width 36 height 18
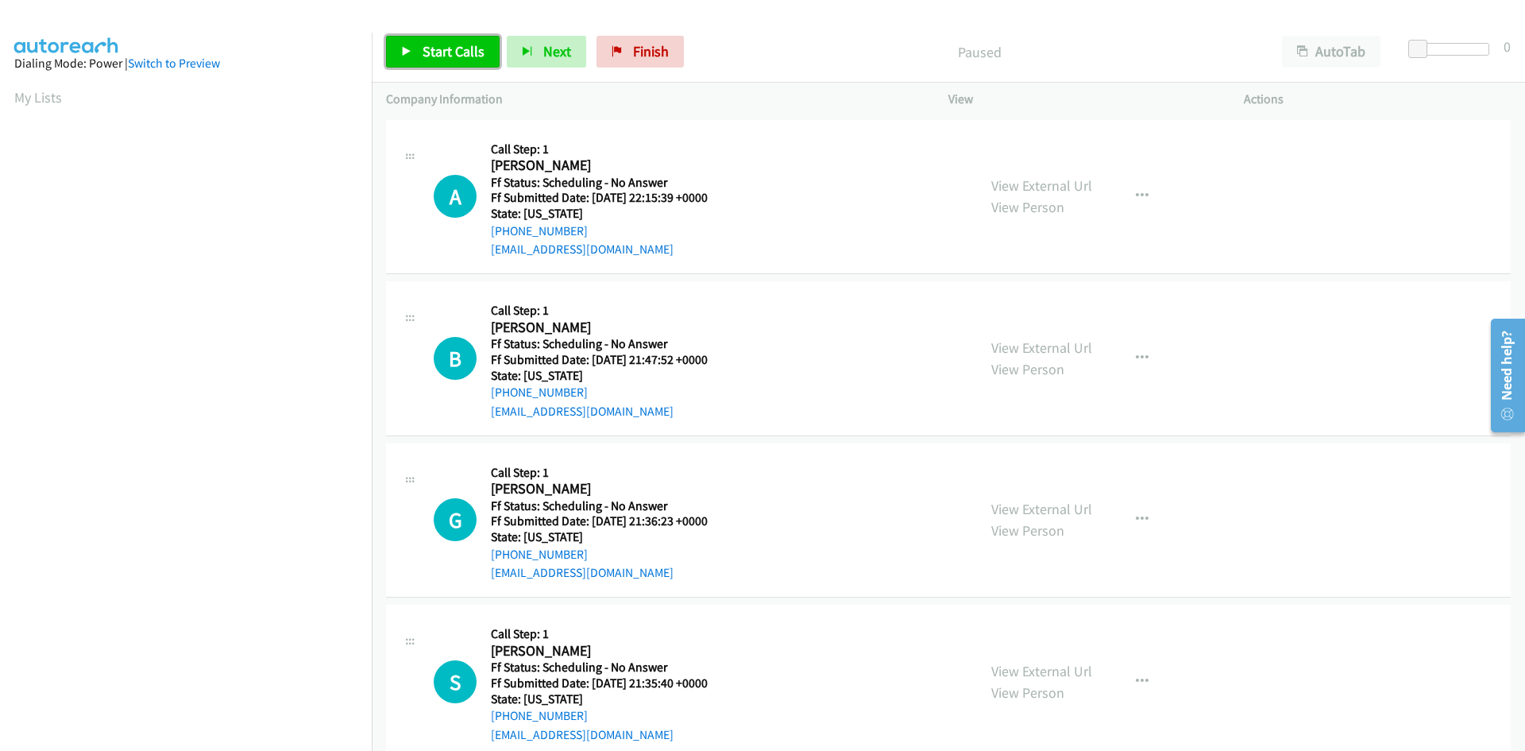
click at [486, 52] on link "Start Calls" at bounding box center [443, 52] width 114 height 32
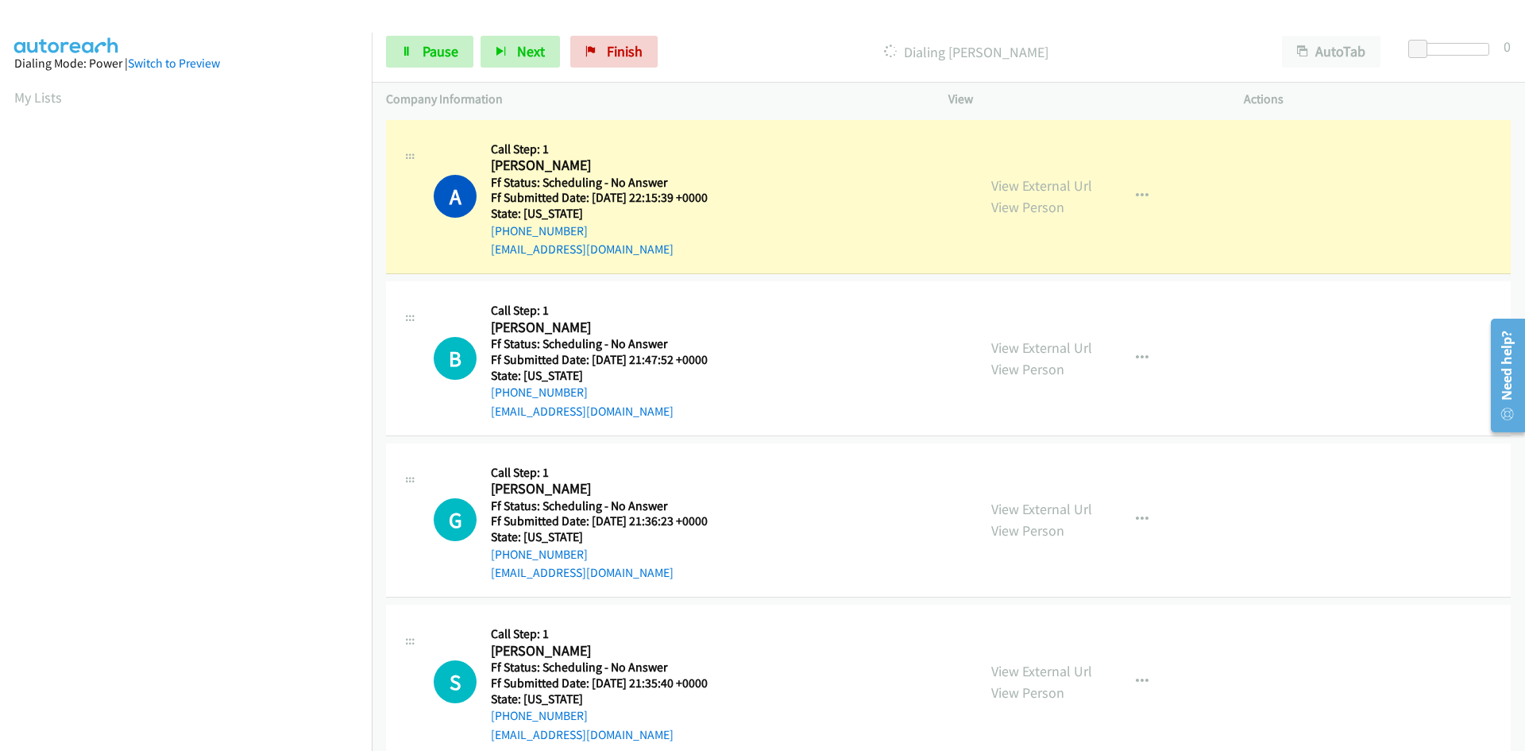
scroll to position [140, 0]
click at [1080, 187] on link "View External Url" at bounding box center [1041, 185] width 101 height 18
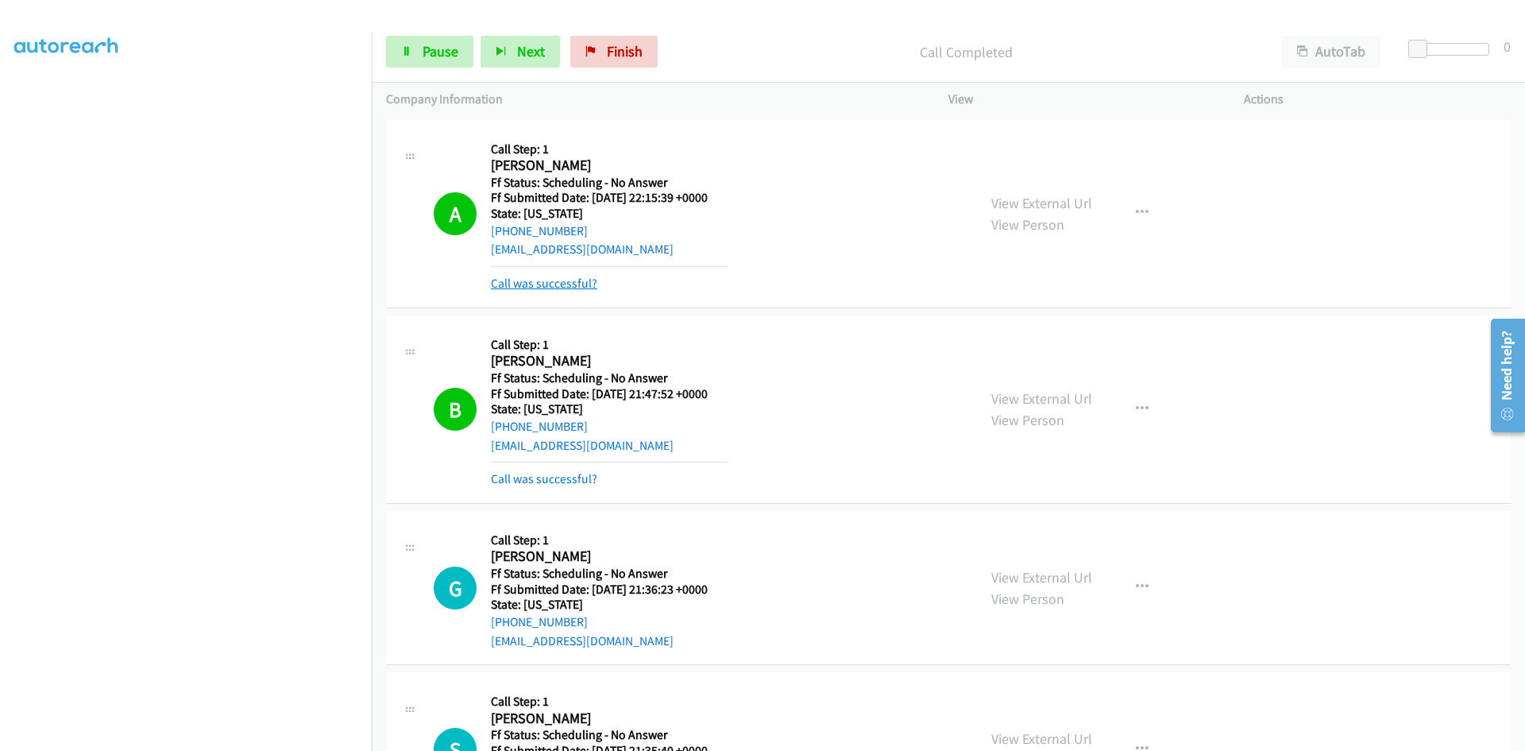
click at [570, 285] on link "Call was successful?" at bounding box center [544, 283] width 106 height 15
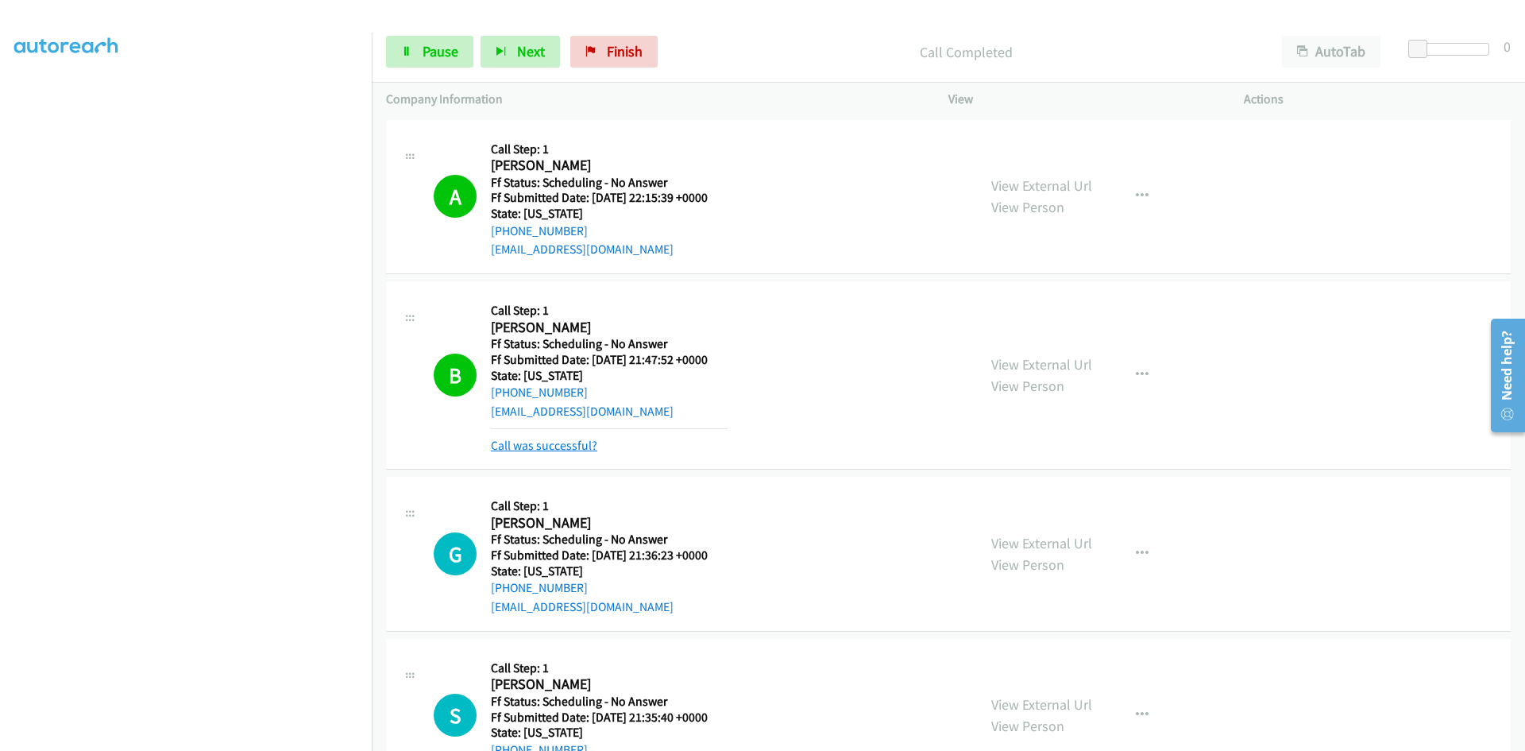
click at [571, 444] on link "Call was successful?" at bounding box center [544, 445] width 106 height 15
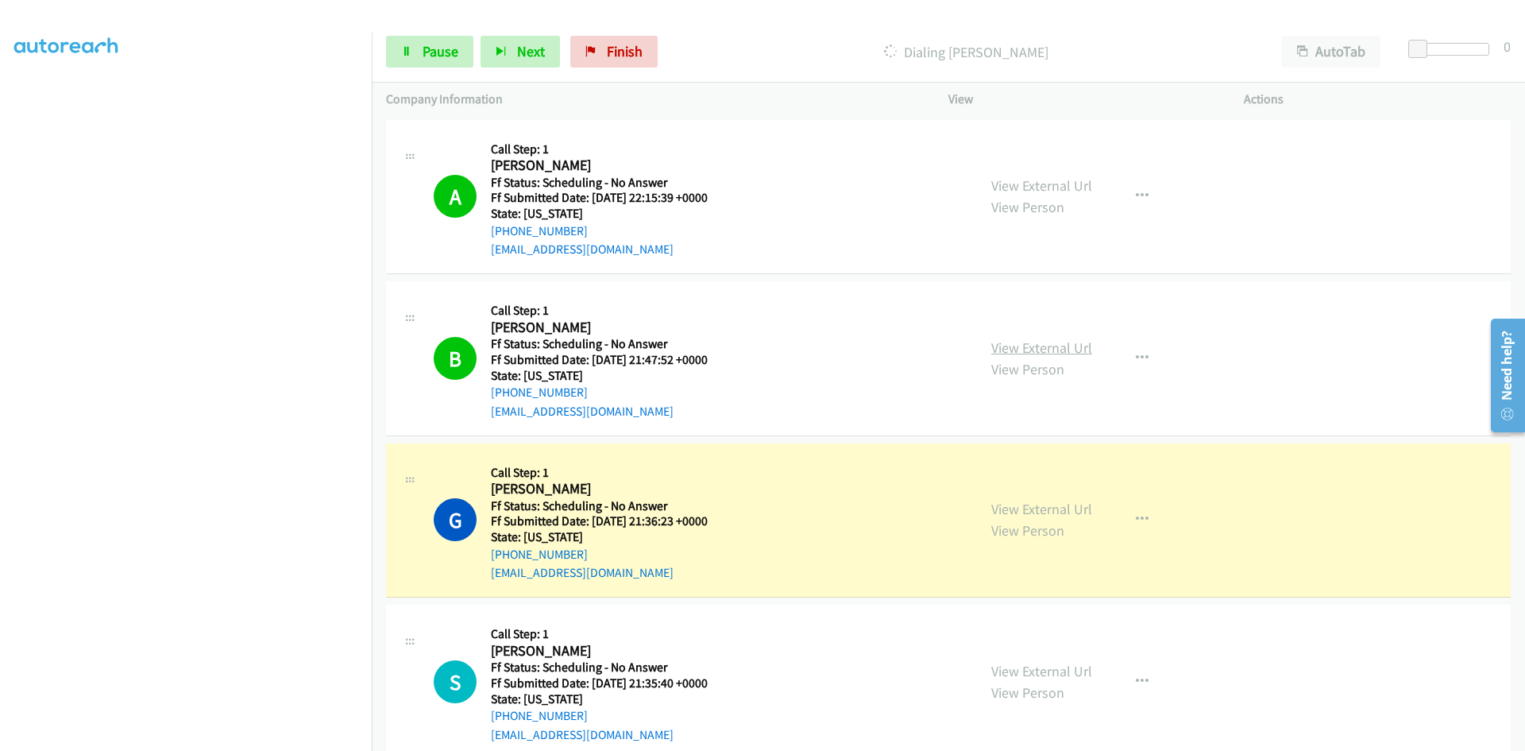
click at [1060, 350] on link "View External Url" at bounding box center [1041, 347] width 101 height 18
click at [416, 48] on link "Pause" at bounding box center [429, 52] width 87 height 32
click at [1003, 504] on link "View External Url" at bounding box center [1041, 509] width 101 height 18
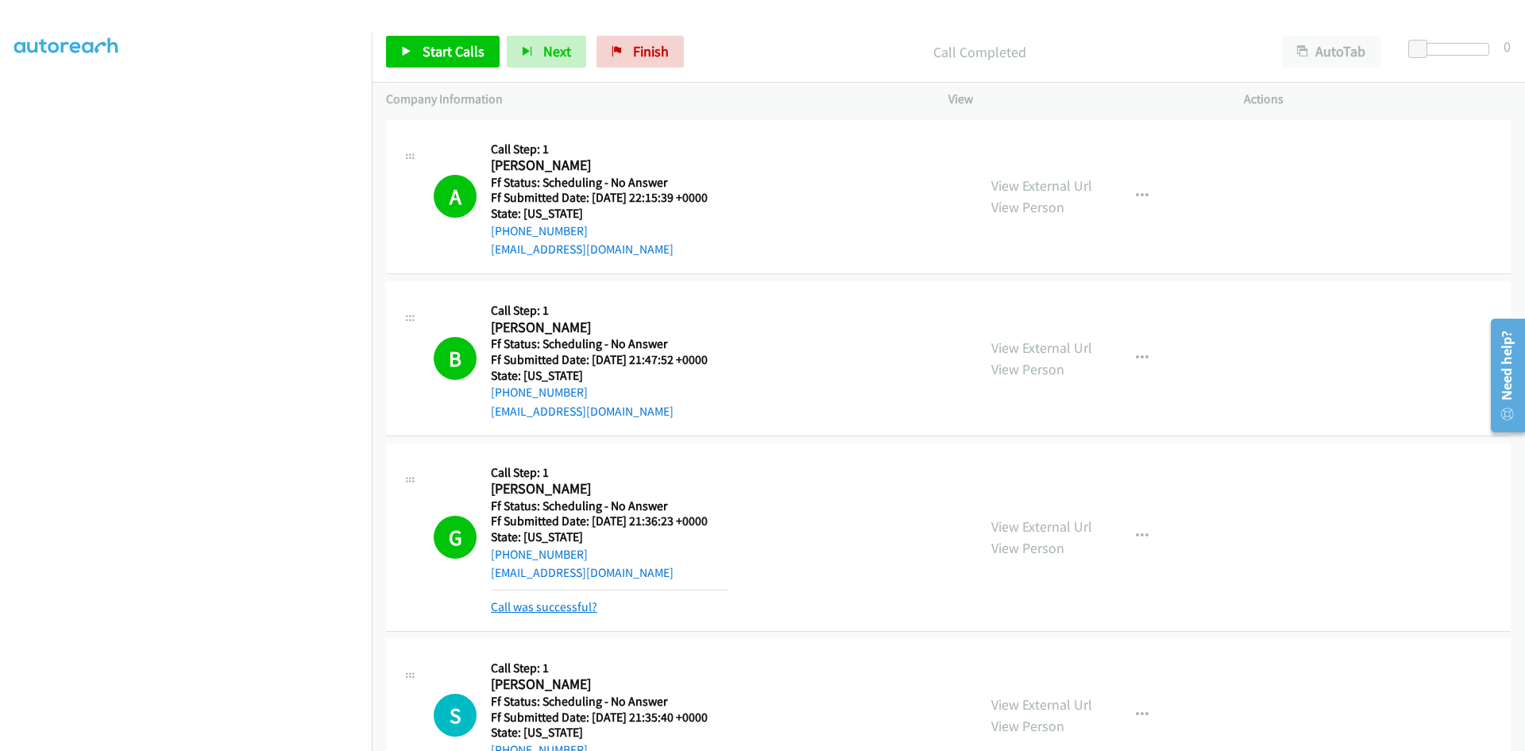
click at [583, 611] on link "Call was successful?" at bounding box center [544, 606] width 106 height 15
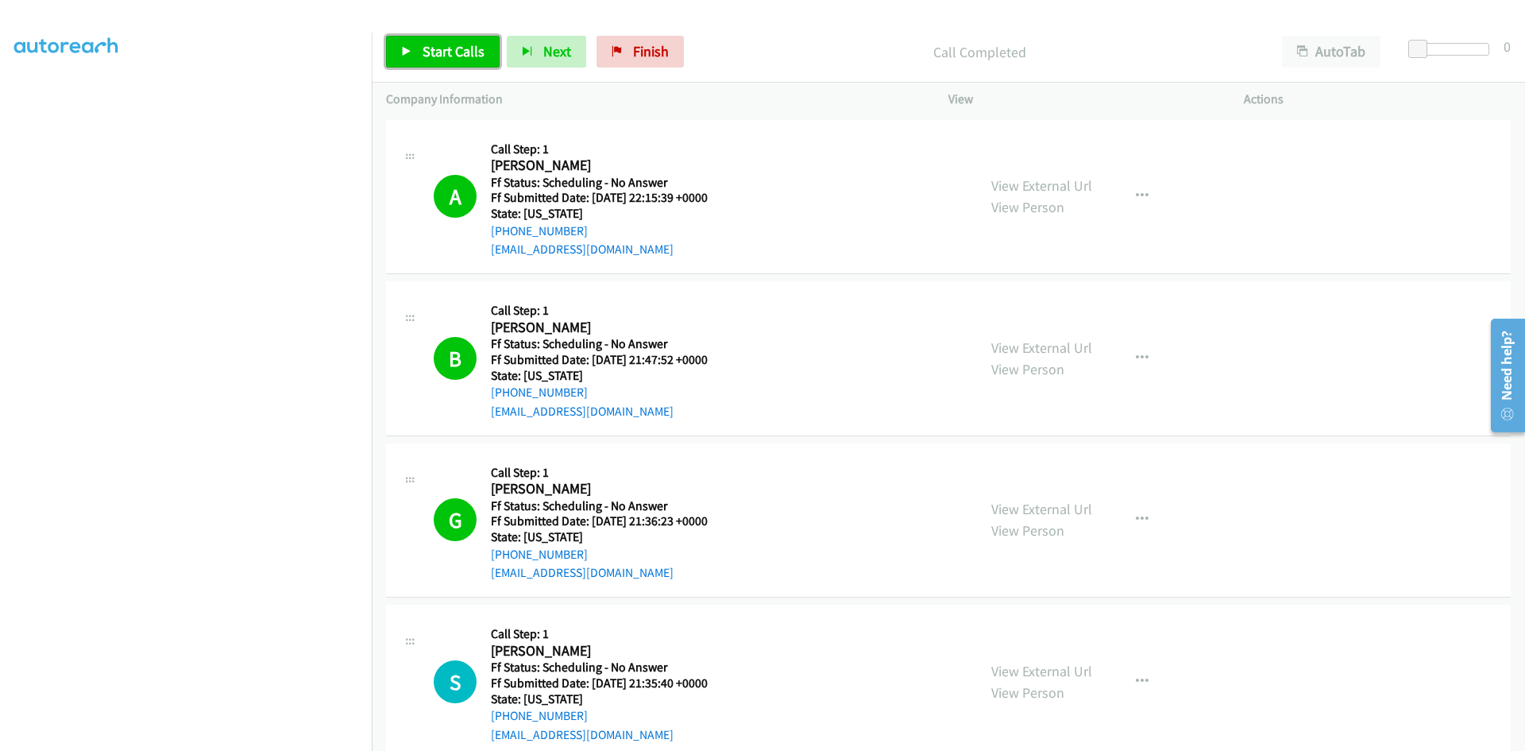
click at [460, 43] on span "Start Calls" at bounding box center [454, 51] width 62 height 18
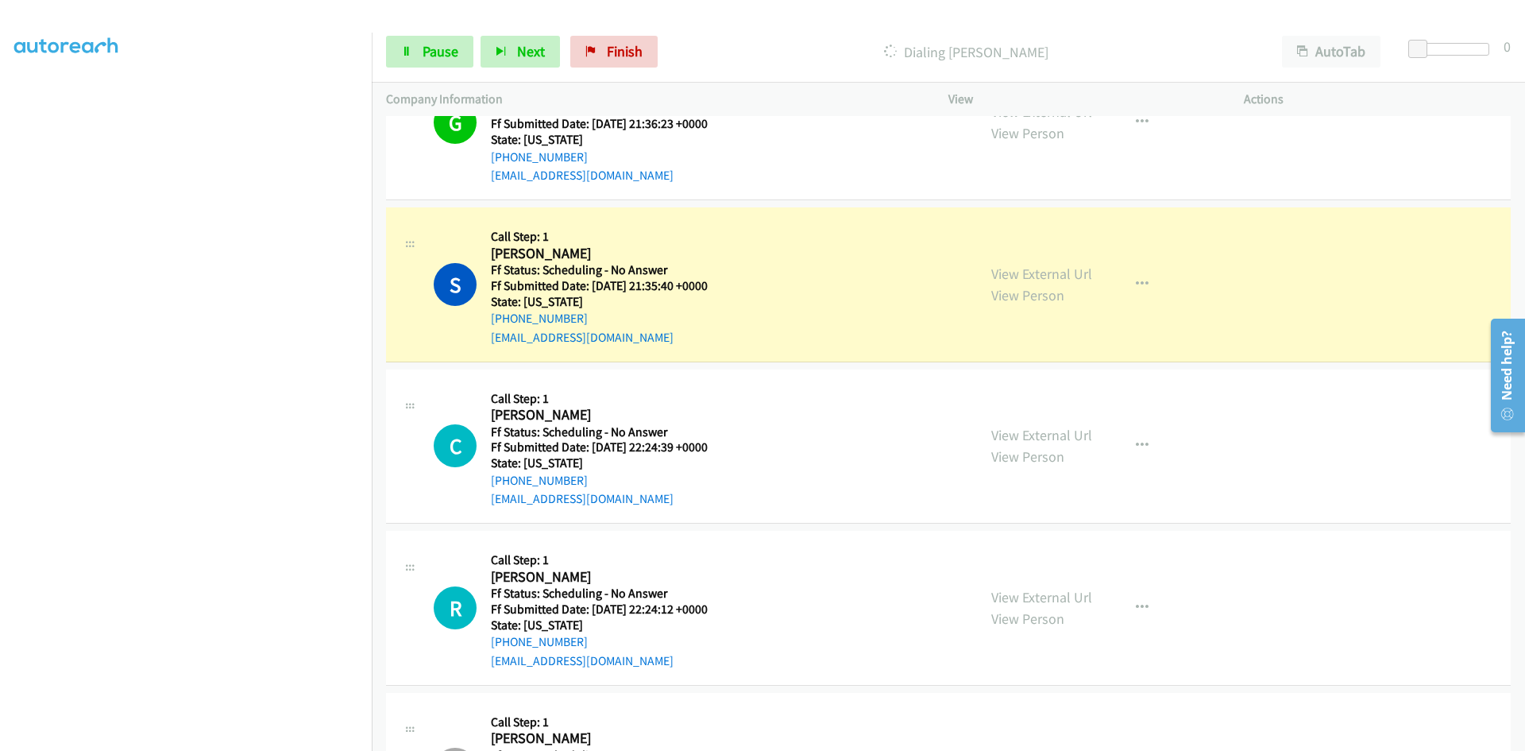
scroll to position [477, 0]
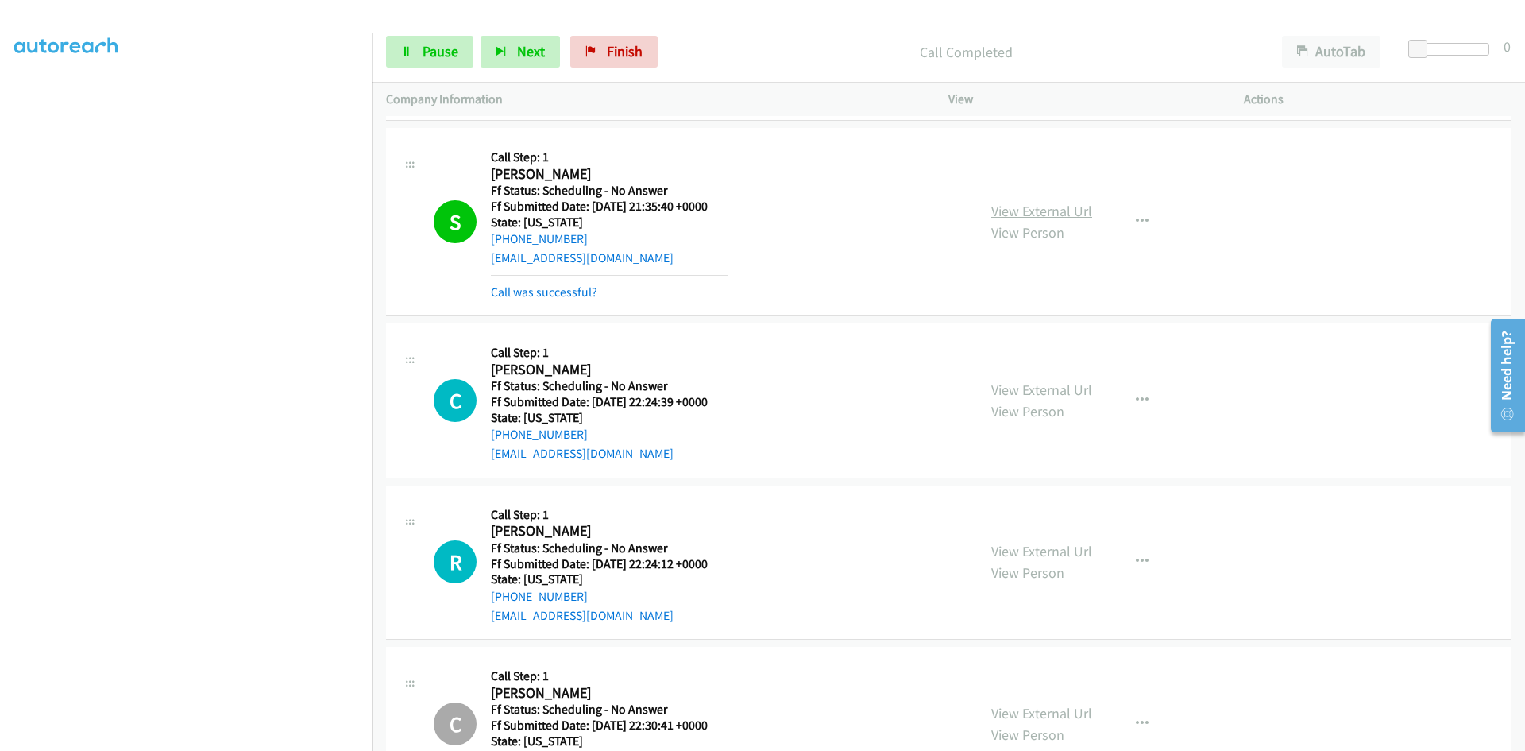
click at [1073, 207] on link "View External Url" at bounding box center [1041, 211] width 101 height 18
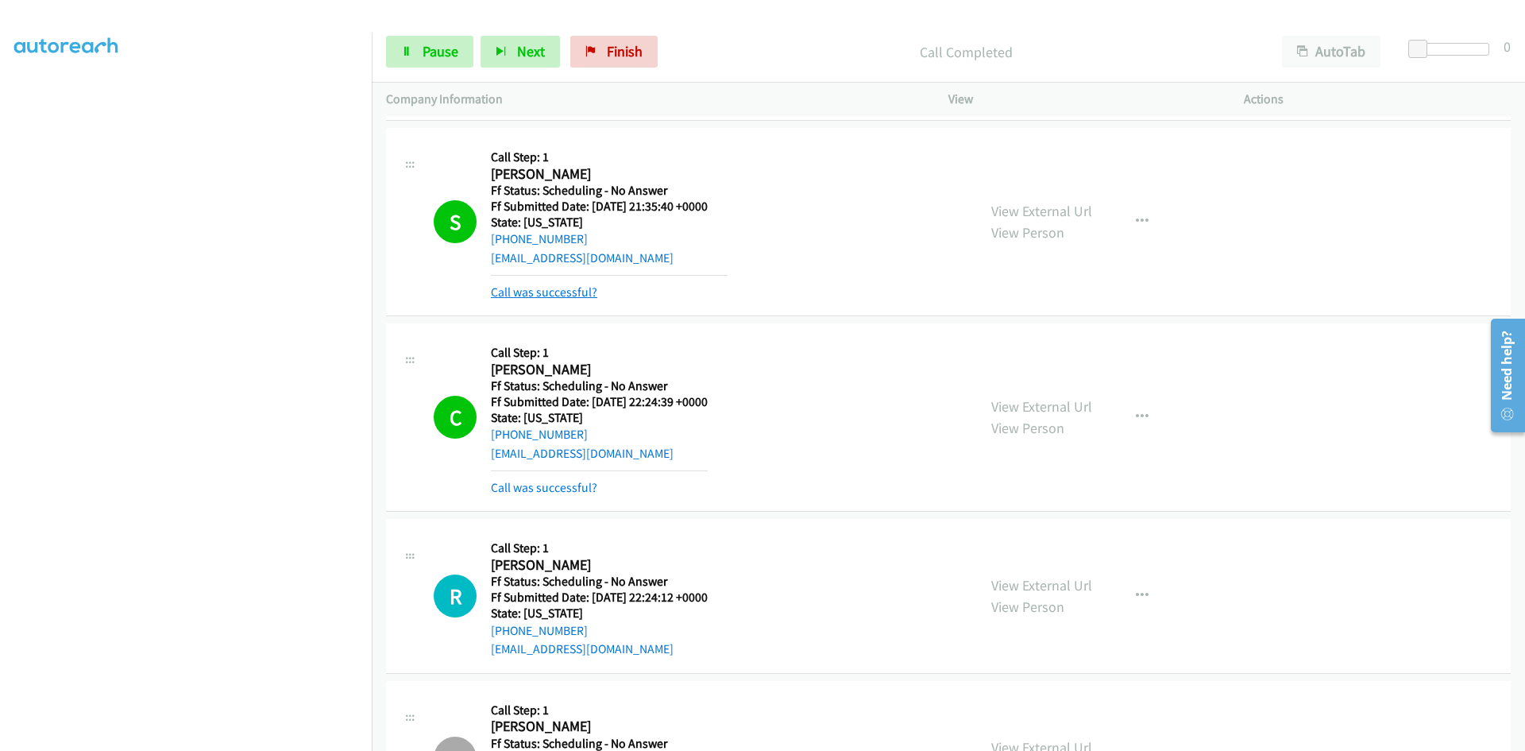
click at [575, 293] on link "Call was successful?" at bounding box center [544, 291] width 106 height 15
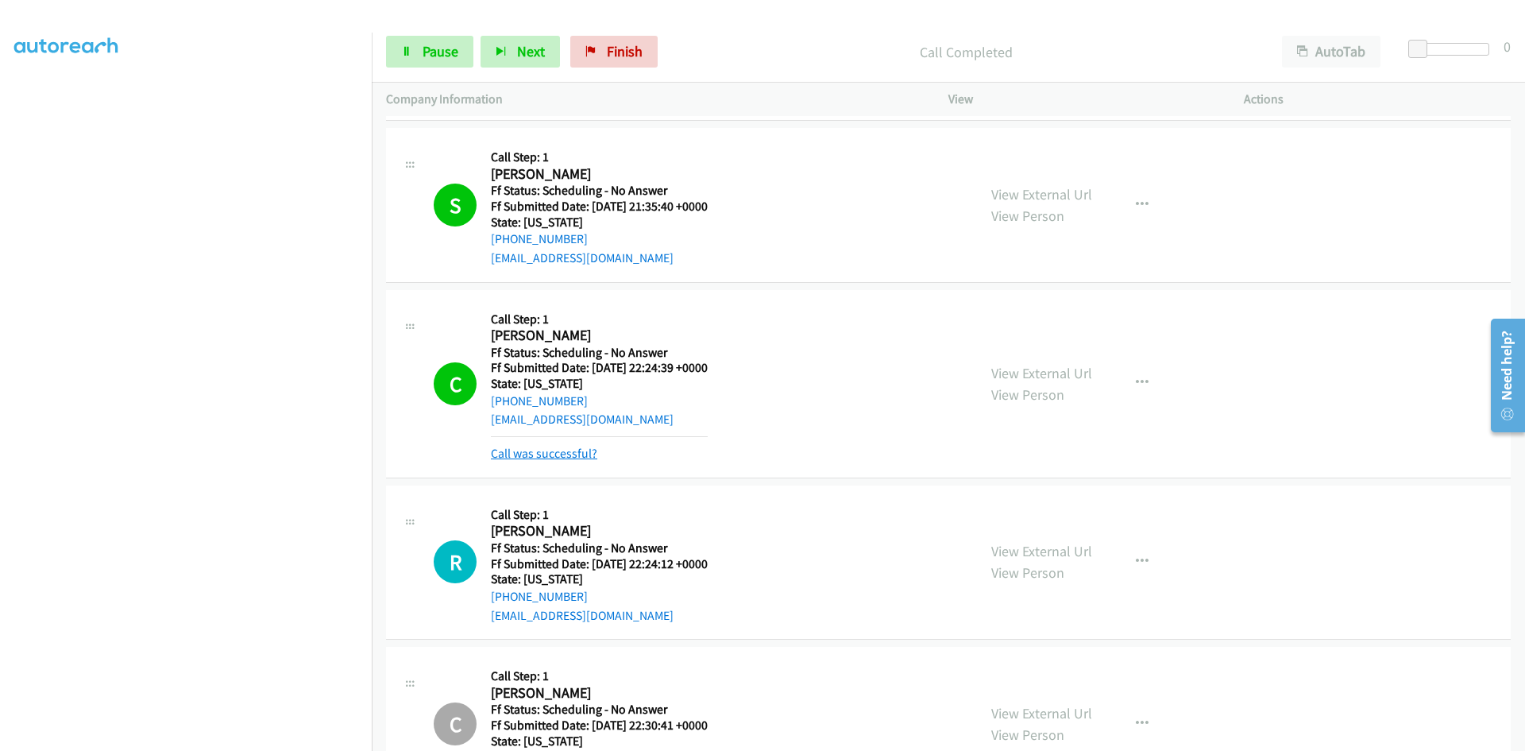
click at [579, 454] on link "Call was successful?" at bounding box center [544, 453] width 106 height 15
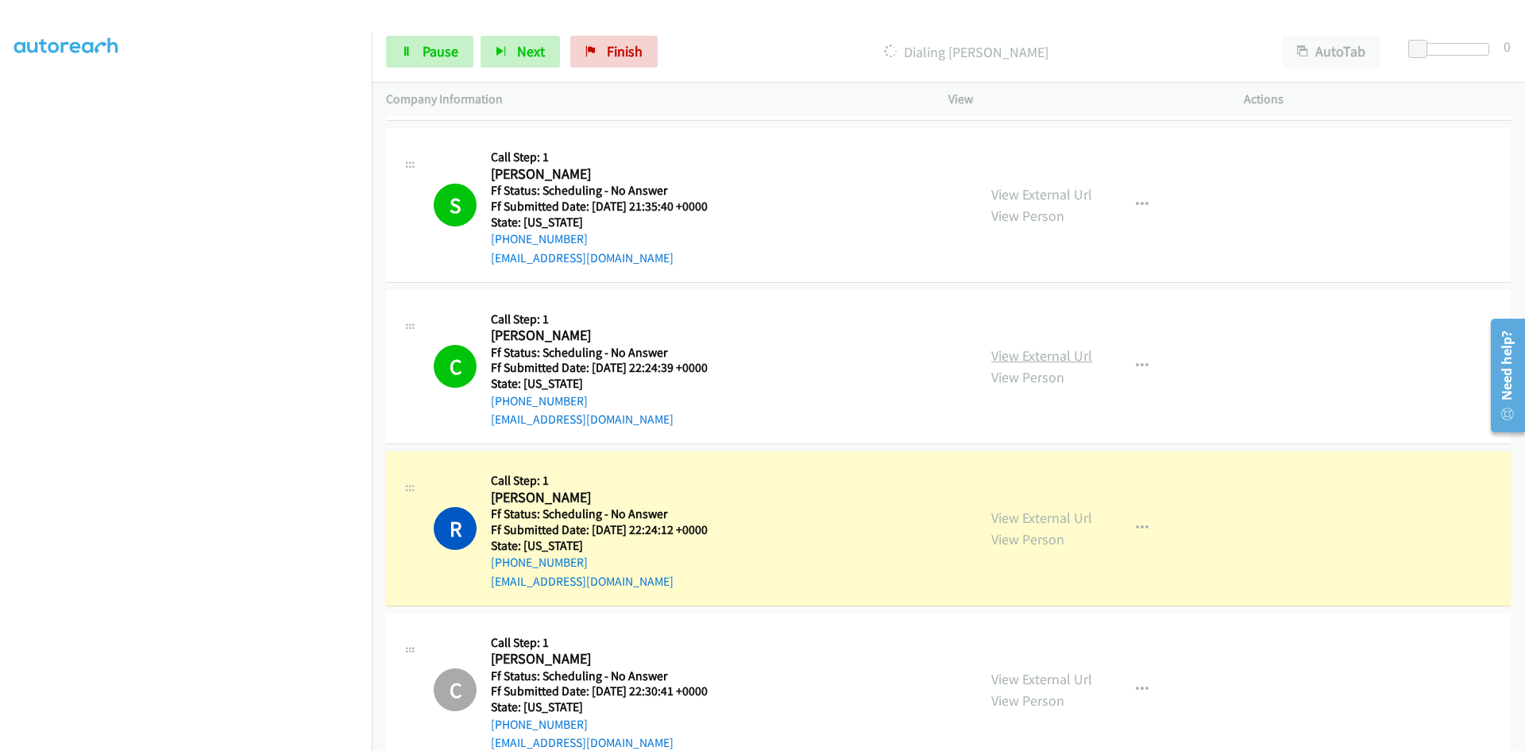
click at [1041, 353] on link "View External Url" at bounding box center [1041, 355] width 101 height 18
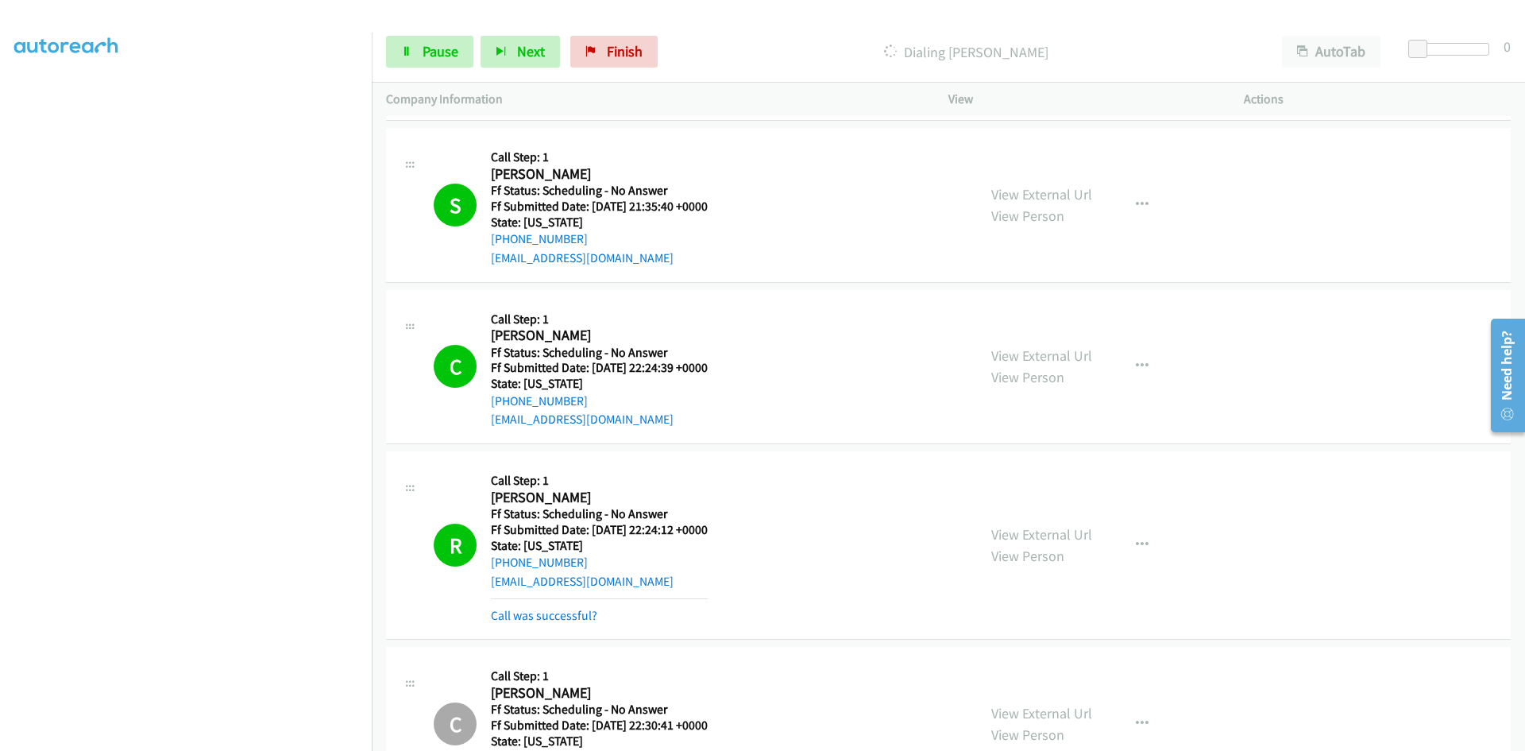
scroll to position [556, 0]
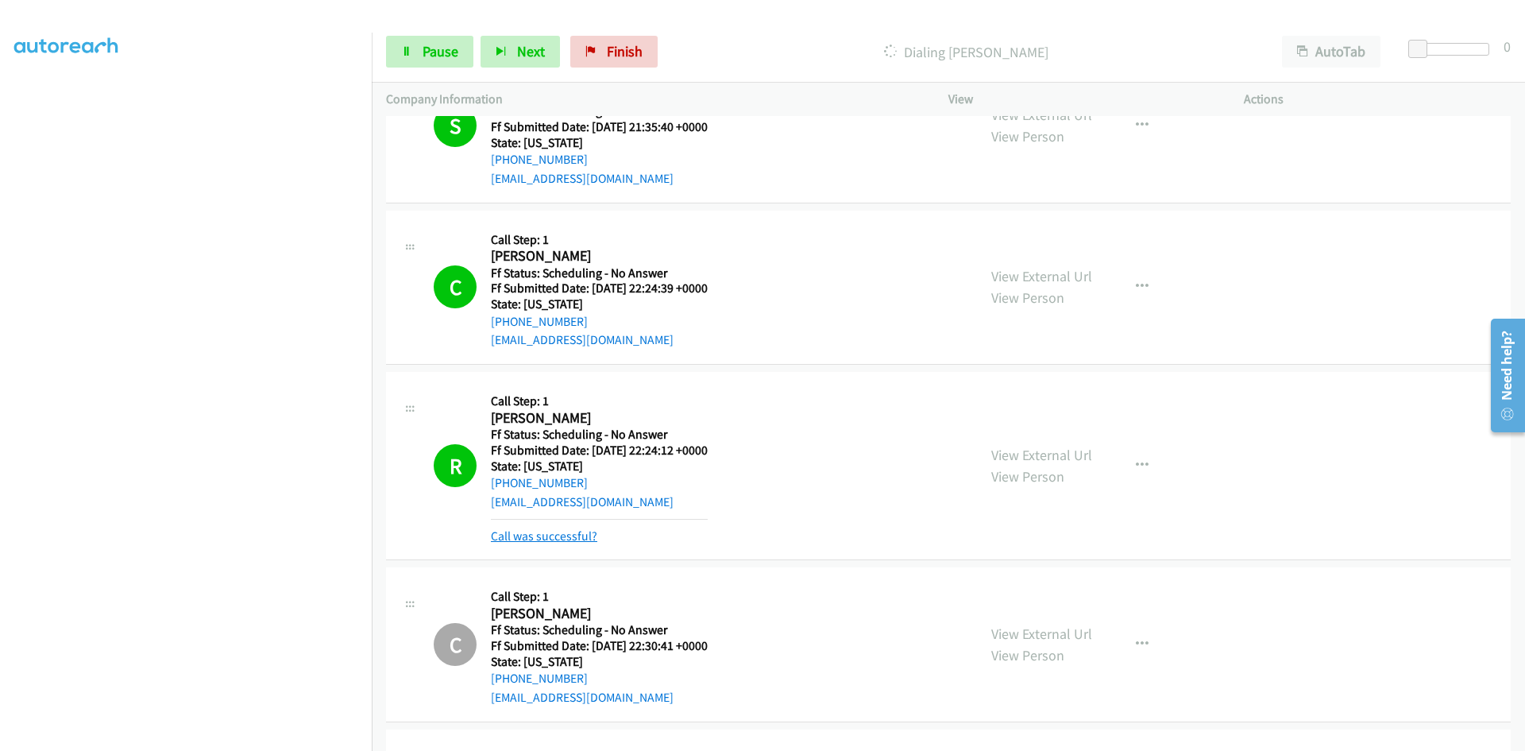
click at [507, 536] on link "Call was successful?" at bounding box center [544, 535] width 106 height 15
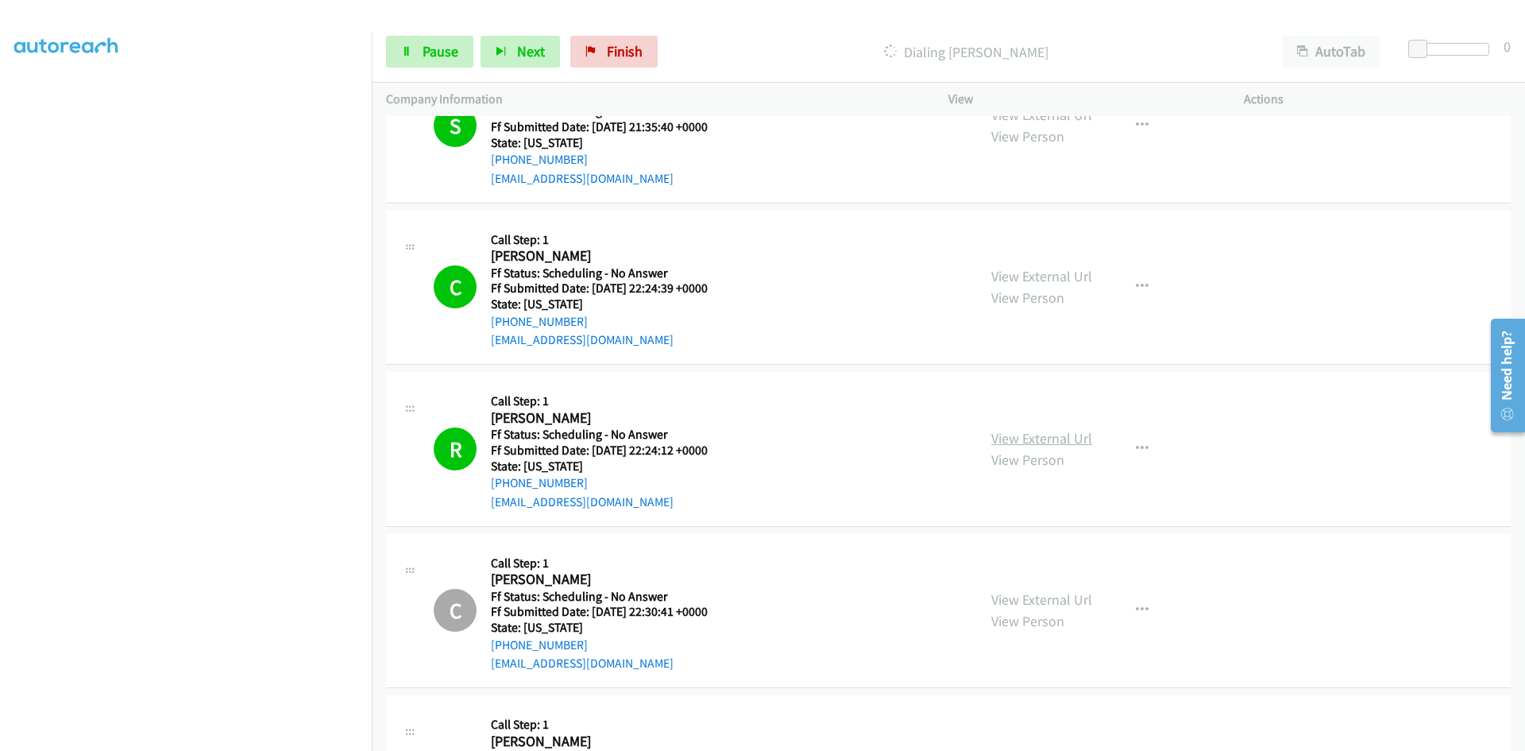
click at [1062, 429] on link "View External Url" at bounding box center [1041, 438] width 101 height 18
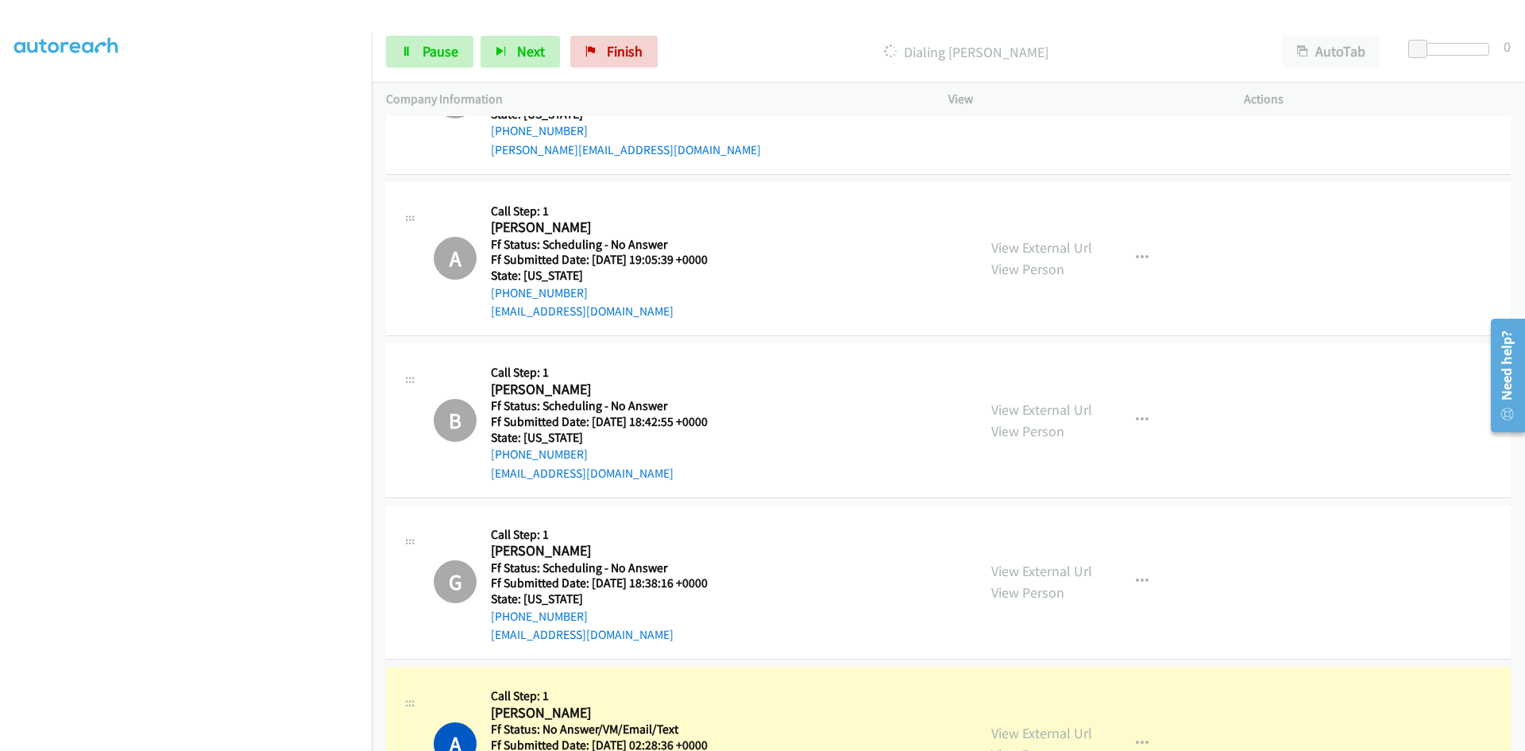
scroll to position [6673, 0]
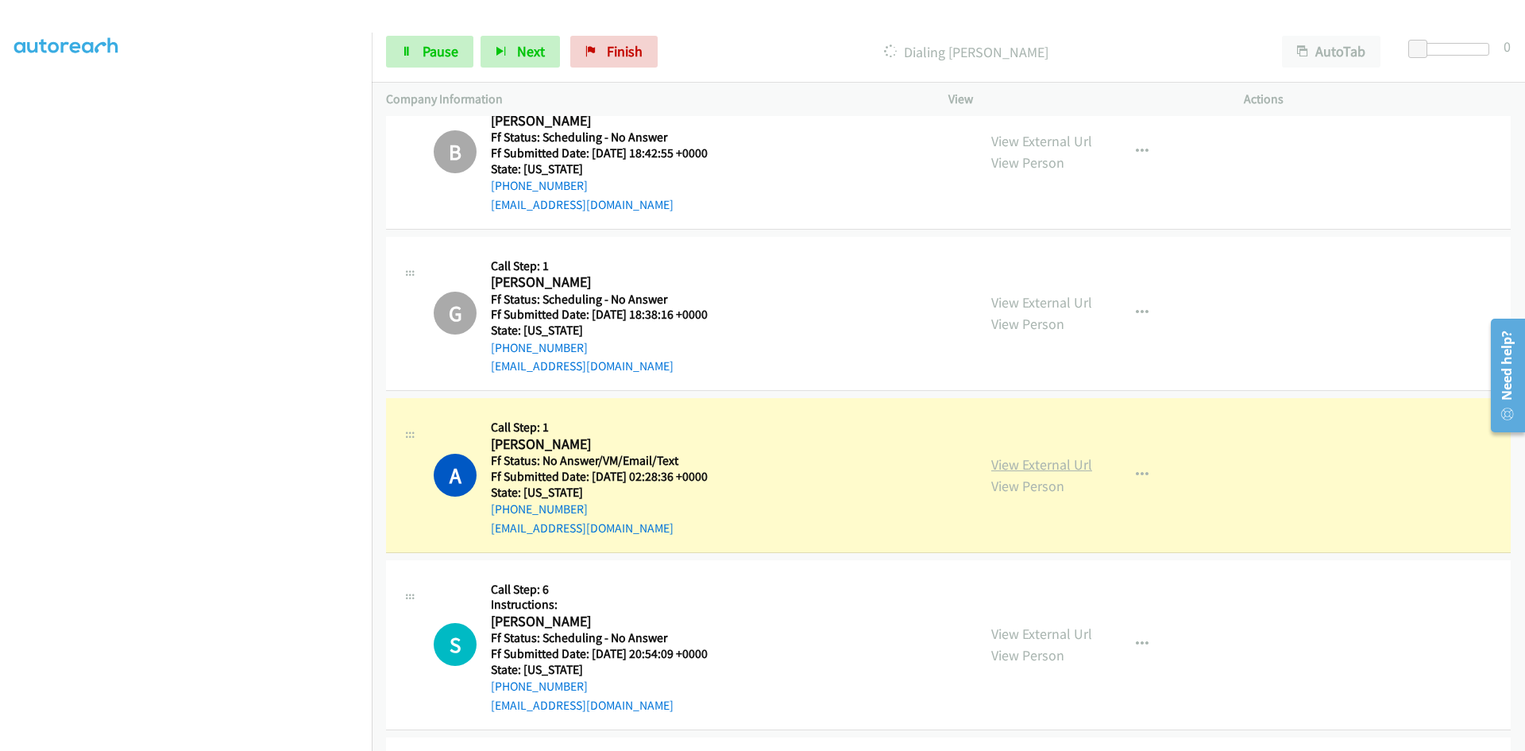
click at [1041, 461] on link "View External Url" at bounding box center [1041, 464] width 101 height 18
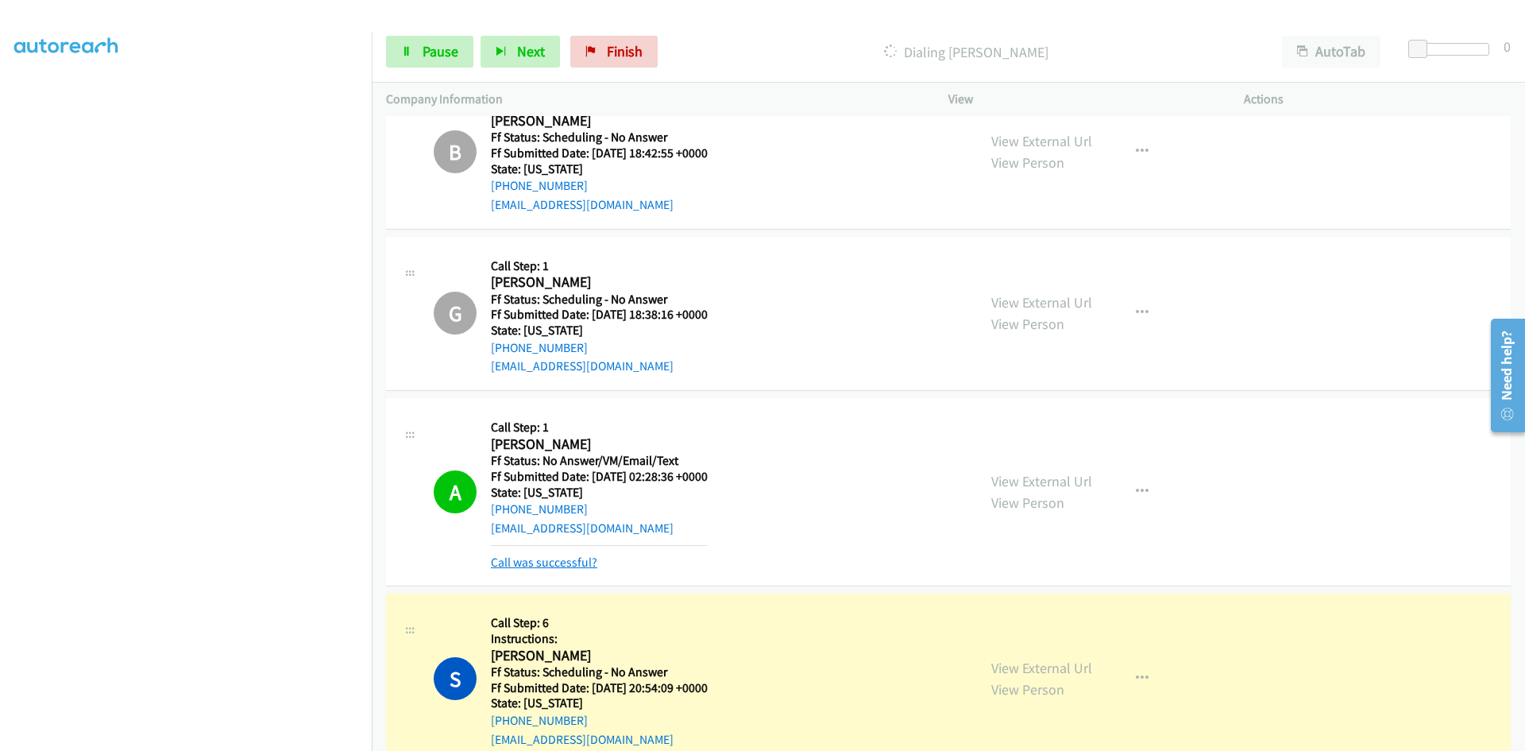
click at [567, 564] on link "Call was successful?" at bounding box center [544, 562] width 106 height 15
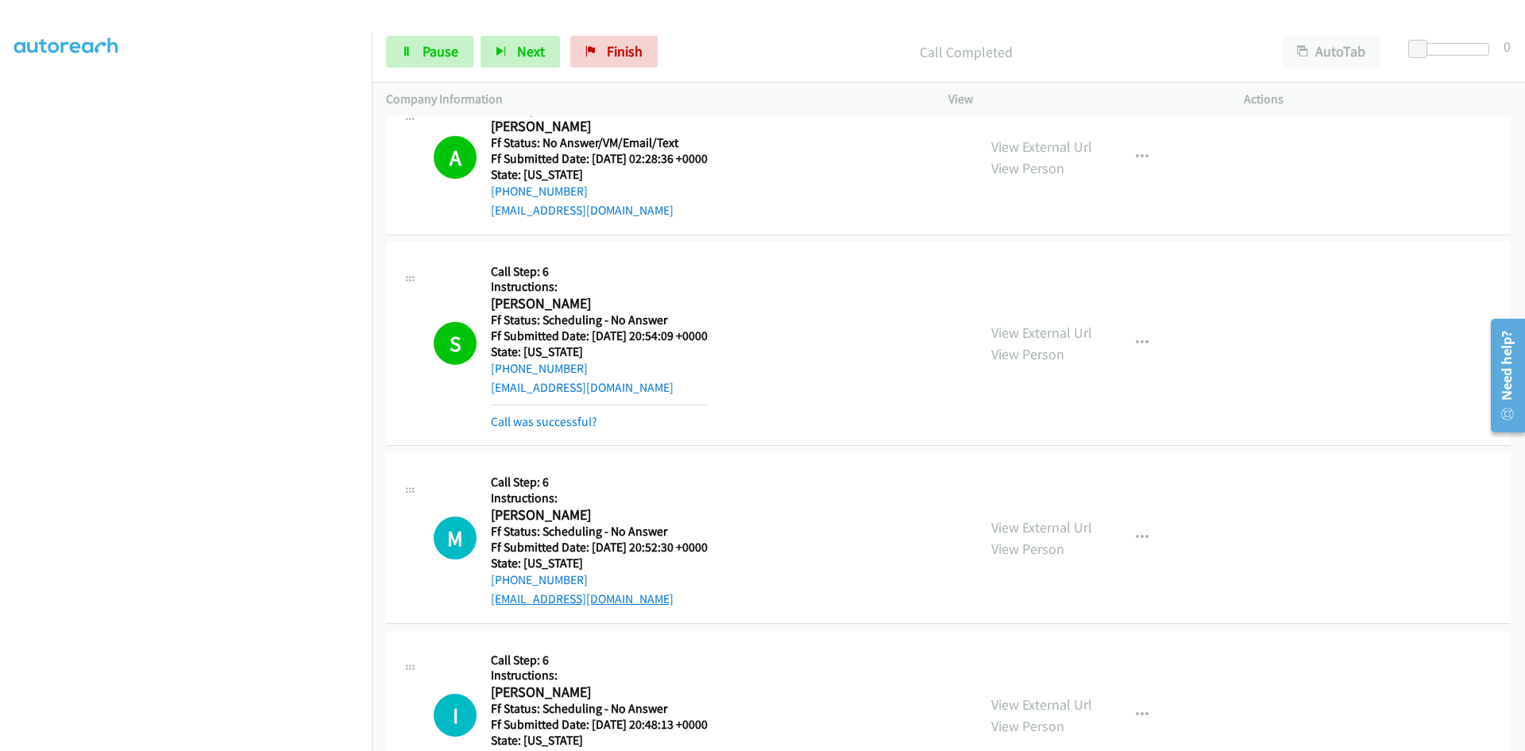
scroll to position [7071, 0]
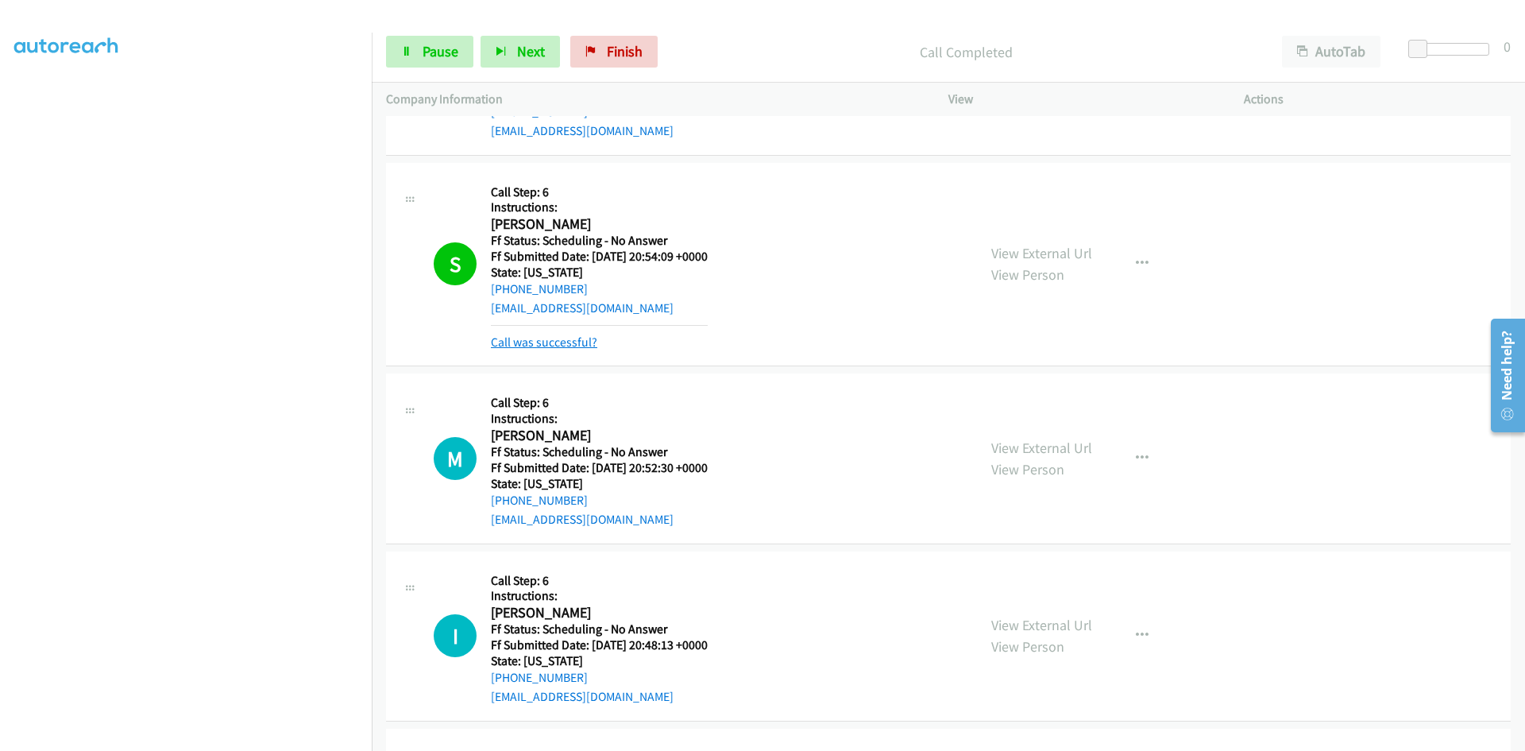
click at [585, 336] on link "Call was successful?" at bounding box center [544, 341] width 106 height 15
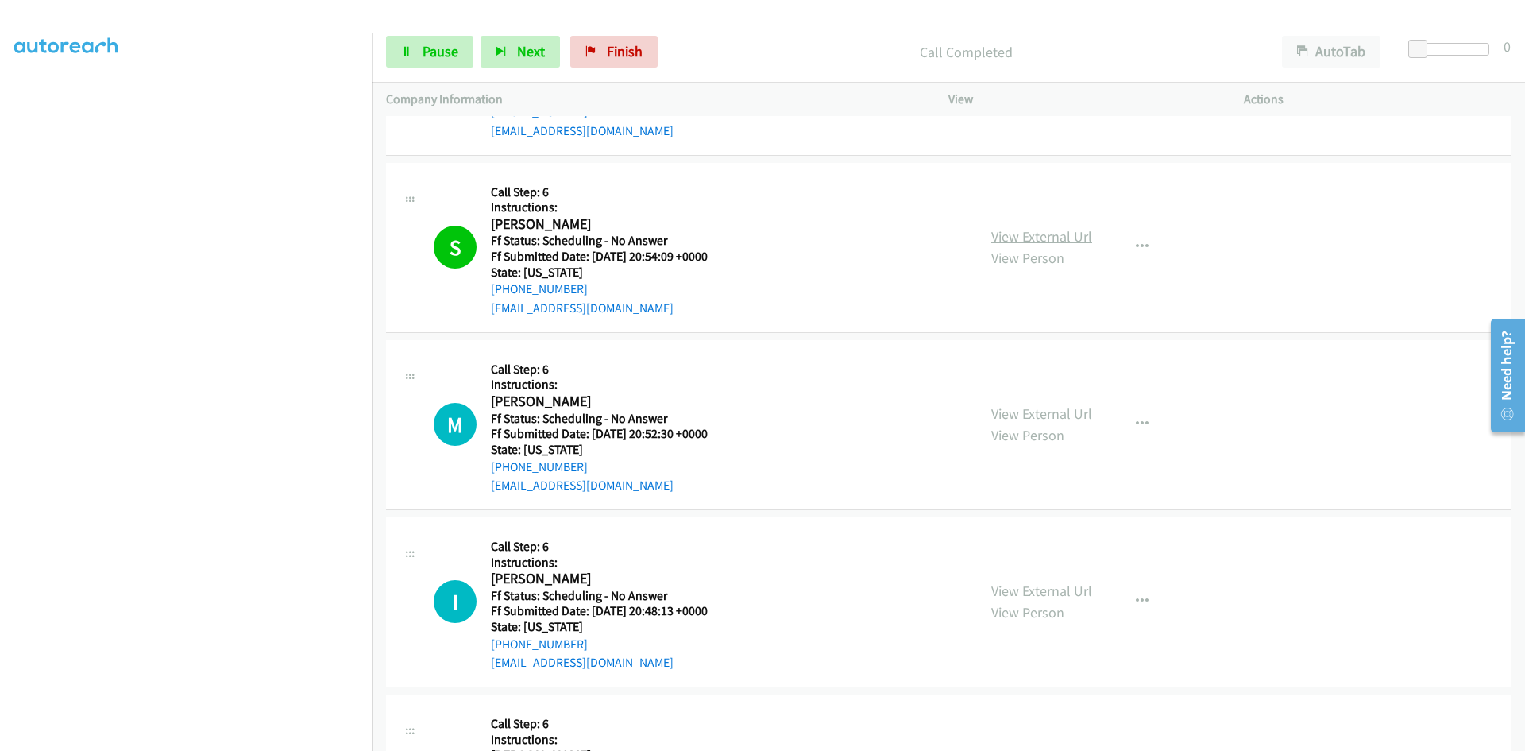
click at [1084, 236] on link "View External Url" at bounding box center [1041, 236] width 101 height 18
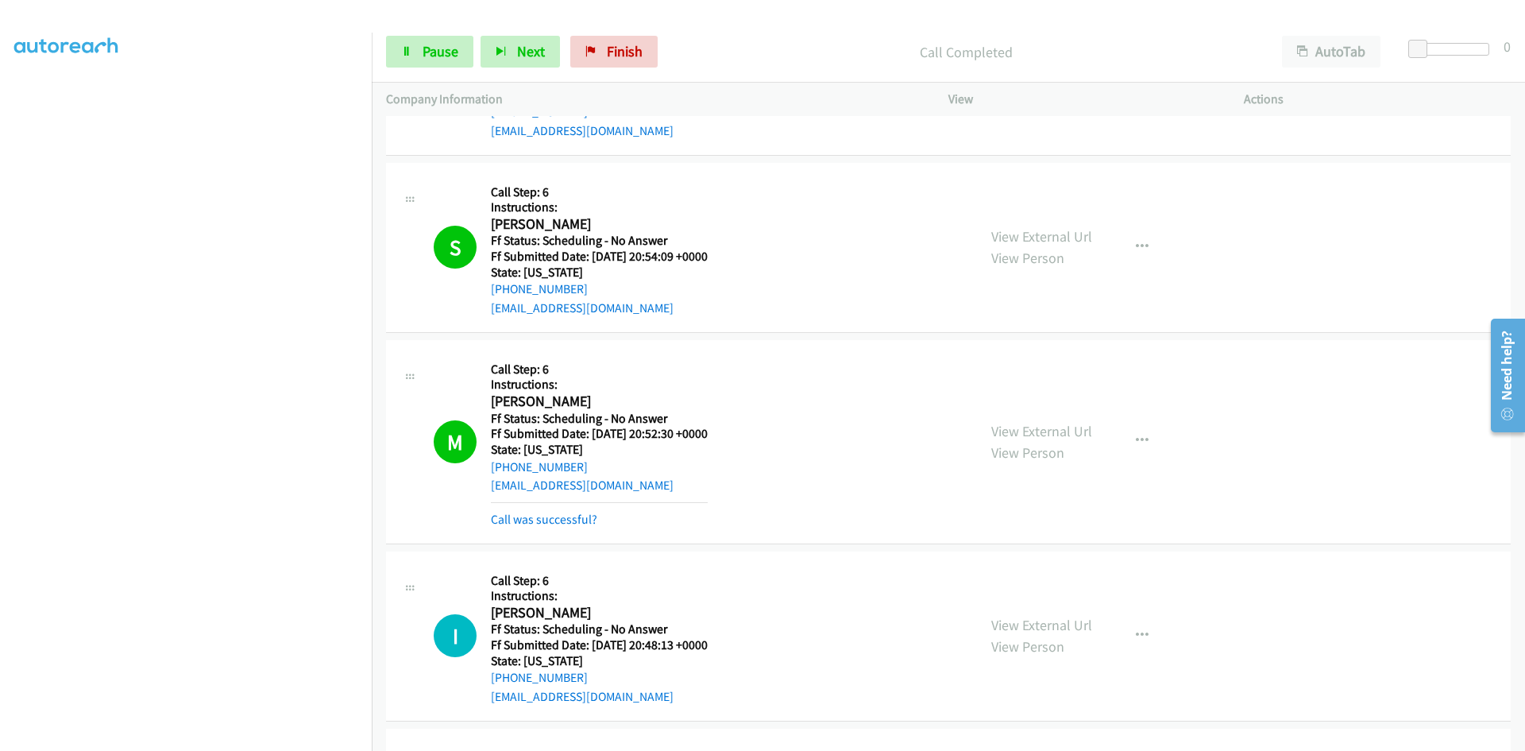
click at [1043, 415] on div "View External Url View Person View External Url Email Schedule/Manage Callback …" at bounding box center [1132, 441] width 310 height 175
click at [1048, 429] on link "View External Url" at bounding box center [1041, 431] width 101 height 18
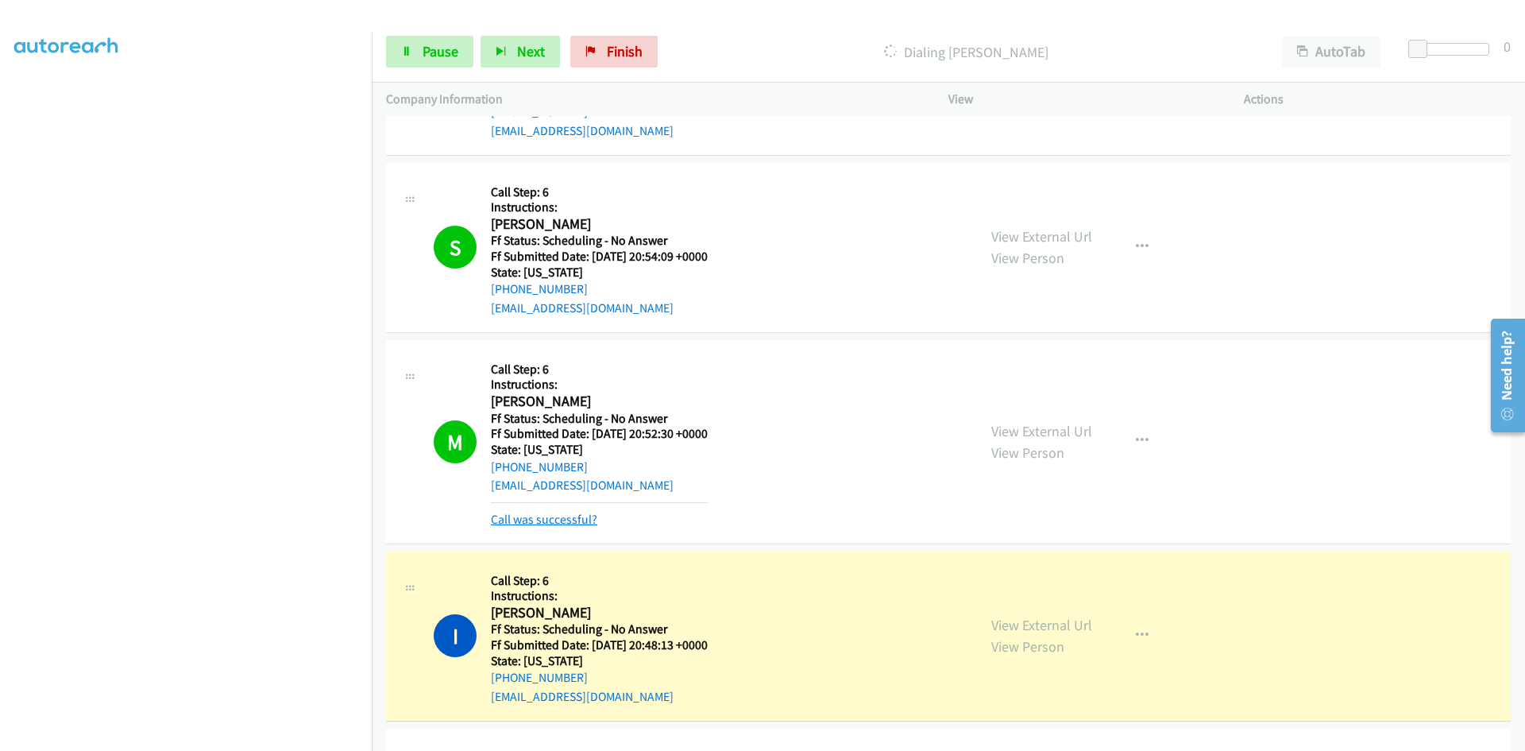
click at [567, 517] on link "Call was successful?" at bounding box center [544, 519] width 106 height 15
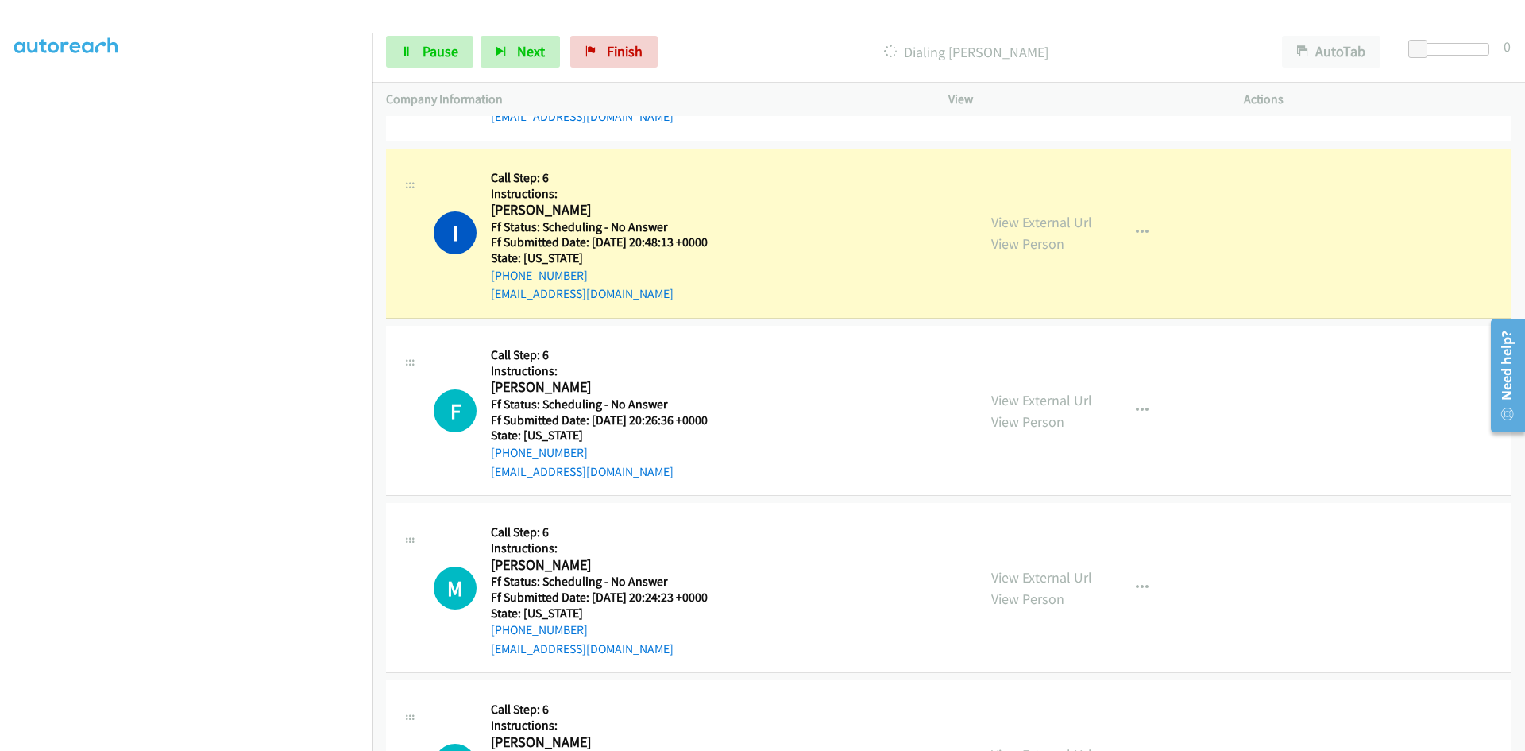
scroll to position [7468, 0]
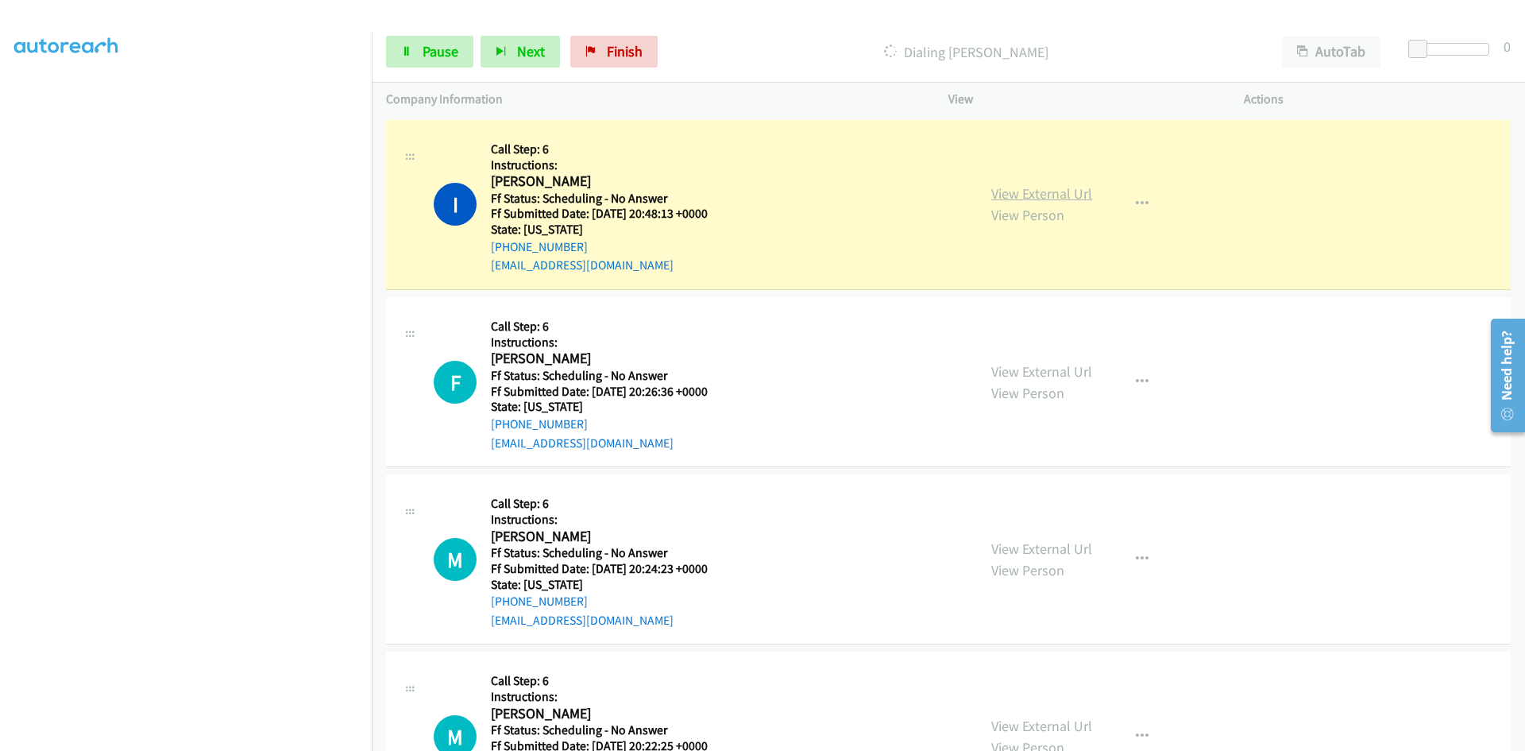
click at [1035, 192] on link "View External Url" at bounding box center [1041, 193] width 101 height 18
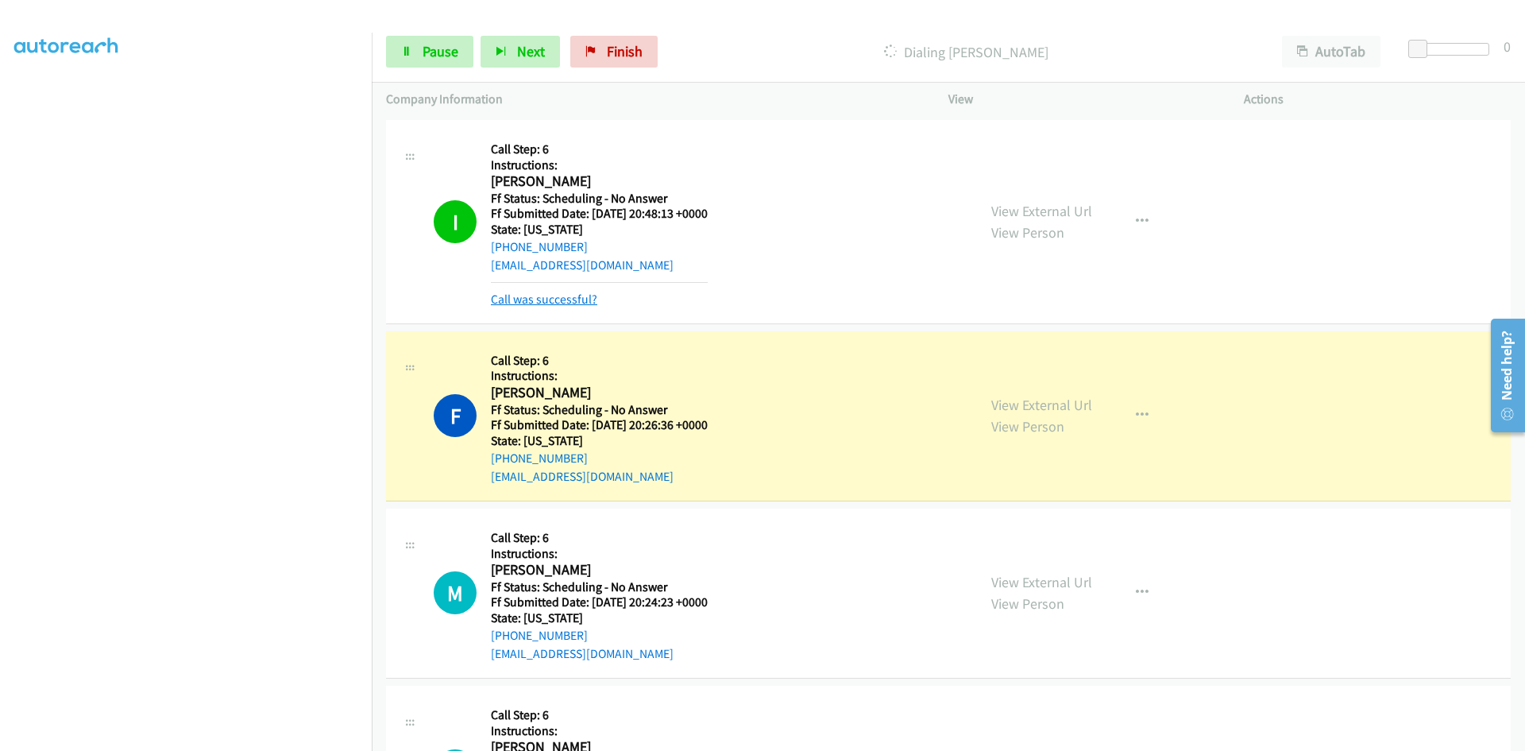
click at [518, 296] on link "Call was successful?" at bounding box center [544, 299] width 106 height 15
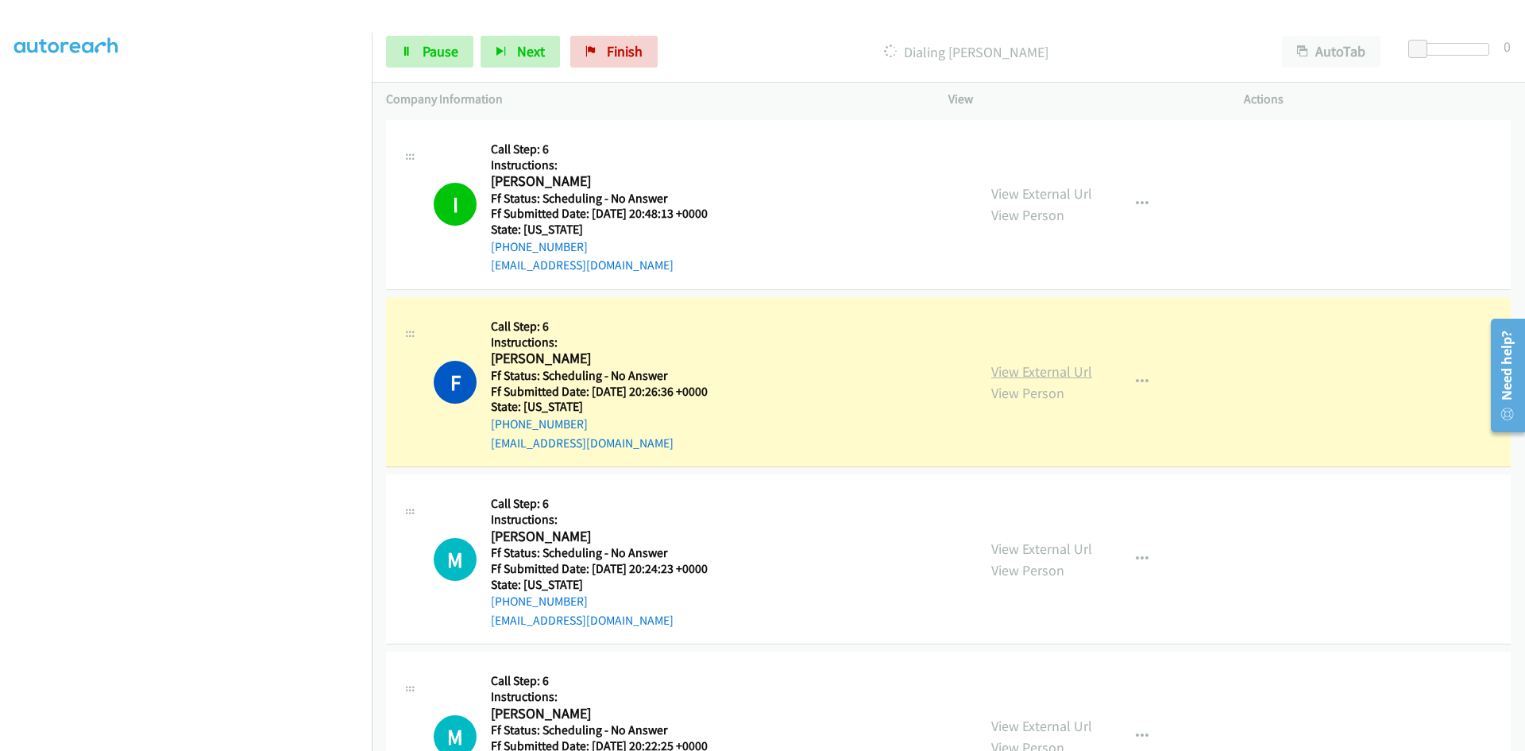
click at [1025, 365] on link "View External Url" at bounding box center [1041, 371] width 101 height 18
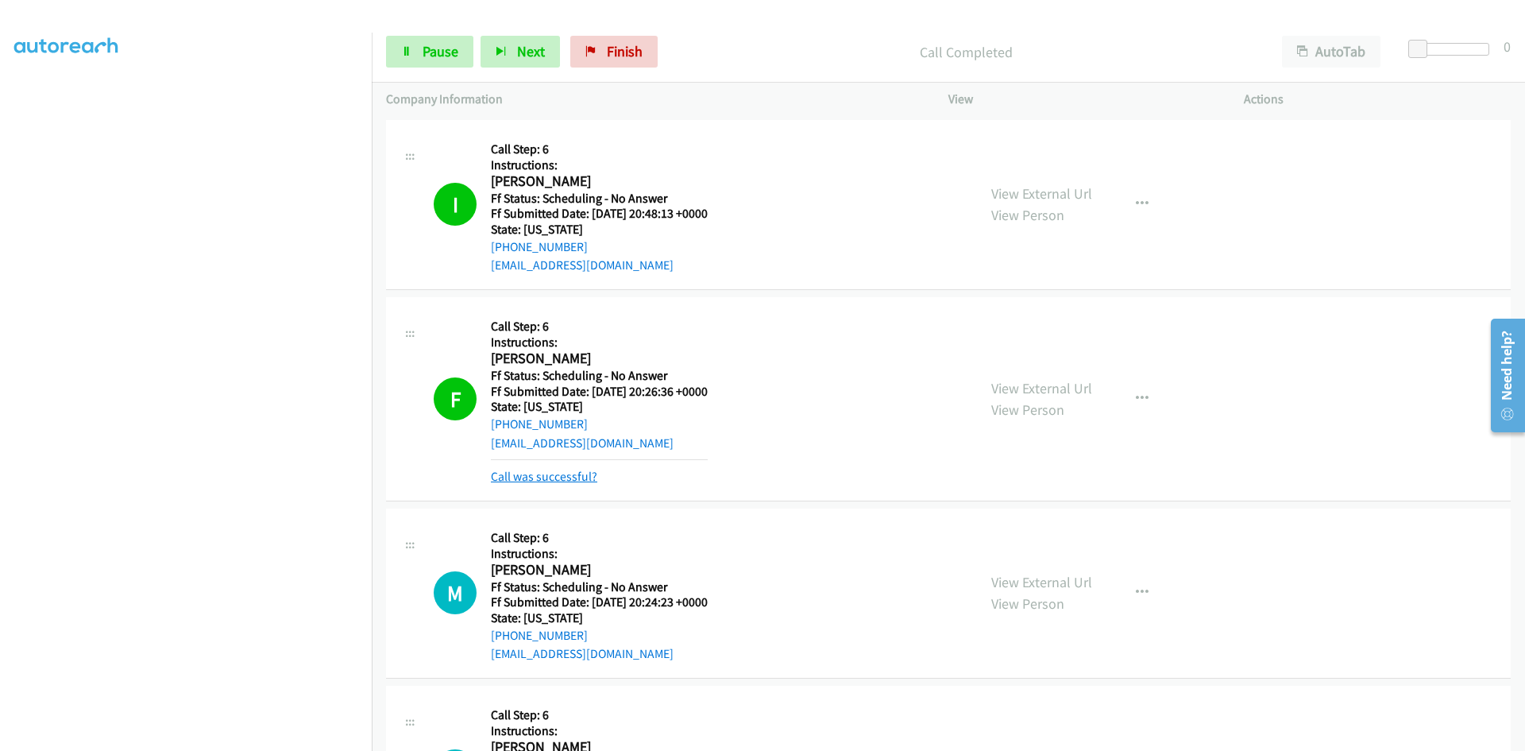
click at [581, 473] on link "Call was successful?" at bounding box center [544, 476] width 106 height 15
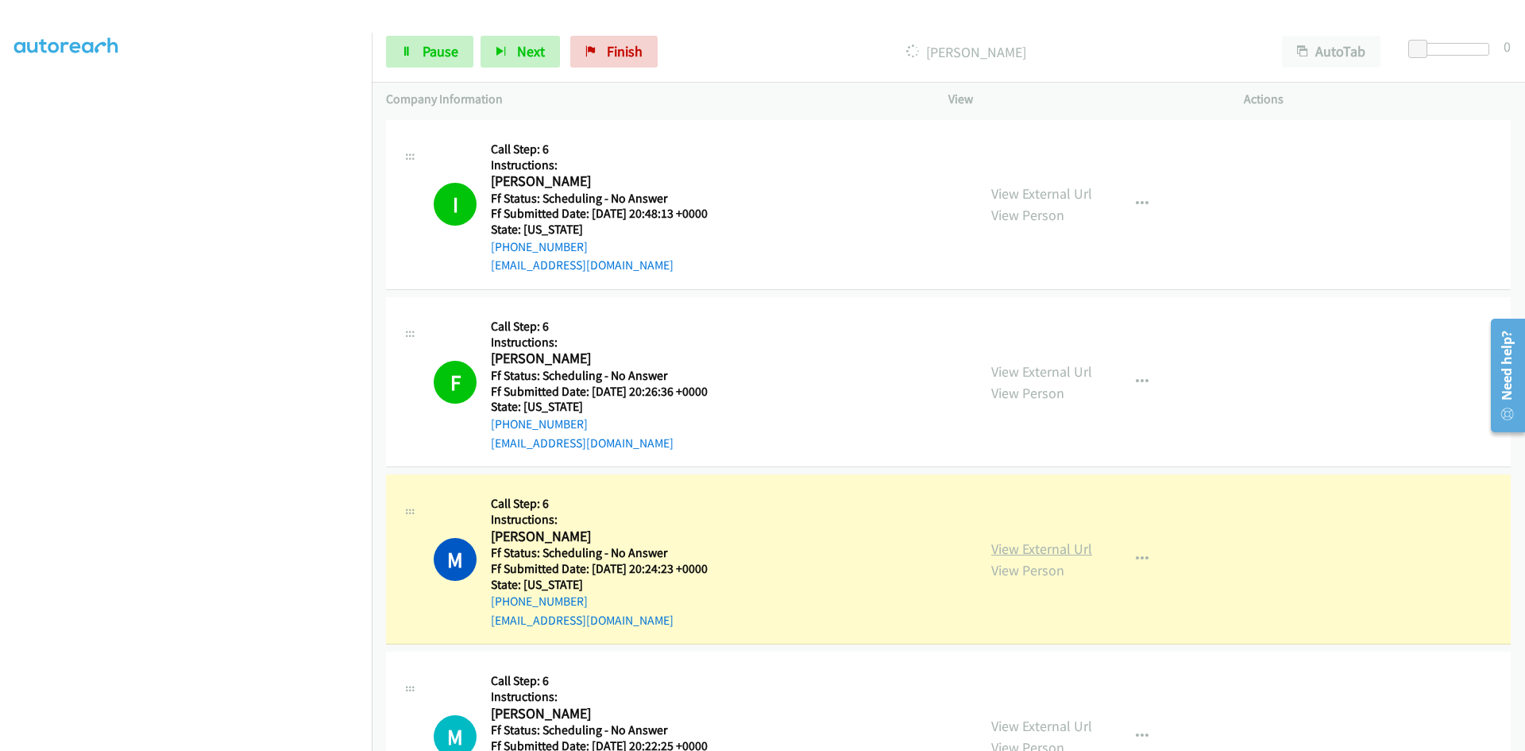
click at [1038, 554] on link "View External Url" at bounding box center [1041, 548] width 101 height 18
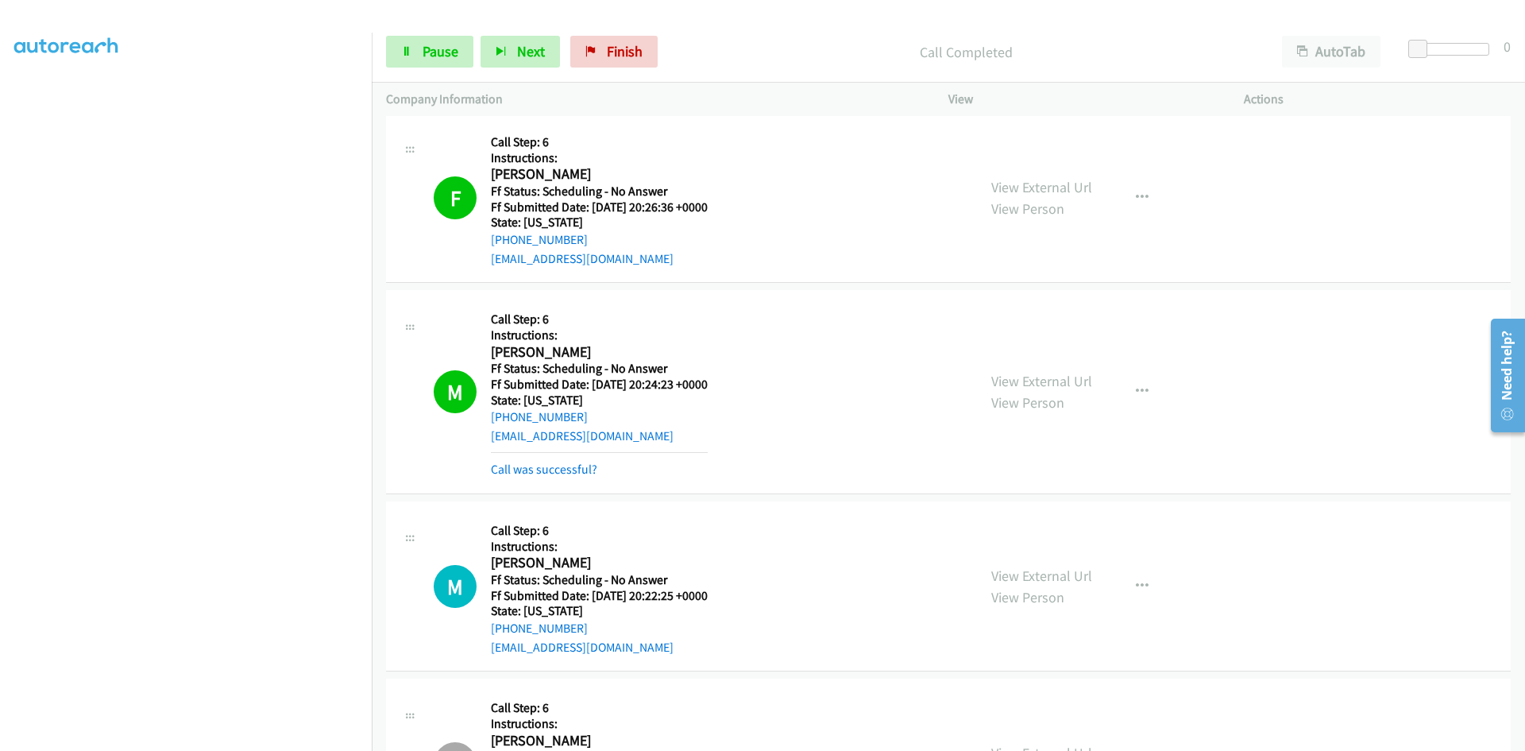
scroll to position [7706, 0]
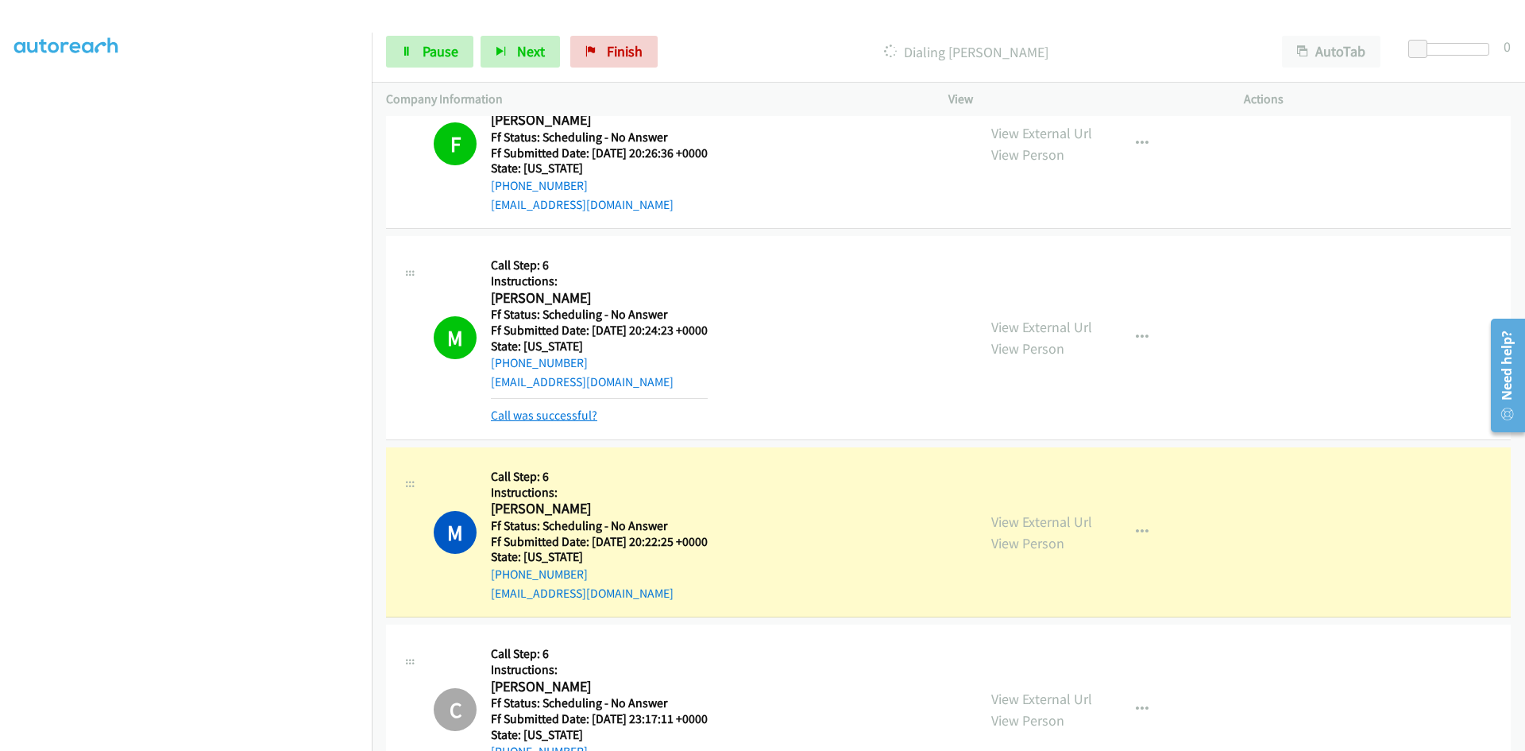
click at [575, 418] on link "Call was successful?" at bounding box center [544, 415] width 106 height 15
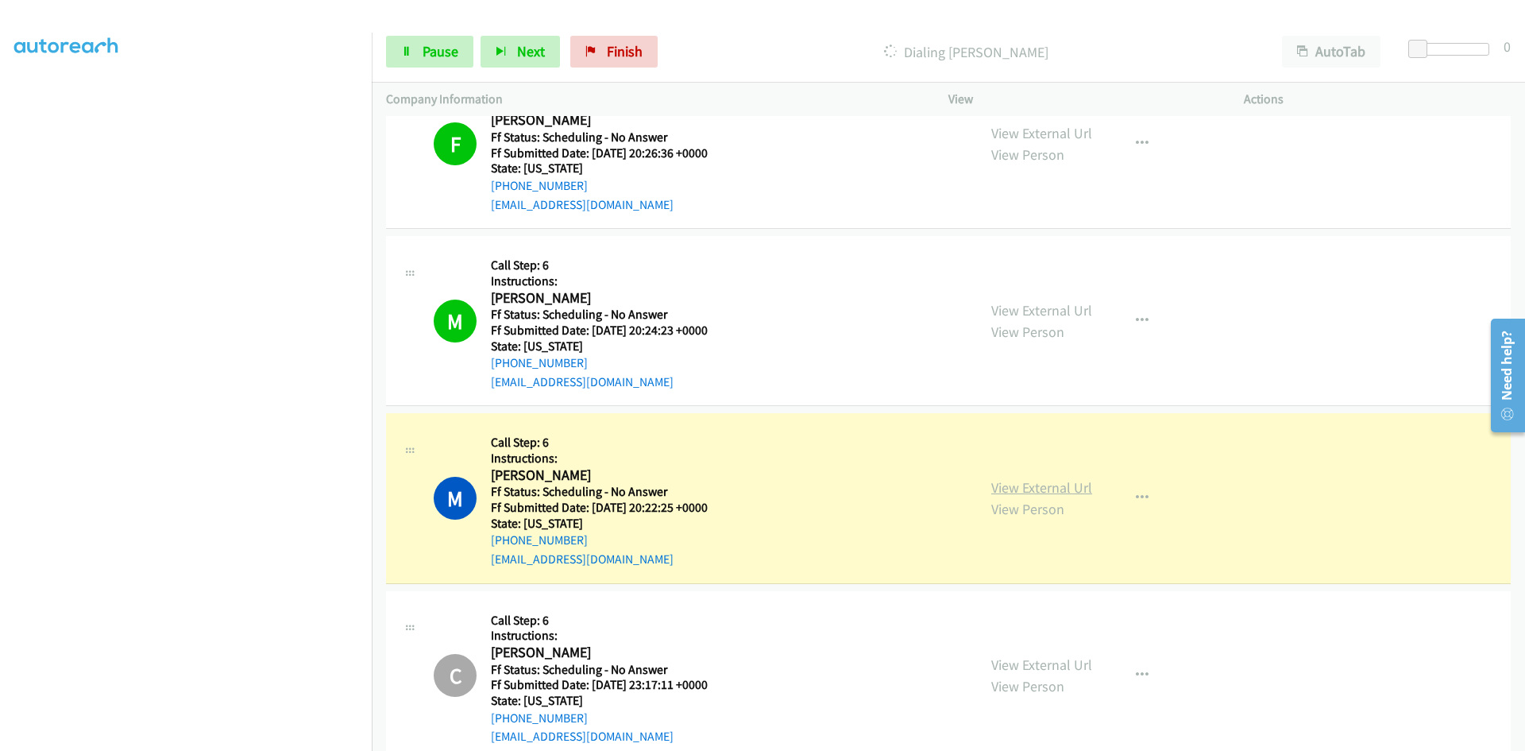
click at [1007, 489] on link "View External Url" at bounding box center [1041, 487] width 101 height 18
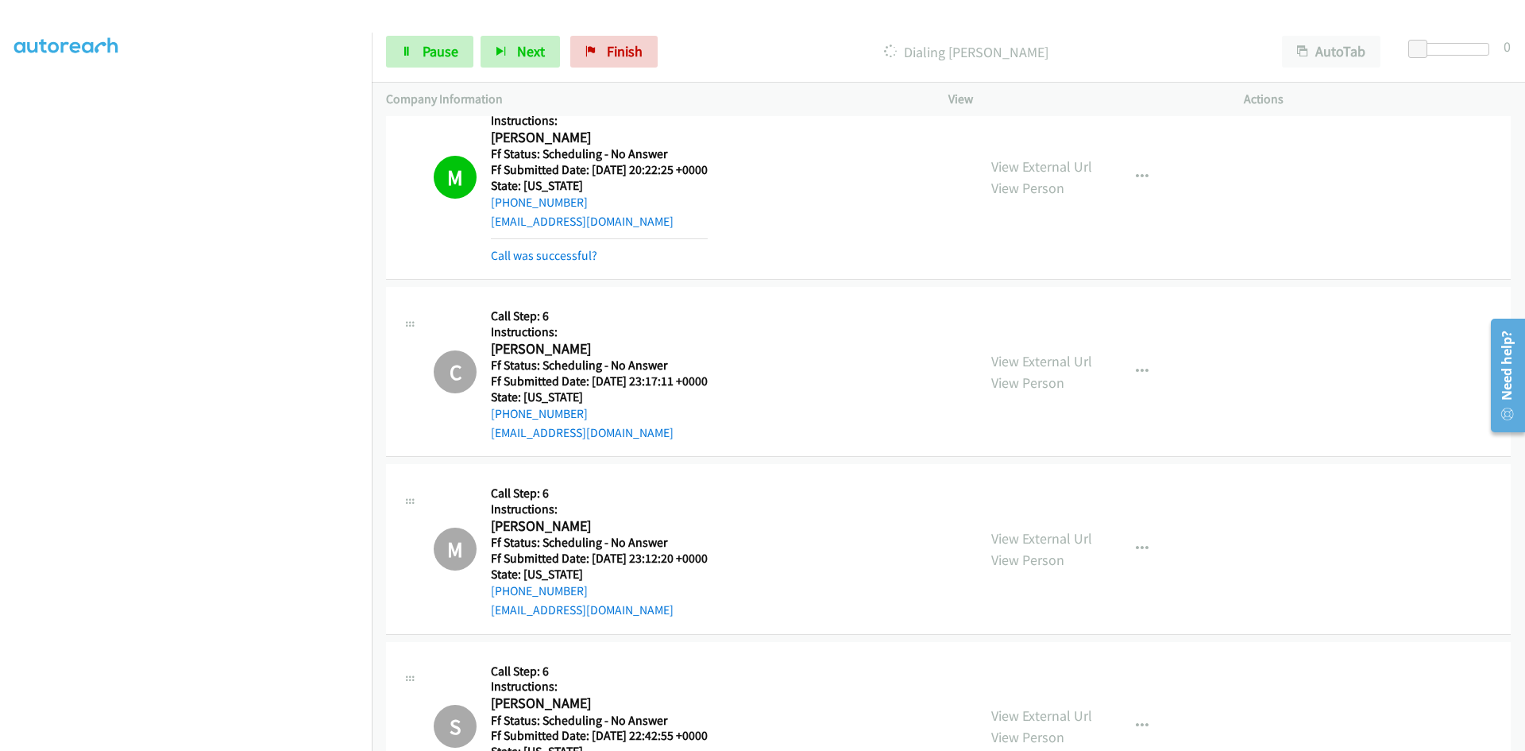
scroll to position [7865, 0]
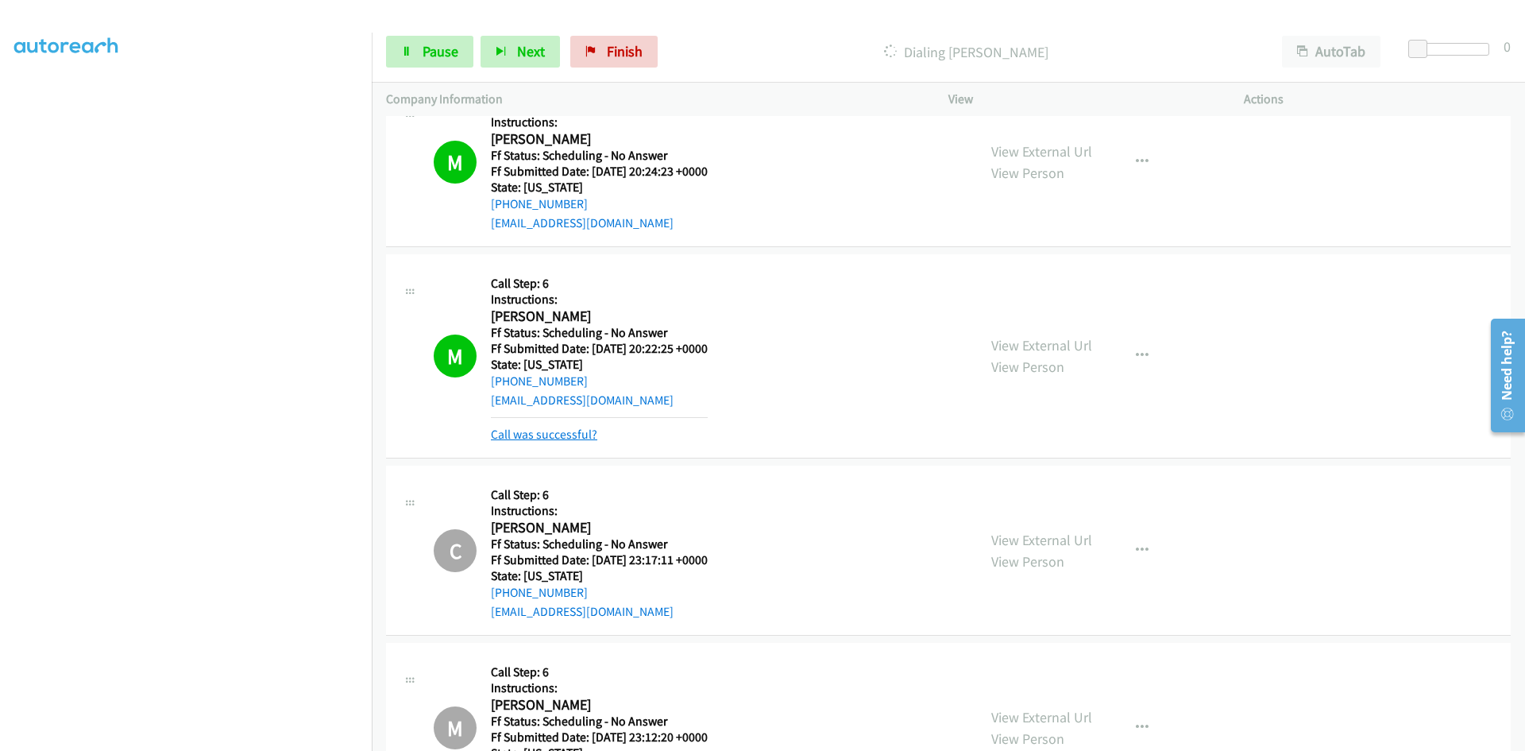
click at [558, 435] on link "Call was successful?" at bounding box center [544, 434] width 106 height 15
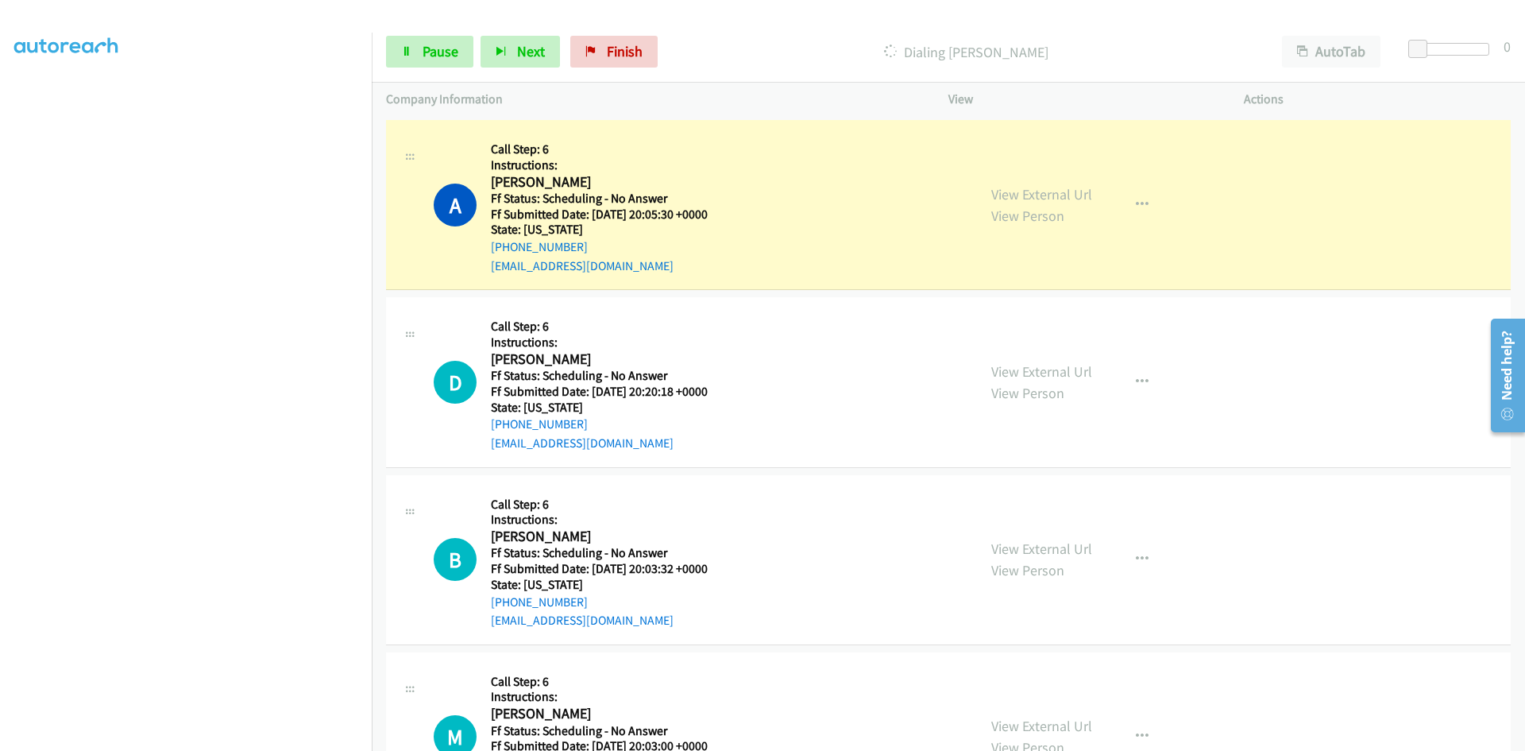
scroll to position [8739, 0]
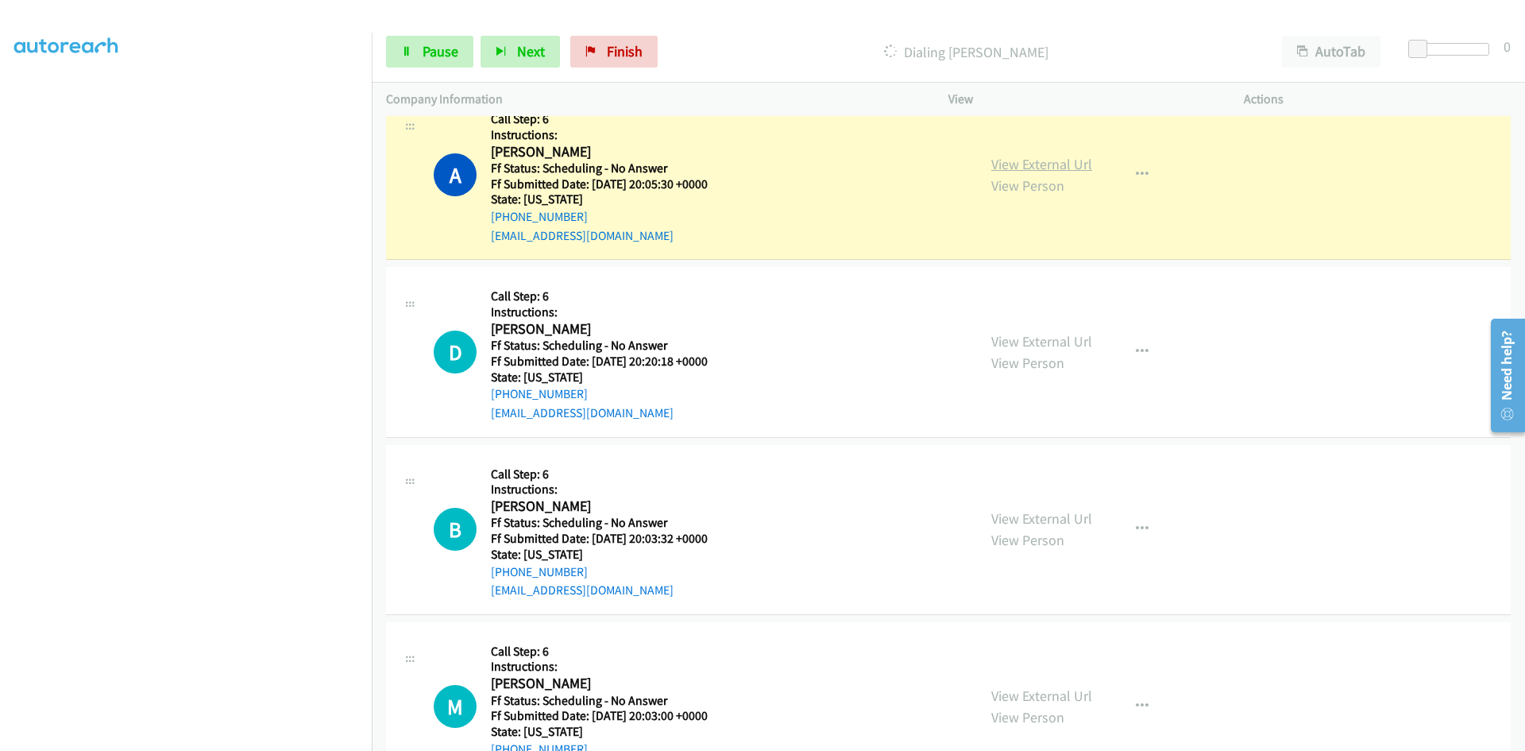
click at [1078, 160] on link "View External Url" at bounding box center [1041, 164] width 101 height 18
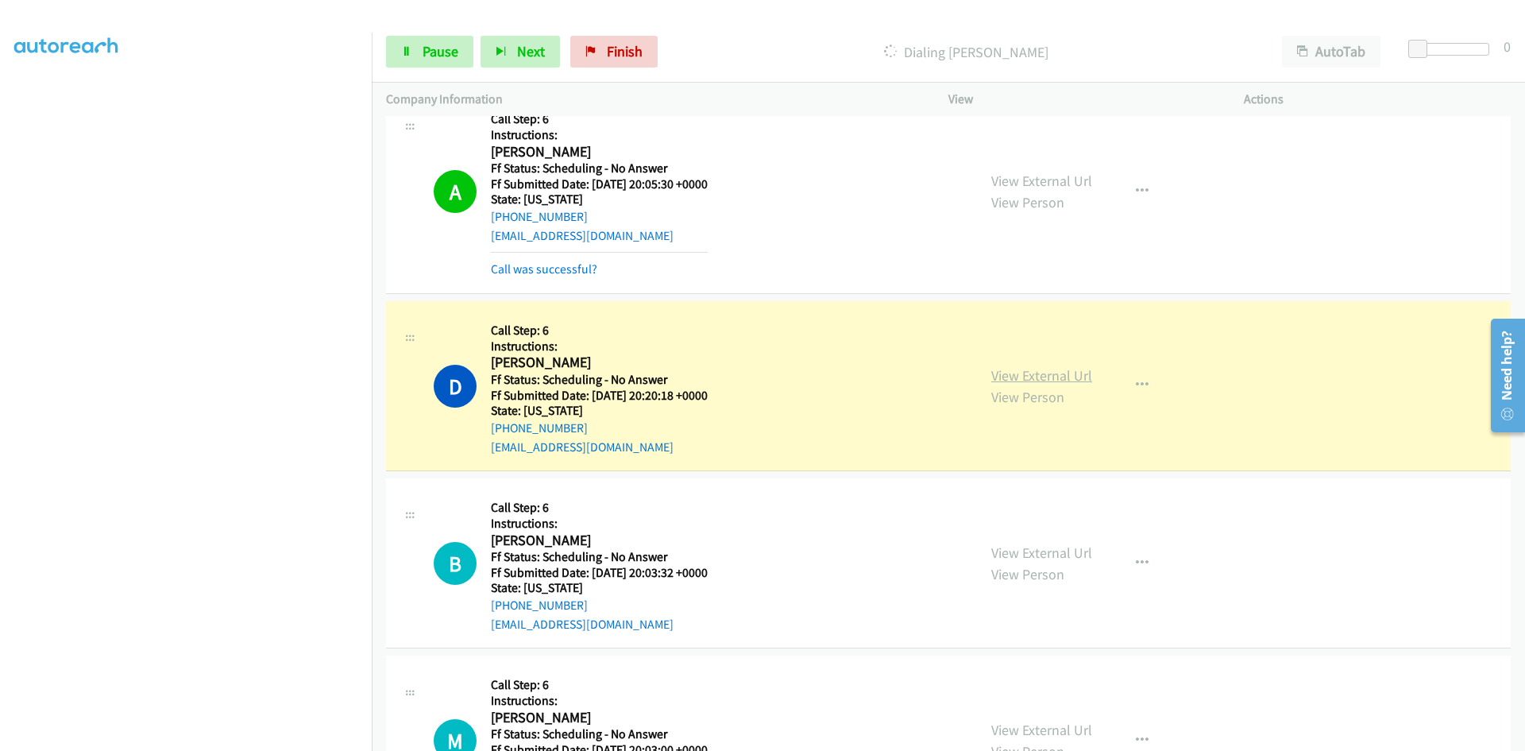
click at [1060, 371] on link "View External Url" at bounding box center [1041, 375] width 101 height 18
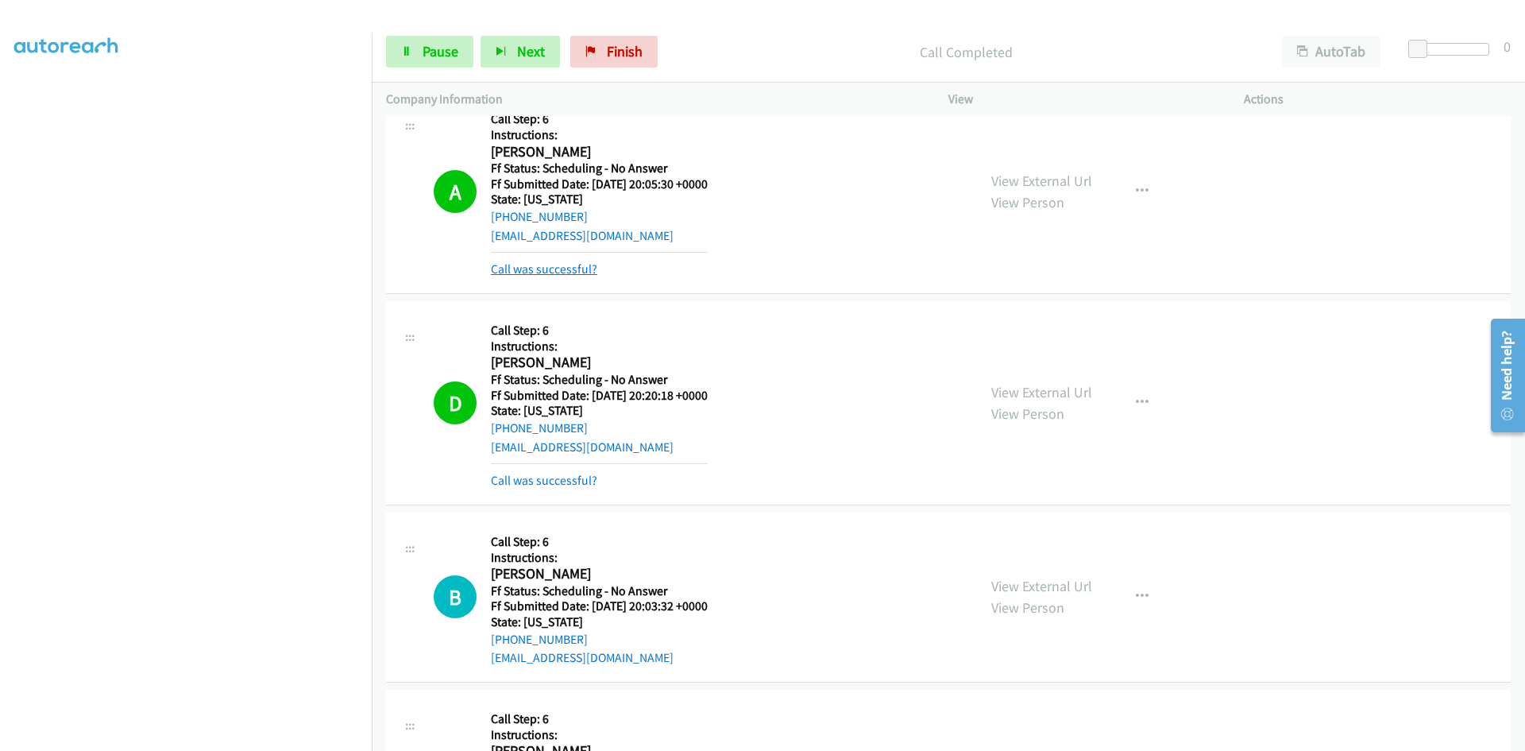
click at [514, 272] on link "Call was successful?" at bounding box center [544, 268] width 106 height 15
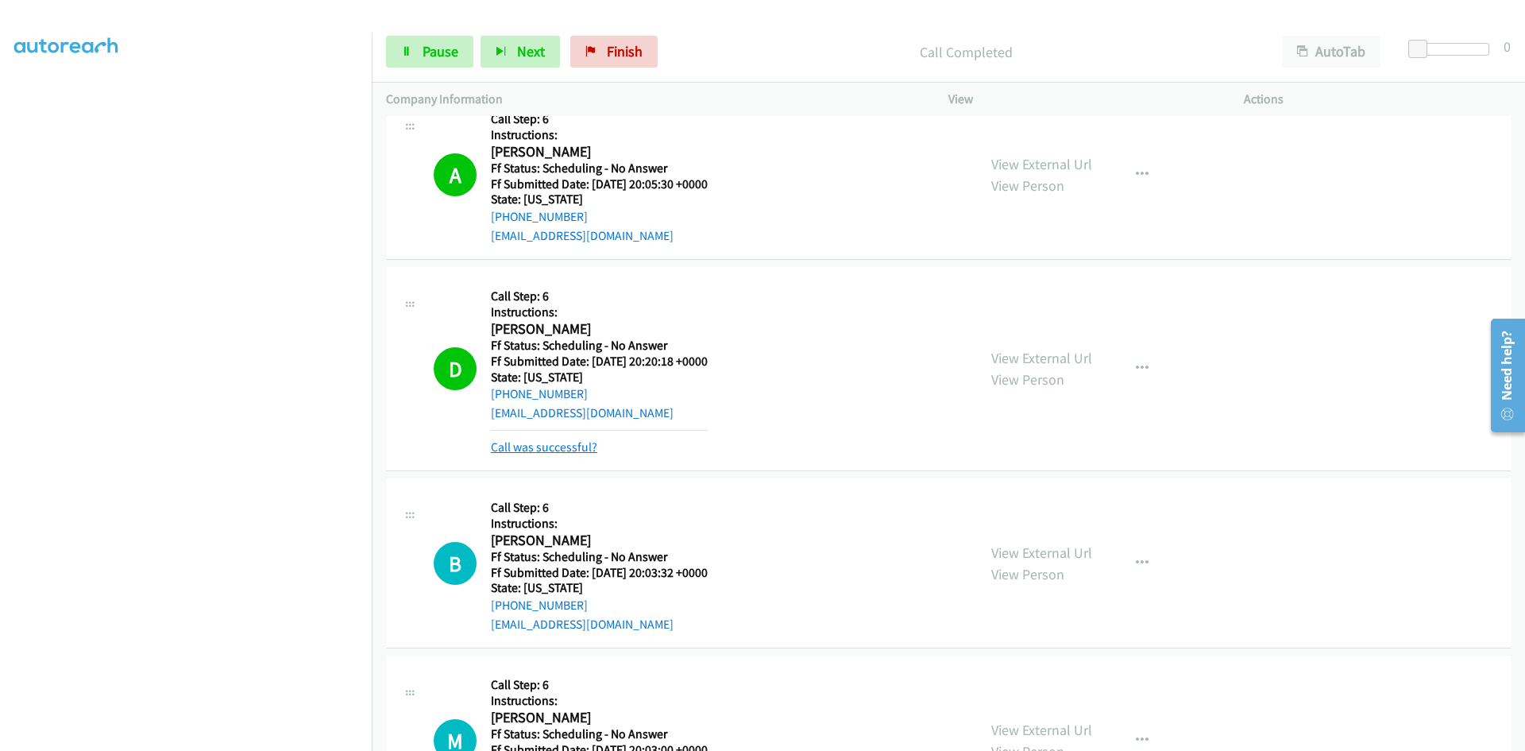
click at [523, 450] on link "Call was successful?" at bounding box center [544, 446] width 106 height 15
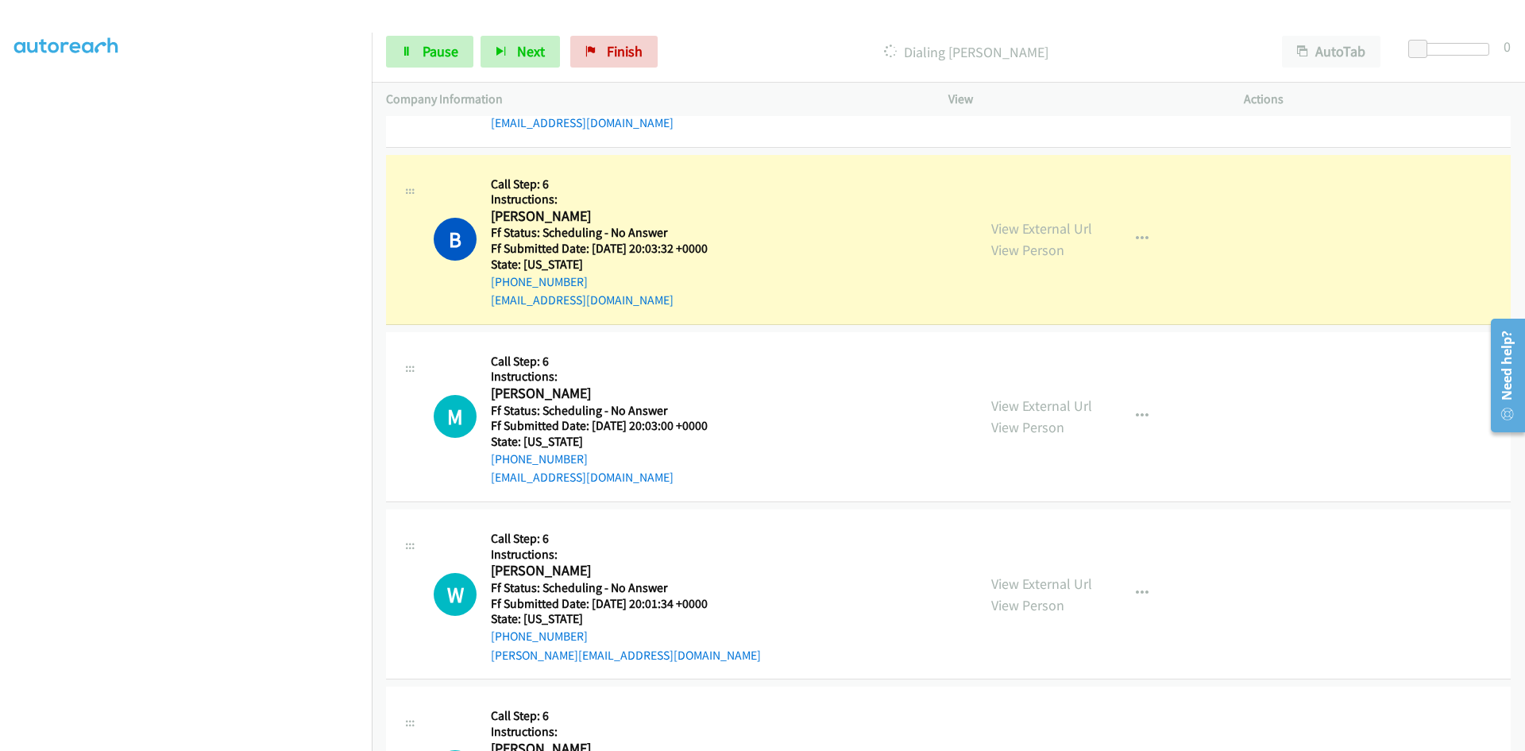
scroll to position [9057, 0]
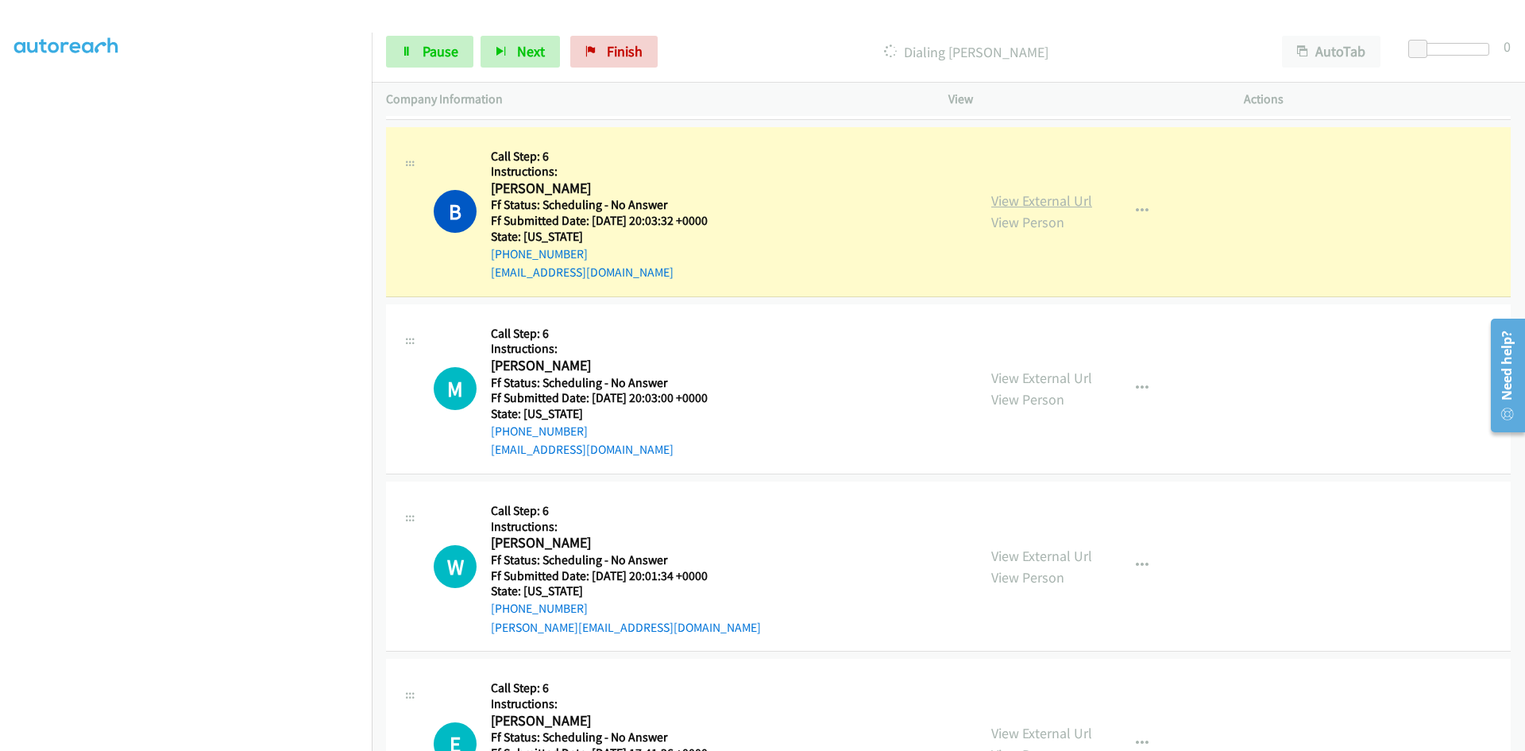
click at [1081, 196] on link "View External Url" at bounding box center [1041, 200] width 101 height 18
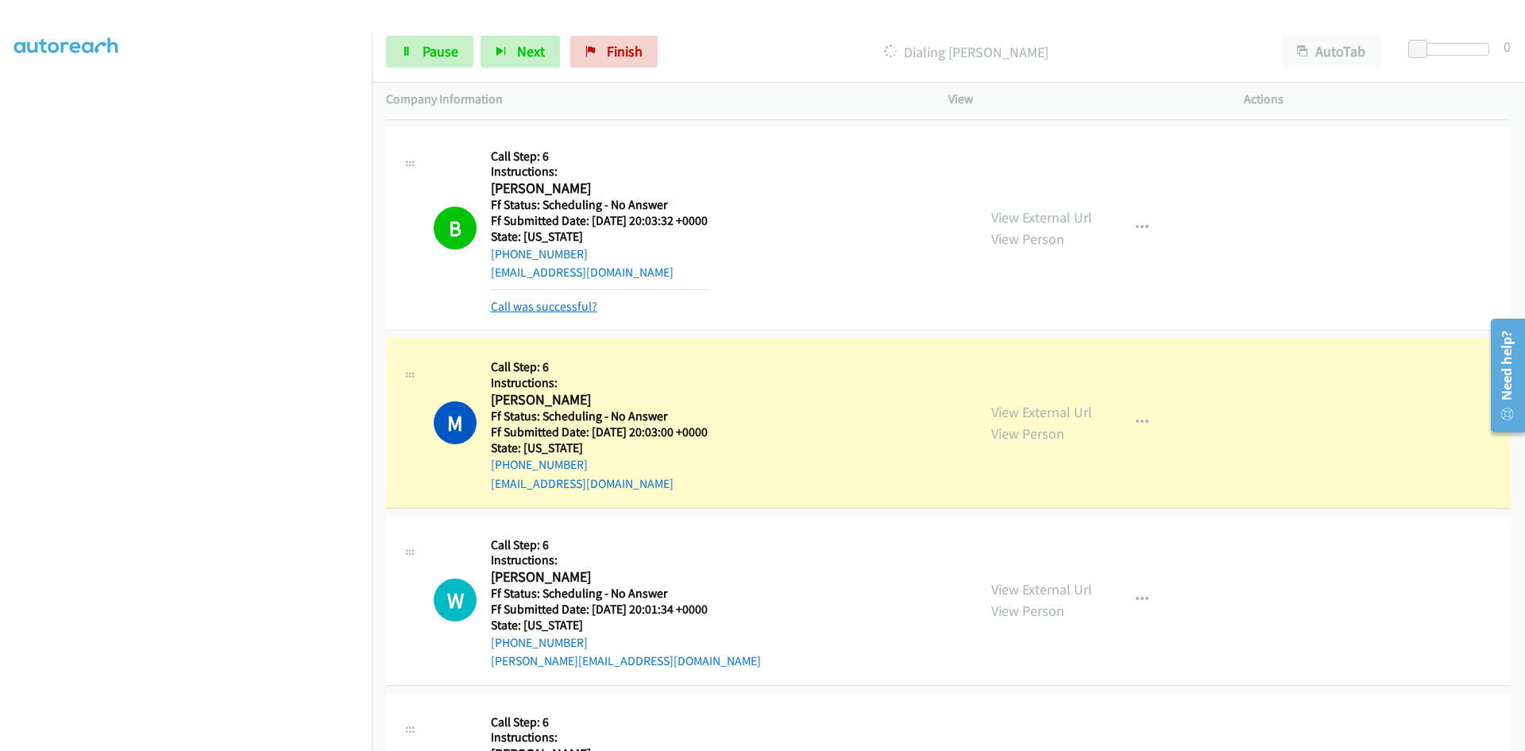
click at [582, 305] on link "Call was successful?" at bounding box center [544, 306] width 106 height 15
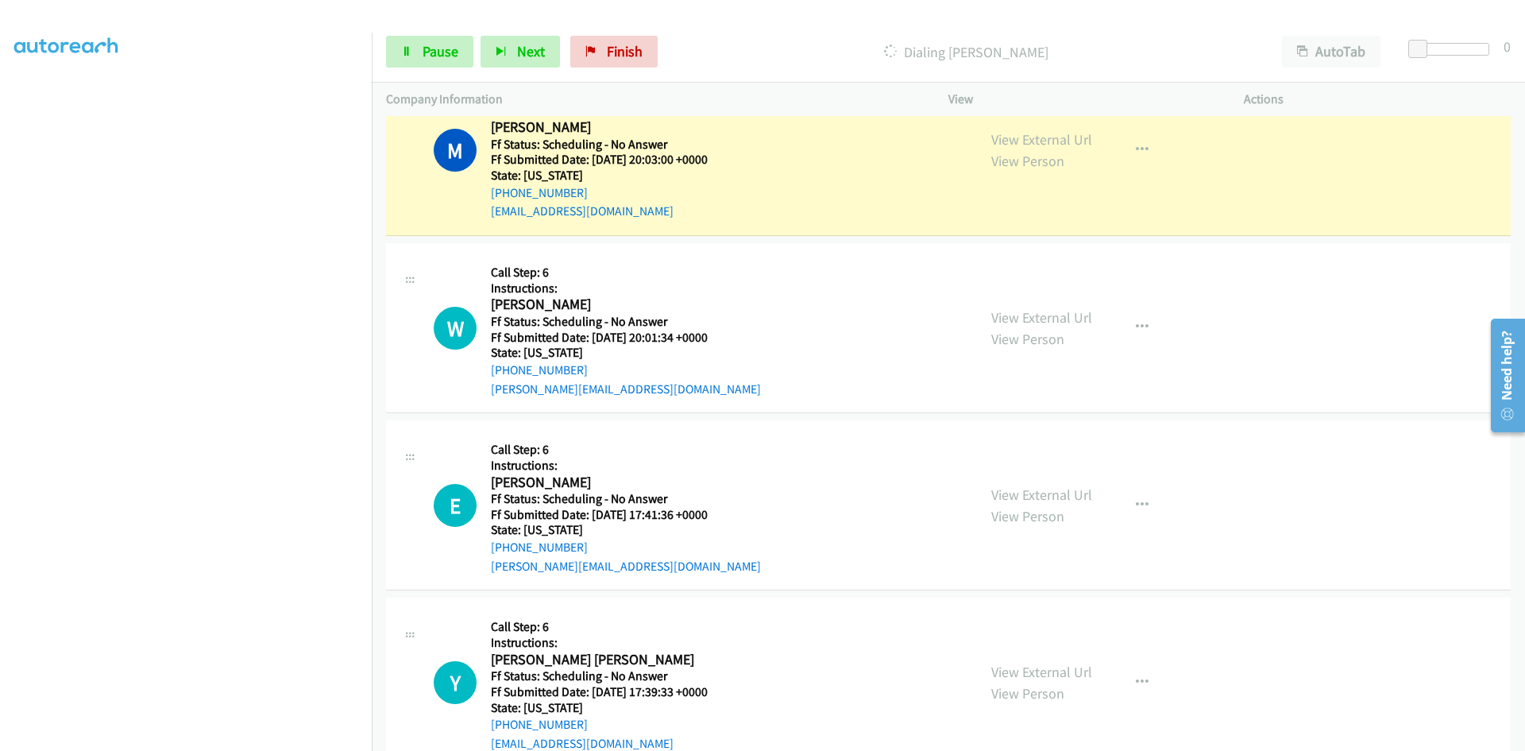
scroll to position [9216, 0]
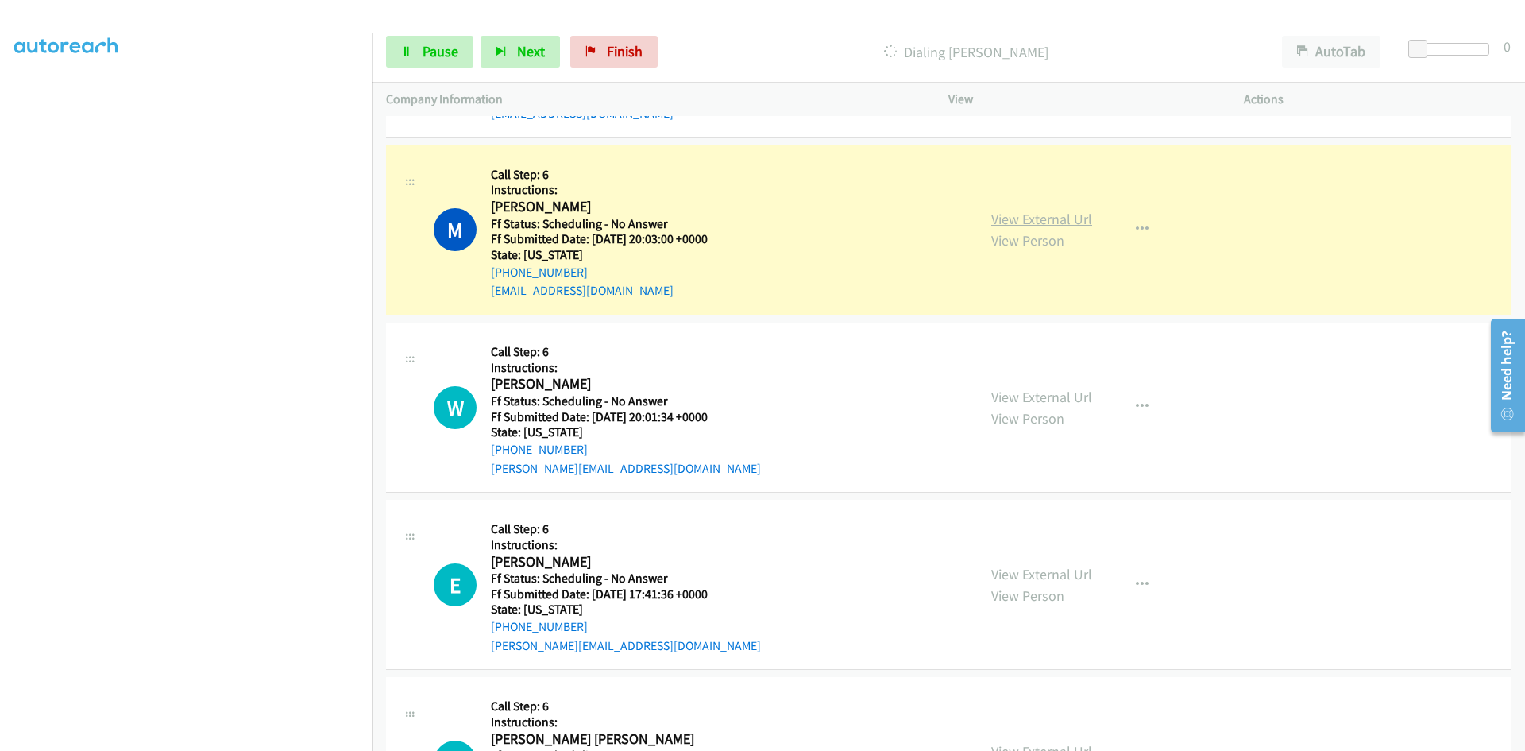
click at [1067, 220] on link "View External Url" at bounding box center [1041, 219] width 101 height 18
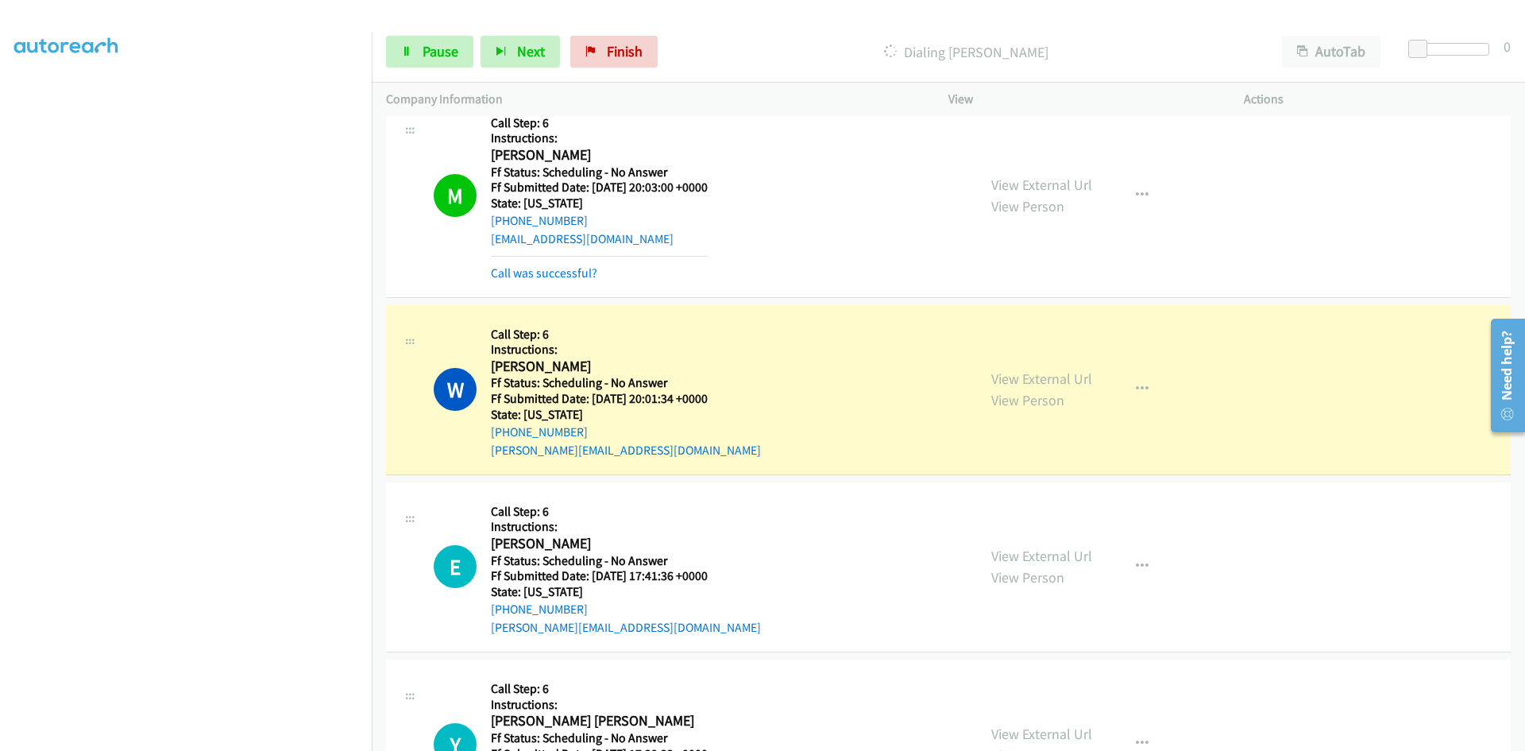
scroll to position [9295, 0]
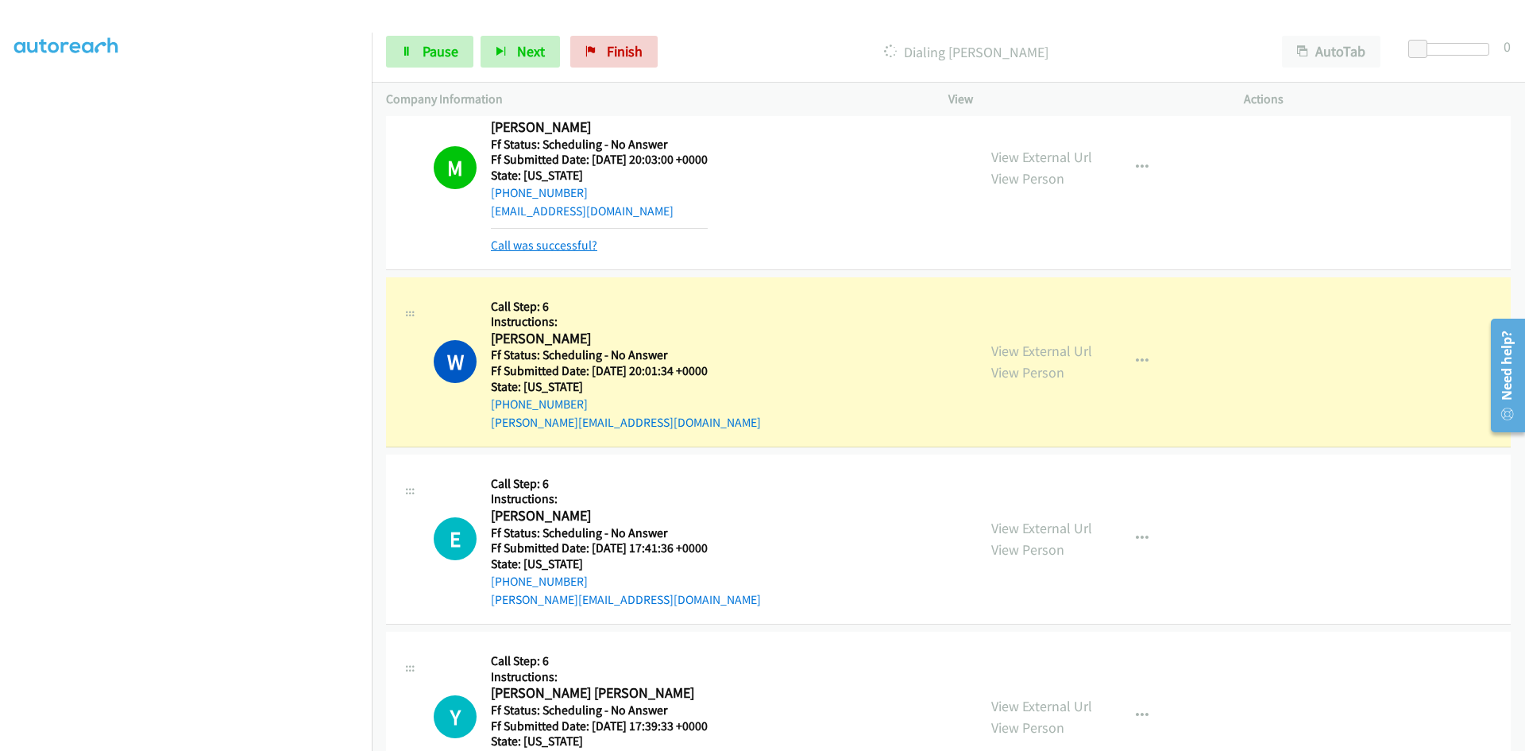
click at [582, 238] on link "Call was successful?" at bounding box center [544, 245] width 106 height 15
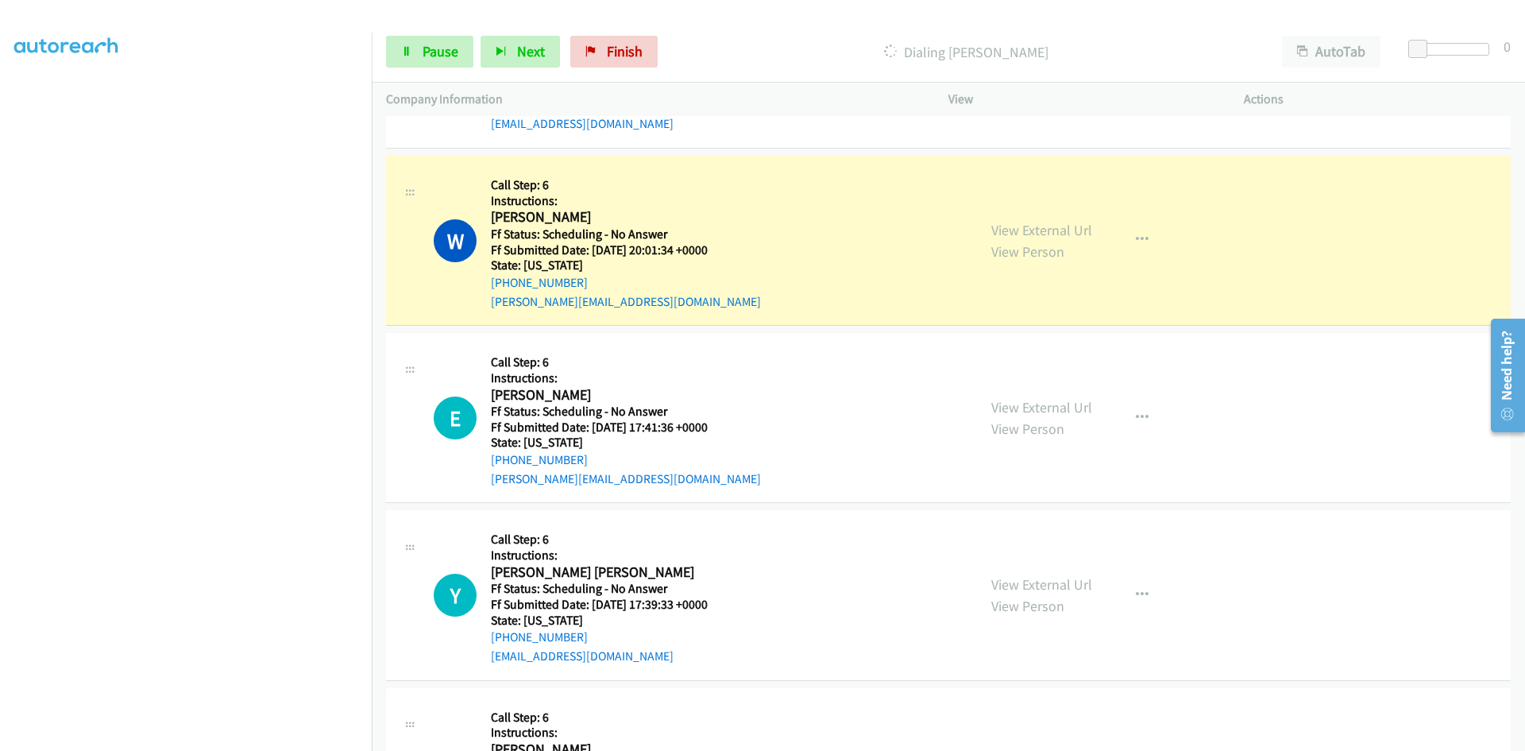
scroll to position [9454, 0]
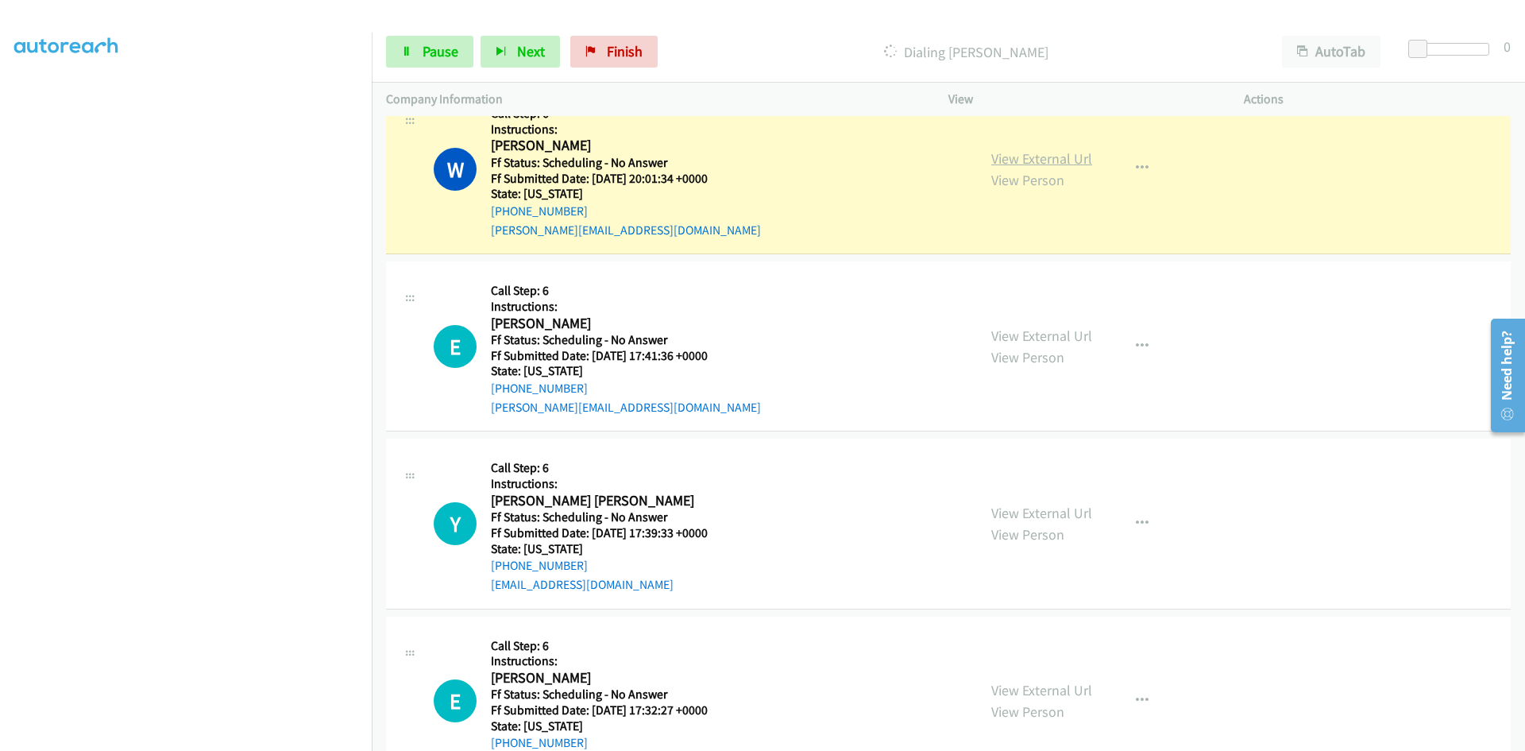
click at [1068, 162] on link "View External Url" at bounding box center [1041, 158] width 101 height 18
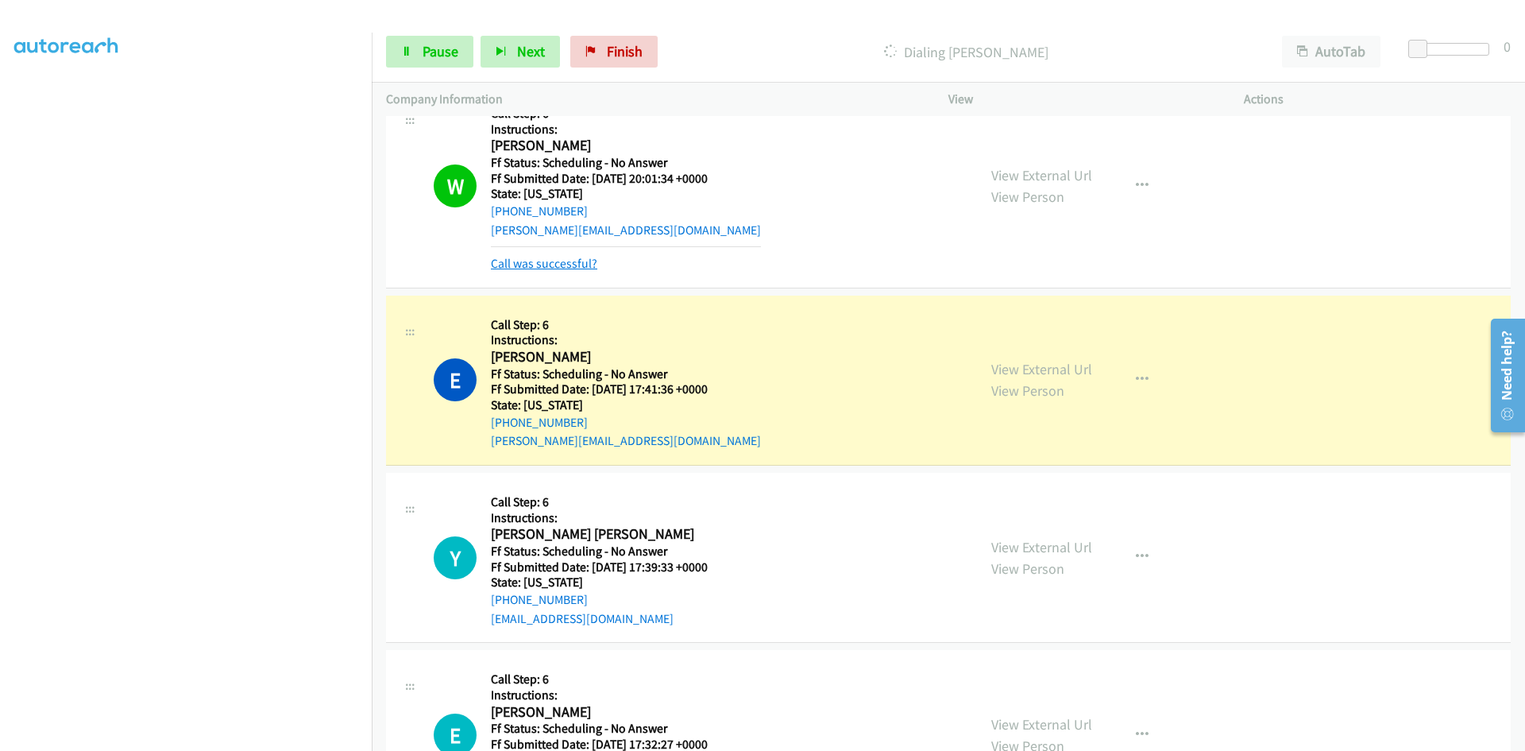
click at [586, 265] on link "Call was successful?" at bounding box center [544, 263] width 106 height 15
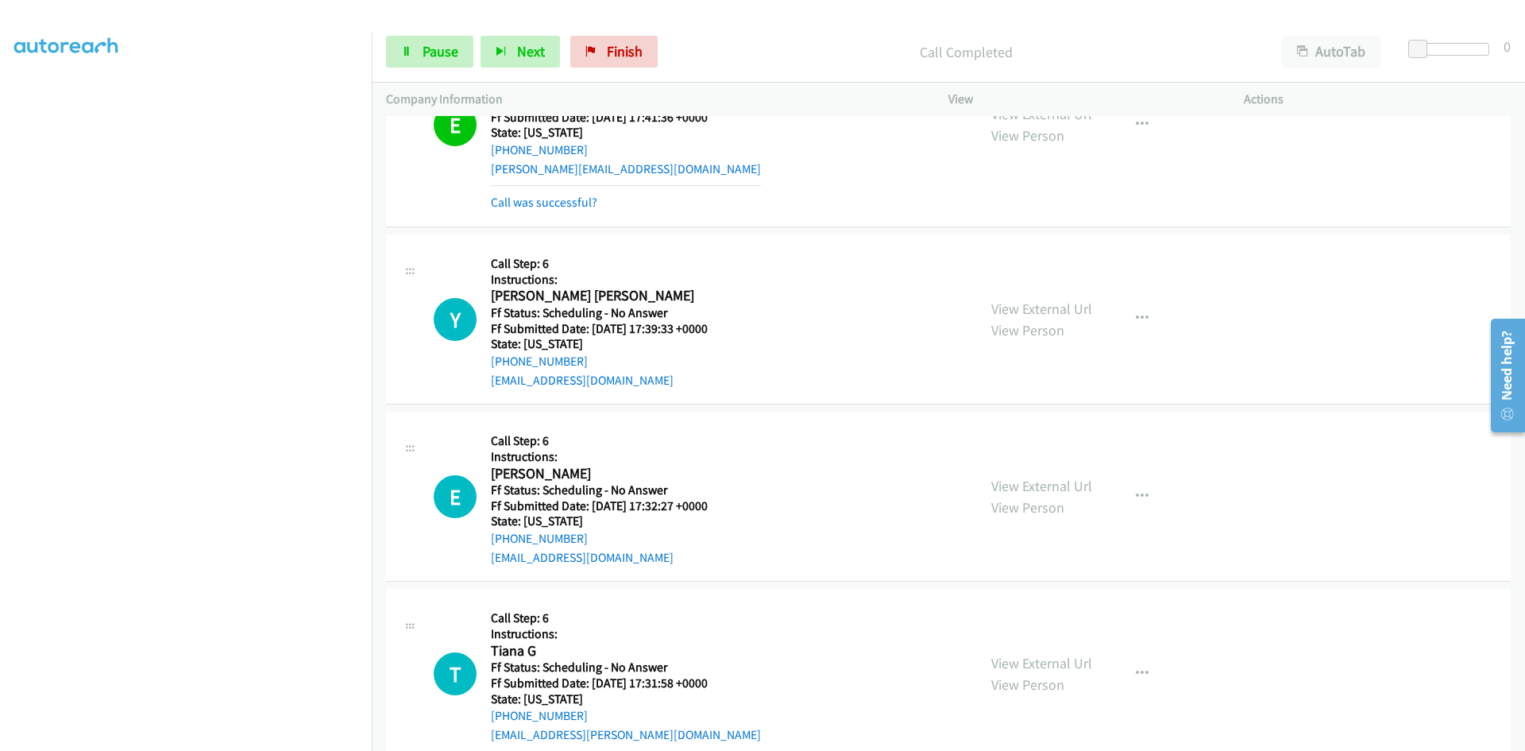
scroll to position [9613, 0]
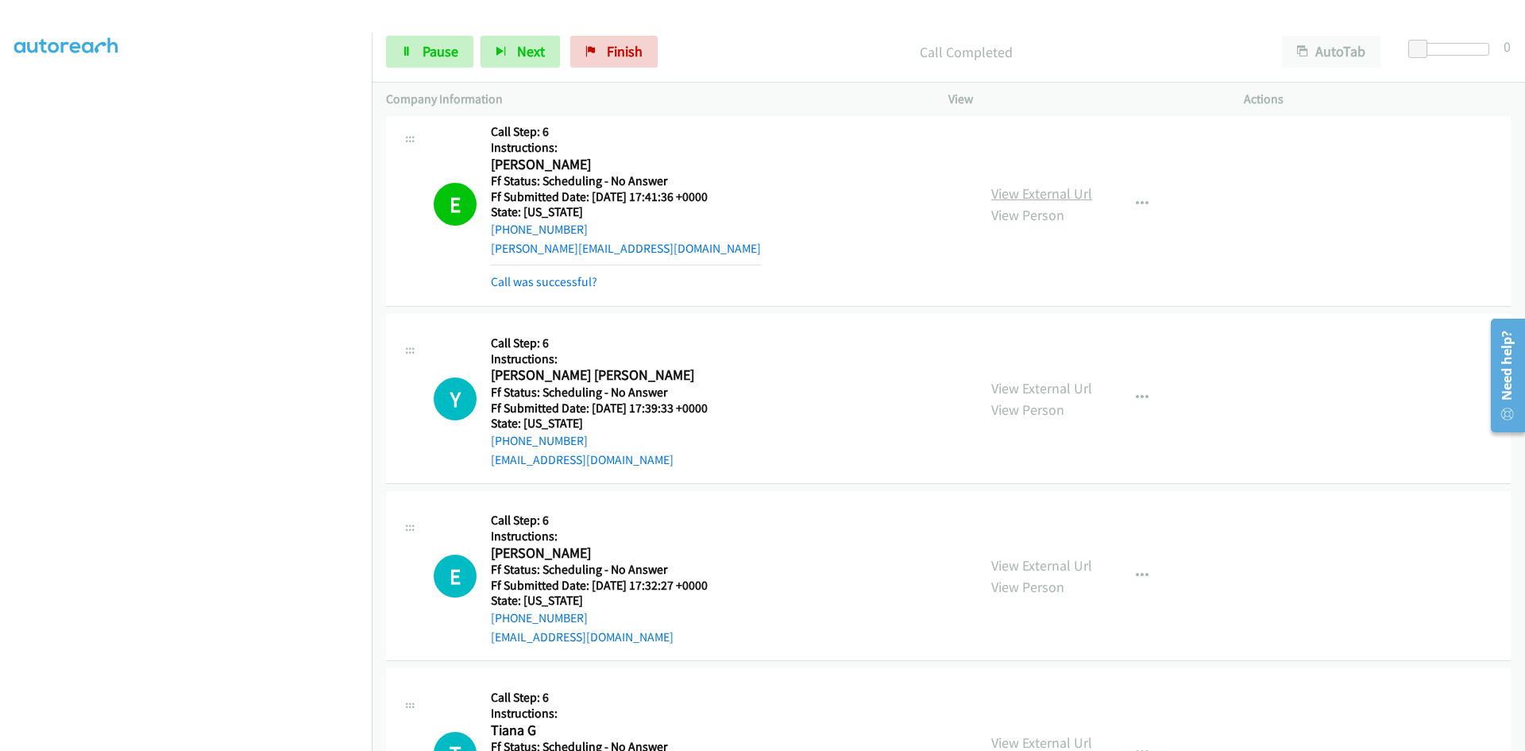
click at [1042, 187] on link "View External Url" at bounding box center [1041, 193] width 101 height 18
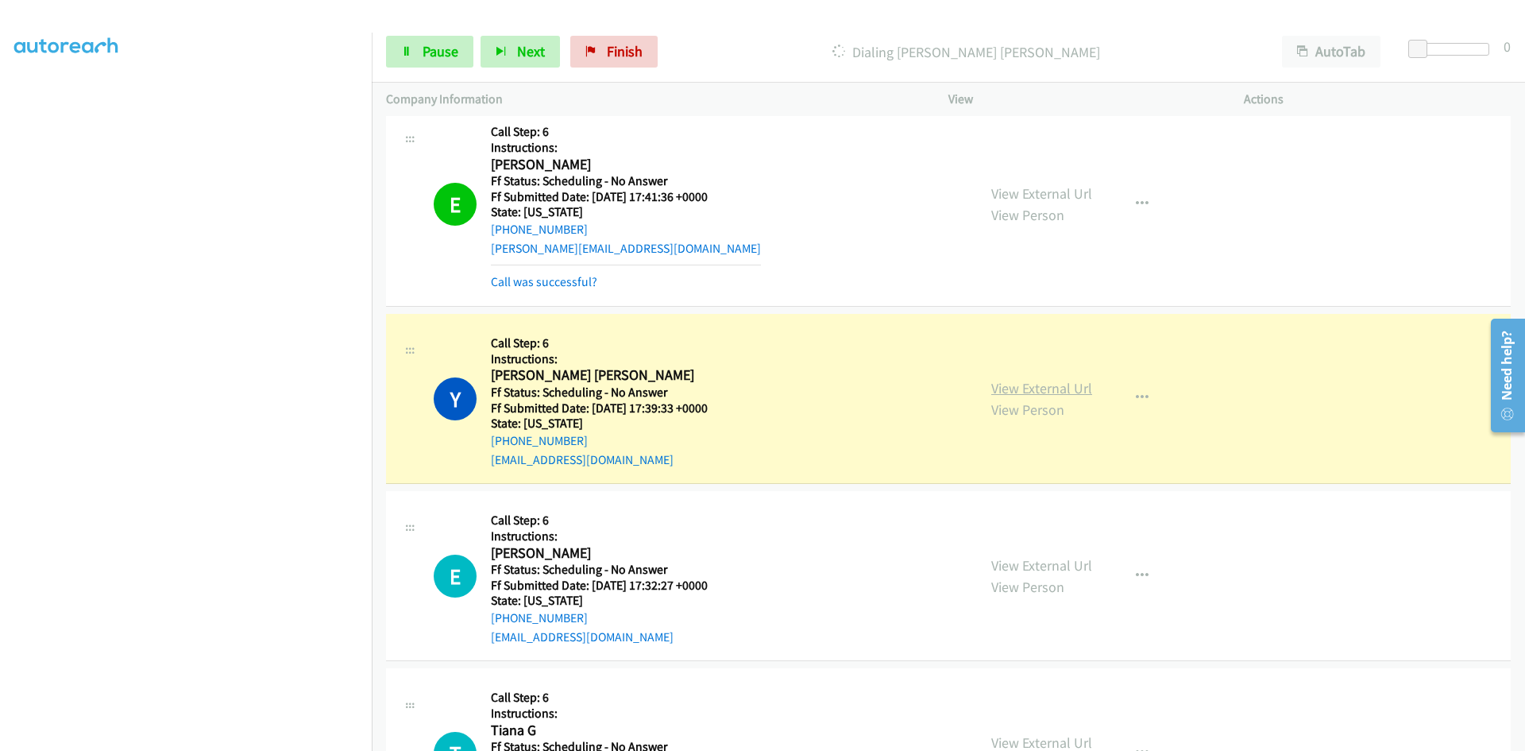
click at [1003, 392] on link "View External Url" at bounding box center [1041, 388] width 101 height 18
click at [551, 282] on link "Call was successful?" at bounding box center [544, 281] width 106 height 15
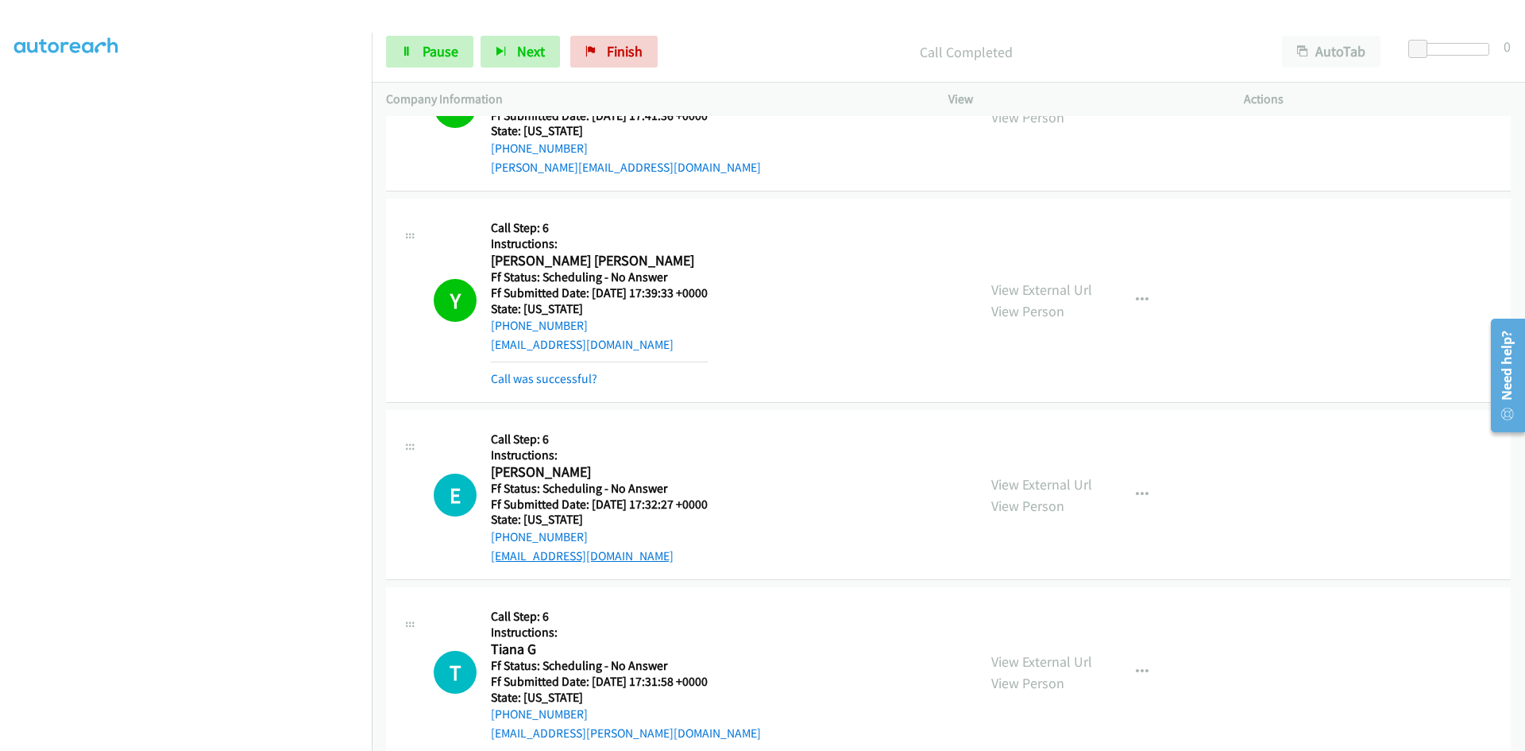
scroll to position [9772, 0]
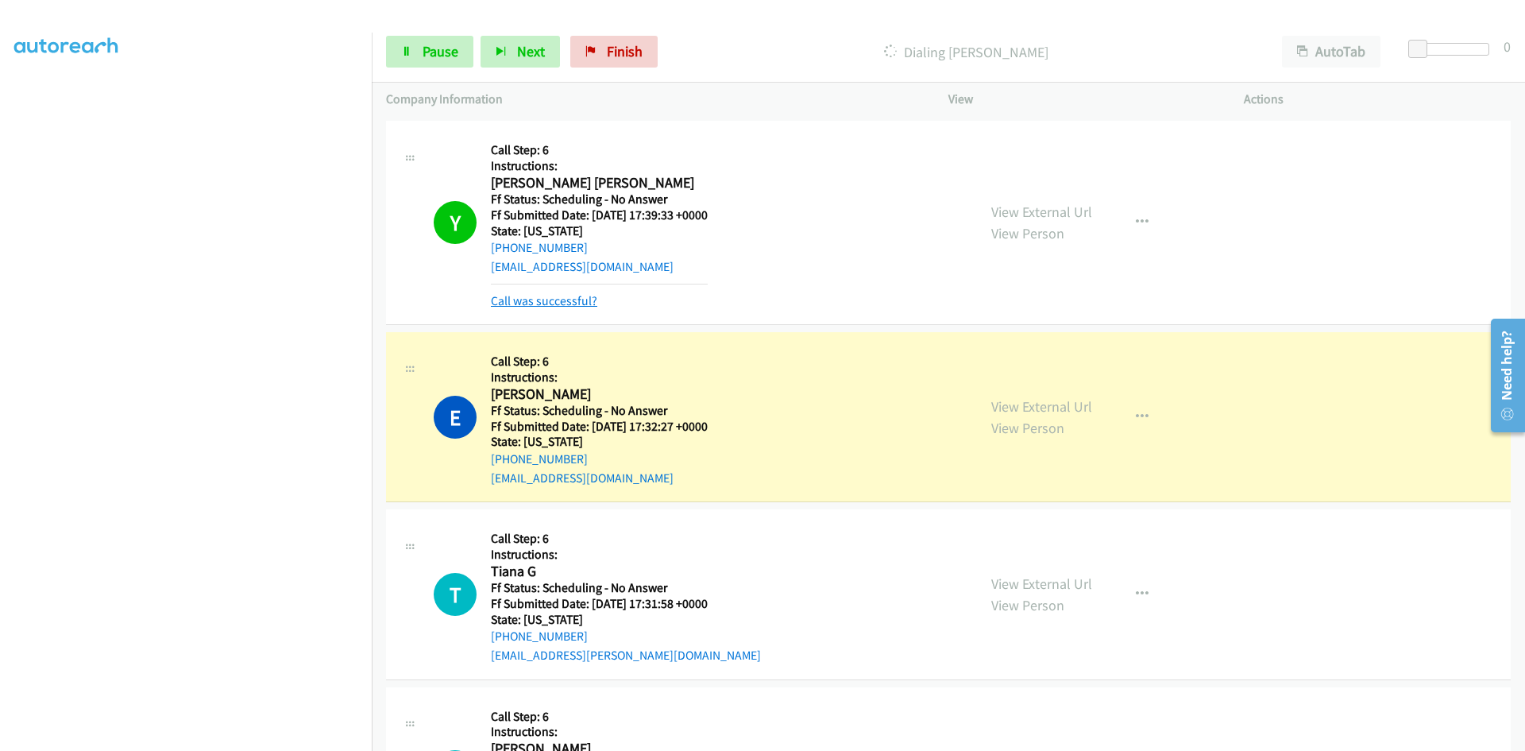
click at [577, 300] on link "Call was successful?" at bounding box center [544, 300] width 106 height 15
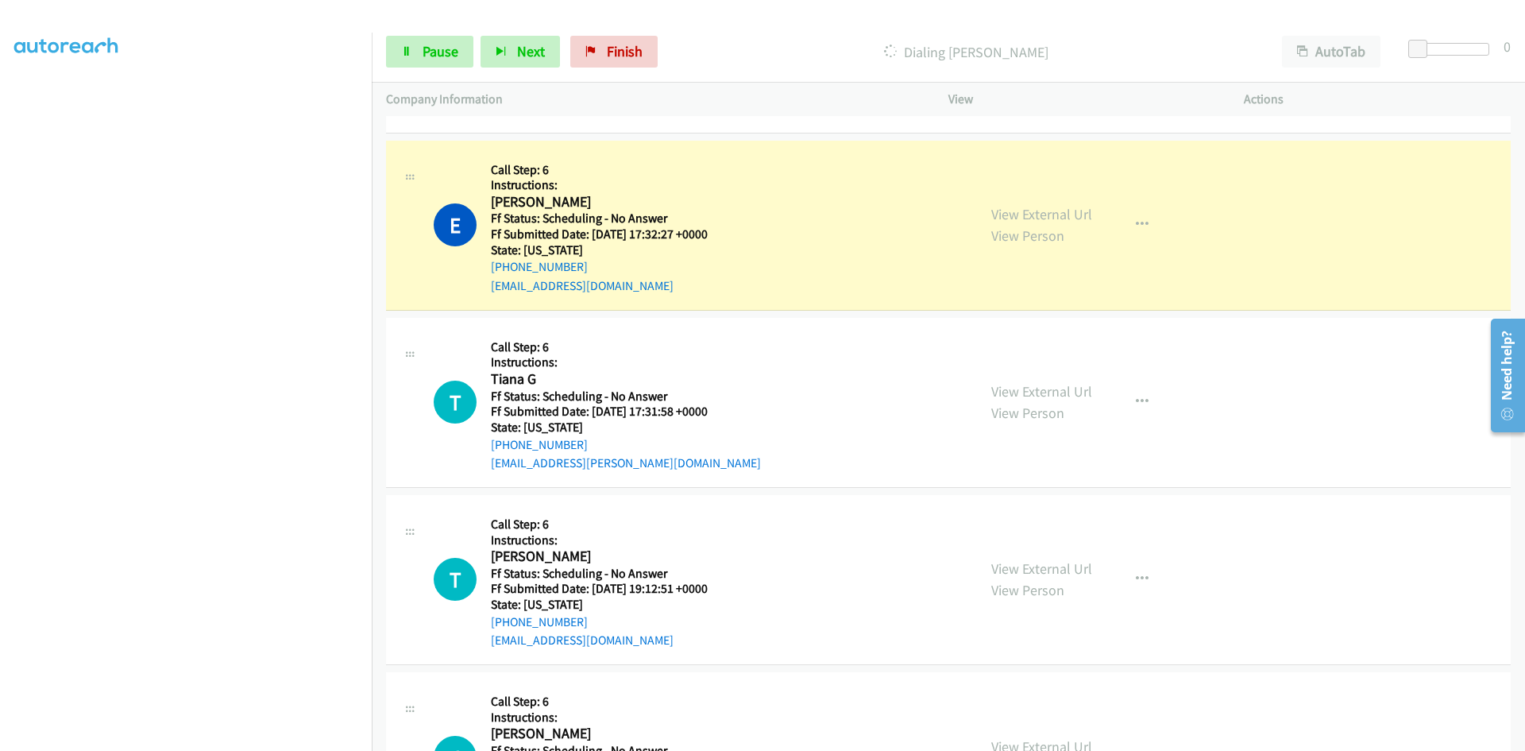
scroll to position [9931, 0]
click at [1071, 212] on link "View External Url" at bounding box center [1041, 213] width 101 height 18
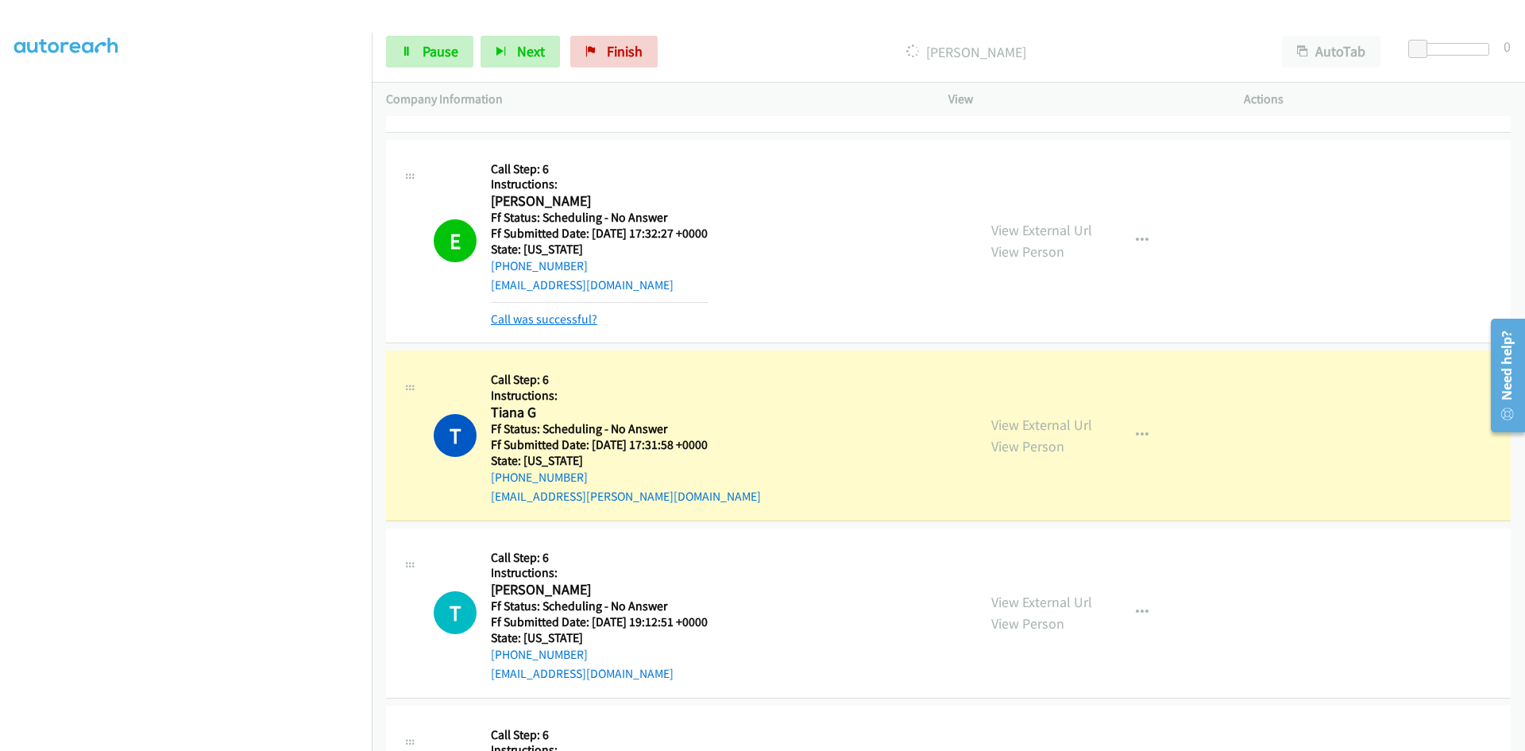
click at [562, 315] on link "Call was successful?" at bounding box center [544, 318] width 106 height 15
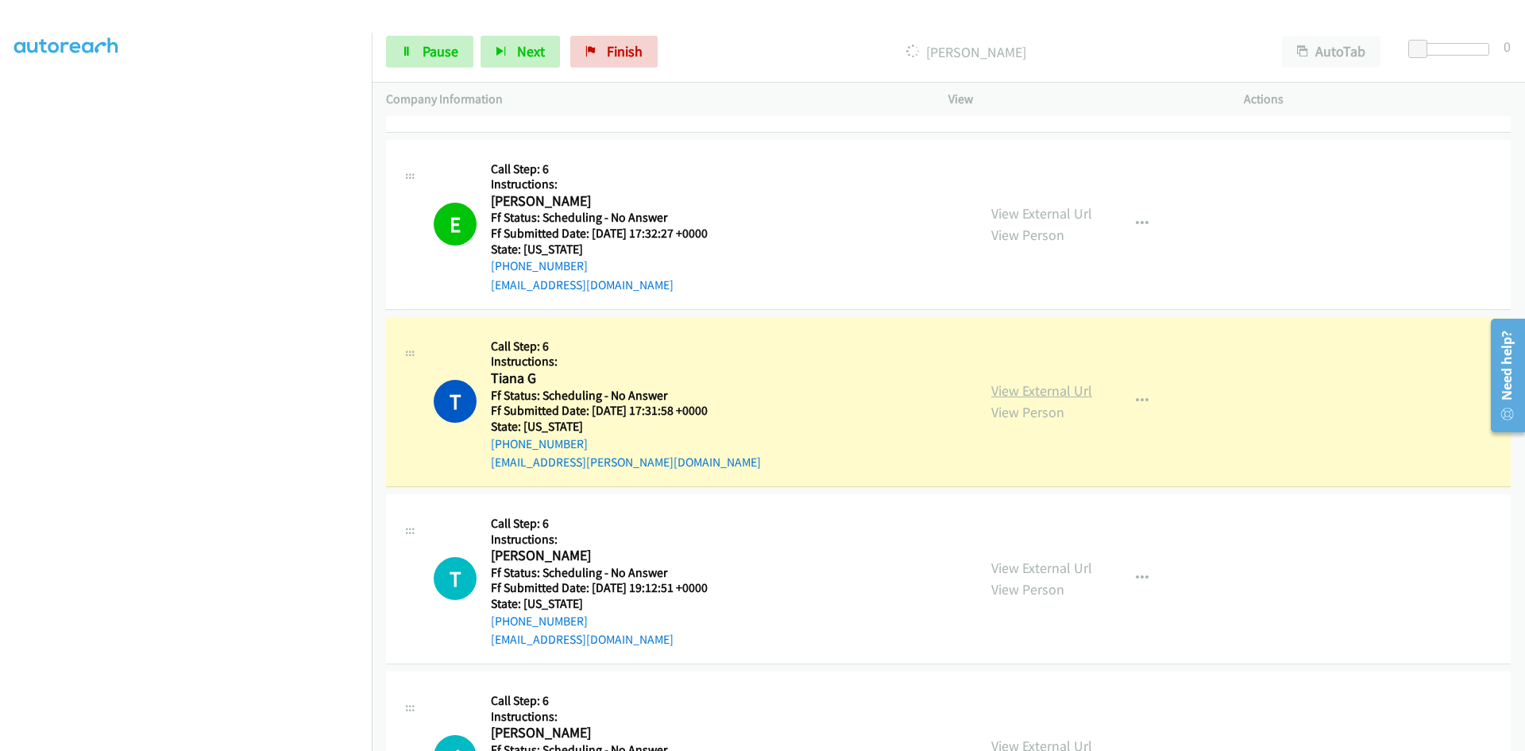
click at [1015, 393] on link "View External Url" at bounding box center [1041, 390] width 101 height 18
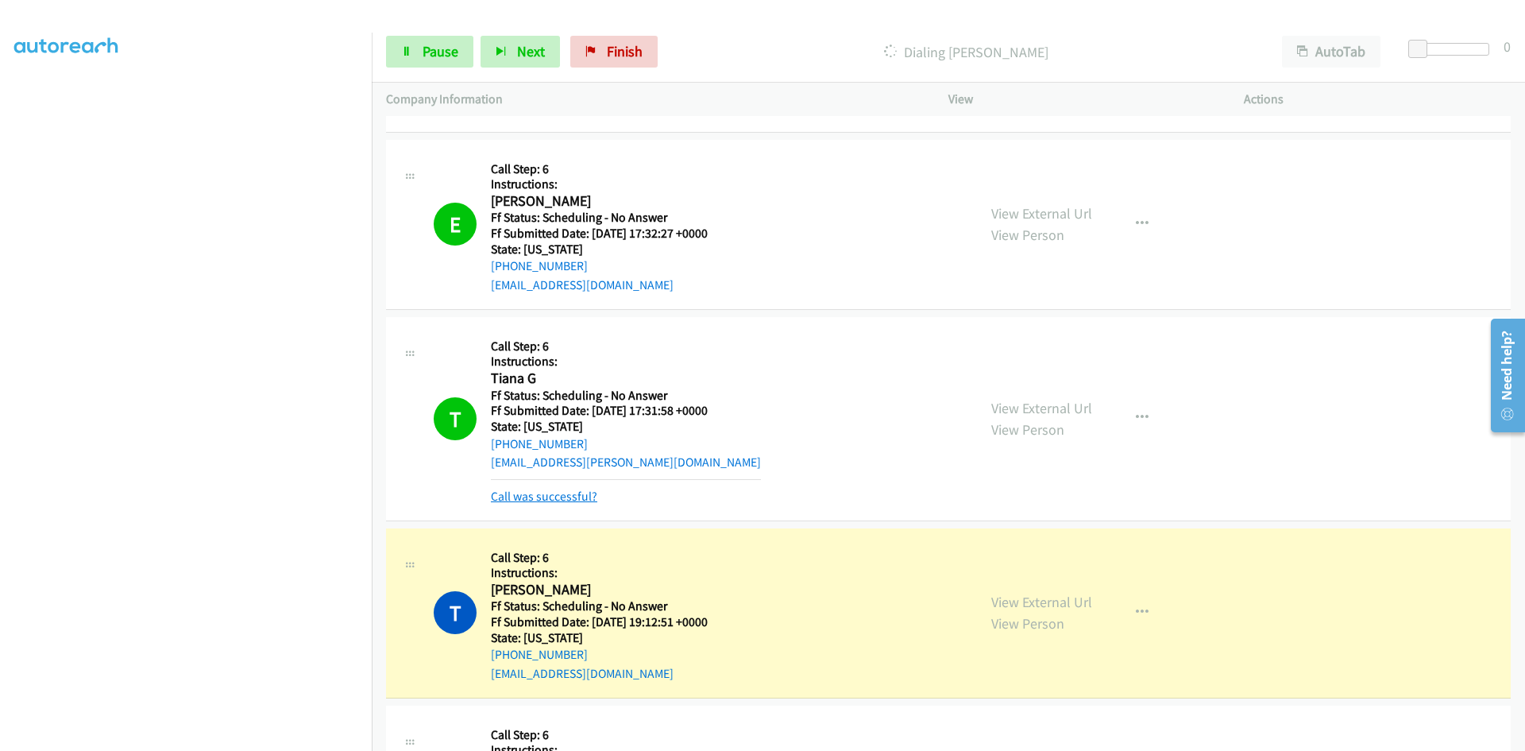
click at [506, 494] on link "Call was successful?" at bounding box center [544, 496] width 106 height 15
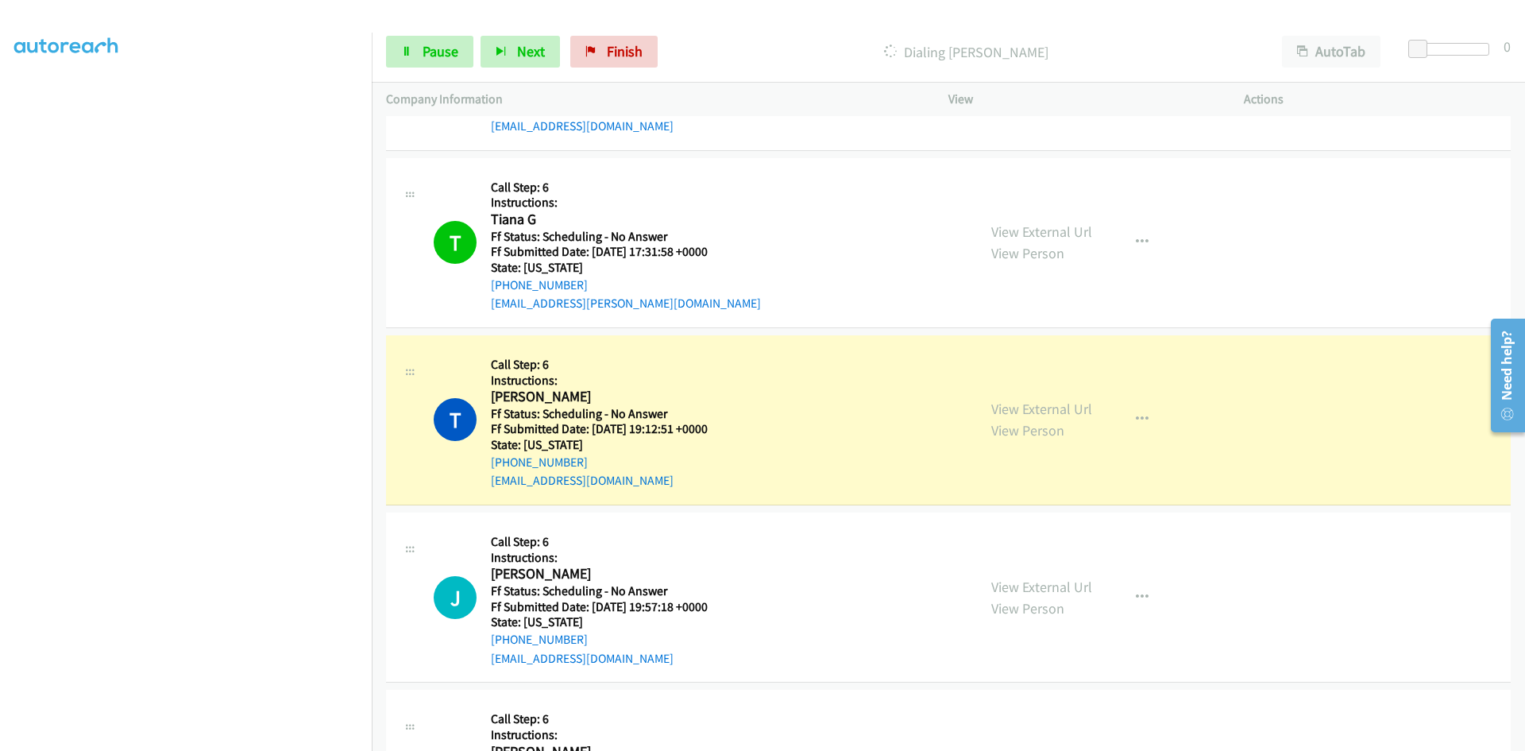
scroll to position [10169, 0]
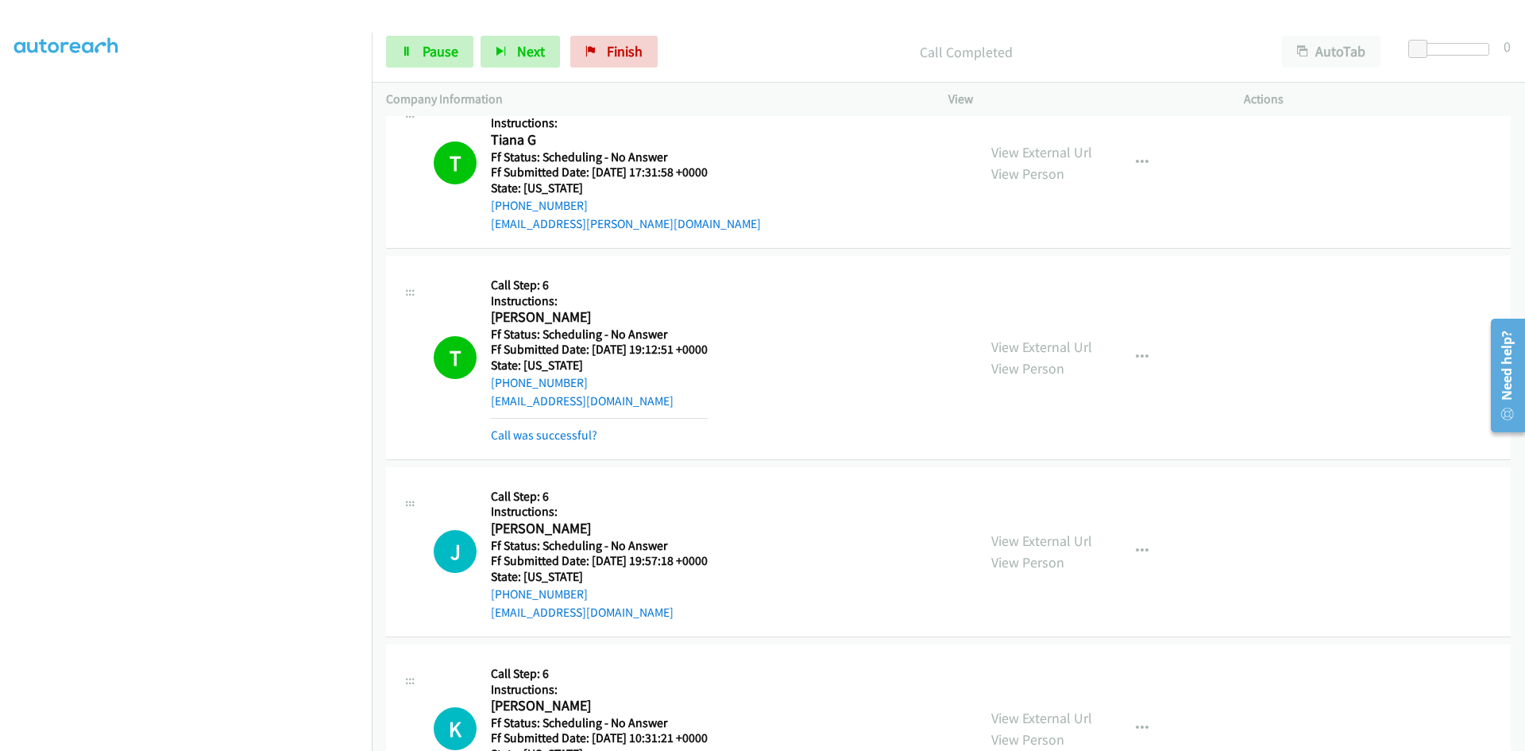
click at [1063, 331] on div "View External Url View Person View External Url Email Schedule/Manage Callback …" at bounding box center [1132, 357] width 310 height 175
click at [1013, 345] on link "View External Url" at bounding box center [1041, 347] width 101 height 18
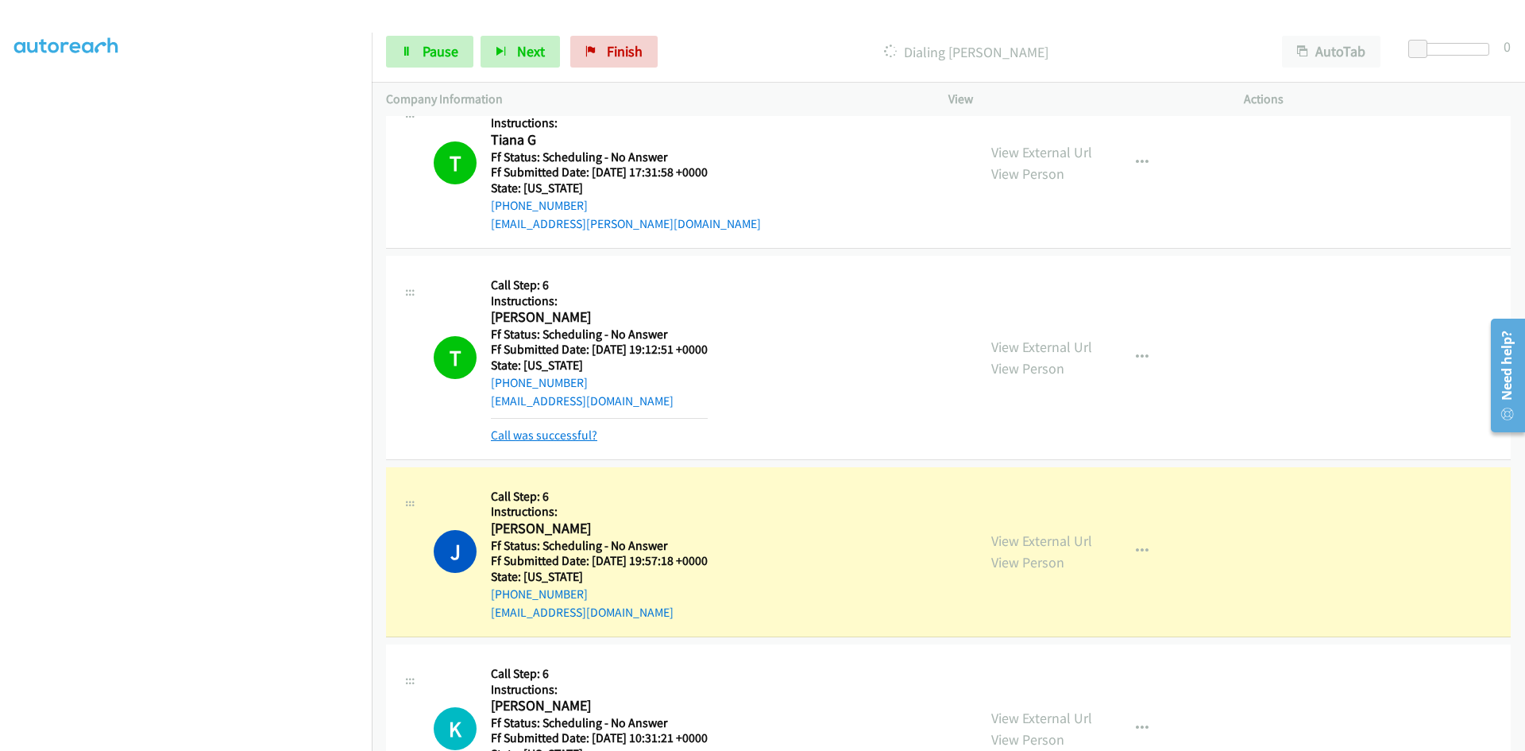
click at [565, 433] on link "Call was successful?" at bounding box center [544, 434] width 106 height 15
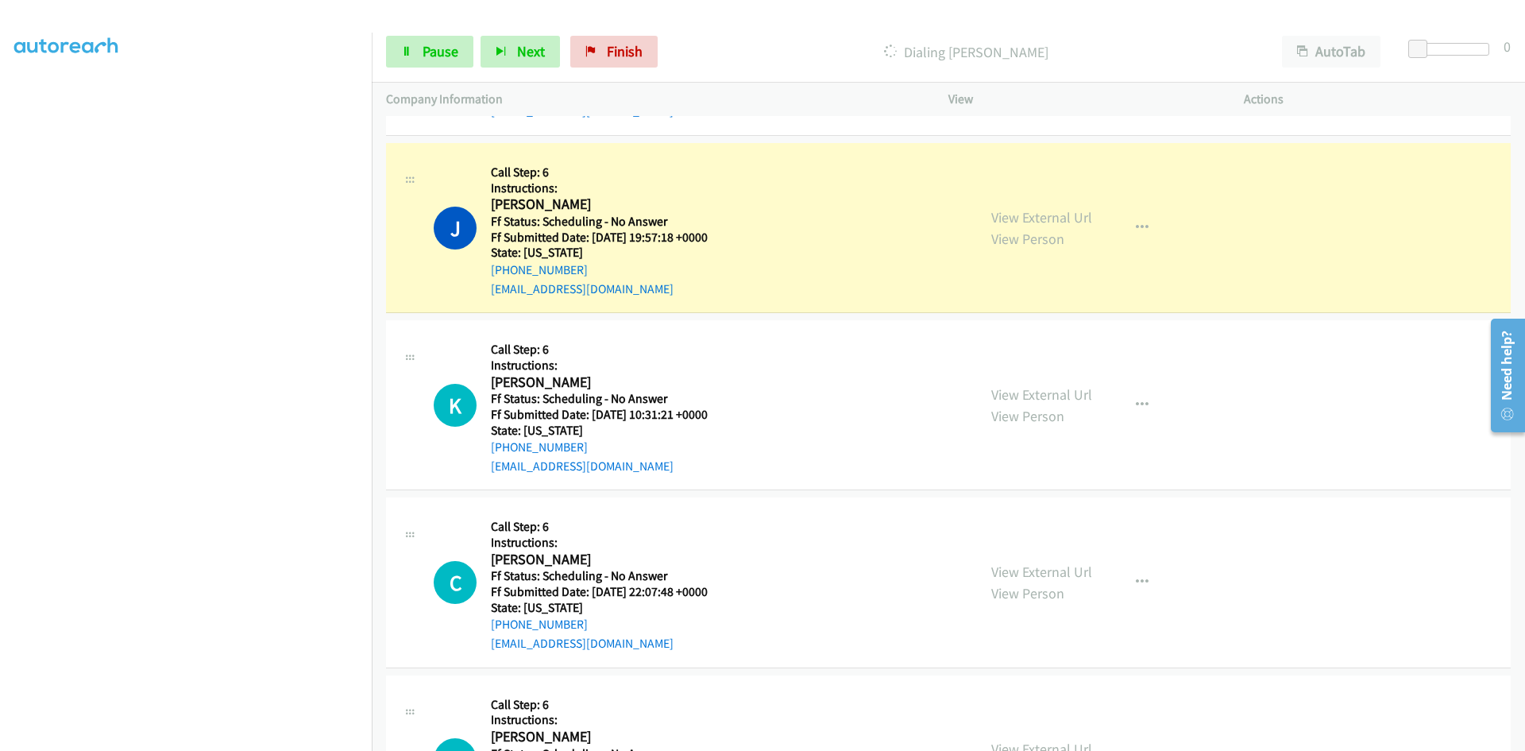
scroll to position [10487, 0]
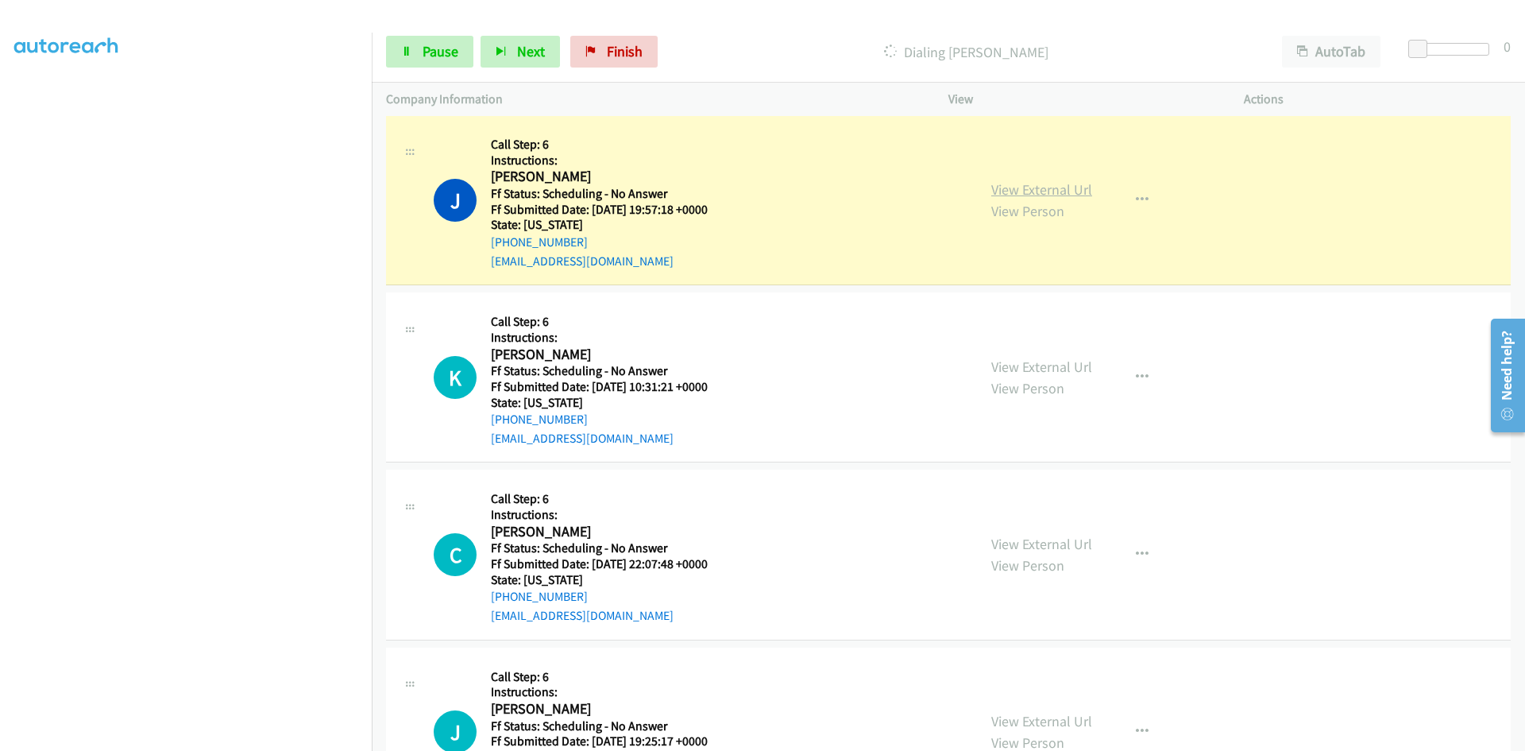
click at [1061, 184] on link "View External Url" at bounding box center [1041, 189] width 101 height 18
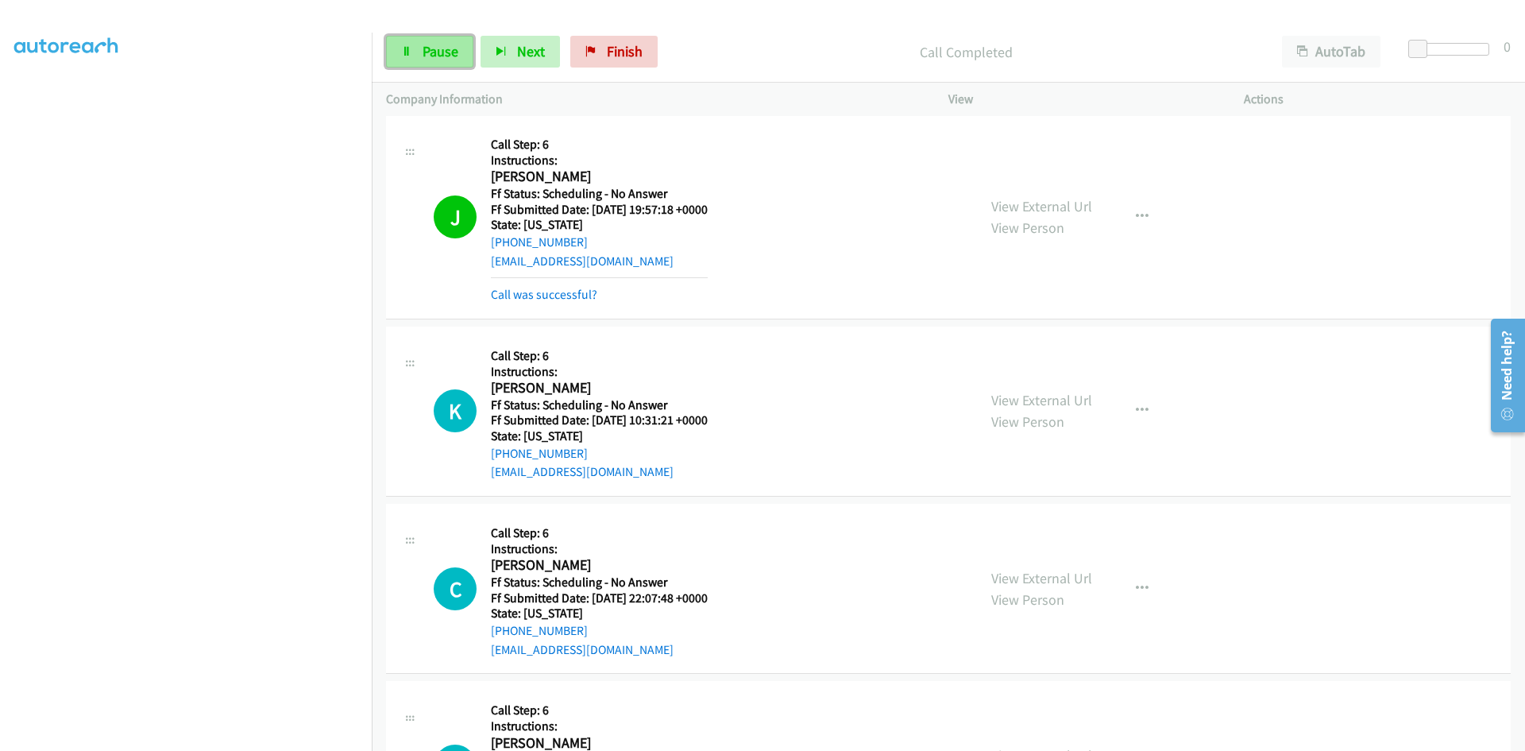
click at [443, 52] on span "Pause" at bounding box center [441, 51] width 36 height 18
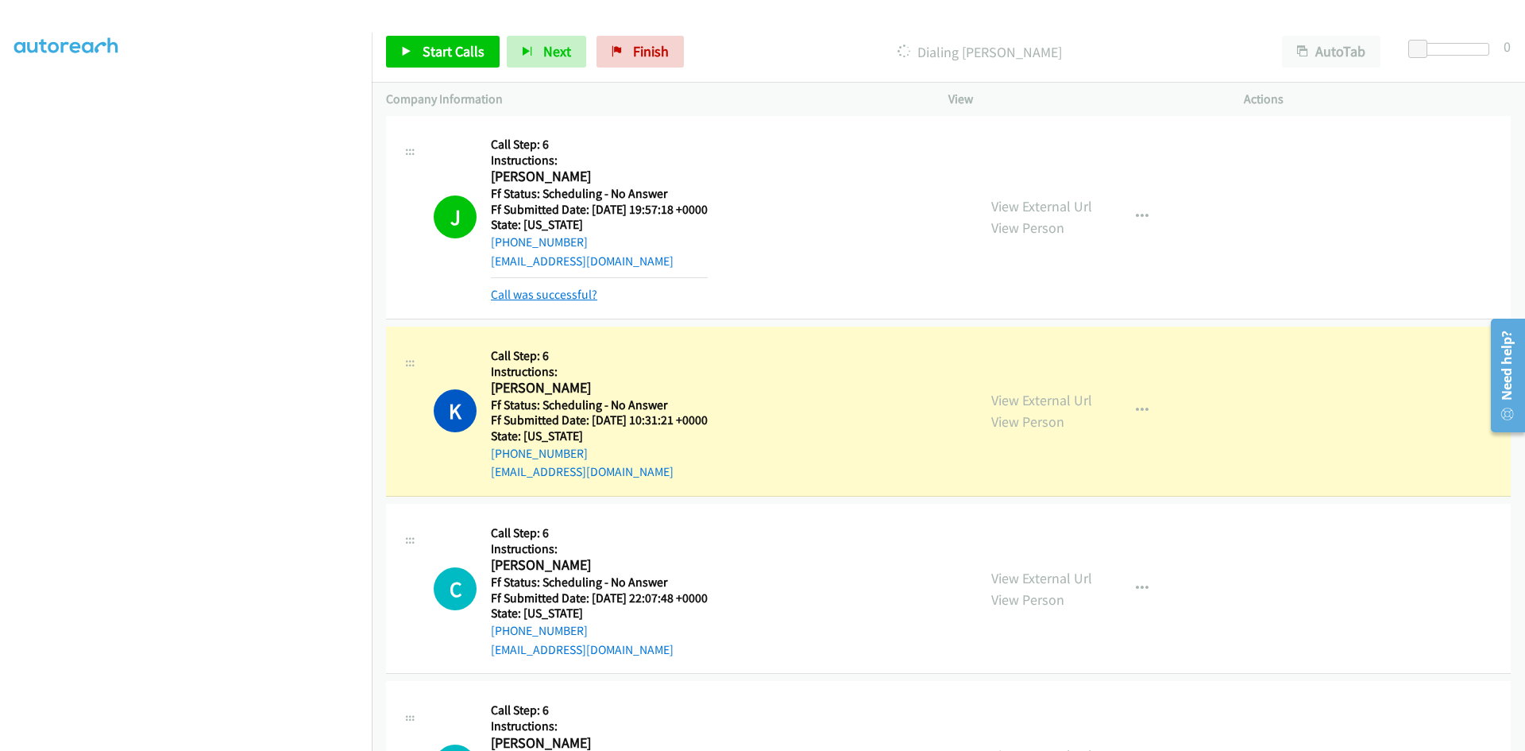
click at [555, 297] on link "Call was successful?" at bounding box center [544, 294] width 106 height 15
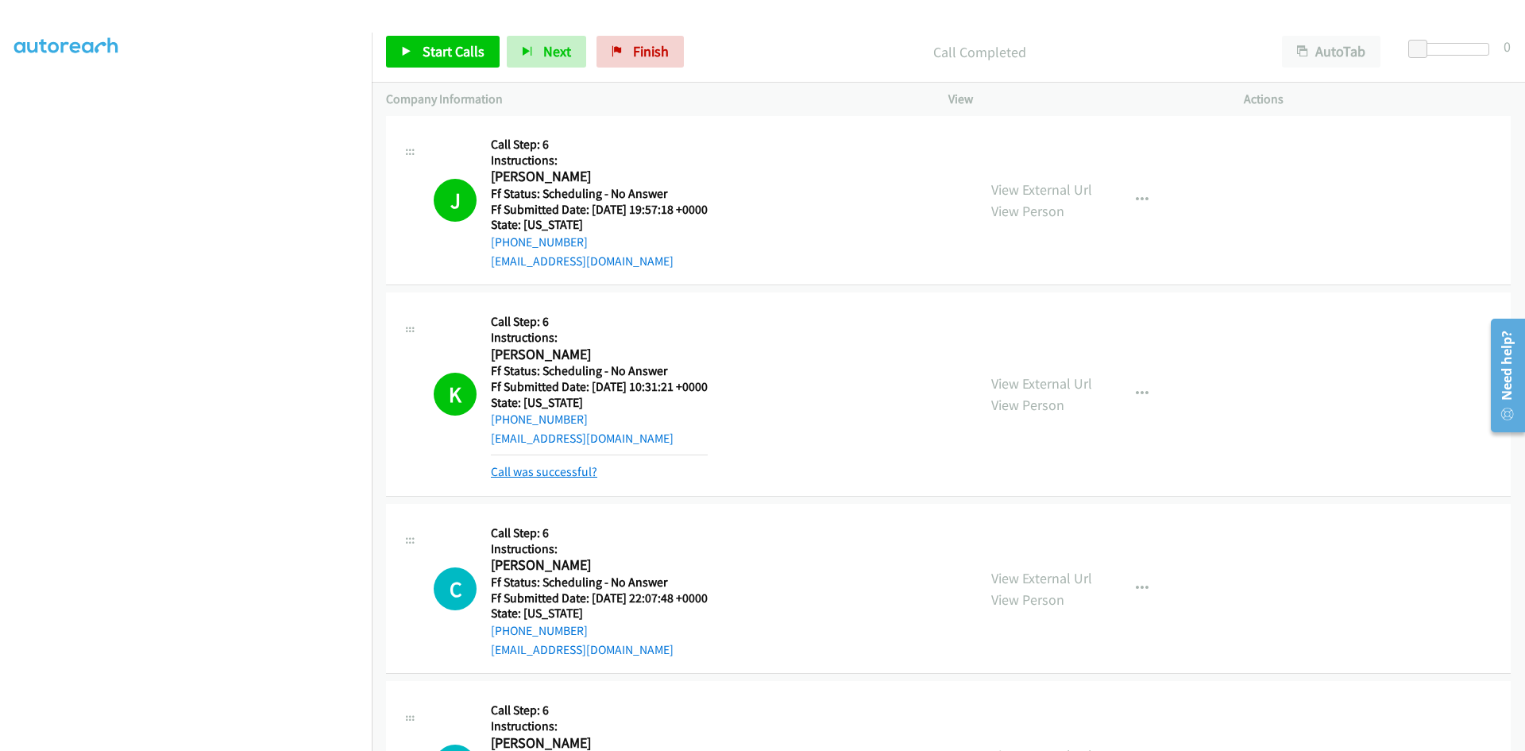
click at [555, 467] on link "Call was successful?" at bounding box center [544, 471] width 106 height 15
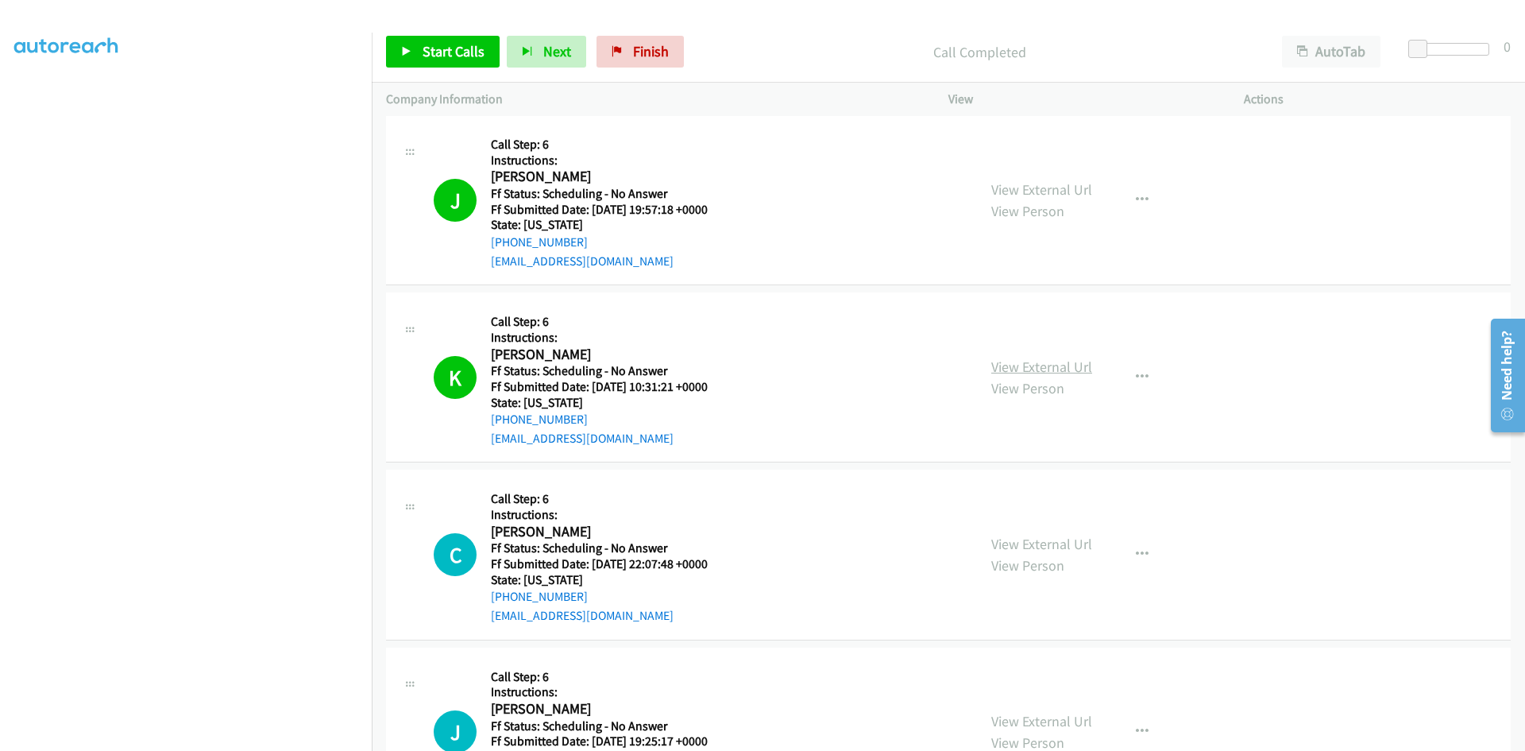
click at [1058, 372] on link "View External Url" at bounding box center [1041, 367] width 101 height 18
click at [462, 36] on link "Start Calls" at bounding box center [443, 52] width 114 height 32
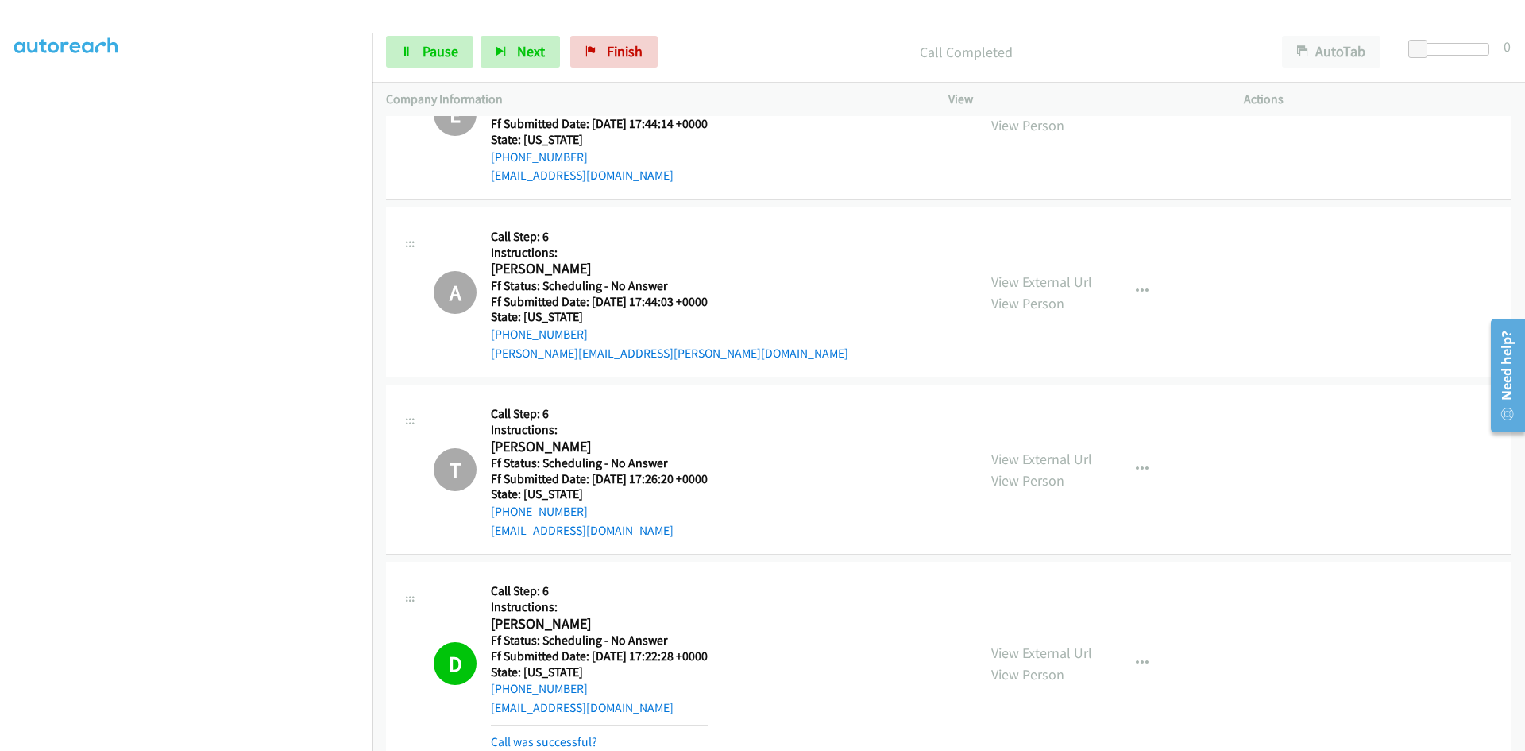
scroll to position [11361, 0]
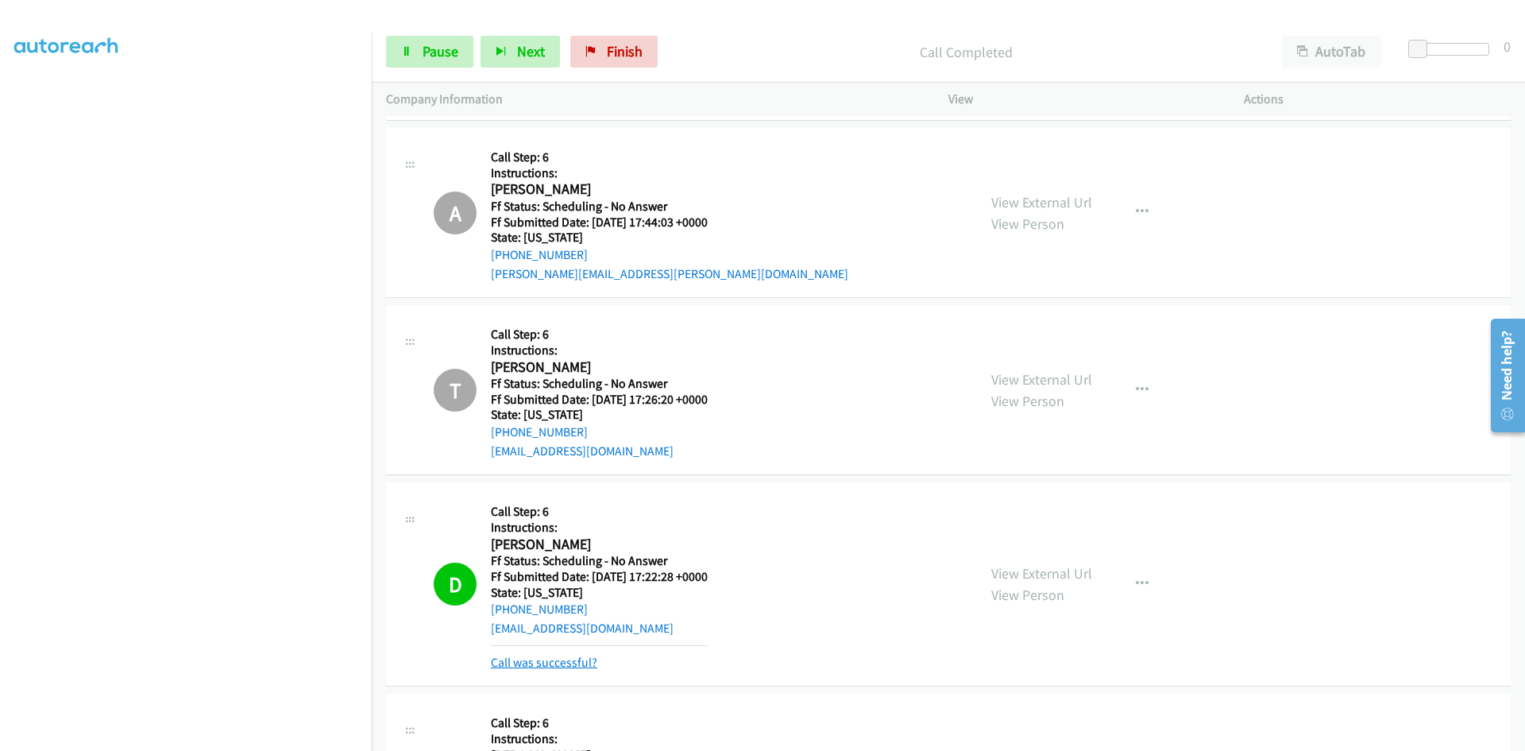
click at [582, 663] on link "Call was successful?" at bounding box center [544, 662] width 106 height 15
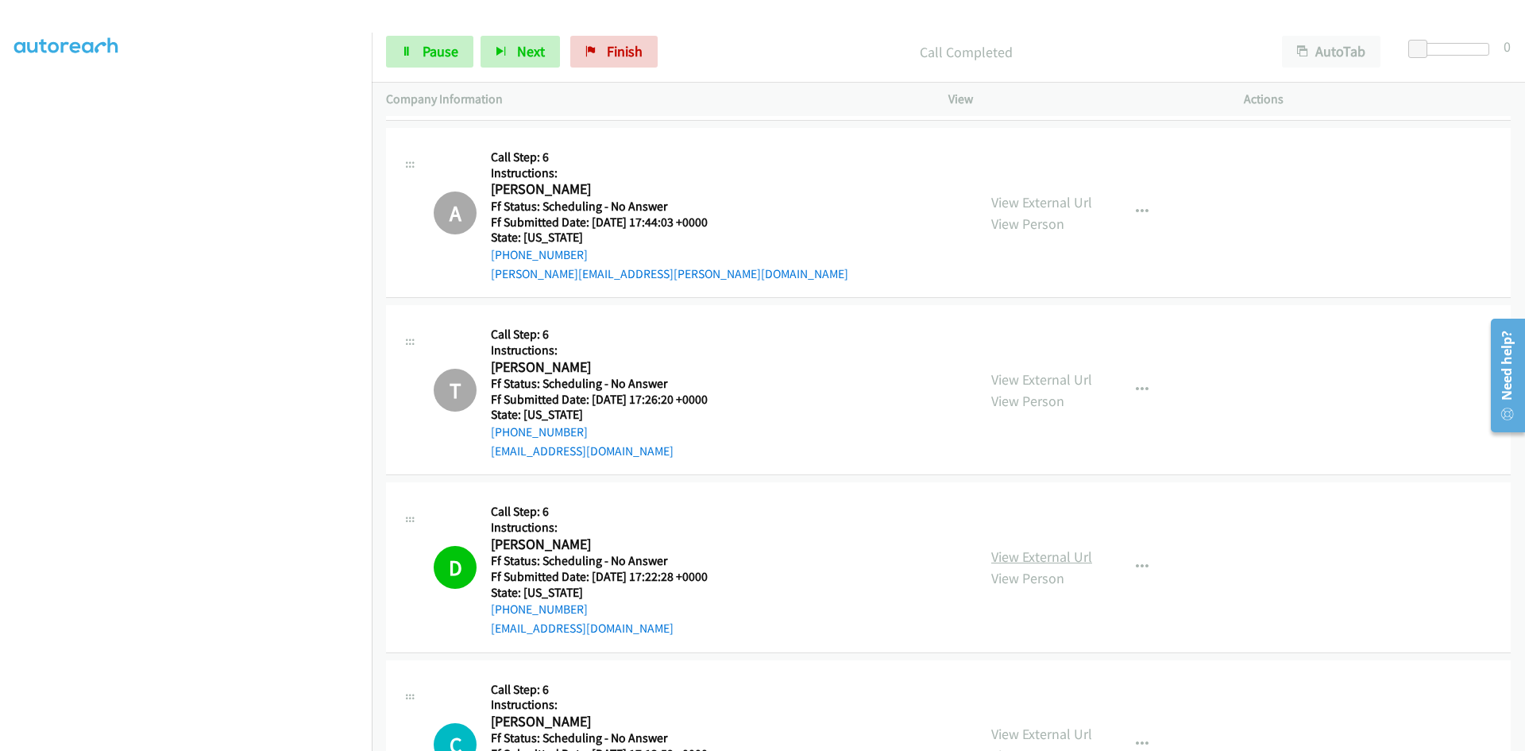
click at [1077, 557] on link "View External Url" at bounding box center [1041, 556] width 101 height 18
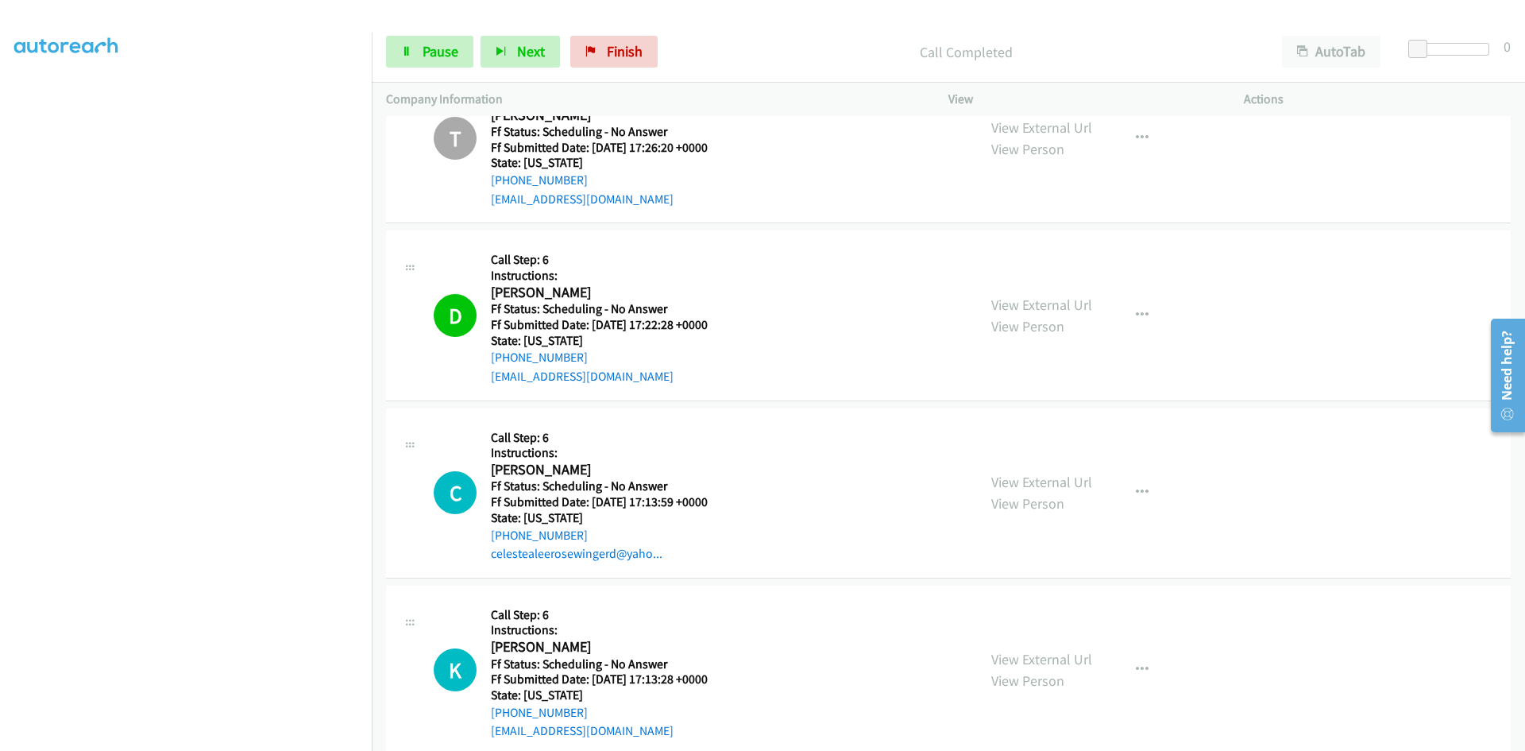
scroll to position [11678, 0]
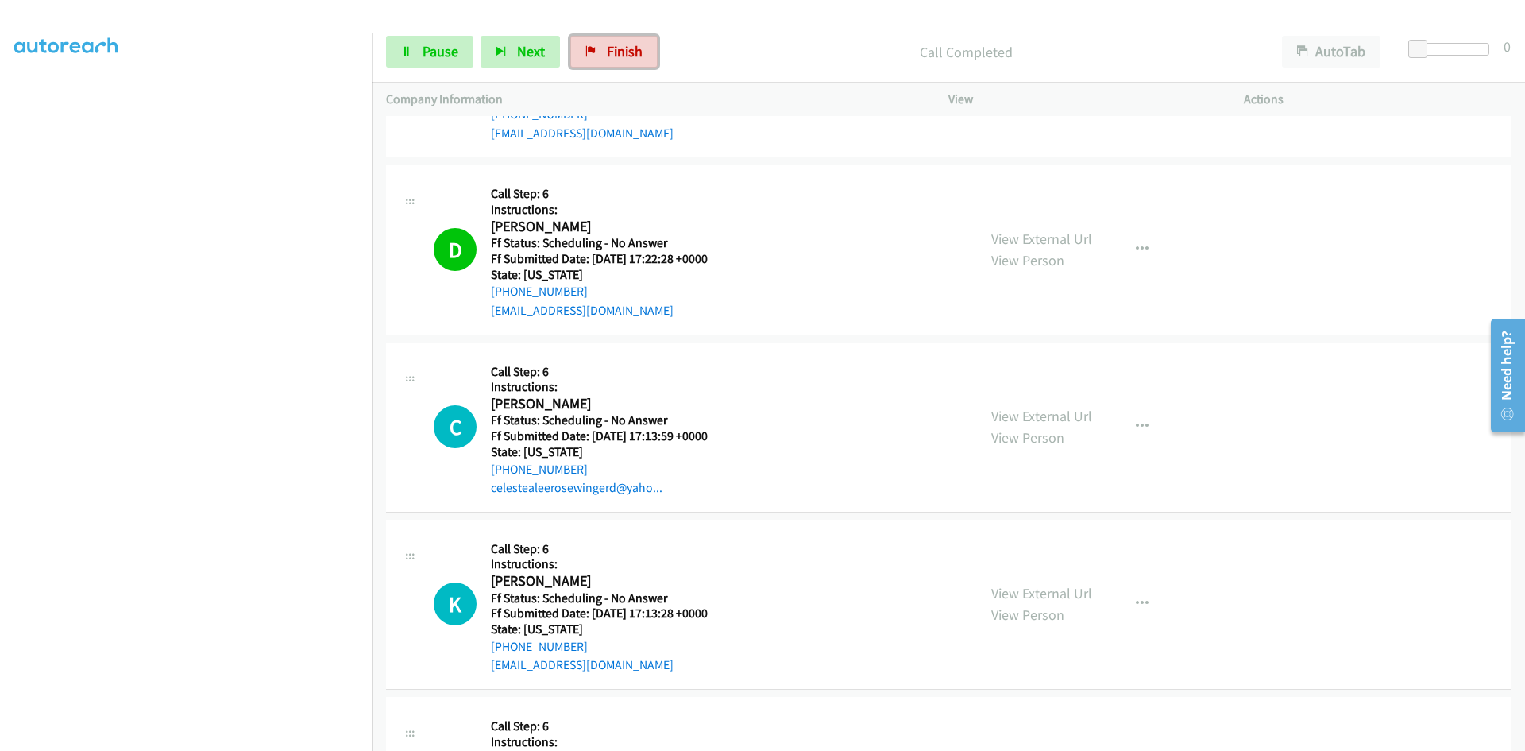
drag, startPoint x: 591, startPoint y: 50, endPoint x: 830, endPoint y: 86, distance: 241.8
click at [591, 50] on icon at bounding box center [591, 52] width 11 height 11
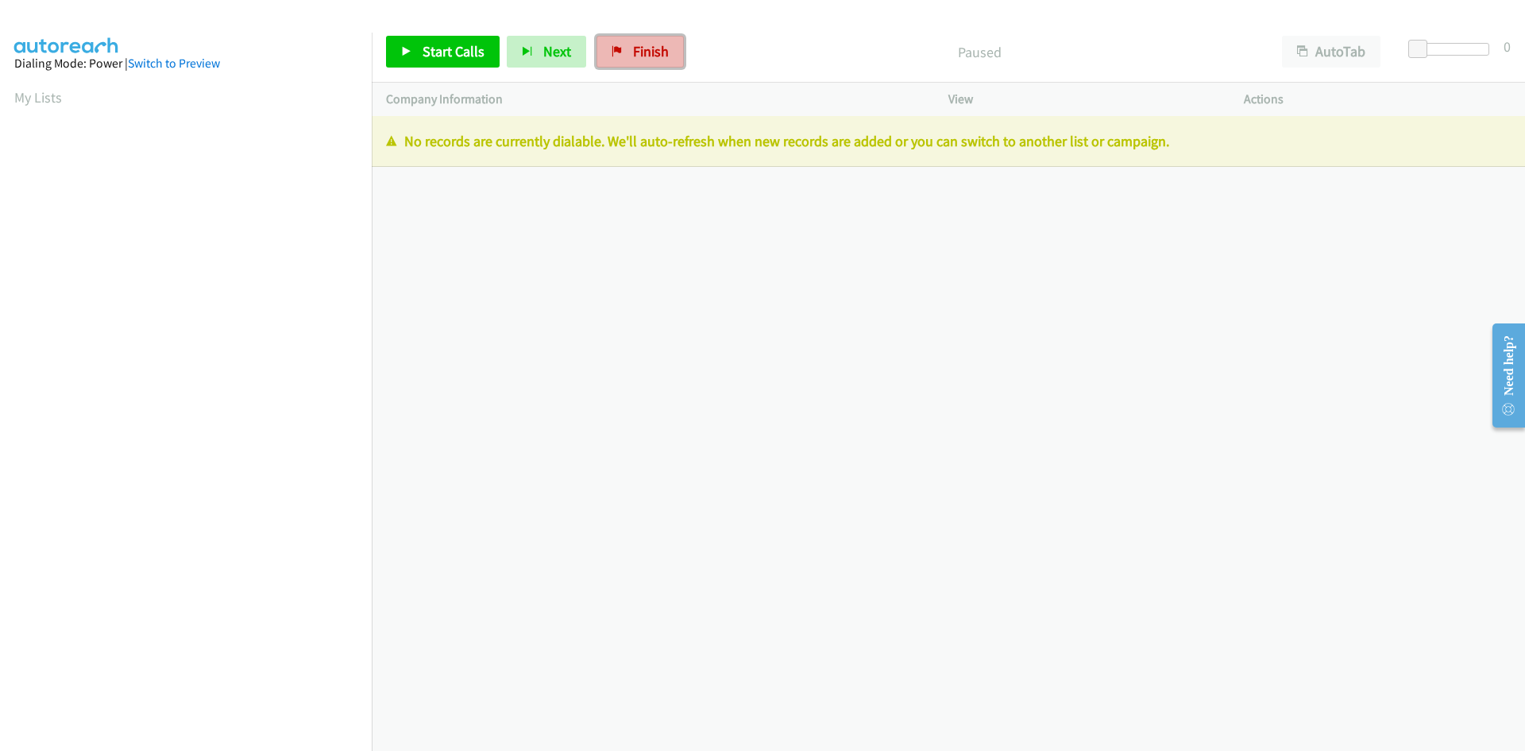
click at [643, 54] on span "Finish" at bounding box center [651, 51] width 36 height 18
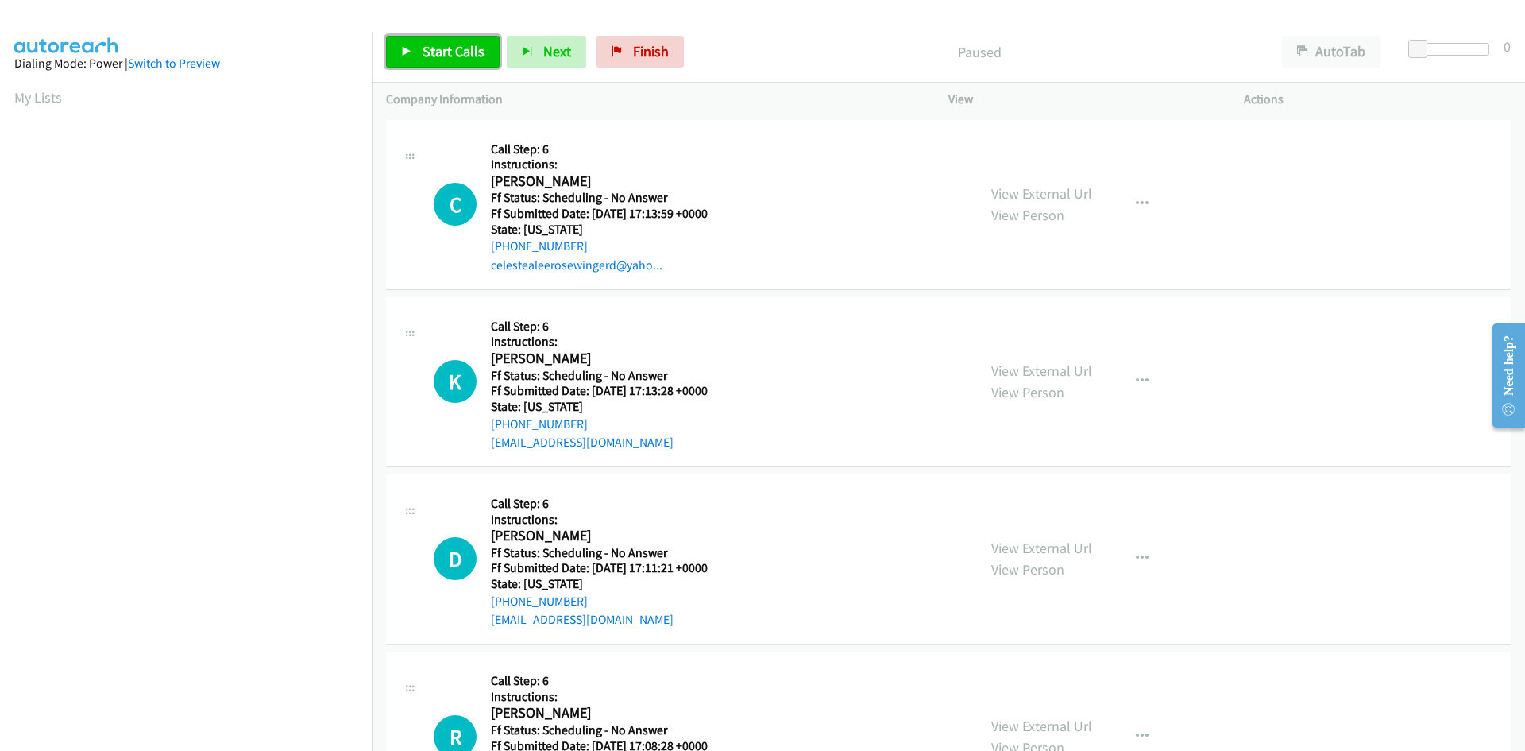
click at [470, 56] on span "Start Calls" at bounding box center [454, 51] width 62 height 18
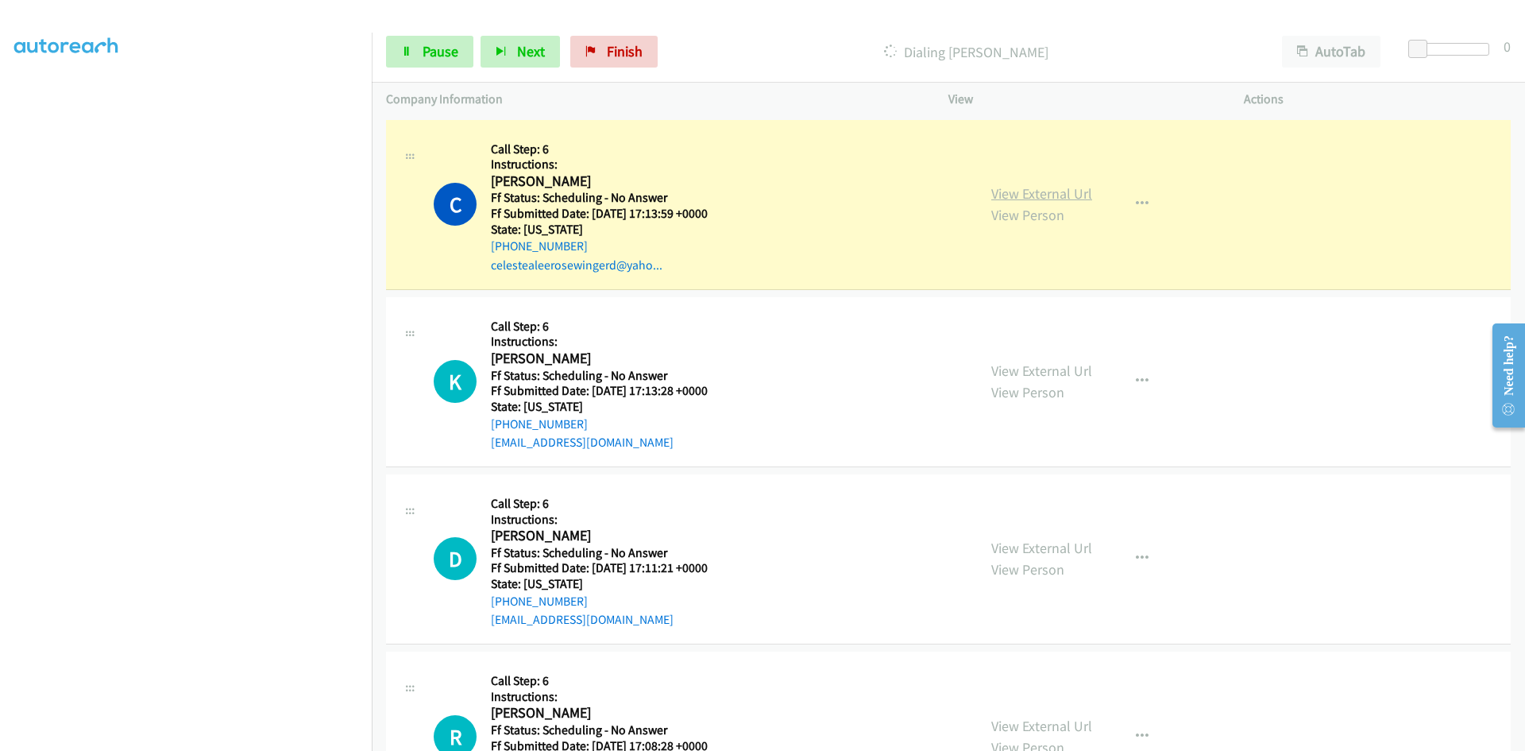
click at [1057, 191] on link "View External Url" at bounding box center [1041, 193] width 101 height 18
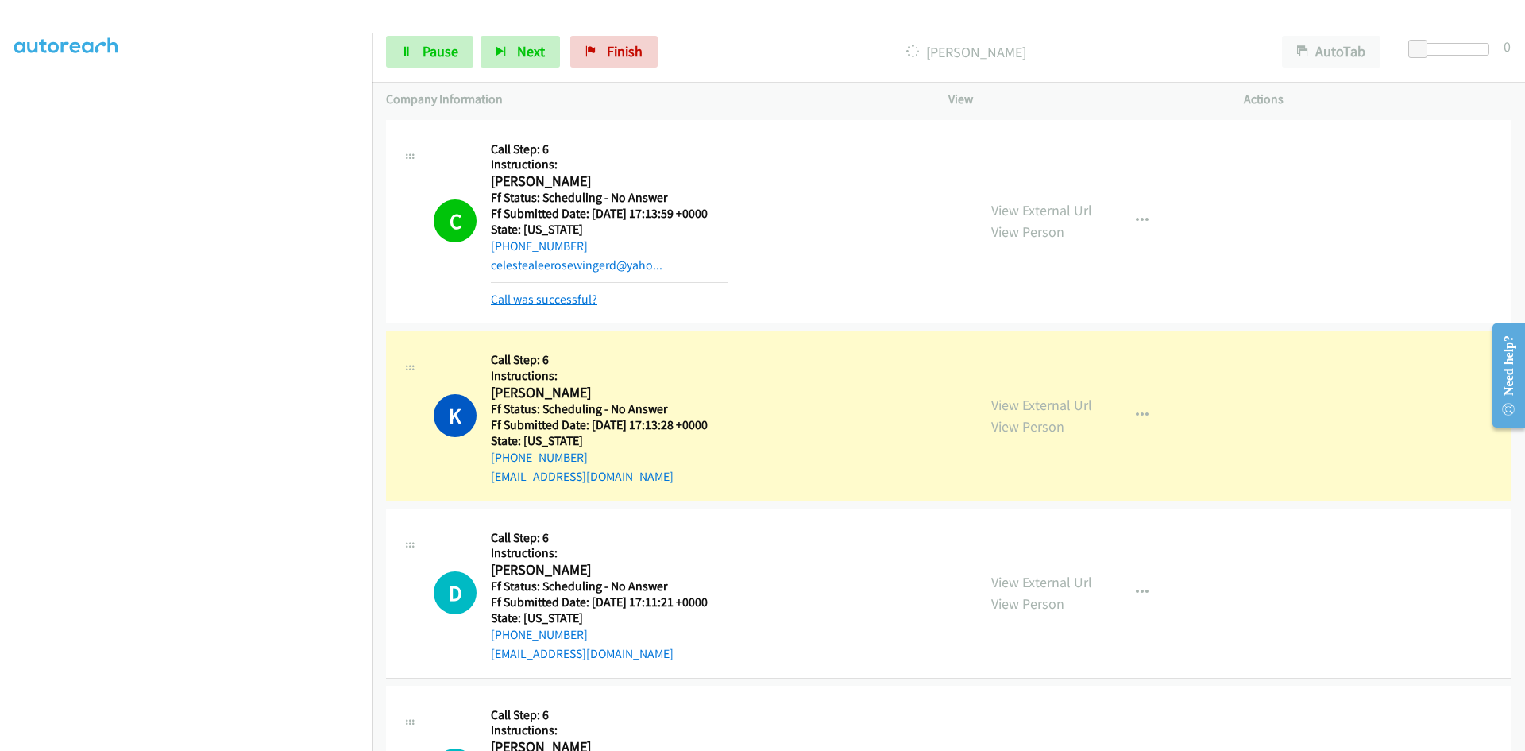
click at [582, 301] on link "Call was successful?" at bounding box center [544, 299] width 106 height 15
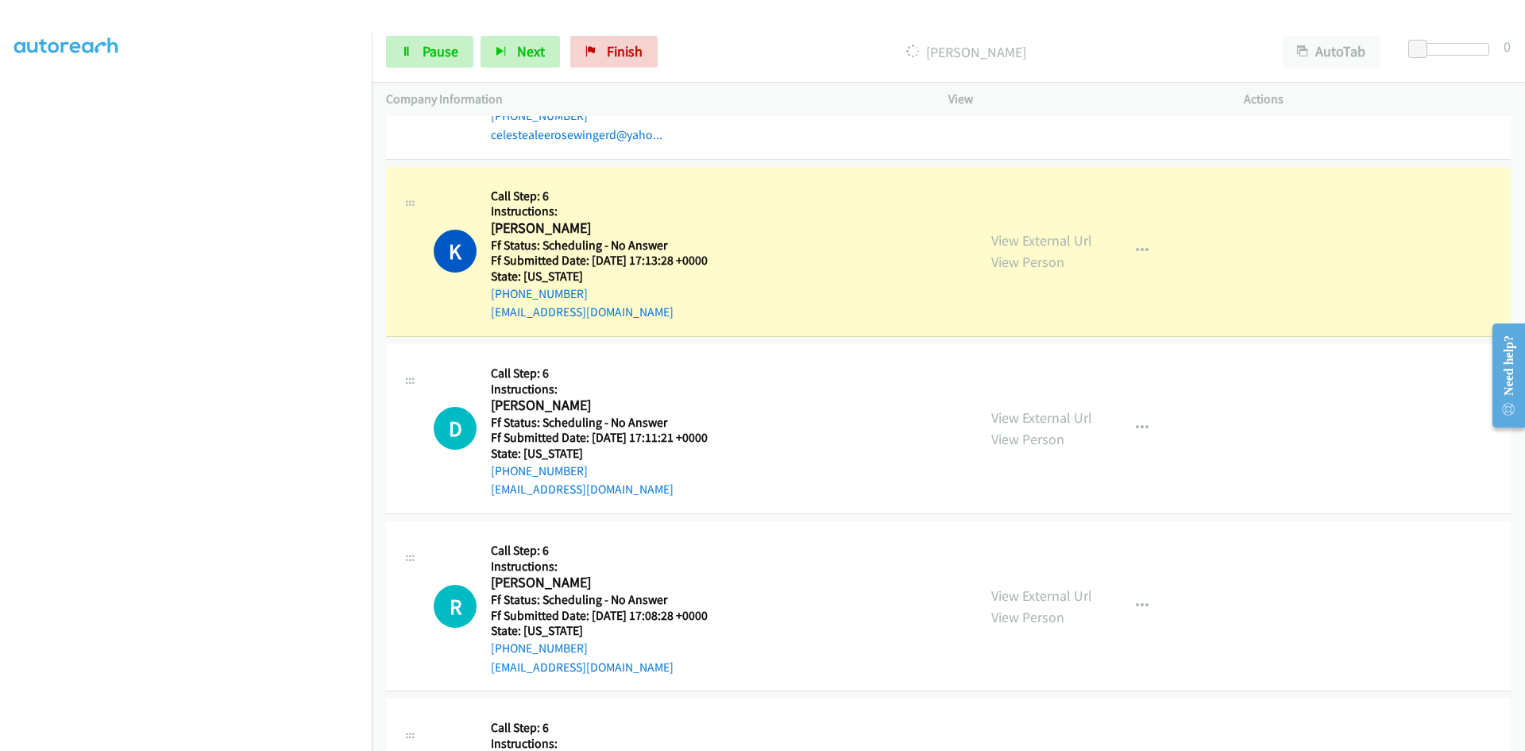
scroll to position [159, 0]
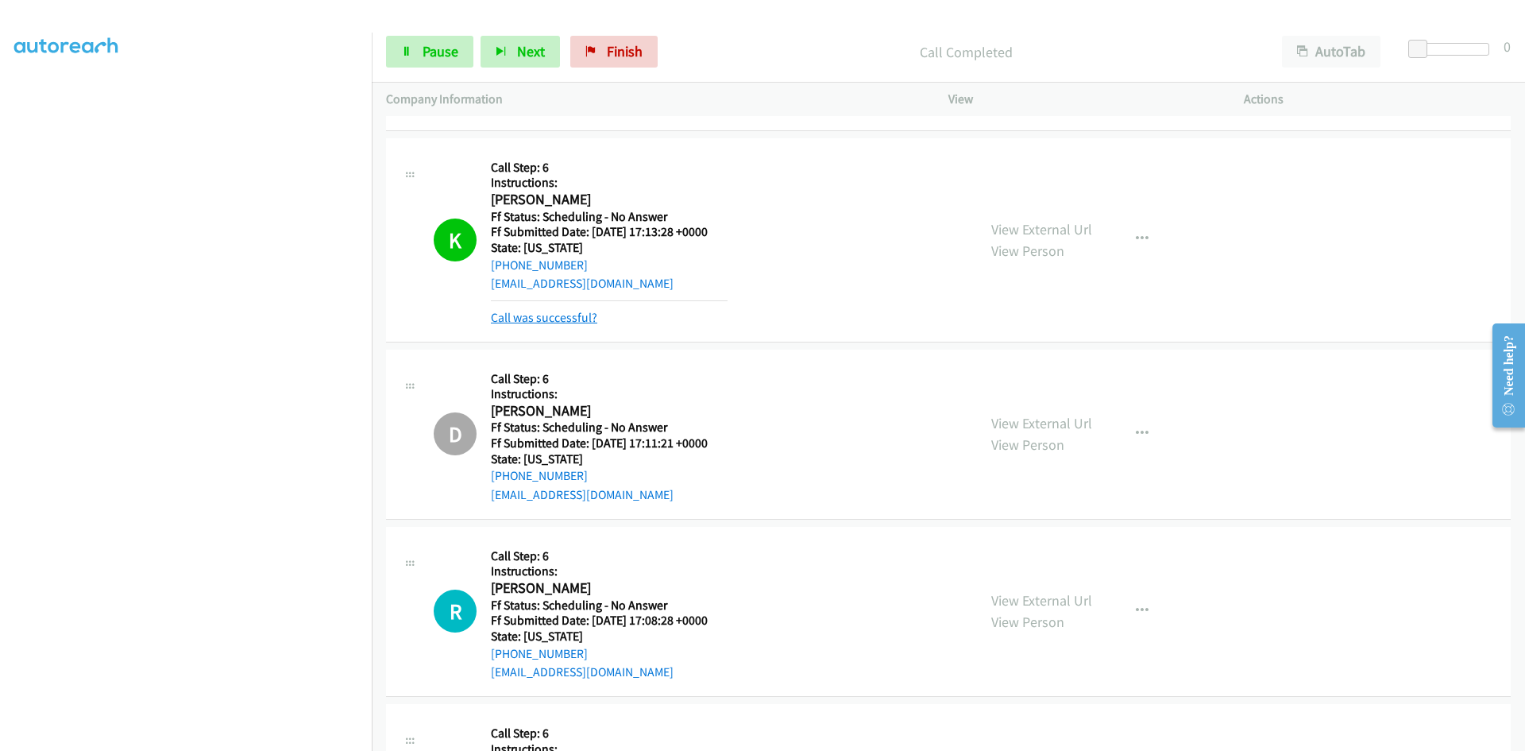
click at [576, 310] on link "Call was successful?" at bounding box center [544, 317] width 106 height 15
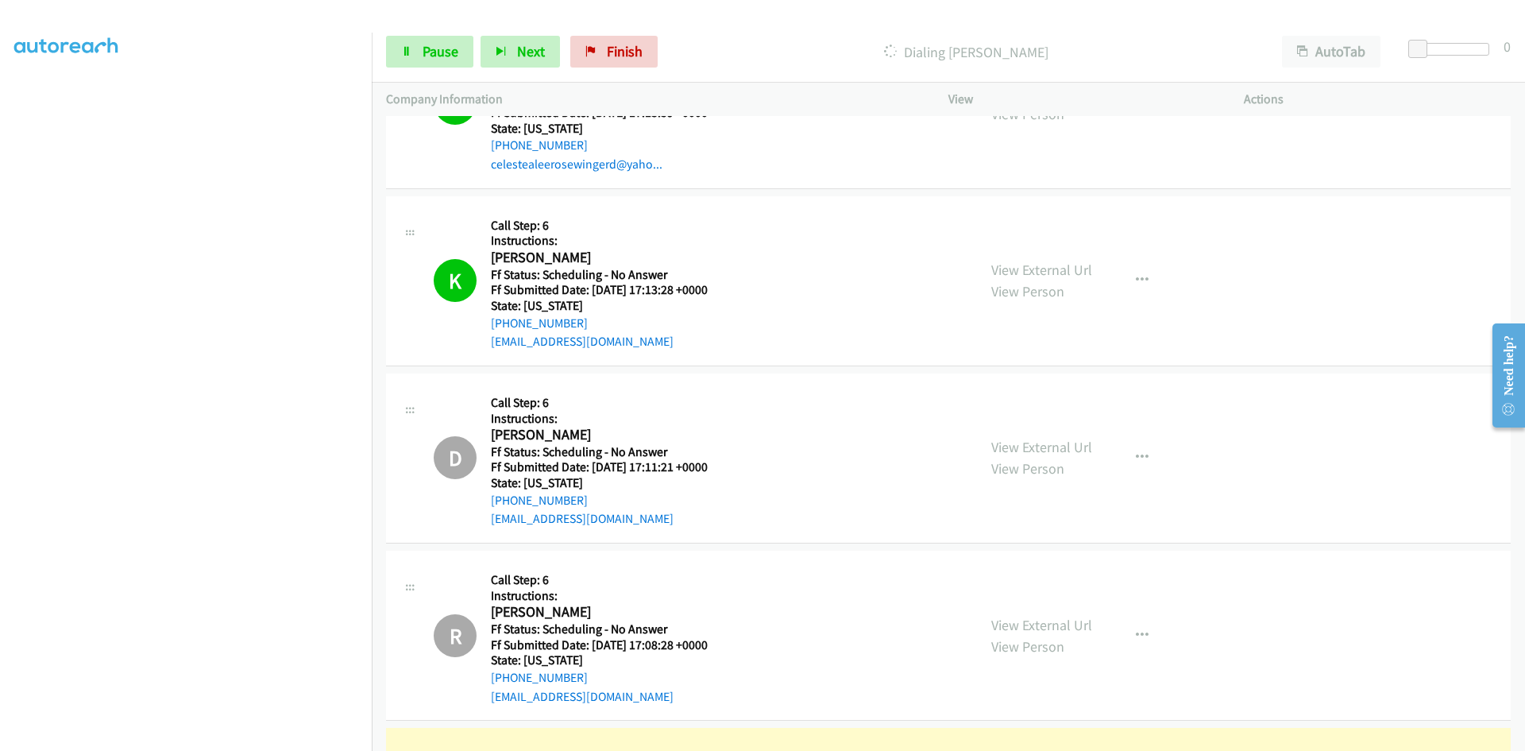
scroll to position [0, 0]
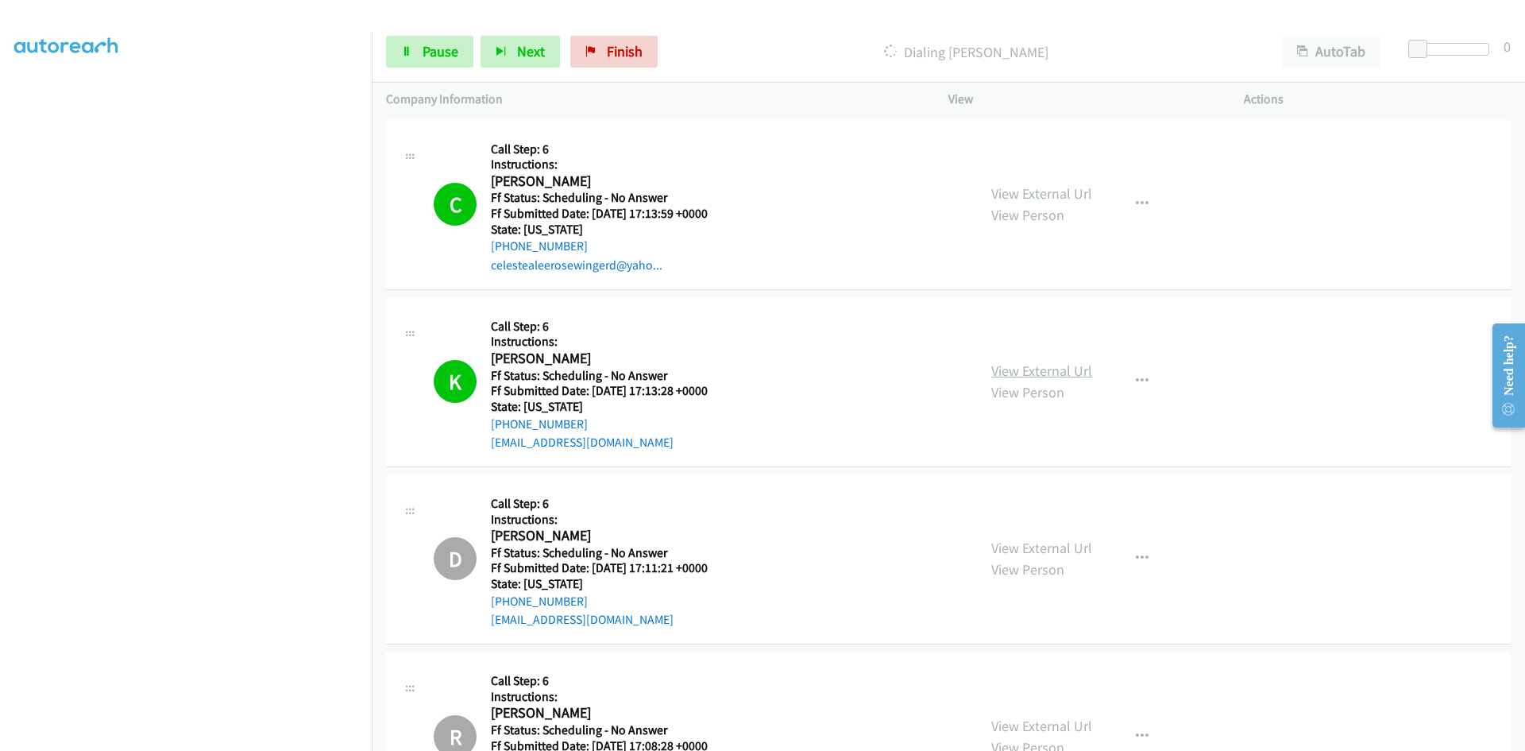
click at [1056, 369] on link "View External Url" at bounding box center [1041, 370] width 101 height 18
click at [441, 48] on span "Pause" at bounding box center [441, 51] width 36 height 18
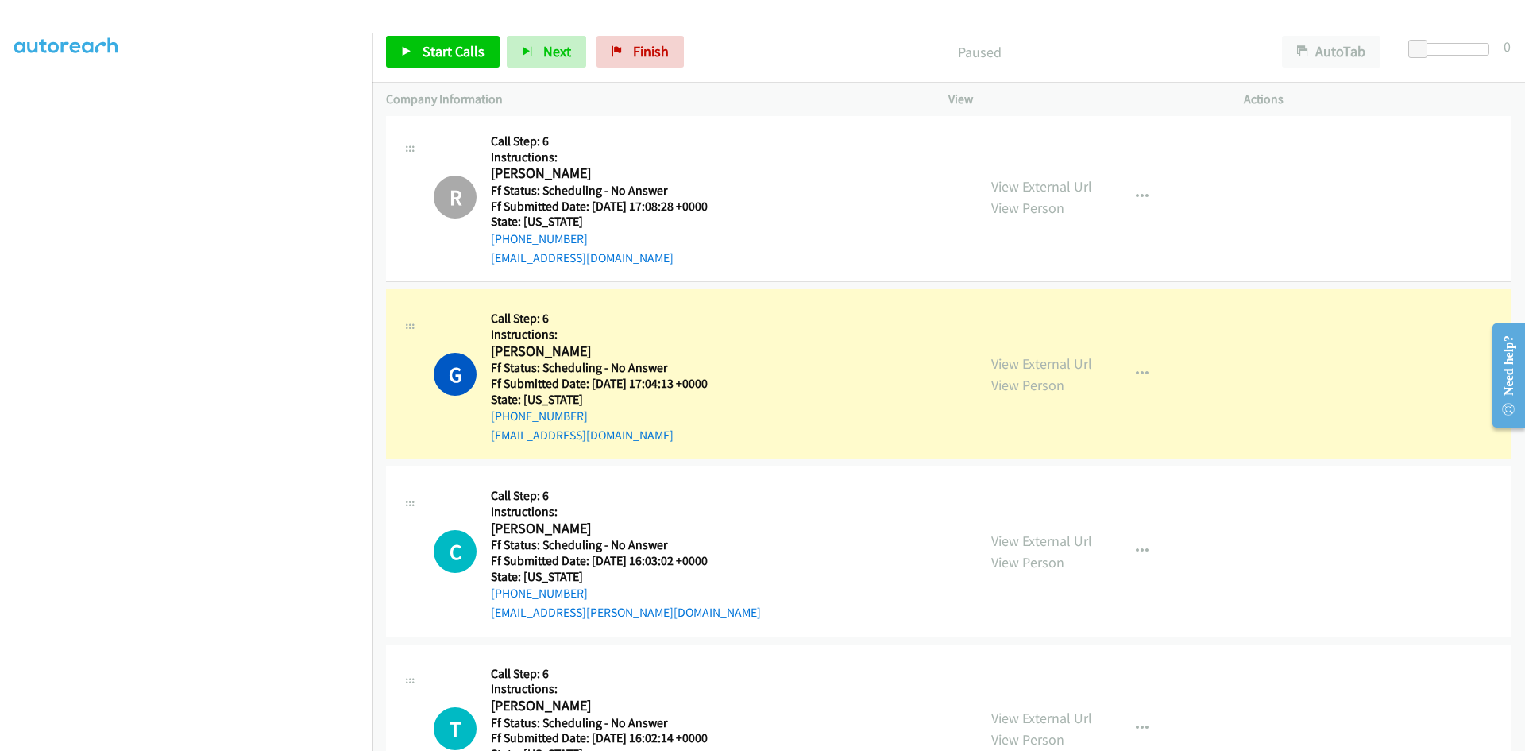
scroll to position [556, 0]
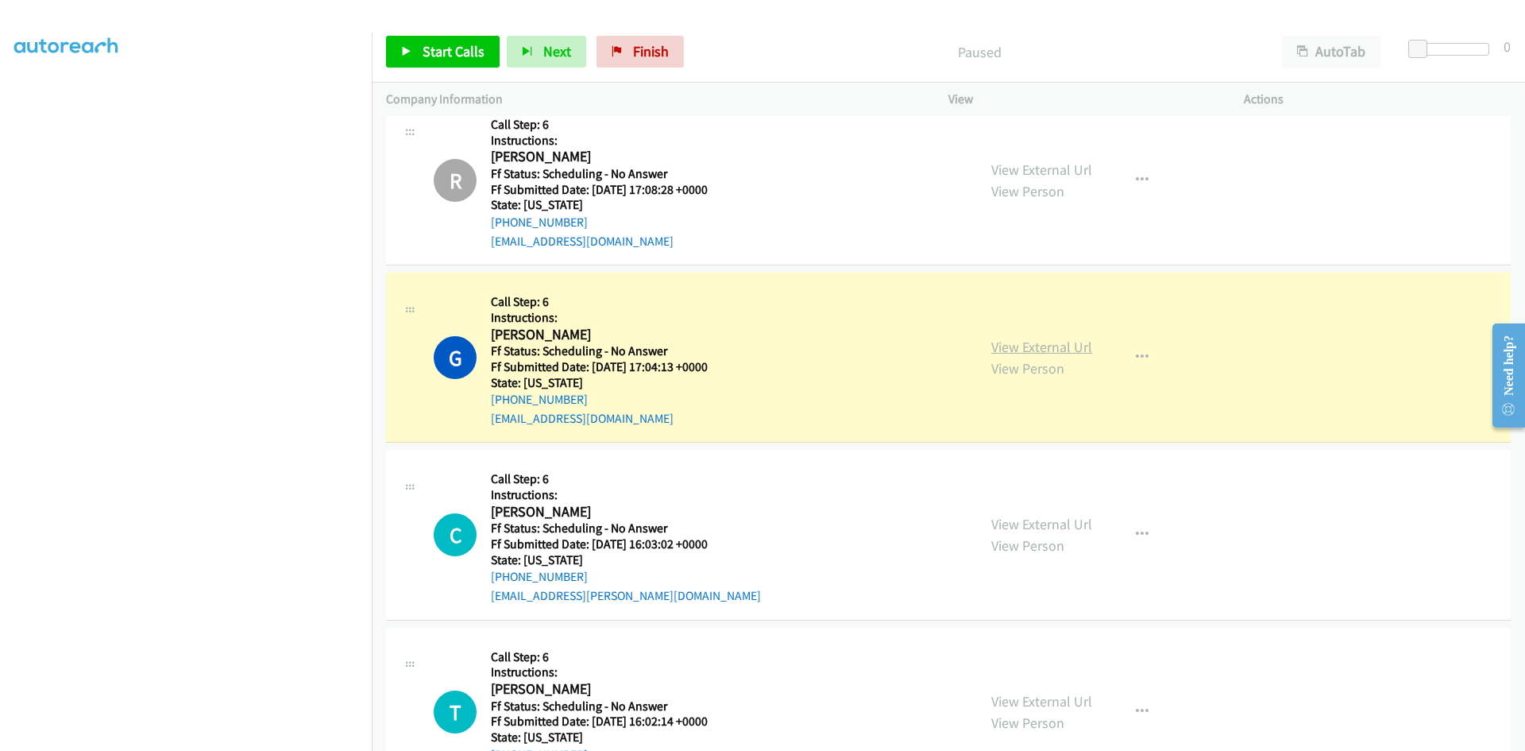
click at [1003, 349] on link "View External Url" at bounding box center [1041, 347] width 101 height 18
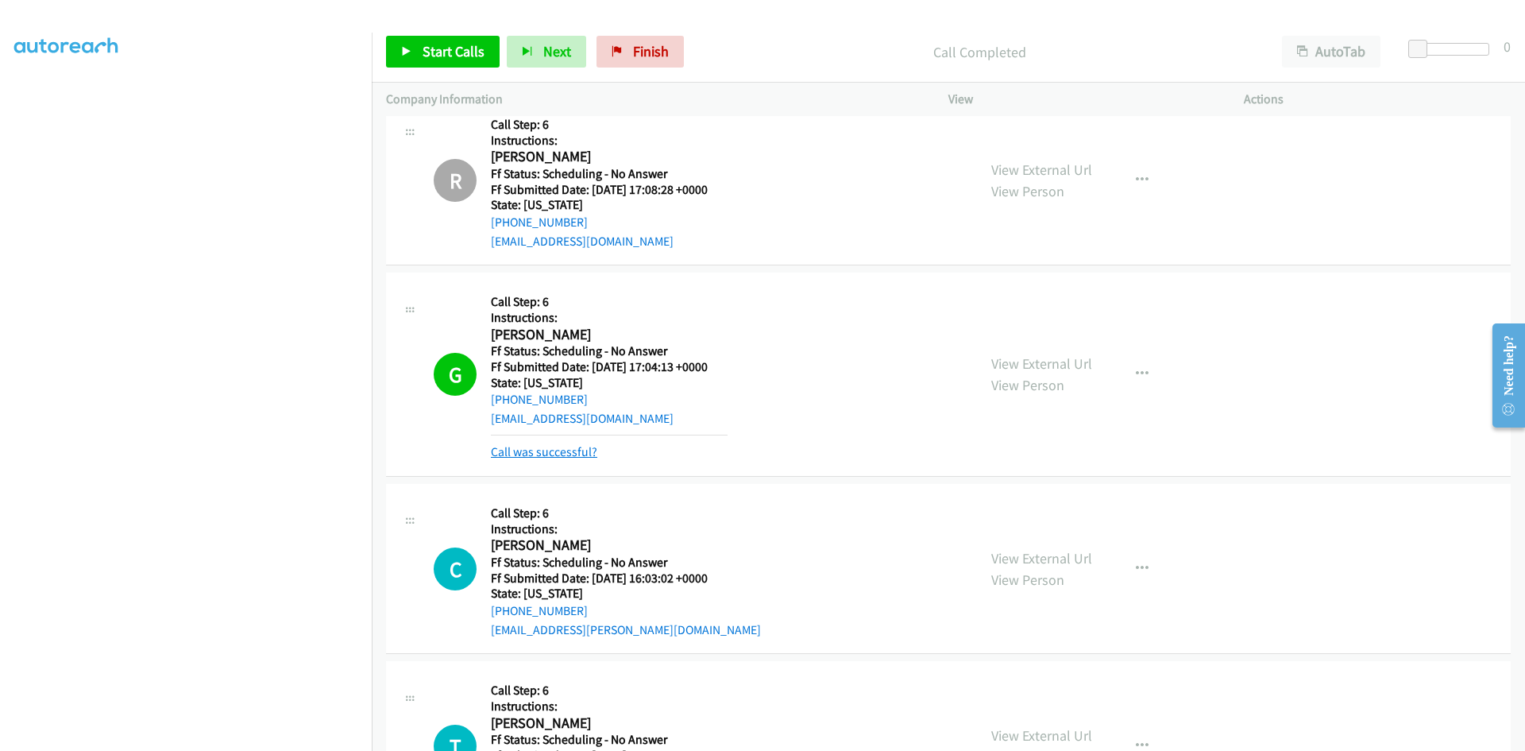
click at [562, 450] on link "Call was successful?" at bounding box center [544, 451] width 106 height 15
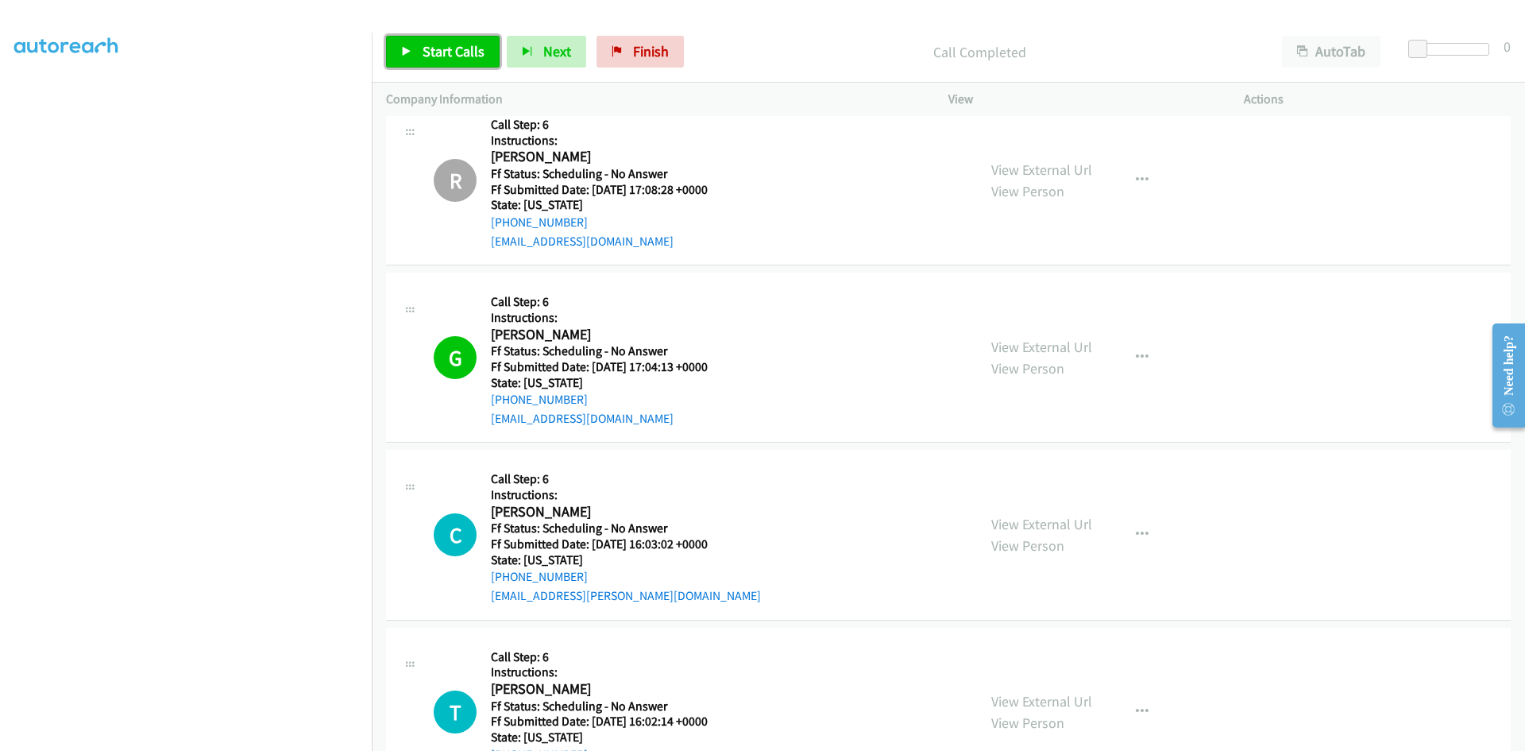
click at [435, 51] on span "Start Calls" at bounding box center [454, 51] width 62 height 18
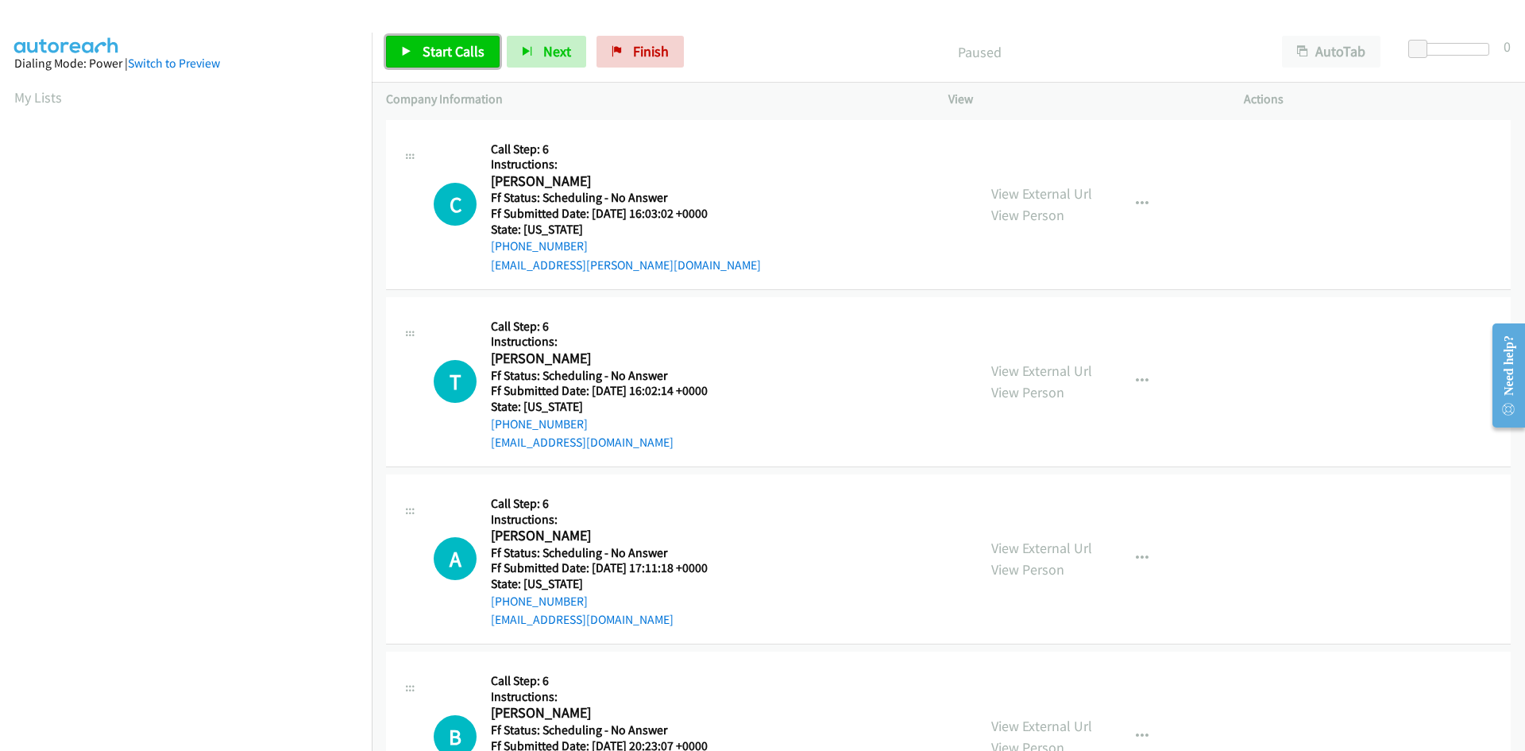
click at [450, 60] on link "Start Calls" at bounding box center [443, 52] width 114 height 32
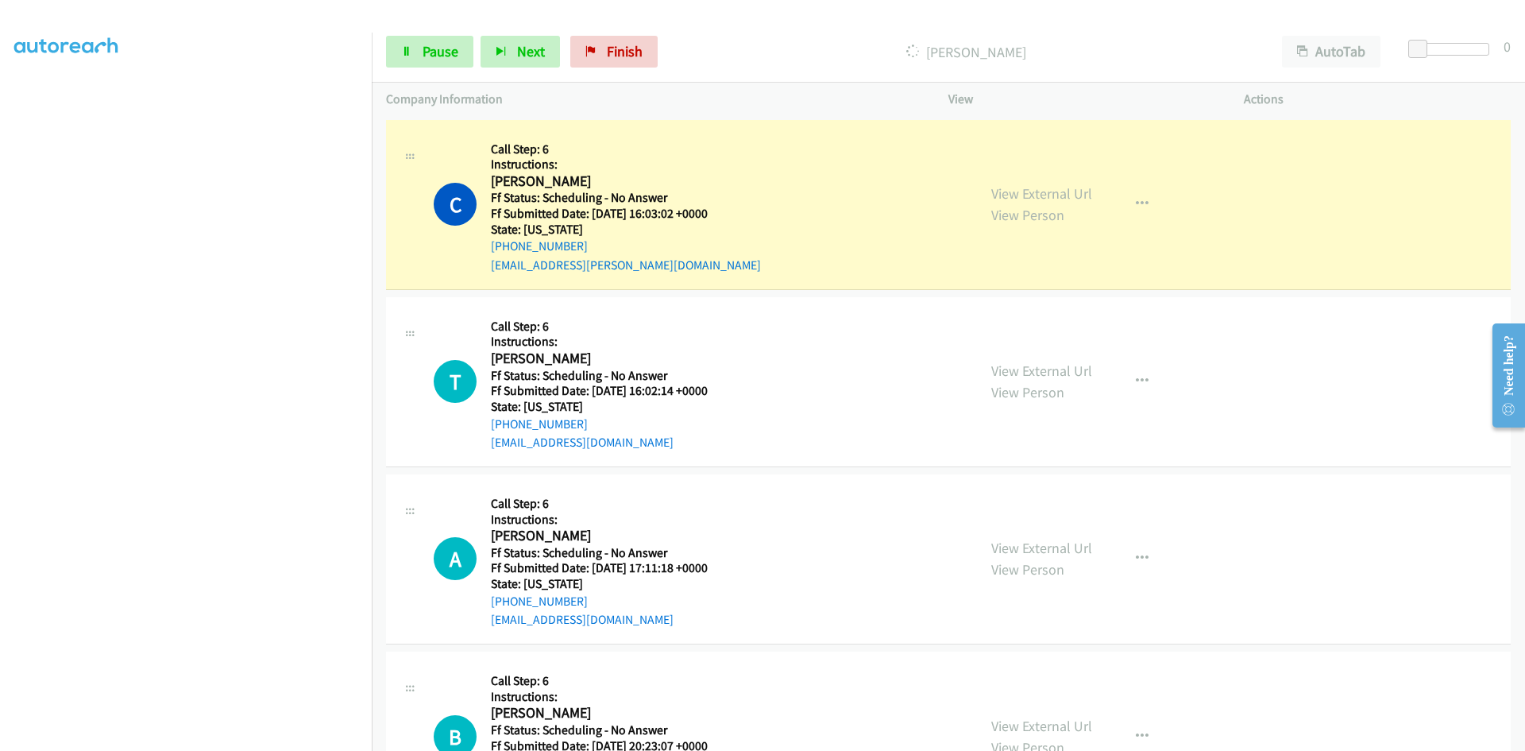
scroll to position [140, 0]
click at [997, 194] on link "View External Url" at bounding box center [1041, 193] width 101 height 18
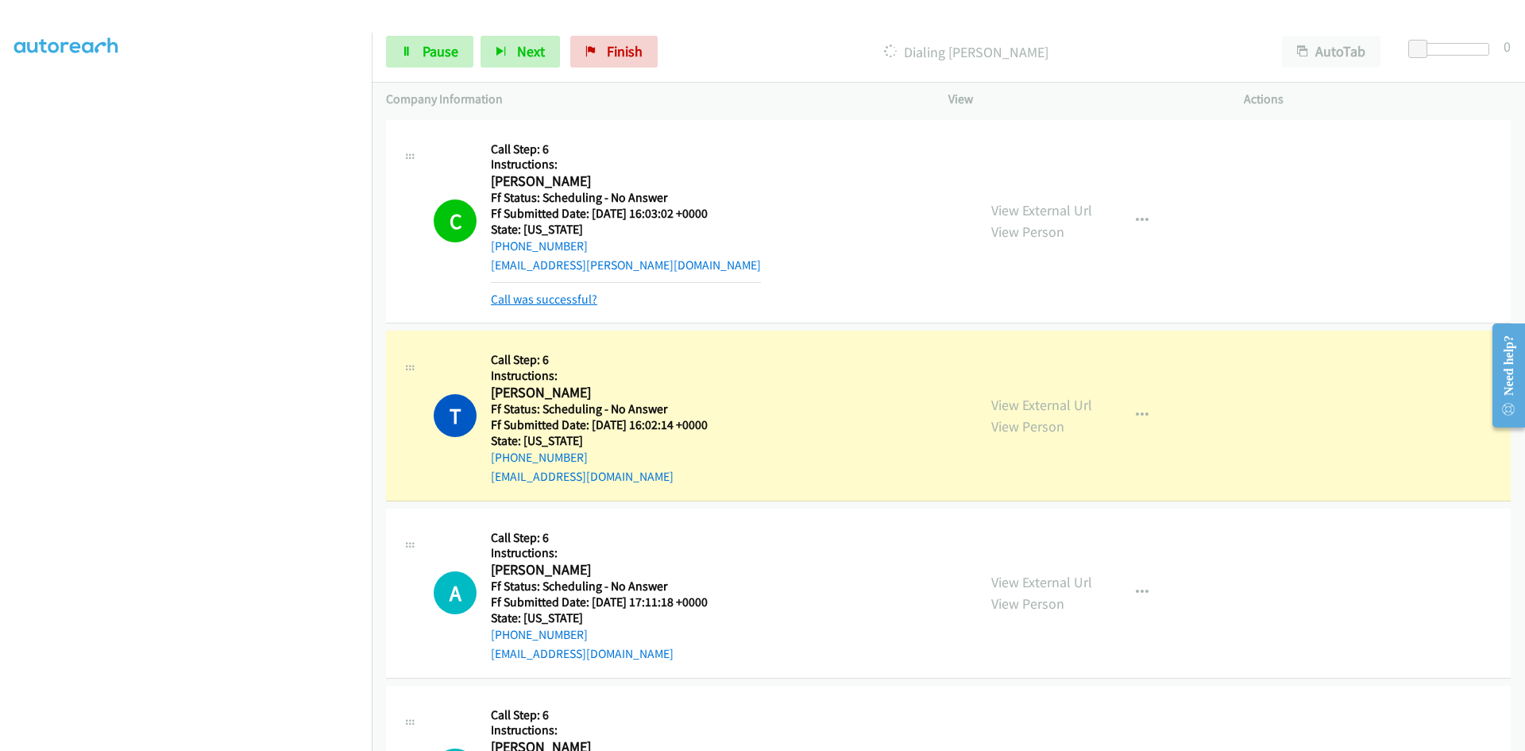
click at [547, 297] on link "Call was successful?" at bounding box center [544, 299] width 106 height 15
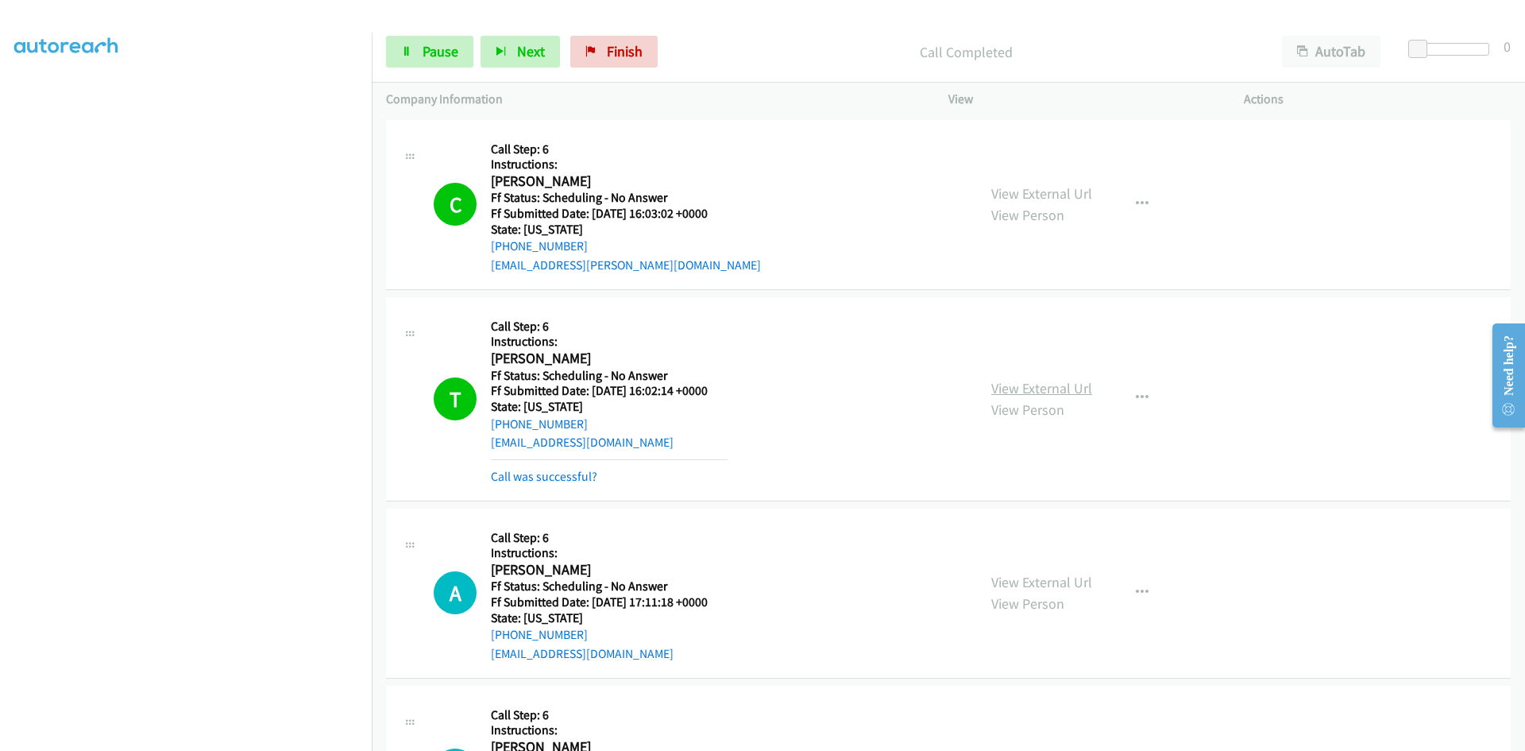
click at [1003, 383] on link "View External Url" at bounding box center [1041, 388] width 101 height 18
click at [501, 481] on link "Call was successful?" at bounding box center [544, 476] width 106 height 15
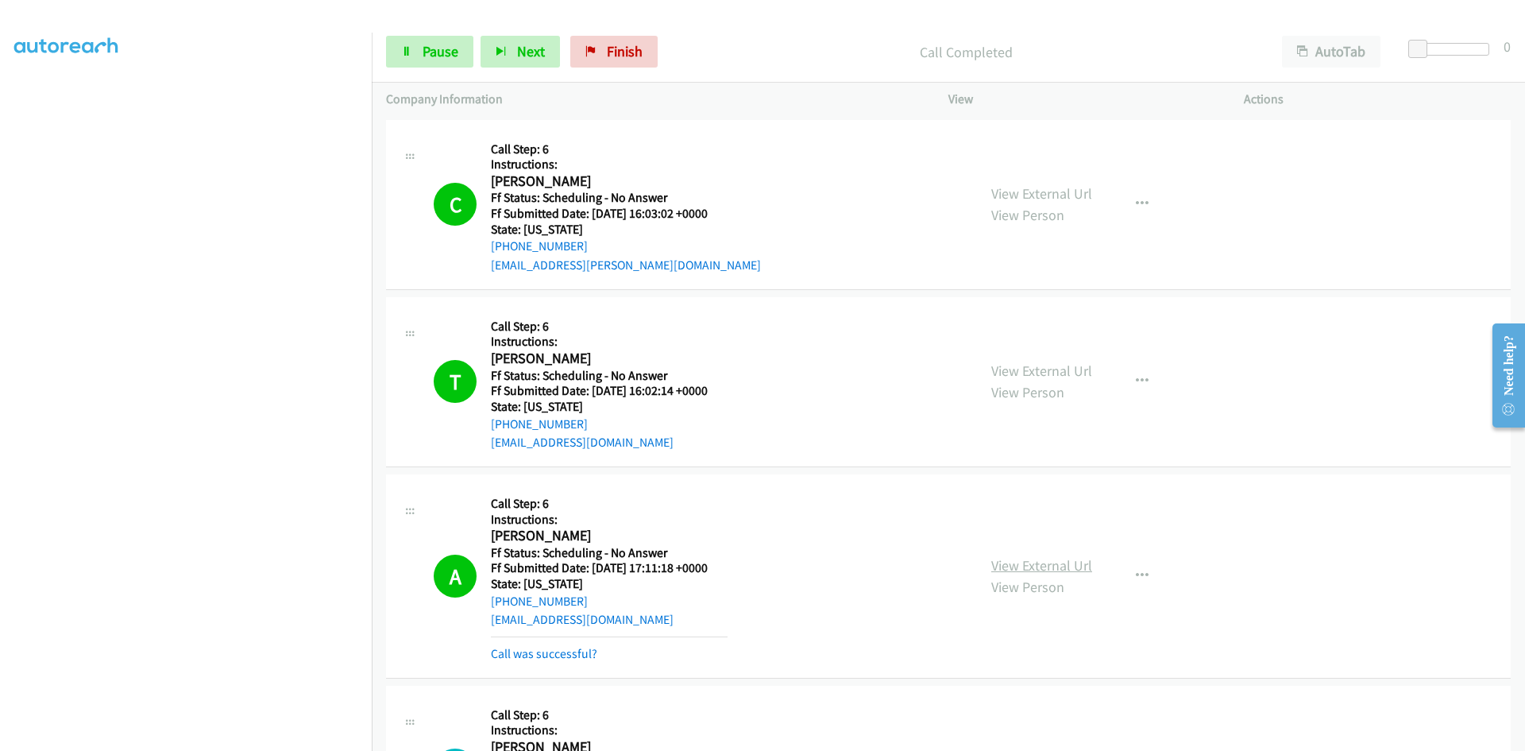
click at [993, 562] on link "View External Url" at bounding box center [1041, 565] width 101 height 18
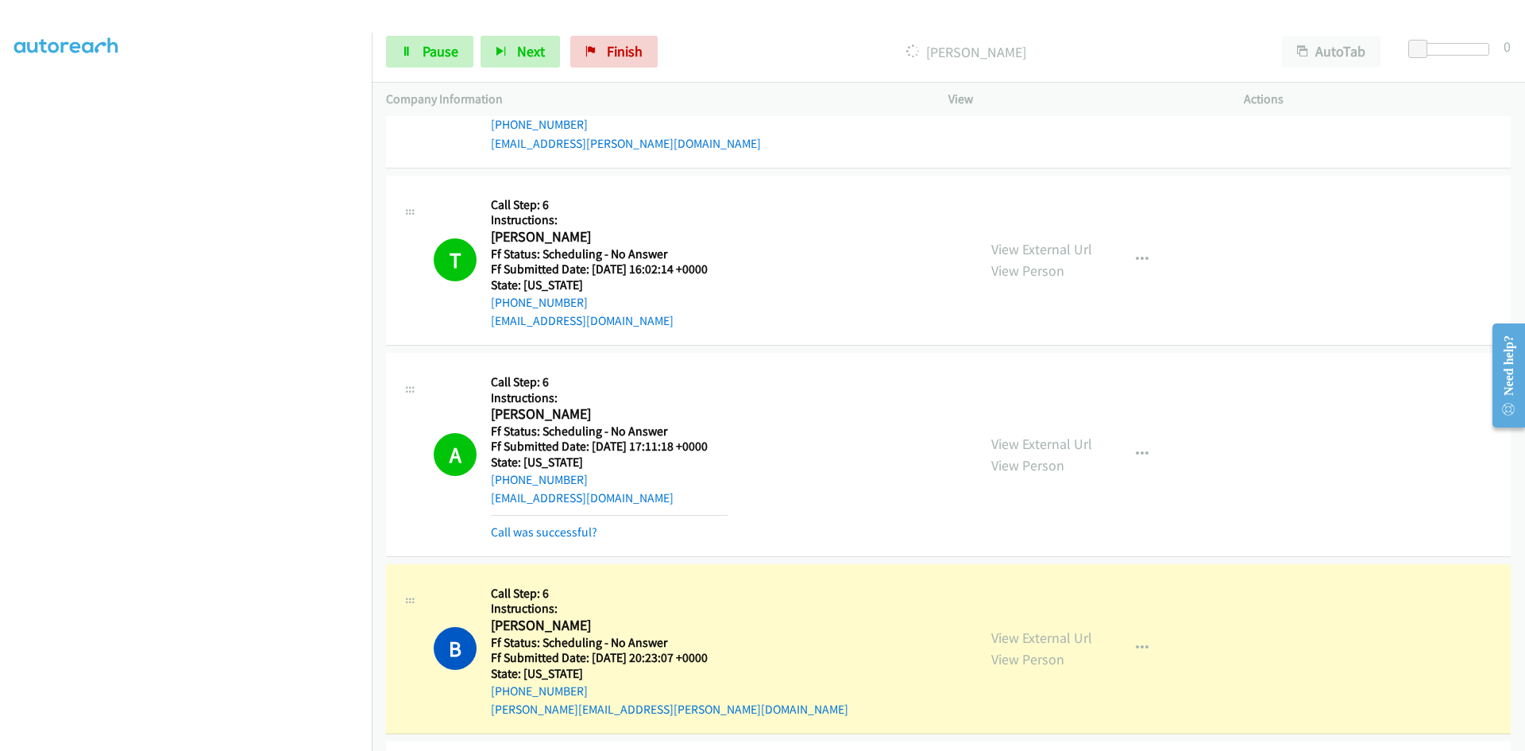
scroll to position [159, 0]
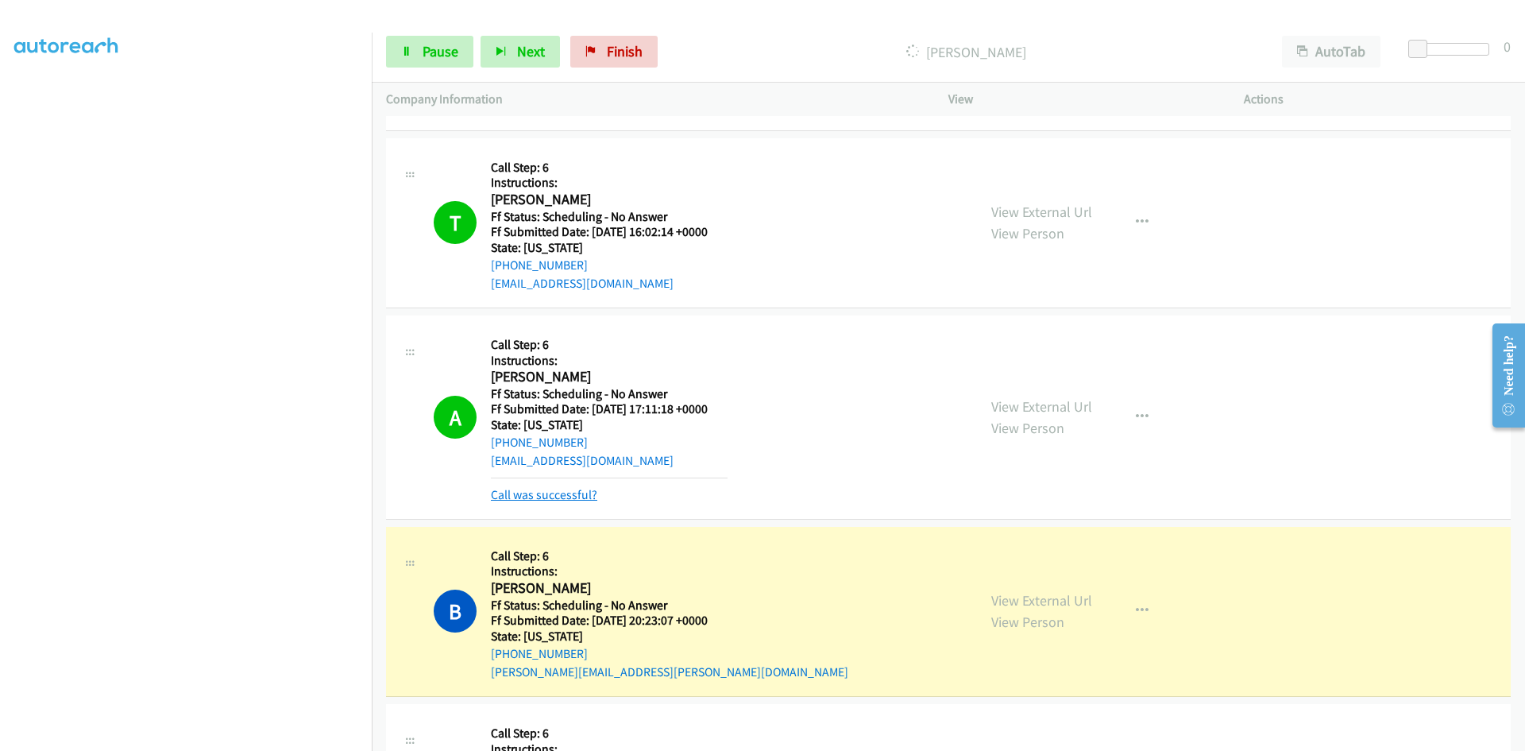
click at [572, 493] on link "Call was successful?" at bounding box center [544, 494] width 106 height 15
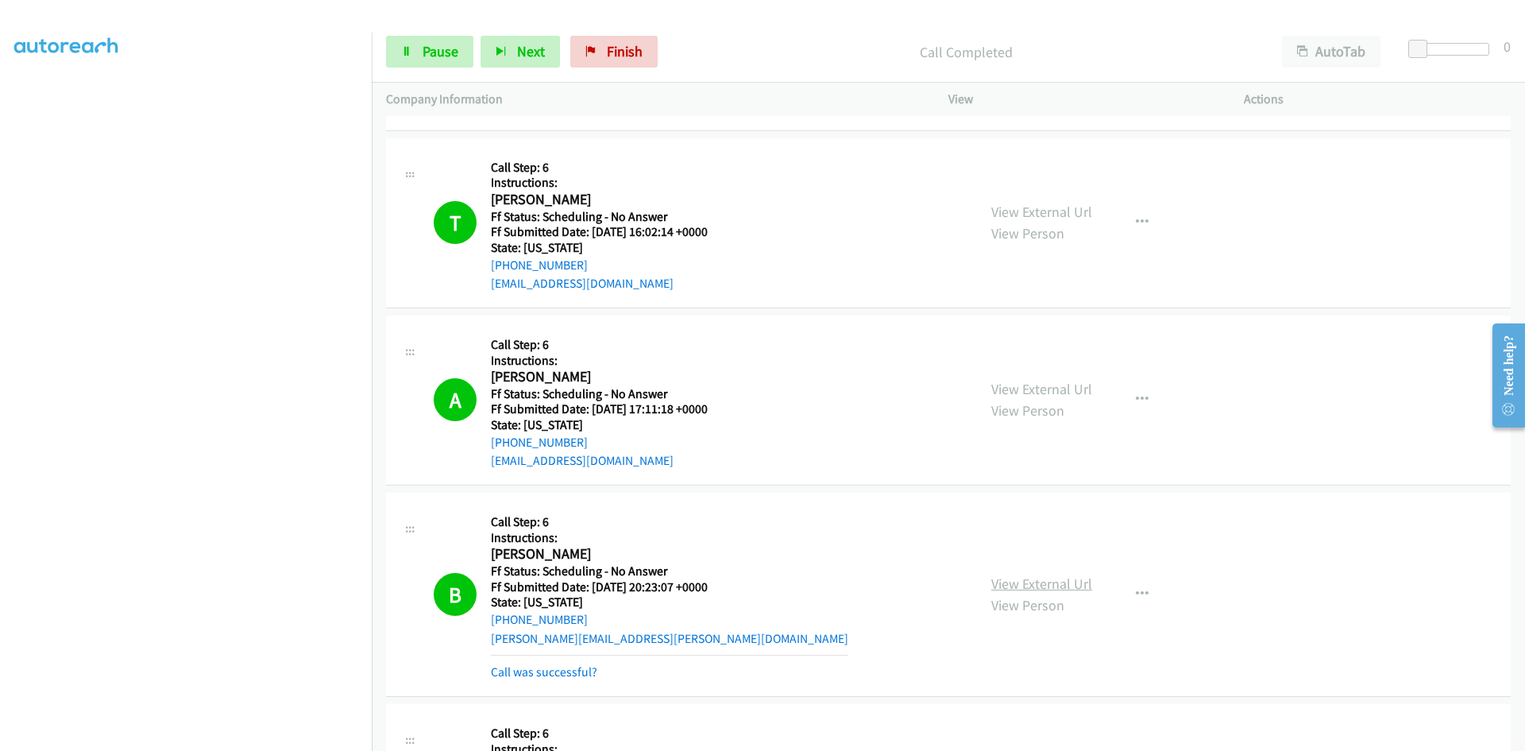
click at [1007, 581] on link "View External Url" at bounding box center [1041, 583] width 101 height 18
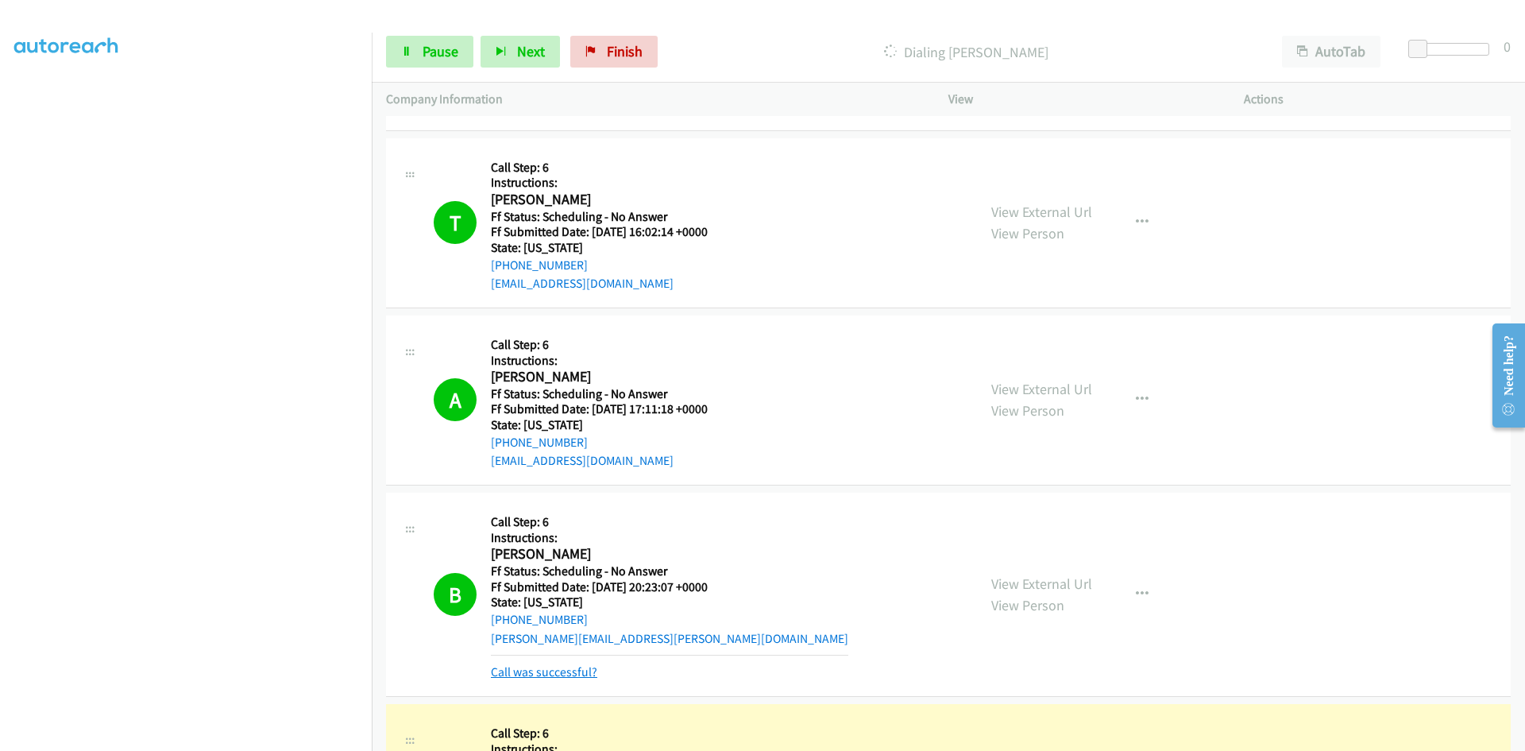
click at [582, 668] on link "Call was successful?" at bounding box center [544, 671] width 106 height 15
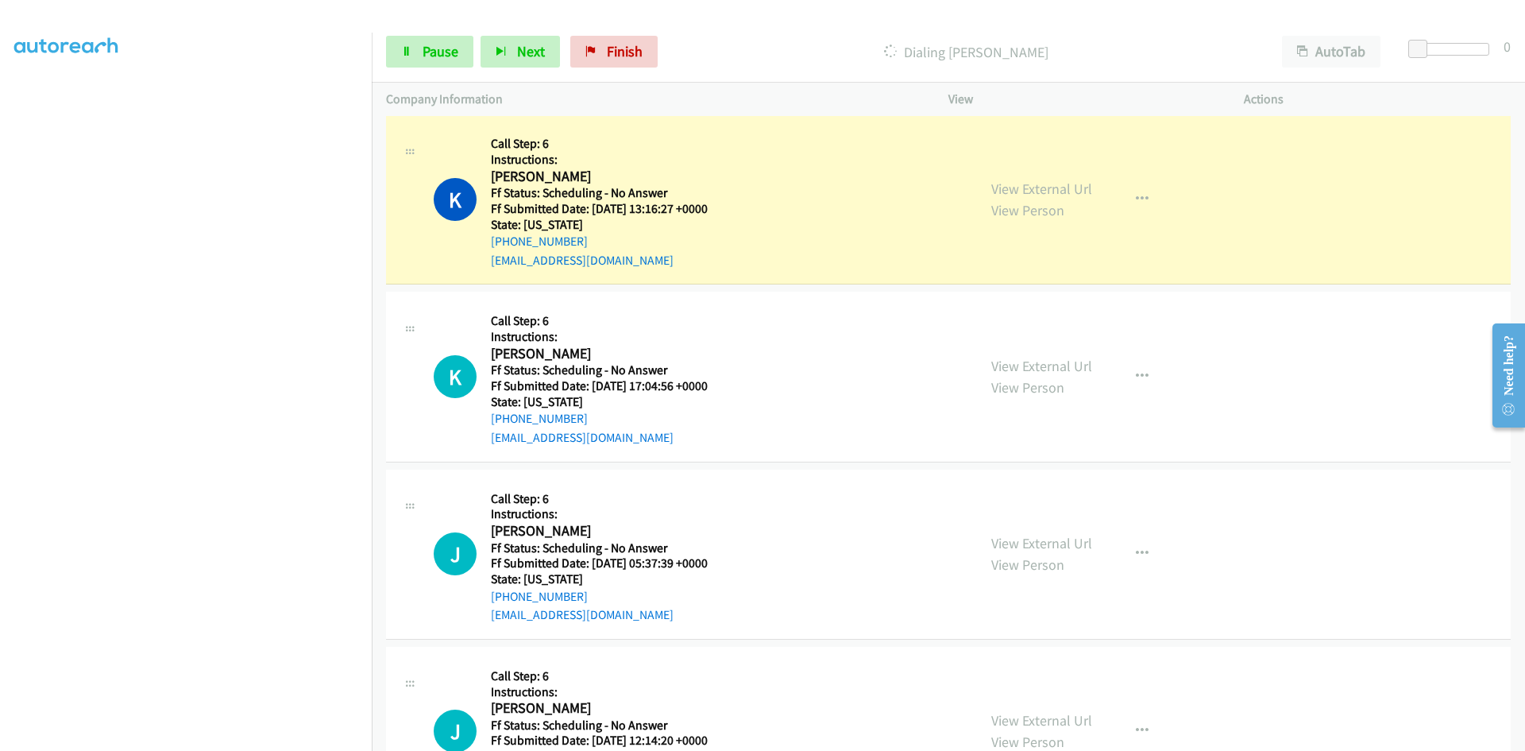
scroll to position [715, 0]
click at [1069, 194] on div "View External Url View Person" at bounding box center [1041, 198] width 101 height 43
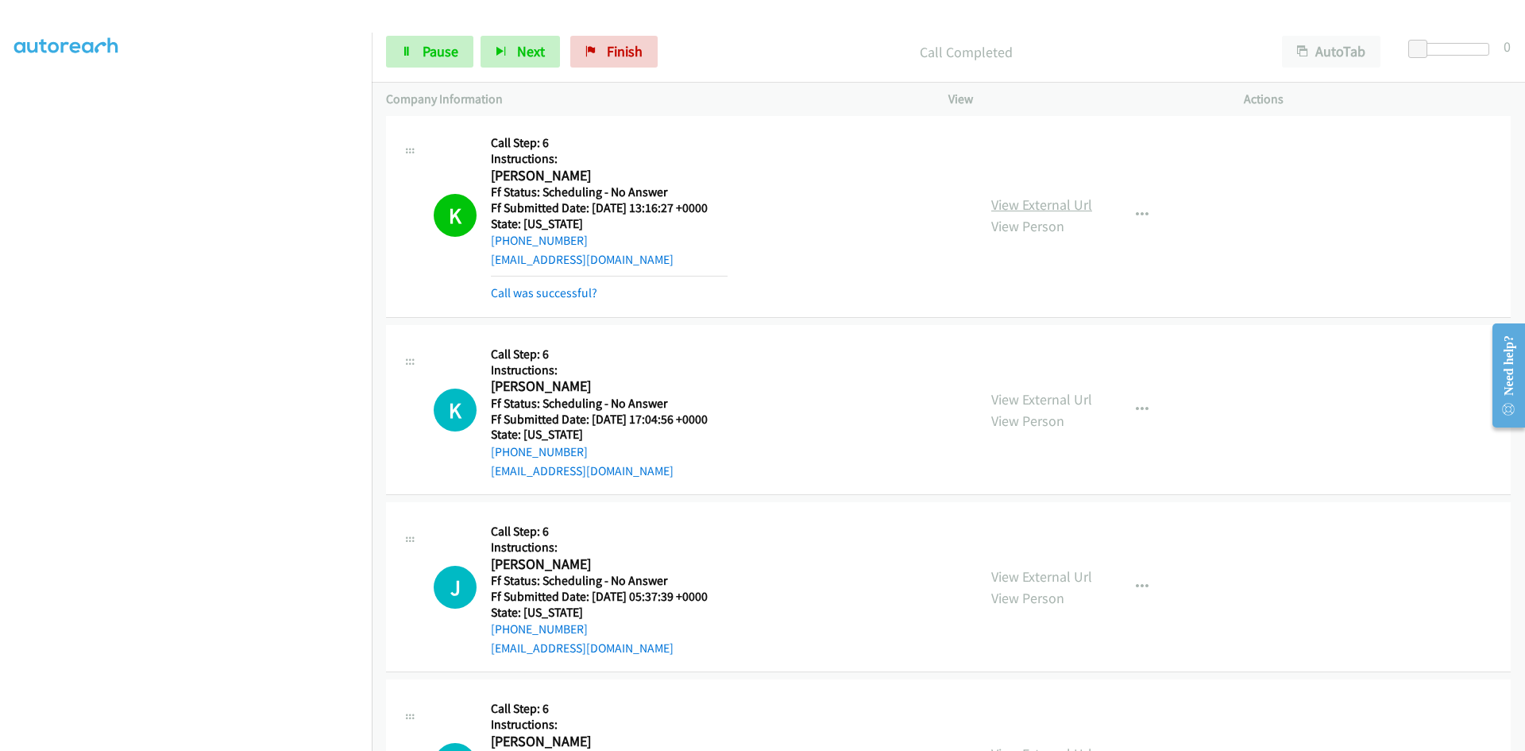
click at [1069, 207] on link "View External Url" at bounding box center [1041, 204] width 101 height 18
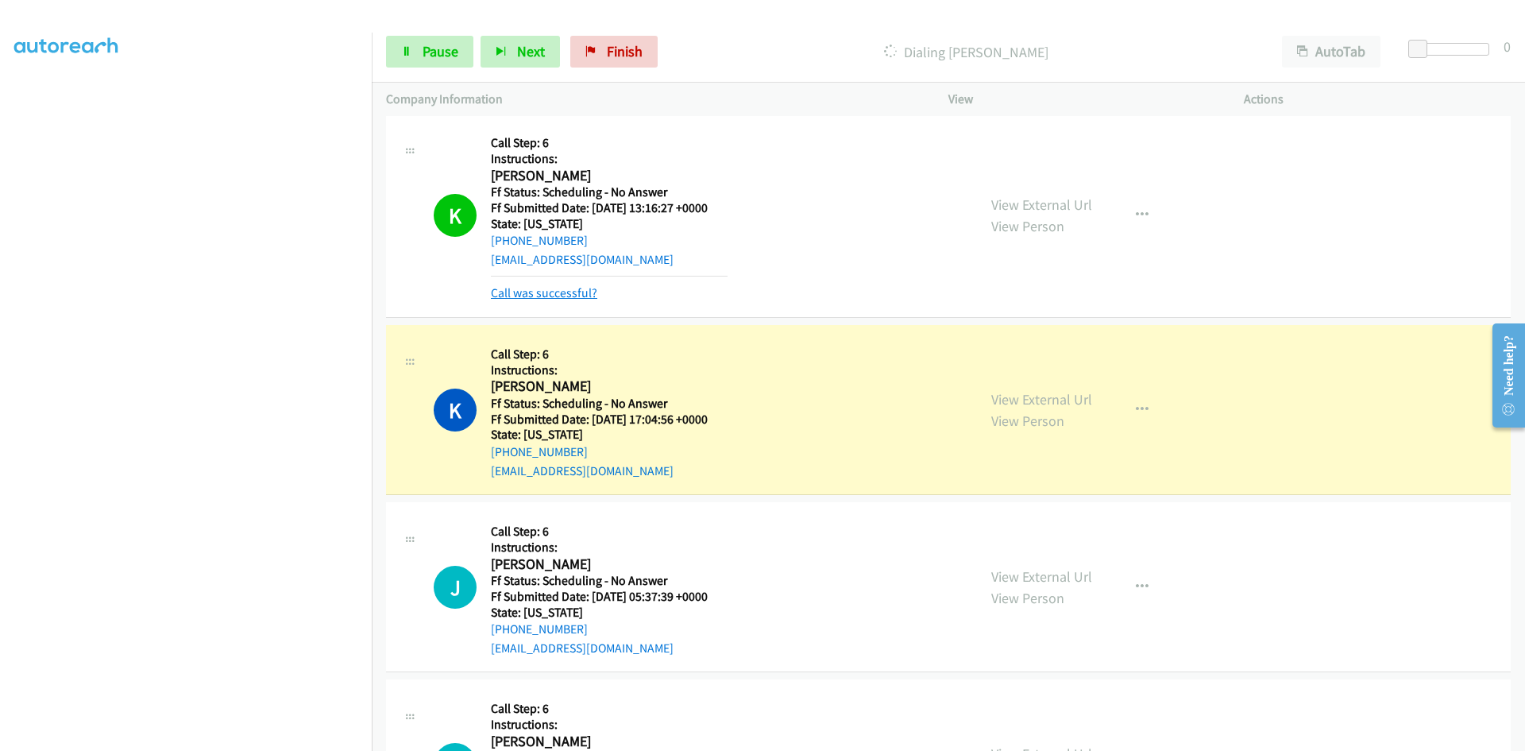
click at [570, 296] on link "Call was successful?" at bounding box center [544, 292] width 106 height 15
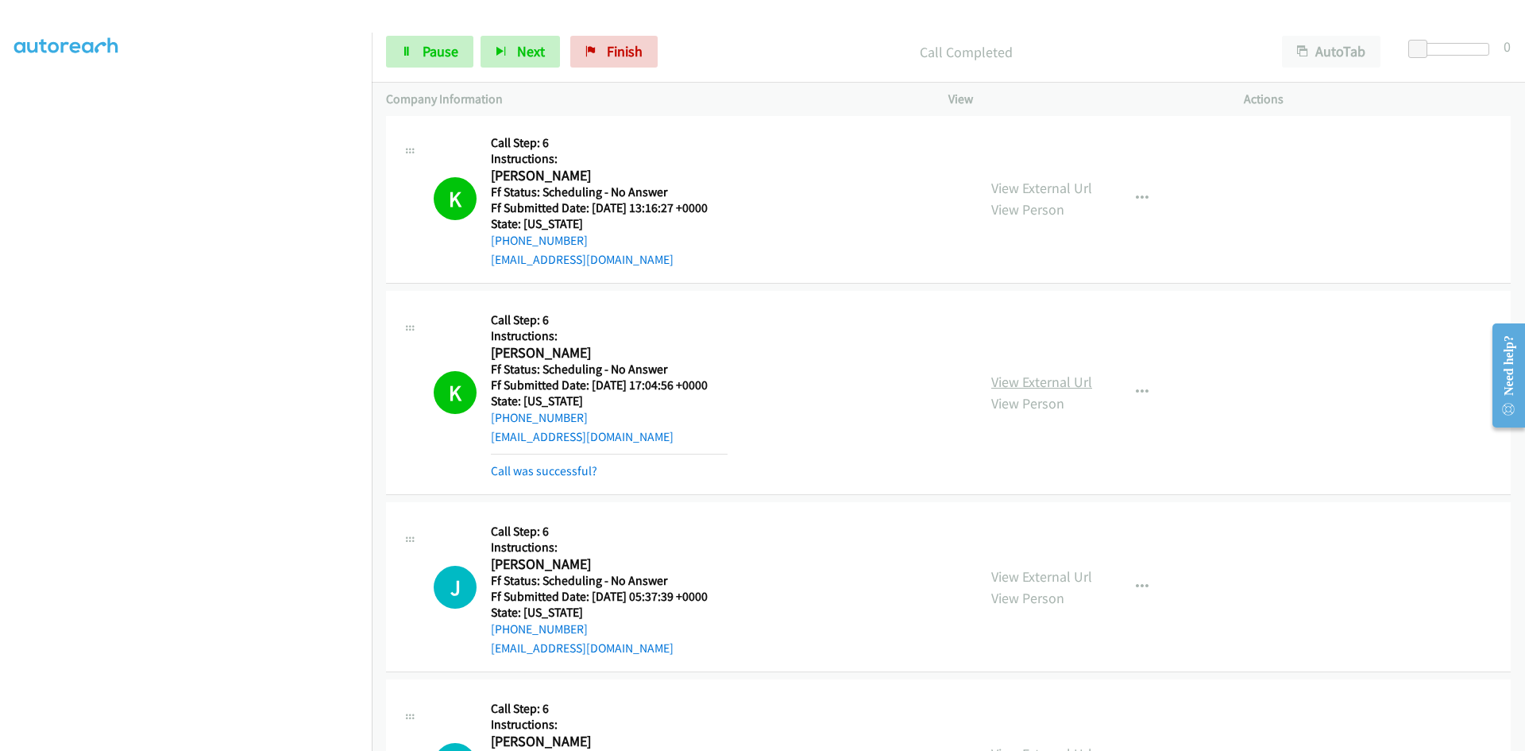
click at [1000, 376] on link "View External Url" at bounding box center [1041, 382] width 101 height 18
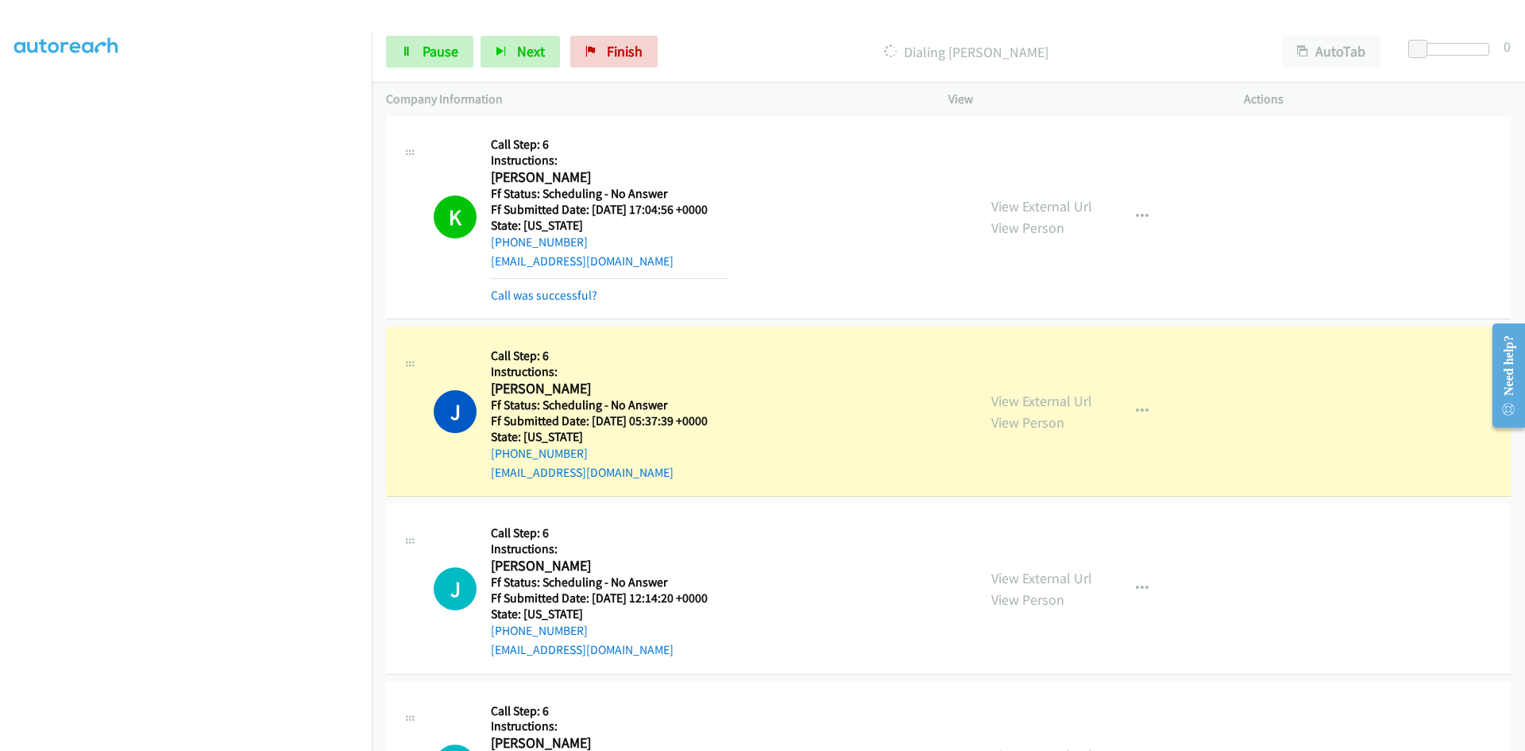
scroll to position [953, 0]
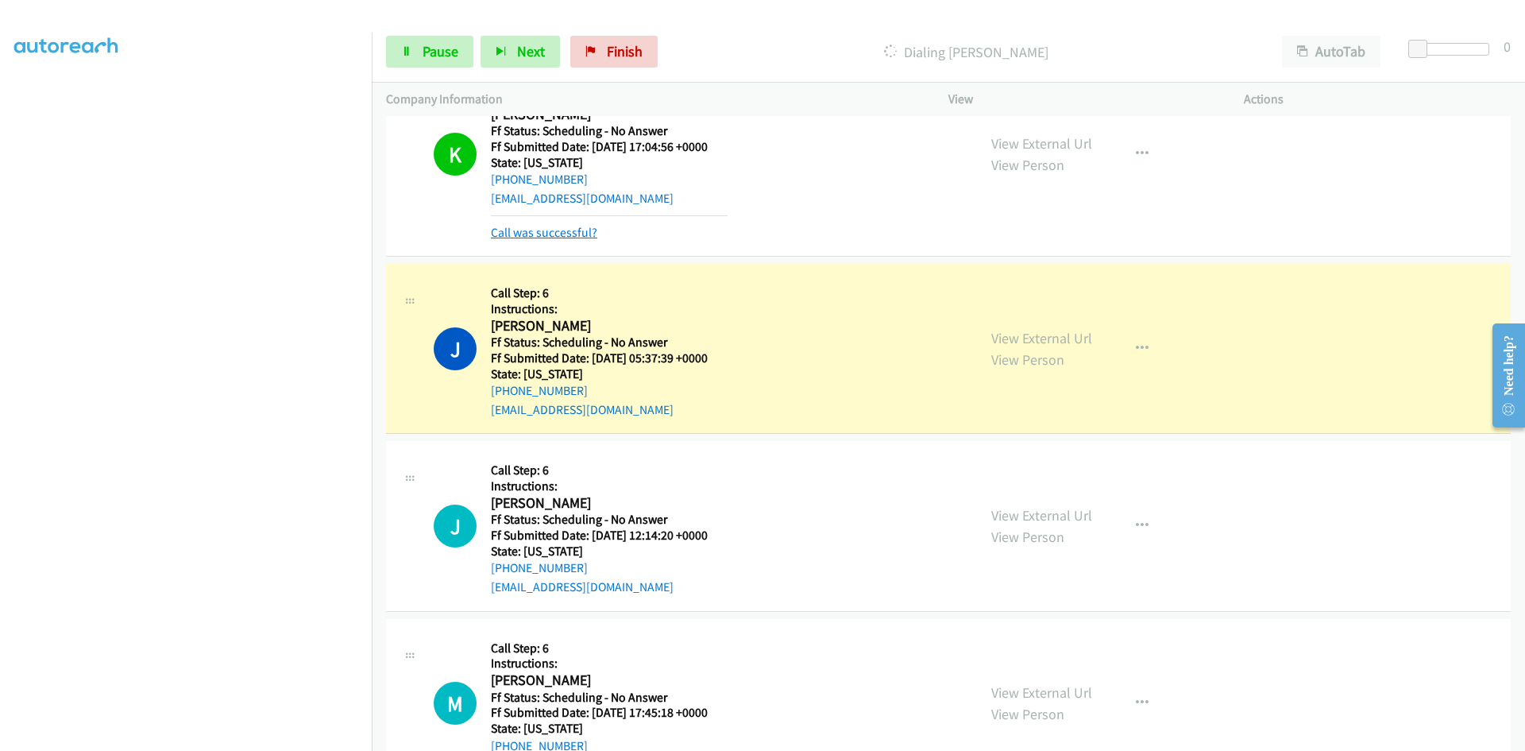
click at [577, 232] on link "Call was successful?" at bounding box center [544, 232] width 106 height 15
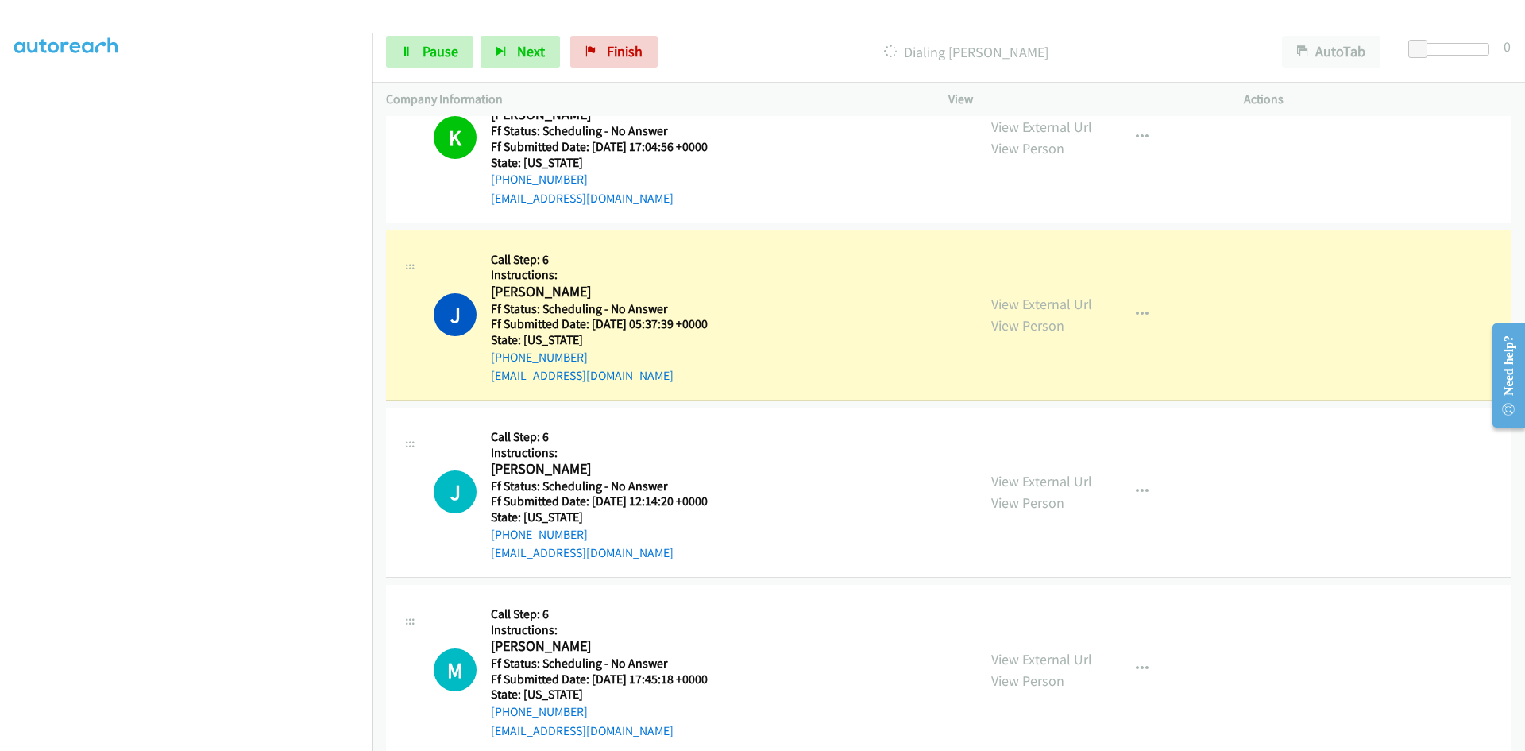
scroll to position [937, 0]
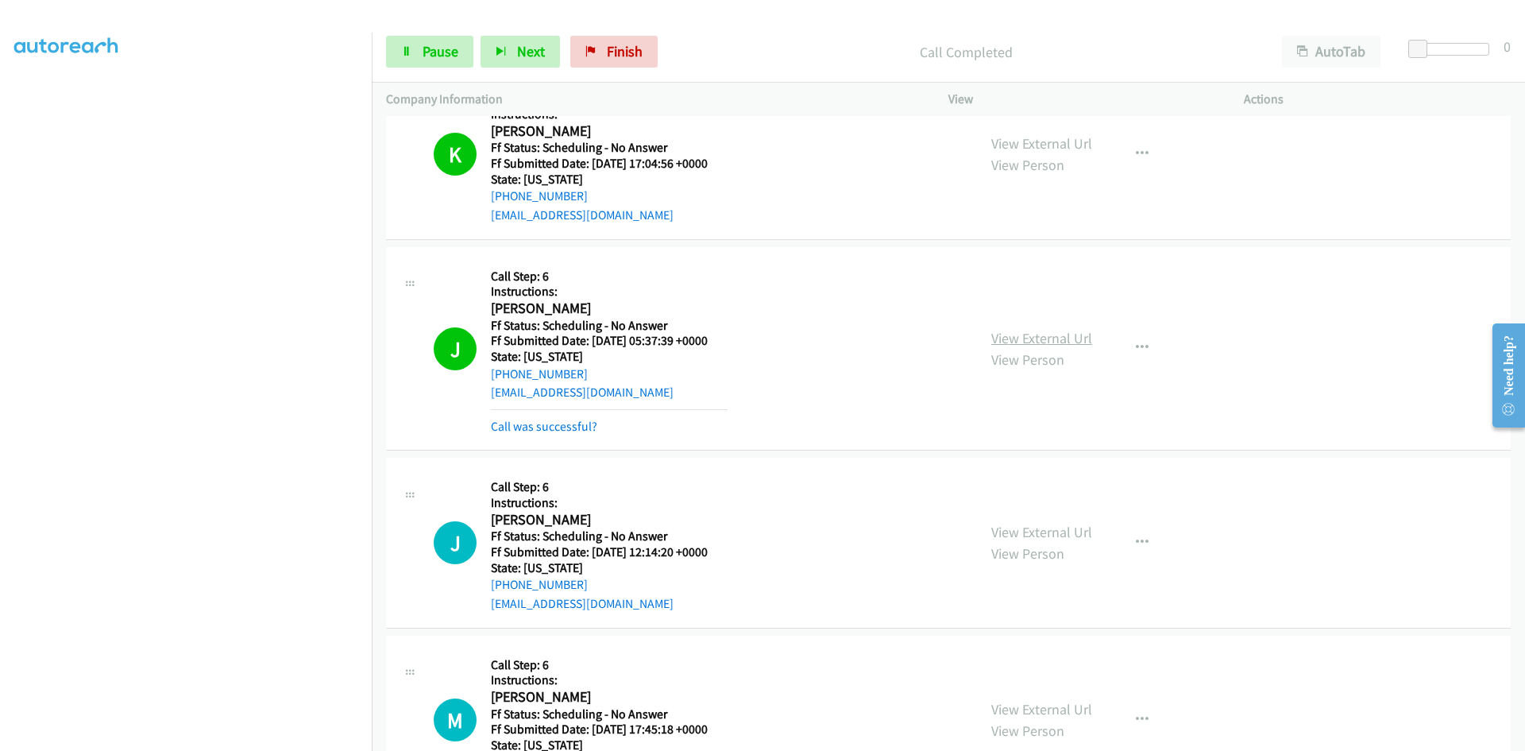
click at [1068, 334] on link "View External Url" at bounding box center [1041, 338] width 101 height 18
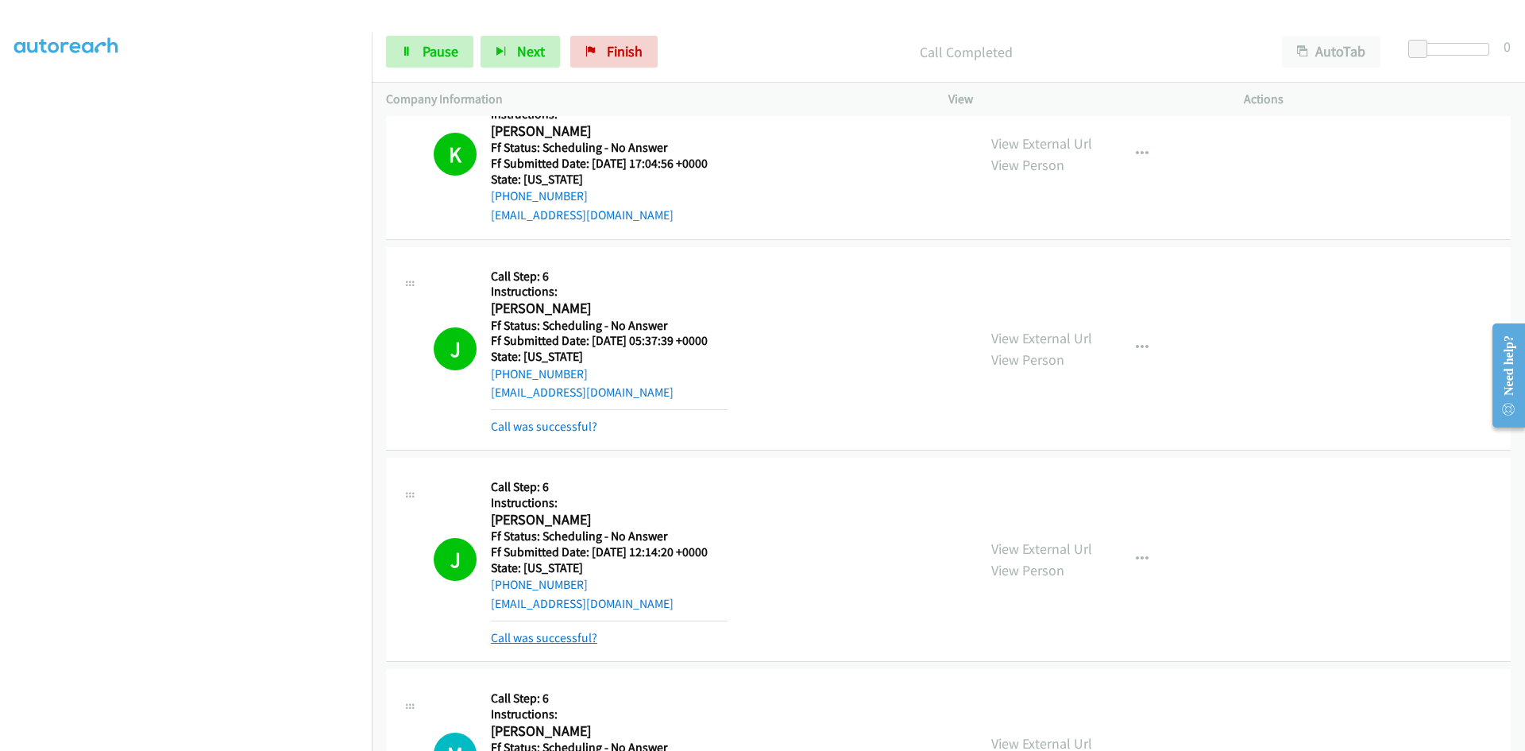
click at [558, 638] on link "Call was successful?" at bounding box center [544, 637] width 106 height 15
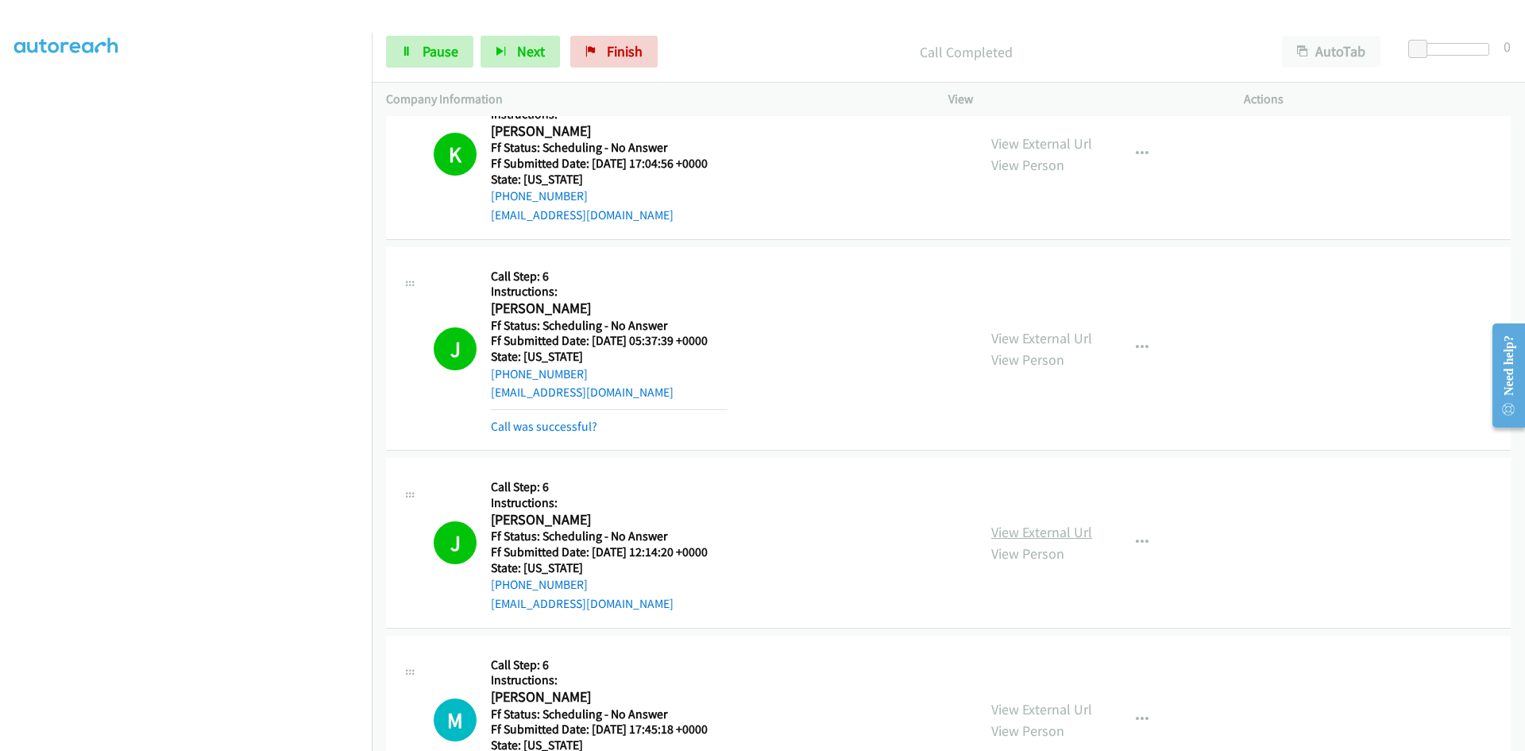
click at [1025, 535] on link "View External Url" at bounding box center [1041, 532] width 101 height 18
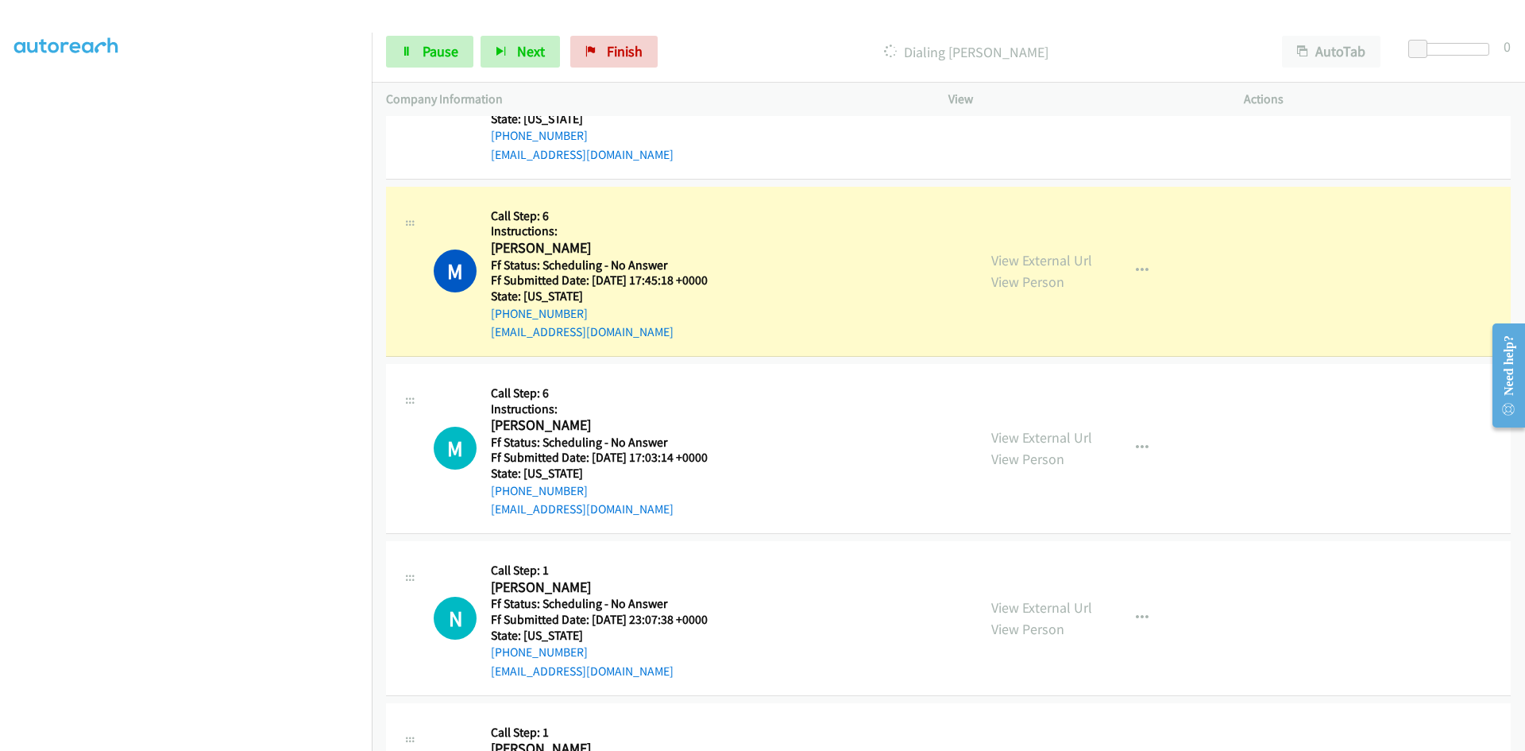
scroll to position [1413, 0]
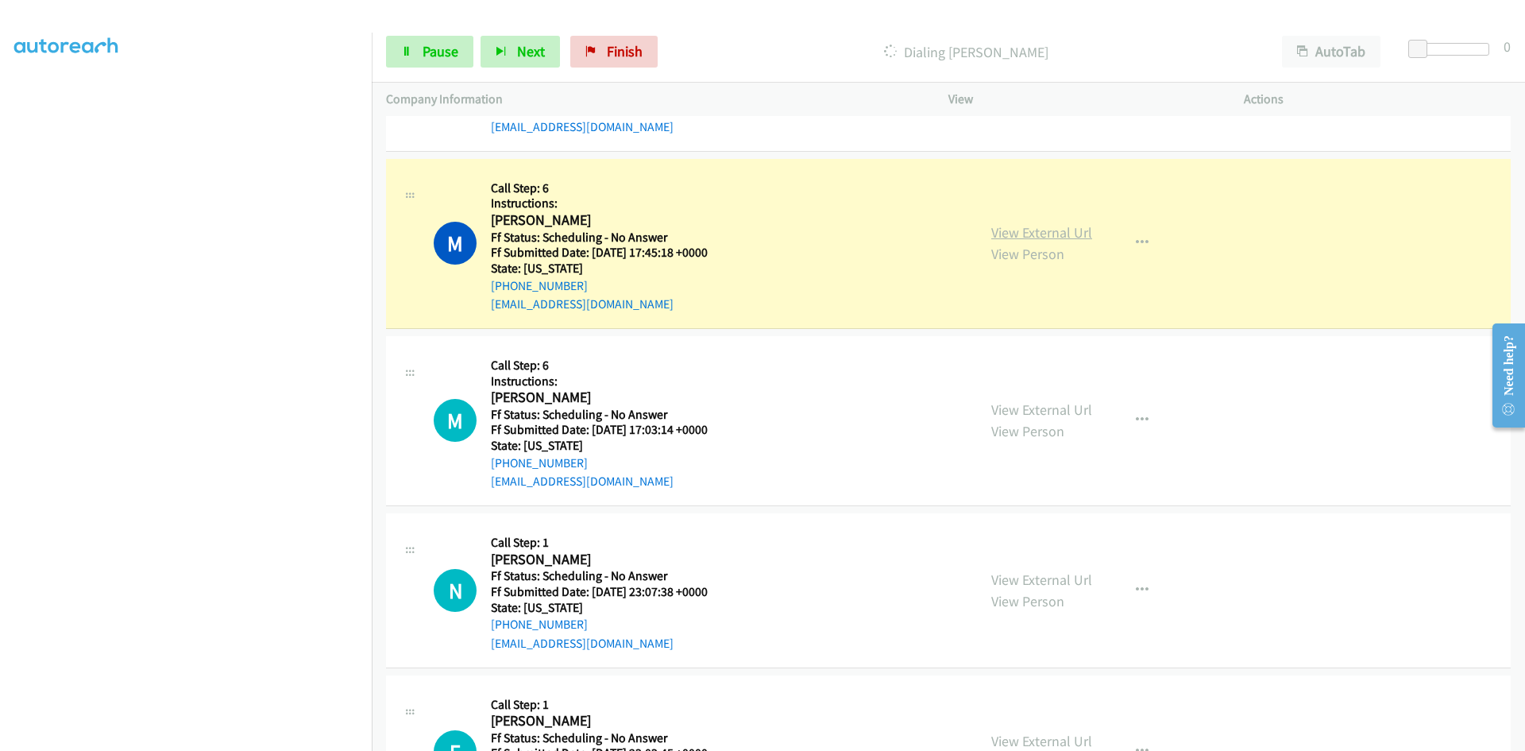
click at [1082, 237] on link "View External Url" at bounding box center [1041, 232] width 101 height 18
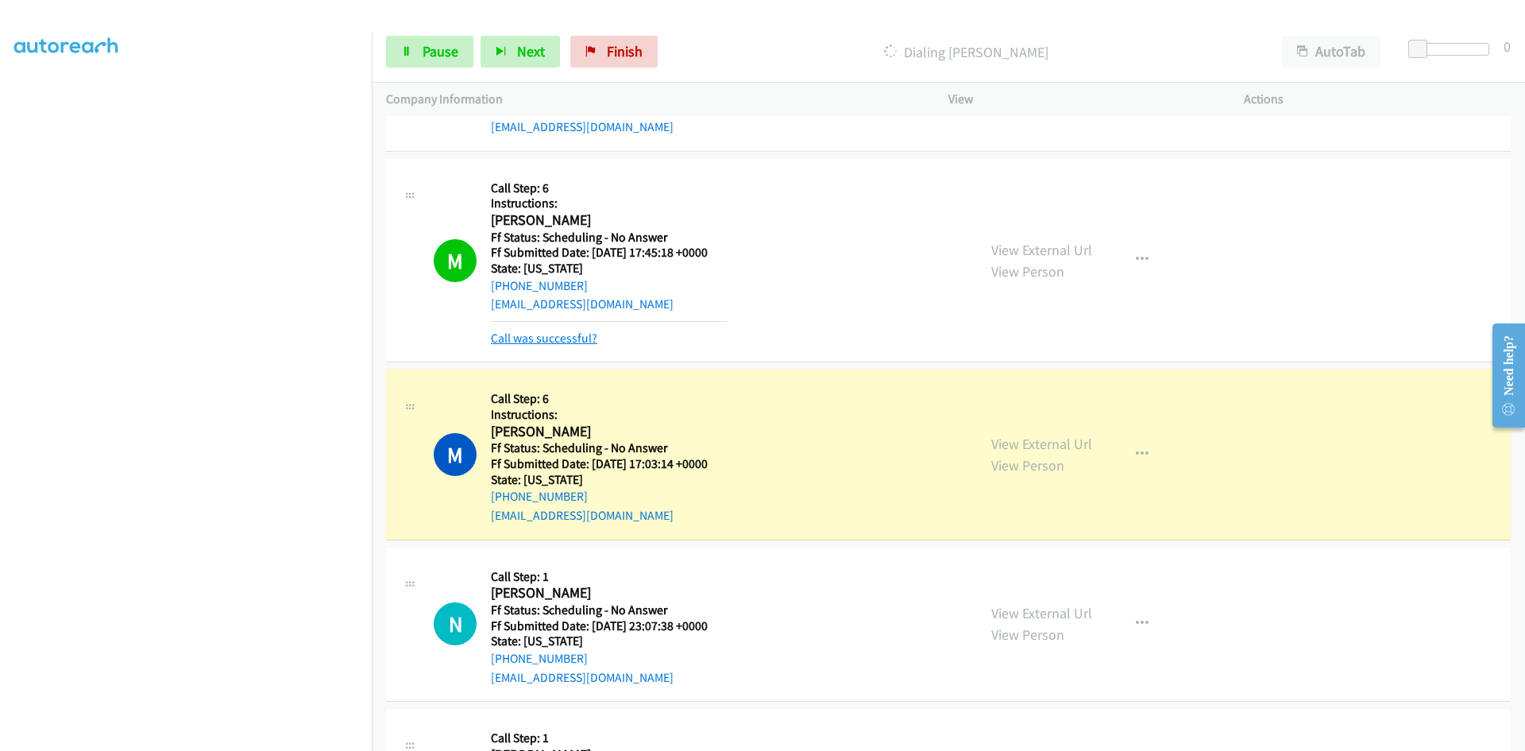
click at [558, 332] on link "Call was successful?" at bounding box center [544, 337] width 106 height 15
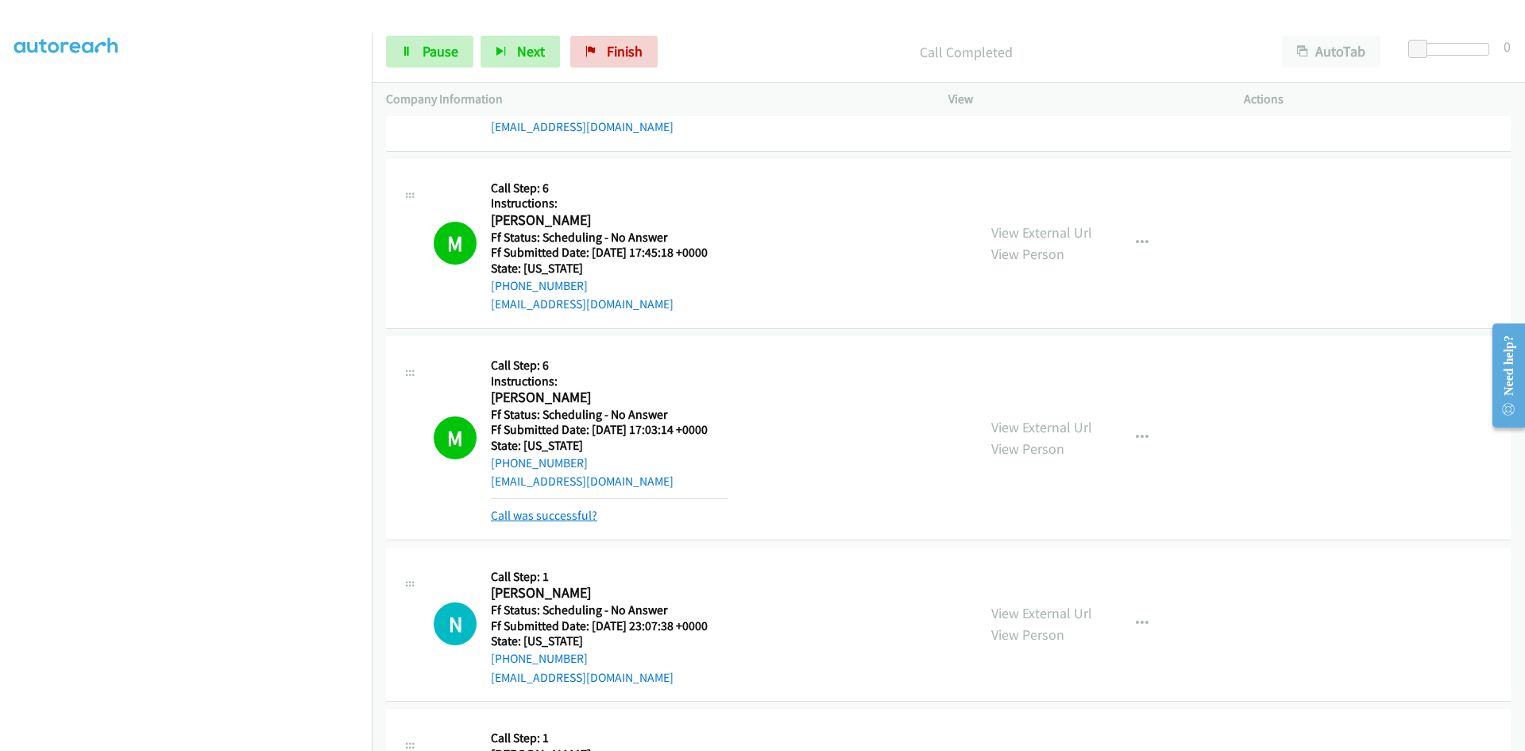
click at [572, 508] on link "Call was successful?" at bounding box center [544, 515] width 106 height 15
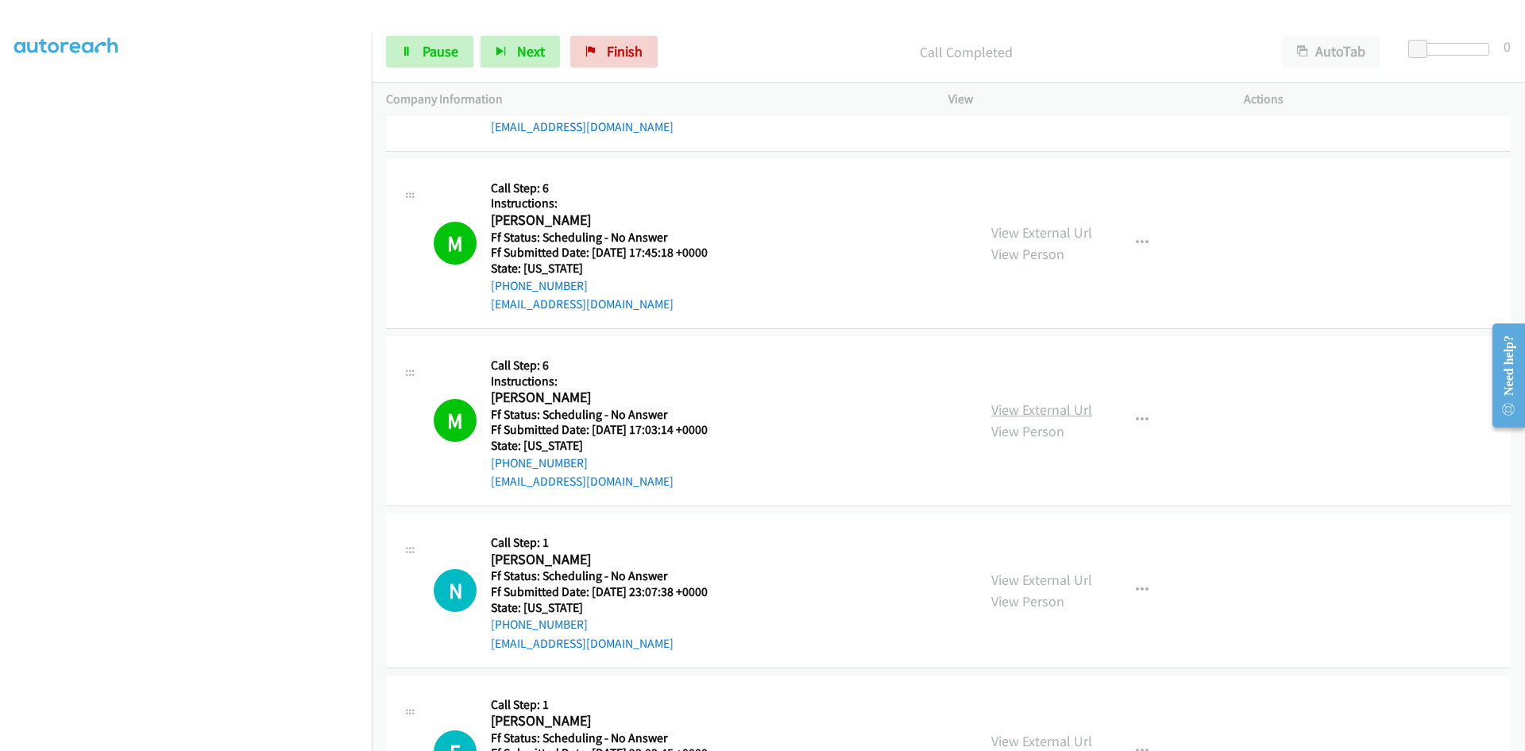
click at [1007, 408] on link "View External Url" at bounding box center [1041, 409] width 101 height 18
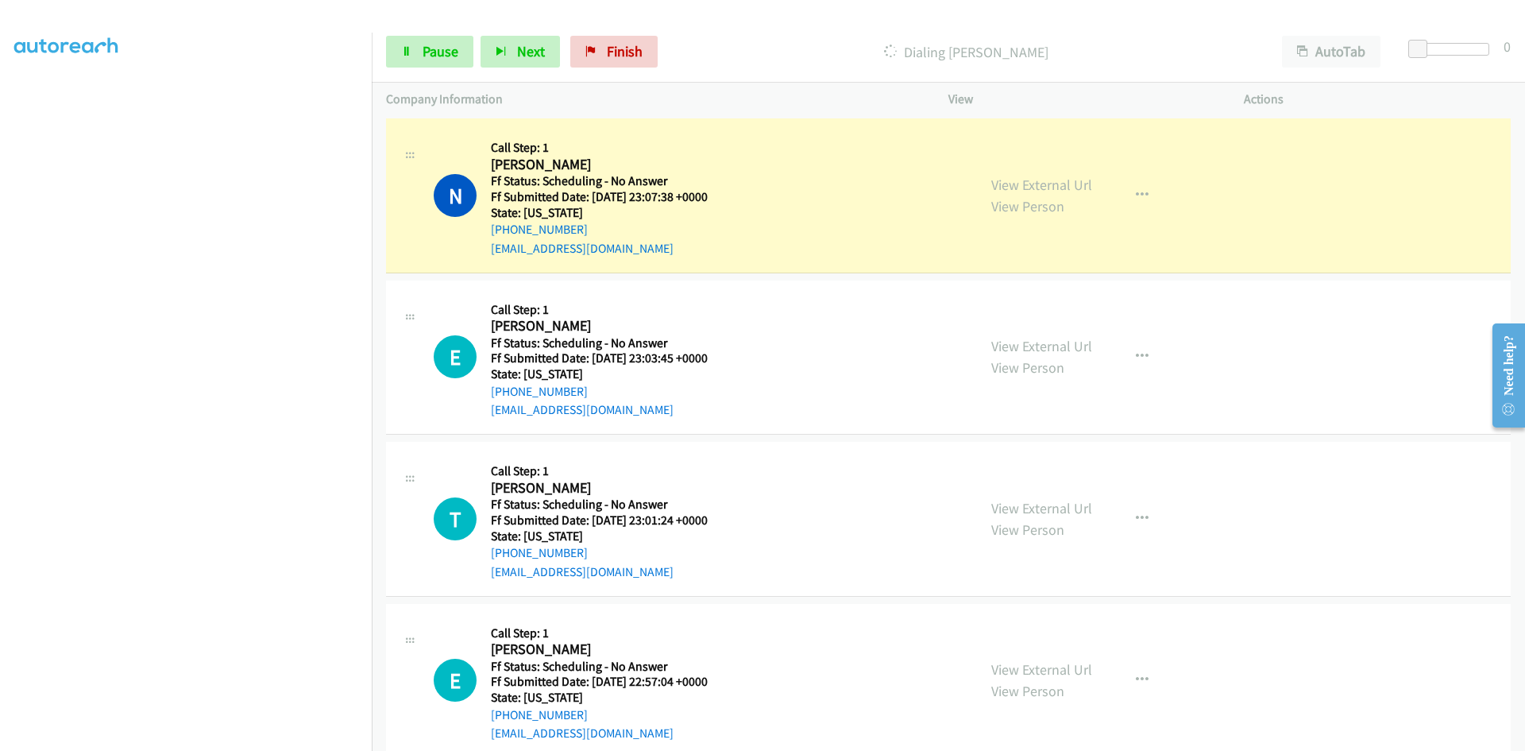
scroll to position [1811, 0]
click at [1073, 184] on link "View External Url" at bounding box center [1041, 182] width 101 height 18
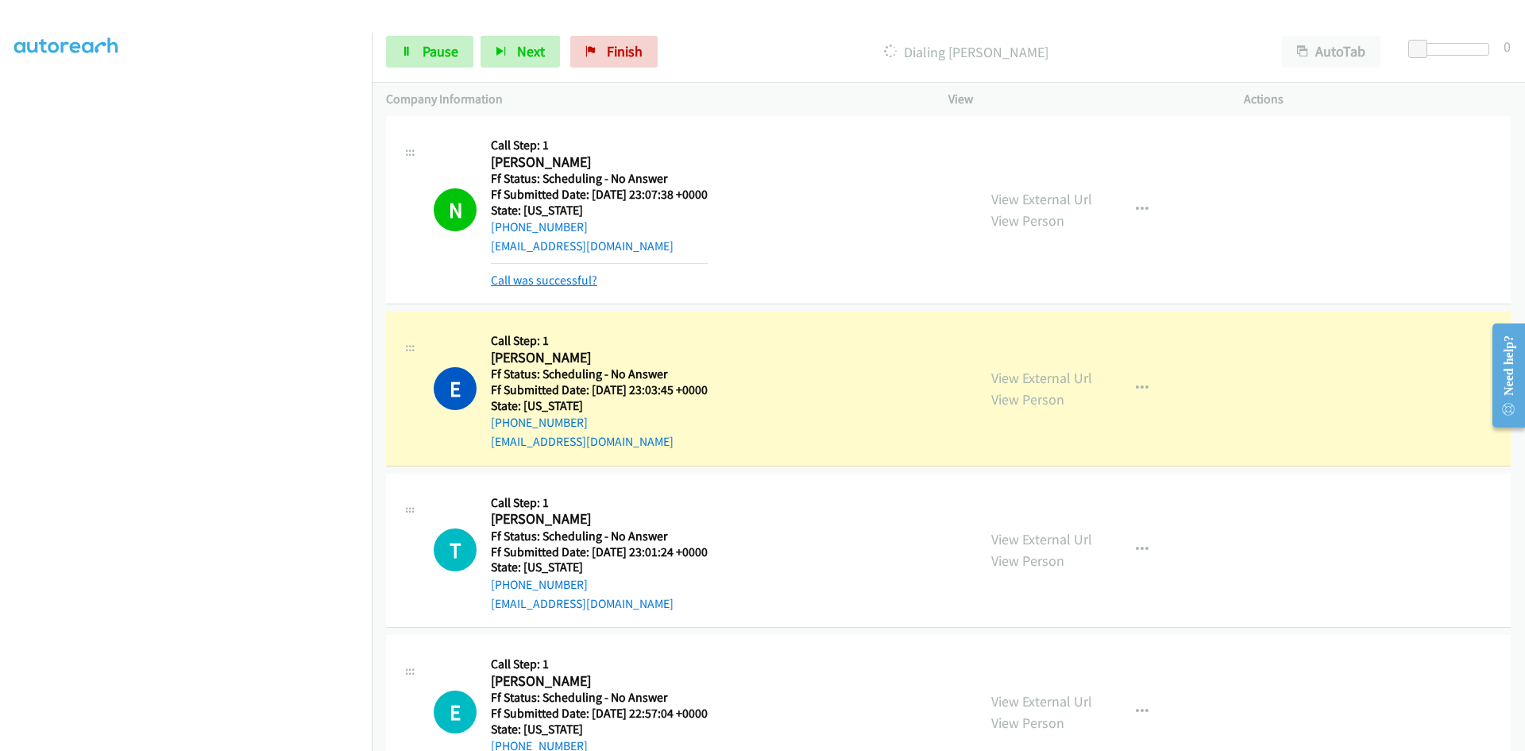
click at [582, 280] on link "Call was successful?" at bounding box center [544, 279] width 106 height 15
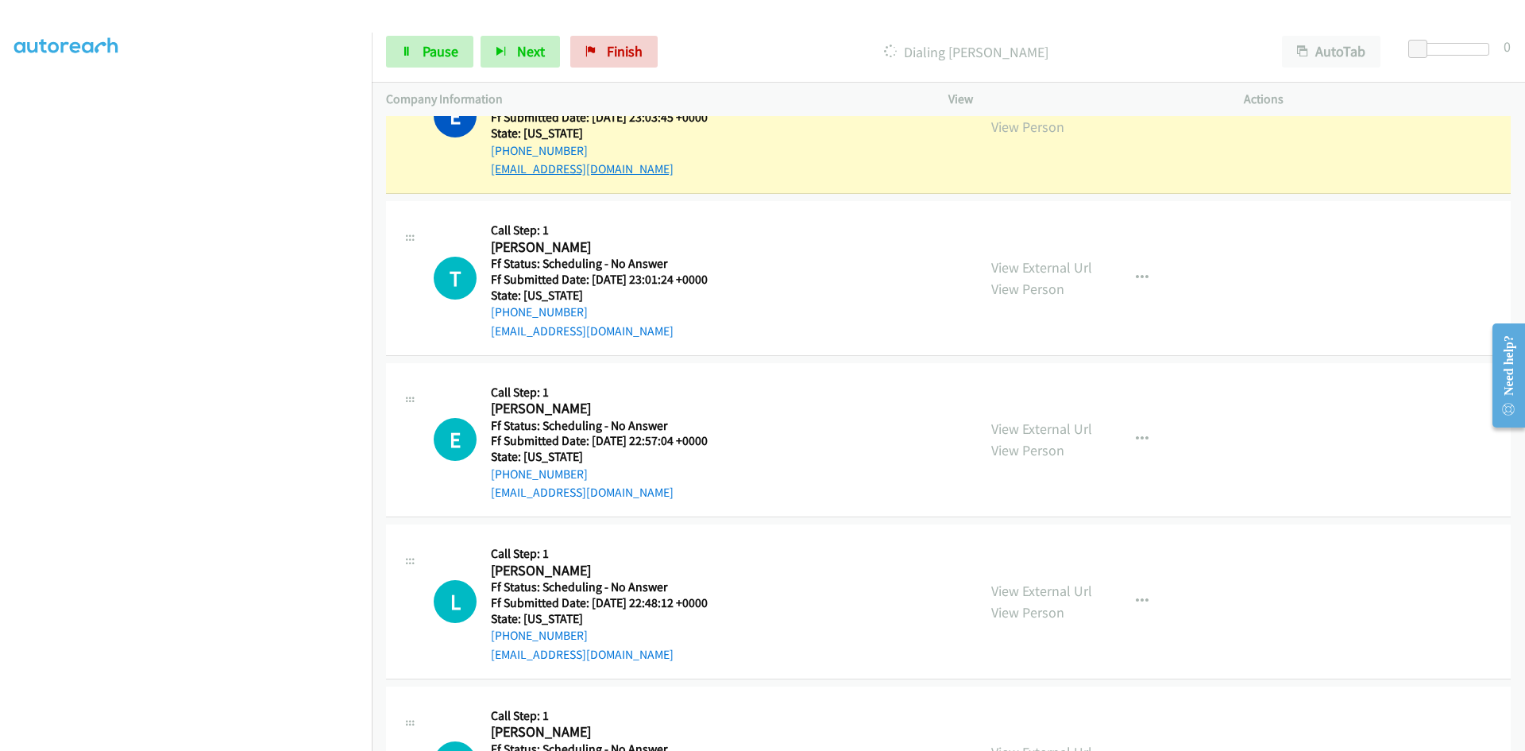
scroll to position [1969, 0]
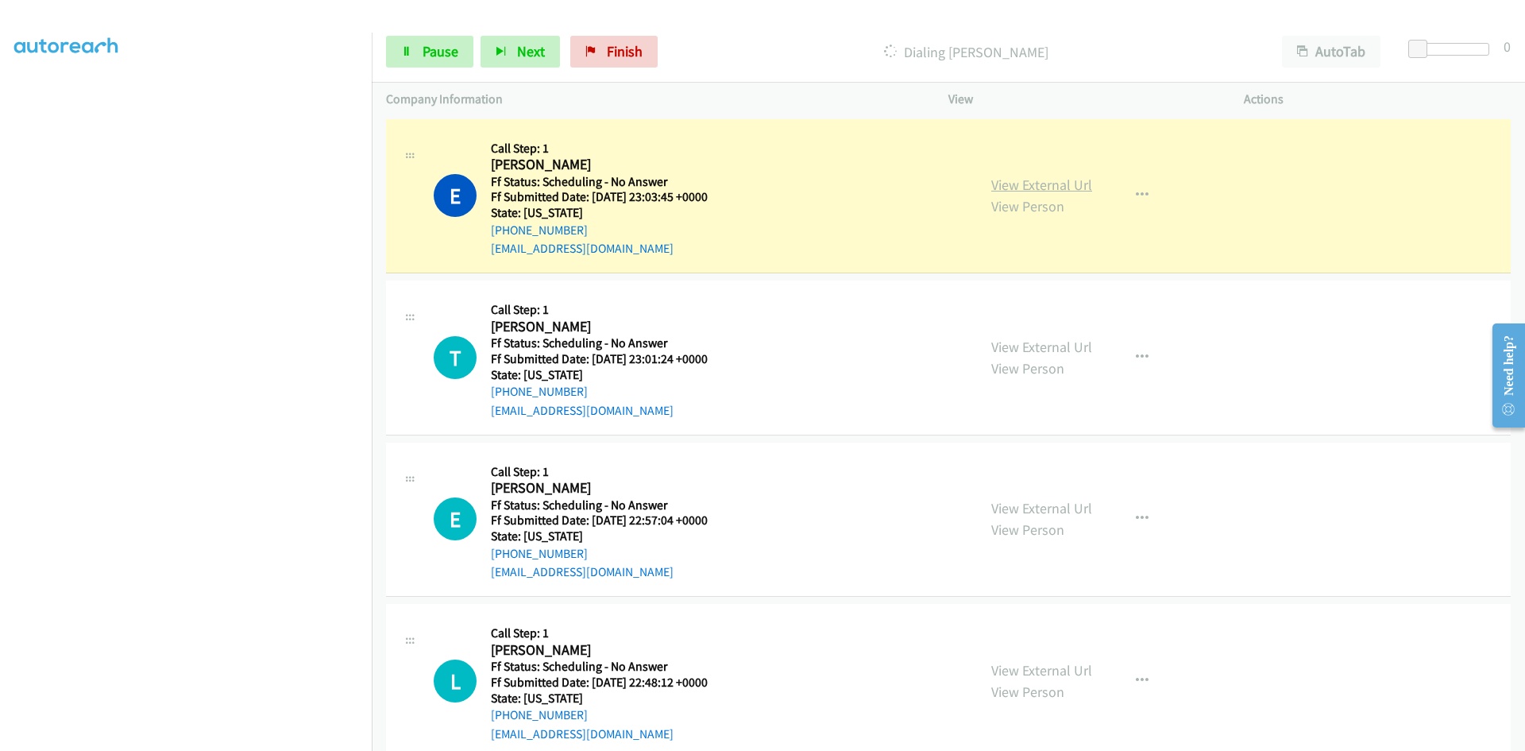
click at [1067, 190] on link "View External Url" at bounding box center [1041, 185] width 101 height 18
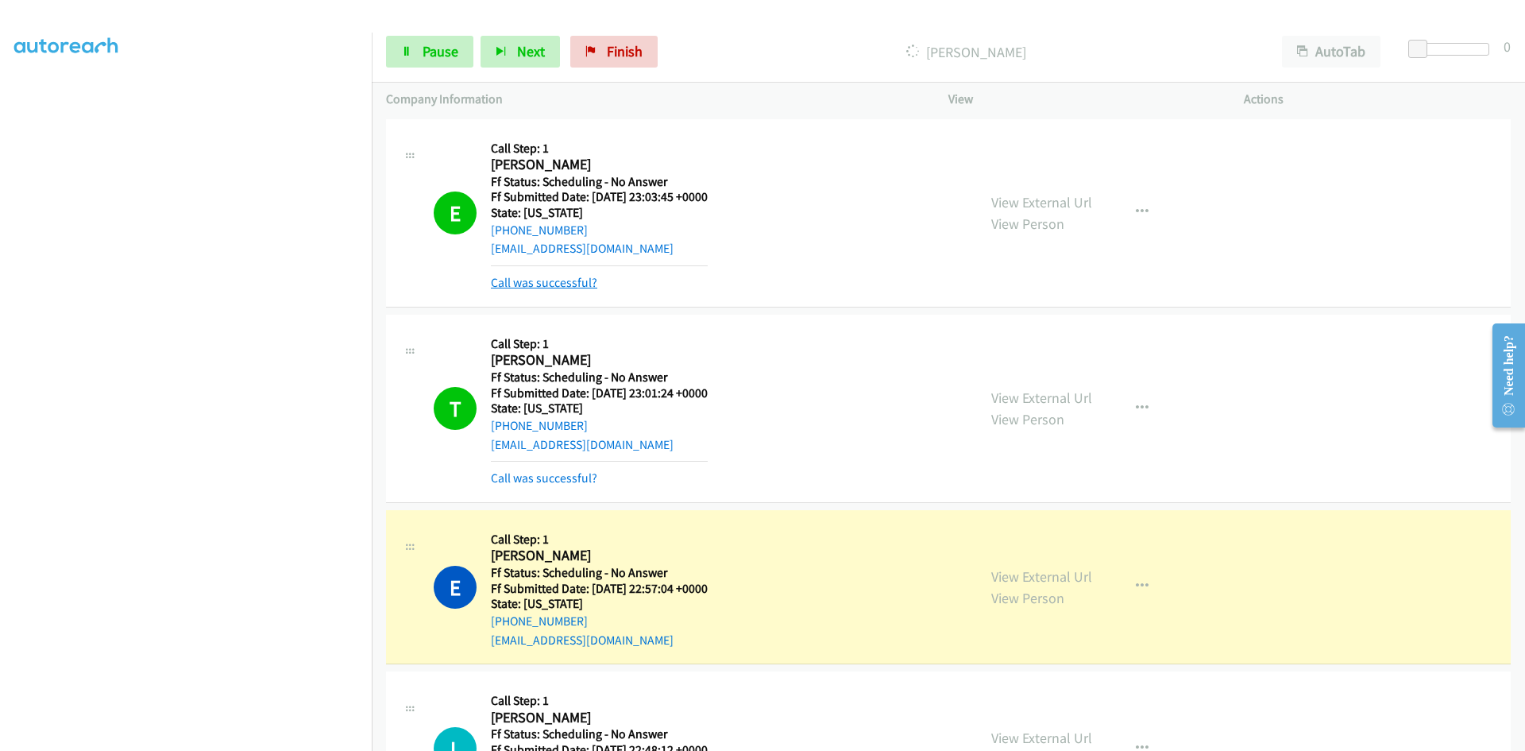
click at [568, 284] on link "Call was successful?" at bounding box center [544, 282] width 106 height 15
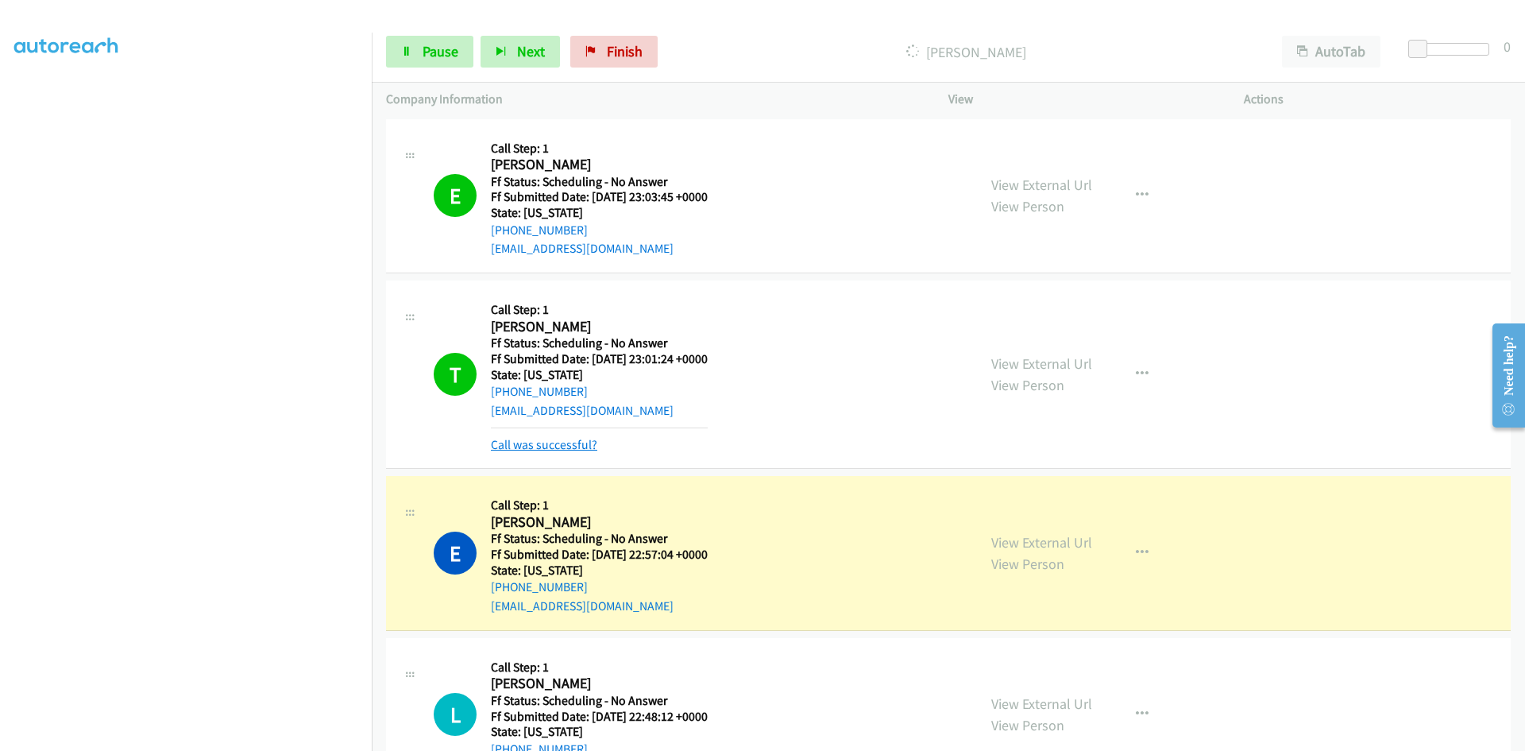
click at [547, 443] on link "Call was successful?" at bounding box center [544, 444] width 106 height 15
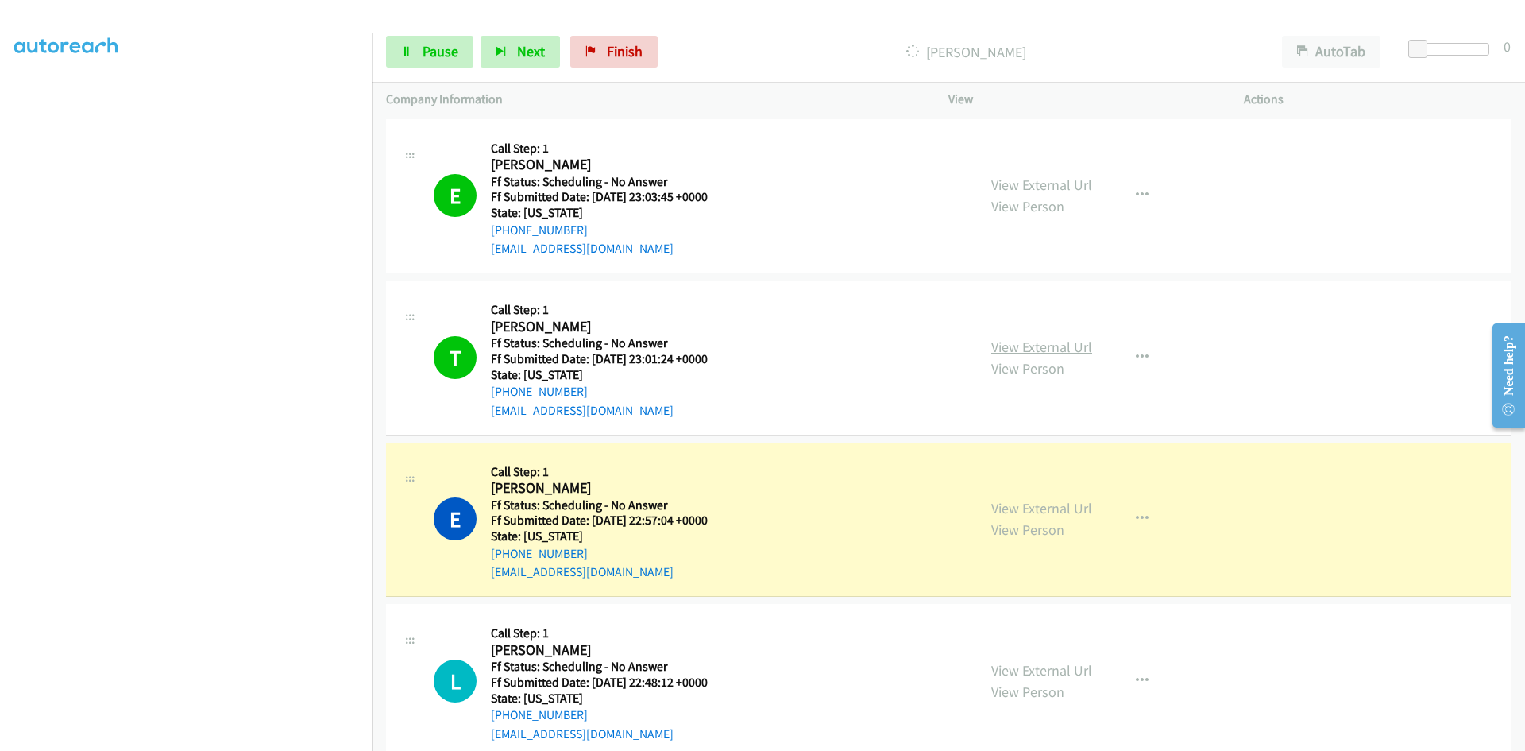
click at [1018, 346] on link "View External Url" at bounding box center [1041, 347] width 101 height 18
click at [1003, 508] on link "View External Url" at bounding box center [1041, 508] width 101 height 18
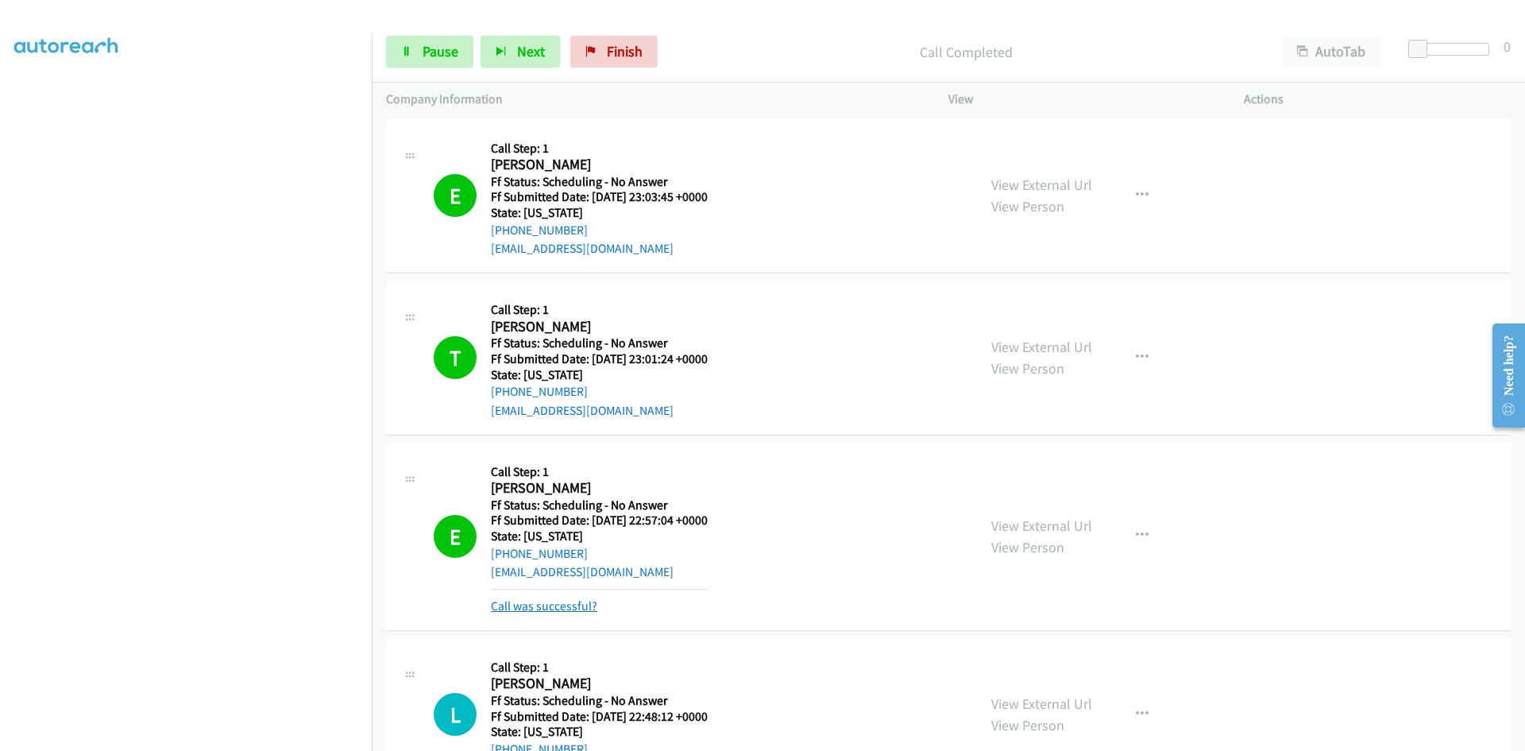
click at [565, 607] on link "Call was successful?" at bounding box center [544, 605] width 106 height 15
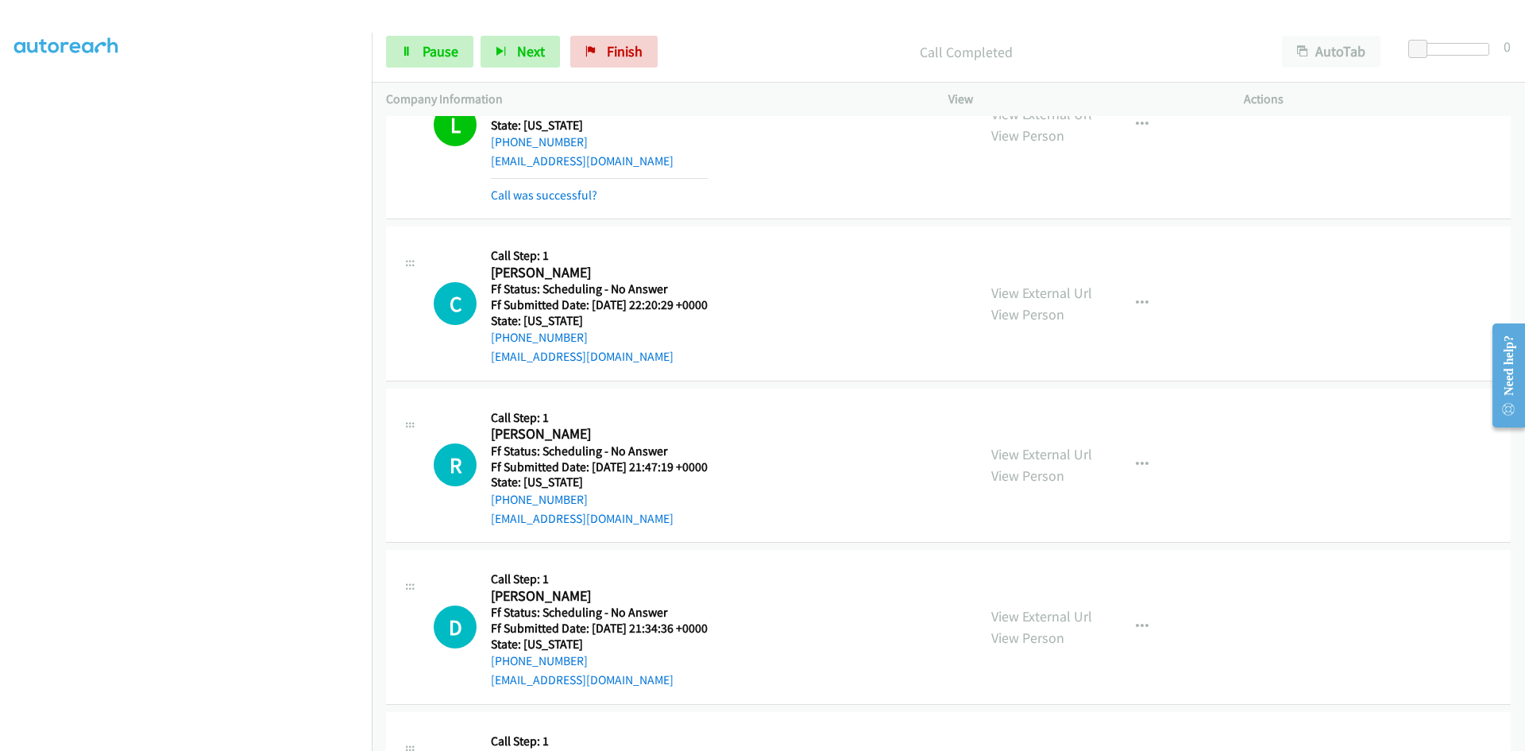
scroll to position [2463, 0]
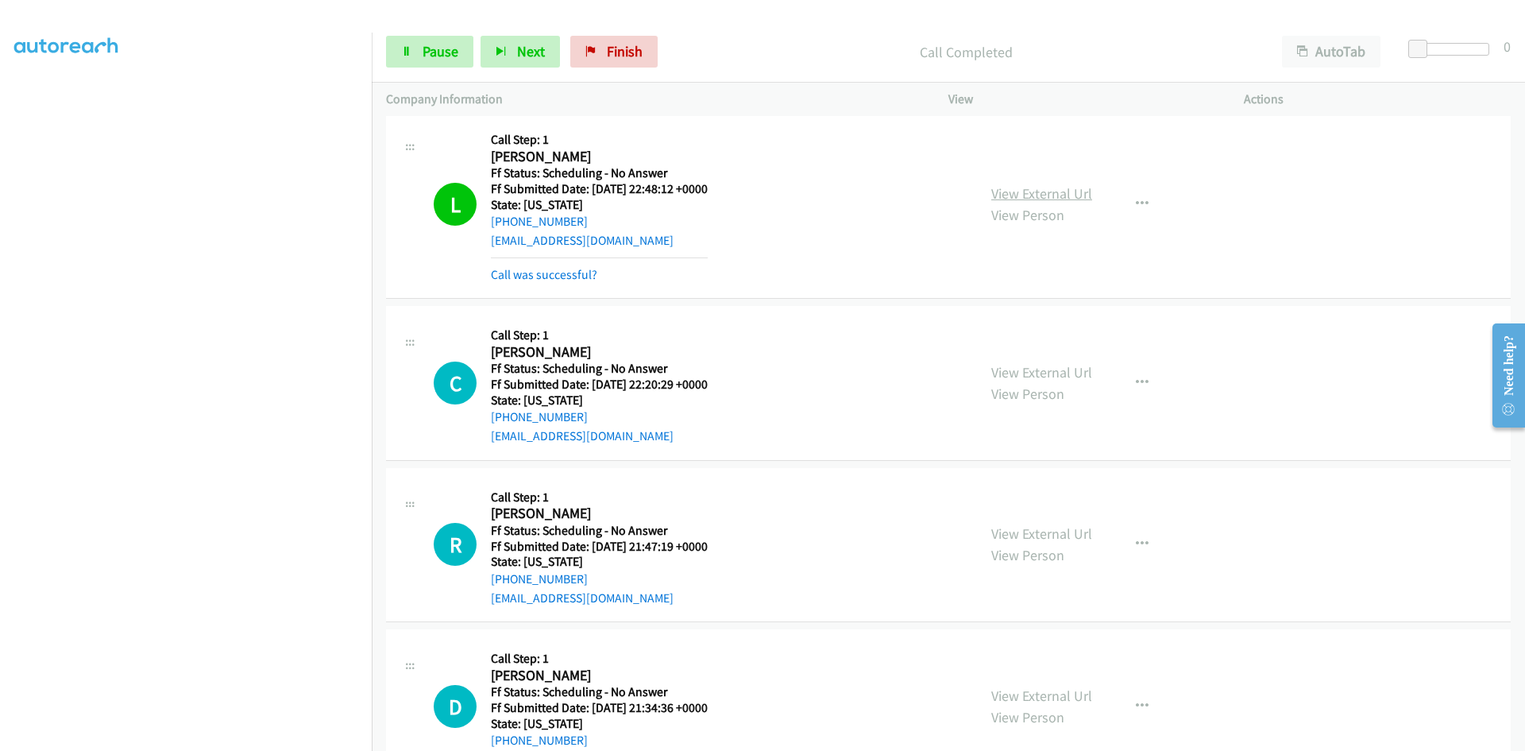
click at [1011, 195] on link "View External Url" at bounding box center [1041, 193] width 101 height 18
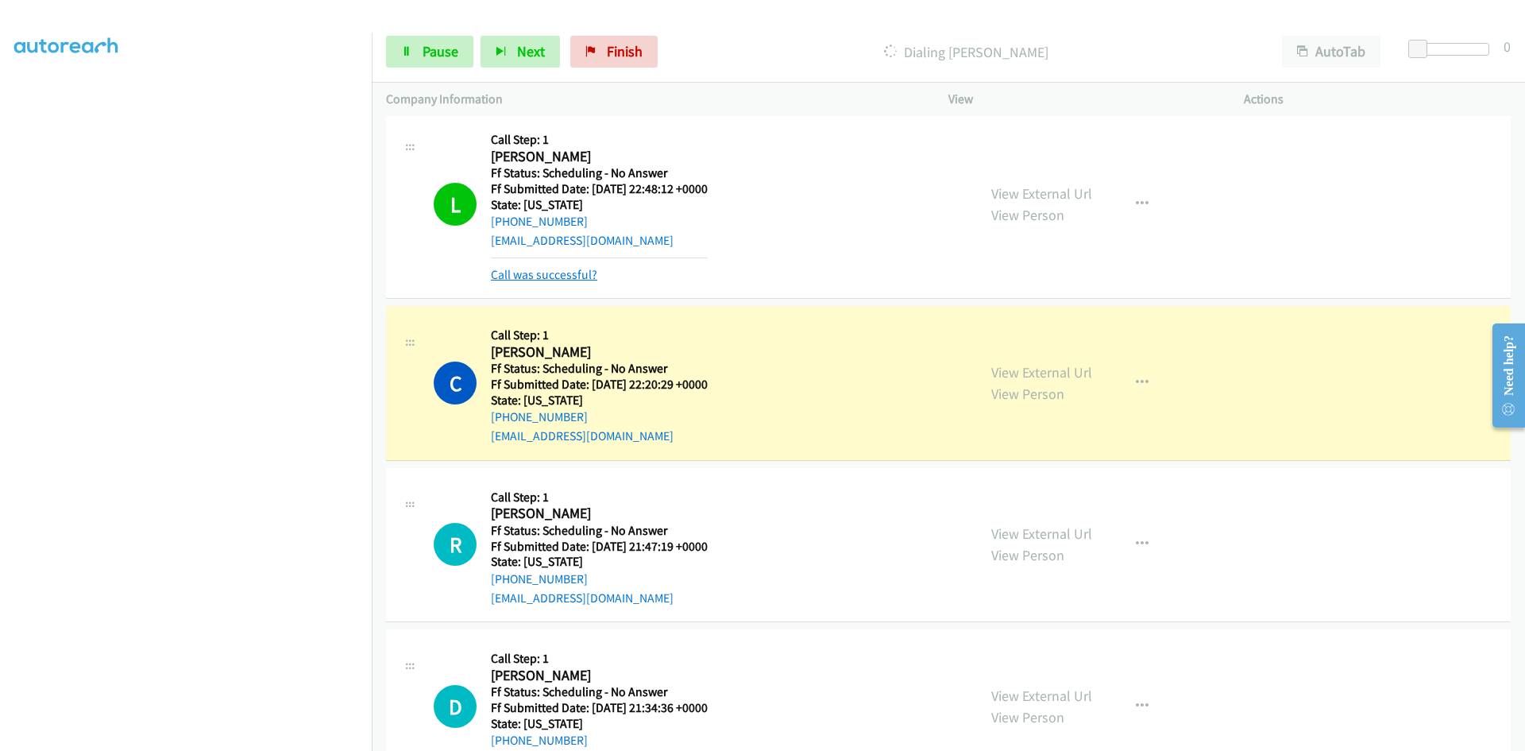
click at [587, 272] on link "Call was successful?" at bounding box center [544, 274] width 106 height 15
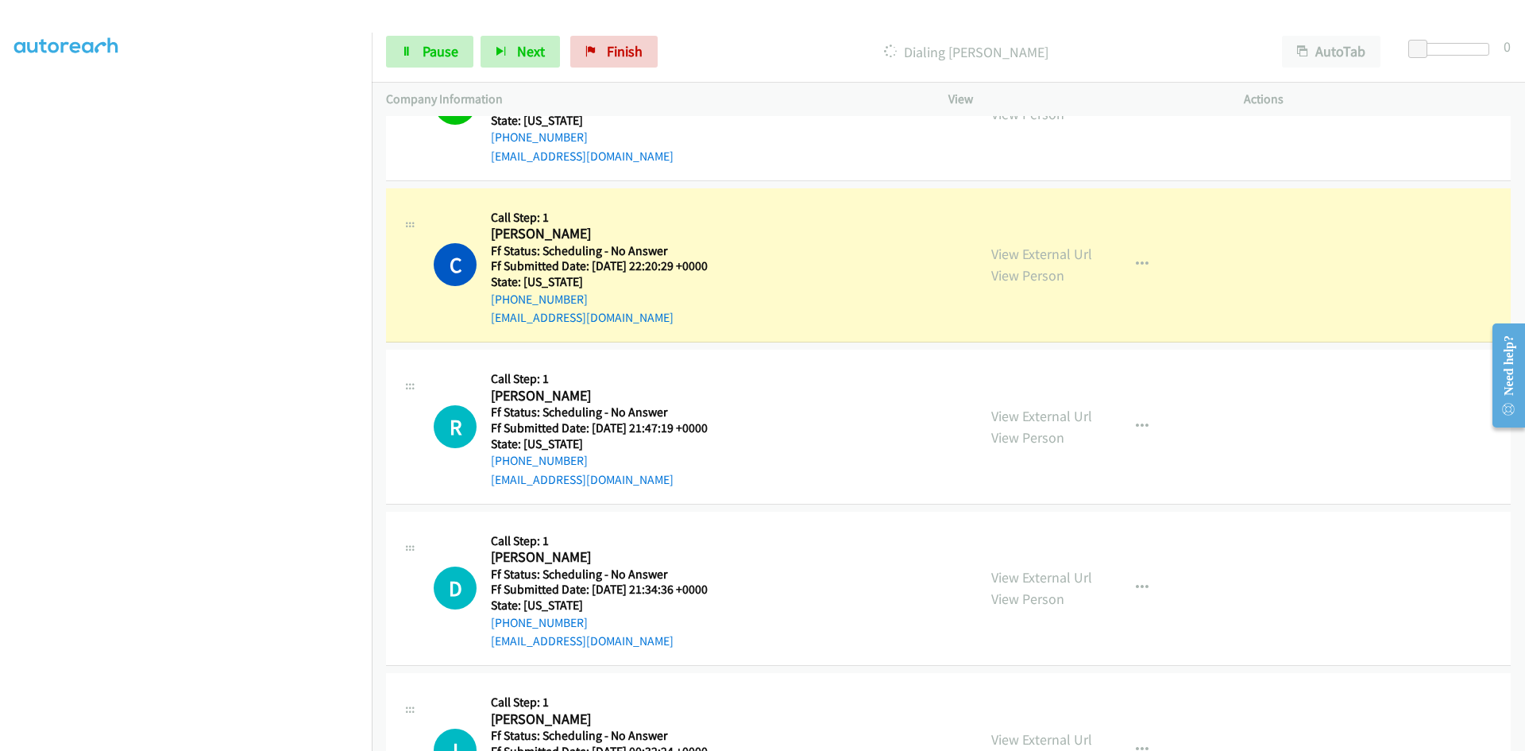
scroll to position [2622, 0]
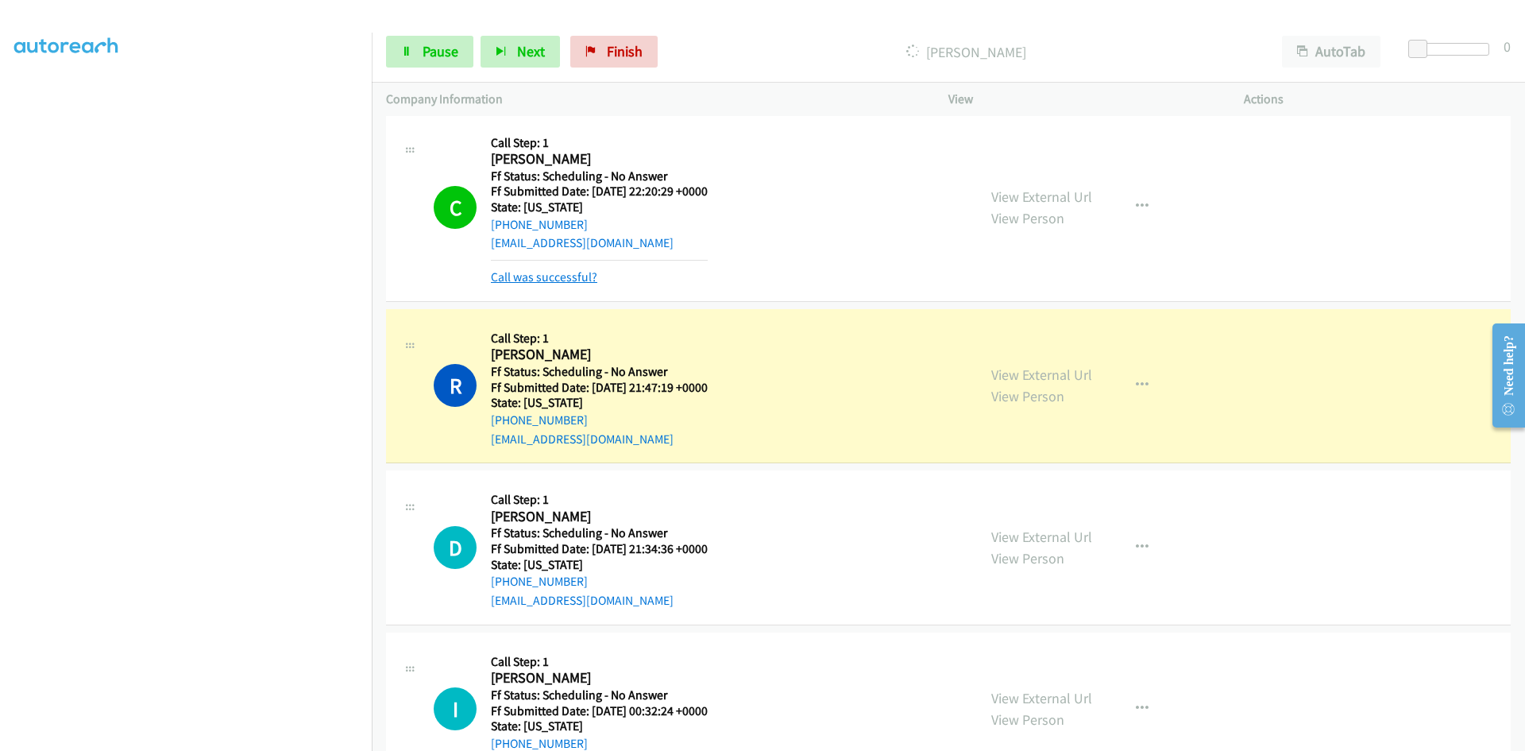
click at [537, 273] on link "Call was successful?" at bounding box center [544, 276] width 106 height 15
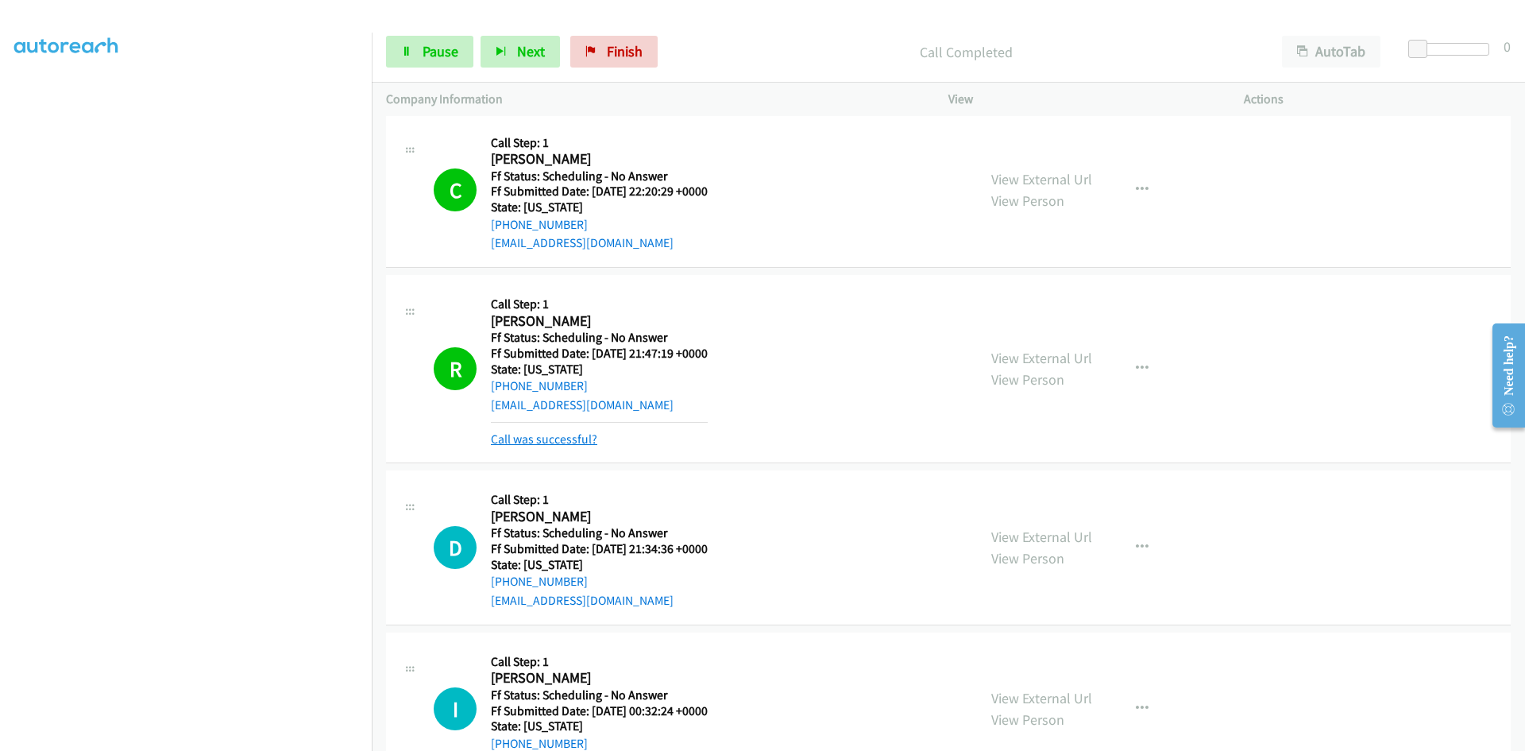
click at [563, 442] on link "Call was successful?" at bounding box center [544, 438] width 106 height 15
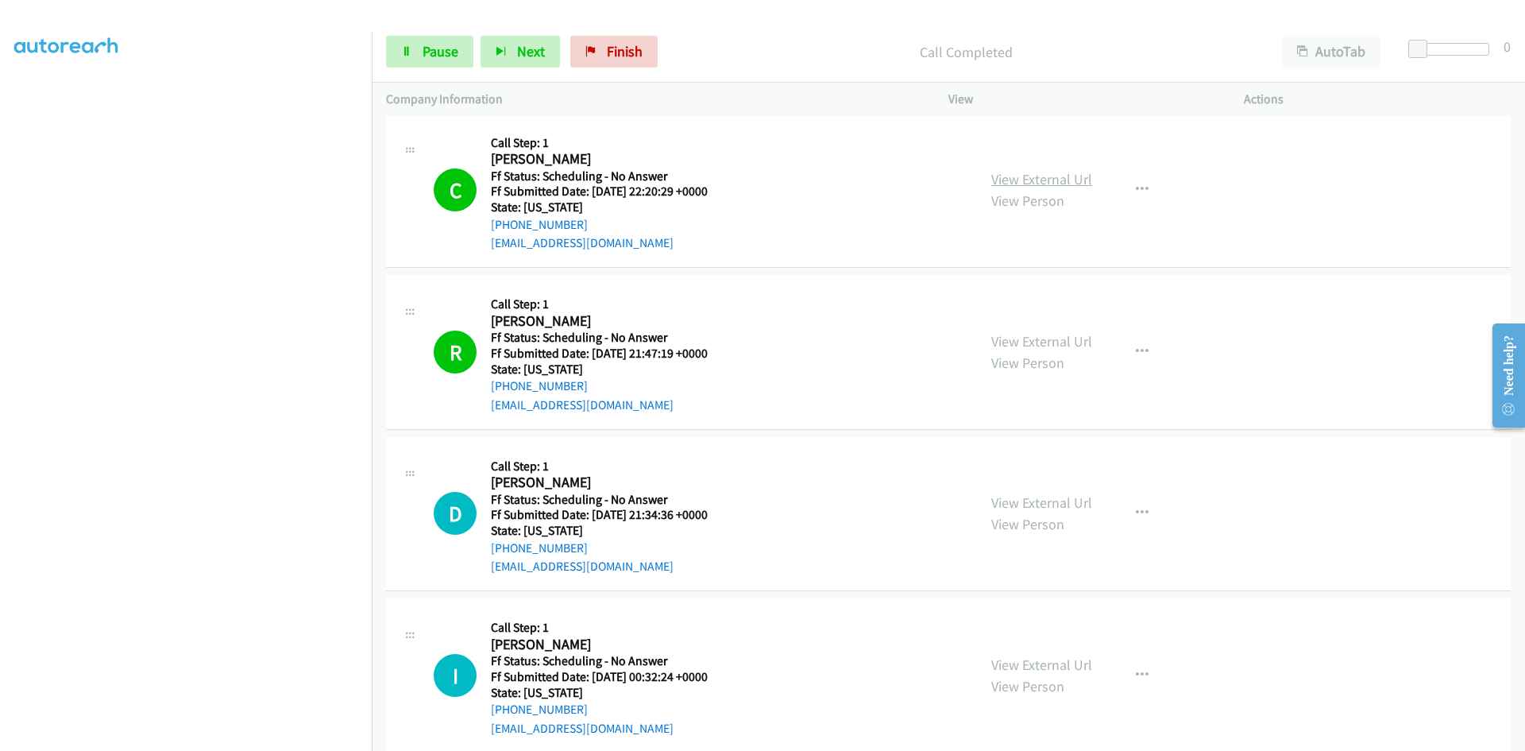
click at [1015, 184] on link "View External Url" at bounding box center [1041, 179] width 101 height 18
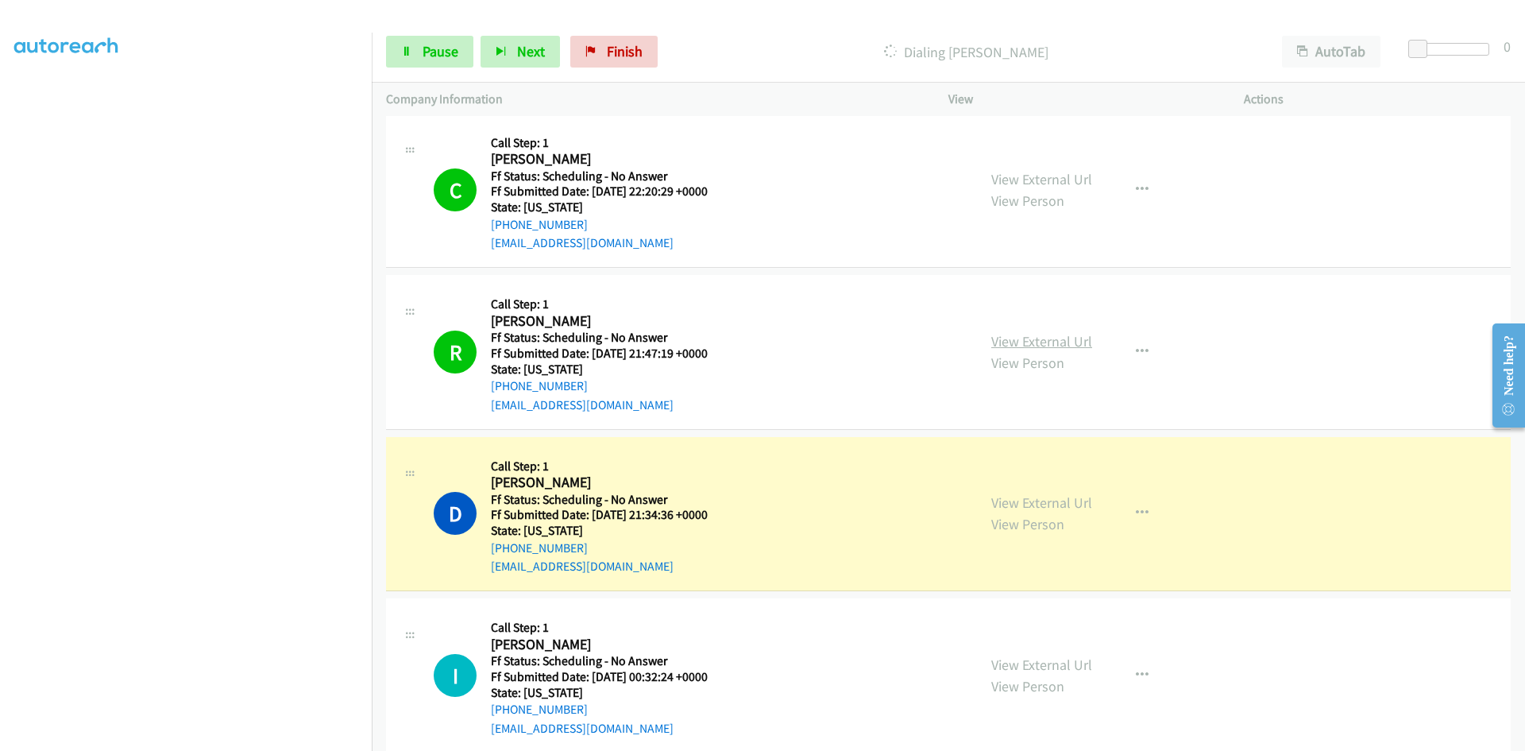
click at [1022, 340] on link "View External Url" at bounding box center [1041, 341] width 101 height 18
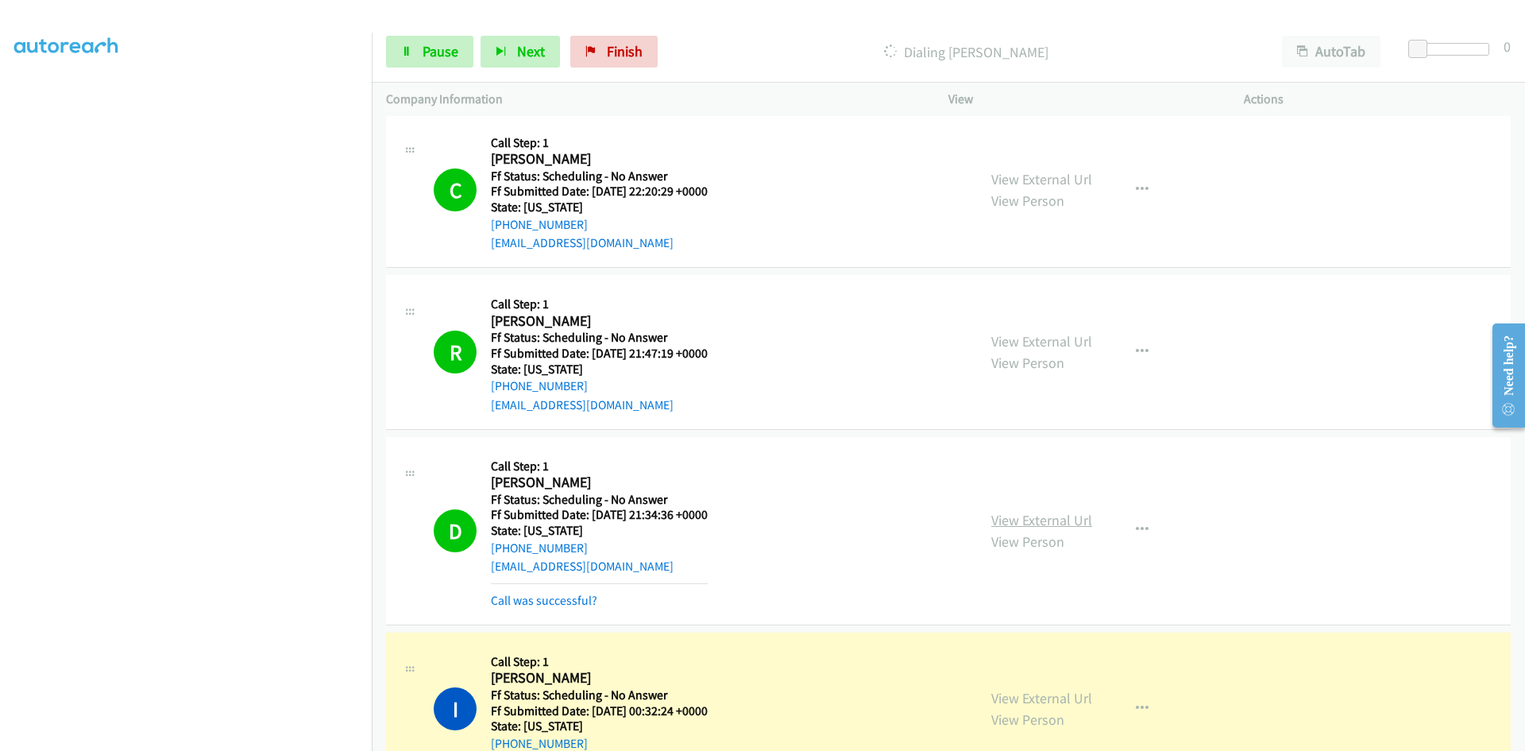
click at [1069, 522] on link "View External Url" at bounding box center [1041, 520] width 101 height 18
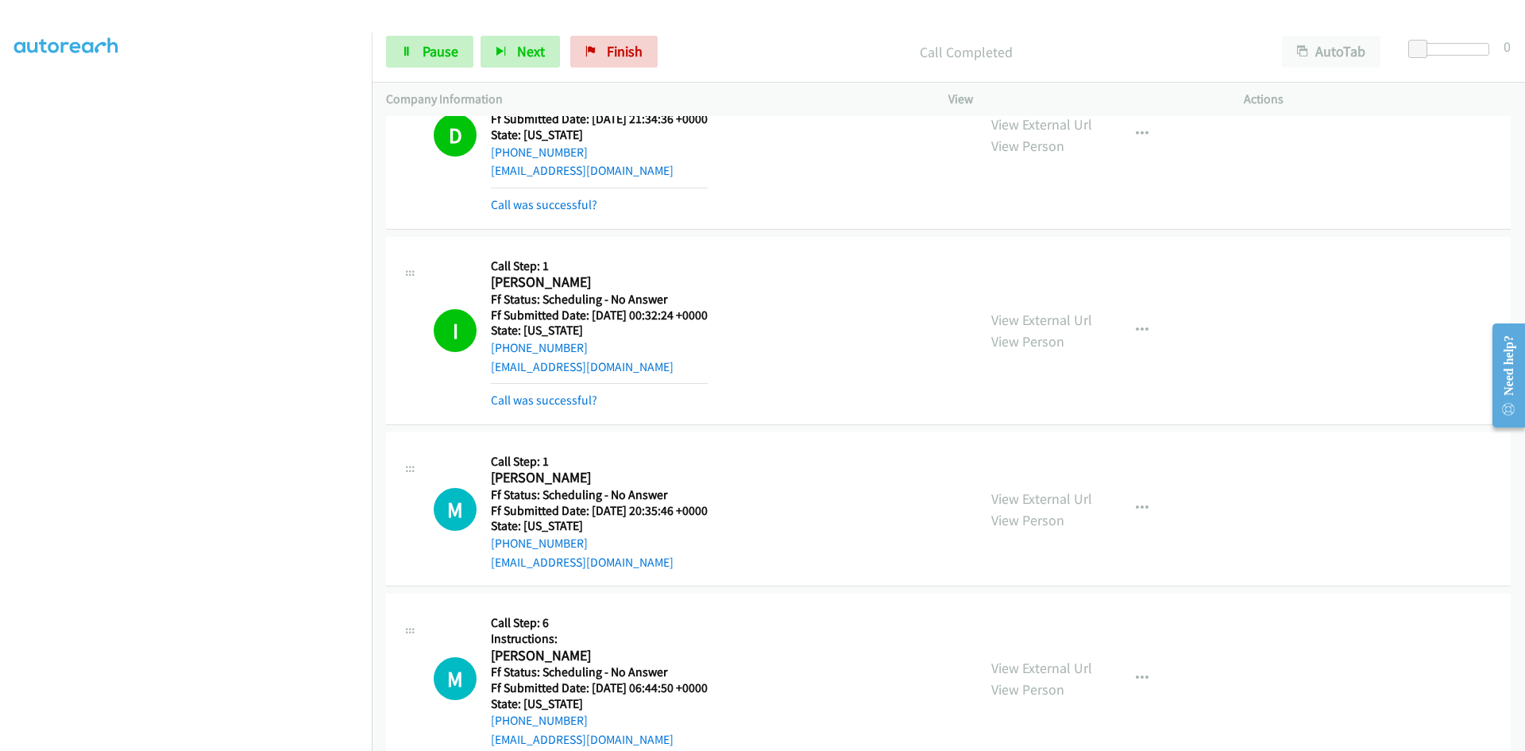
scroll to position [3019, 0]
click at [1022, 323] on link "View External Url" at bounding box center [1041, 318] width 101 height 18
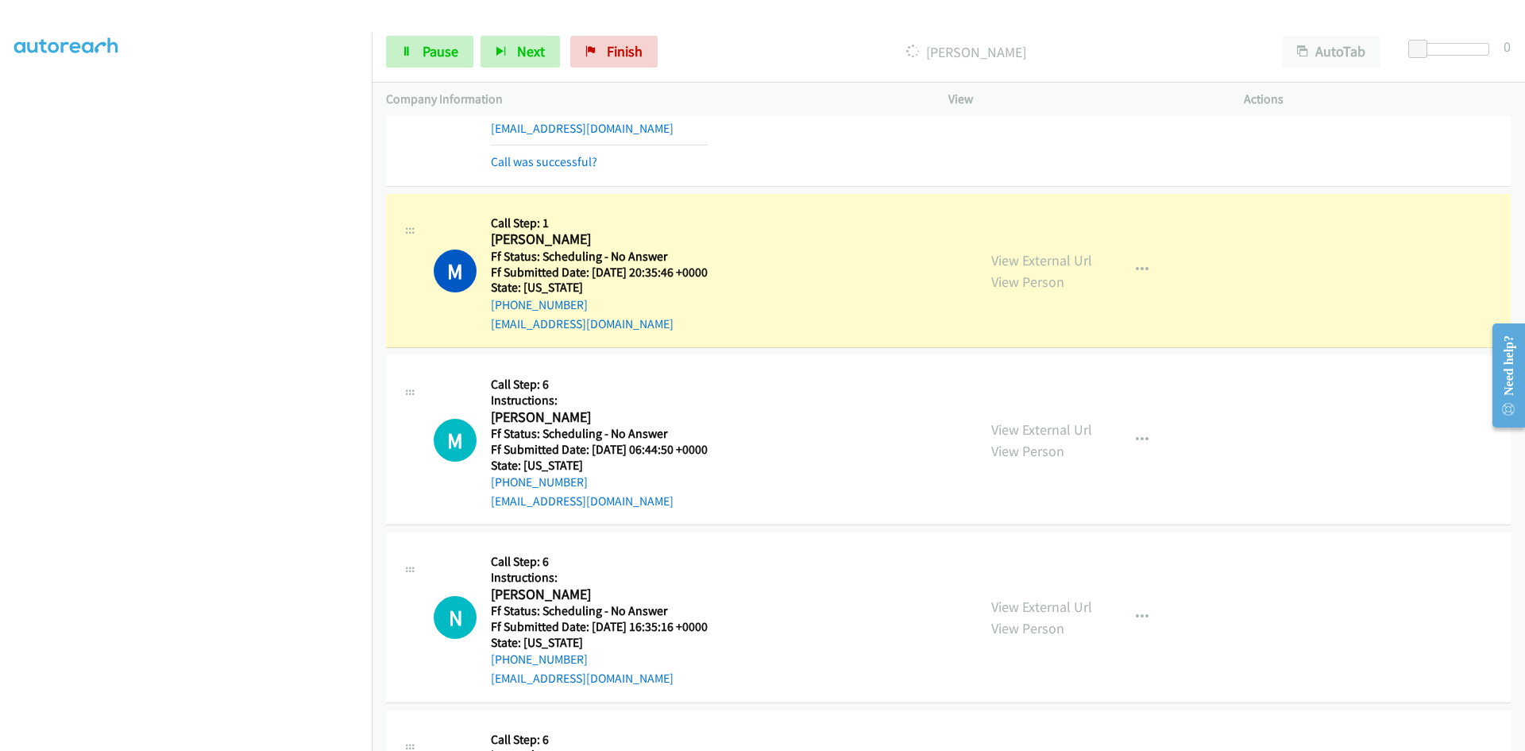
scroll to position [3257, 0]
click at [569, 155] on link "Call was successful?" at bounding box center [544, 160] width 106 height 15
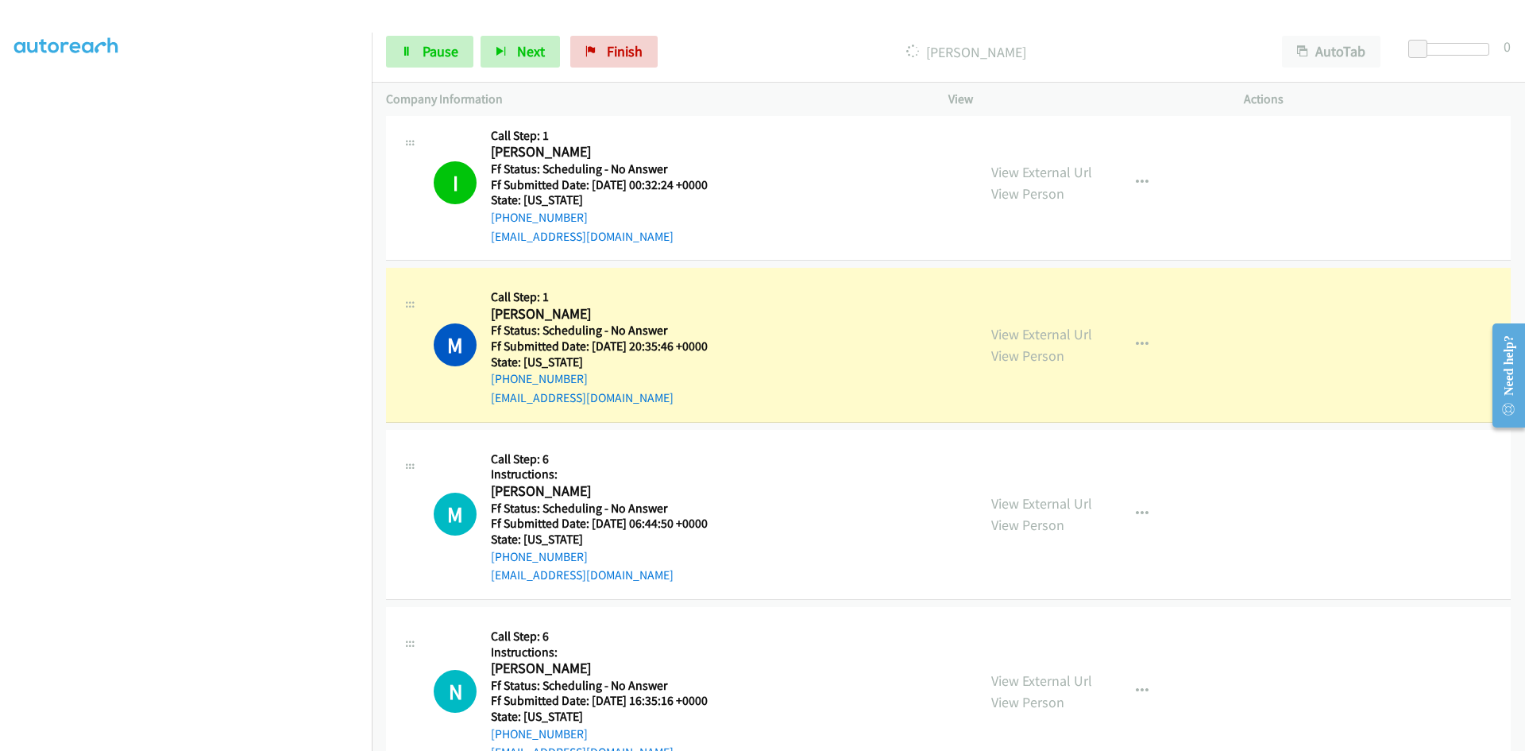
scroll to position [3019, 0]
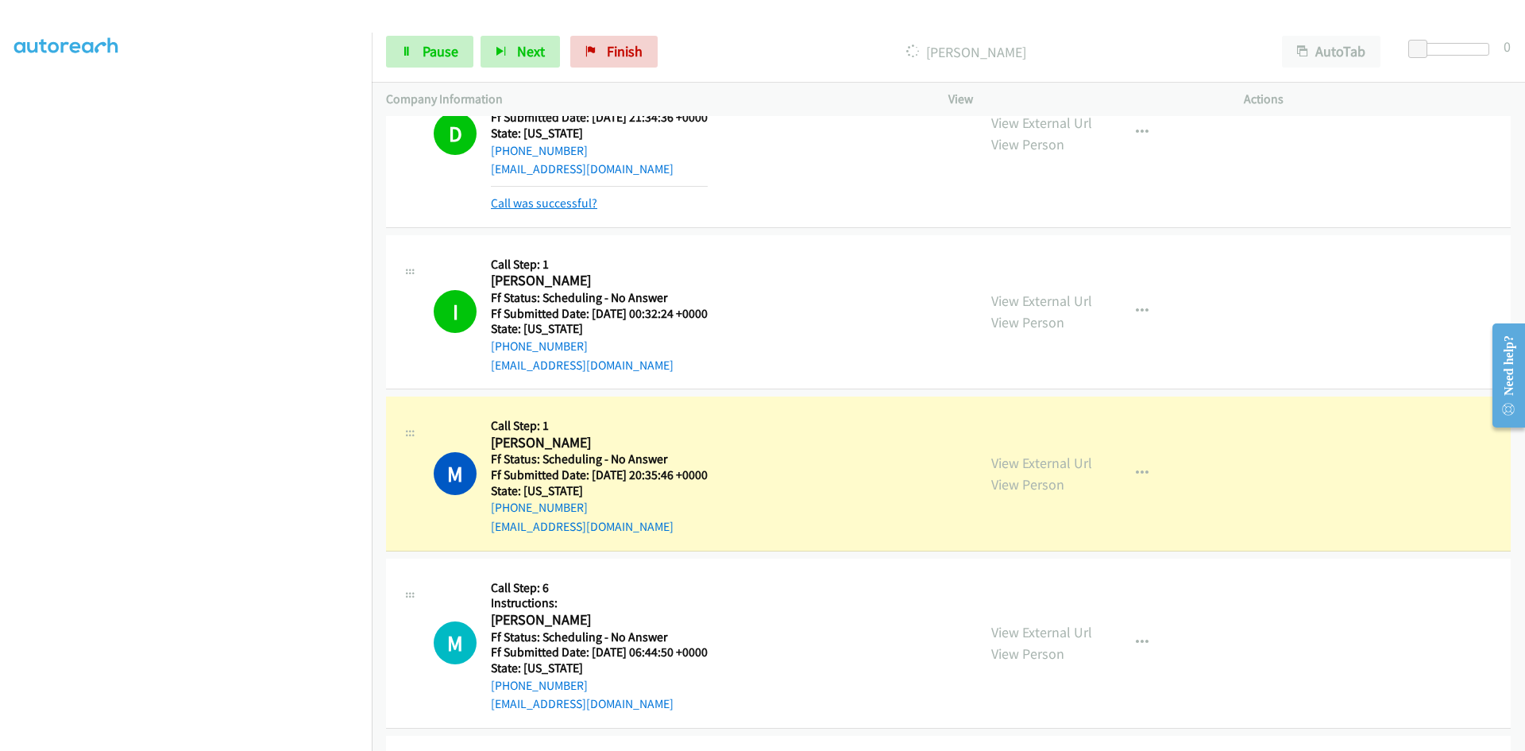
click at [586, 207] on link "Call was successful?" at bounding box center [544, 202] width 106 height 15
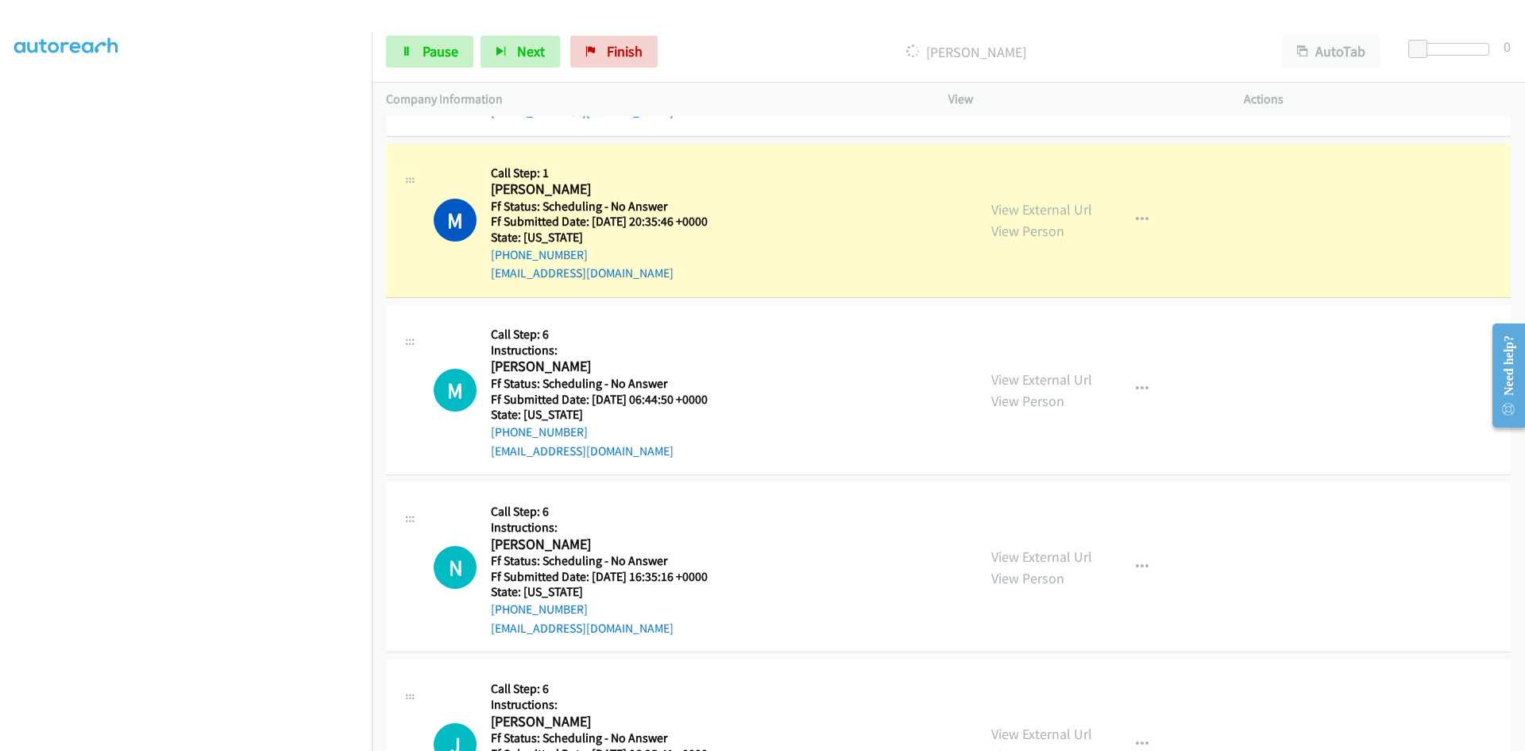
scroll to position [3240, 0]
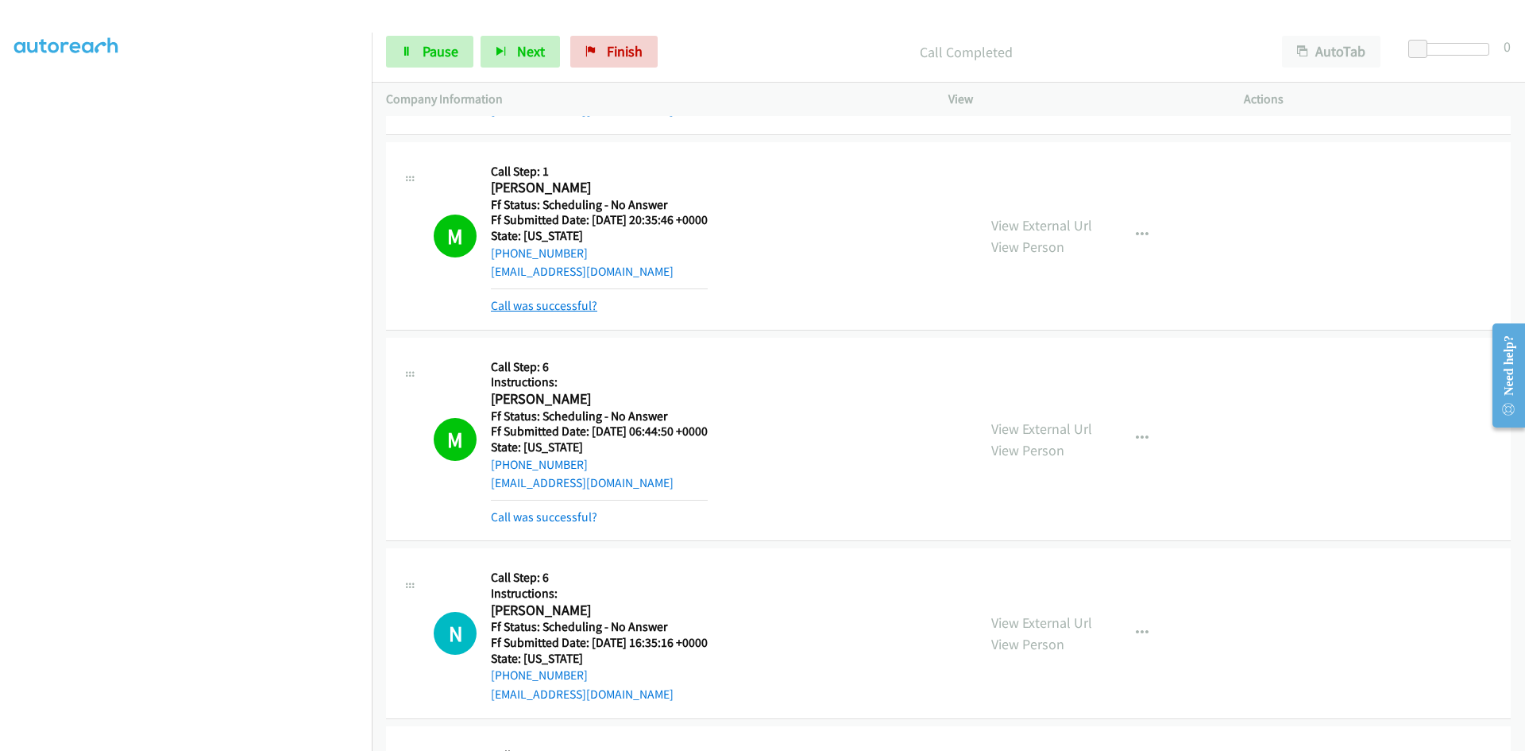
click at [562, 309] on link "Call was successful?" at bounding box center [544, 305] width 106 height 15
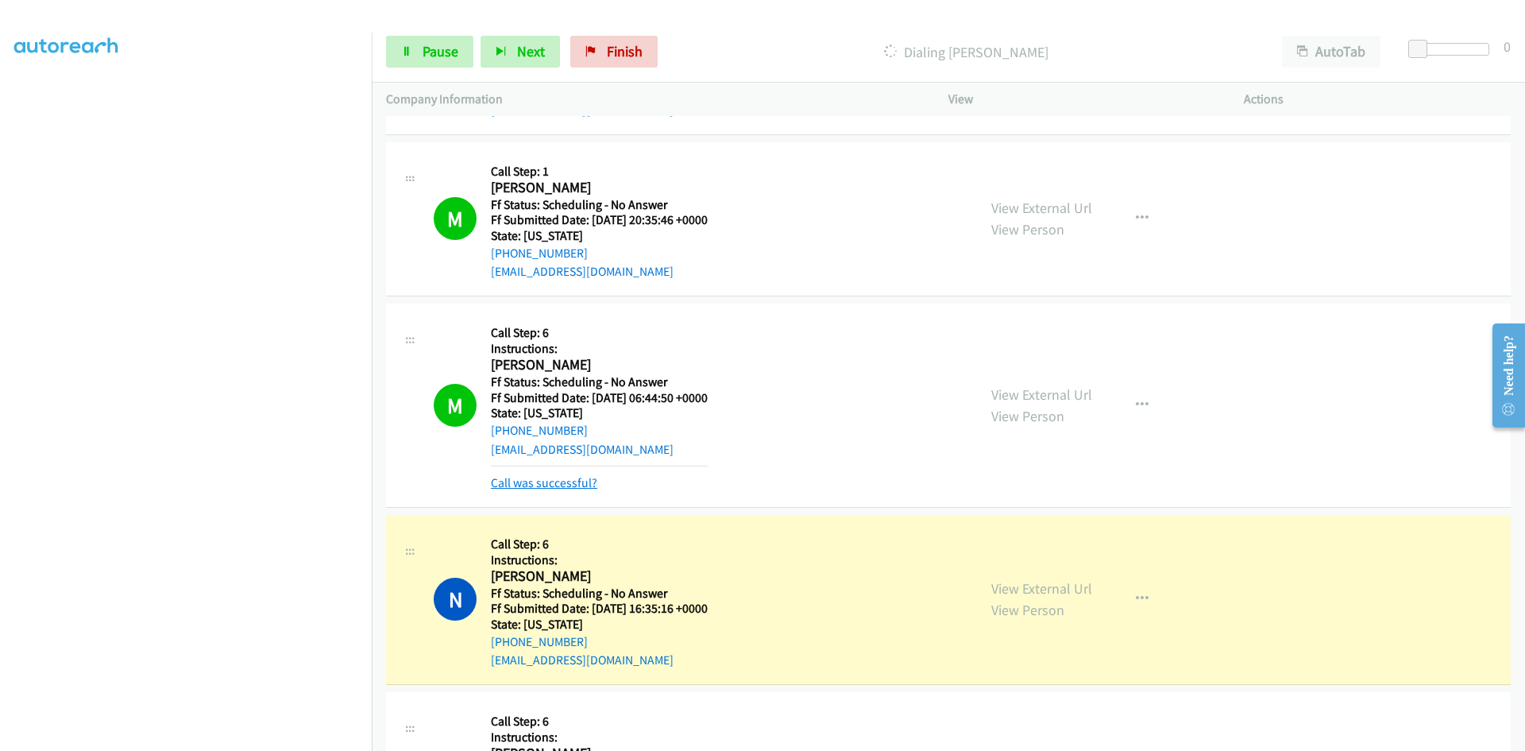
click at [577, 482] on link "Call was successful?" at bounding box center [544, 482] width 106 height 15
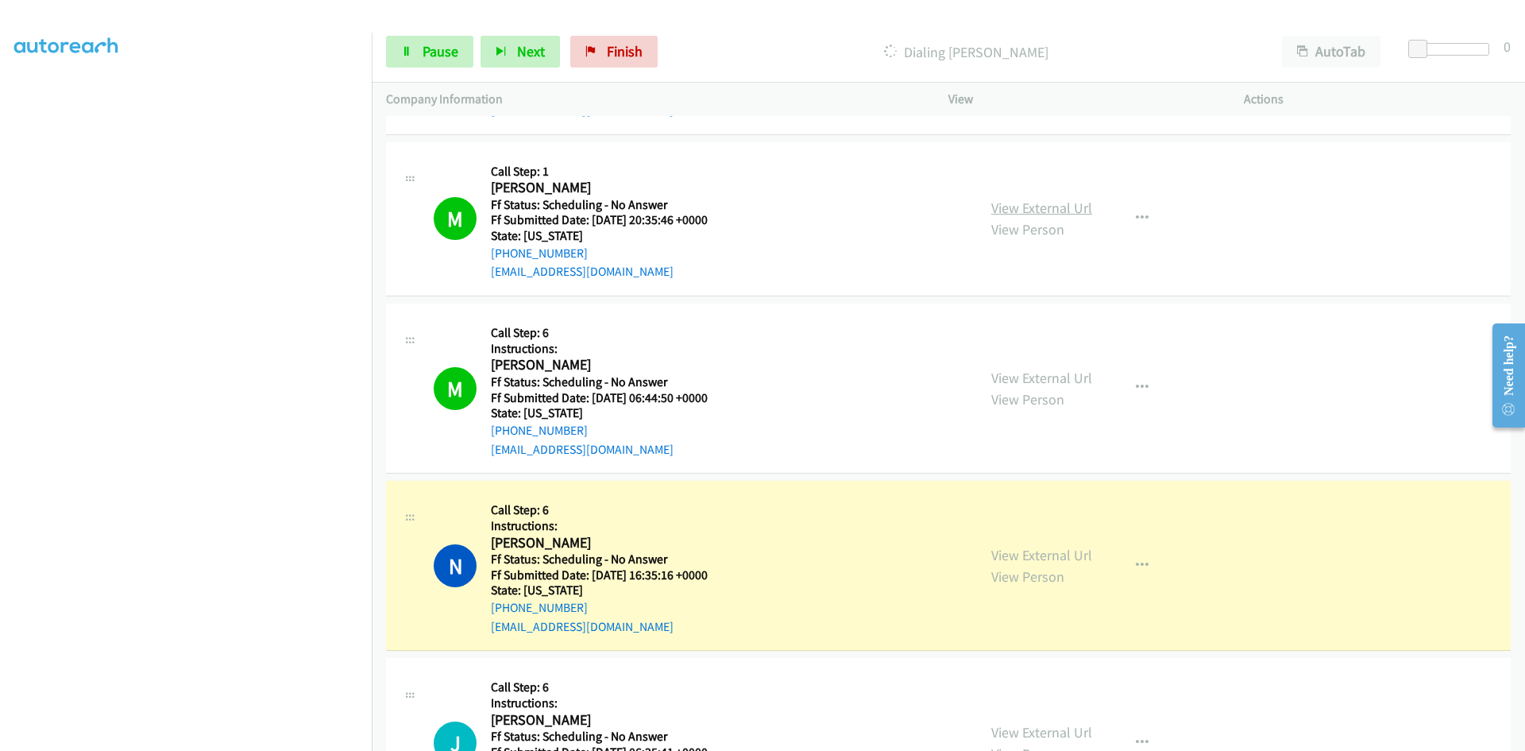
click at [1008, 211] on link "View External Url" at bounding box center [1041, 208] width 101 height 18
click at [1014, 377] on link "View External Url" at bounding box center [1041, 378] width 101 height 18
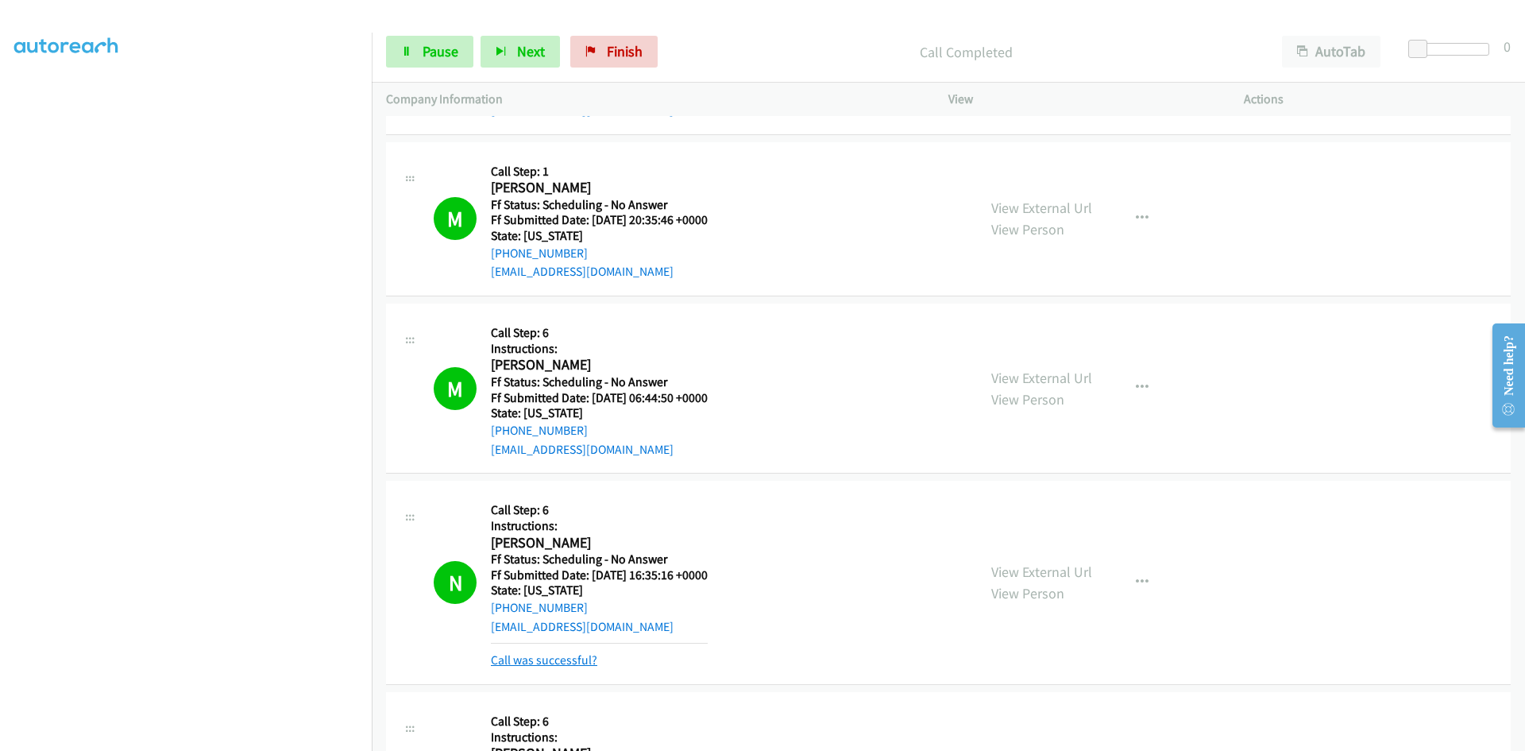
click at [524, 663] on link "Call was successful?" at bounding box center [544, 659] width 106 height 15
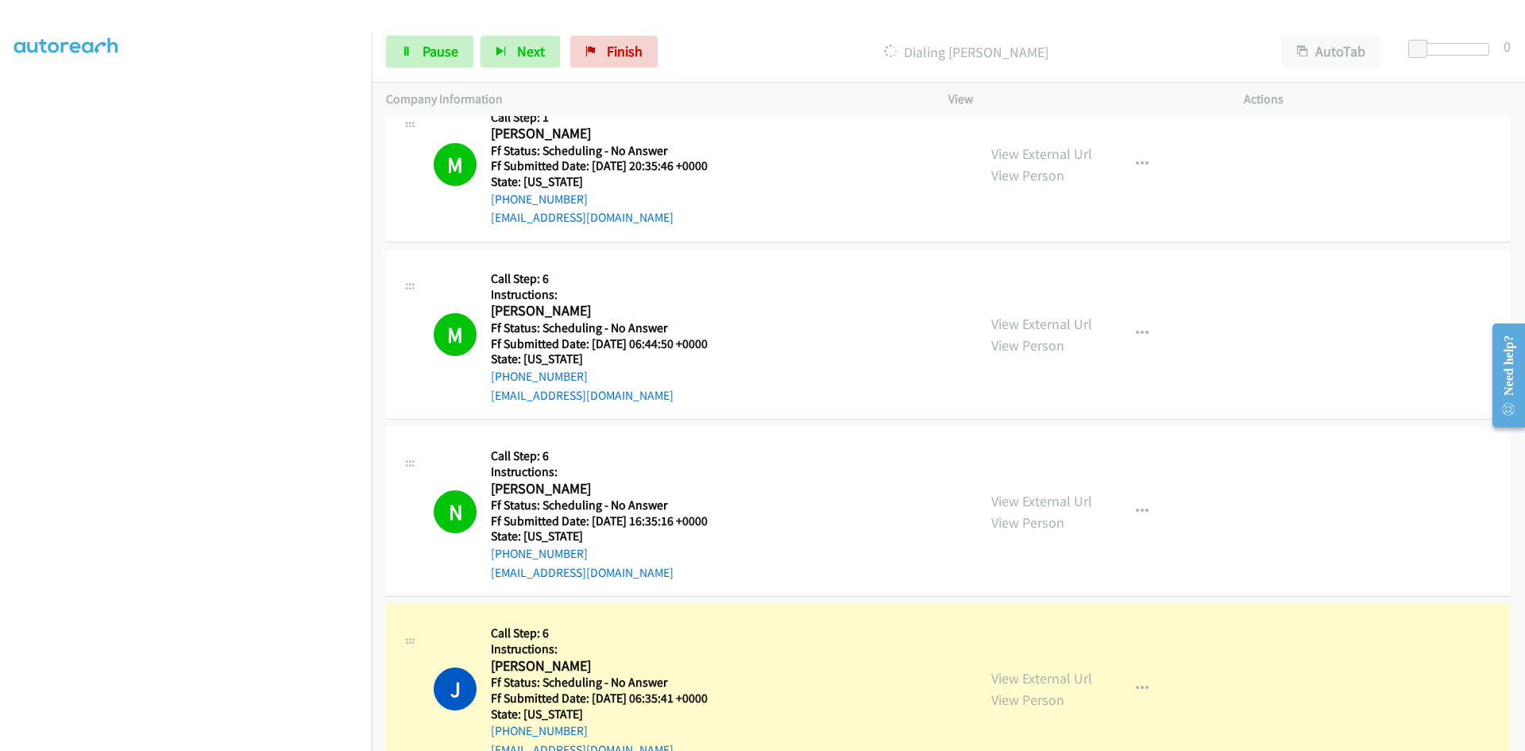
scroll to position [3399, 0]
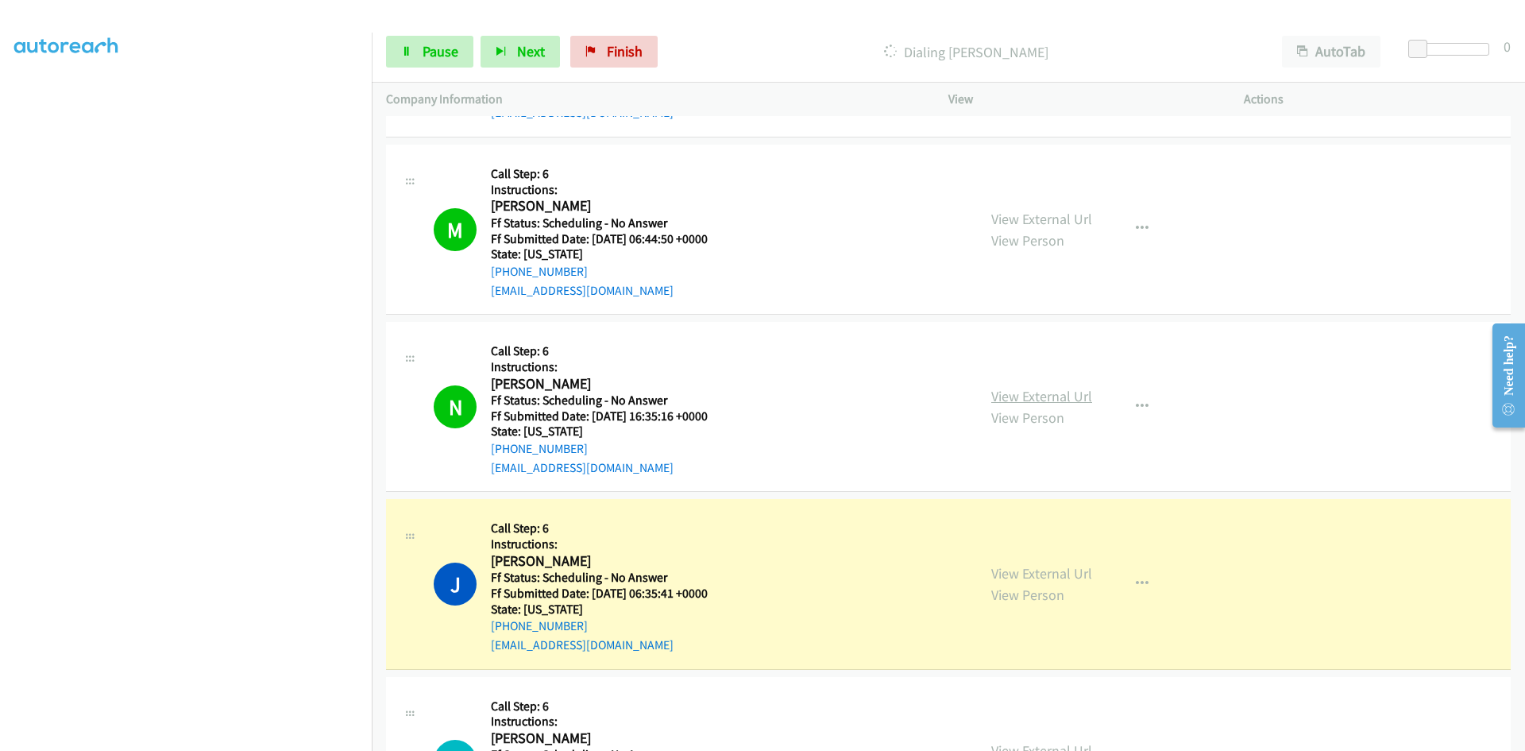
click at [1048, 397] on link "View External Url" at bounding box center [1041, 396] width 101 height 18
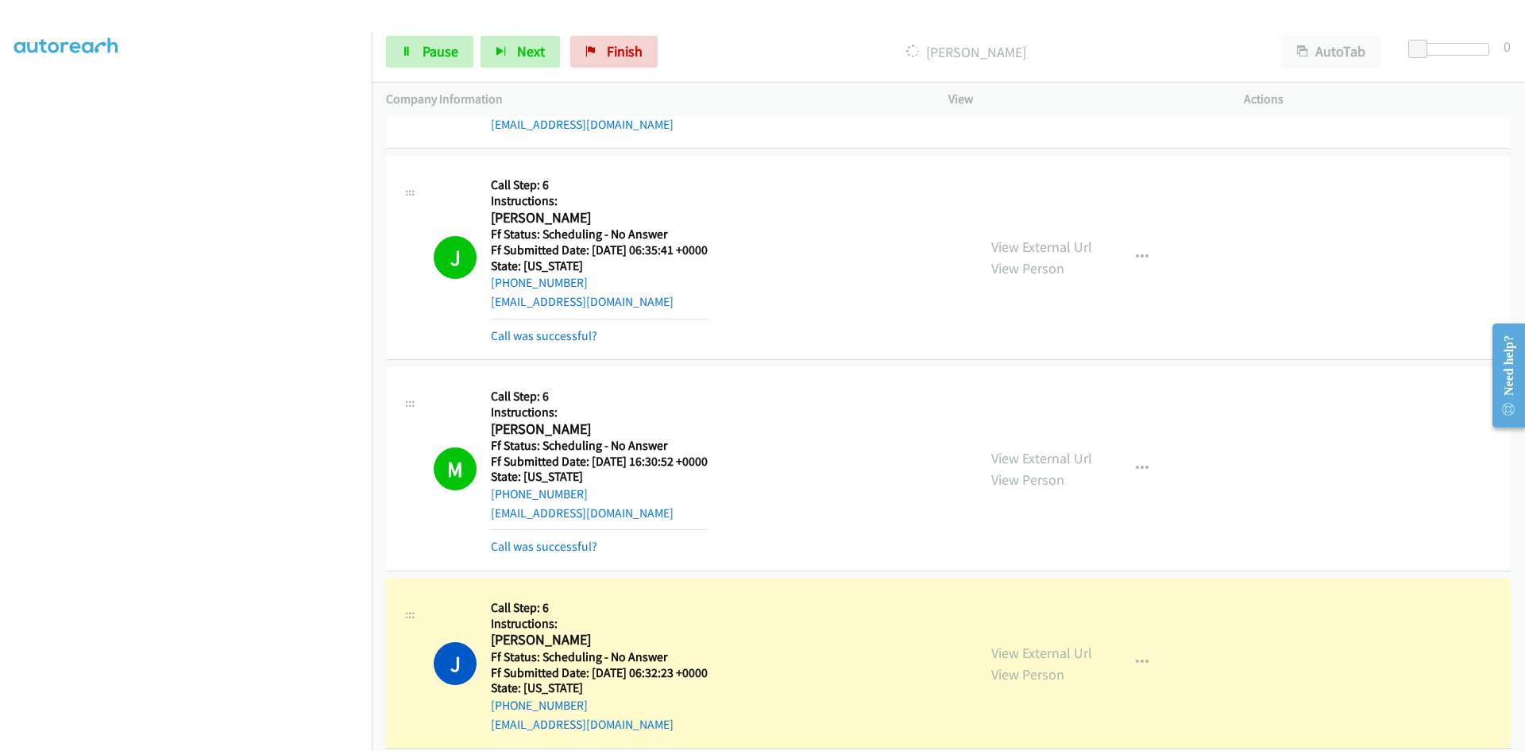
scroll to position [3796, 0]
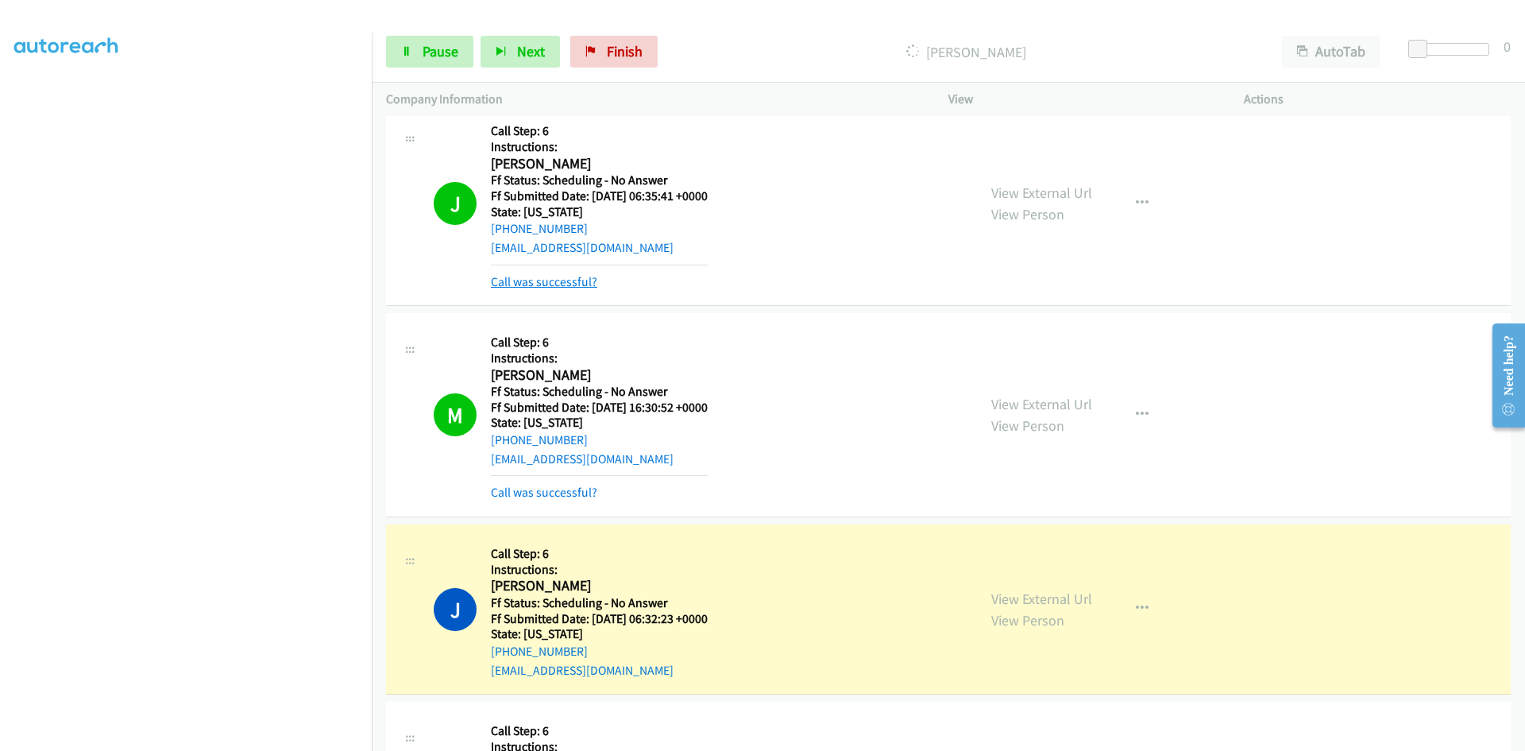
click at [573, 281] on link "Call was successful?" at bounding box center [544, 281] width 106 height 15
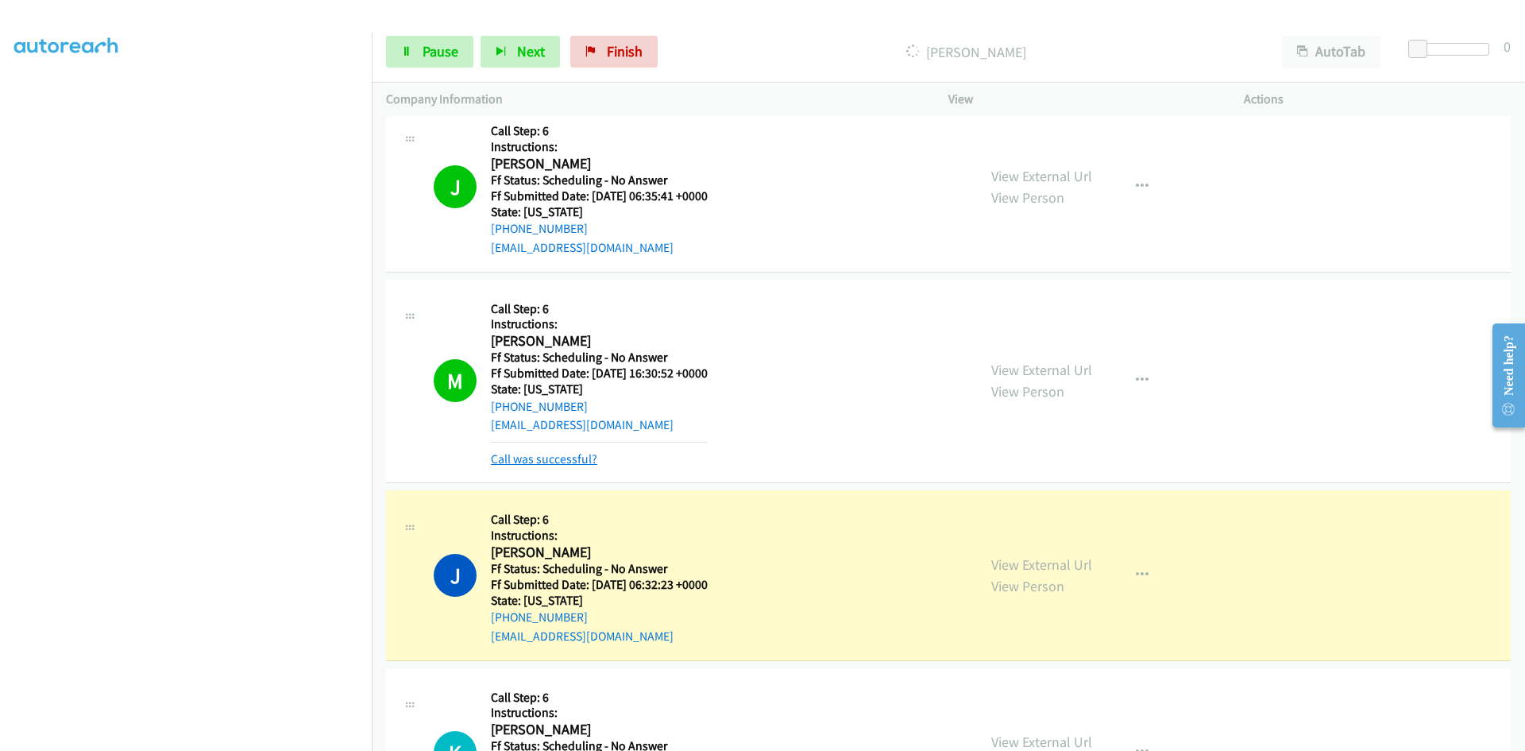
click at [542, 457] on link "Call was successful?" at bounding box center [544, 458] width 106 height 15
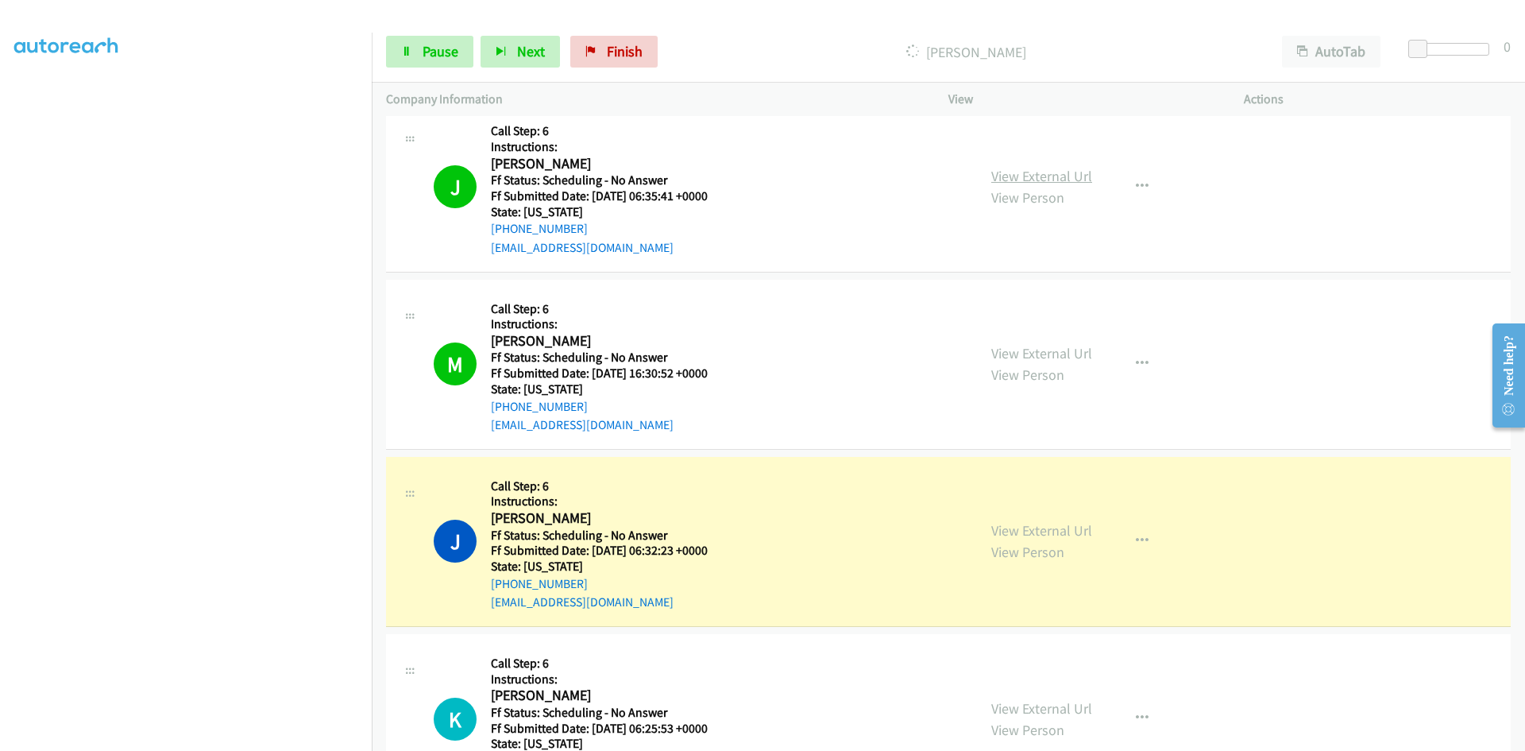
click at [1043, 177] on link "View External Url" at bounding box center [1041, 176] width 101 height 18
click at [1064, 351] on link "View External Url" at bounding box center [1041, 353] width 101 height 18
click at [1064, 531] on link "View External Url" at bounding box center [1041, 530] width 101 height 18
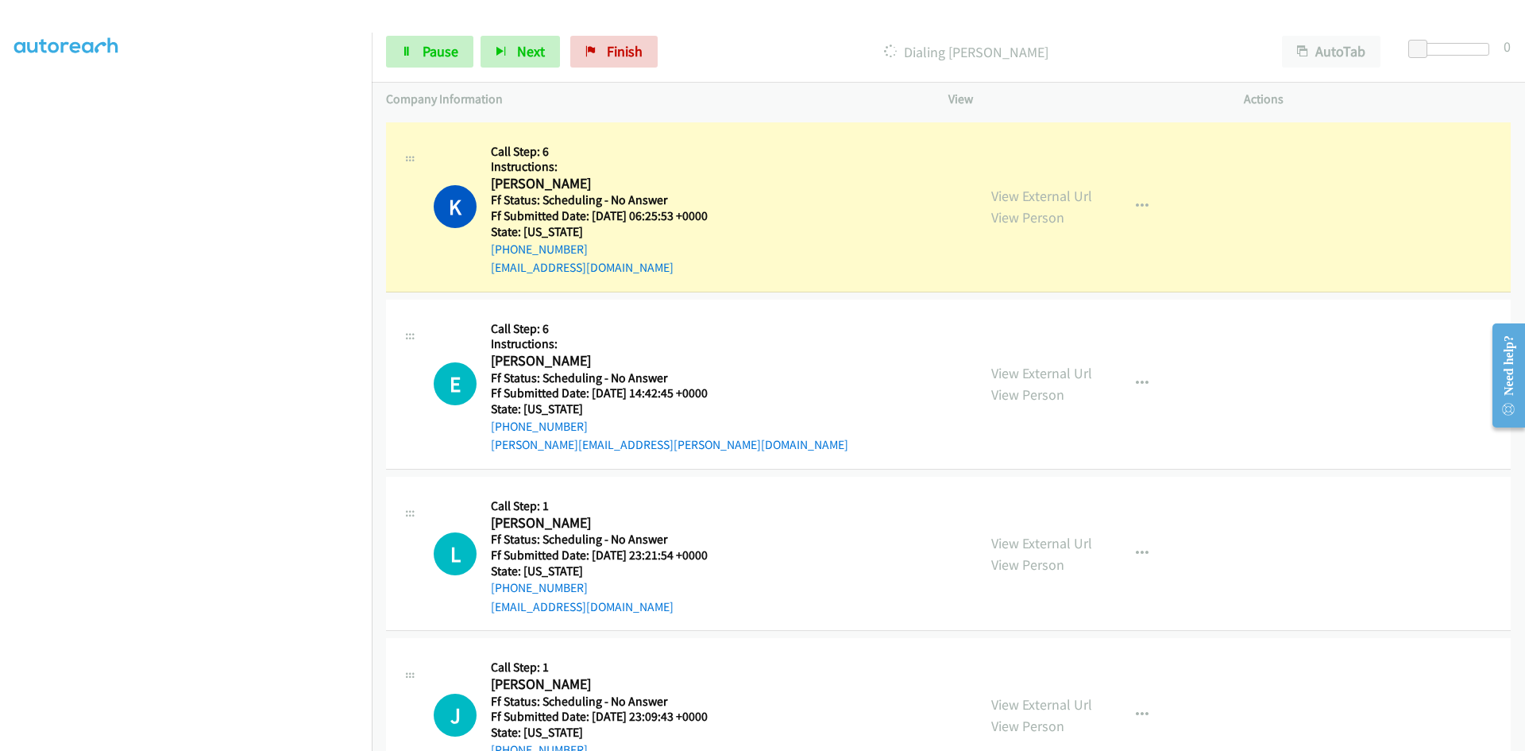
scroll to position [4352, 0]
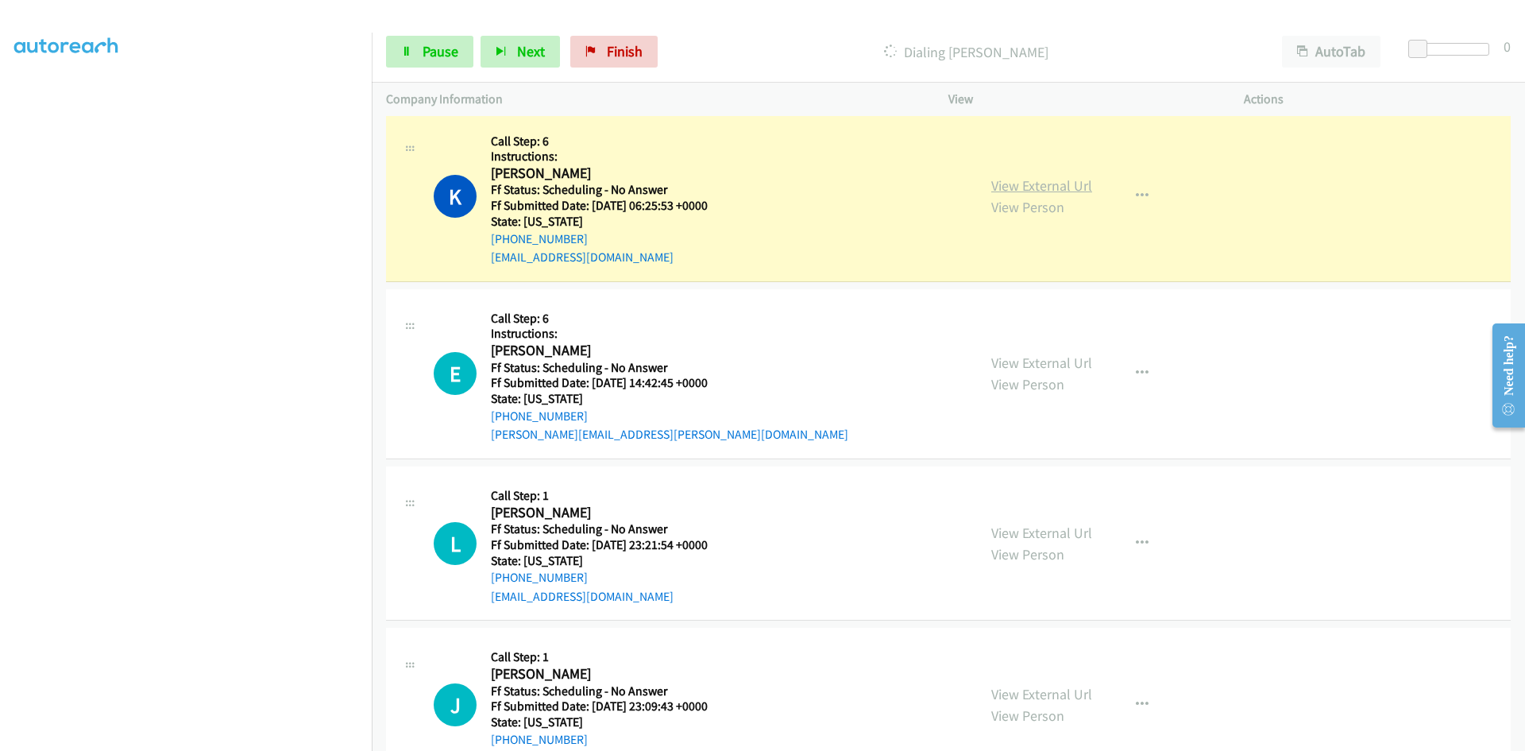
click at [1036, 192] on link "View External Url" at bounding box center [1041, 185] width 101 height 18
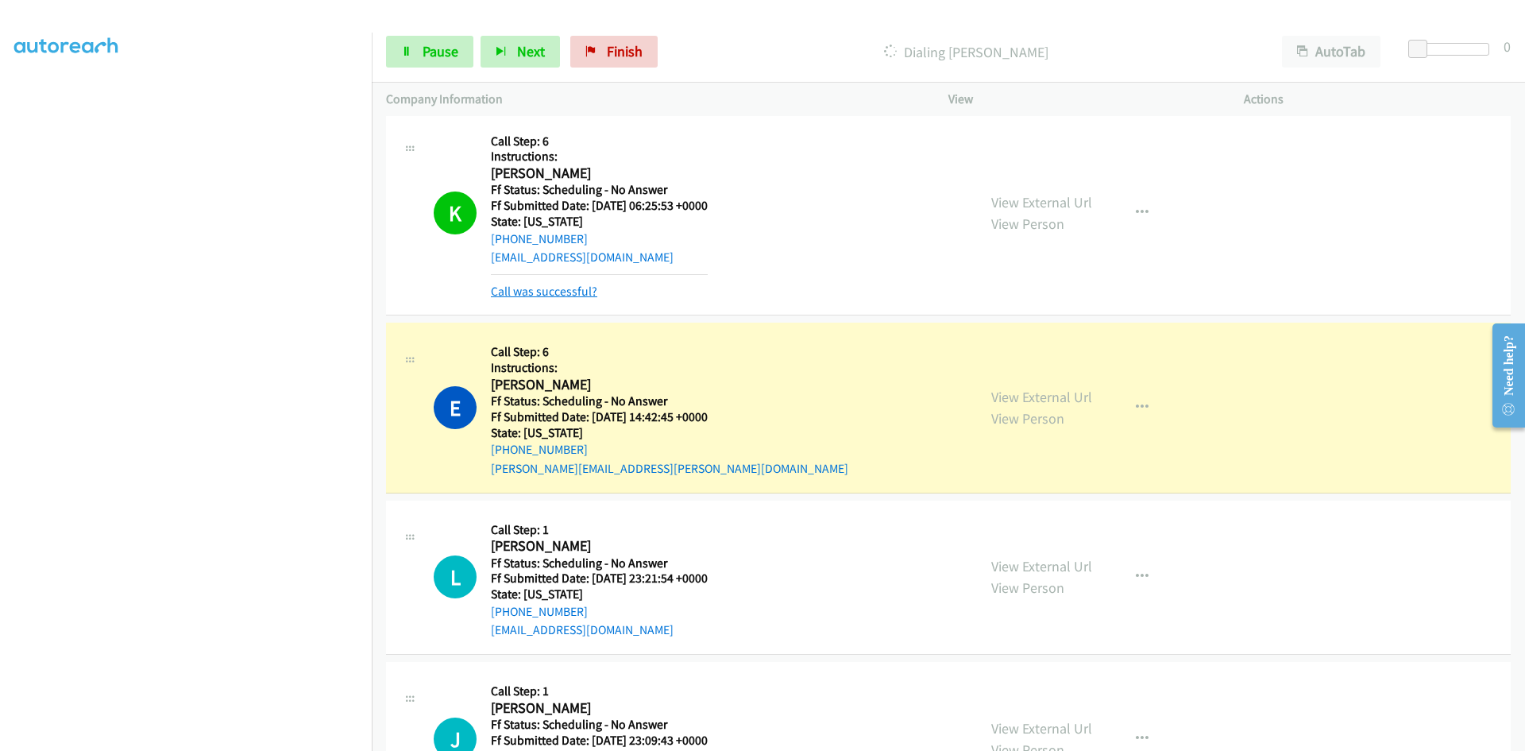
click at [548, 285] on link "Call was successful?" at bounding box center [544, 291] width 106 height 15
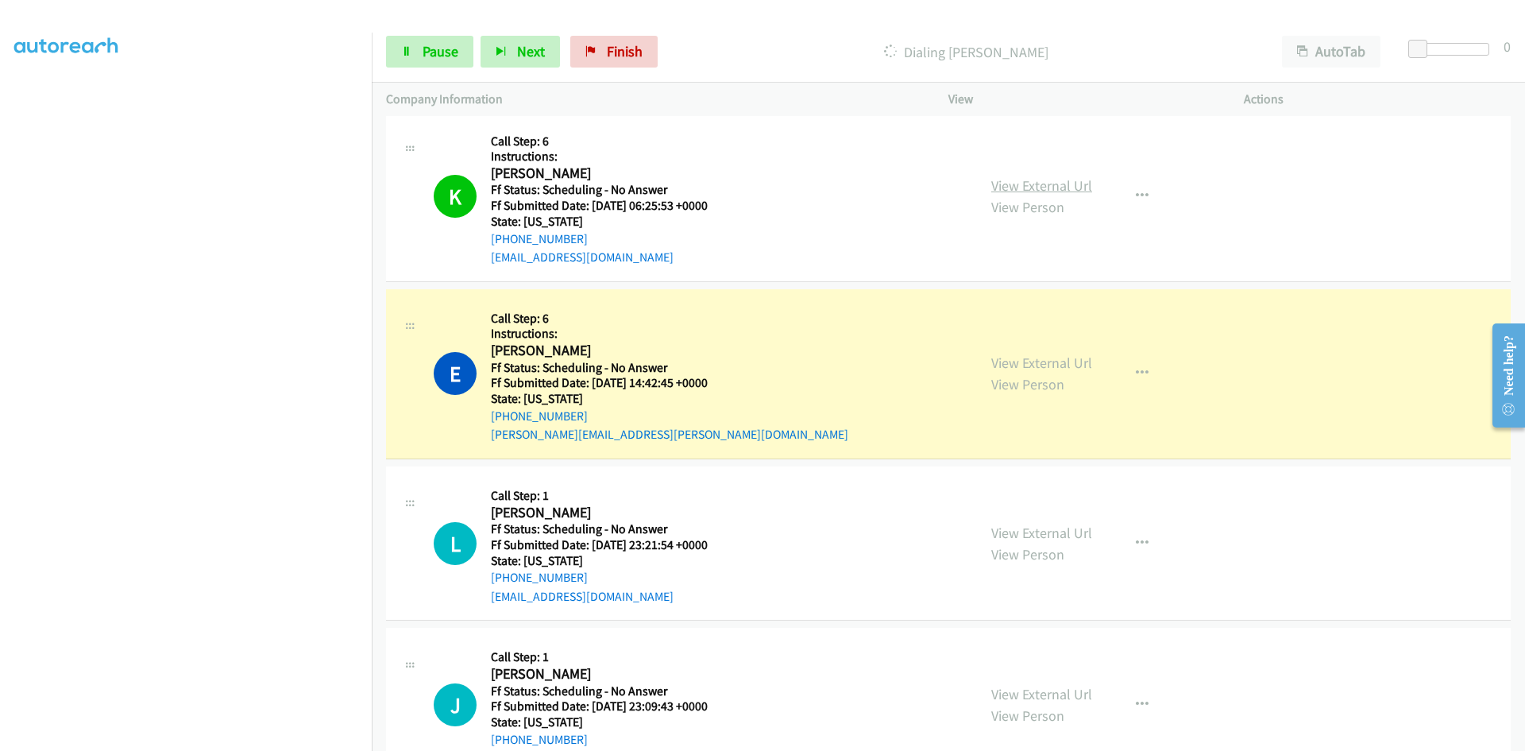
click at [1026, 188] on link "View External Url" at bounding box center [1041, 185] width 101 height 18
click at [1076, 356] on link "View External Url" at bounding box center [1041, 363] width 101 height 18
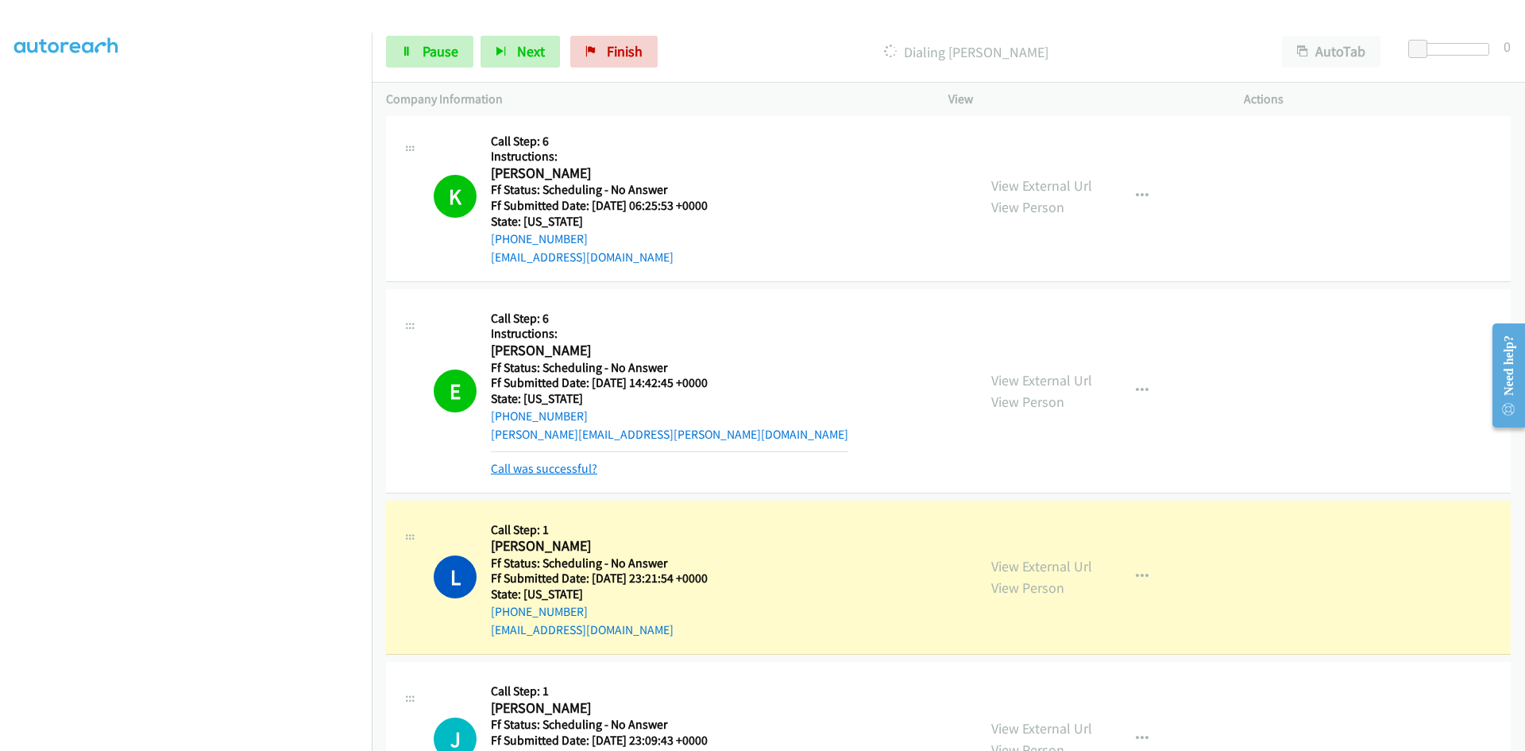
click at [566, 467] on link "Call was successful?" at bounding box center [544, 468] width 106 height 15
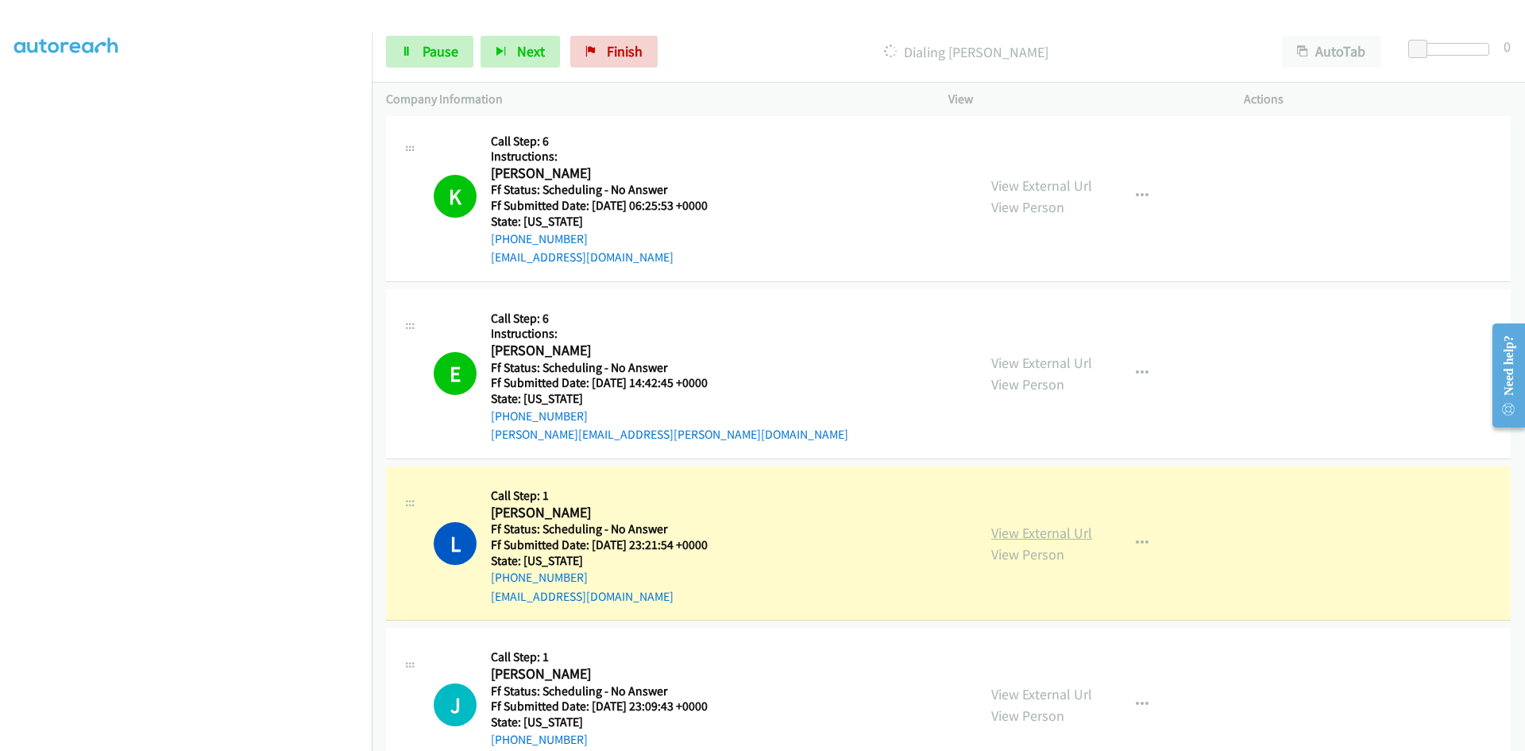
click at [1049, 535] on link "View External Url" at bounding box center [1041, 533] width 101 height 18
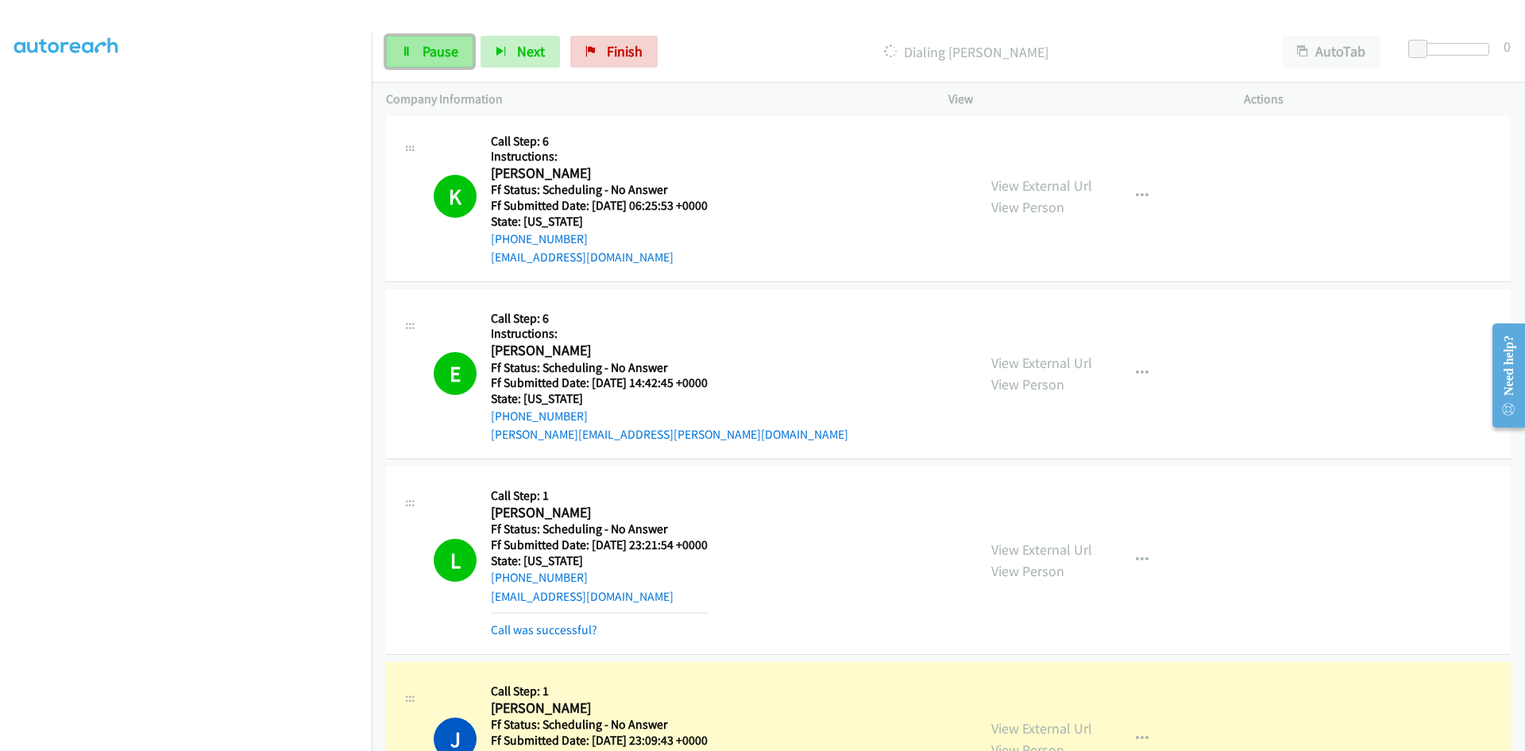
click at [407, 42] on link "Pause" at bounding box center [429, 52] width 87 height 32
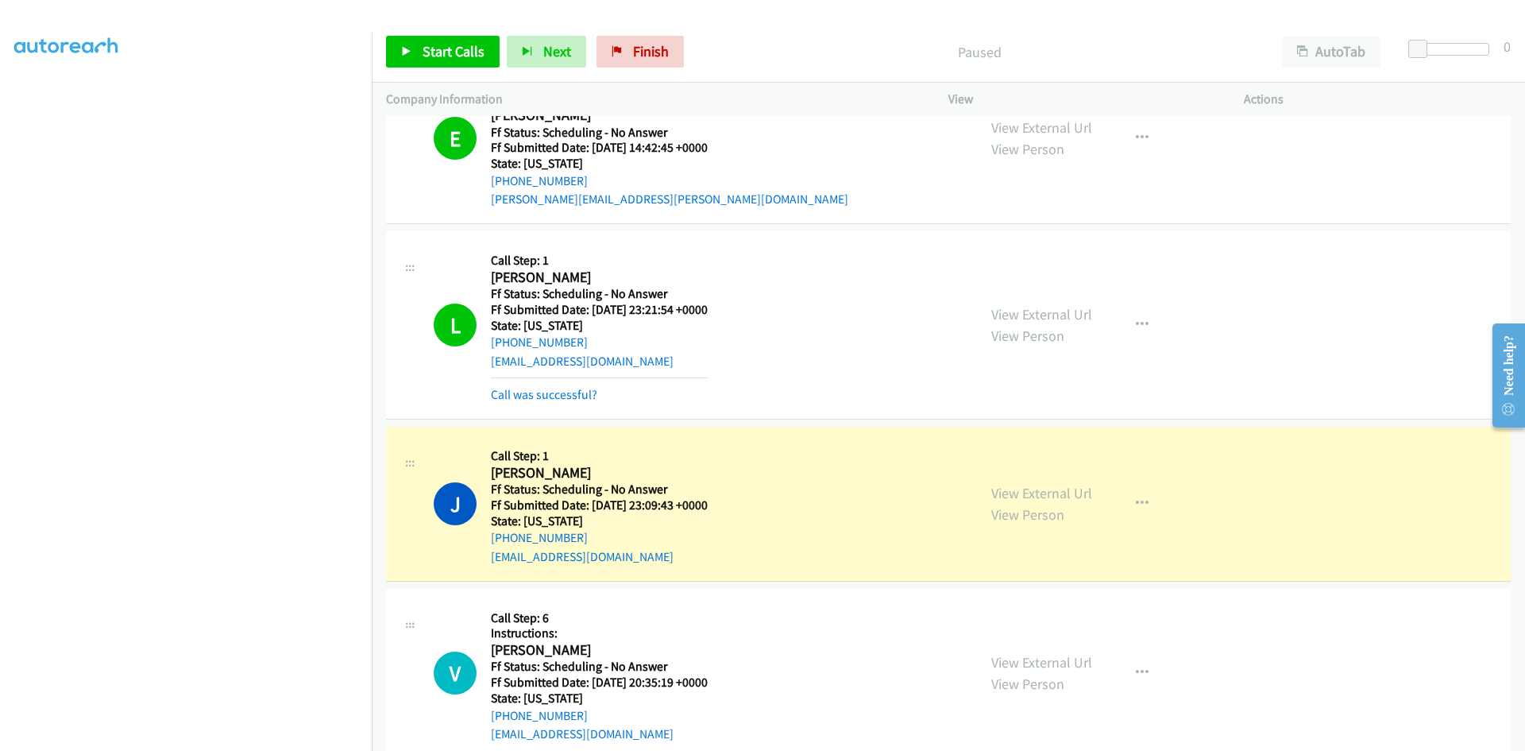
scroll to position [4590, 0]
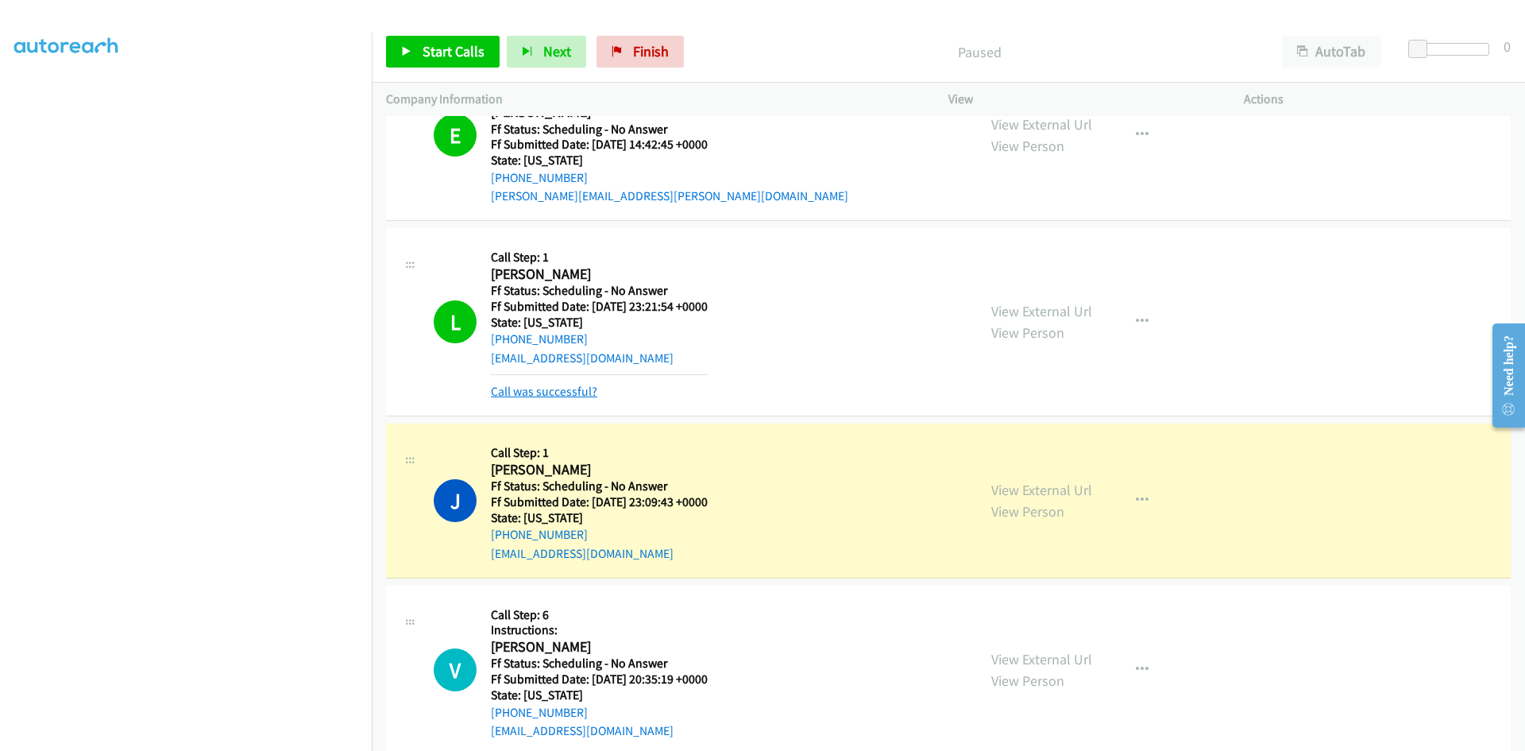
click at [562, 389] on link "Call was successful?" at bounding box center [544, 391] width 106 height 15
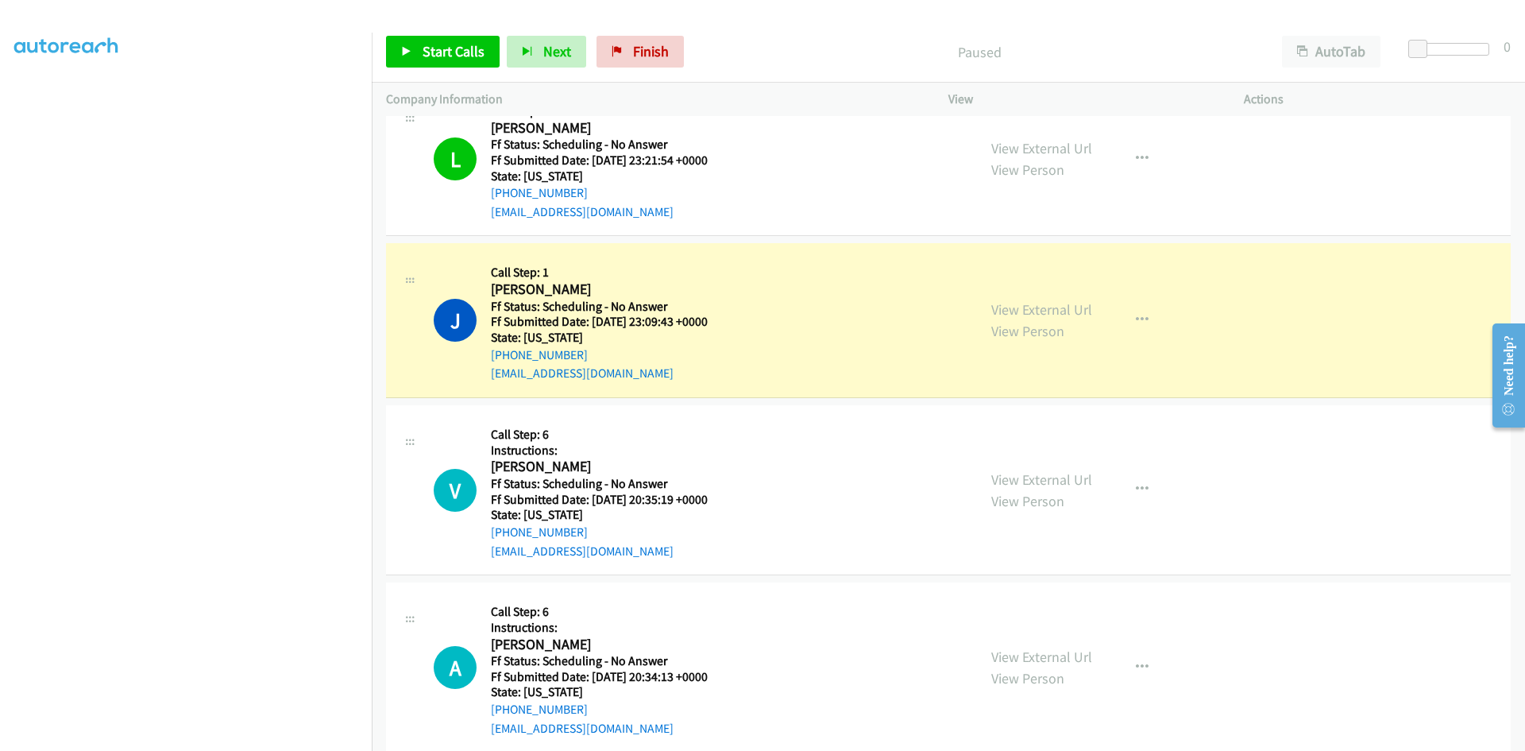
scroll to position [4829, 0]
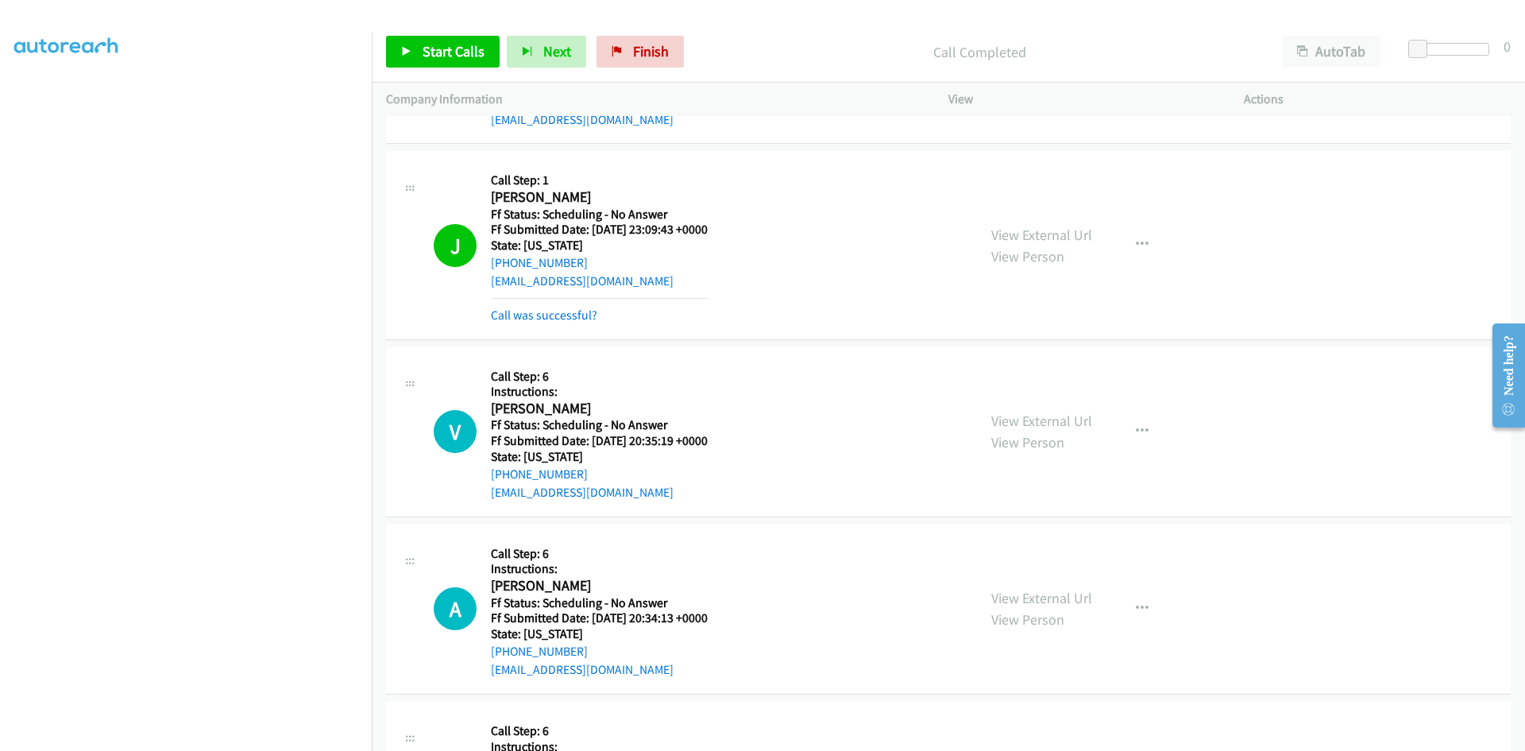
click at [1011, 220] on div "View External Url View Person View External Url Email Schedule/Manage Callback …" at bounding box center [1132, 244] width 310 height 159
click at [1015, 232] on link "View External Url" at bounding box center [1041, 235] width 101 height 18
click at [418, 45] on link "Start Calls" at bounding box center [443, 52] width 114 height 32
click at [524, 315] on link "Call was successful?" at bounding box center [544, 314] width 106 height 15
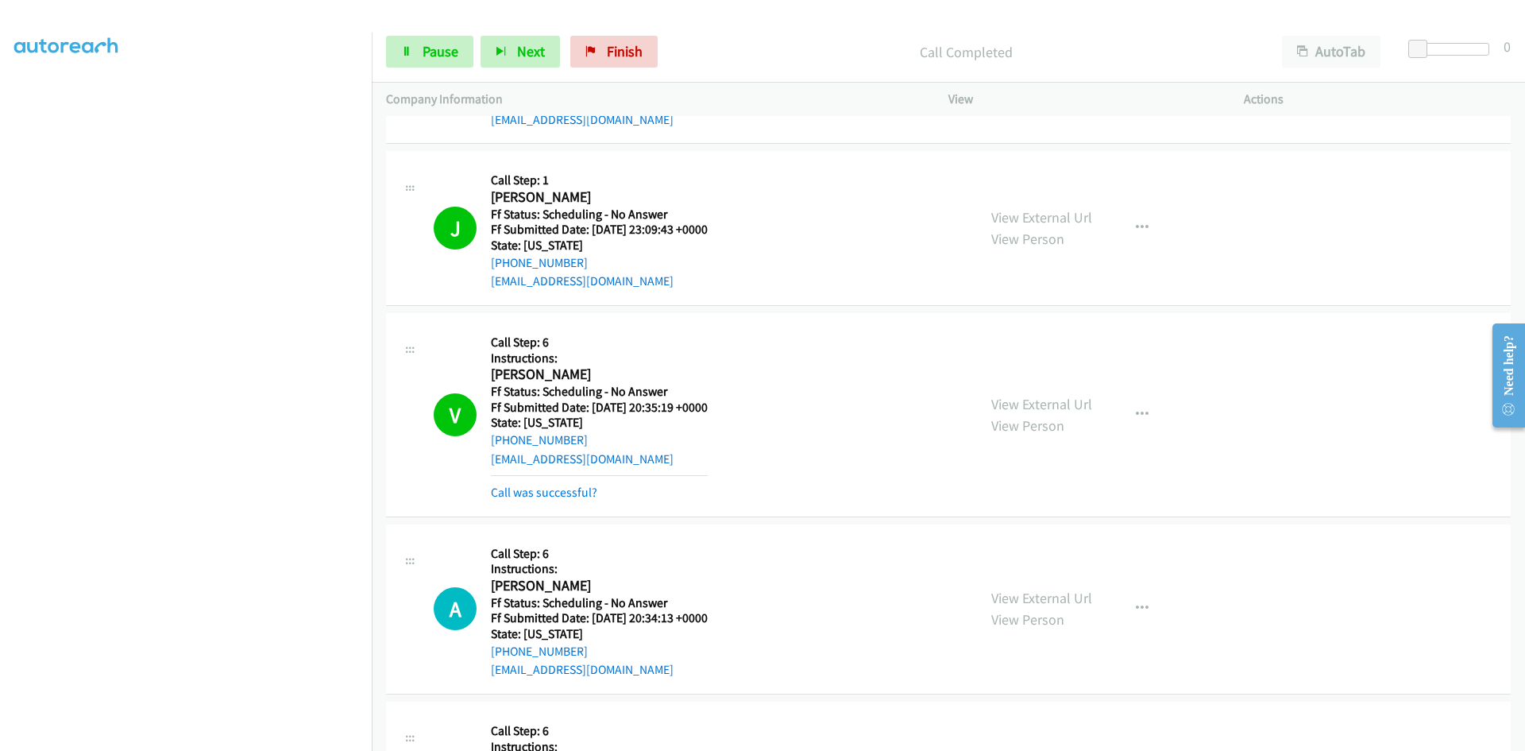
click at [1065, 381] on div "View External Url View Person View External Url Email Schedule/Manage Callback …" at bounding box center [1132, 414] width 310 height 175
click at [1064, 408] on link "View External Url" at bounding box center [1041, 404] width 101 height 18
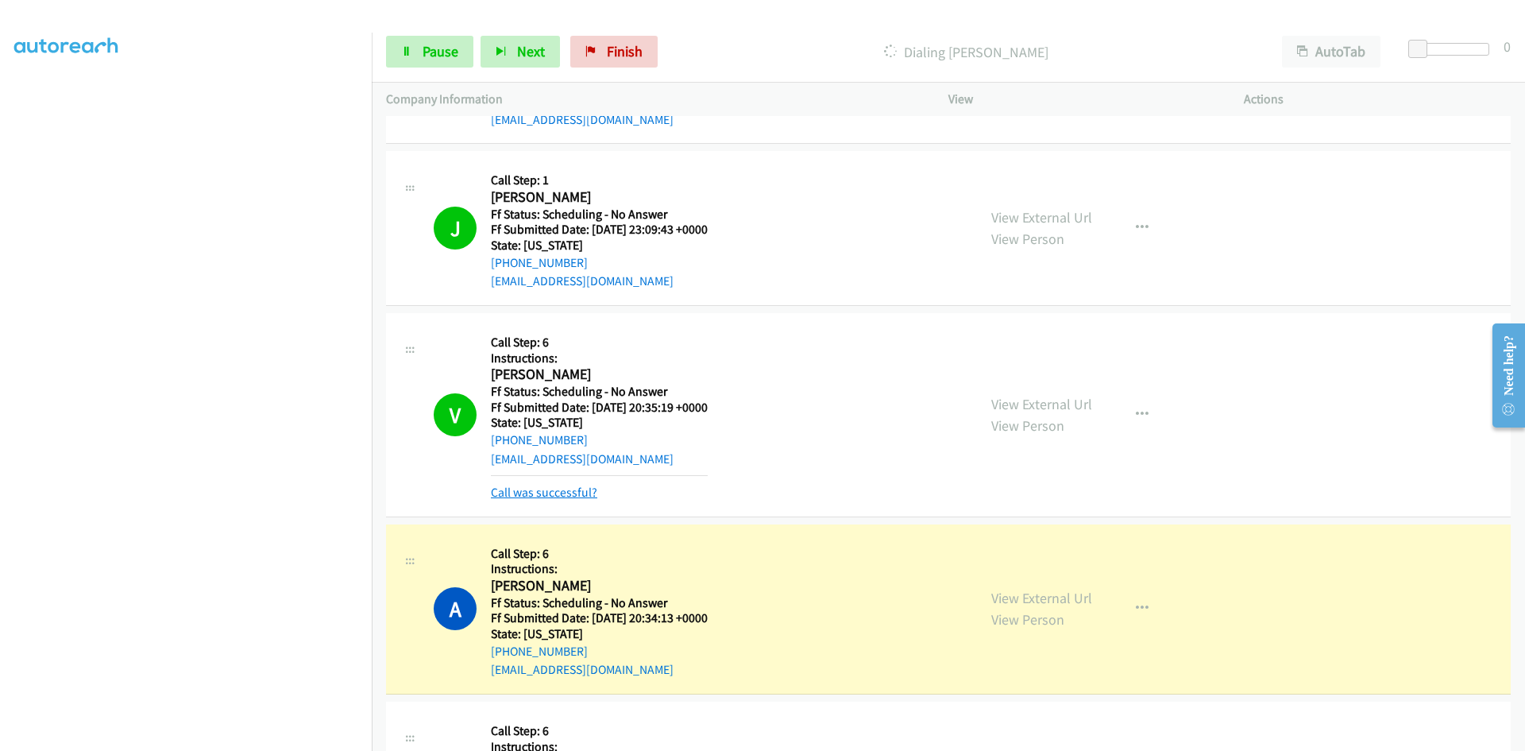
click at [582, 493] on link "Call was successful?" at bounding box center [544, 492] width 106 height 15
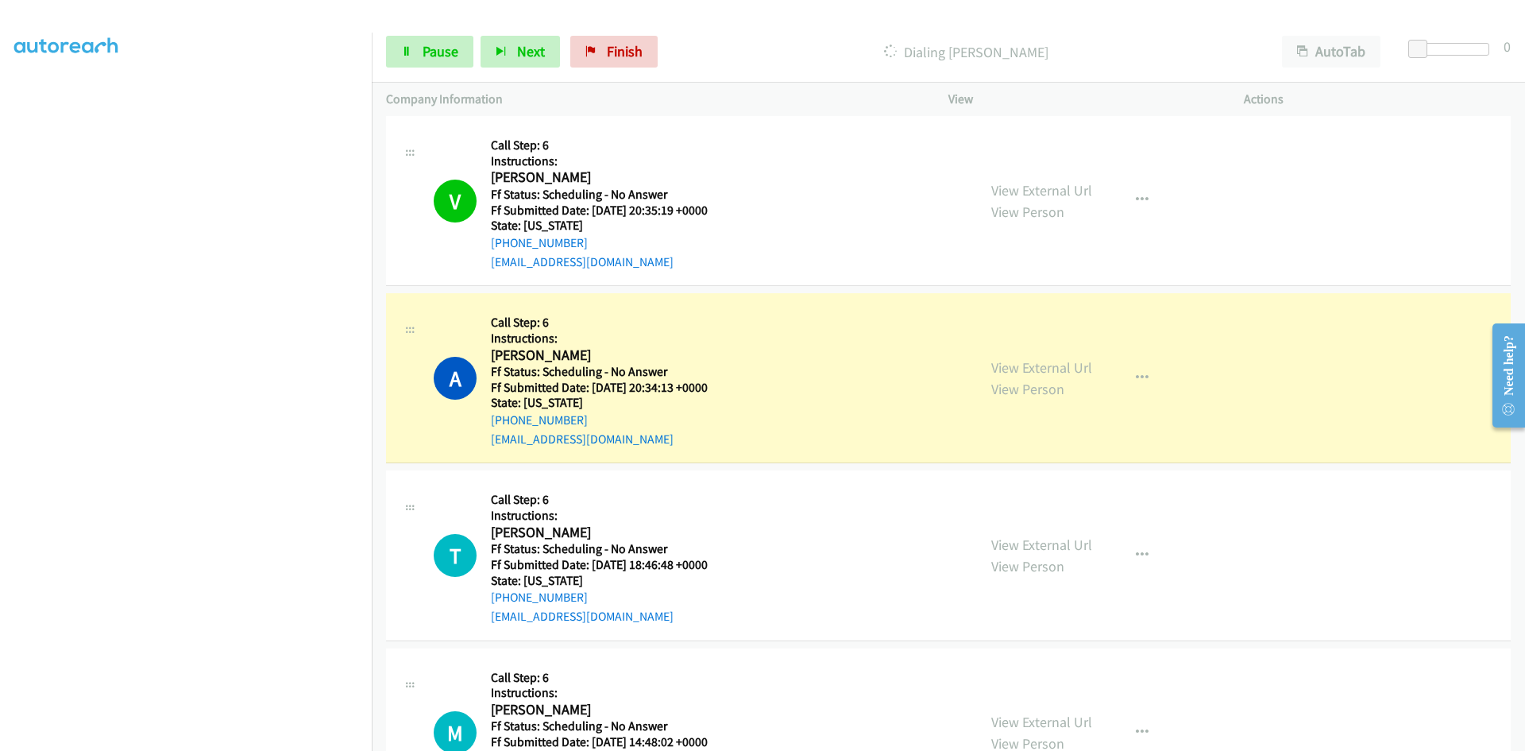
scroll to position [5067, 0]
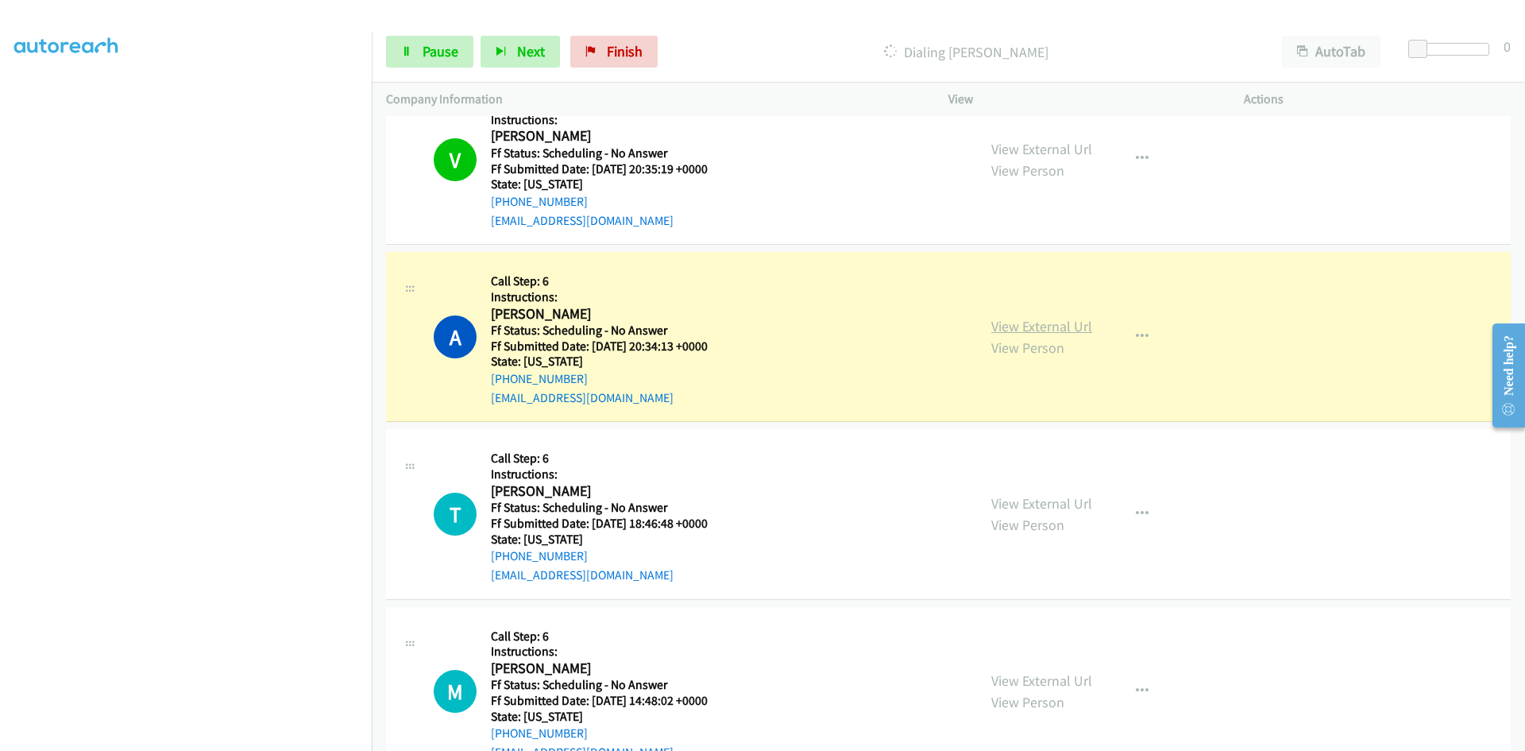
click at [1042, 330] on link "View External Url" at bounding box center [1041, 326] width 101 height 18
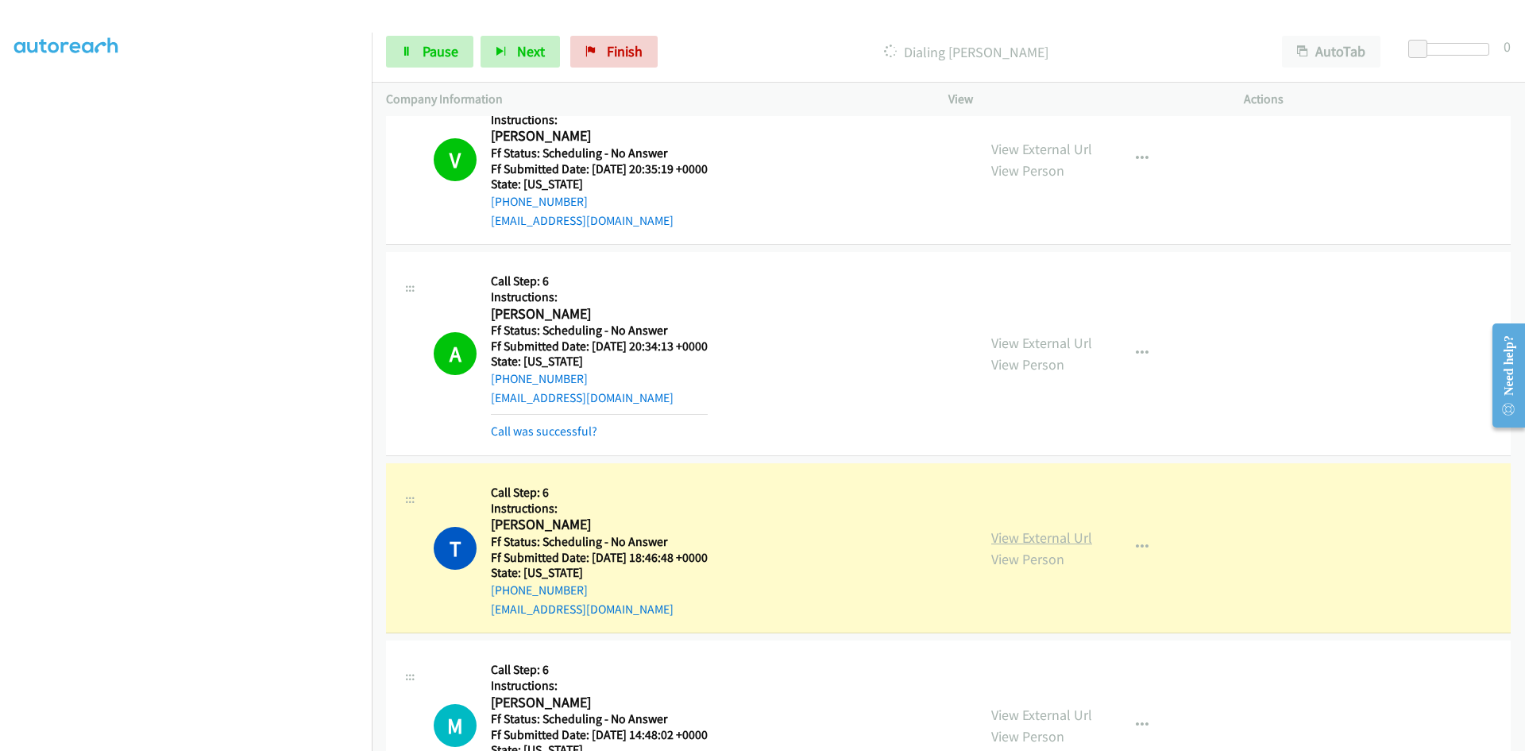
click at [1025, 535] on link "View External Url" at bounding box center [1041, 537] width 101 height 18
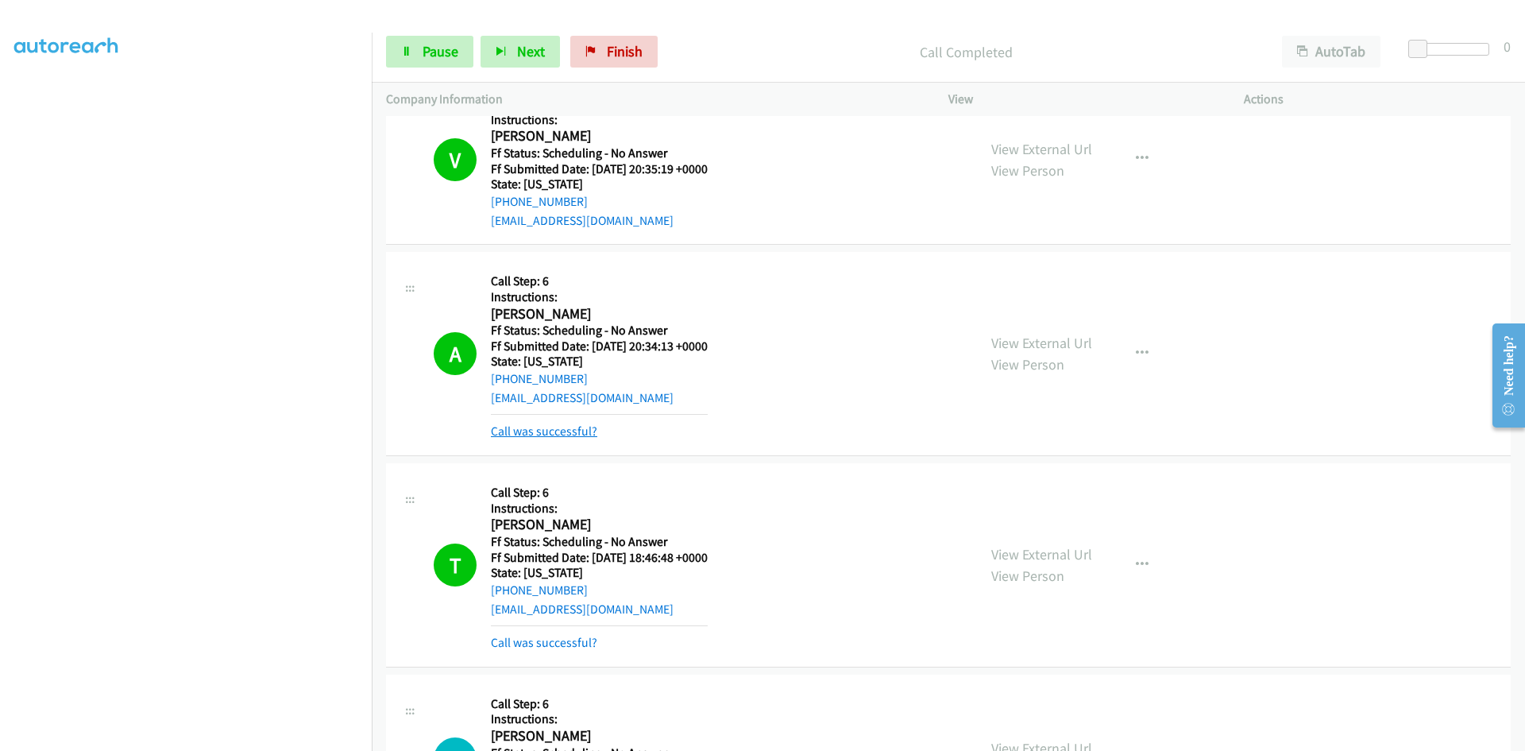
click at [578, 430] on link "Call was successful?" at bounding box center [544, 430] width 106 height 15
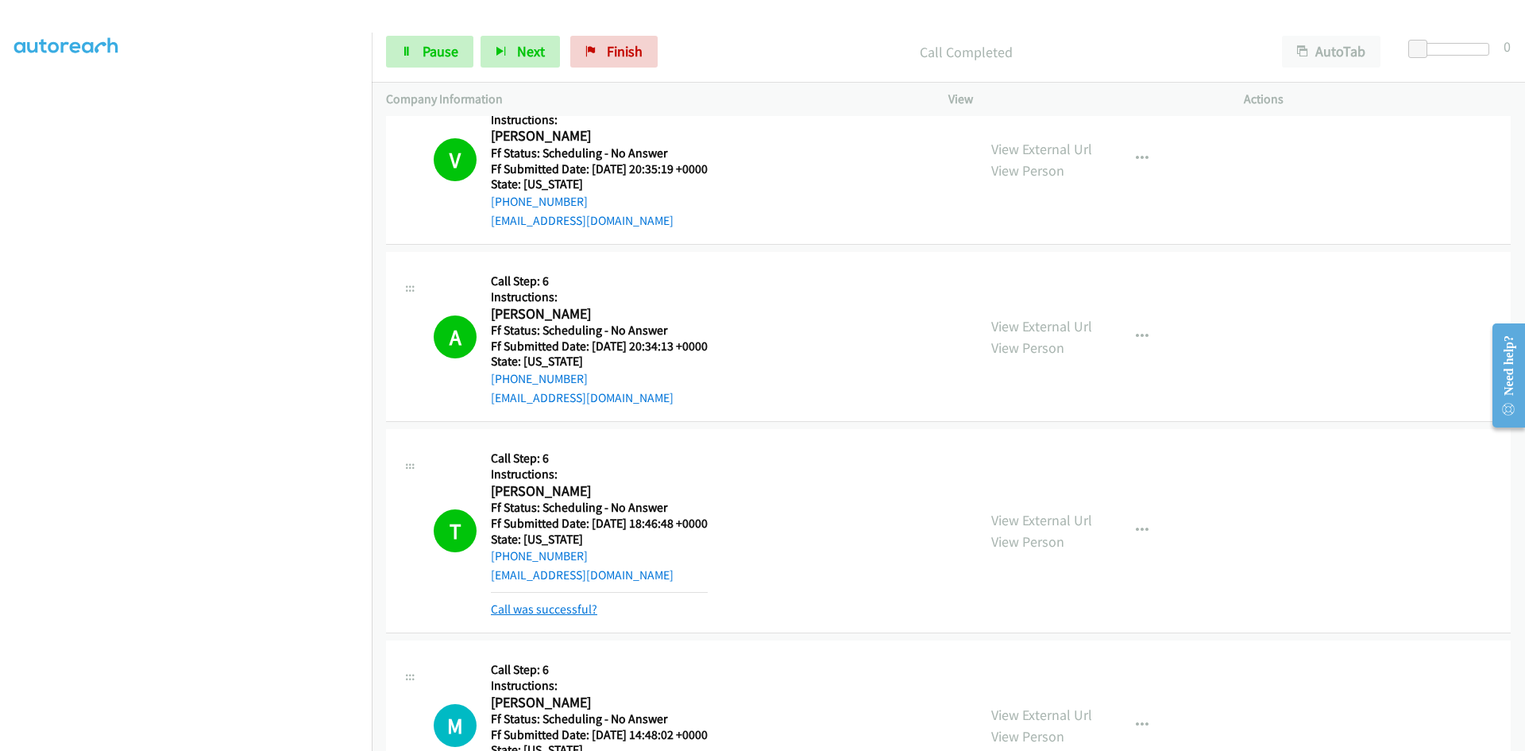
click at [568, 605] on link "Call was successful?" at bounding box center [544, 608] width 106 height 15
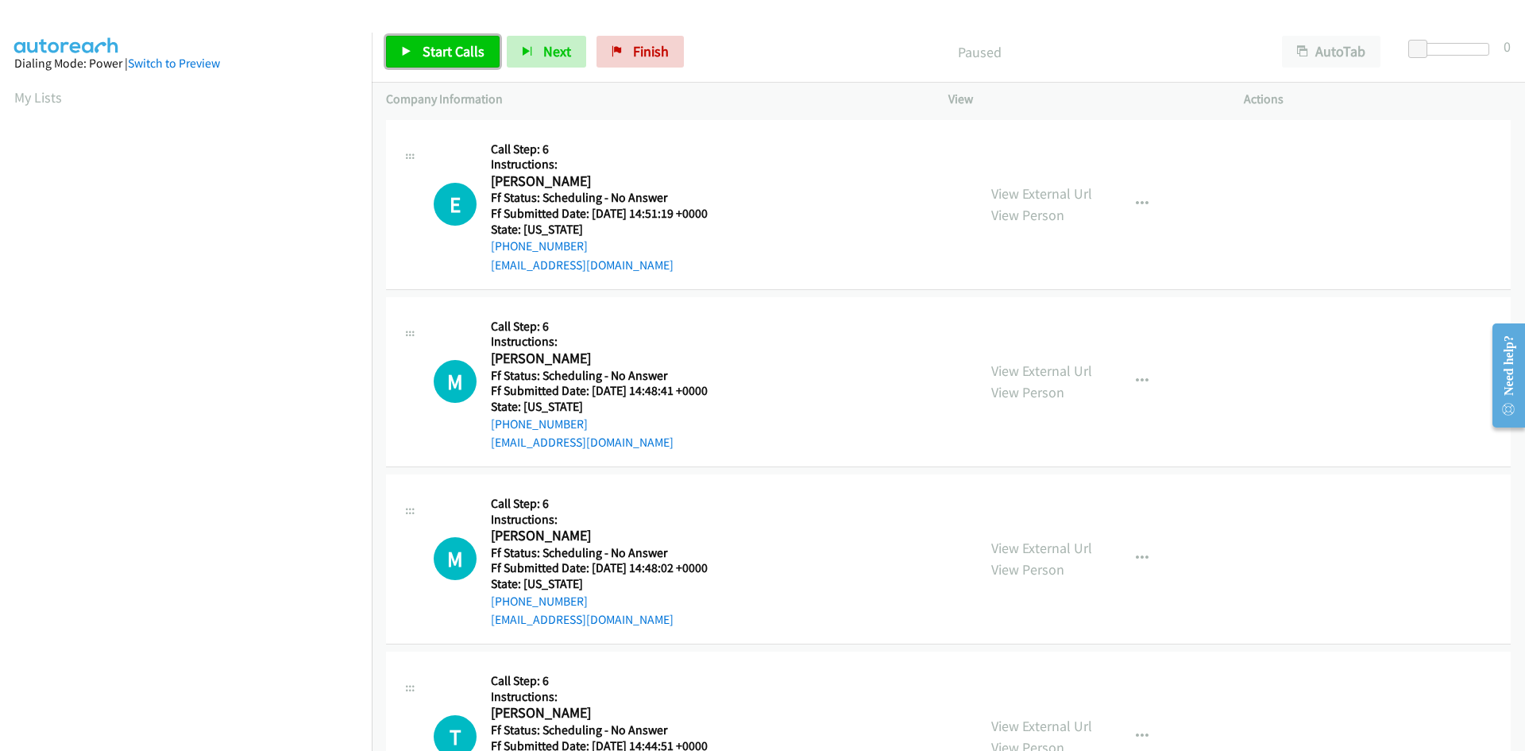
click at [448, 53] on span "Start Calls" at bounding box center [454, 51] width 62 height 18
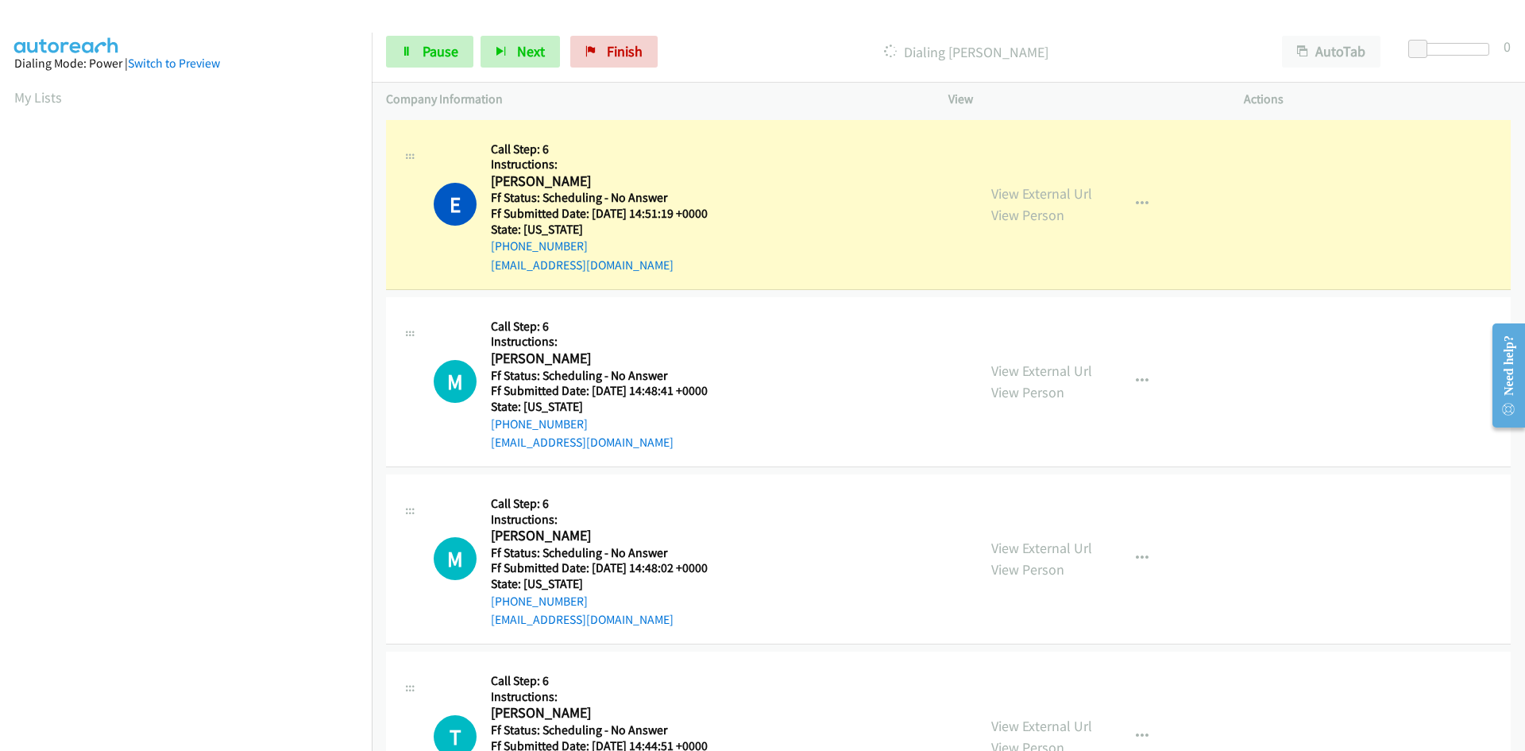
scroll to position [140, 0]
click at [1066, 191] on link "View External Url" at bounding box center [1041, 193] width 101 height 18
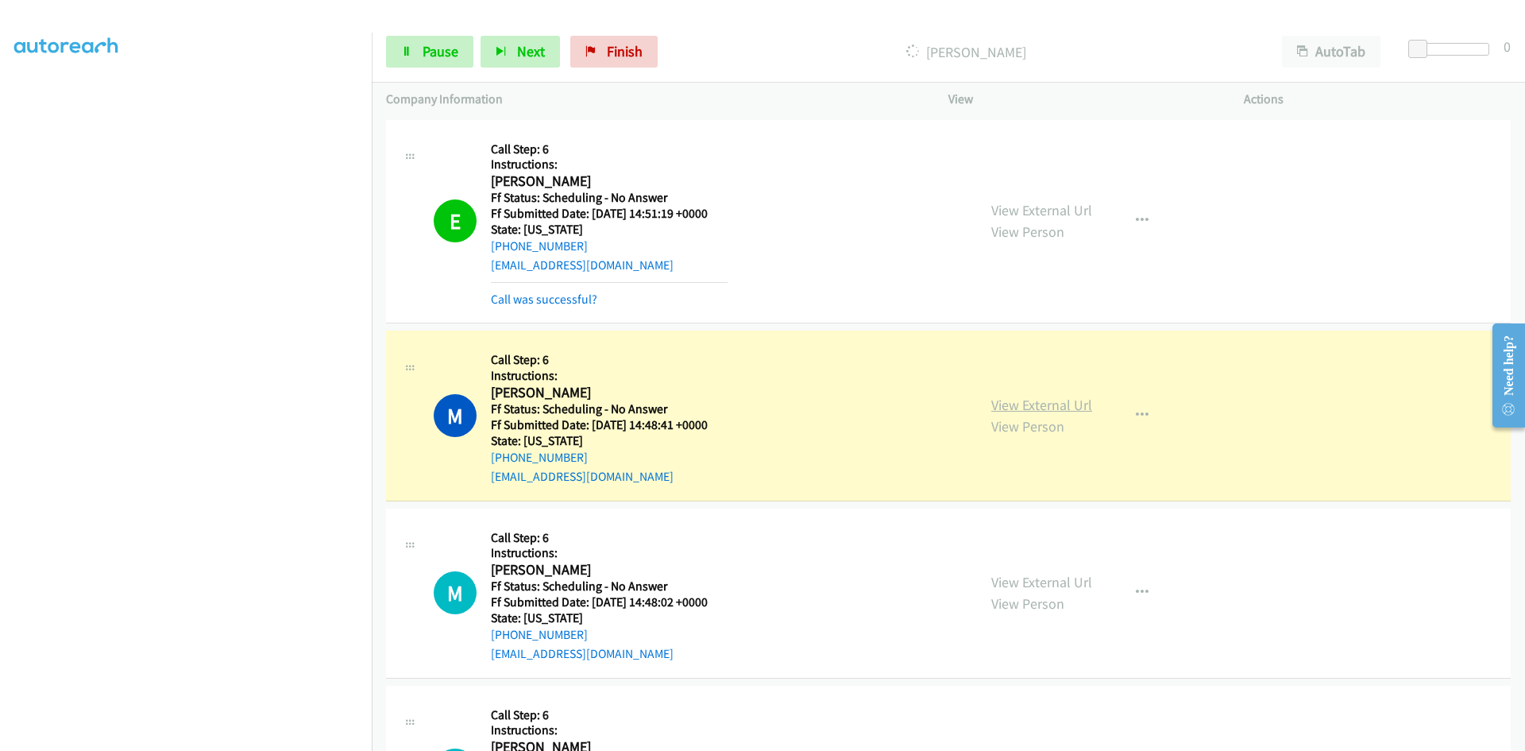
click at [1041, 408] on div "View External Url View Person View External Url Email Schedule/Manage Callback …" at bounding box center [1132, 415] width 310 height 141
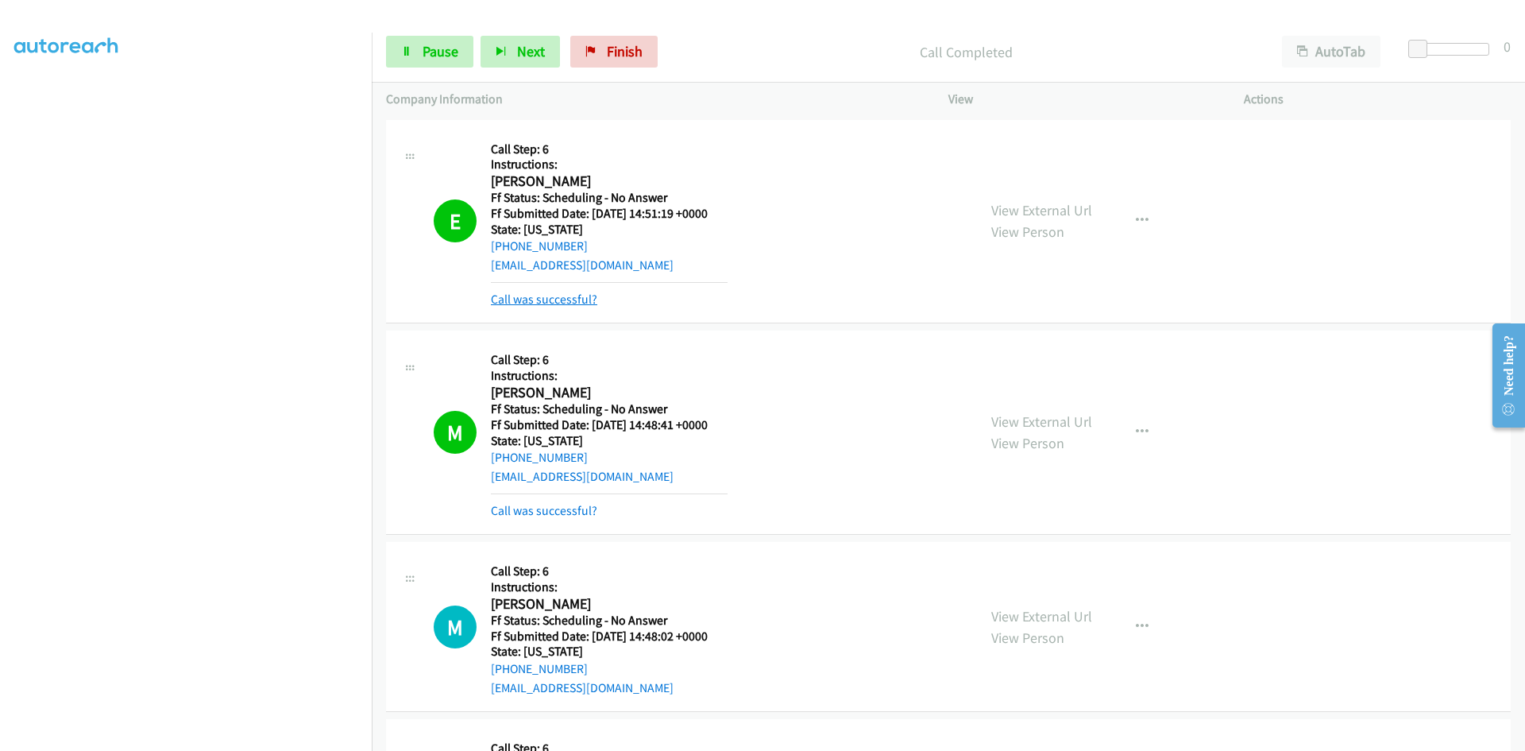
click at [576, 299] on link "Call was successful?" at bounding box center [544, 299] width 106 height 15
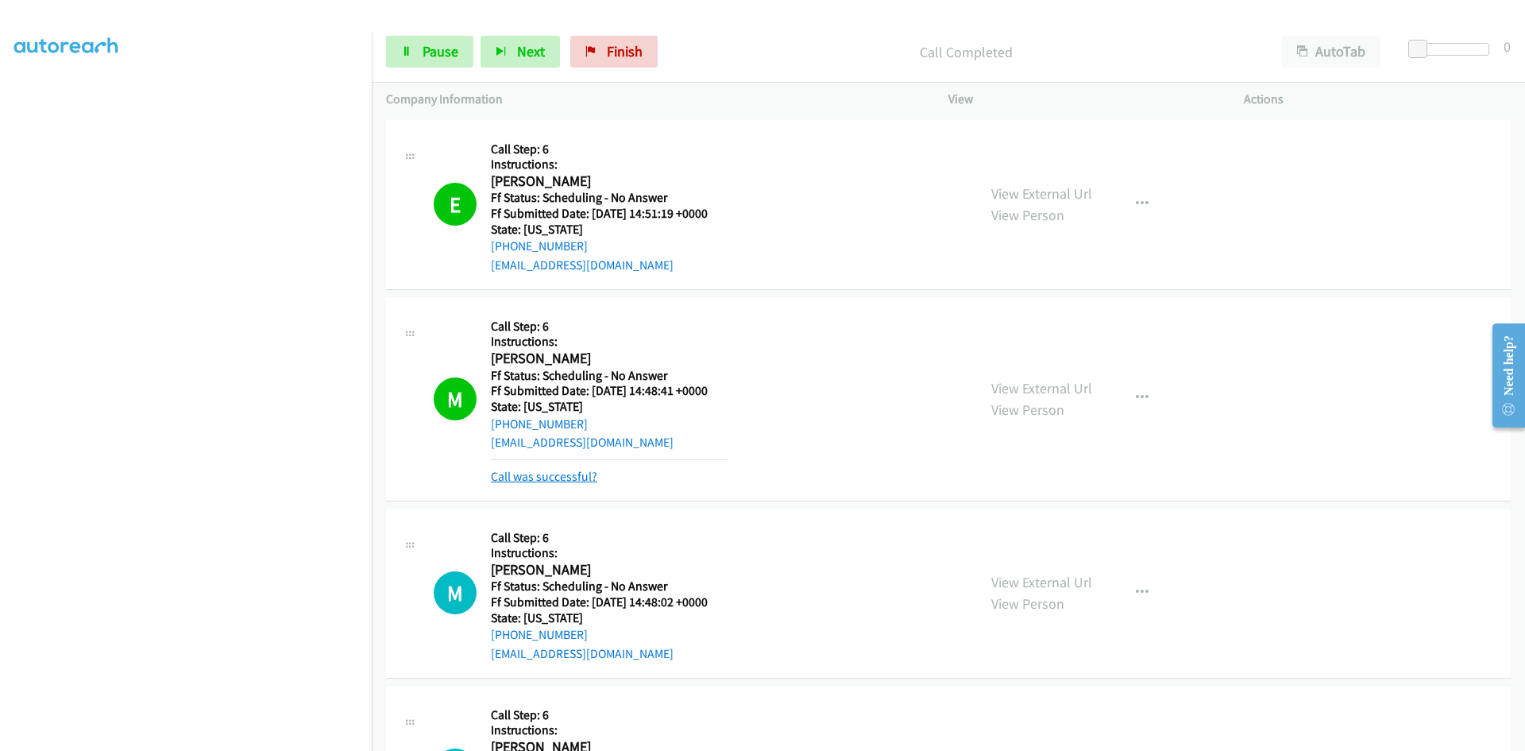
click at [573, 474] on link "Call was successful?" at bounding box center [544, 476] width 106 height 15
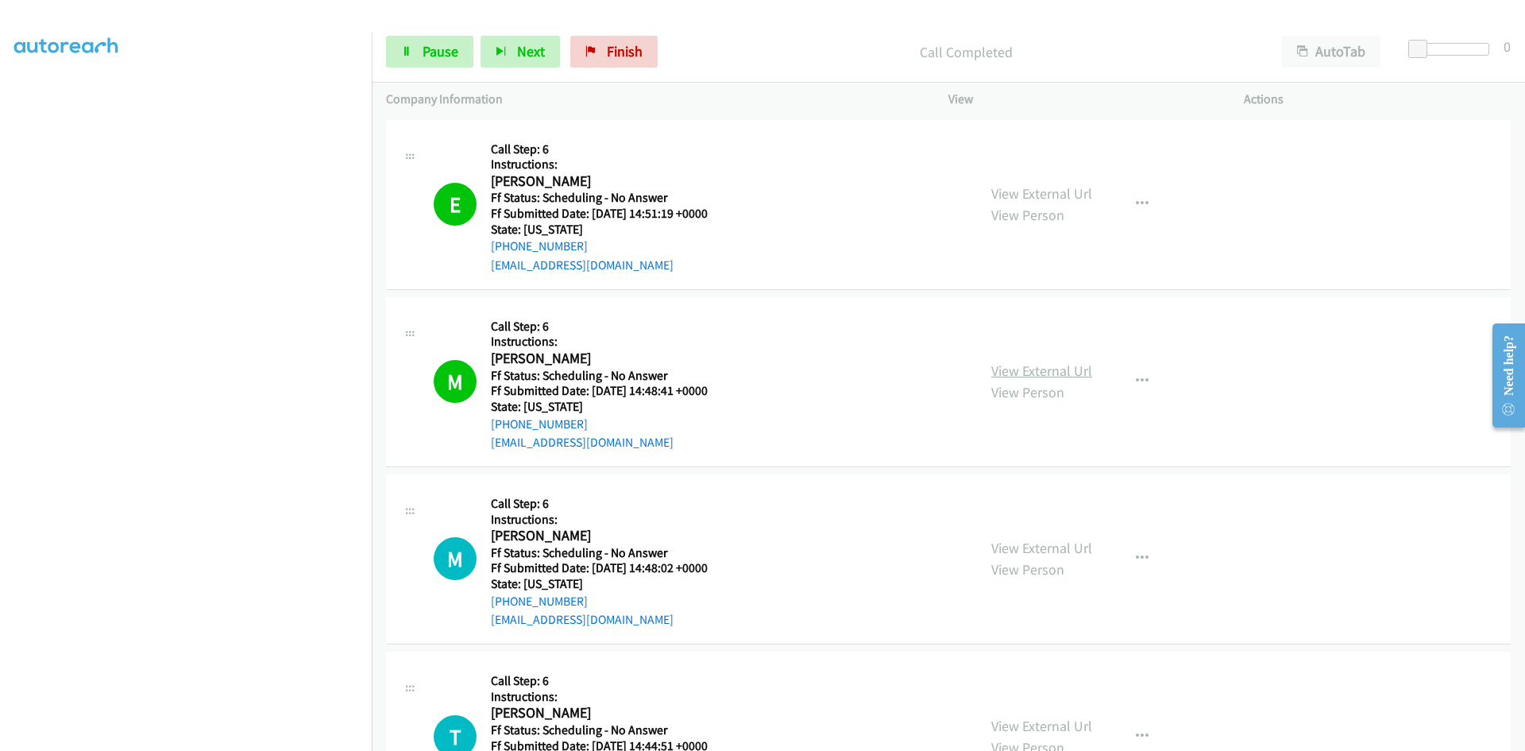
click at [1015, 365] on link "View External Url" at bounding box center [1041, 370] width 101 height 18
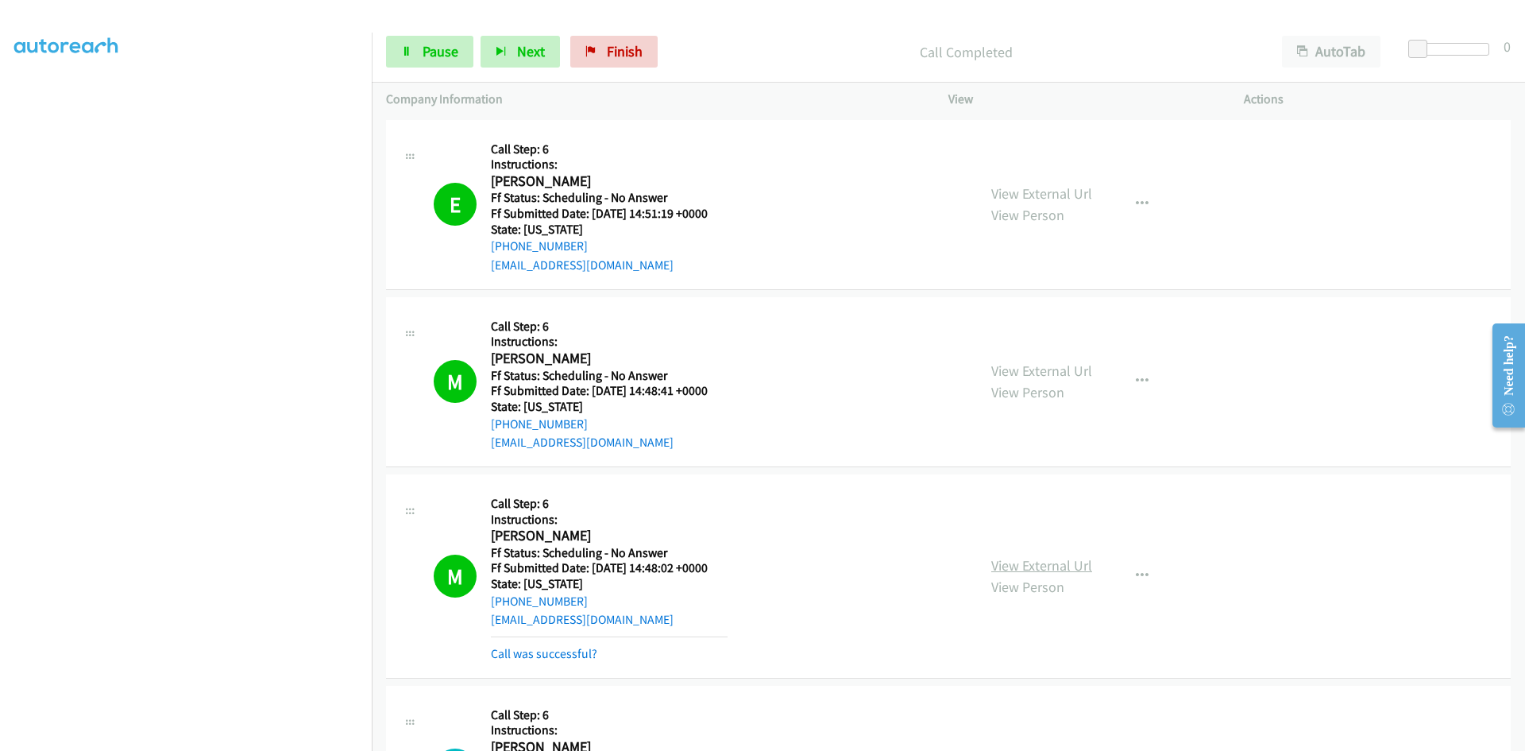
click at [1038, 562] on link "View External Url" at bounding box center [1041, 565] width 101 height 18
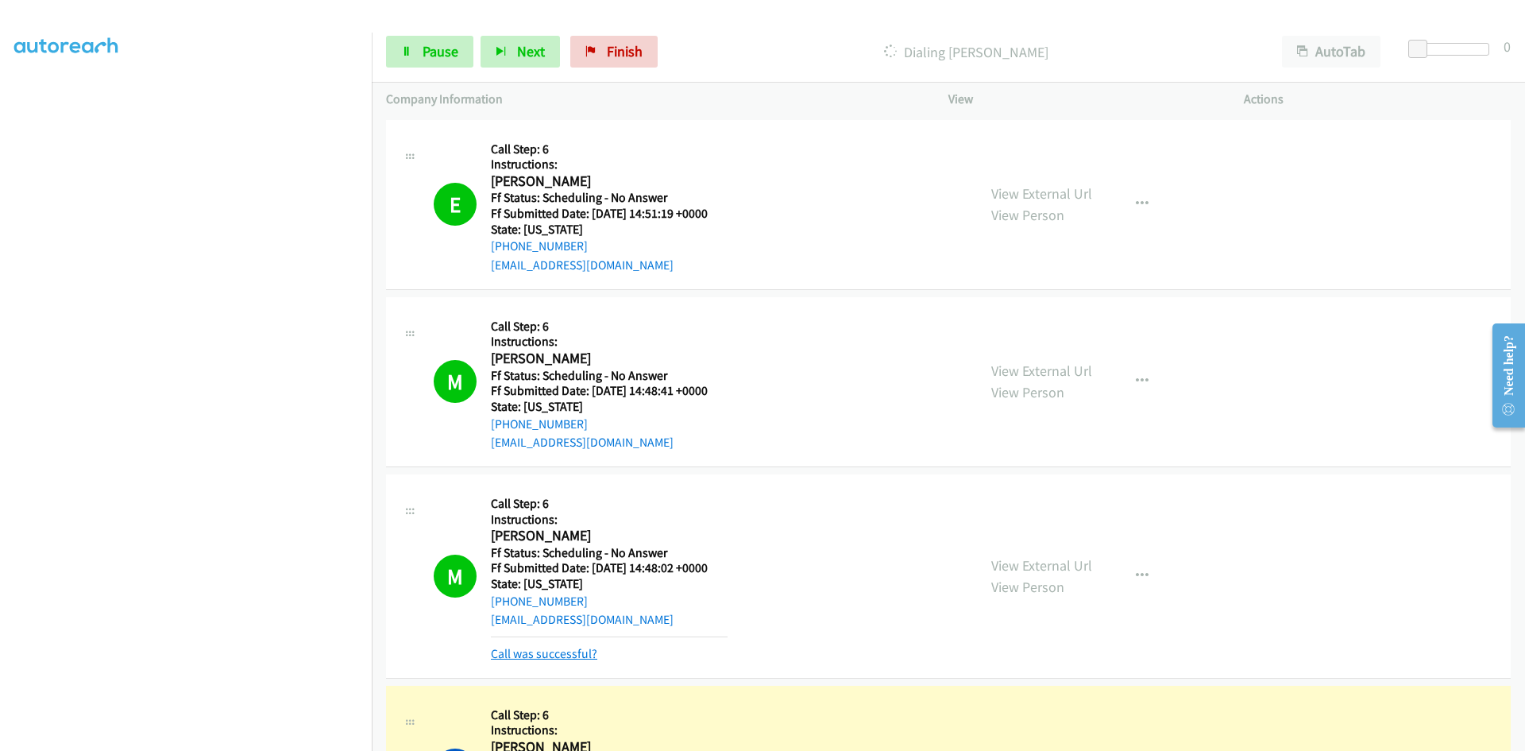
click at [580, 657] on link "Call was successful?" at bounding box center [544, 653] width 106 height 15
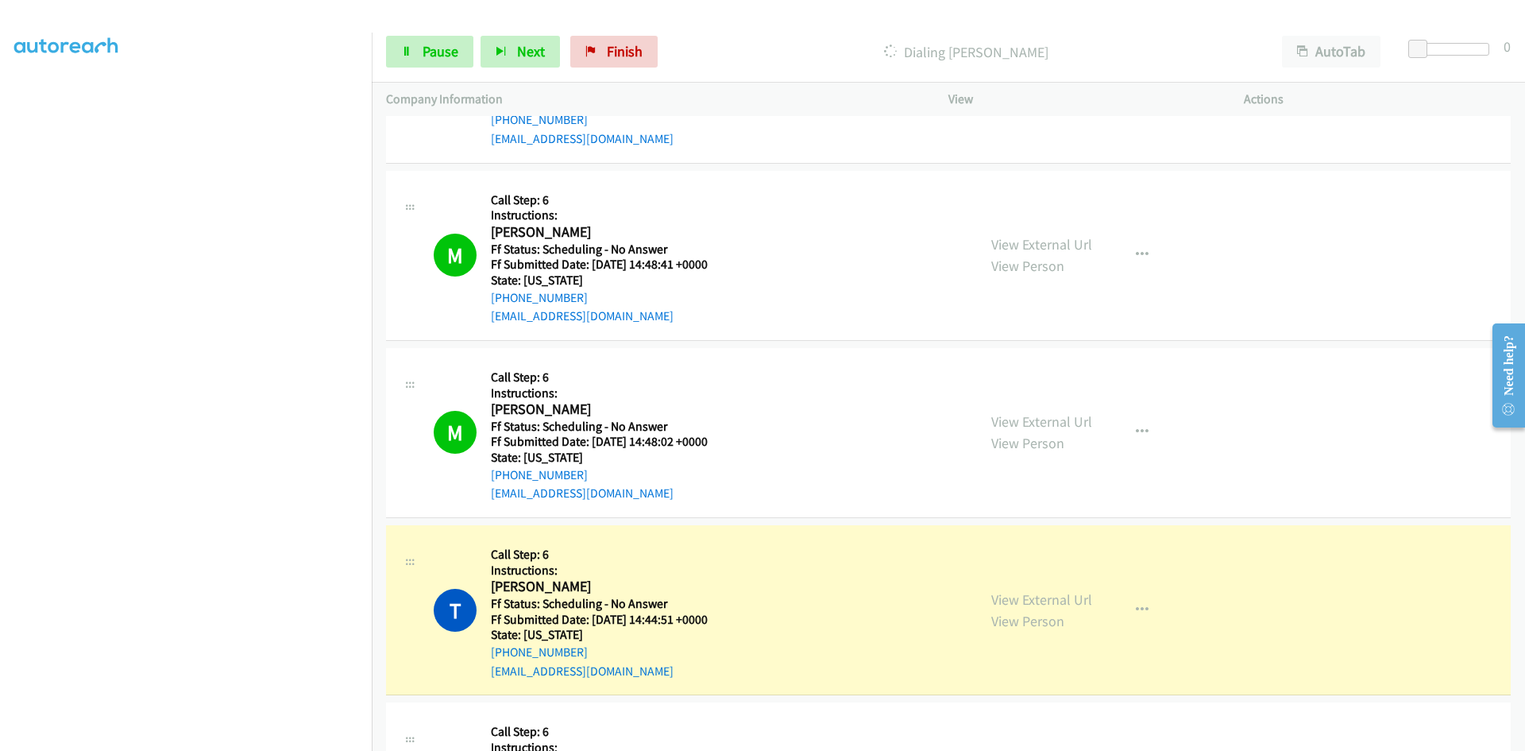
scroll to position [397, 0]
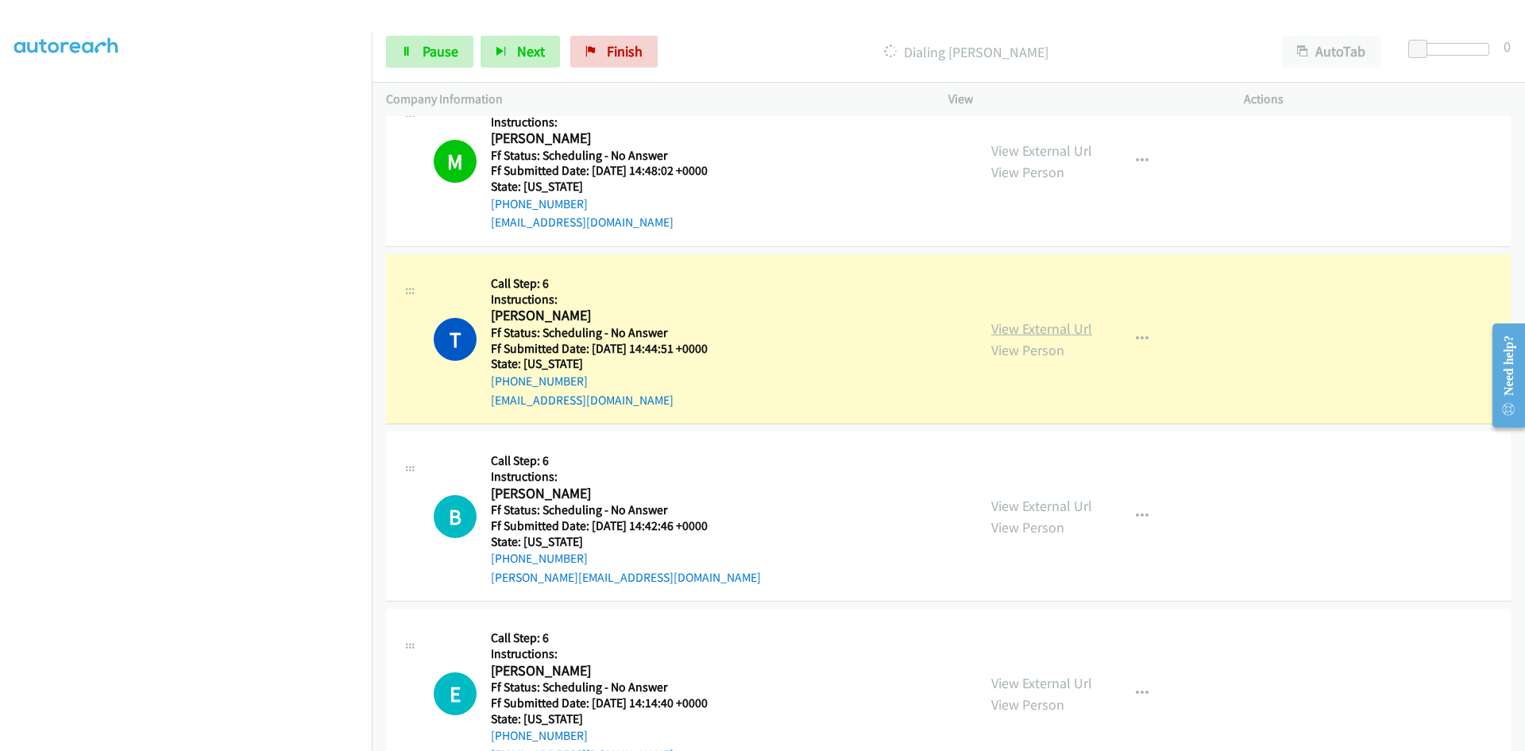
click at [1084, 327] on link "View External Url" at bounding box center [1041, 328] width 101 height 18
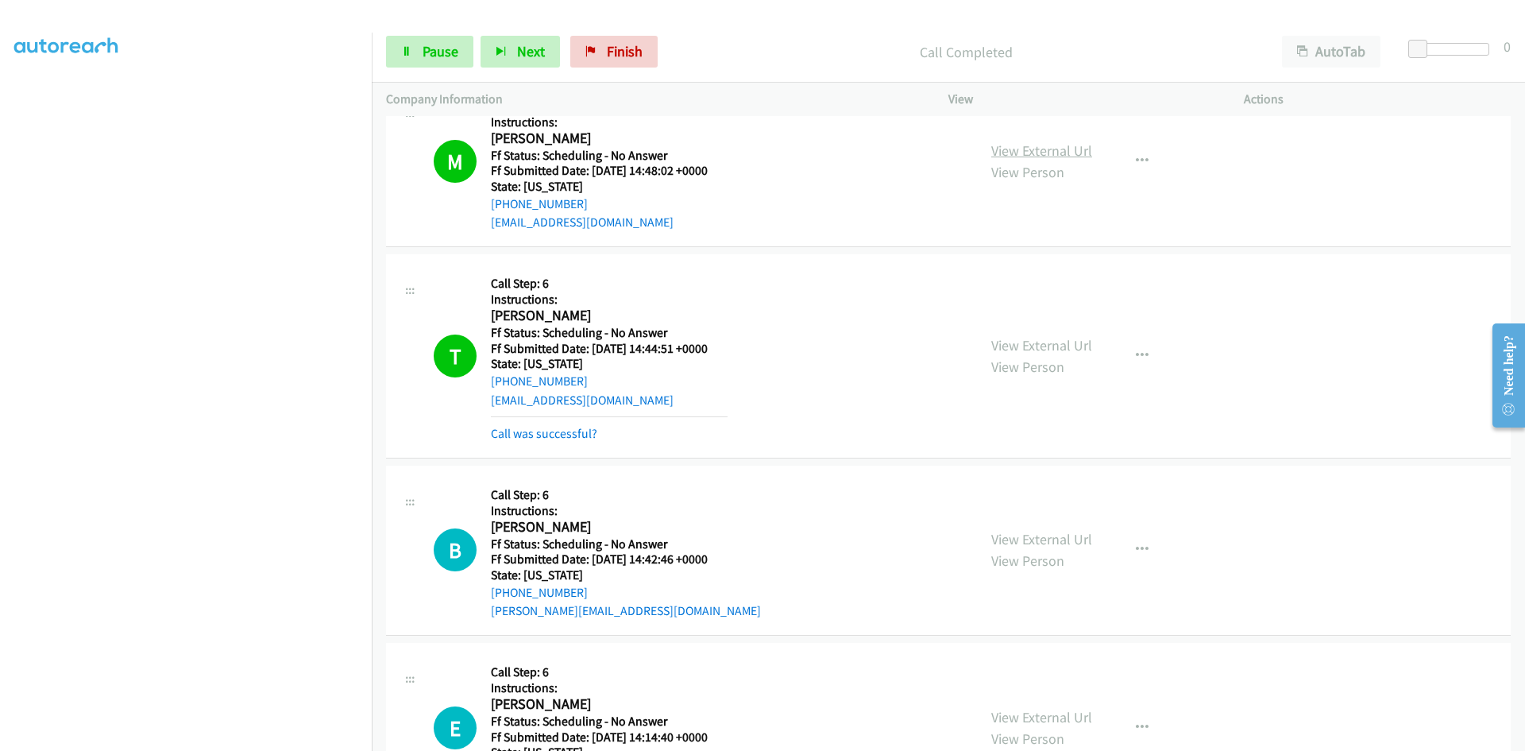
click at [1047, 145] on link "View External Url" at bounding box center [1041, 150] width 101 height 18
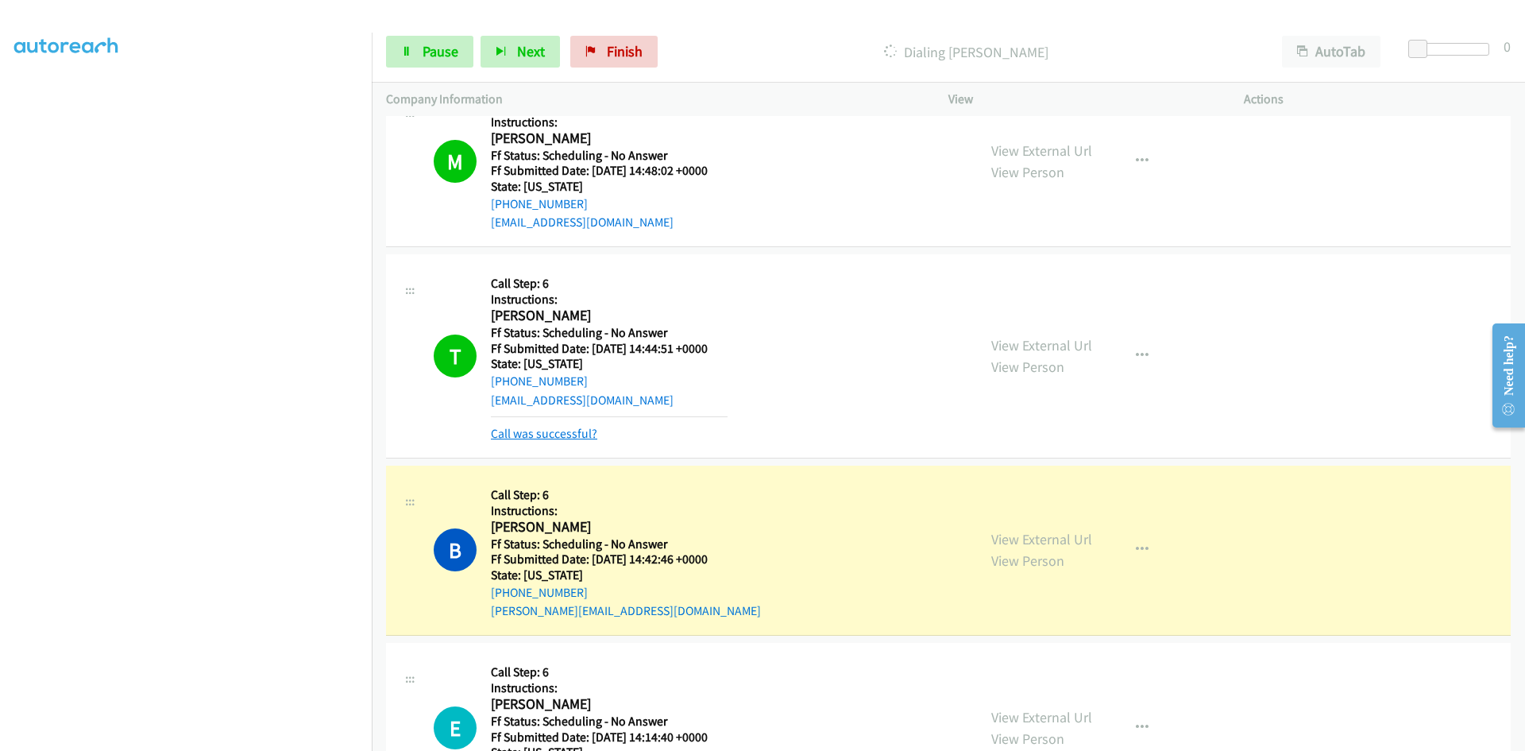
click at [574, 435] on link "Call was successful?" at bounding box center [544, 433] width 106 height 15
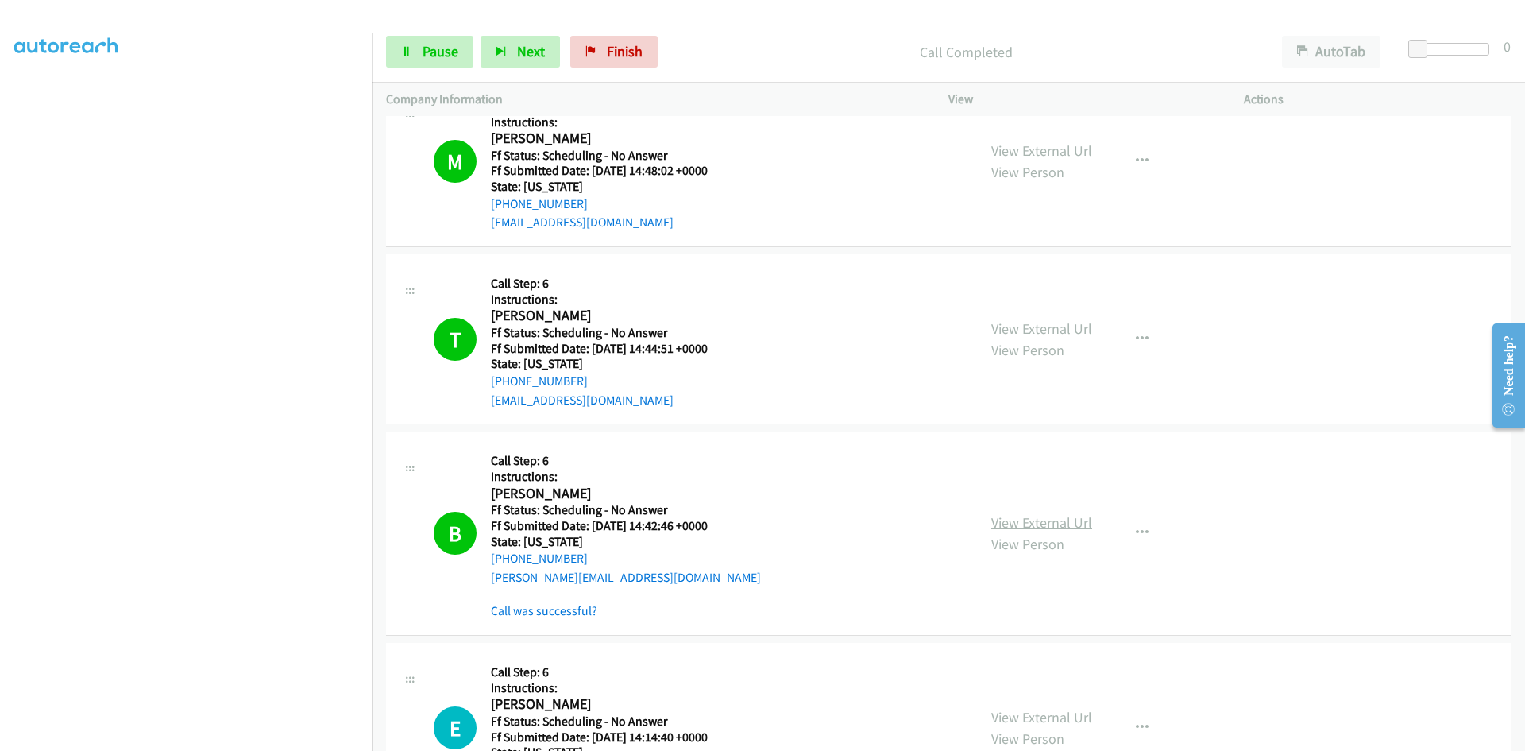
click at [1042, 521] on link "View External Url" at bounding box center [1041, 522] width 101 height 18
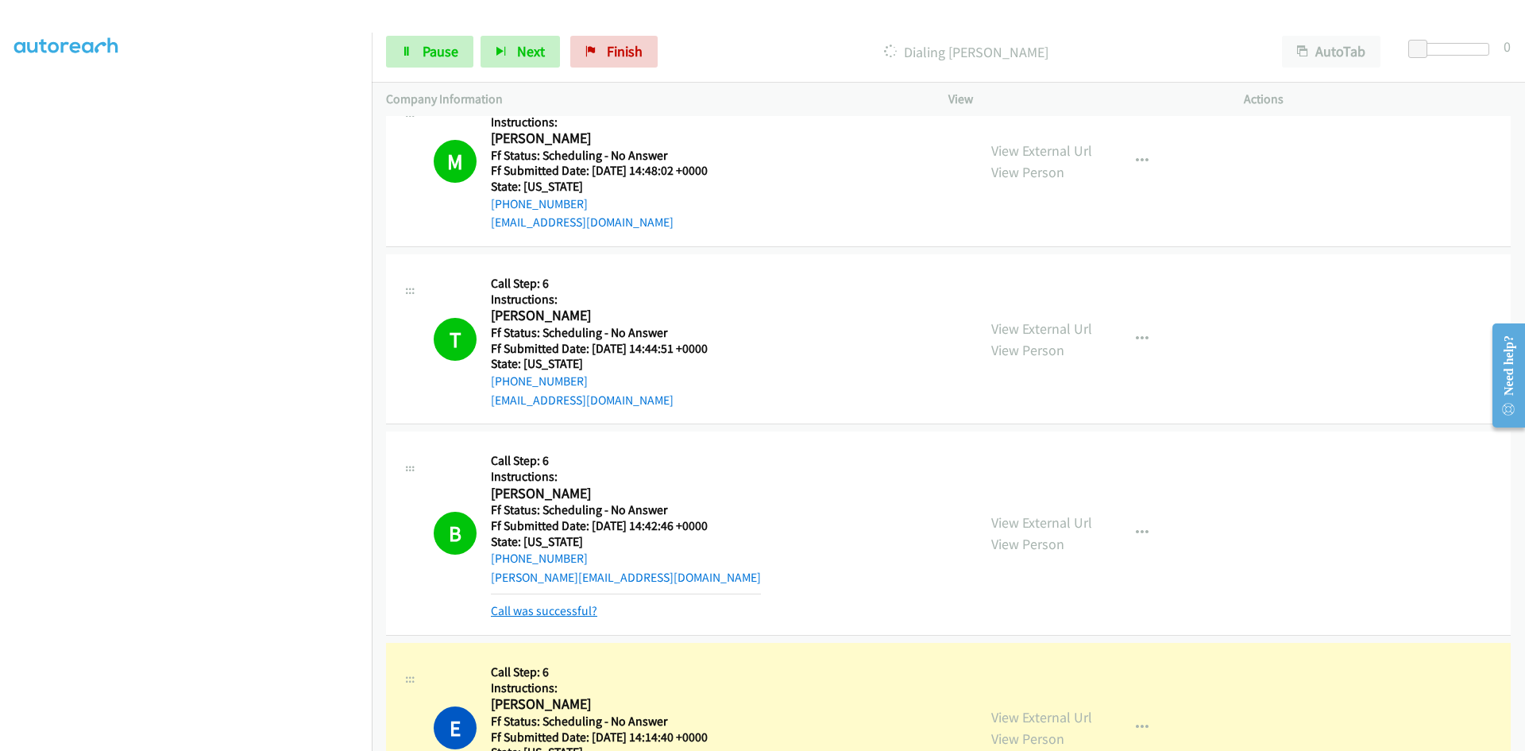
click at [506, 612] on link "Call was successful?" at bounding box center [544, 610] width 106 height 15
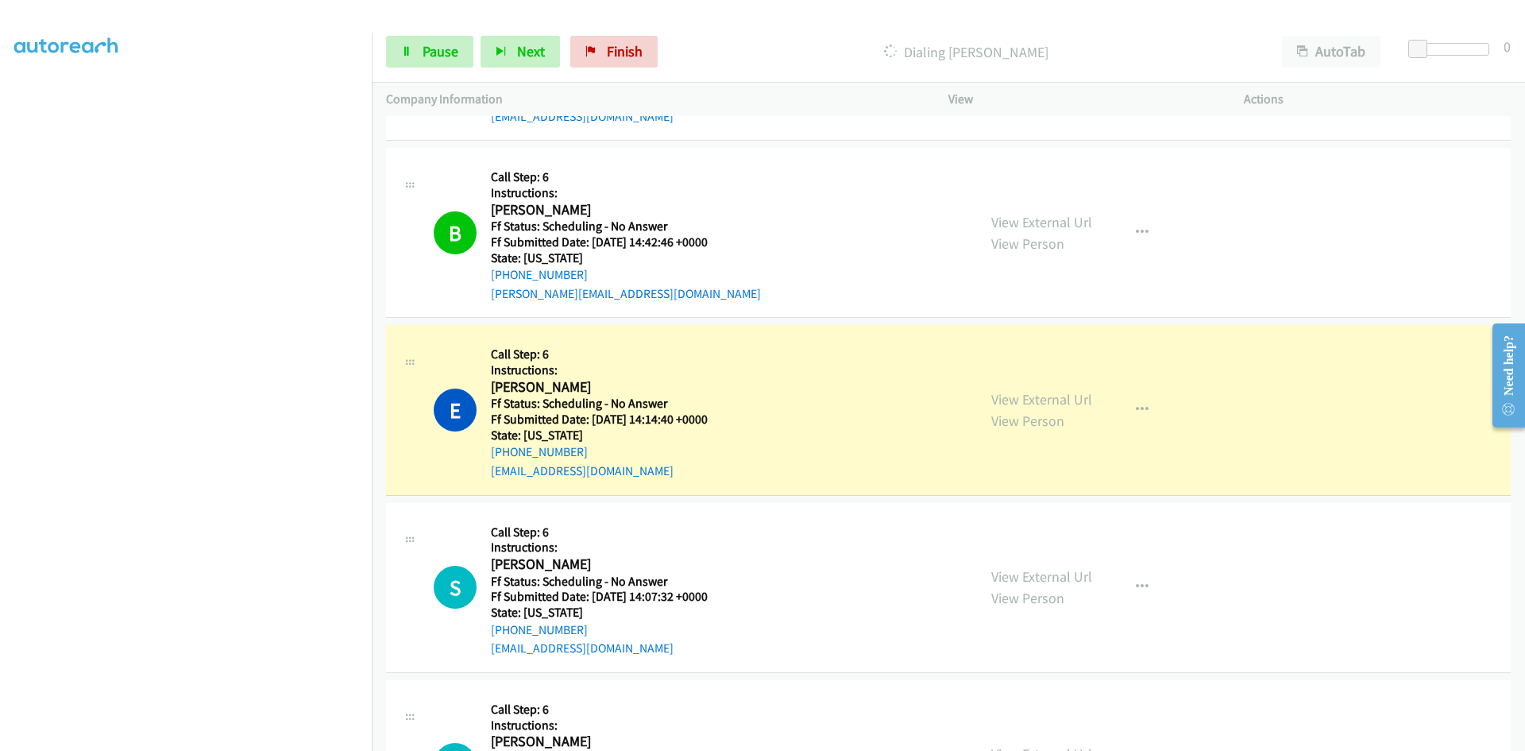
scroll to position [715, 0]
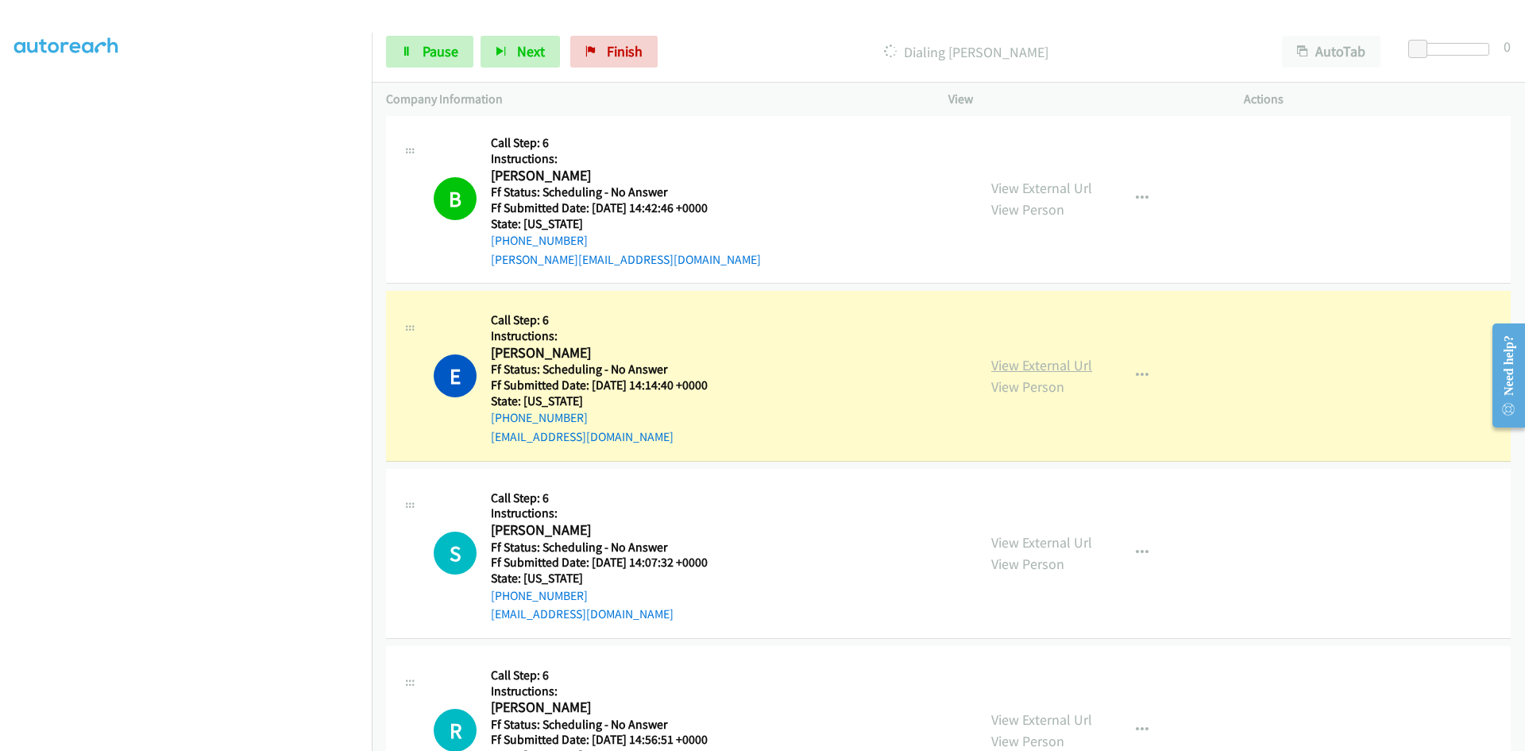
click at [1011, 361] on link "View External Url" at bounding box center [1041, 365] width 101 height 18
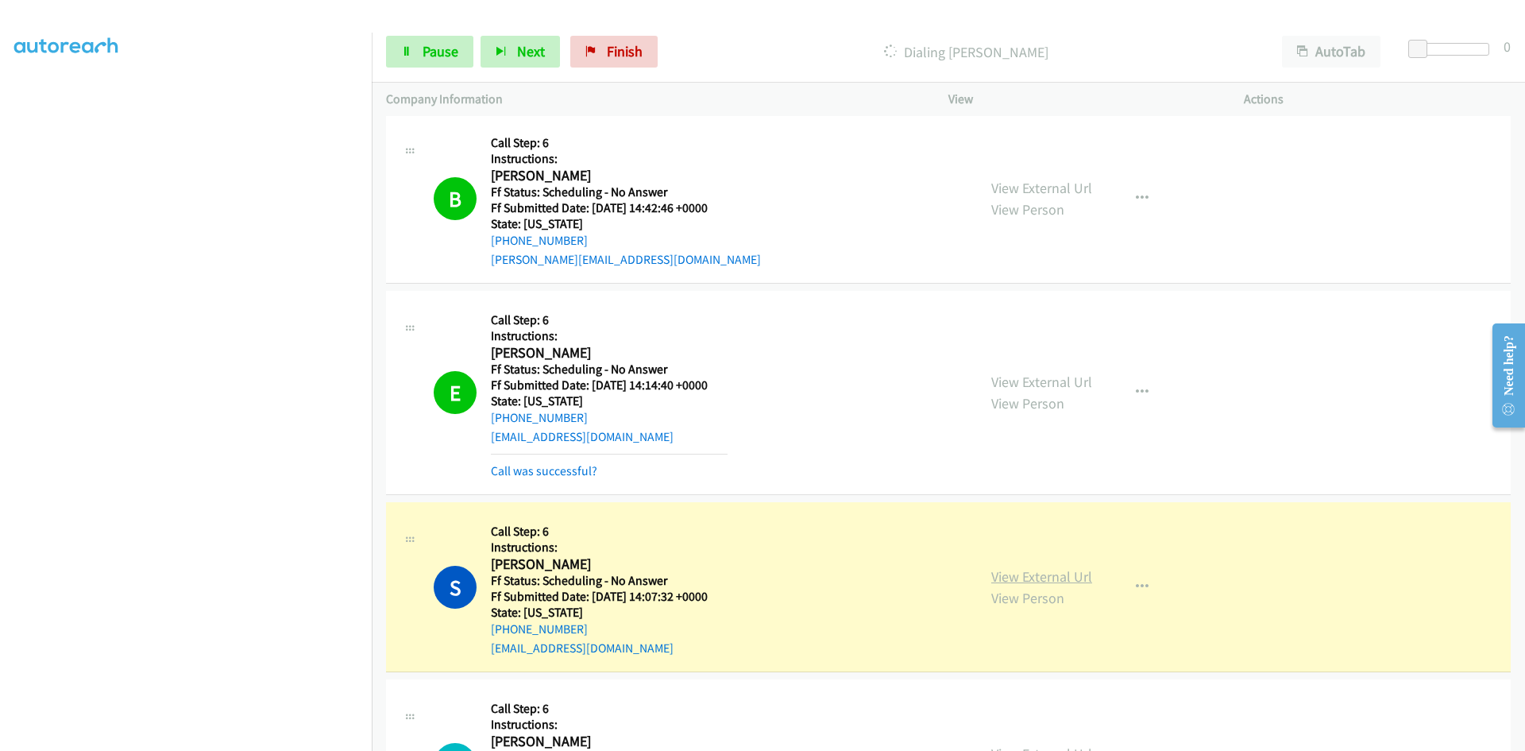
click at [1029, 568] on link "View External Url" at bounding box center [1041, 576] width 101 height 18
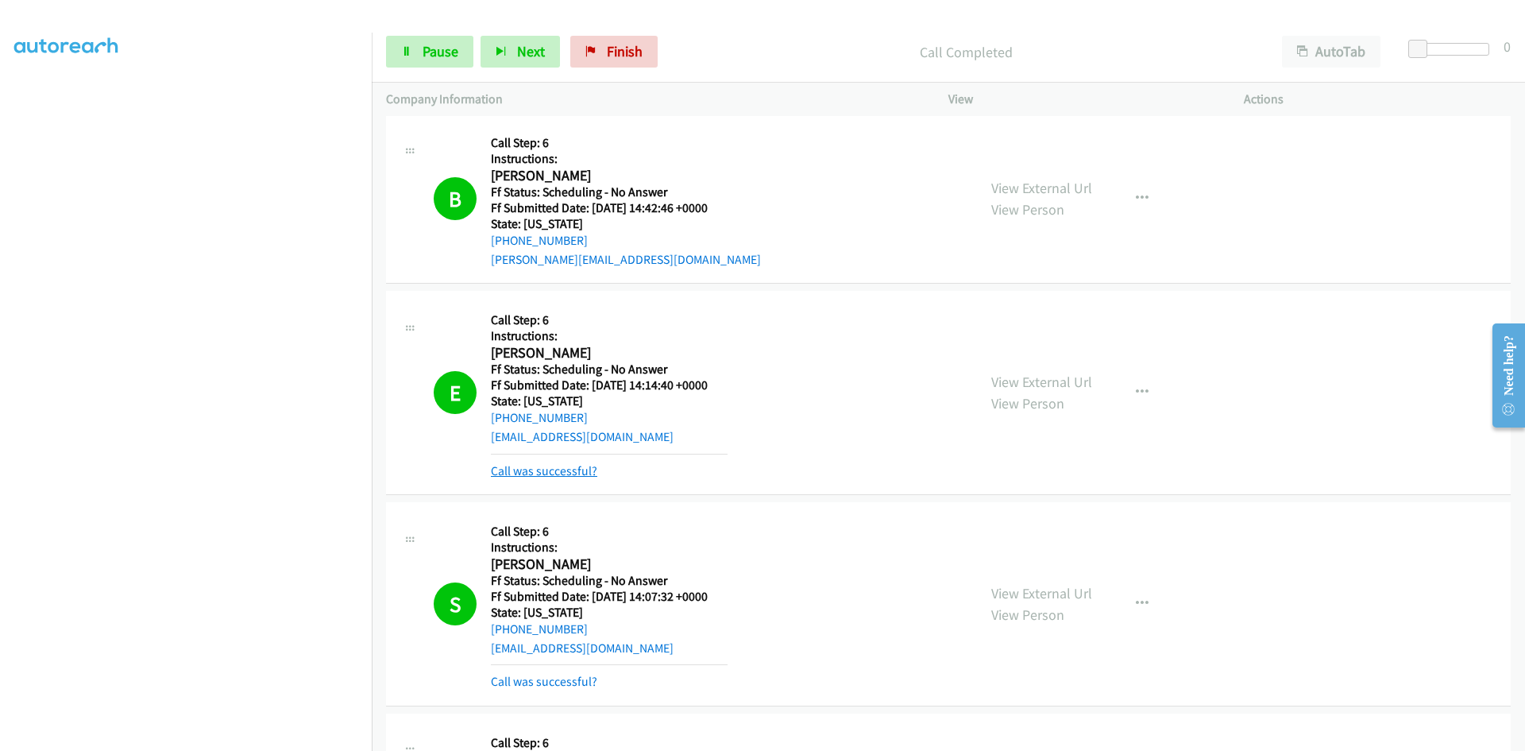
click at [571, 473] on link "Call was successful?" at bounding box center [544, 470] width 106 height 15
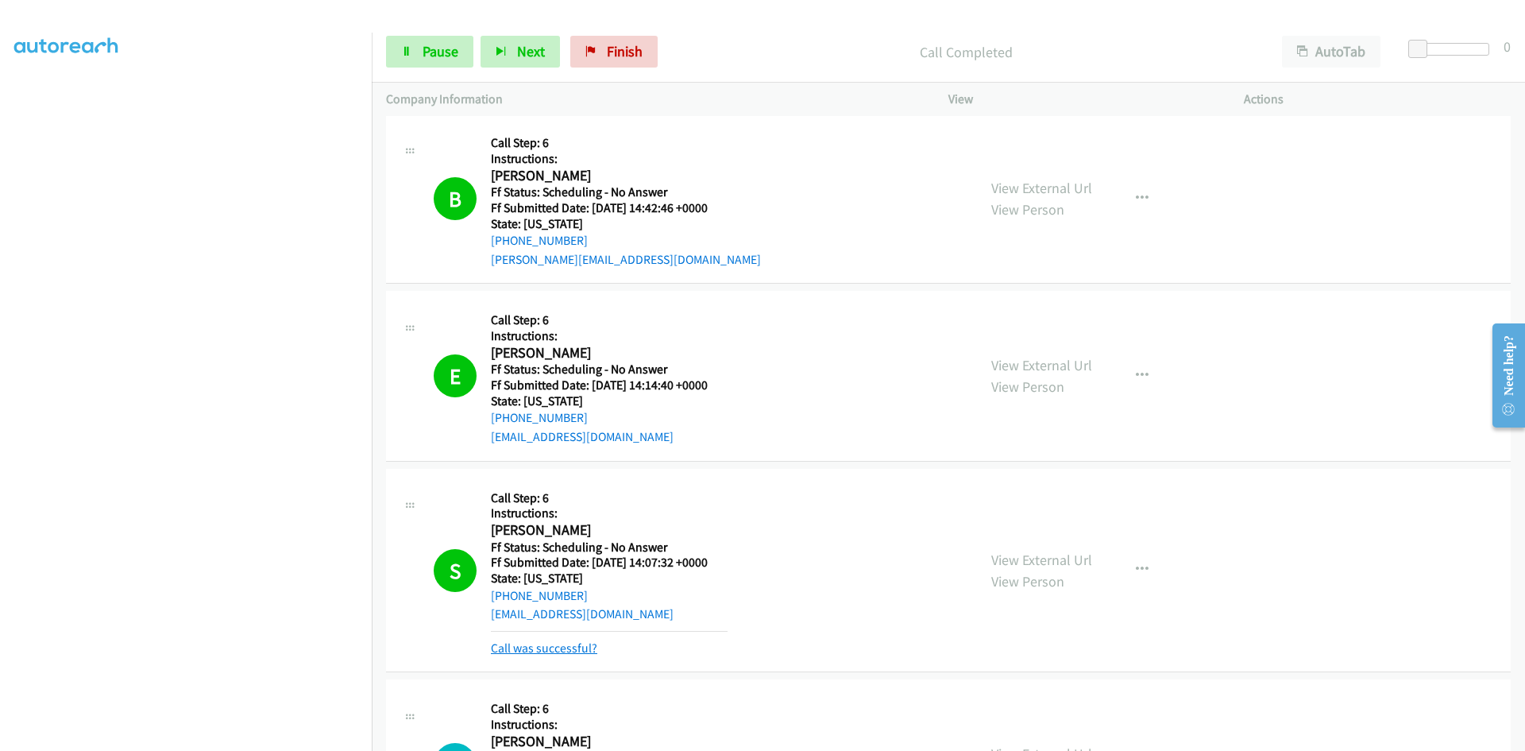
click at [569, 645] on link "Call was successful?" at bounding box center [544, 647] width 106 height 15
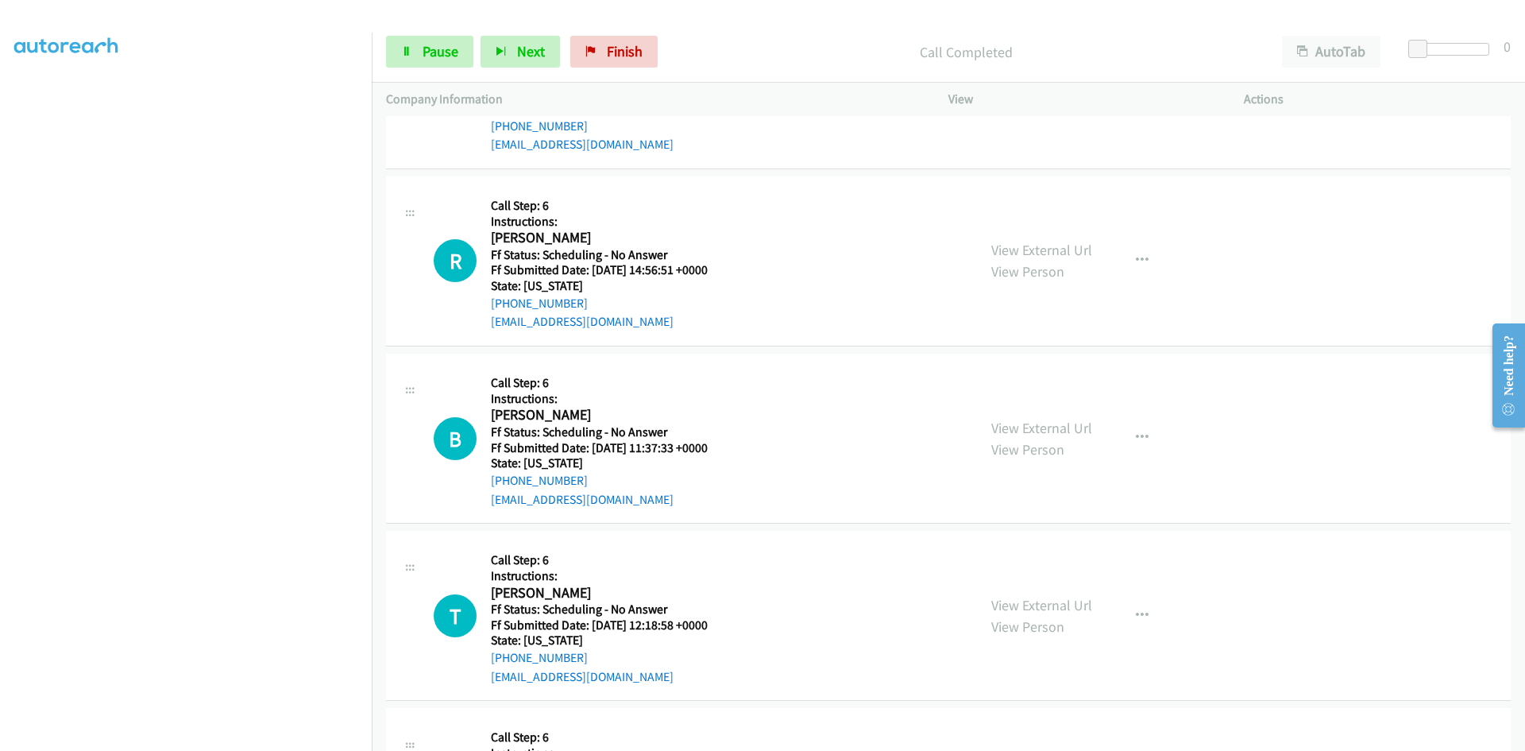
scroll to position [1192, 0]
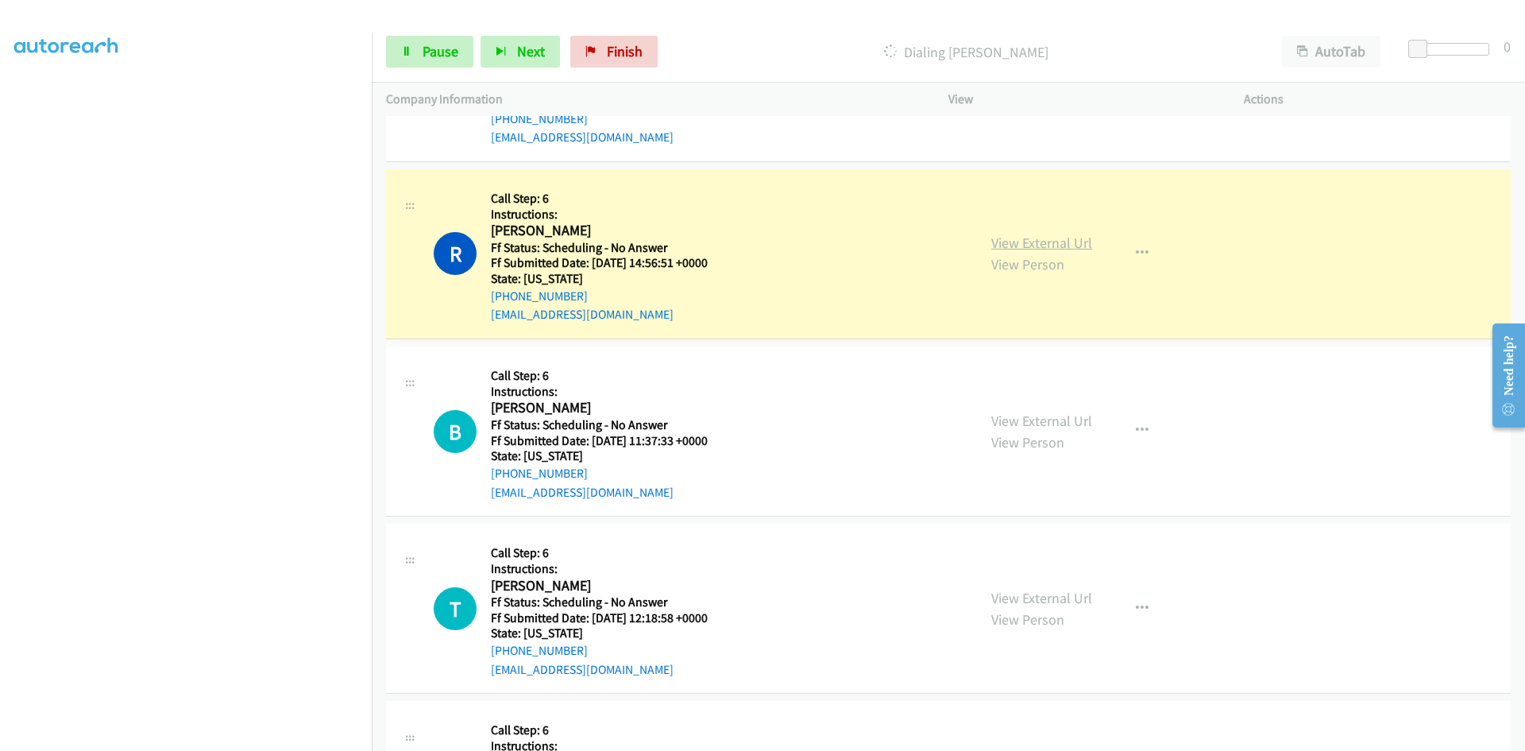
click at [1073, 244] on link "View External Url" at bounding box center [1041, 243] width 101 height 18
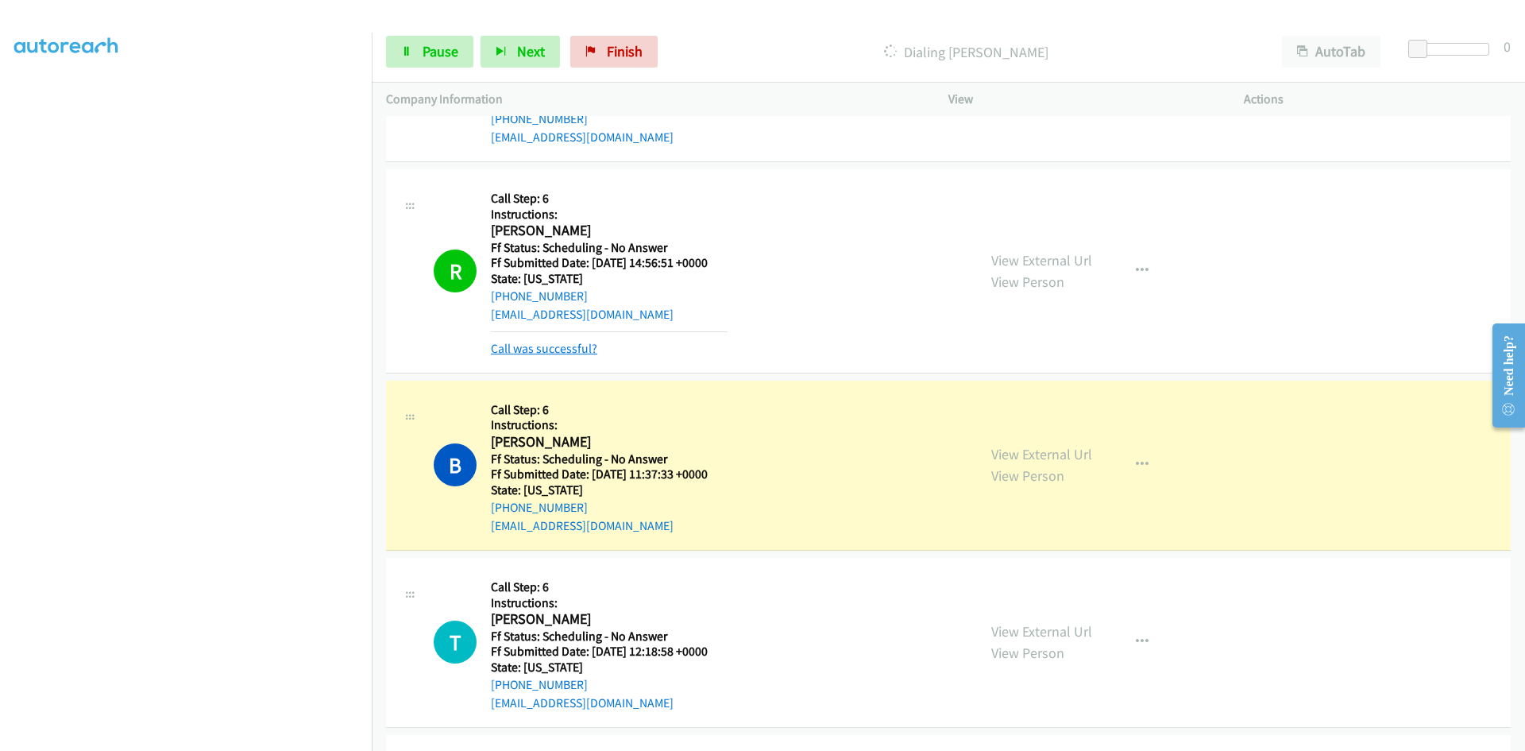
click at [555, 350] on link "Call was successful?" at bounding box center [544, 348] width 106 height 15
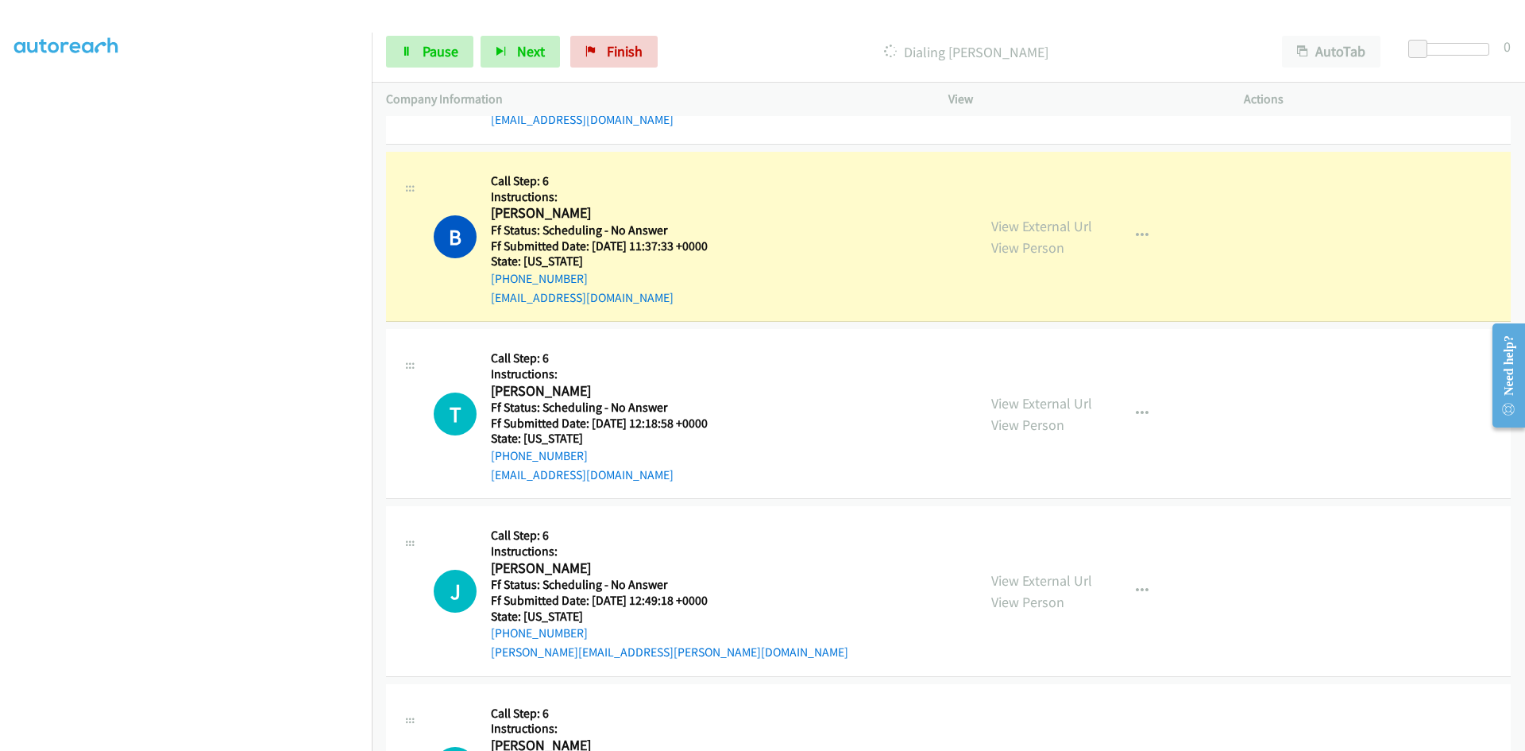
scroll to position [1430, 0]
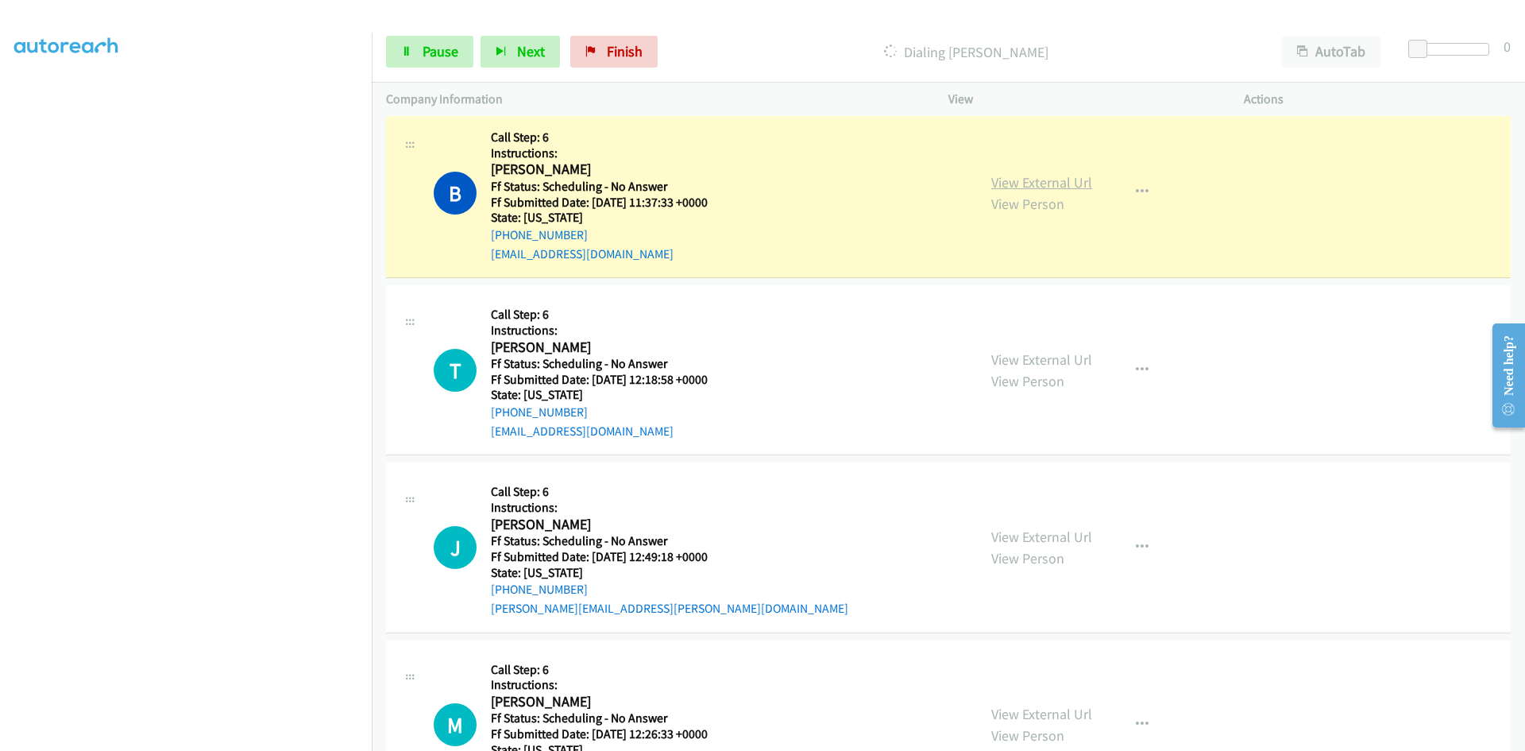
click at [1071, 183] on link "View External Url" at bounding box center [1041, 182] width 101 height 18
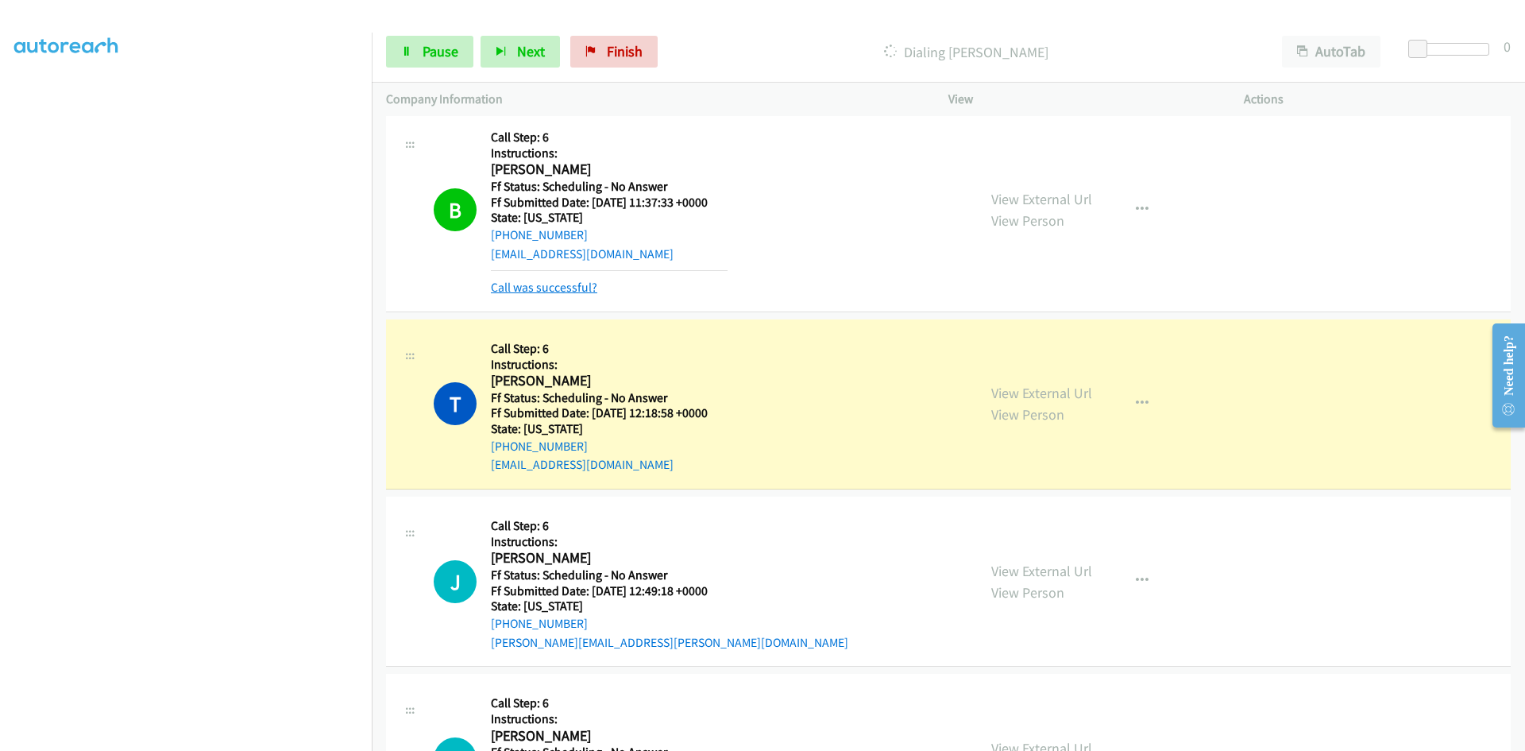
click at [574, 281] on link "Call was successful?" at bounding box center [544, 287] width 106 height 15
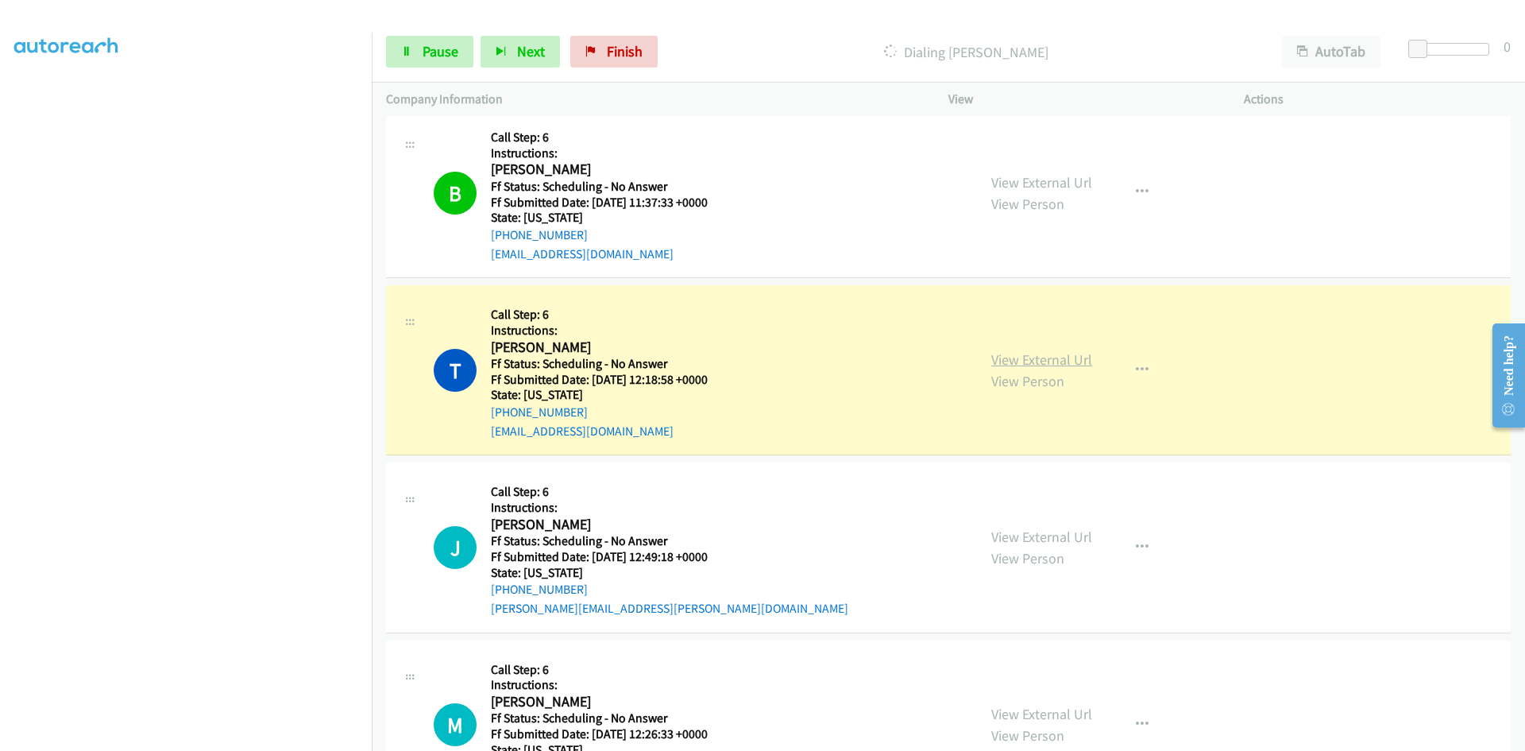
click at [1047, 353] on link "View External Url" at bounding box center [1041, 359] width 101 height 18
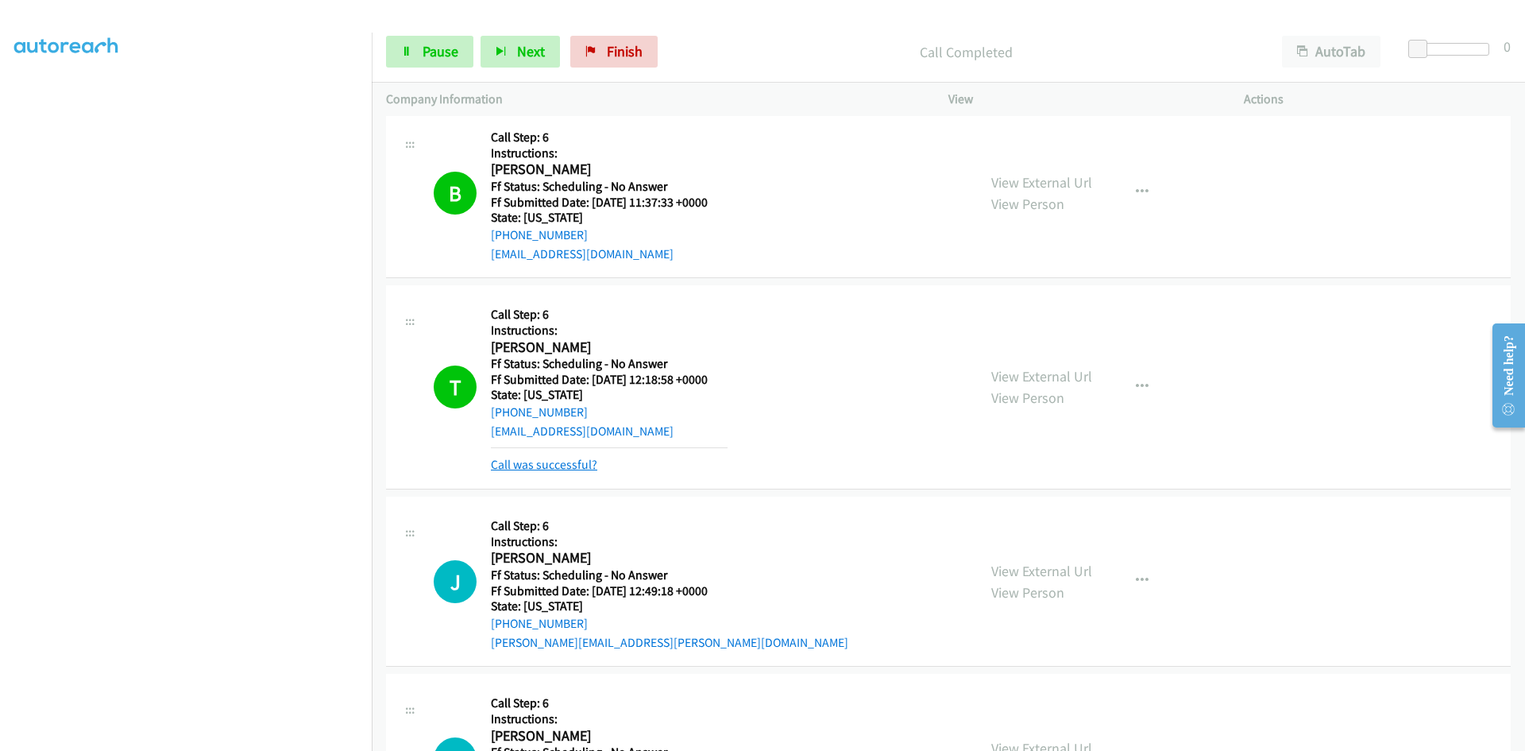
click at [547, 466] on link "Call was successful?" at bounding box center [544, 464] width 106 height 15
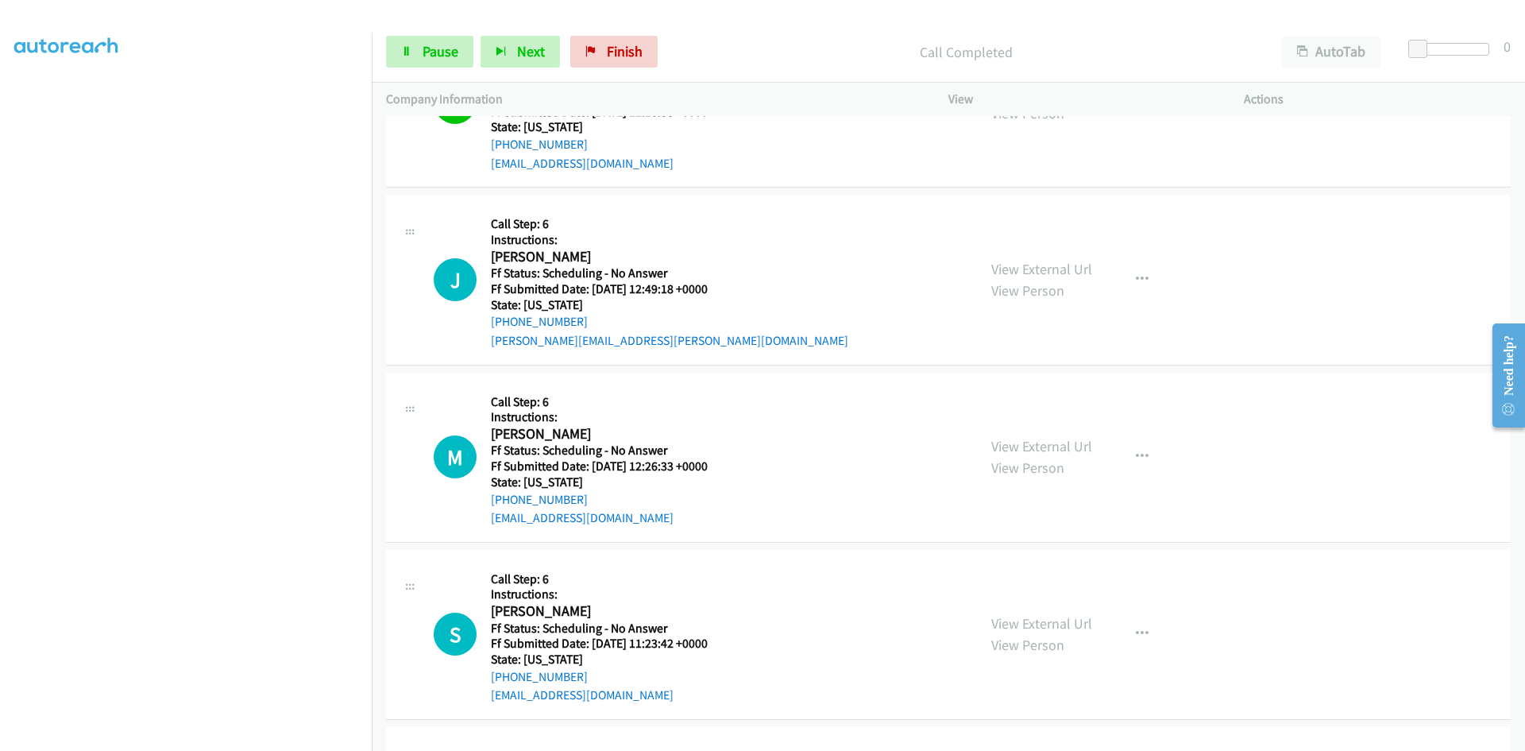
scroll to position [1748, 0]
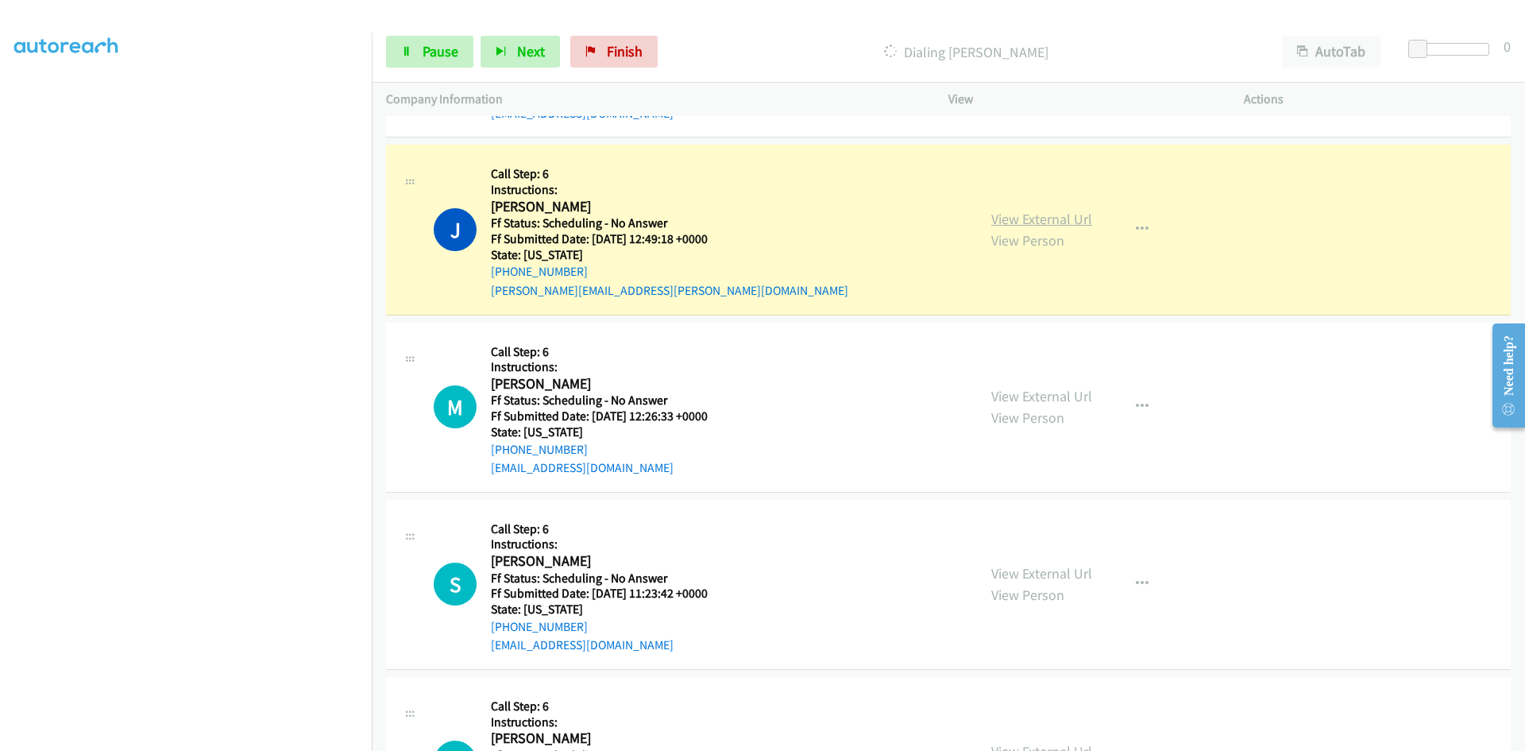
click at [1038, 222] on link "View External Url" at bounding box center [1041, 219] width 101 height 18
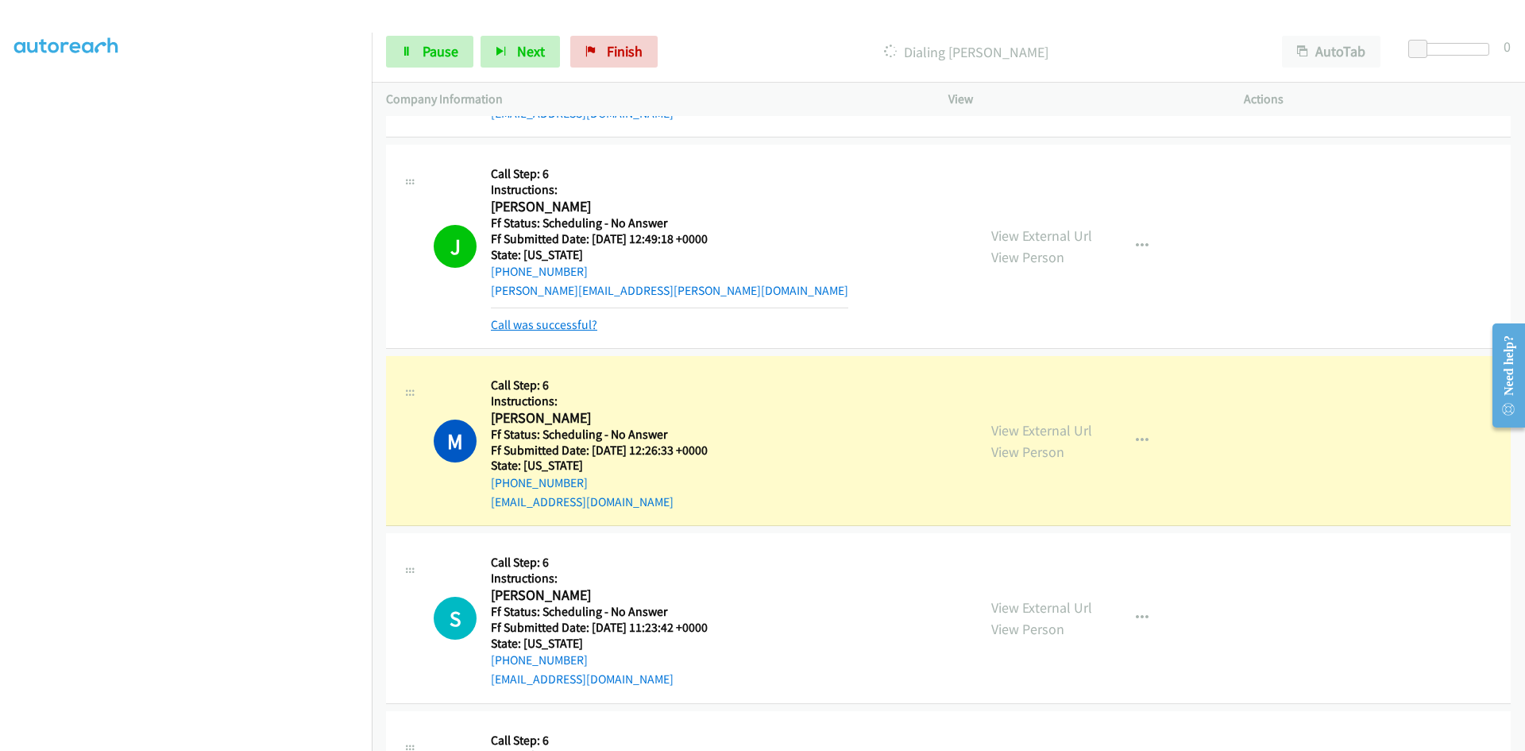
click at [566, 323] on link "Call was successful?" at bounding box center [544, 324] width 106 height 15
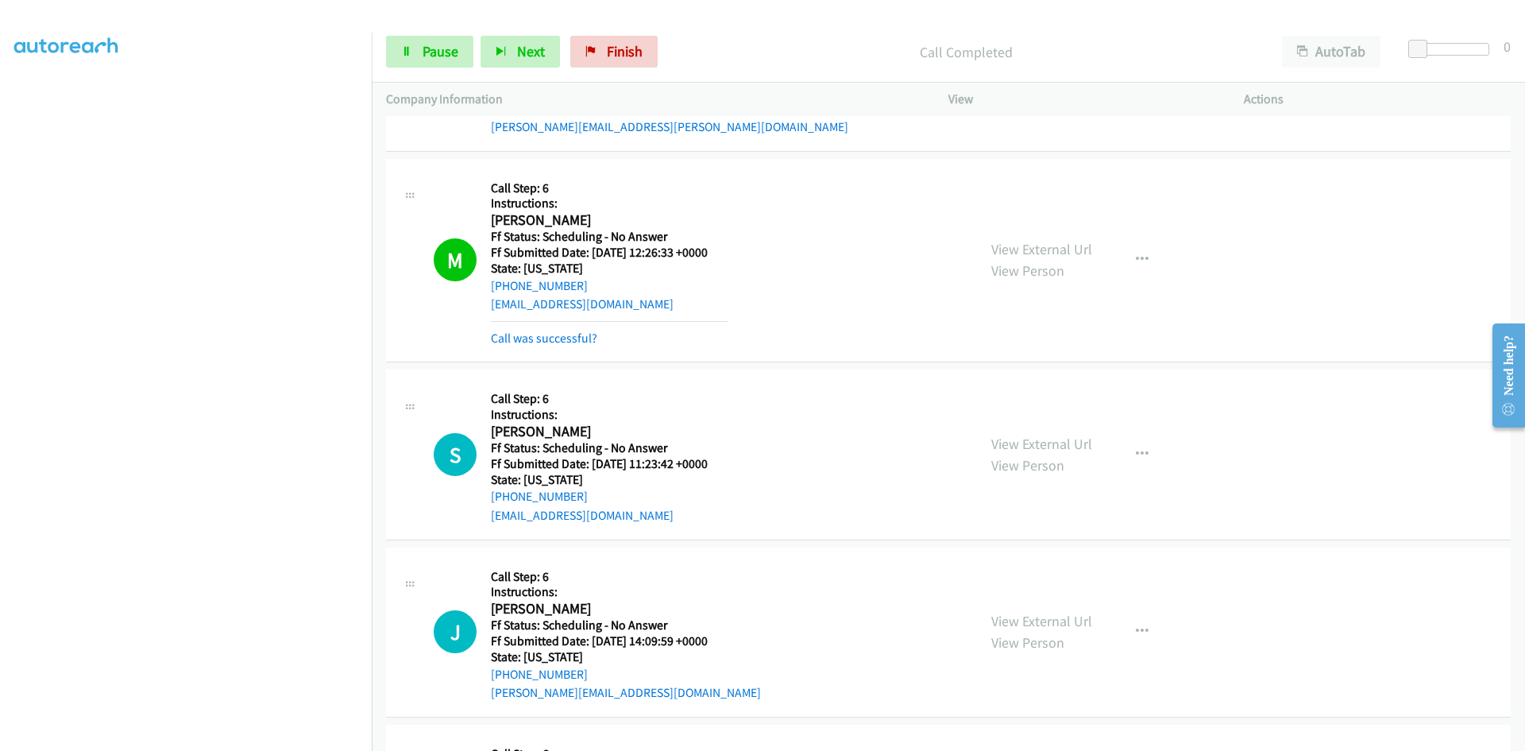
scroll to position [1986, 0]
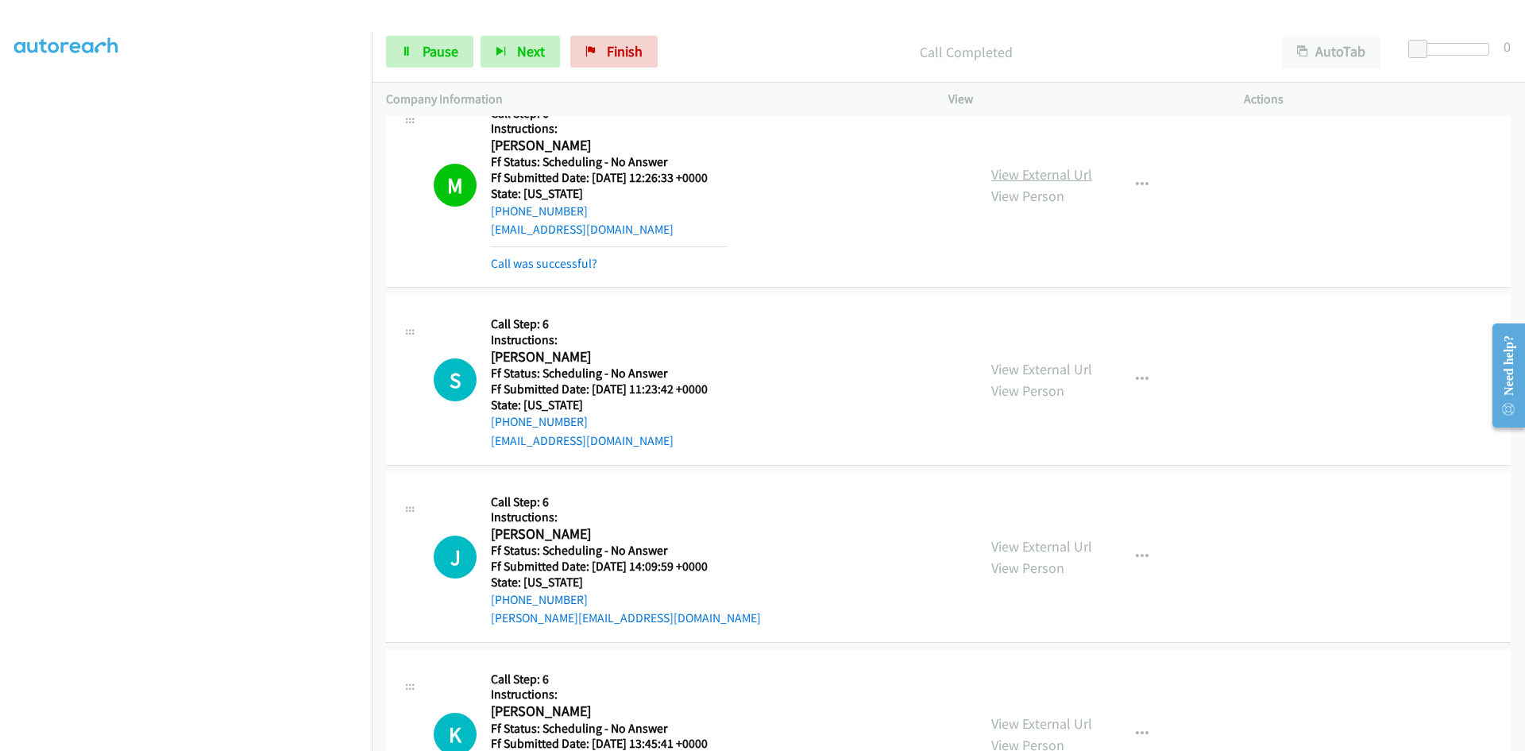
click at [1025, 168] on link "View External Url" at bounding box center [1041, 174] width 101 height 18
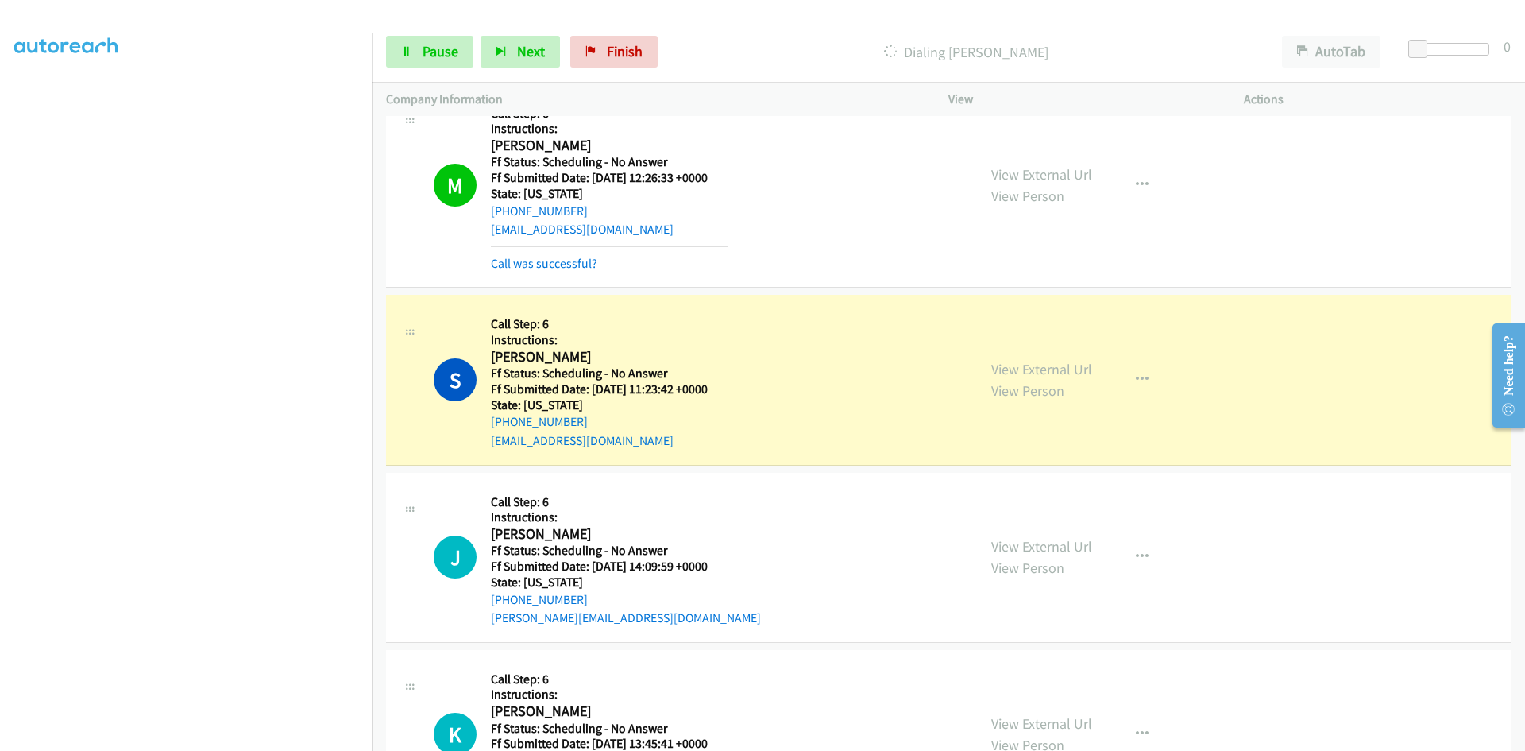
click at [539, 252] on mb0 "Call was successful?" at bounding box center [609, 259] width 237 height 27
click at [540, 262] on link "Call was successful?" at bounding box center [544, 263] width 106 height 15
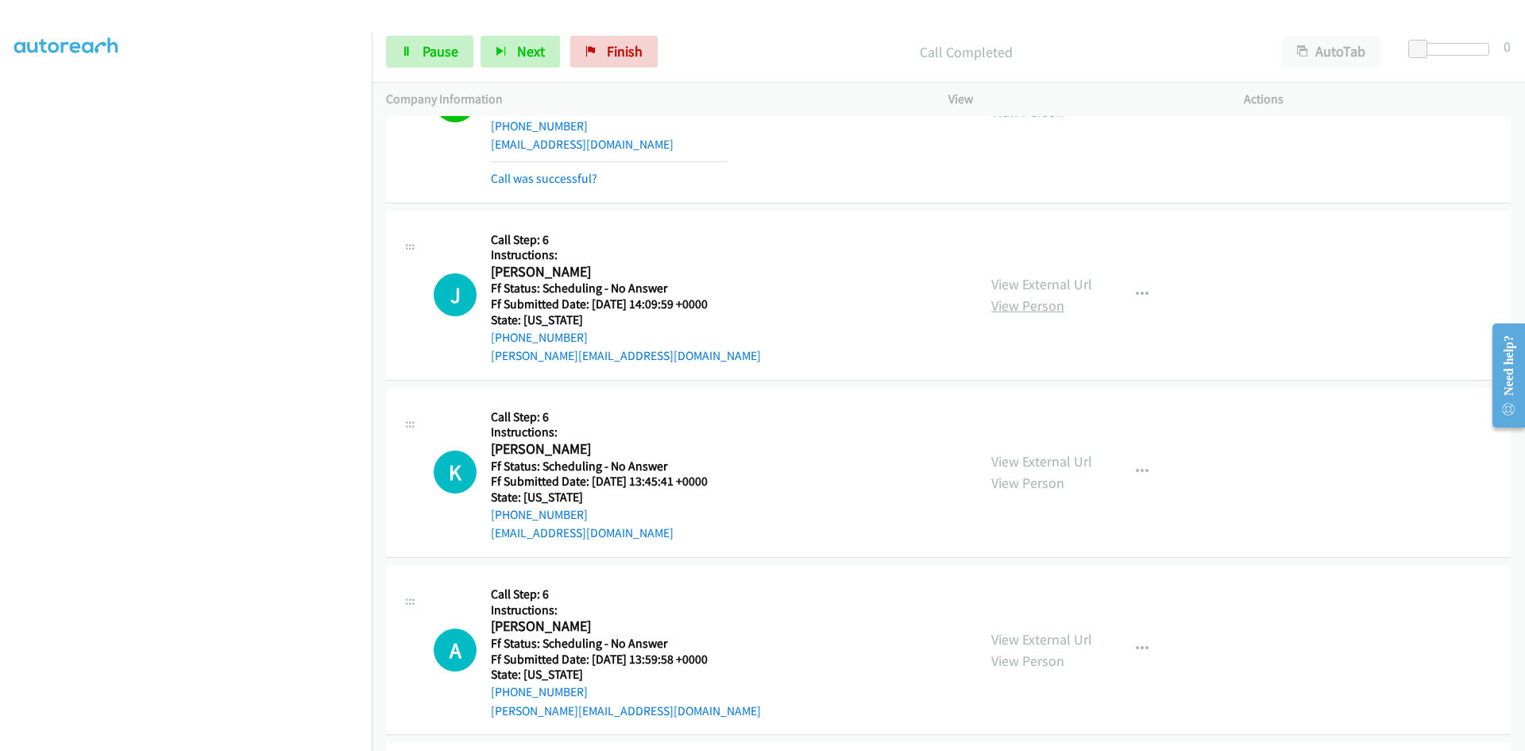
scroll to position [2224, 0]
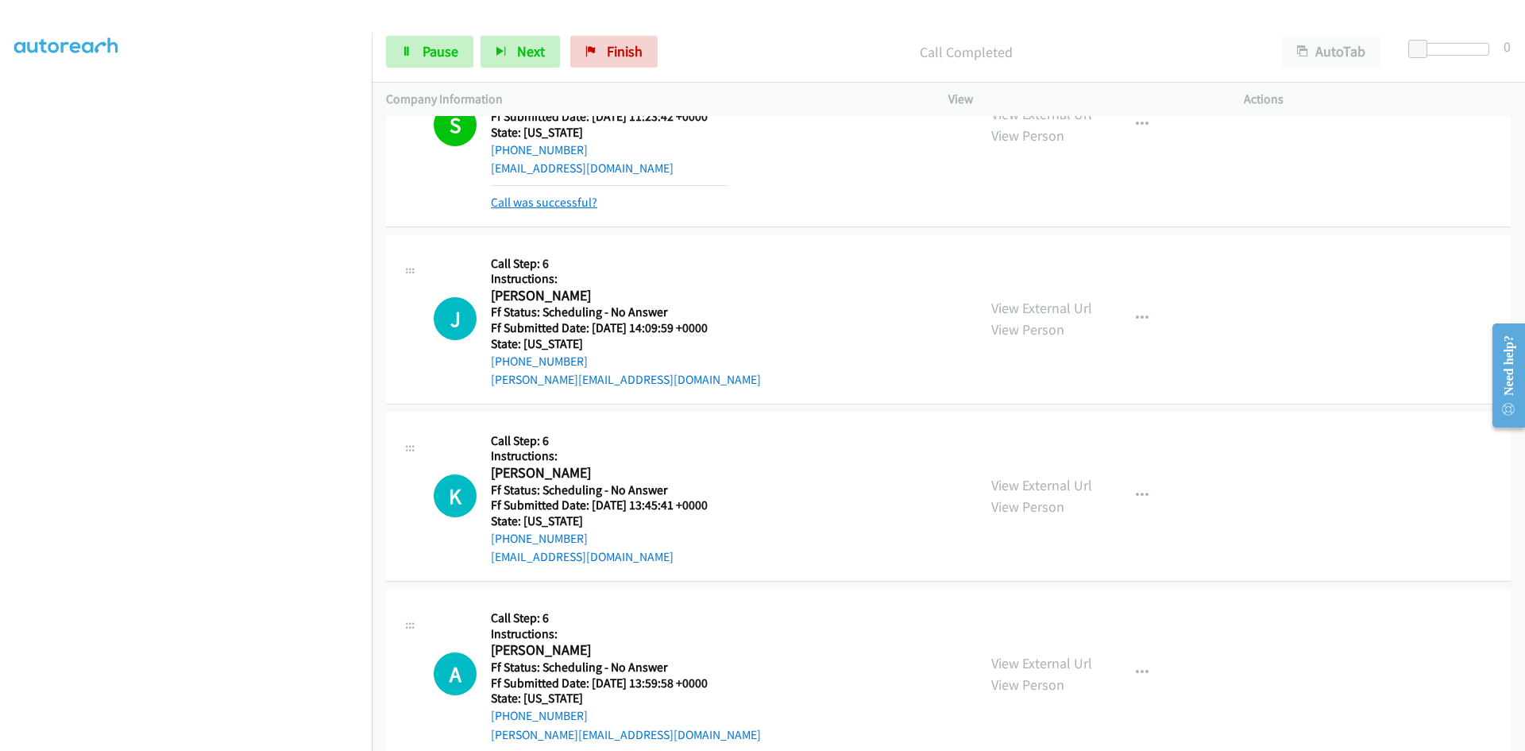
click at [587, 203] on link "Call was successful?" at bounding box center [544, 202] width 106 height 15
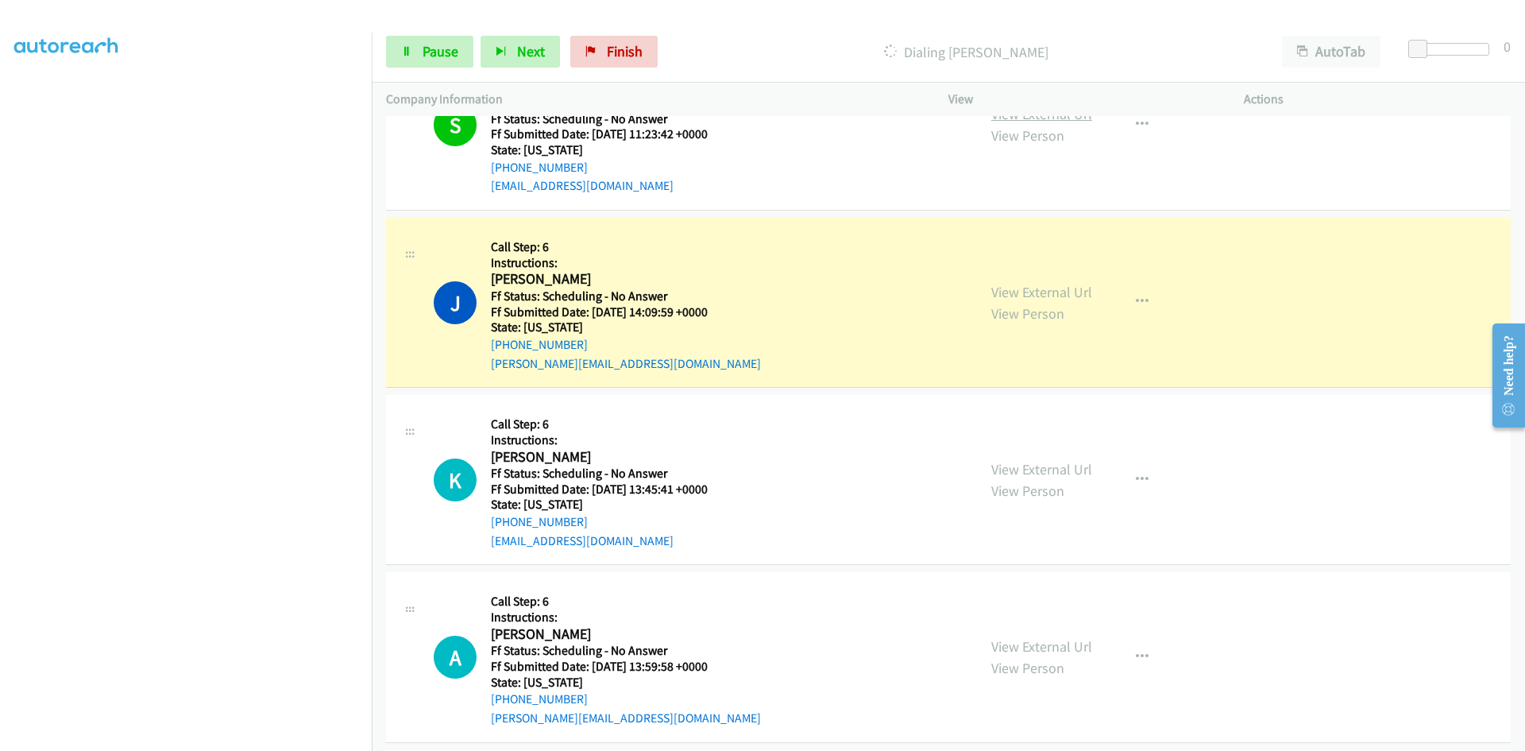
click at [1002, 119] on link "View External Url" at bounding box center [1041, 114] width 101 height 18
click at [1016, 293] on link "View External Url" at bounding box center [1041, 292] width 101 height 18
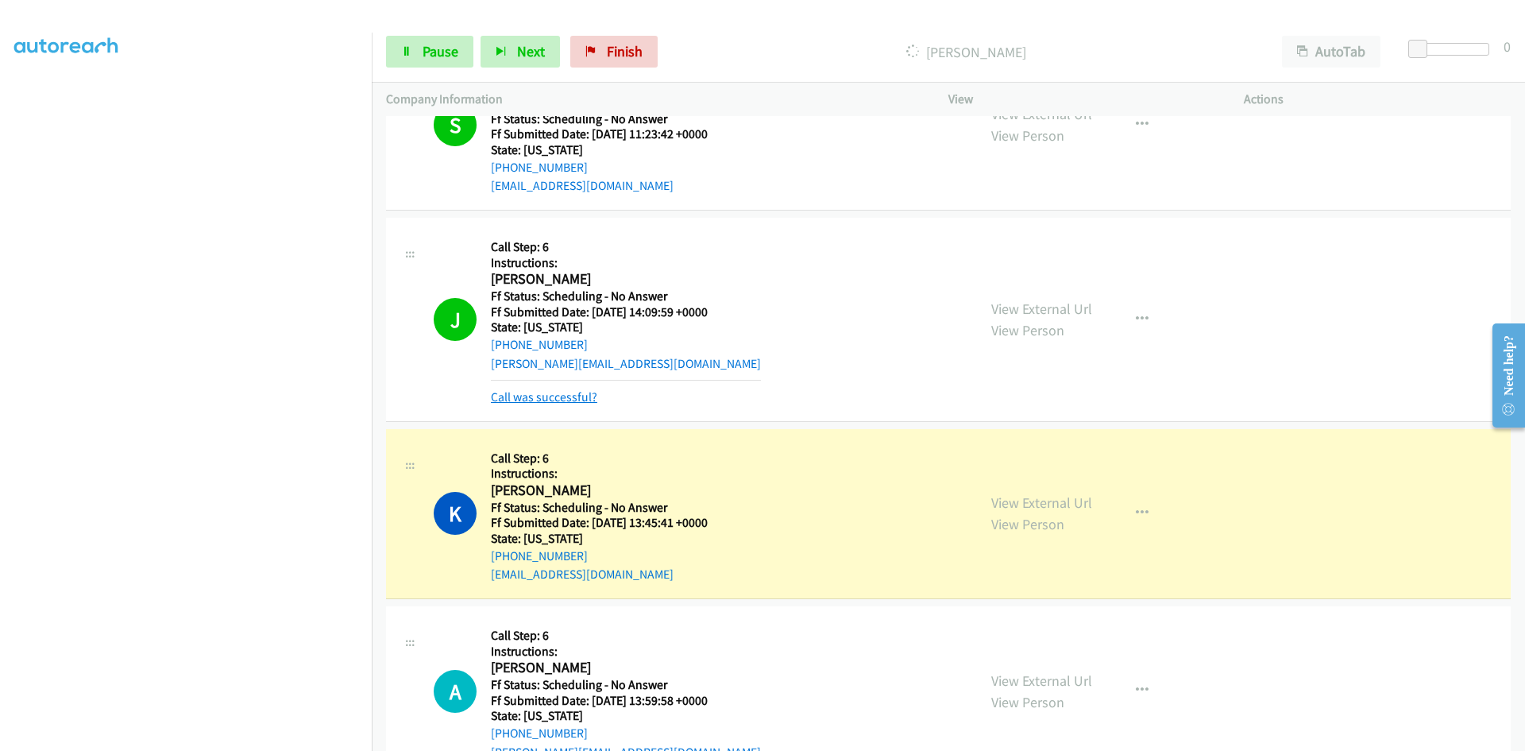
click at [580, 395] on link "Call was successful?" at bounding box center [544, 396] width 106 height 15
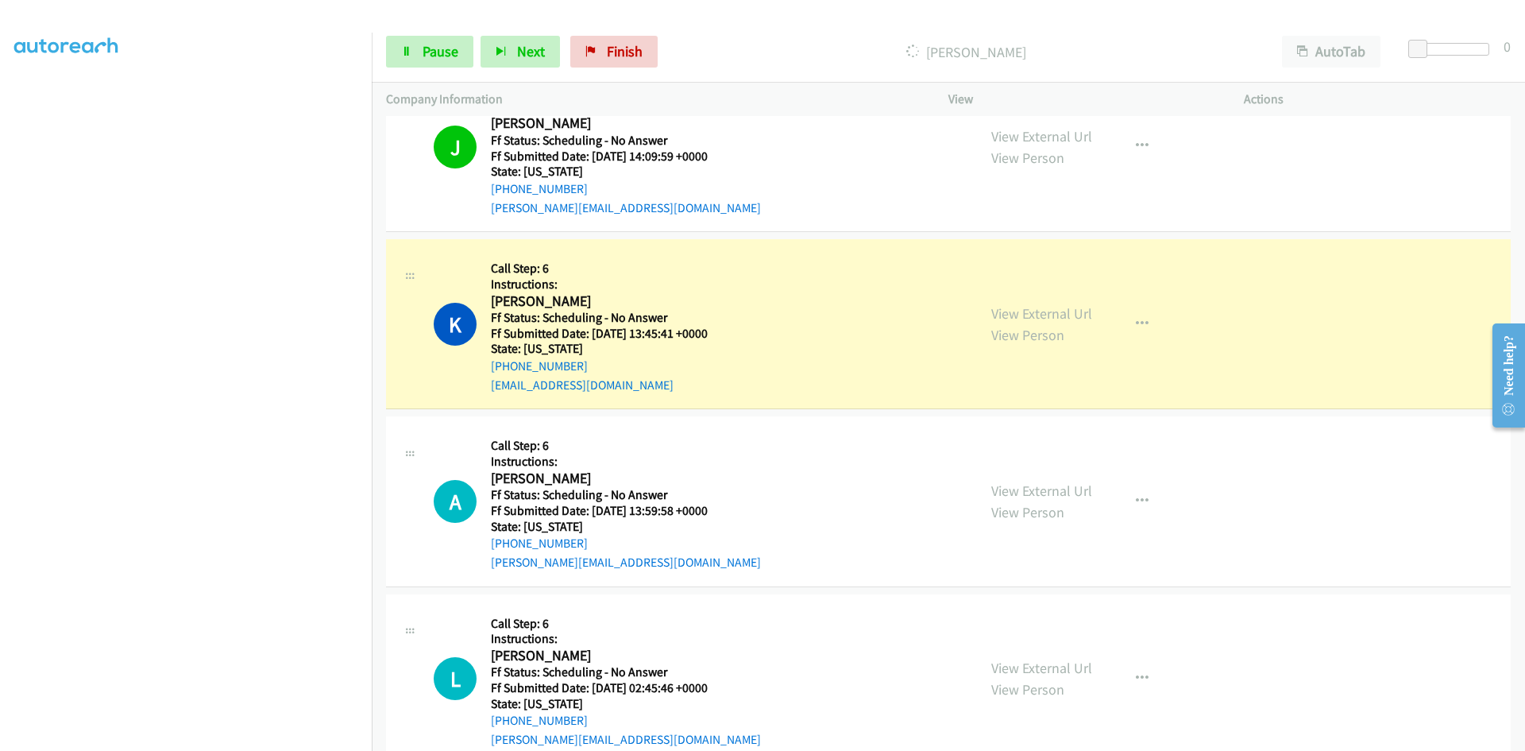
scroll to position [2445, 0]
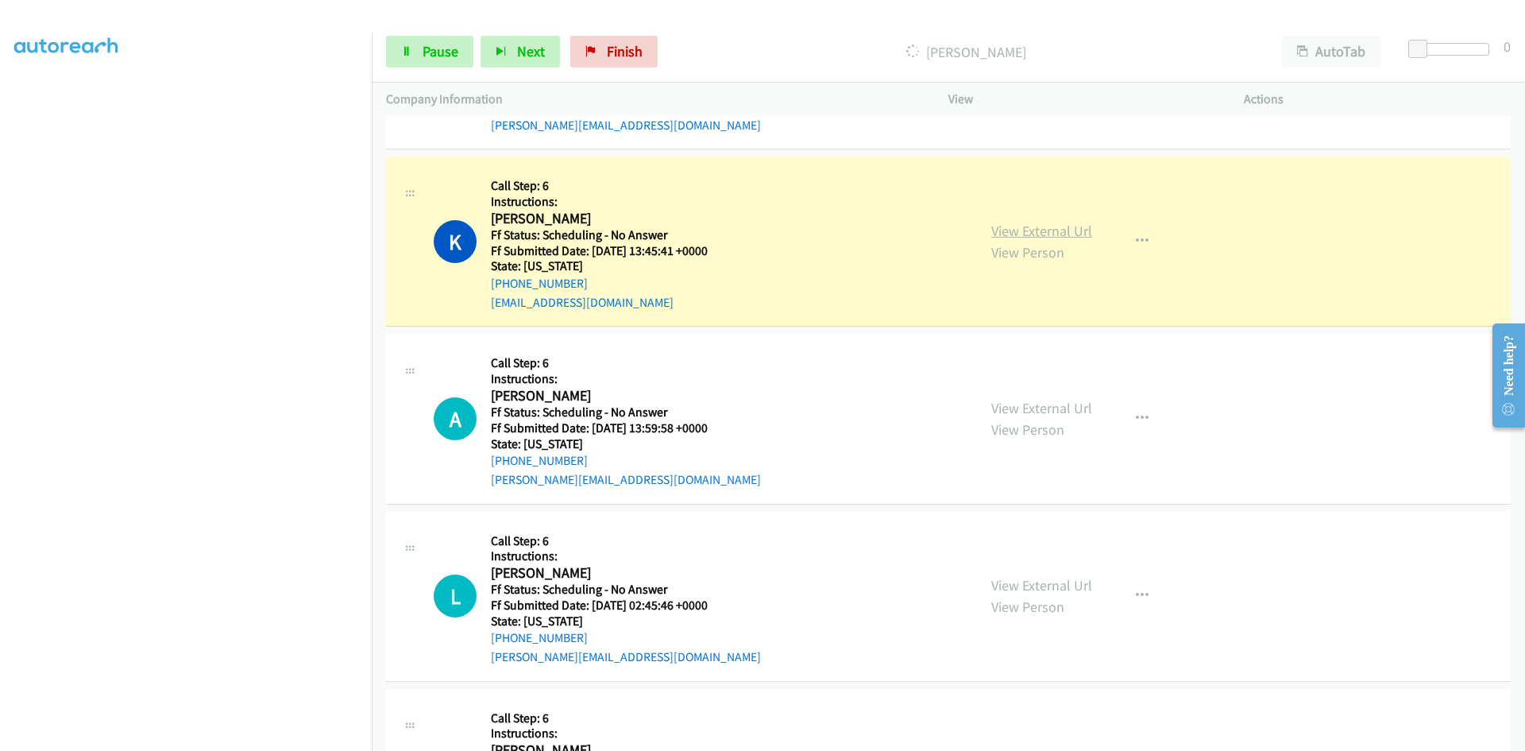
click at [1038, 227] on link "View External Url" at bounding box center [1041, 231] width 101 height 18
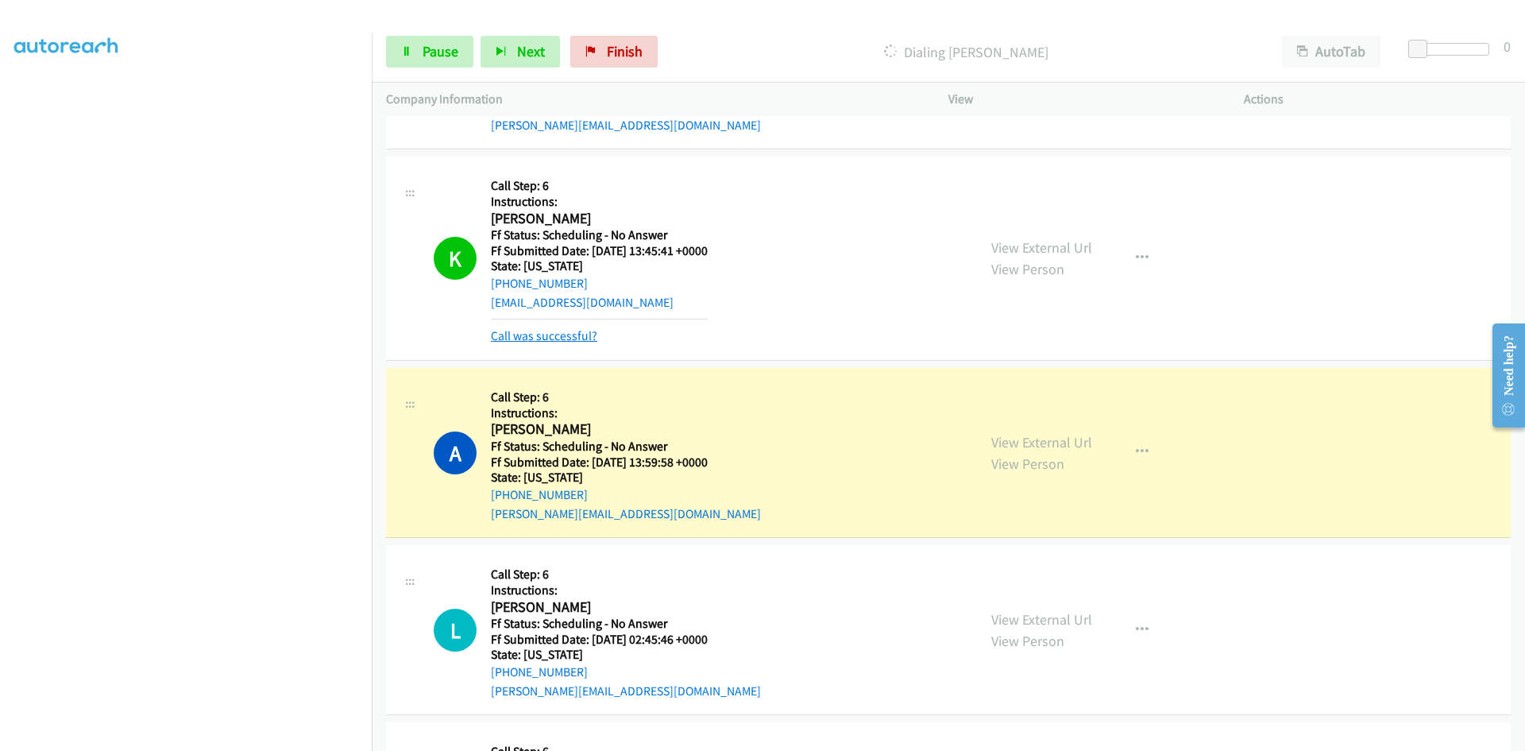
click at [572, 338] on link "Call was successful?" at bounding box center [544, 335] width 106 height 15
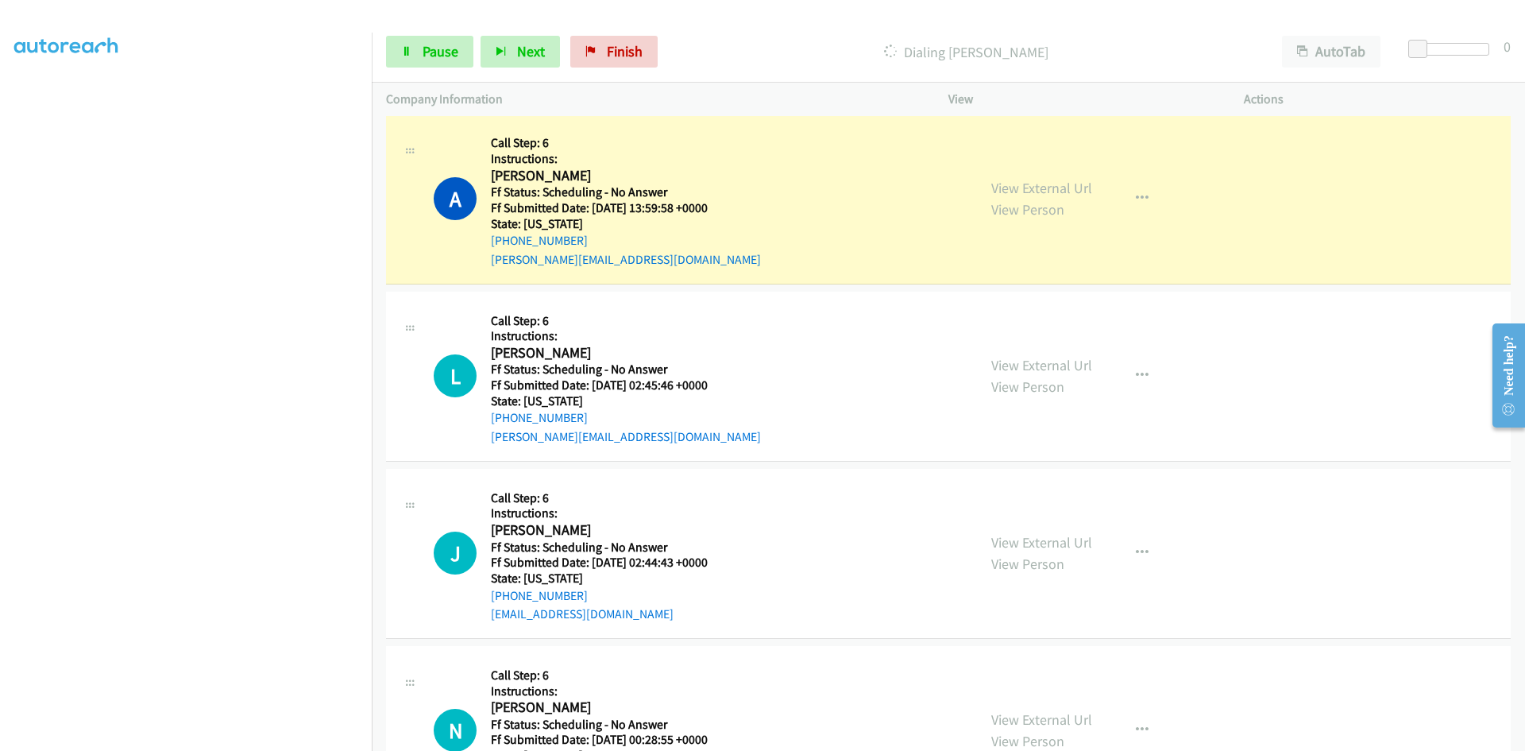
scroll to position [2684, 0]
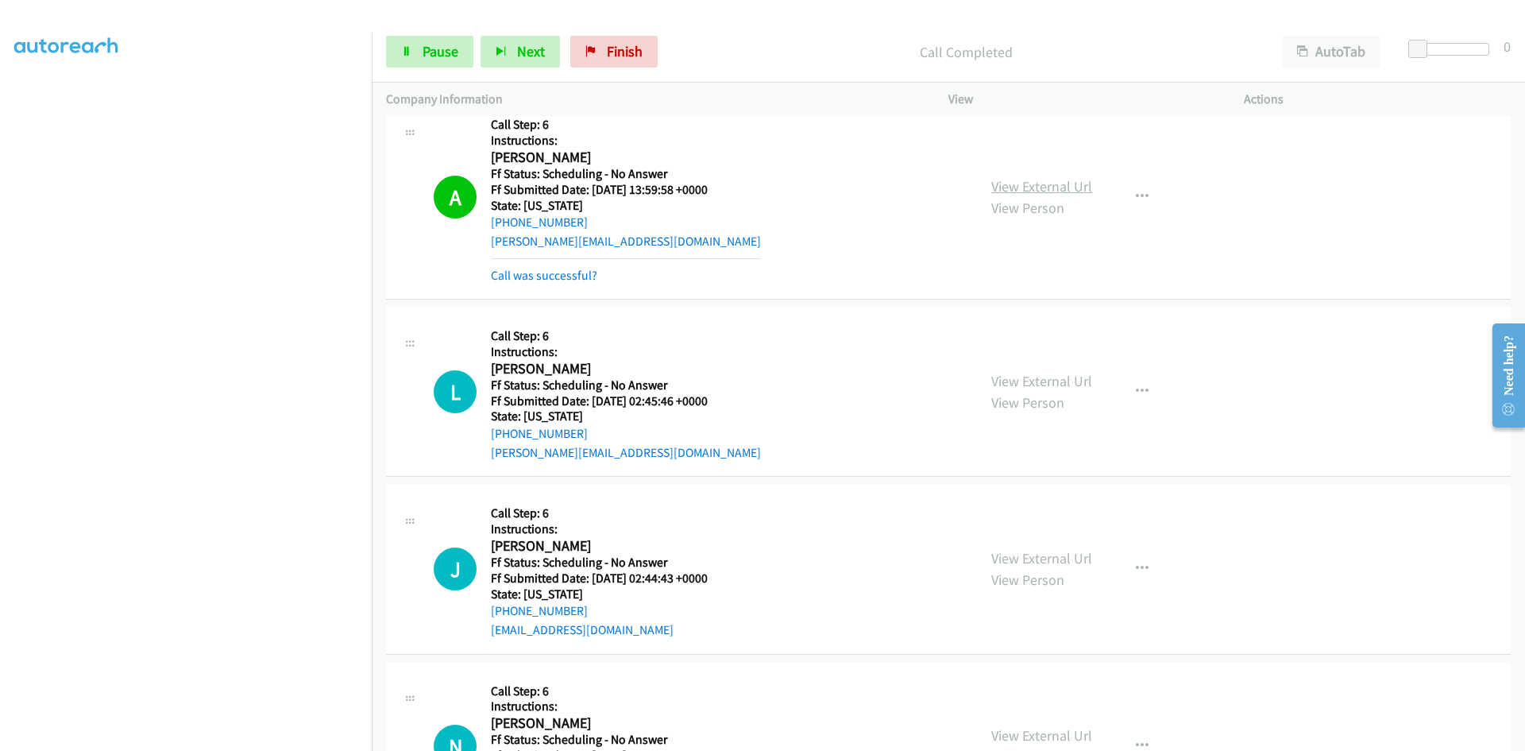
click at [1018, 189] on link "View External Url" at bounding box center [1041, 186] width 101 height 18
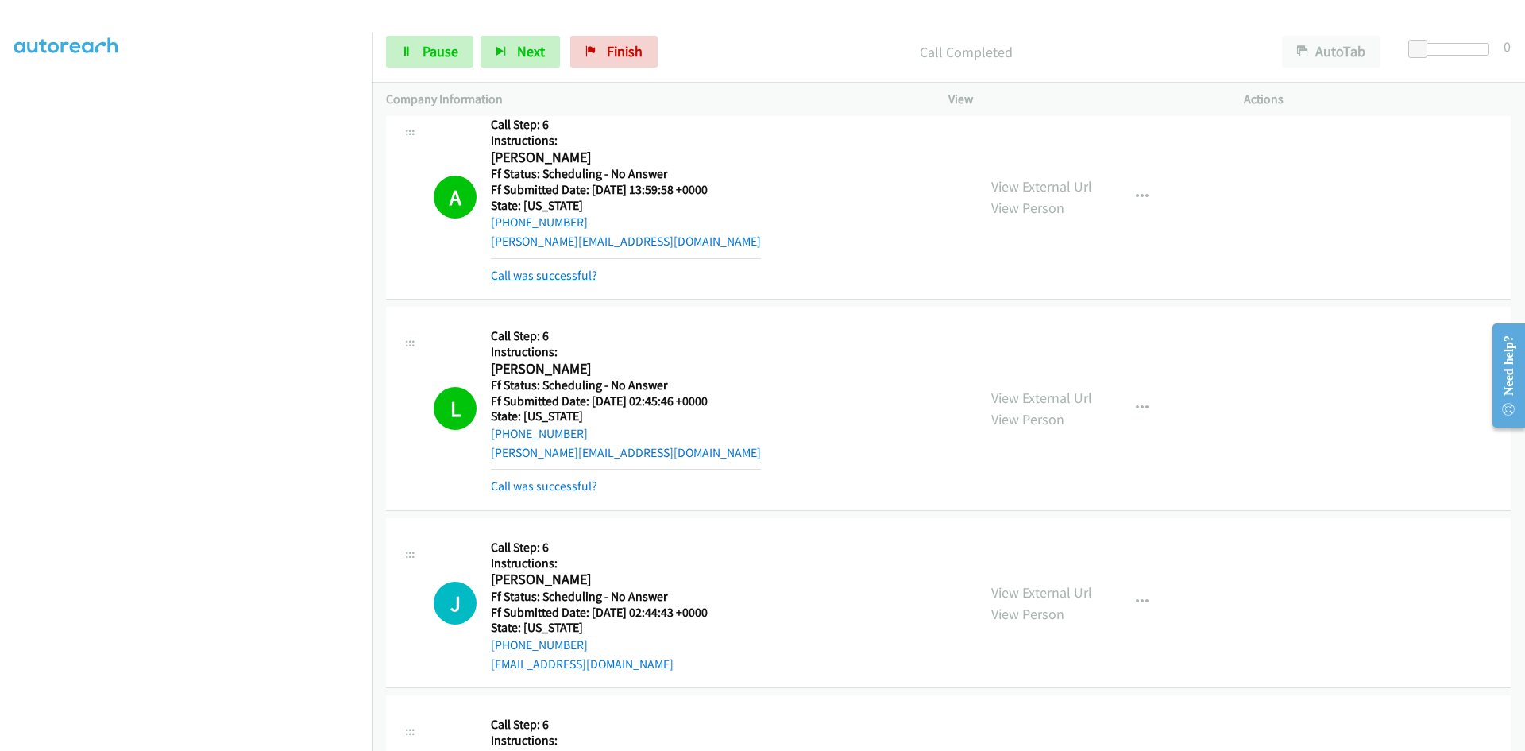
click at [578, 273] on link "Call was successful?" at bounding box center [544, 275] width 106 height 15
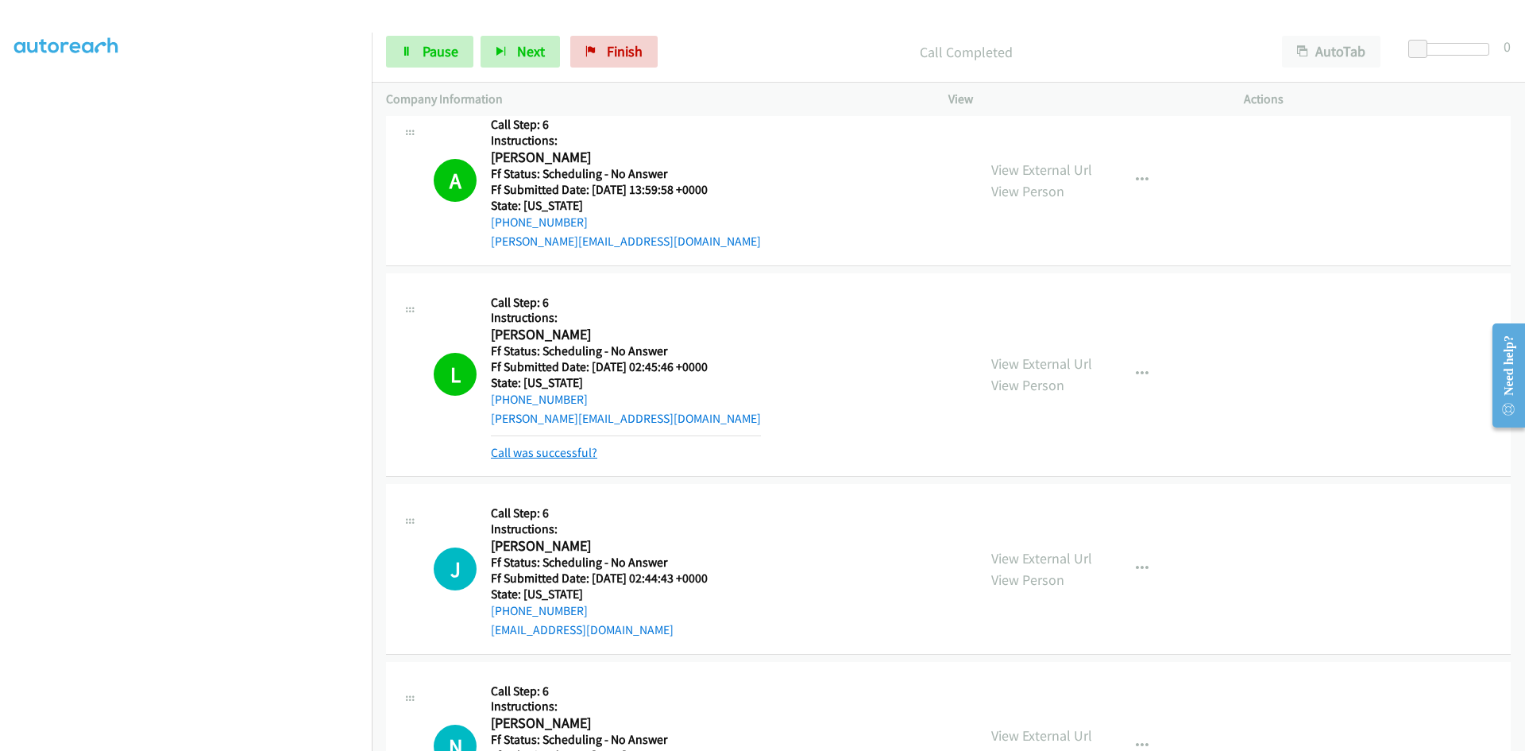
click at [569, 454] on link "Call was successful?" at bounding box center [544, 452] width 106 height 15
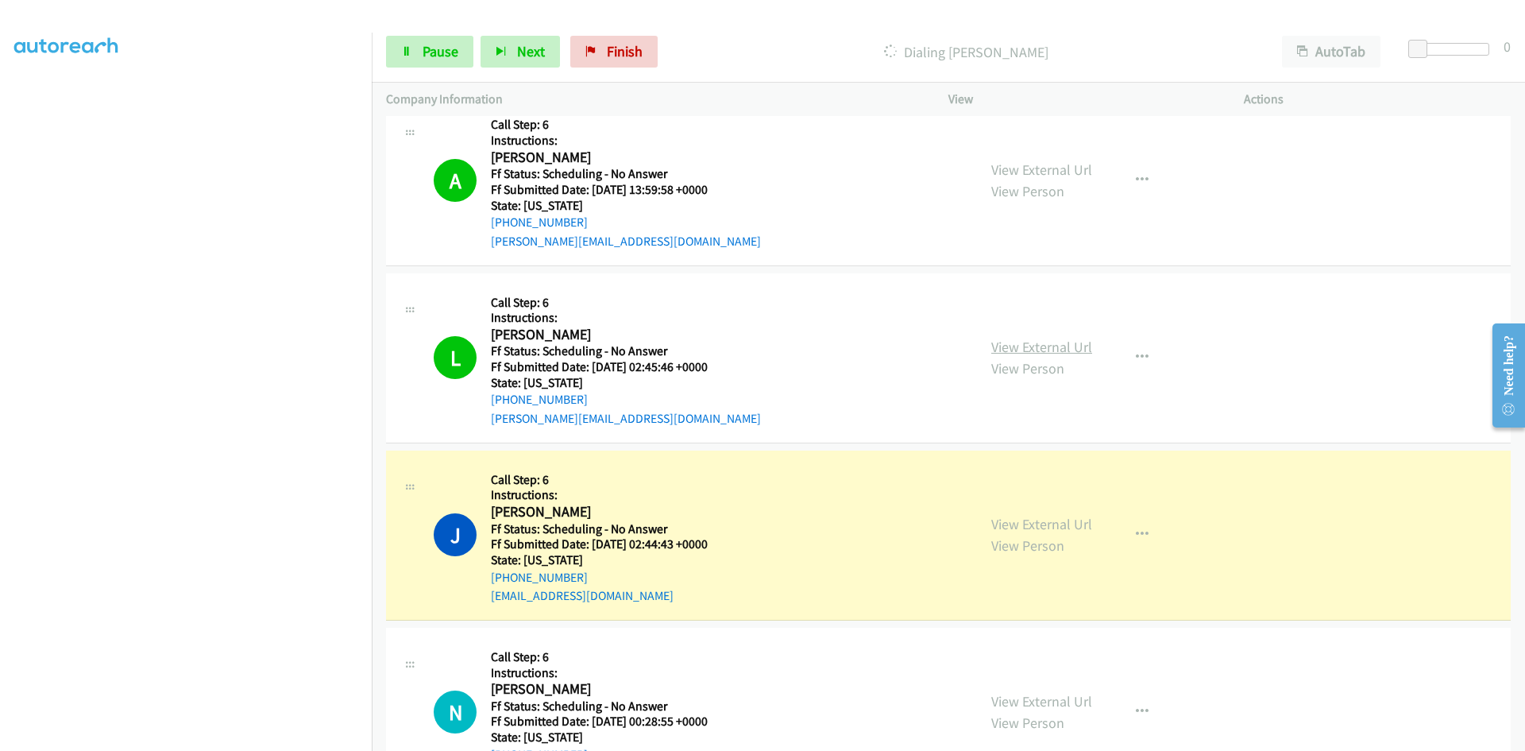
click at [1037, 348] on link "View External Url" at bounding box center [1041, 347] width 101 height 18
click at [433, 54] on span "Pause" at bounding box center [441, 51] width 36 height 18
click at [1000, 527] on link "View External Url" at bounding box center [1041, 524] width 101 height 18
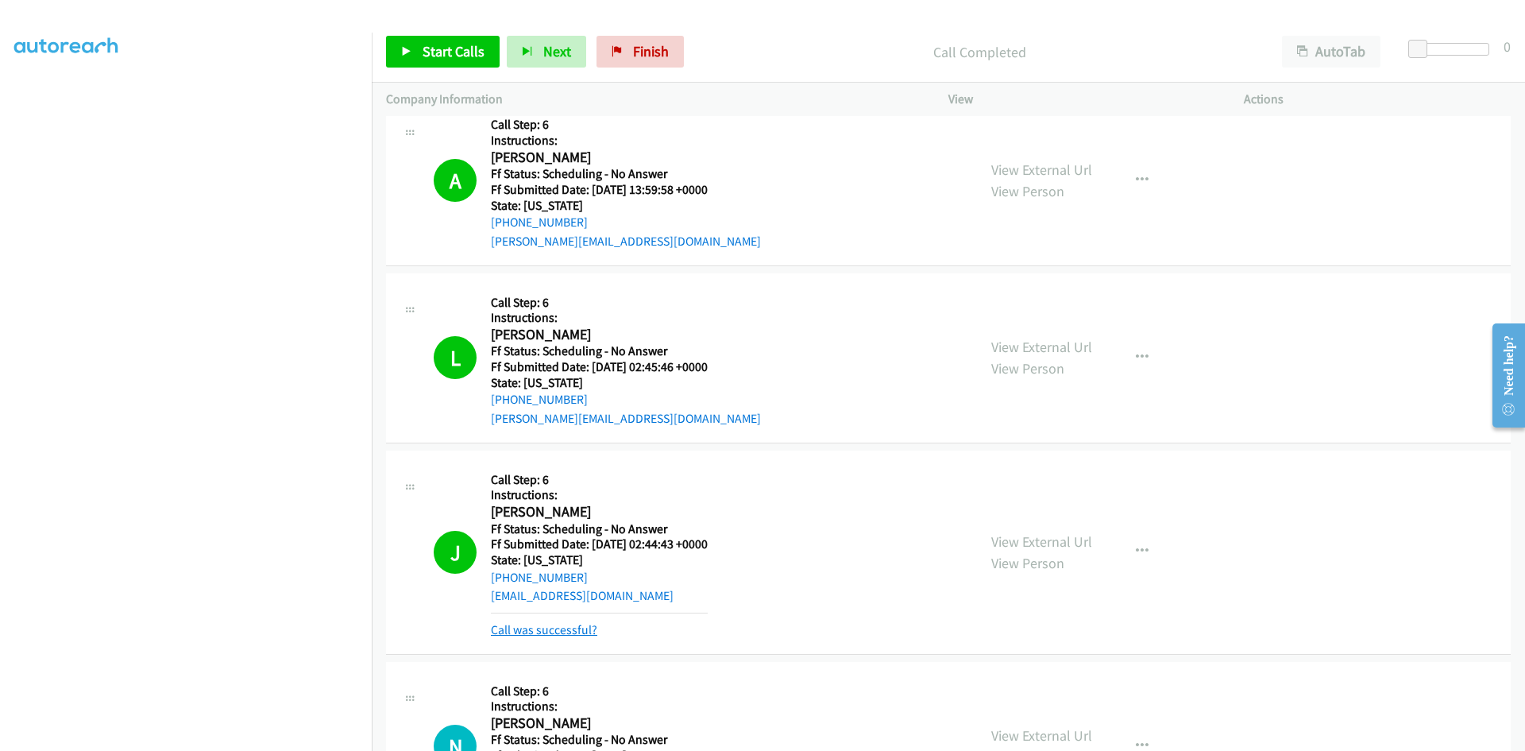
click at [546, 632] on link "Call was successful?" at bounding box center [544, 629] width 106 height 15
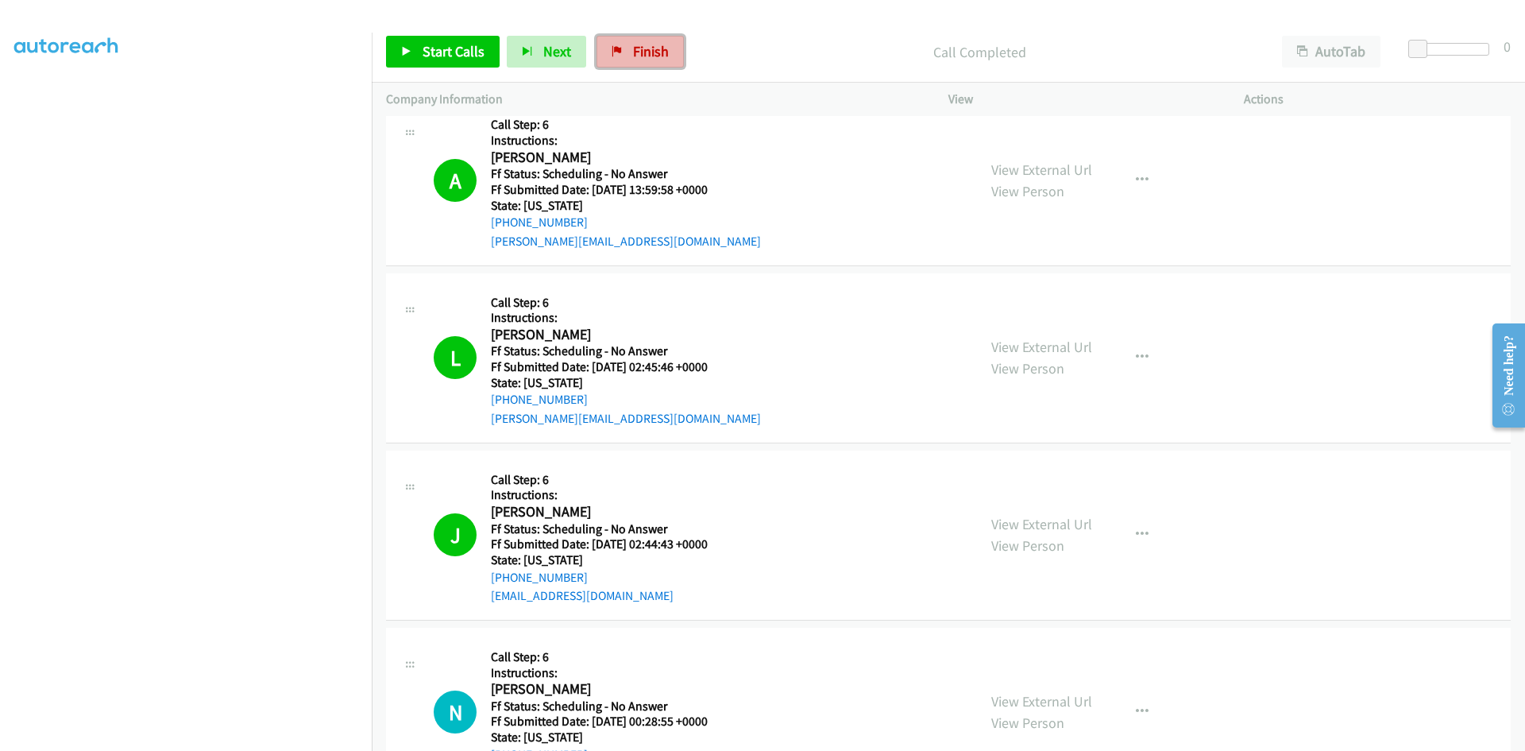
click at [636, 50] on span "Finish" at bounding box center [651, 51] width 36 height 18
